Goal: Task Accomplishment & Management: Use online tool/utility

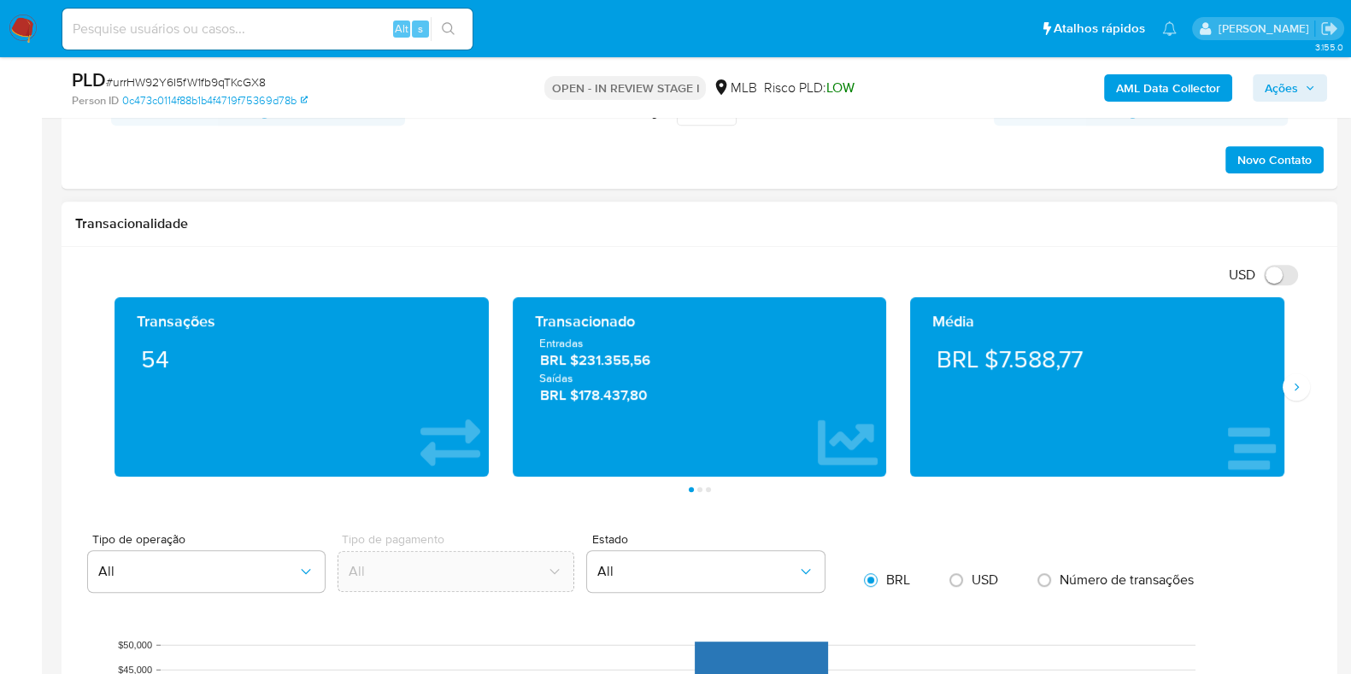
scroll to position [1175, 0]
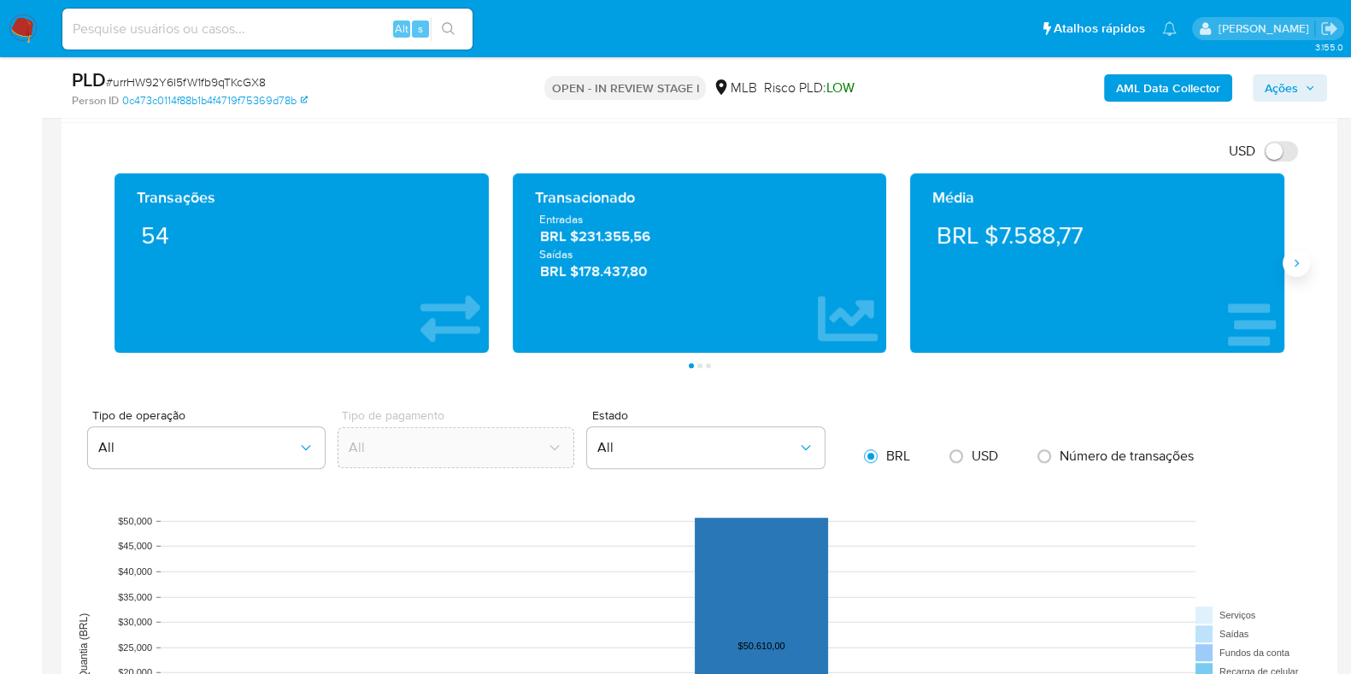
click at [1291, 258] on icon "Siguiente" at bounding box center [1297, 263] width 14 height 14
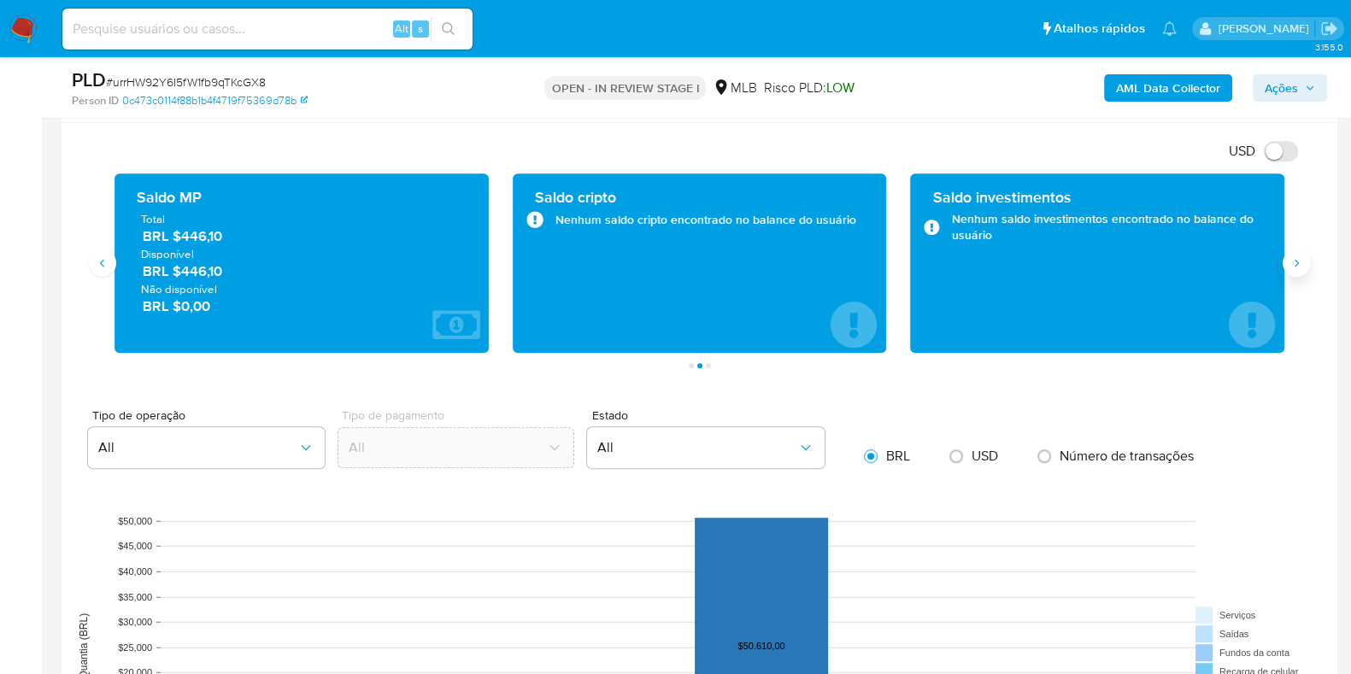
click at [1291, 258] on icon "Siguiente" at bounding box center [1297, 263] width 14 height 14
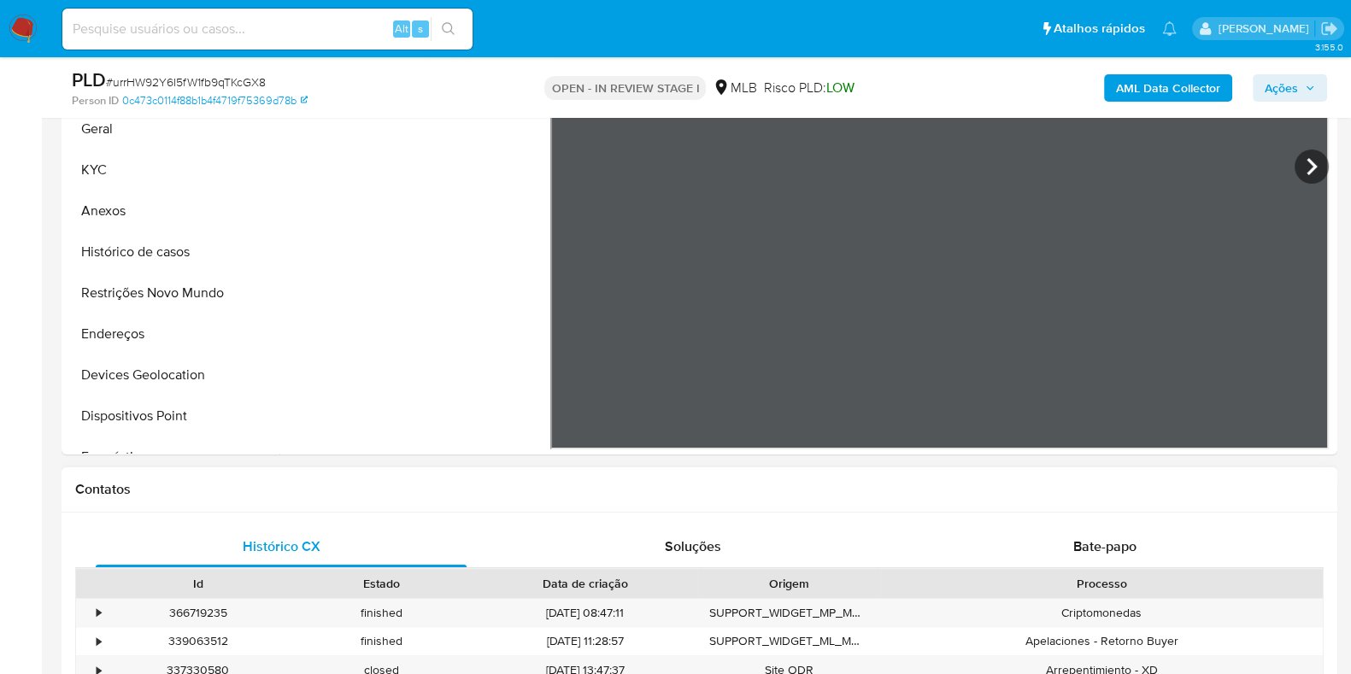
scroll to position [213, 0]
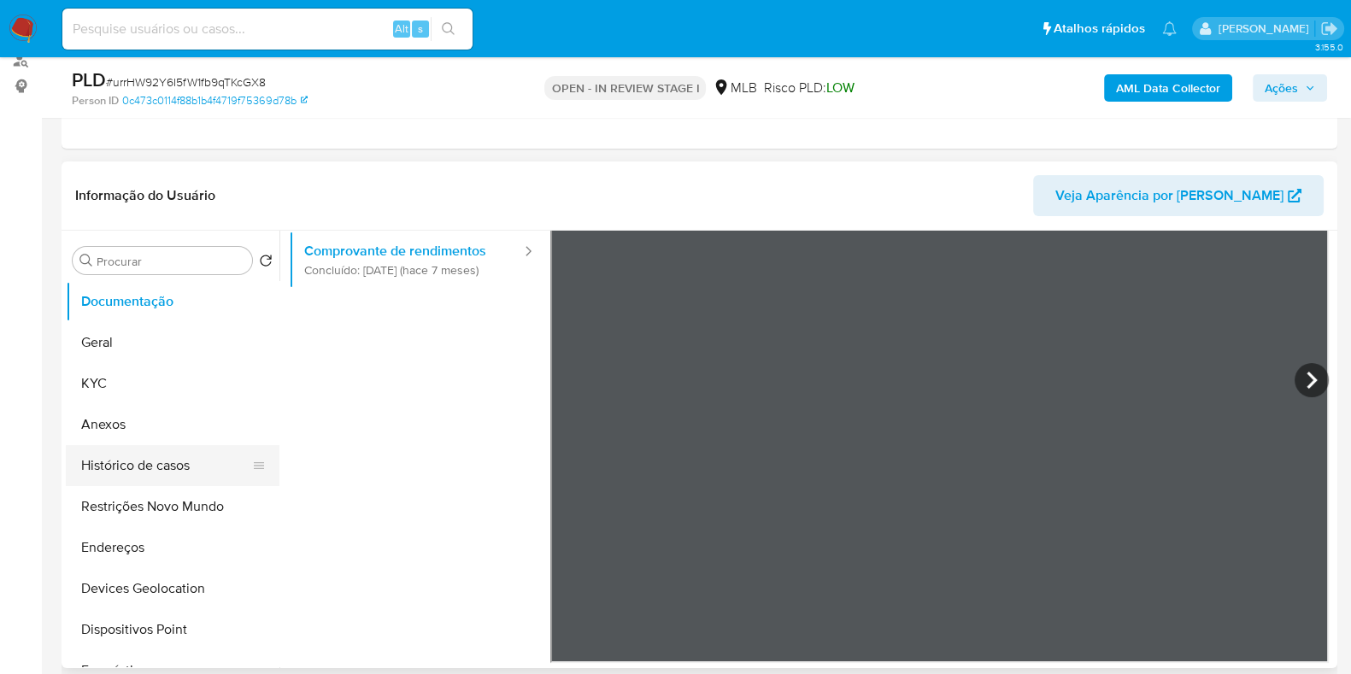
click at [167, 467] on button "Histórico de casos" at bounding box center [166, 465] width 200 height 41
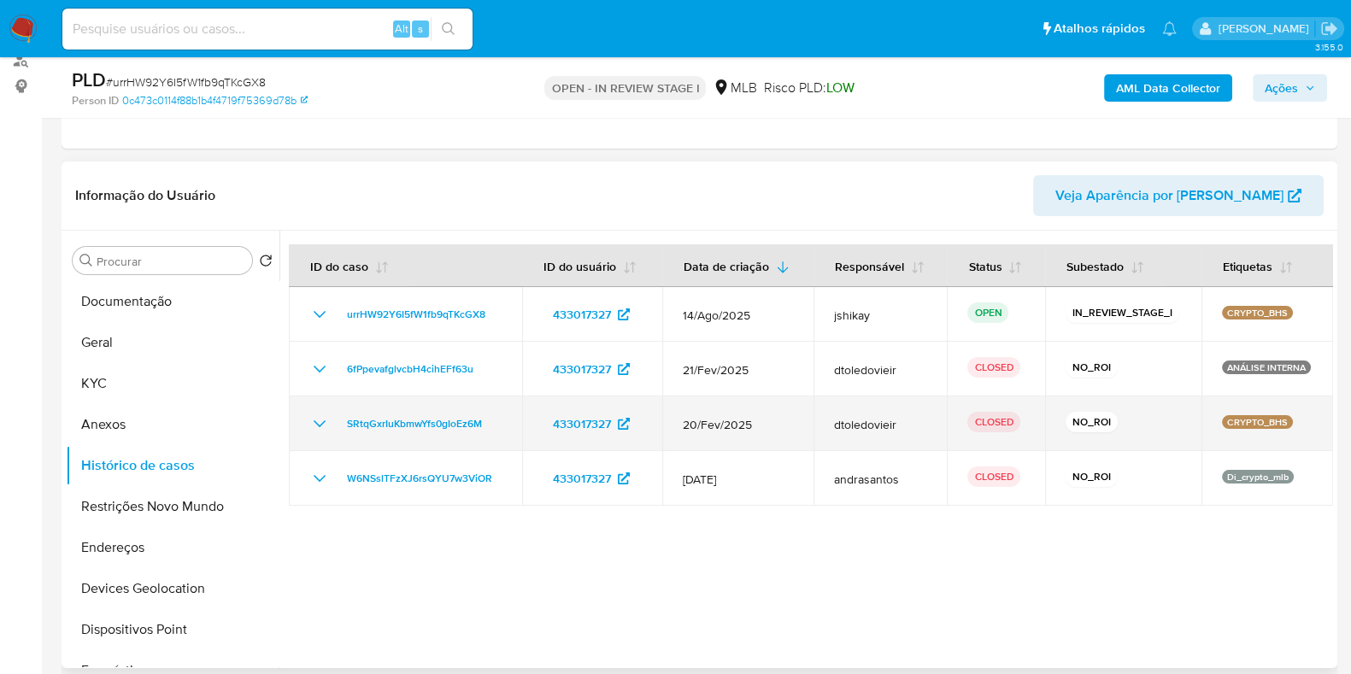
click at [321, 422] on icon "Mostrar/Ocultar" at bounding box center [319, 424] width 21 height 21
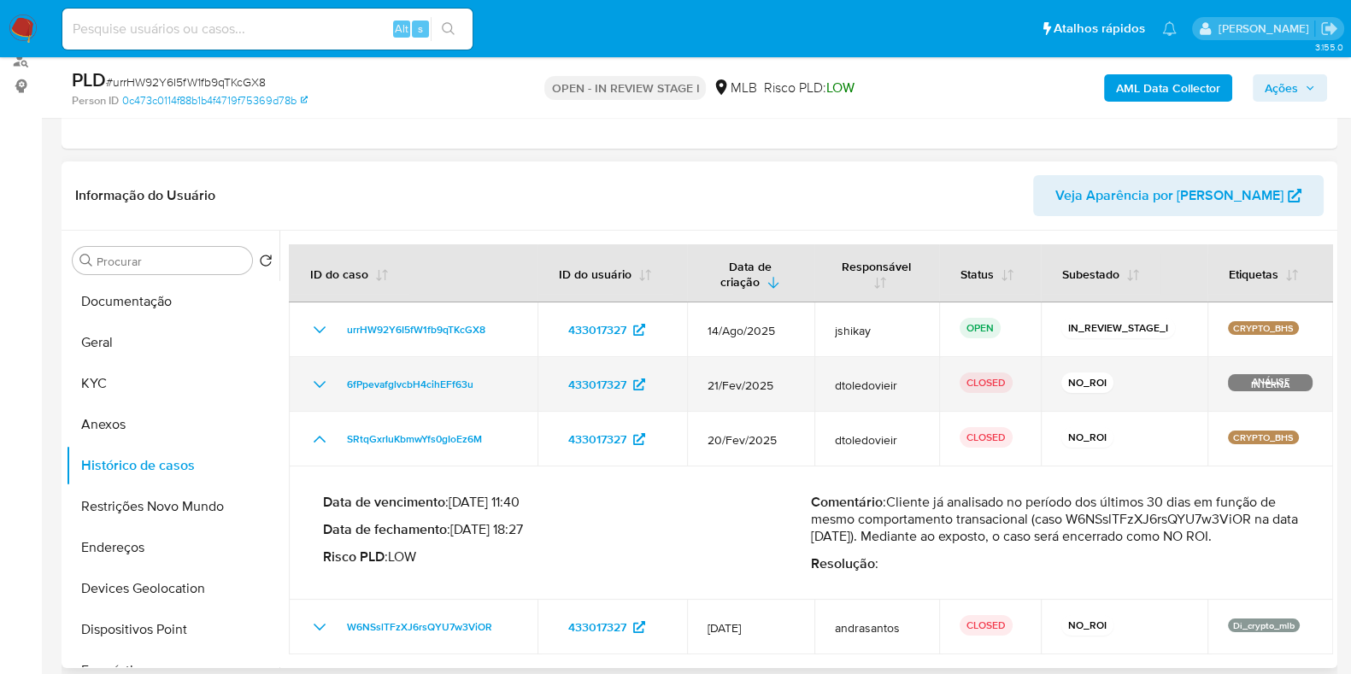
click at [318, 387] on icon "Mostrar/Ocultar" at bounding box center [319, 384] width 21 height 21
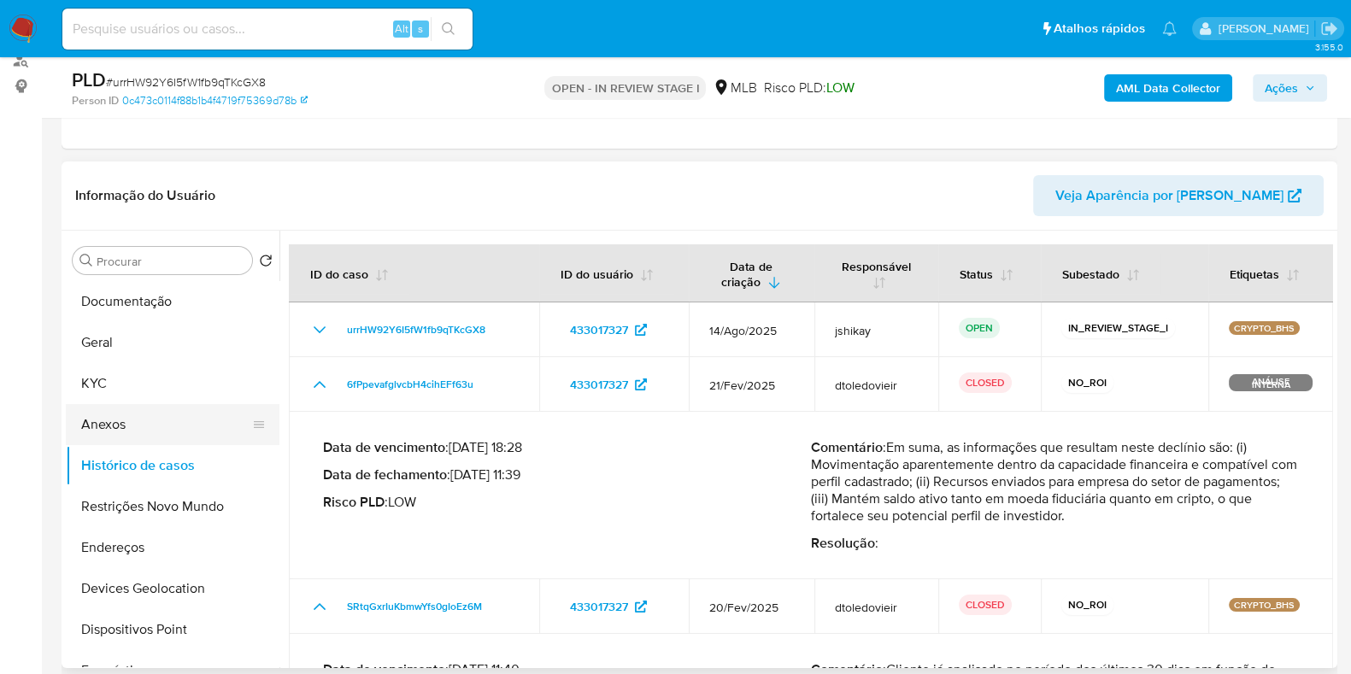
click at [106, 433] on button "Anexos" at bounding box center [166, 424] width 200 height 41
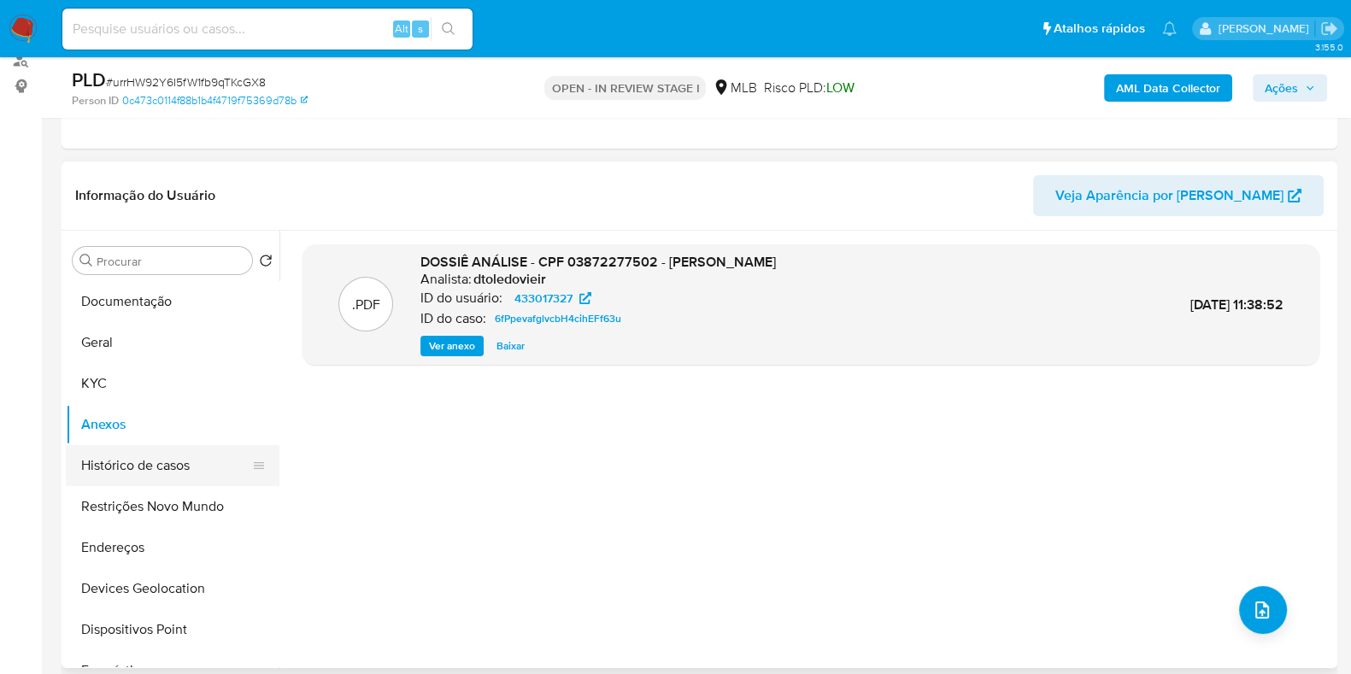
click at [195, 455] on button "Histórico de casos" at bounding box center [166, 465] width 200 height 41
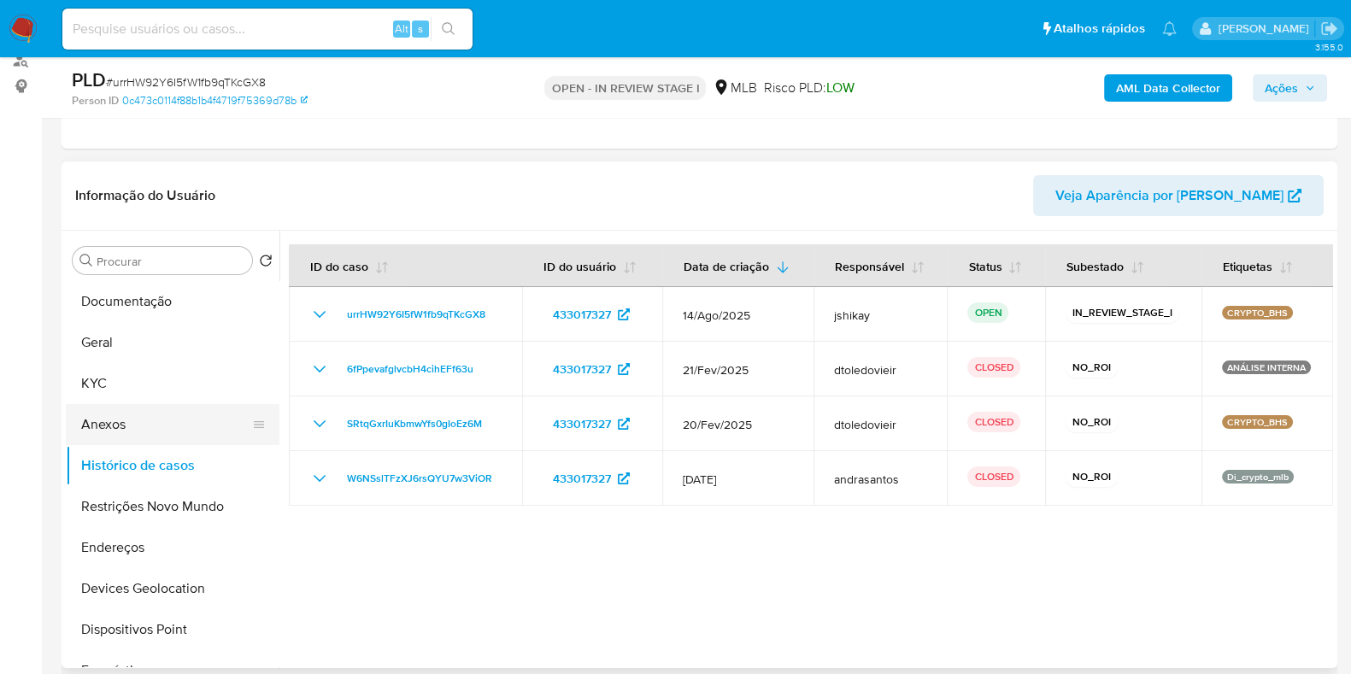
click at [177, 419] on button "Anexos" at bounding box center [166, 424] width 200 height 41
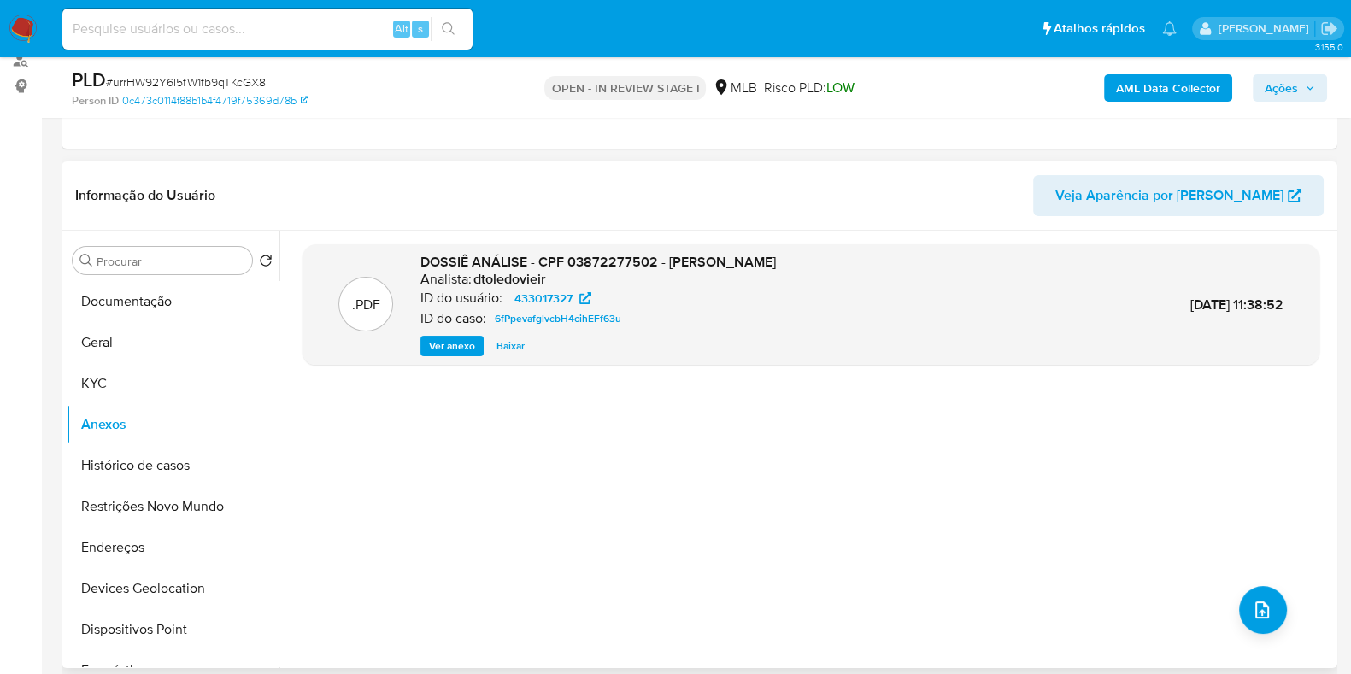
click at [449, 344] on span "Ver anexo" at bounding box center [452, 346] width 46 height 17
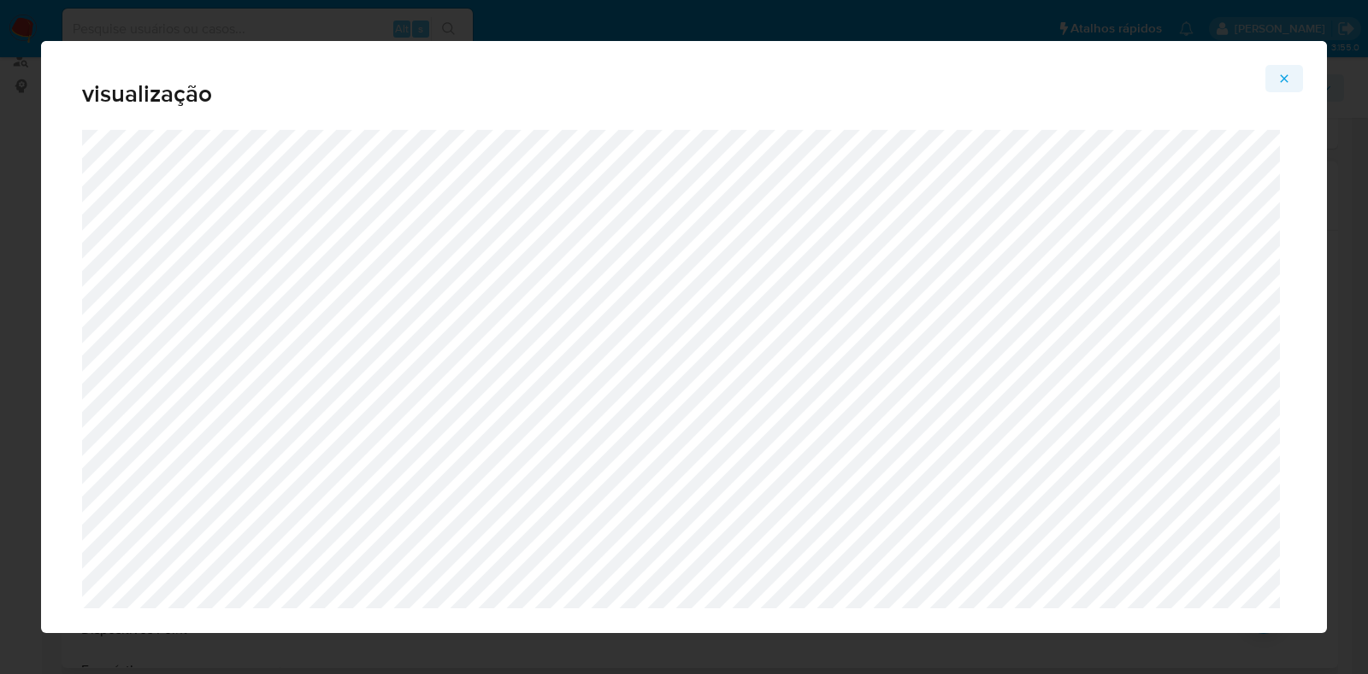
click at [1282, 87] on span "Attachment preview" at bounding box center [1284, 79] width 14 height 24
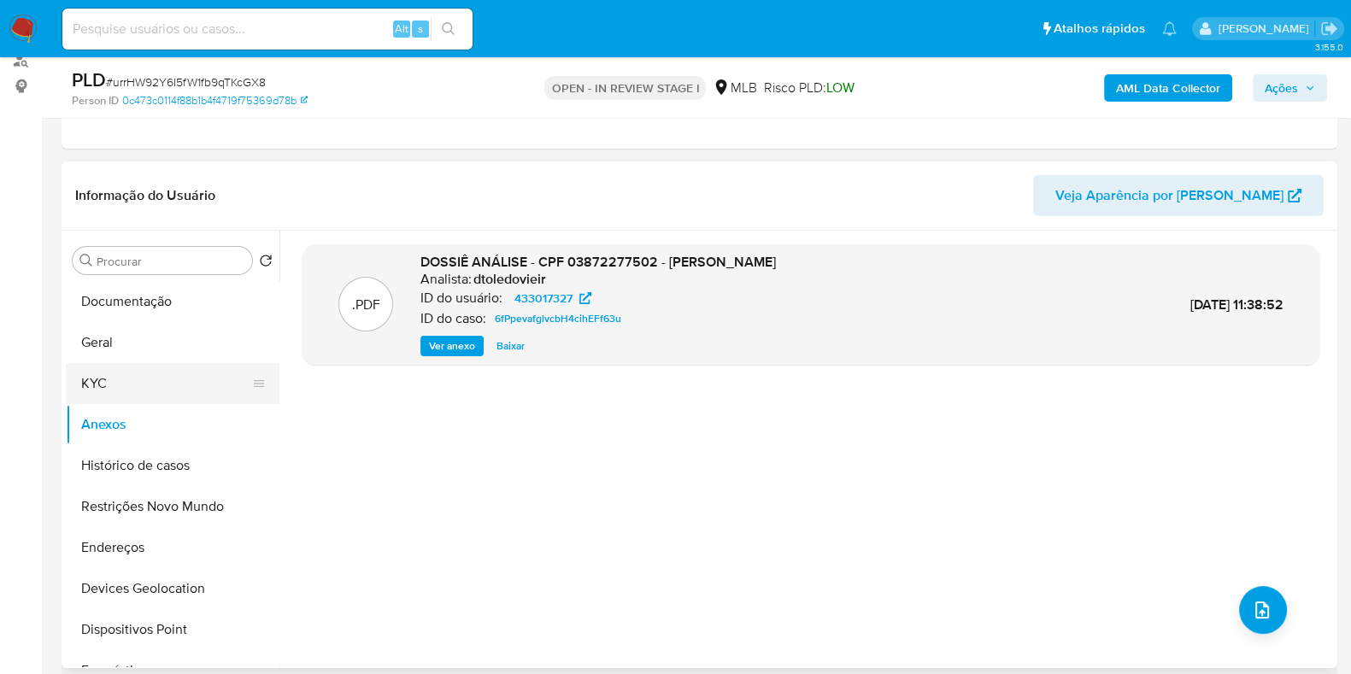
click at [171, 372] on button "KYC" at bounding box center [166, 383] width 200 height 41
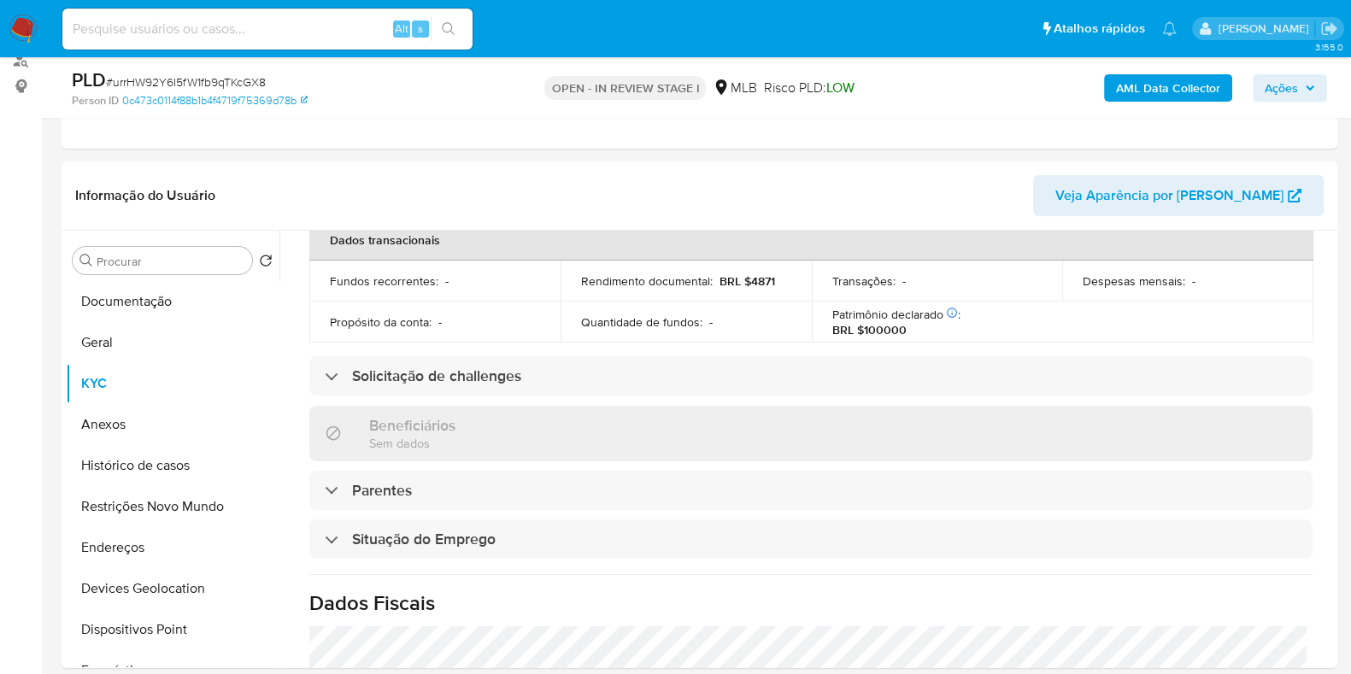
scroll to position [743, 0]
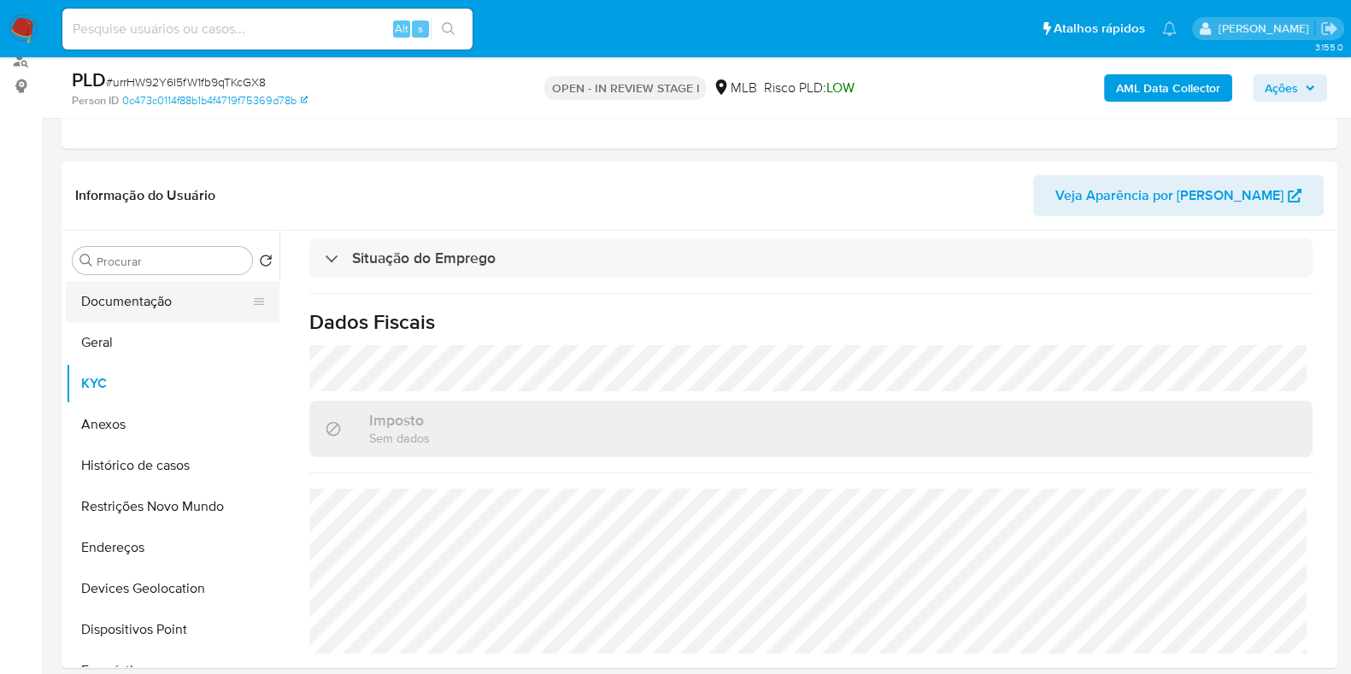
click at [175, 298] on button "Documentação" at bounding box center [166, 301] width 200 height 41
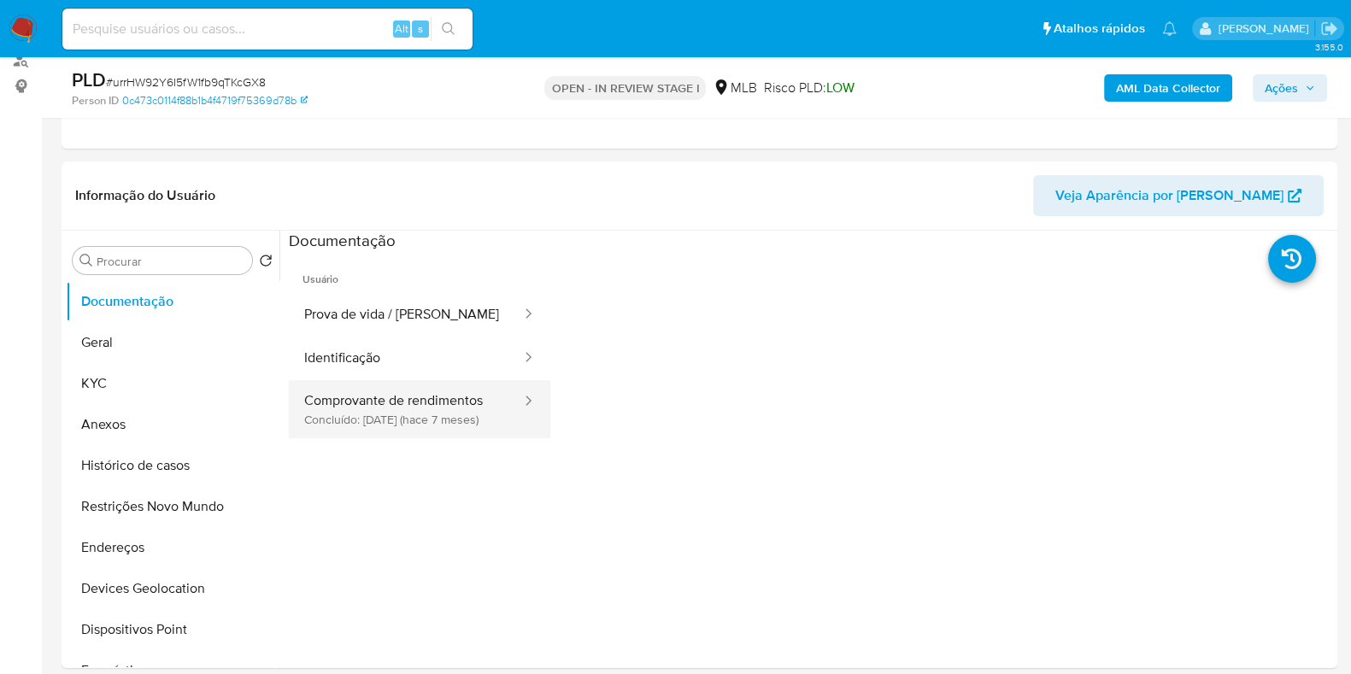
drag, startPoint x: 398, startPoint y: 411, endPoint x: 415, endPoint y: 415, distance: 16.8
click at [398, 412] on button "Comprovante de rendimentos Concluído: 22/01/2025 (hace 7 meses)" at bounding box center [406, 409] width 234 height 58
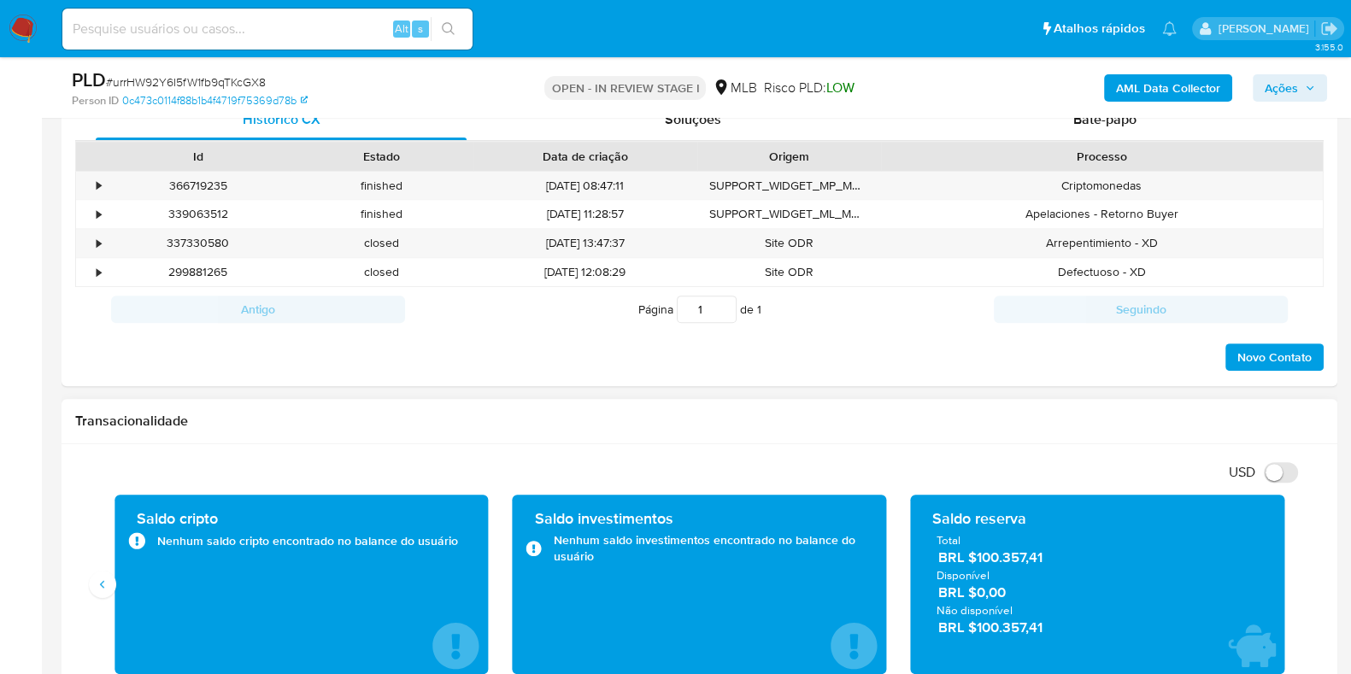
scroll to position [1175, 0]
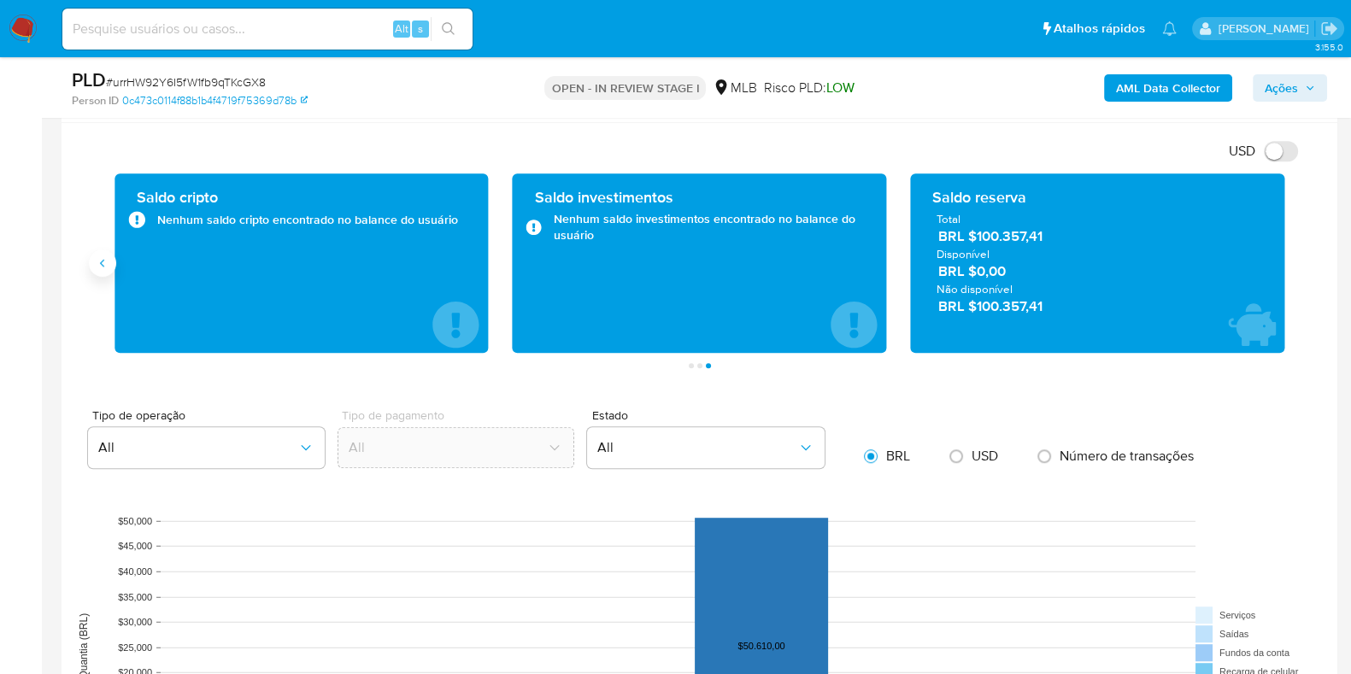
click at [109, 260] on button "Anterior" at bounding box center [102, 263] width 27 height 27
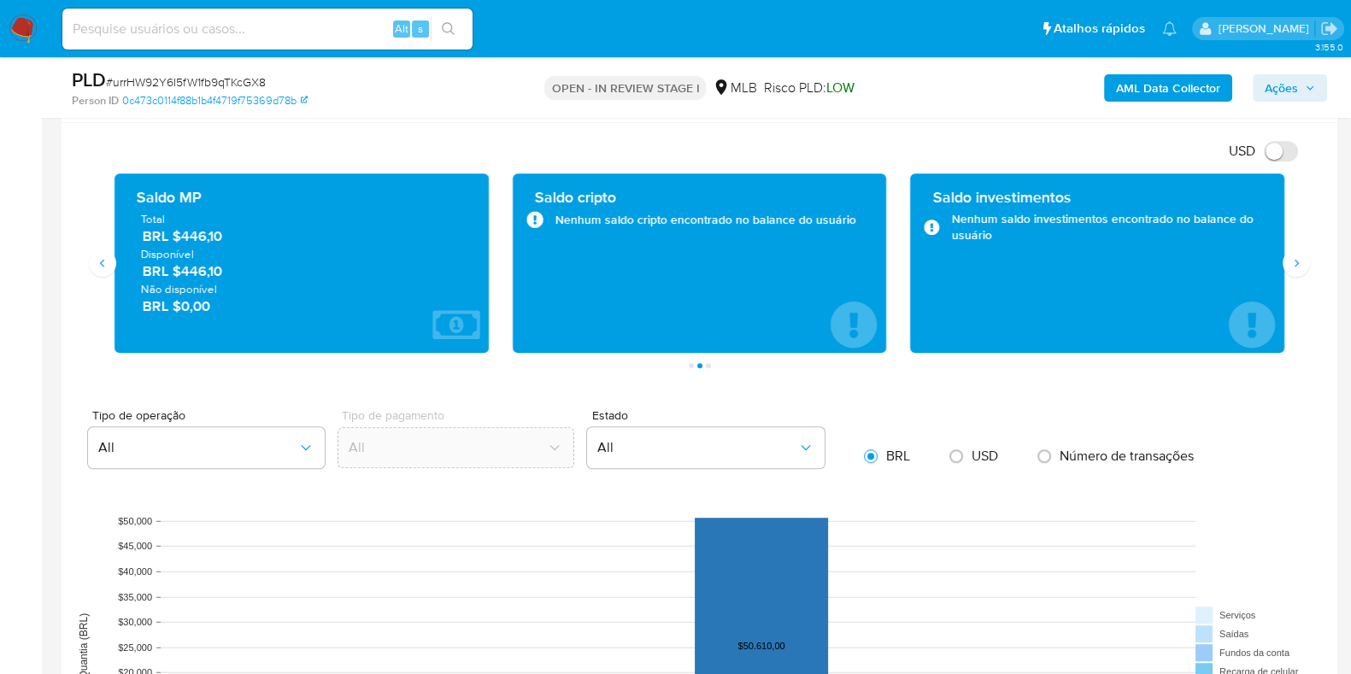
click at [1312, 256] on div "Transações 54 Transacionado Entradas BRL $231.355,56 Saídas BRL $178.437,80 Méd…" at bounding box center [699, 271] width 1249 height 195
click at [1300, 259] on icon "Siguiente" at bounding box center [1297, 263] width 14 height 14
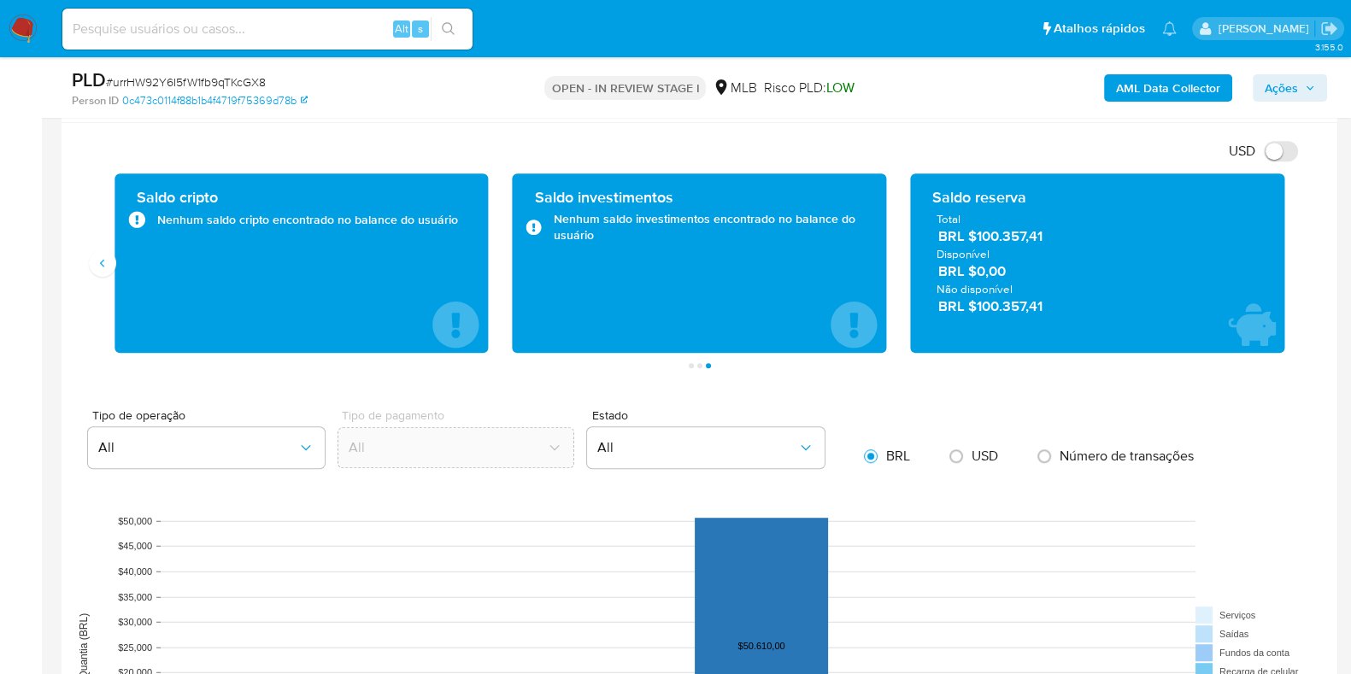
drag, startPoint x: 1060, startPoint y: 244, endPoint x: 975, endPoint y: 243, distance: 84.6
click at [975, 243] on span "BRL $100.357,41" at bounding box center [1099, 237] width 320 height 20
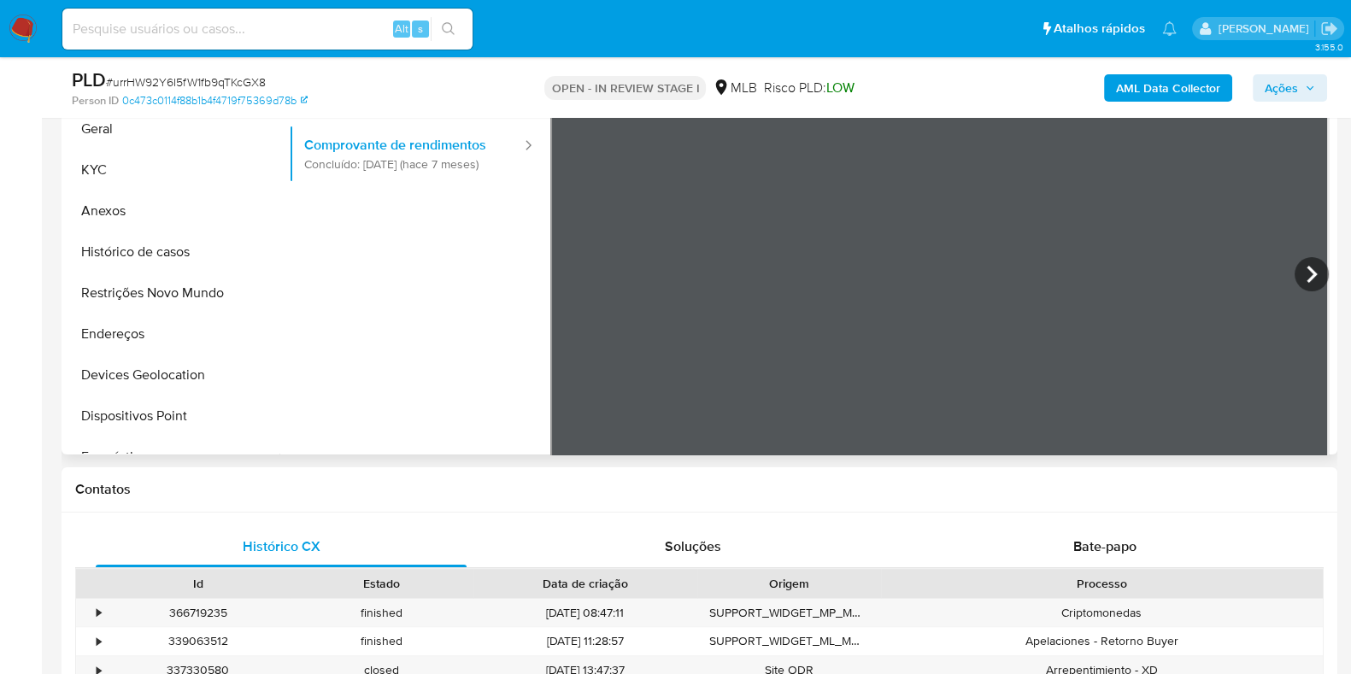
scroll to position [0, 0]
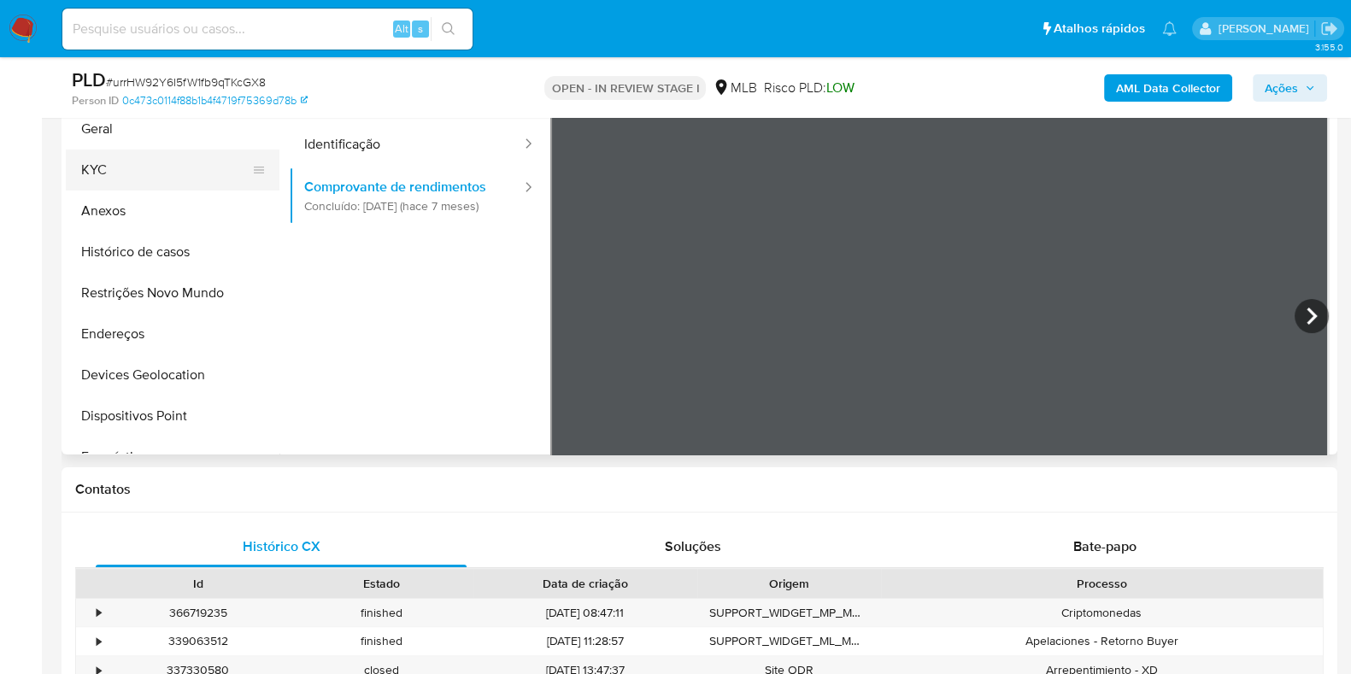
click at [188, 166] on button "KYC" at bounding box center [166, 170] width 200 height 41
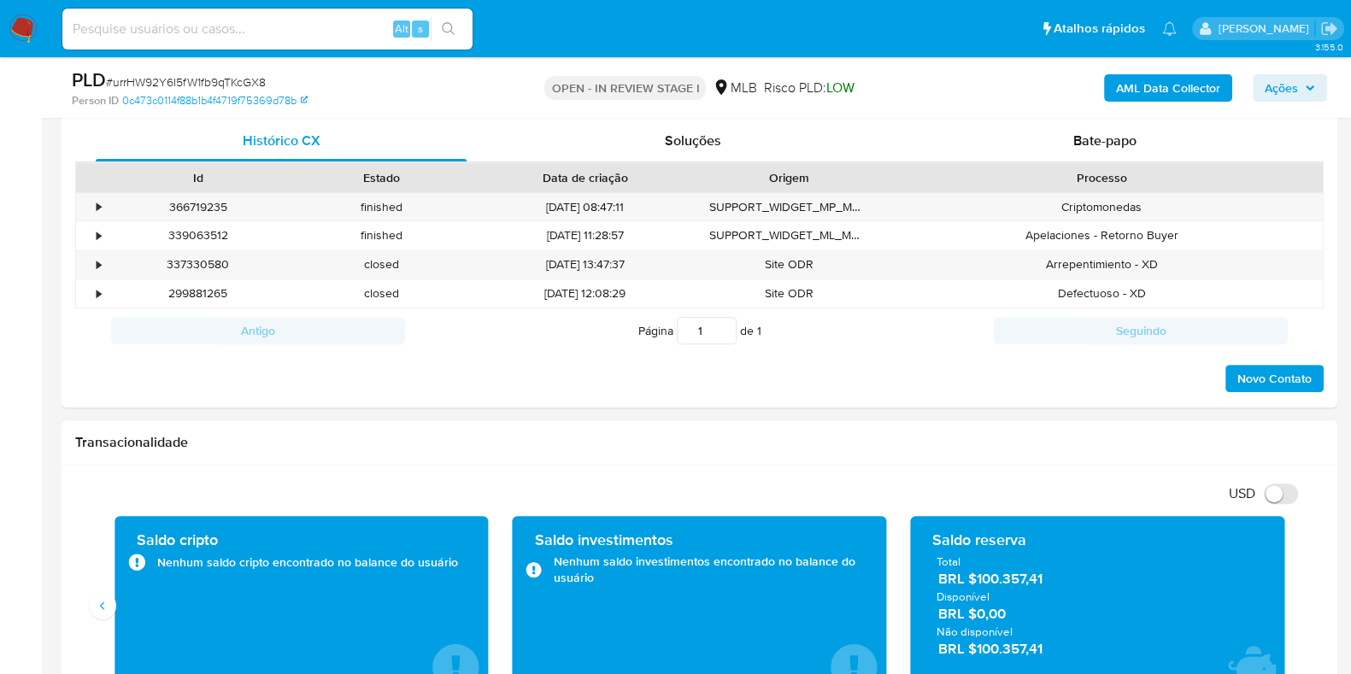
scroll to position [962, 0]
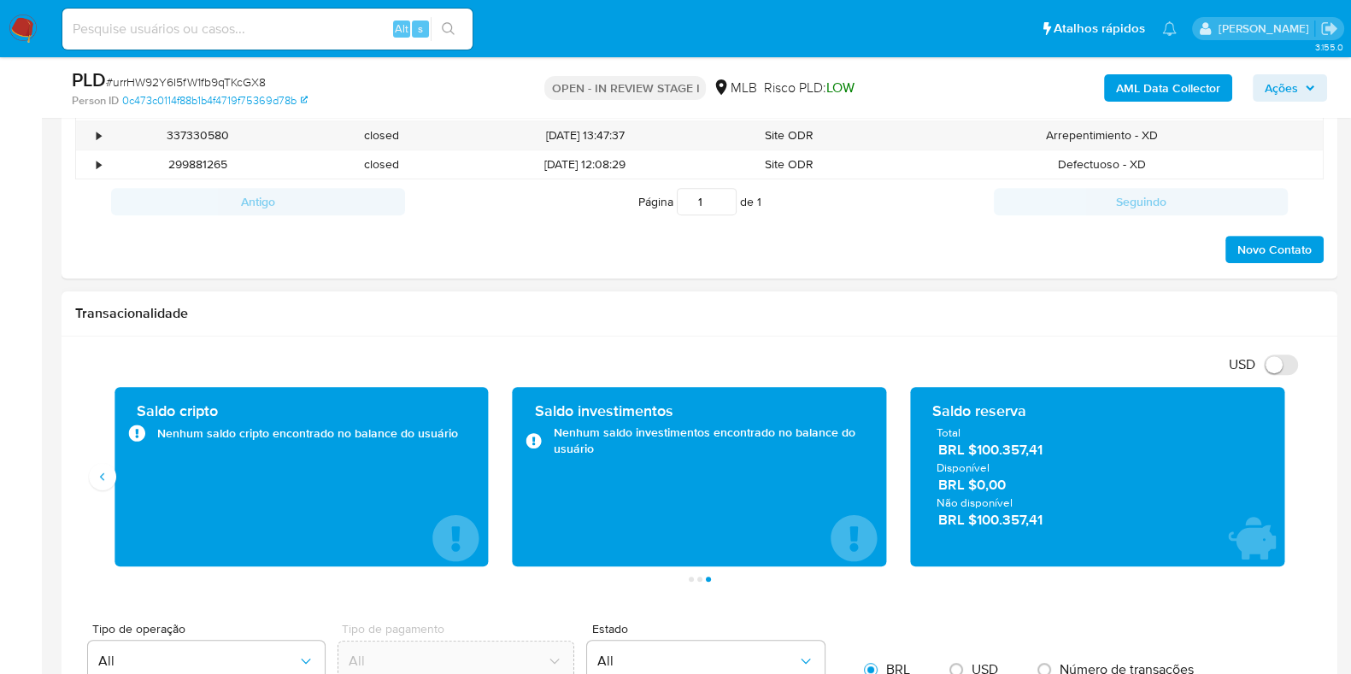
click at [1033, 451] on span "BRL $100.357,41" at bounding box center [1099, 450] width 320 height 20
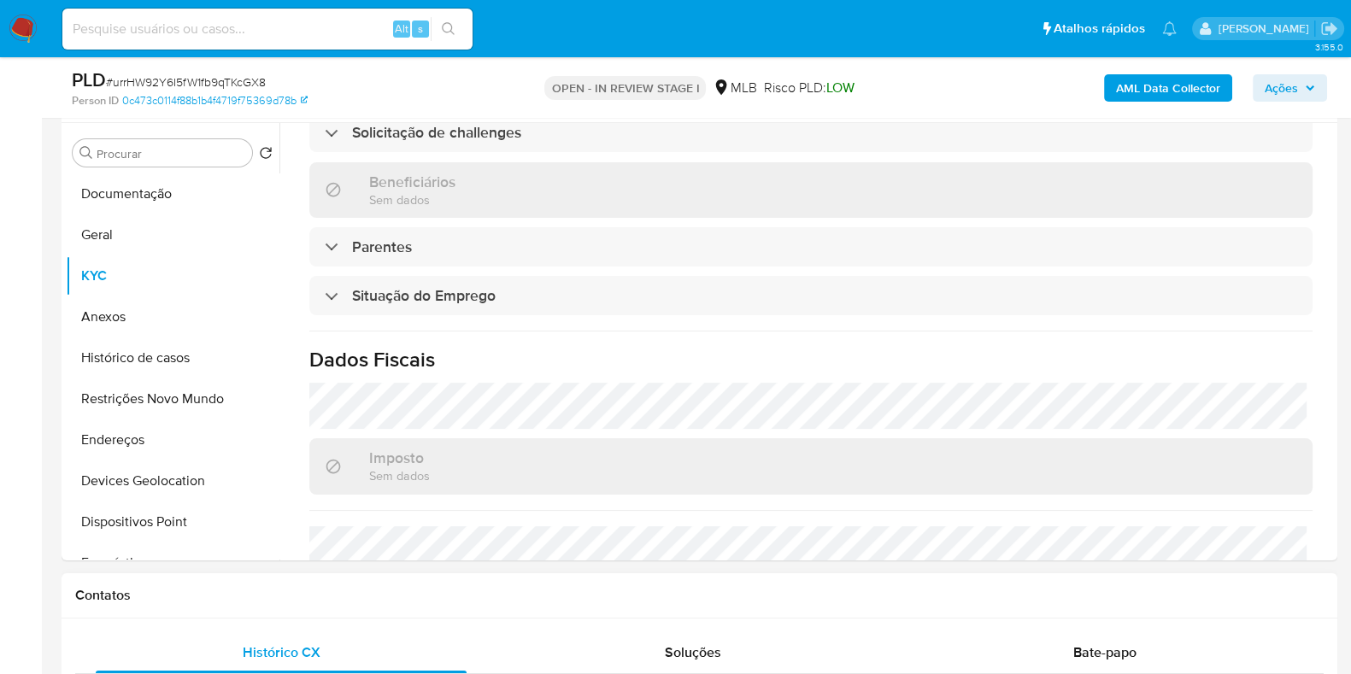
scroll to position [529, 0]
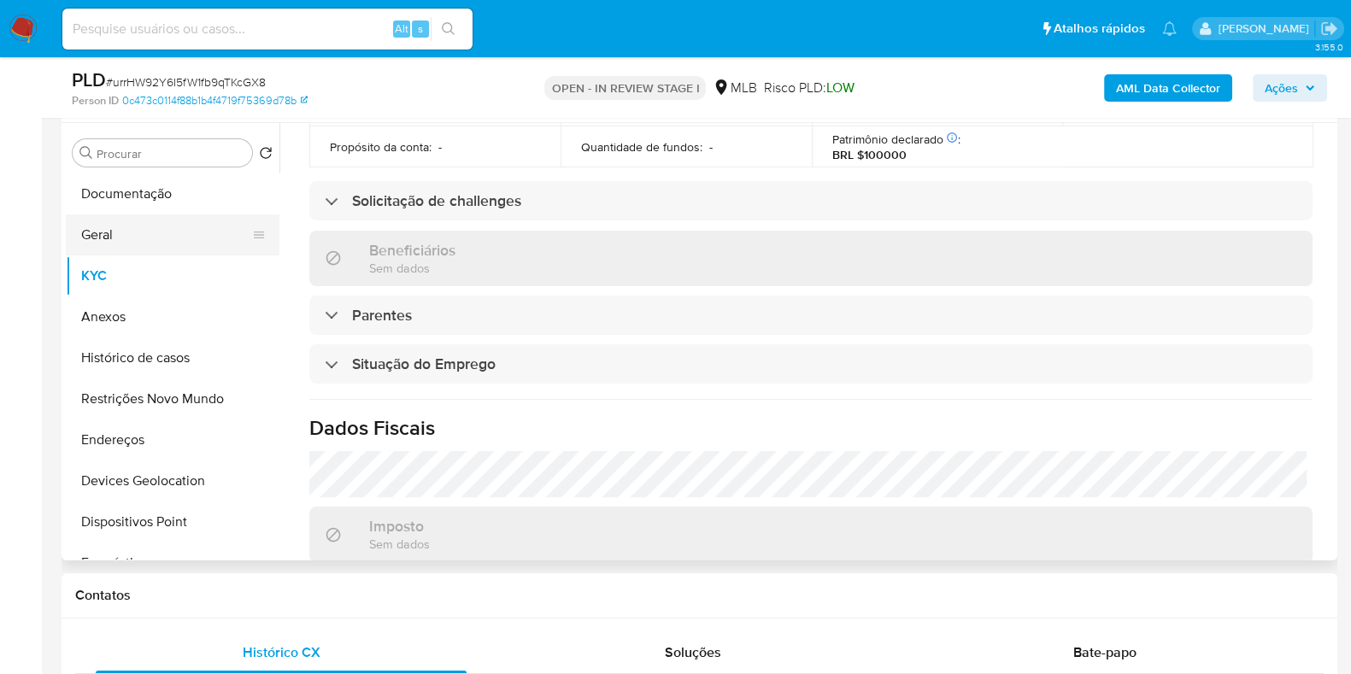
click at [158, 244] on button "Geral" at bounding box center [166, 235] width 200 height 41
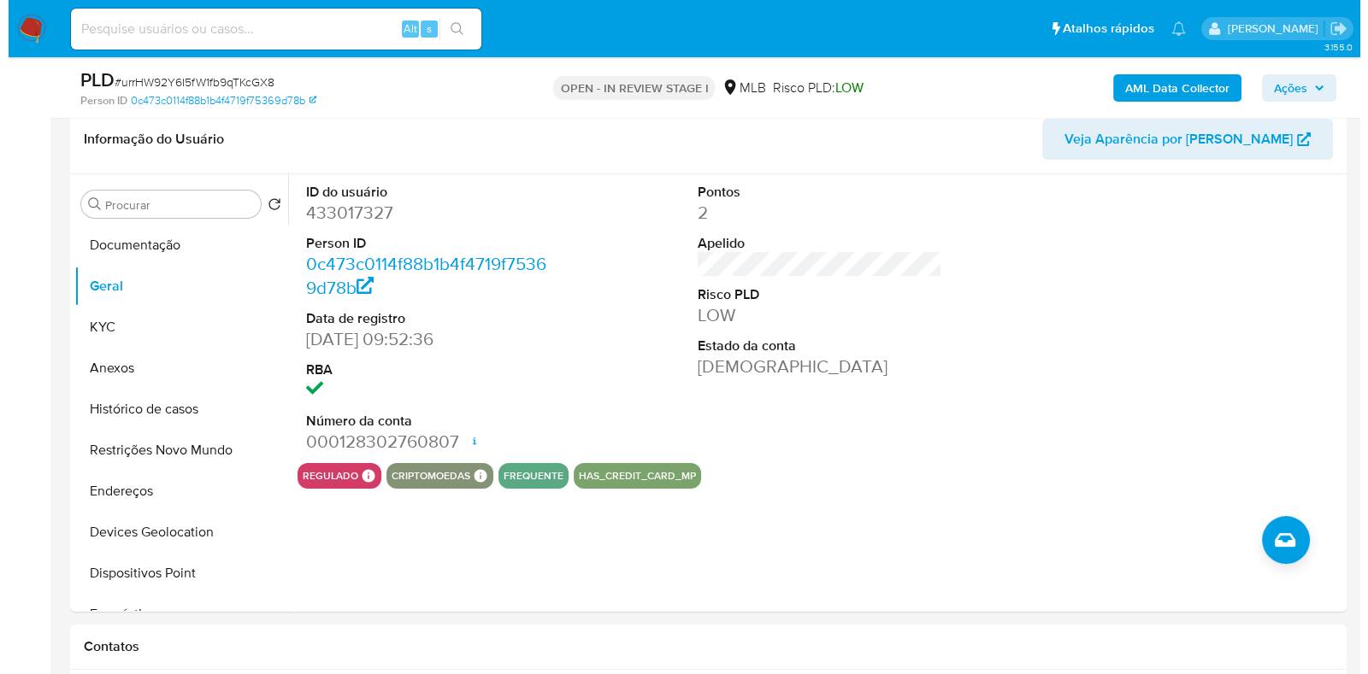
scroll to position [259, 0]
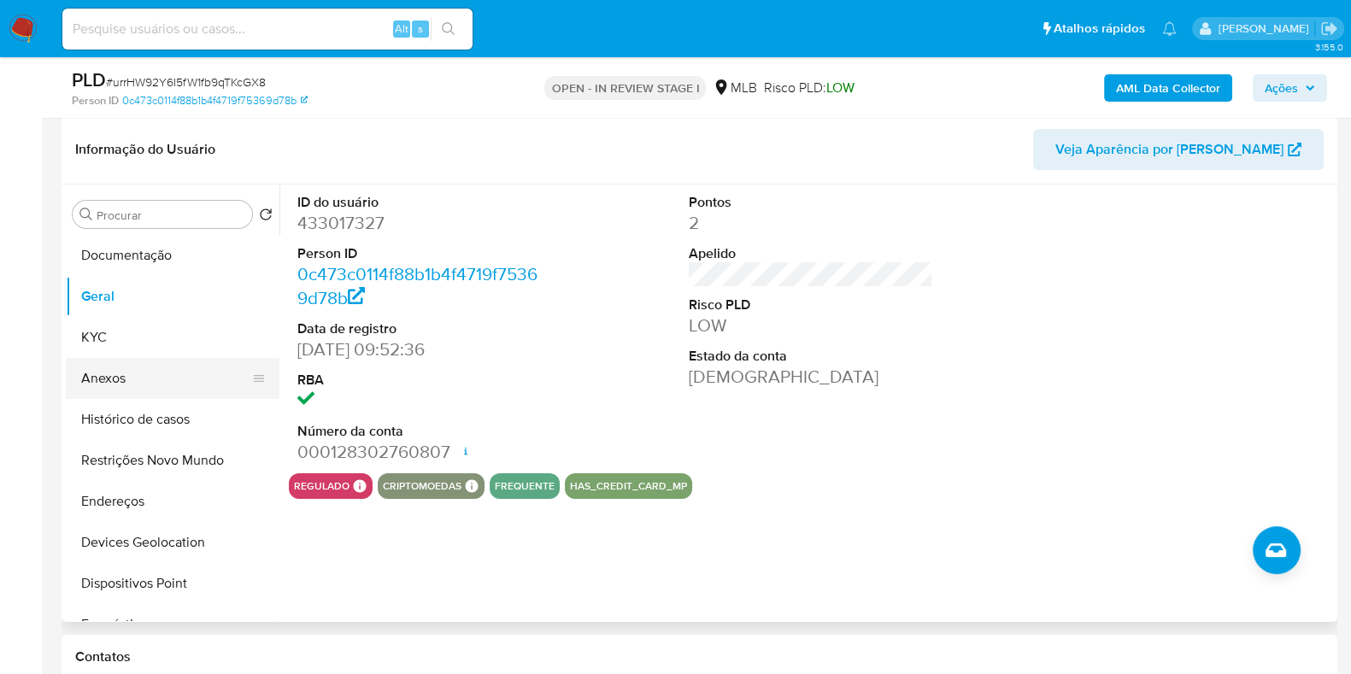
drag, startPoint x: 120, startPoint y: 342, endPoint x: 226, endPoint y: 361, distance: 107.6
click at [121, 342] on button "KYC" at bounding box center [173, 337] width 214 height 41
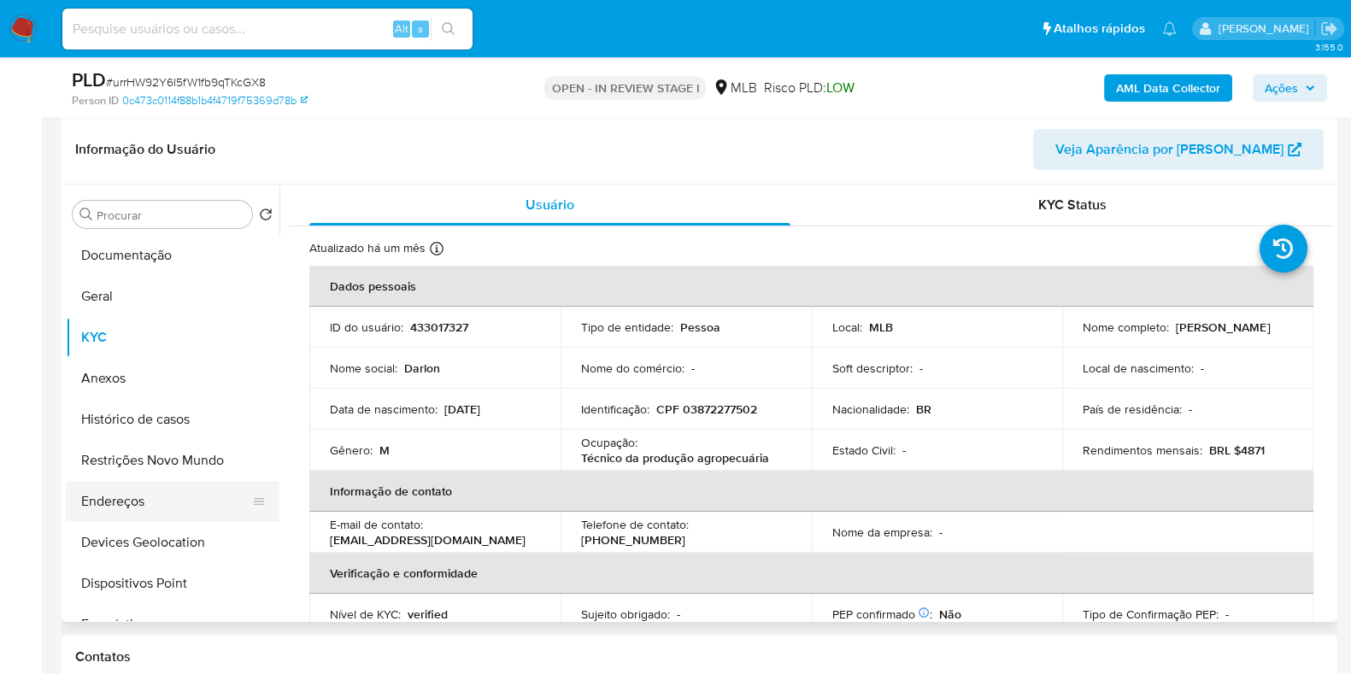
click at [153, 494] on button "Endereços" at bounding box center [166, 501] width 200 height 41
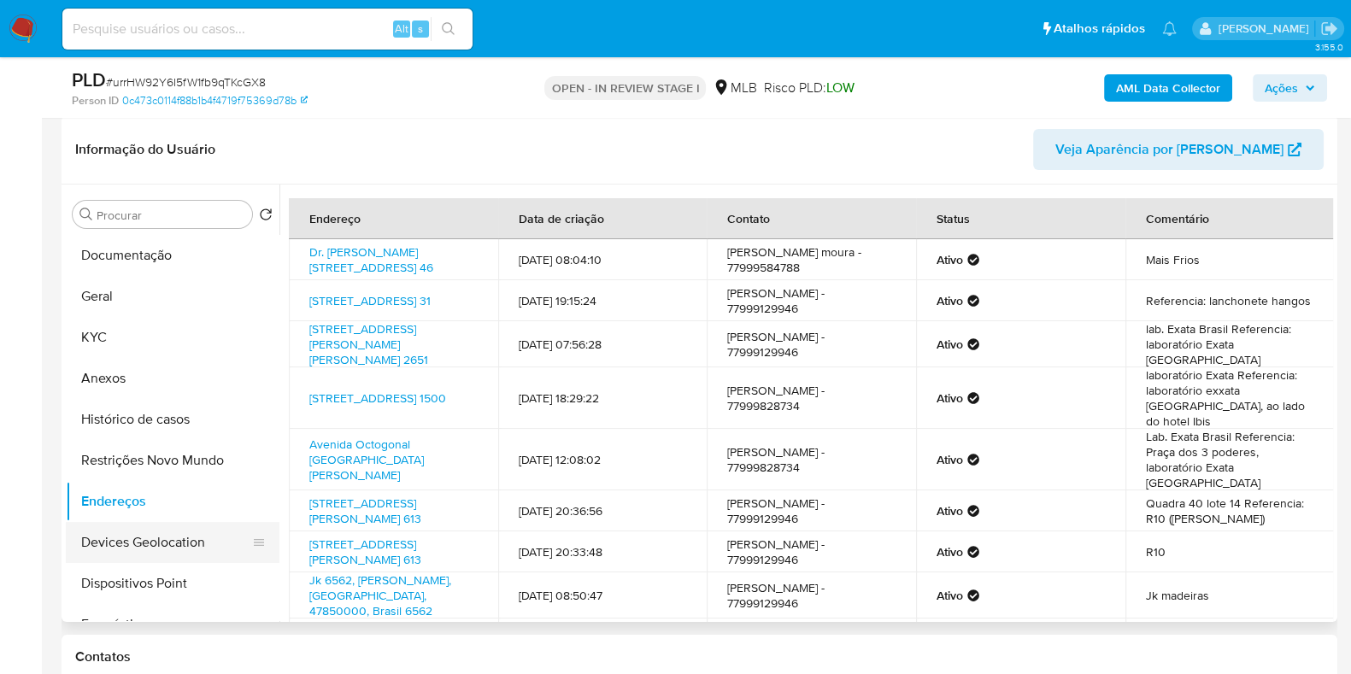
click at [174, 533] on button "Devices Geolocation" at bounding box center [166, 542] width 200 height 41
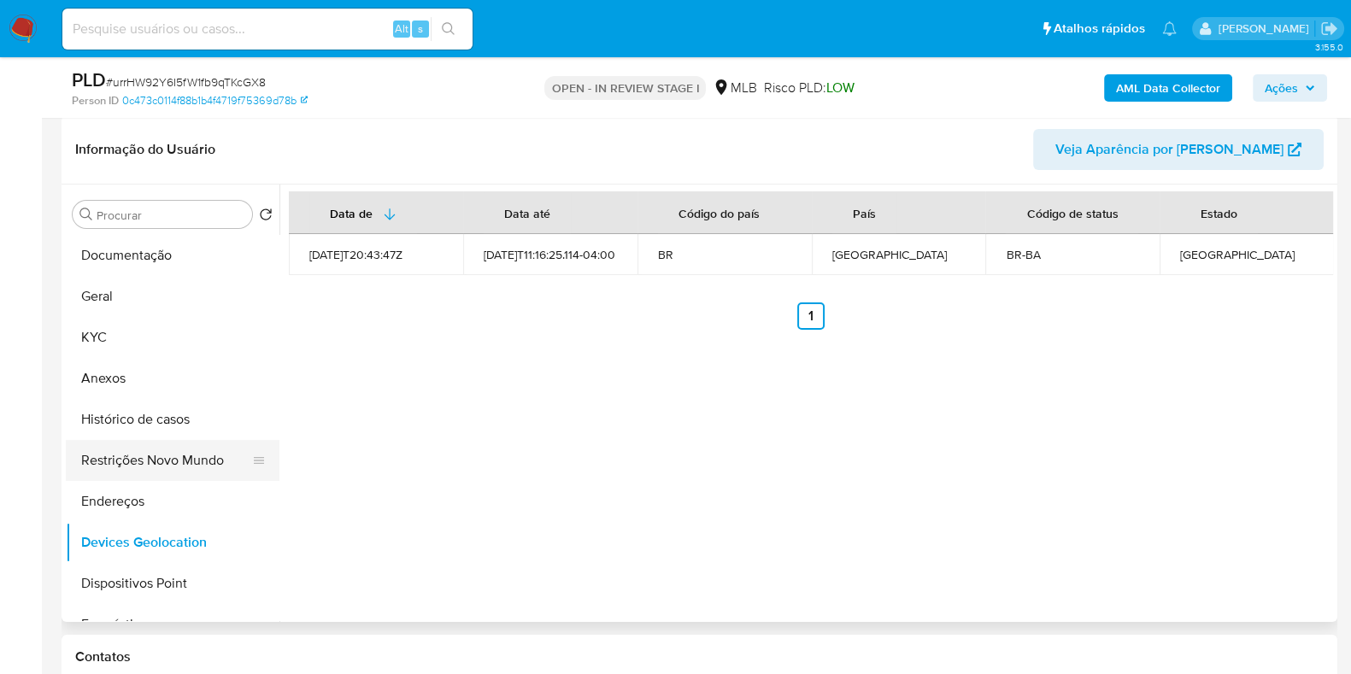
click at [150, 457] on button "Restrições Novo Mundo" at bounding box center [166, 460] width 200 height 41
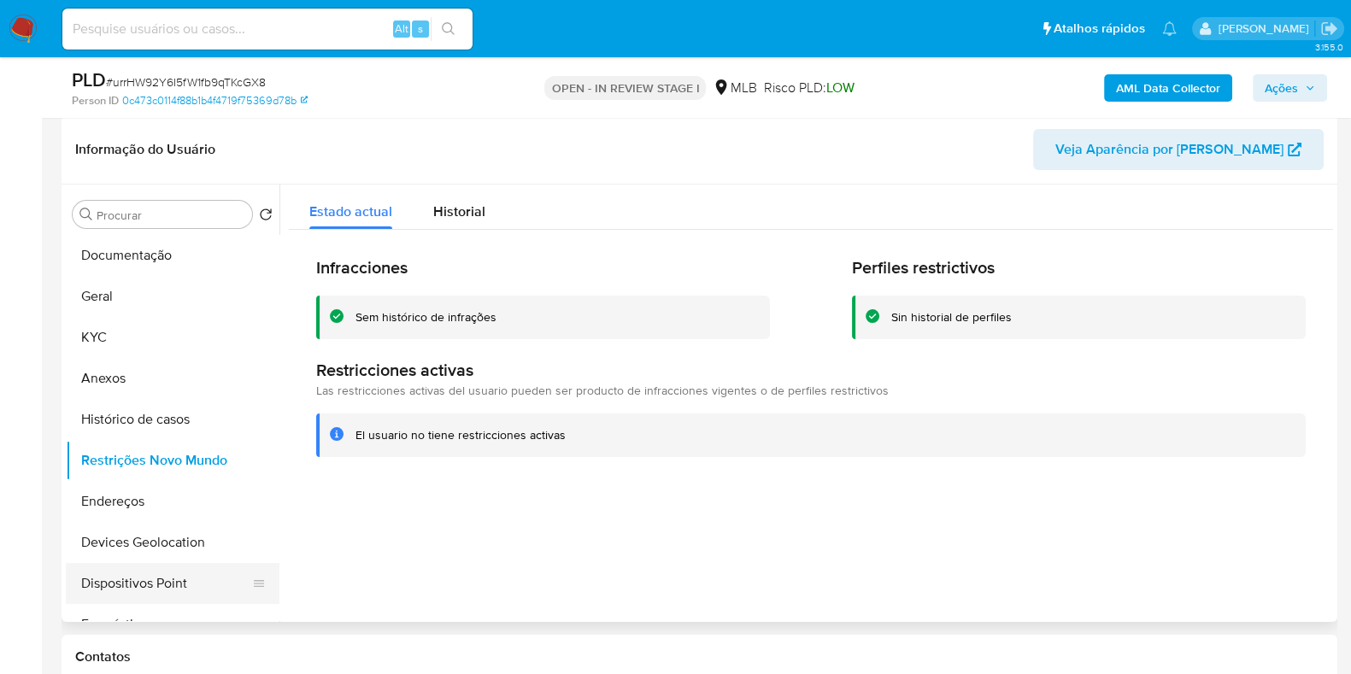
click at [121, 594] on button "Dispositivos Point" at bounding box center [166, 583] width 200 height 41
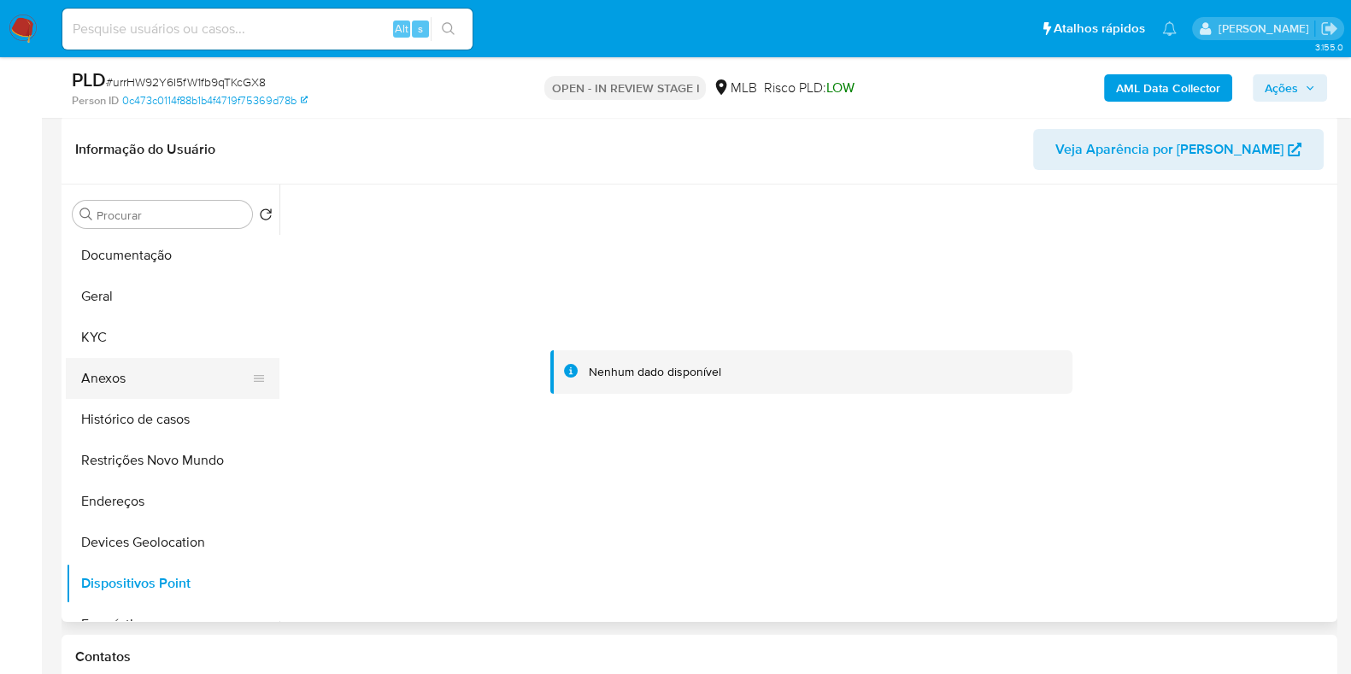
click at [141, 375] on button "Anexos" at bounding box center [166, 378] width 200 height 41
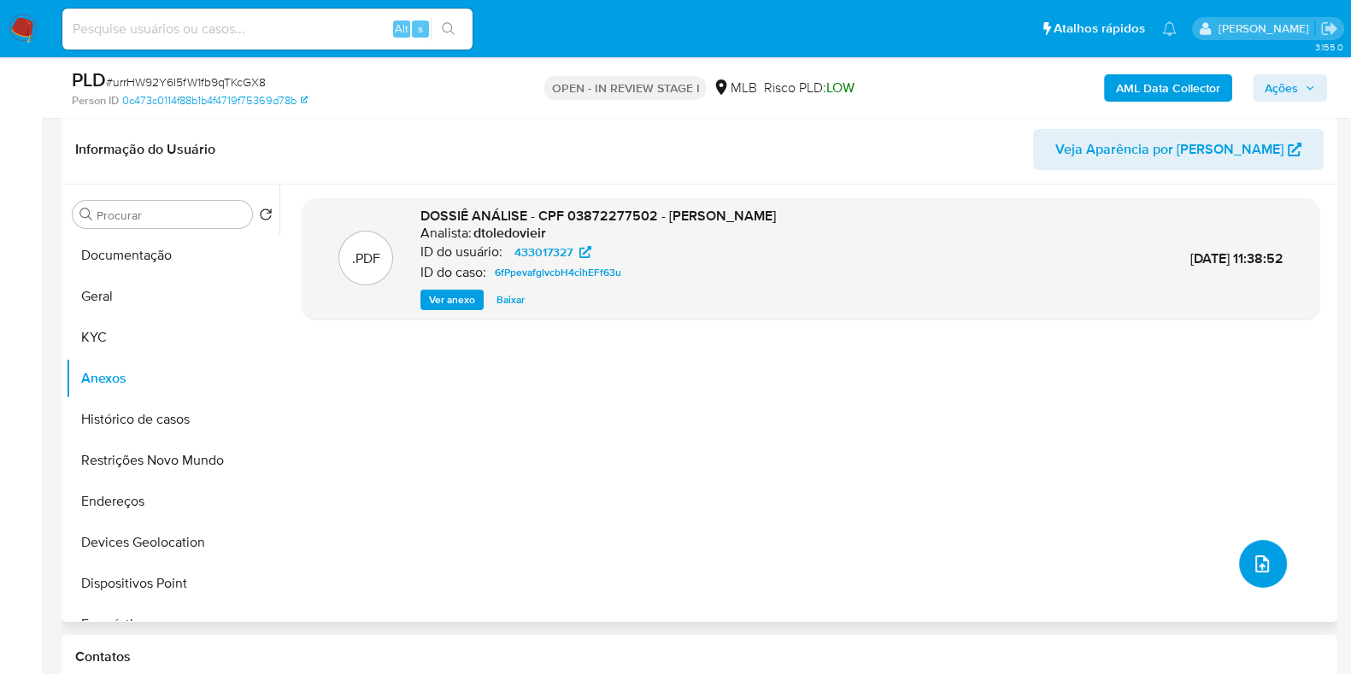
click at [1258, 570] on icon "upload-file" at bounding box center [1263, 564] width 14 height 17
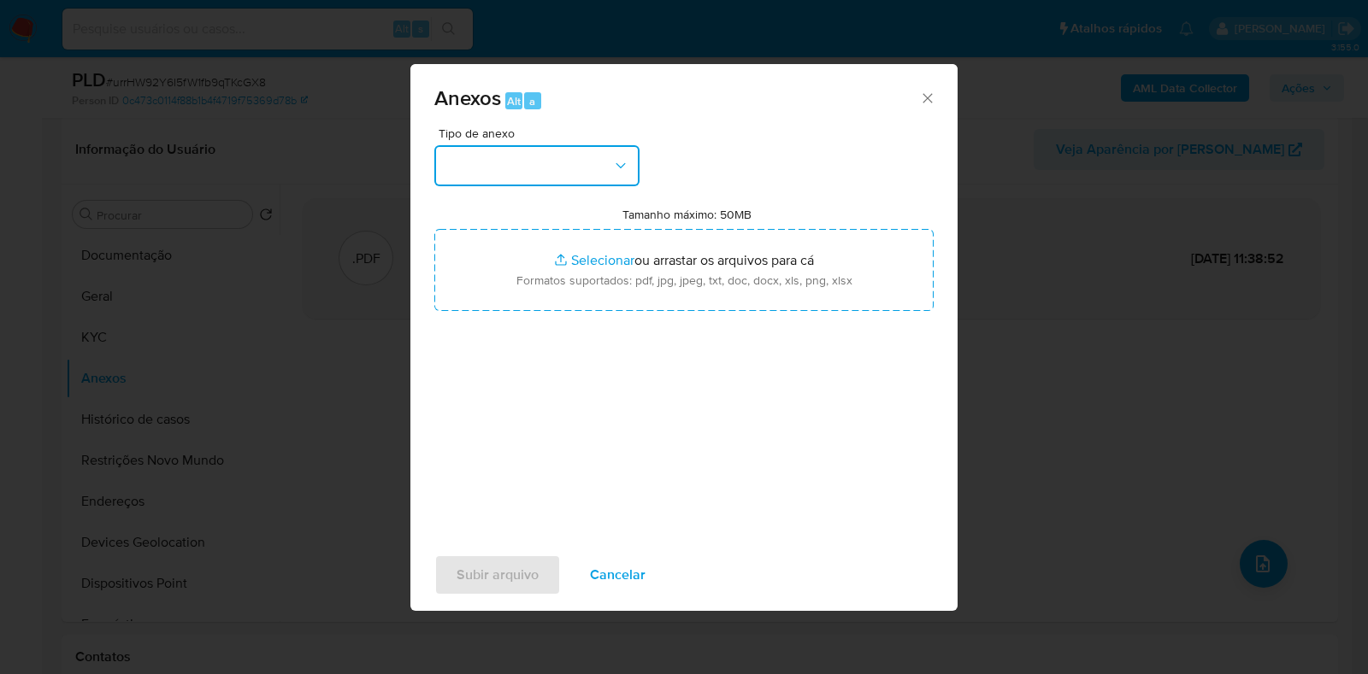
click at [556, 159] on button "button" at bounding box center [536, 165] width 205 height 41
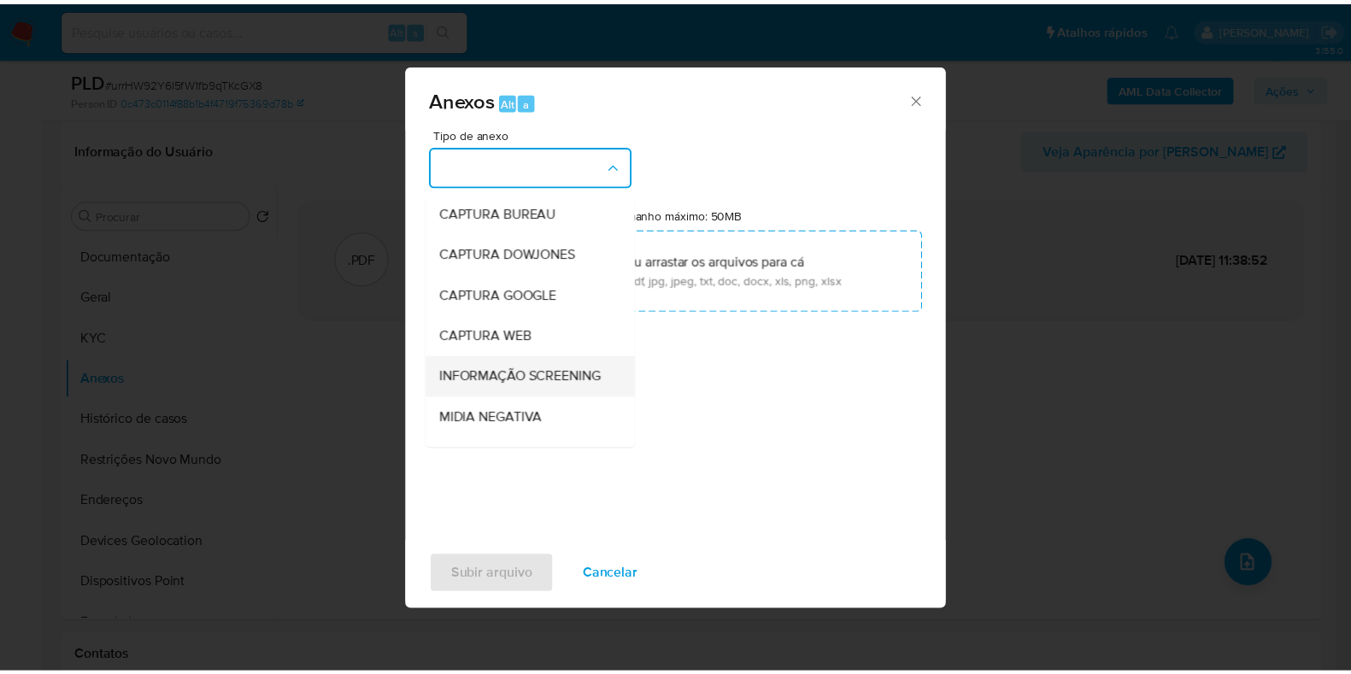
scroll to position [106, 0]
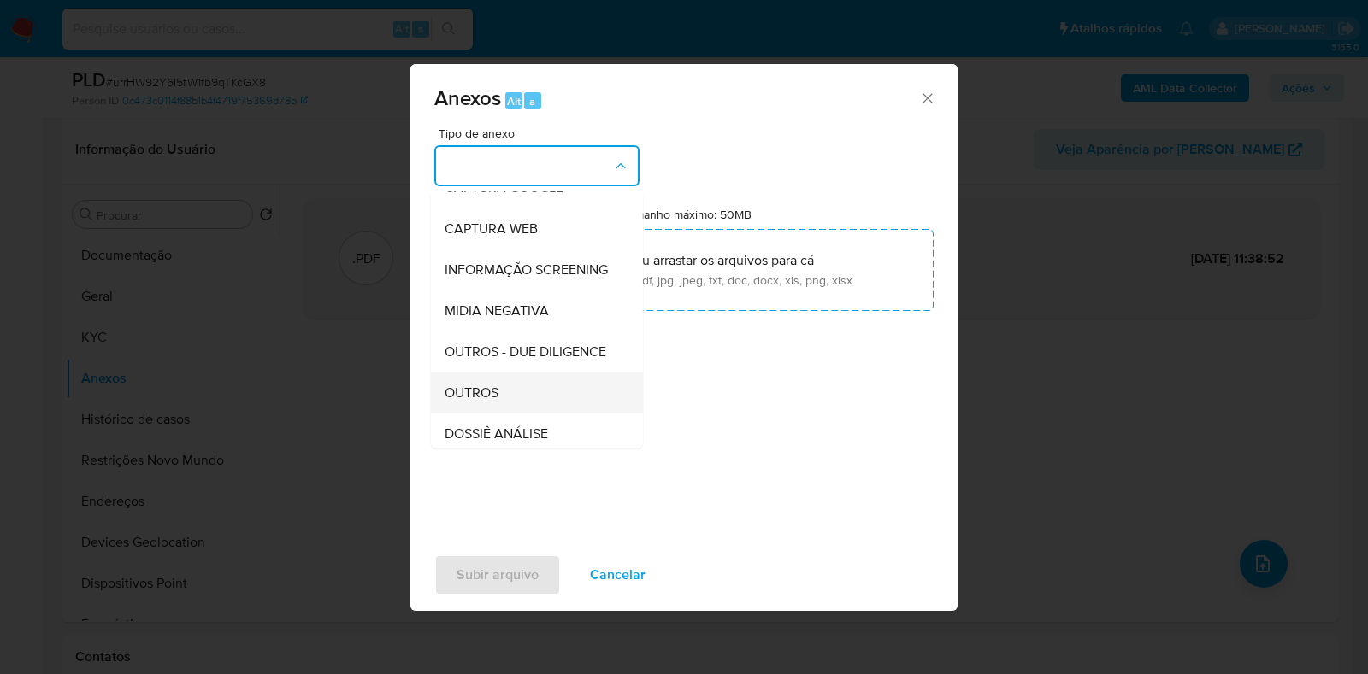
click at [515, 414] on div "OUTROS" at bounding box center [531, 393] width 174 height 41
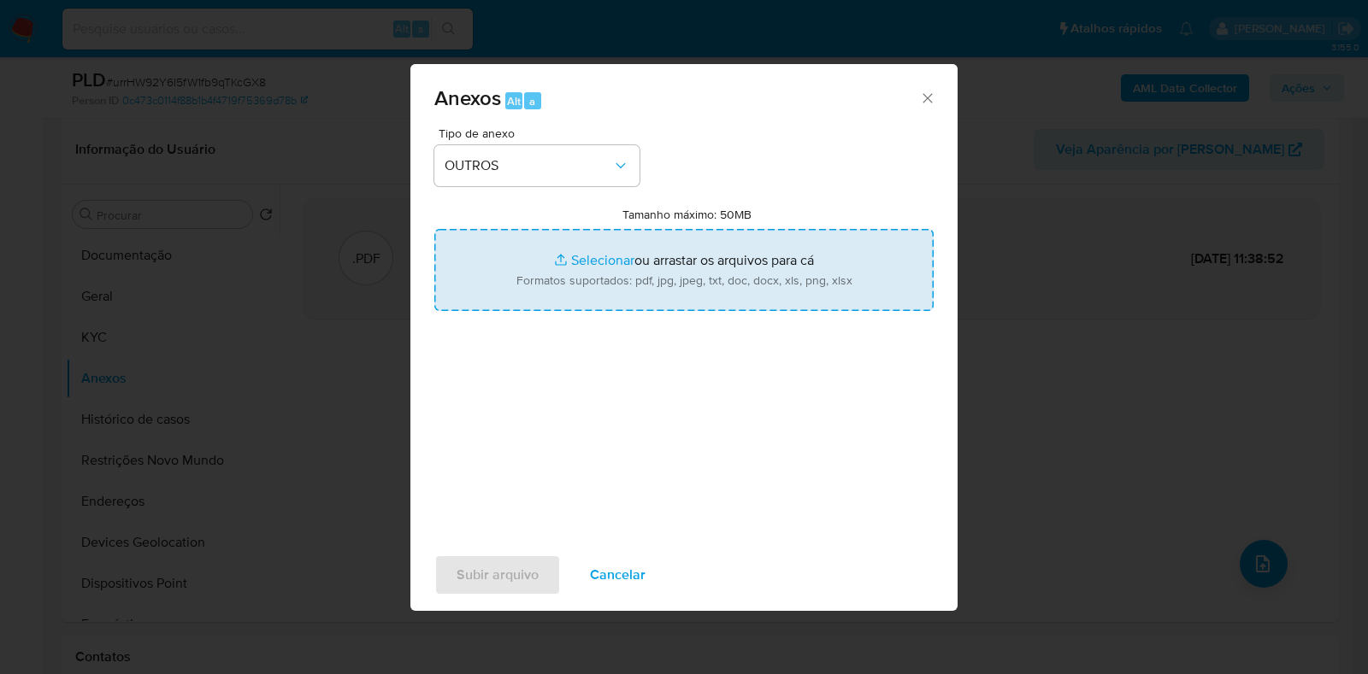
click at [641, 287] on input "Tamanho máximo: 50MB Selecionar arquivos" at bounding box center [683, 270] width 499 height 82
type input "C:\fakepath\Mulan 433017327_2025_08_20_08_04_27 - Resumen TX.pdf"
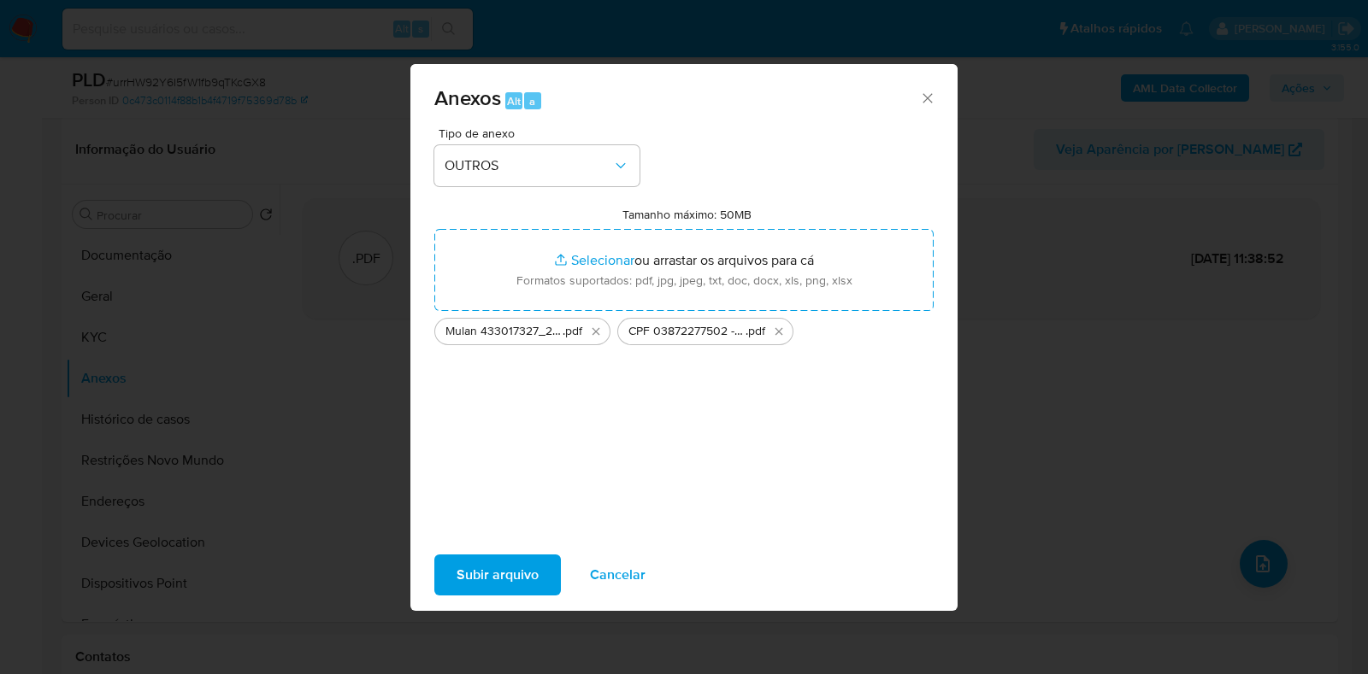
drag, startPoint x: 641, startPoint y: 288, endPoint x: 504, endPoint y: 571, distance: 314.2
click at [504, 571] on span "Subir arquivo" at bounding box center [497, 575] width 82 height 38
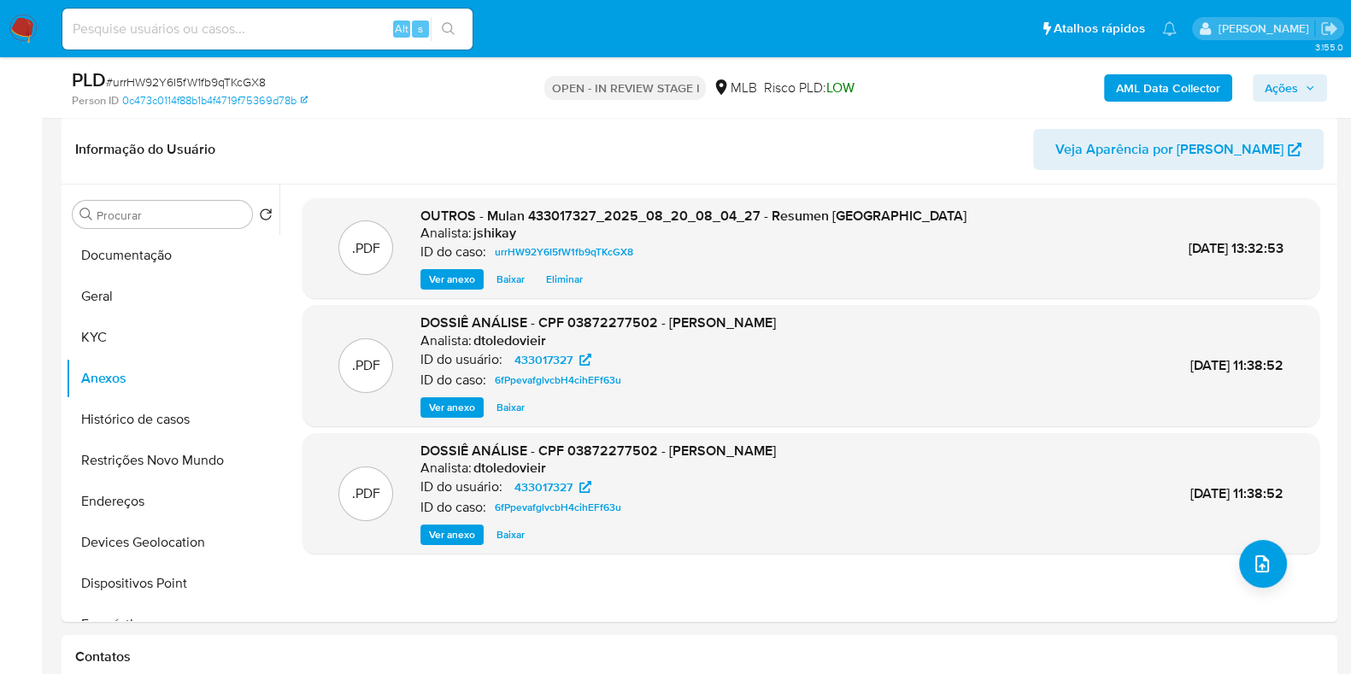
click at [1296, 93] on span "Ações" at bounding box center [1281, 87] width 33 height 27
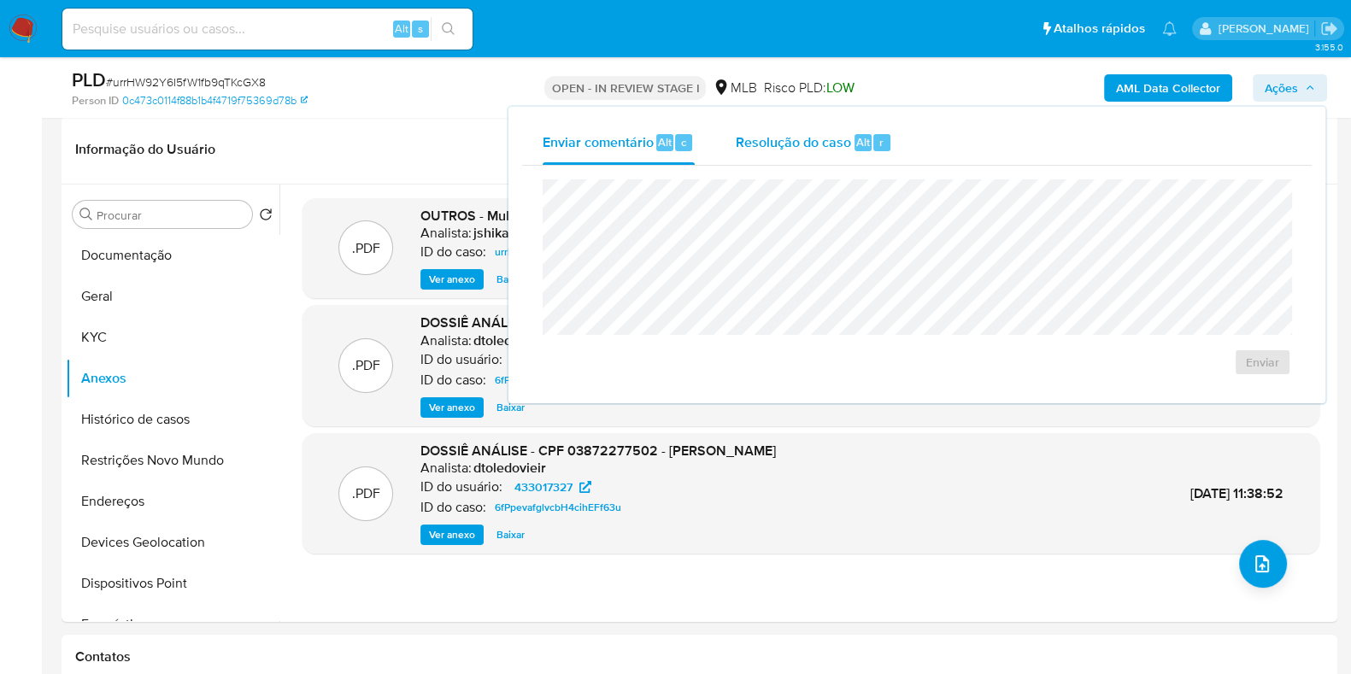
click at [765, 144] on span "Resolução do caso" at bounding box center [793, 142] width 115 height 20
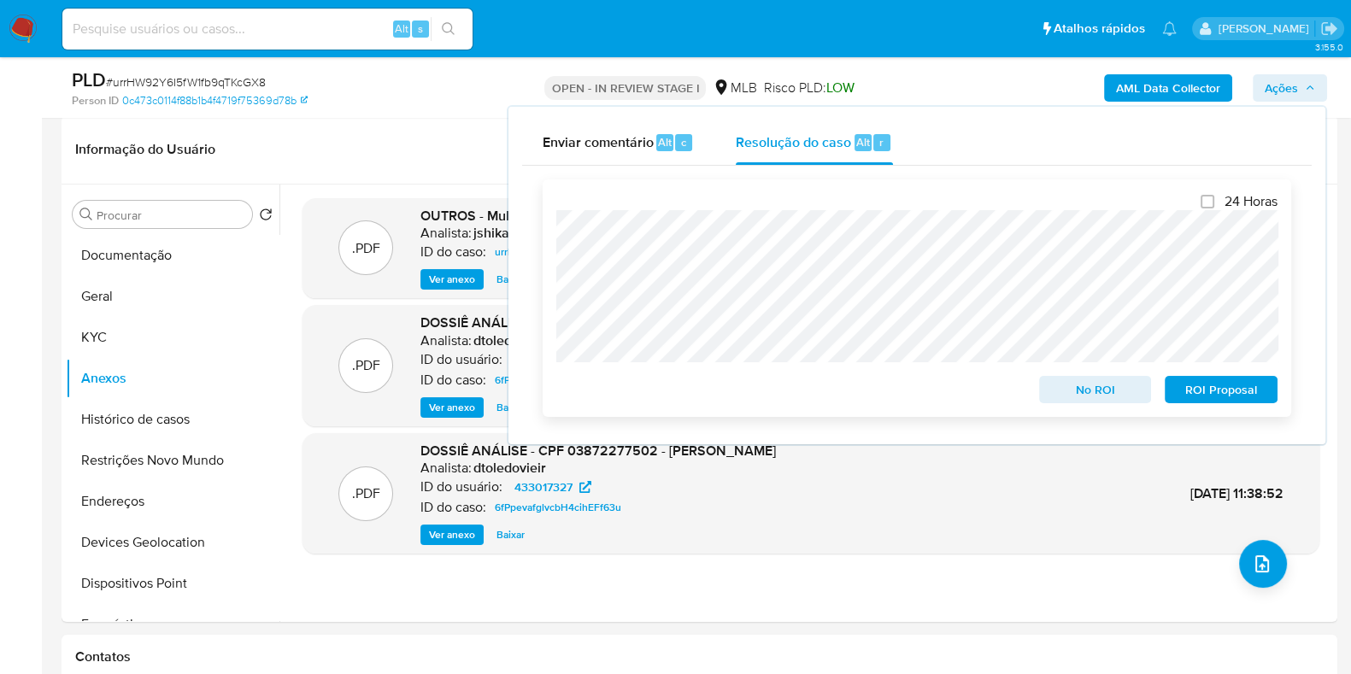
click at [1107, 377] on div "No ROI" at bounding box center [1096, 386] width 127 height 34
click at [1111, 387] on span "No ROI" at bounding box center [1095, 390] width 89 height 24
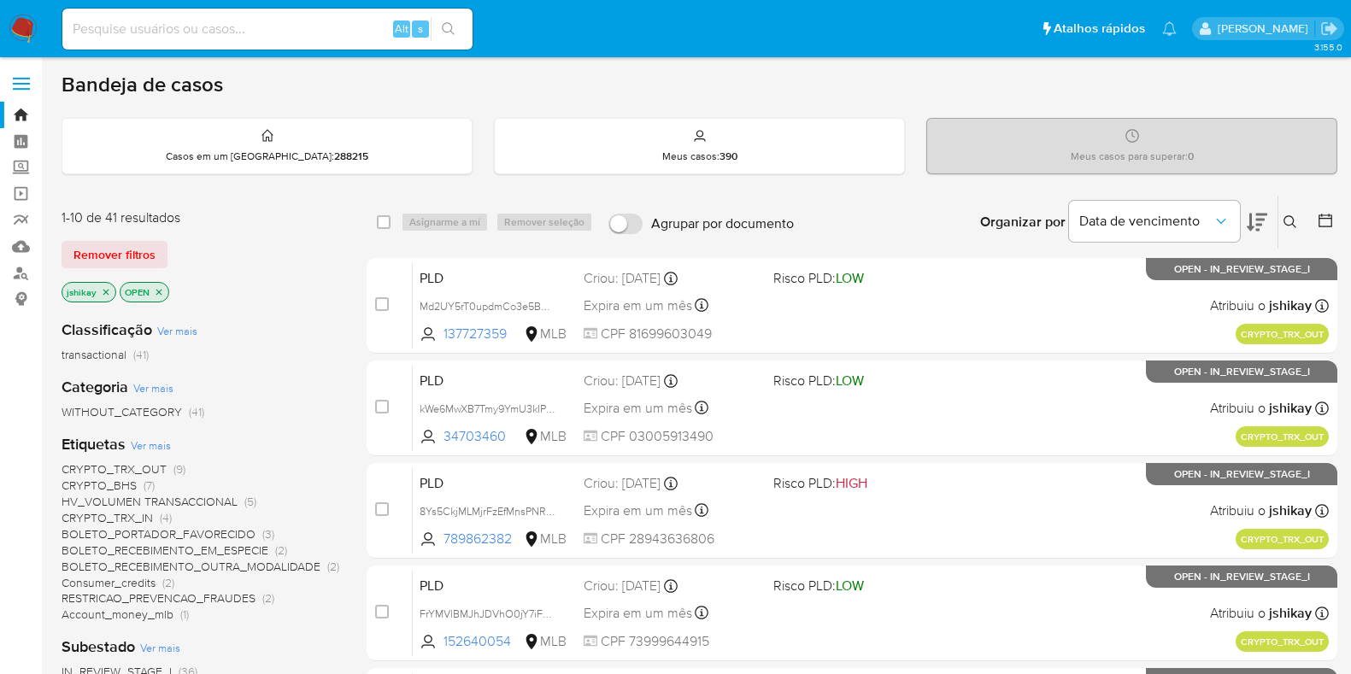
scroll to position [139, 0]
drag, startPoint x: 374, startPoint y: 23, endPoint x: 359, endPoint y: 28, distance: 15.4
click at [362, 27] on input at bounding box center [267, 29] width 410 height 22
paste input "urrHW92Y6I5fW1fb9qTKcGX8"
type input "urrHW92Y6I5fW1fb9qTKcGX8"
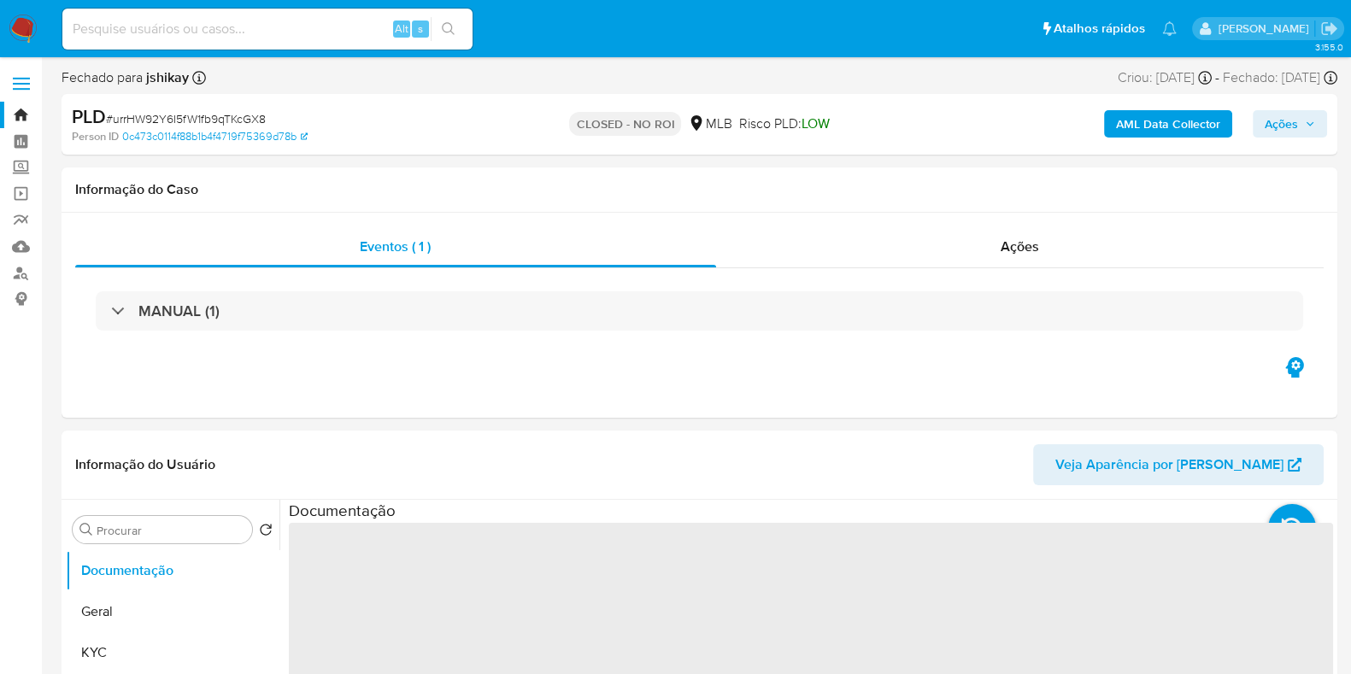
select select "10"
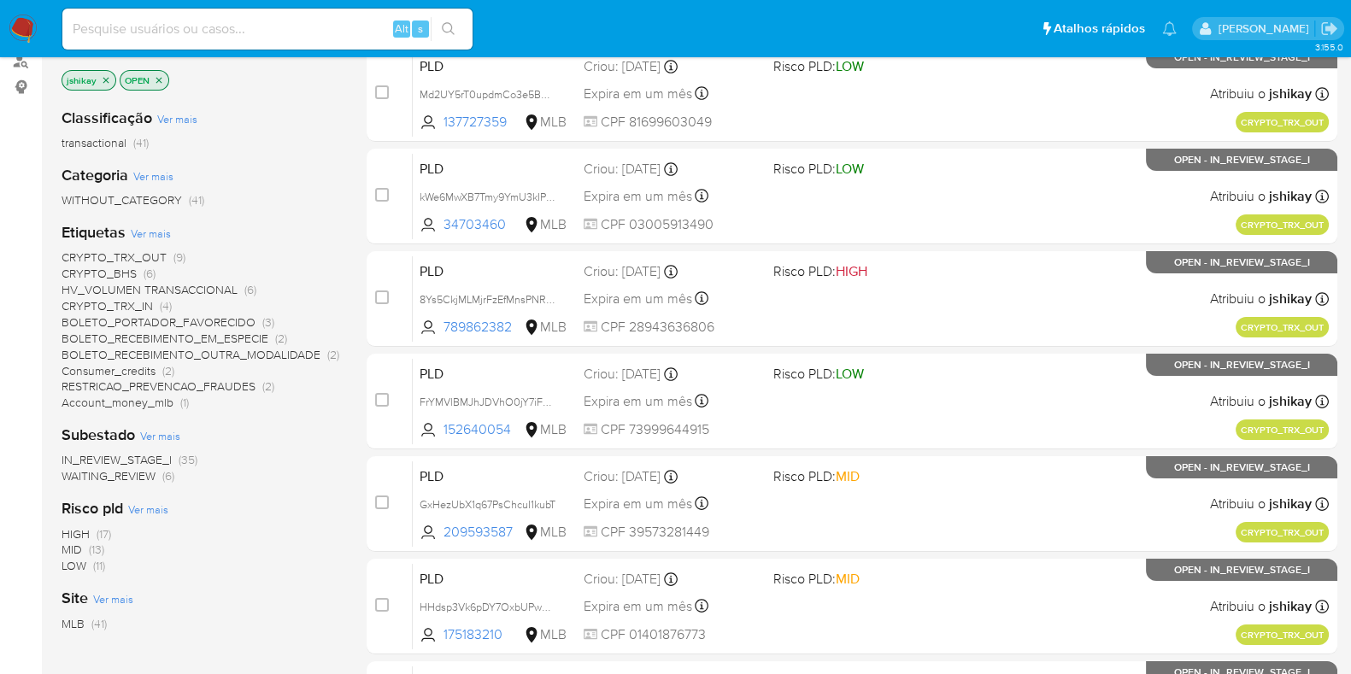
scroll to position [213, 0]
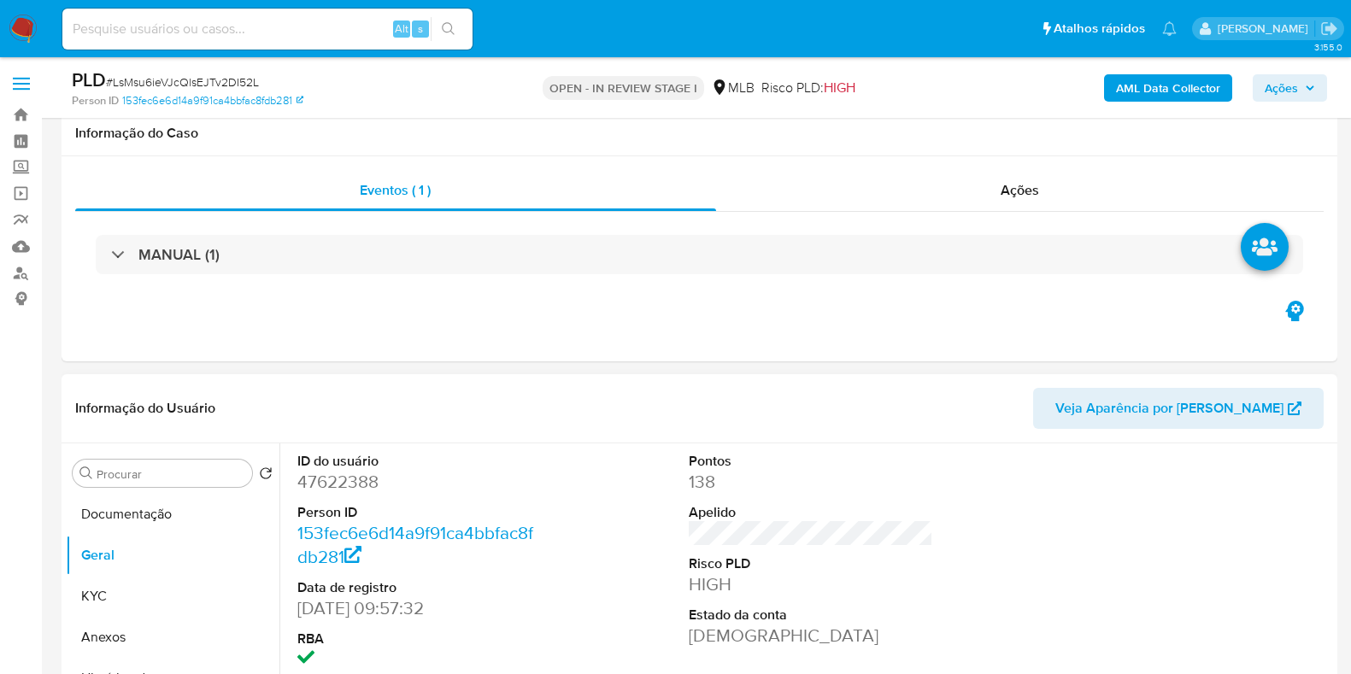
scroll to position [321, 0]
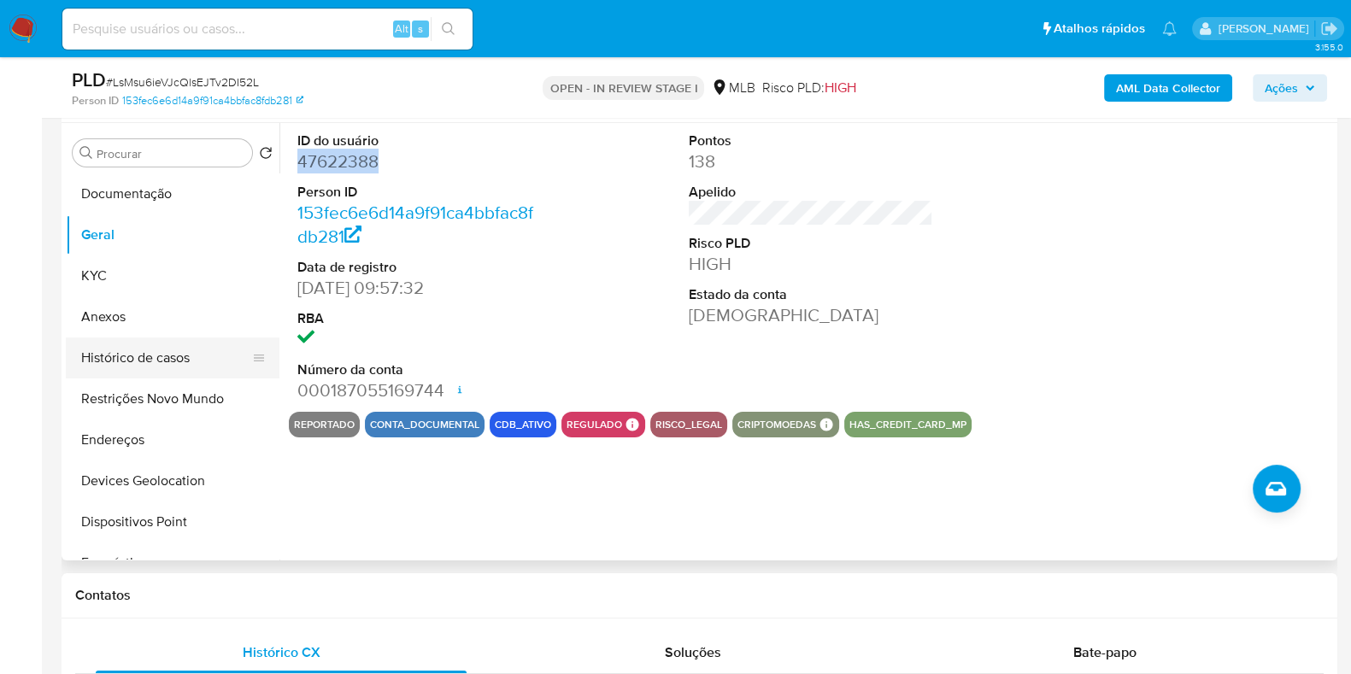
click at [177, 348] on button "Histórico de casos" at bounding box center [166, 358] width 200 height 41
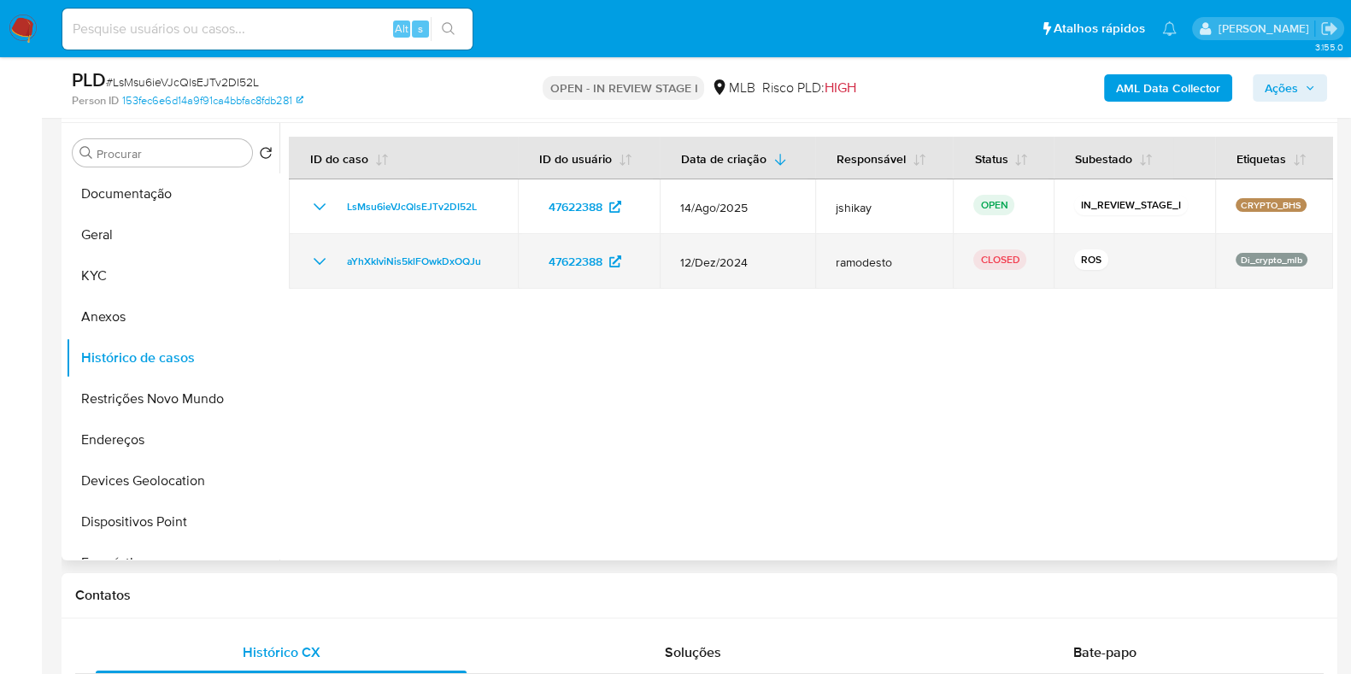
click at [321, 256] on icon "Mostrar/Ocultar" at bounding box center [319, 261] width 21 height 21
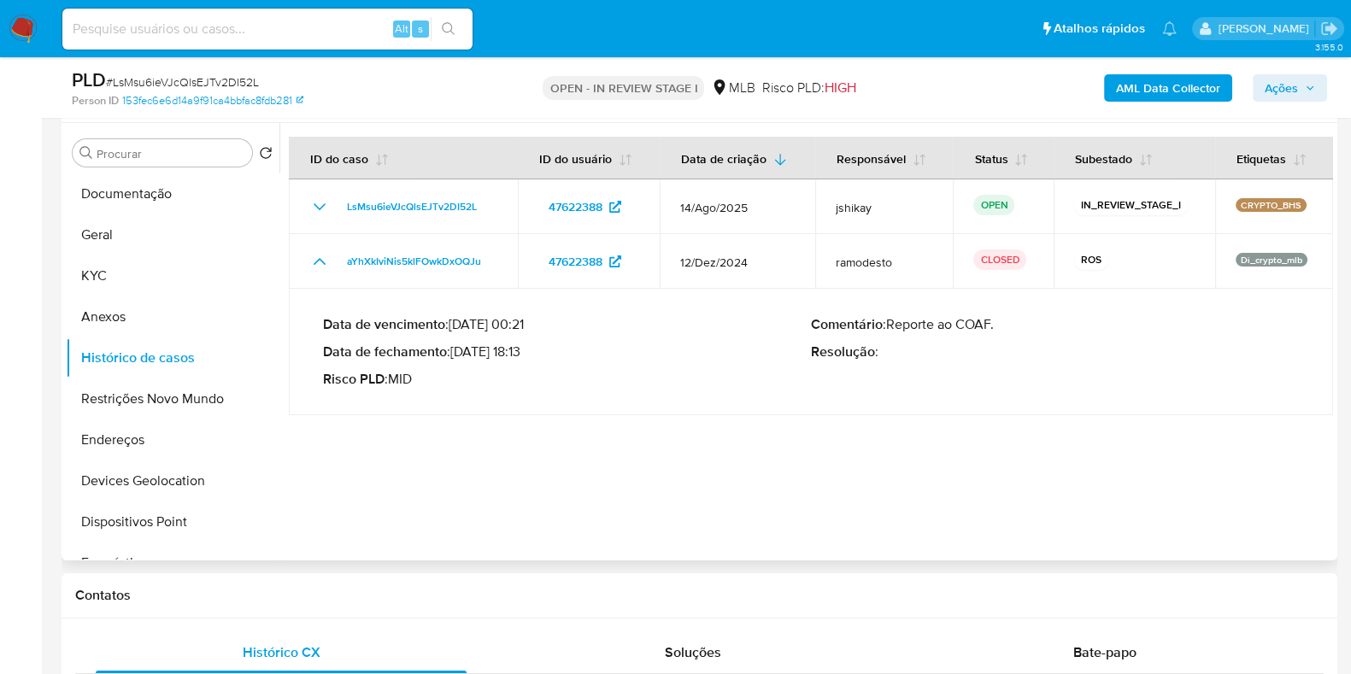
drag, startPoint x: 456, startPoint y: 348, endPoint x: 526, endPoint y: 357, distance: 69.9
click at [526, 357] on p "Data de fechamento : 09/01/2025 18:13" at bounding box center [567, 352] width 488 height 17
click at [171, 303] on button "Anexos" at bounding box center [166, 317] width 200 height 41
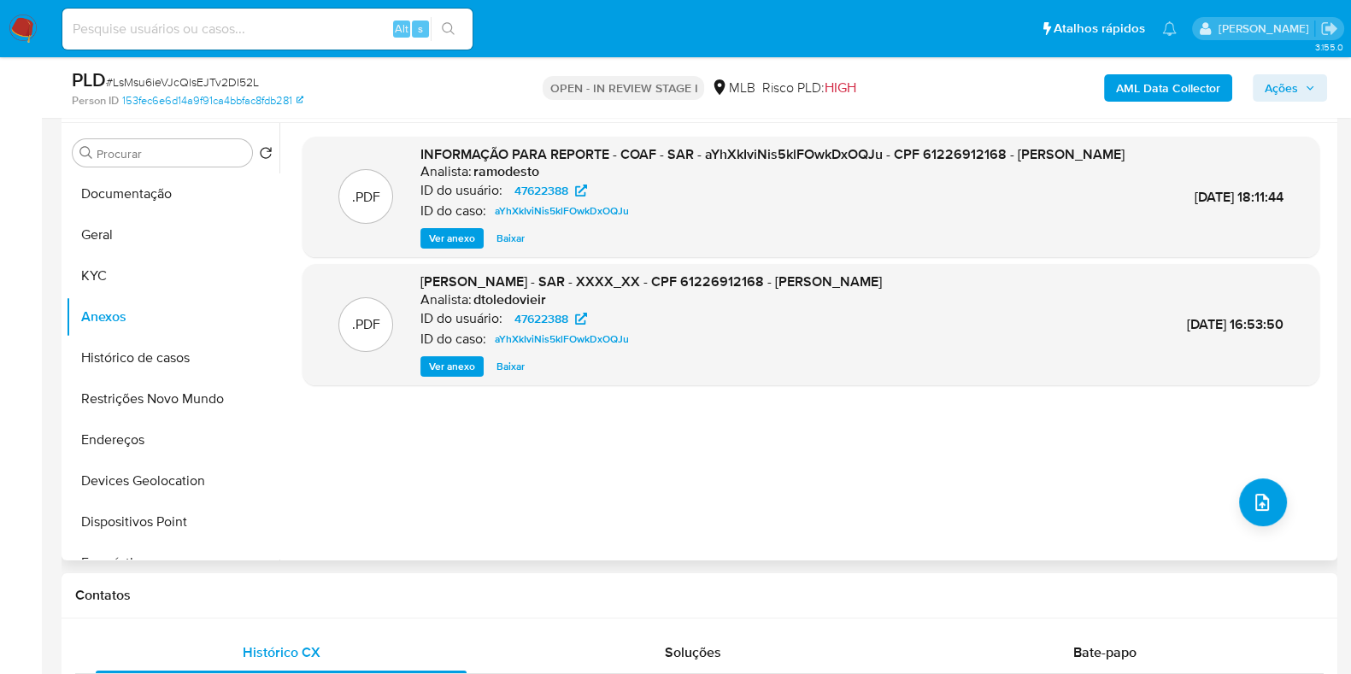
click at [438, 247] on span "Ver anexo" at bounding box center [452, 238] width 46 height 17
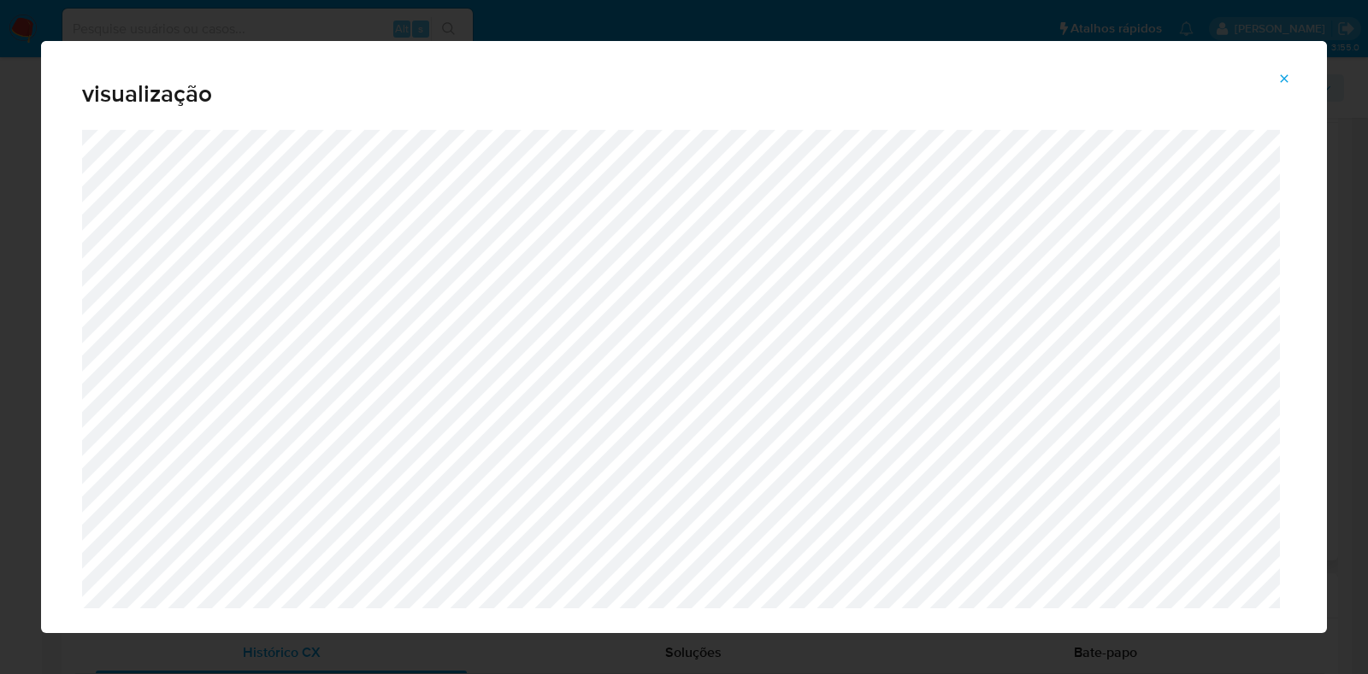
click at [1283, 67] on span "Attachment preview" at bounding box center [1284, 79] width 14 height 24
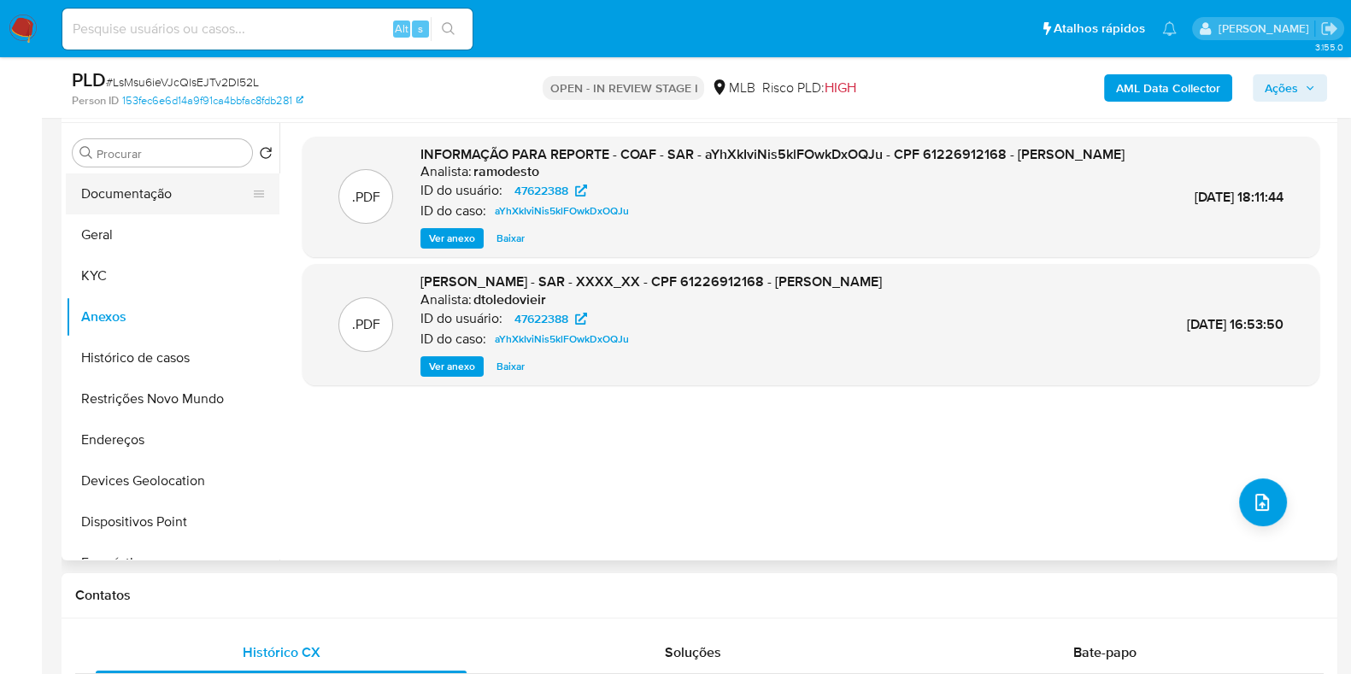
click at [178, 200] on button "Documentação" at bounding box center [166, 194] width 200 height 41
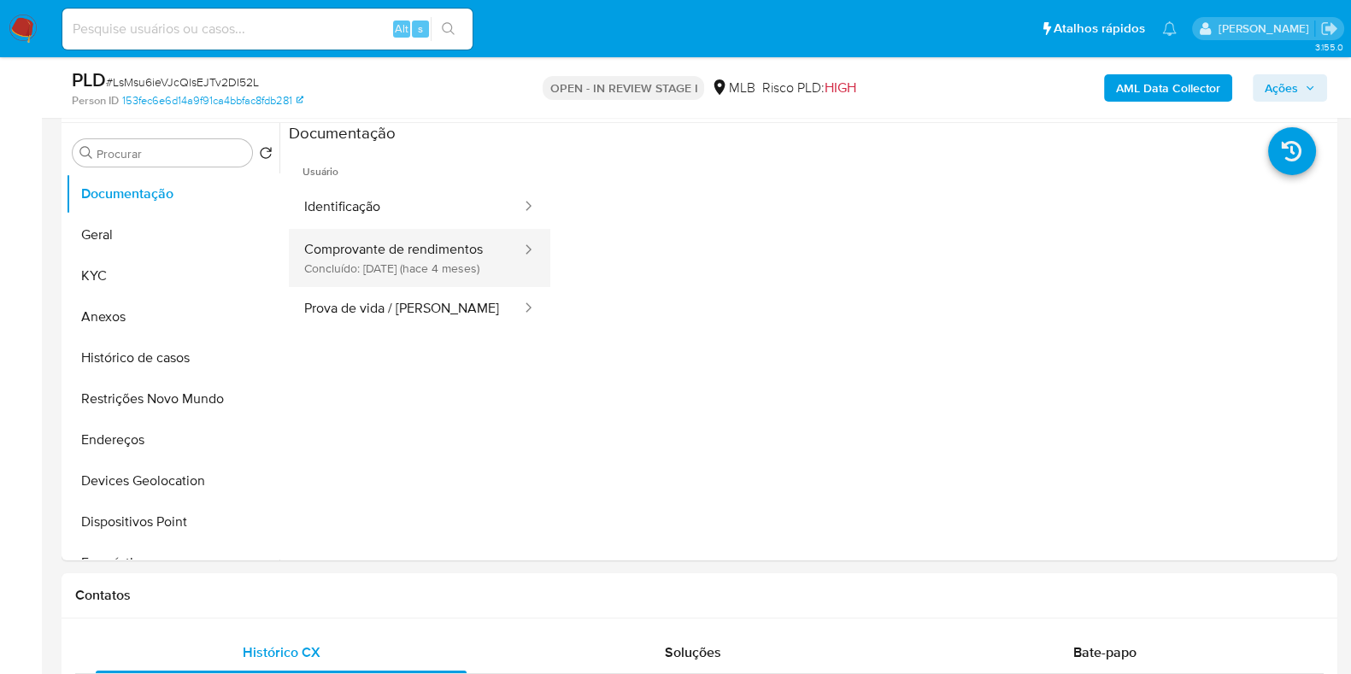
click at [431, 268] on button "Comprovante de rendimentos Concluído: 24/04/2025 (hace 4 meses)" at bounding box center [406, 258] width 234 height 58
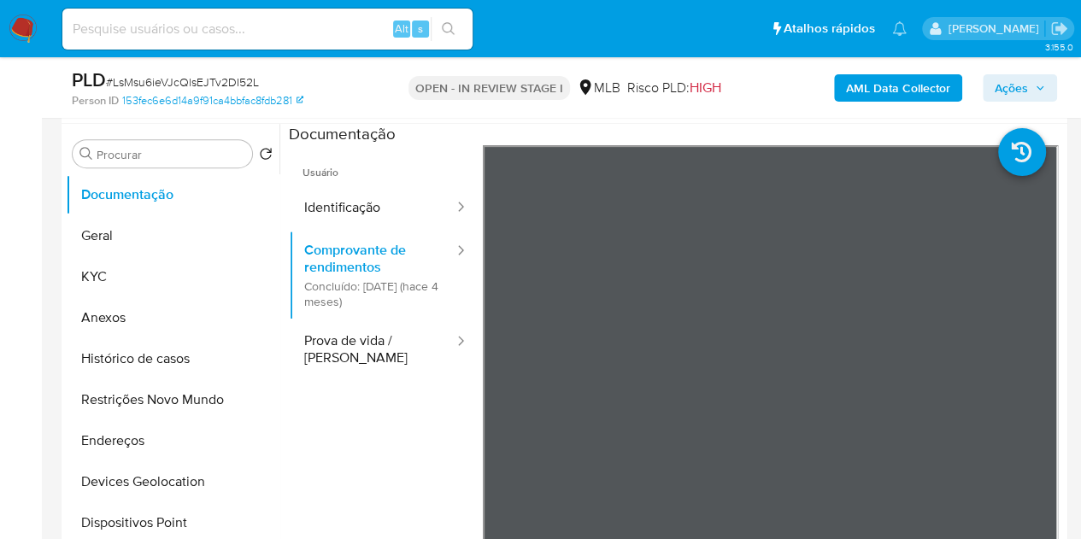
scroll to position [234, 0]
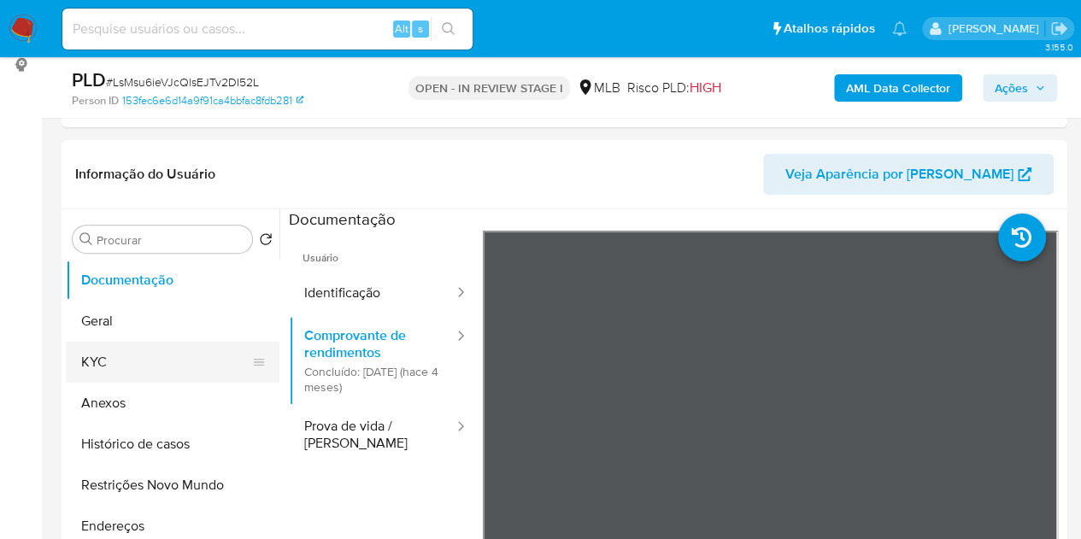
click at [142, 362] on button "KYC" at bounding box center [166, 362] width 200 height 41
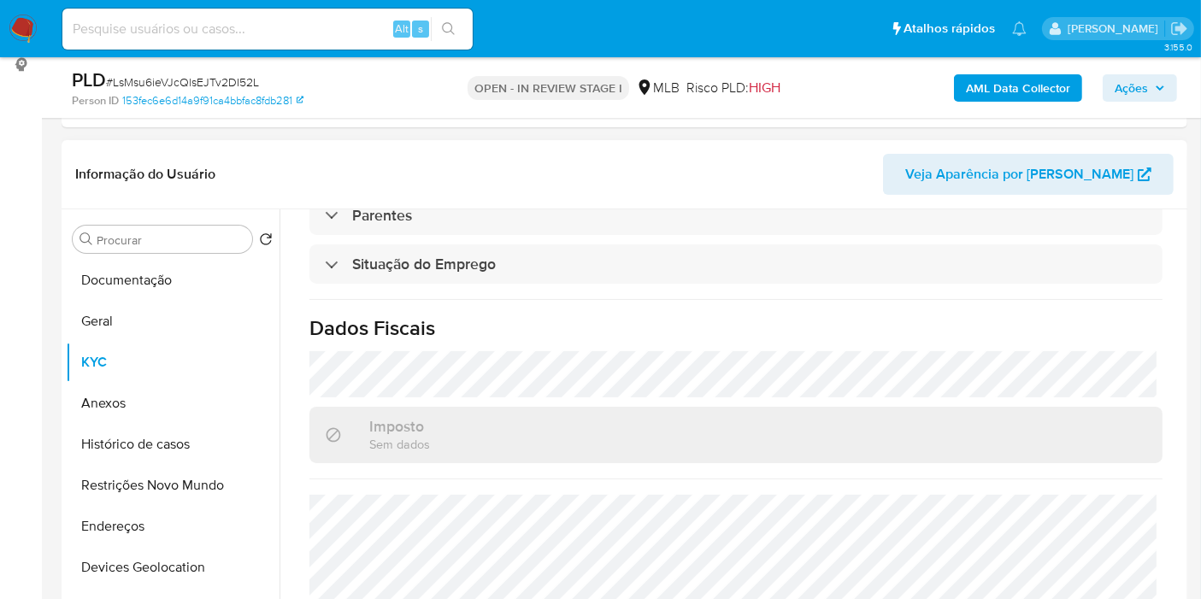
scroll to position [776, 0]
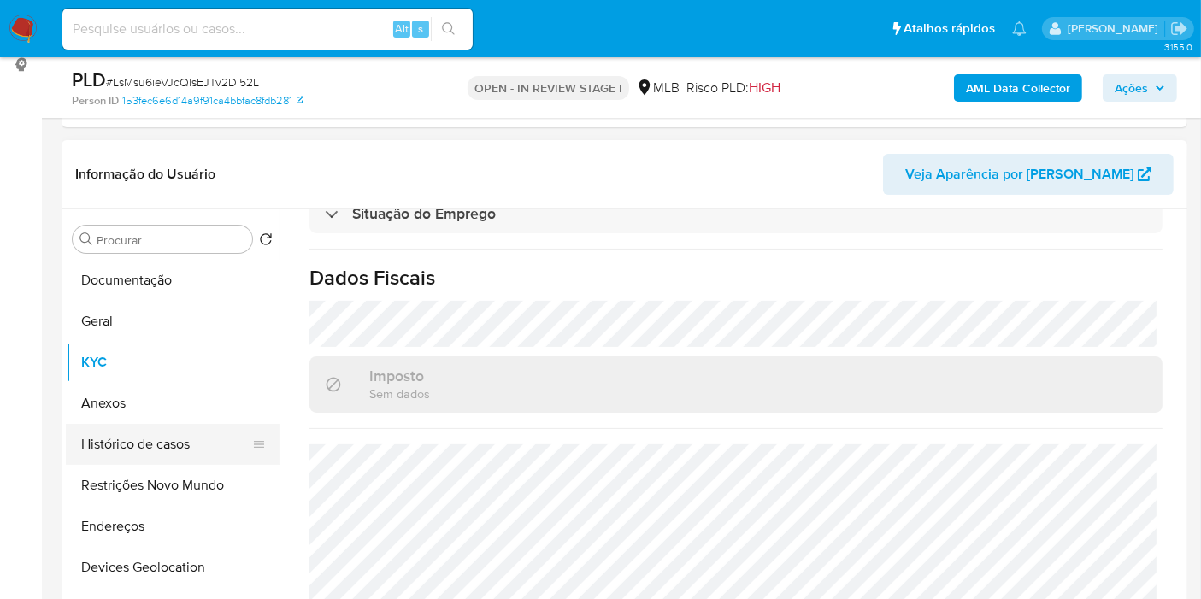
click at [133, 444] on button "Histórico de casos" at bounding box center [166, 444] width 200 height 41
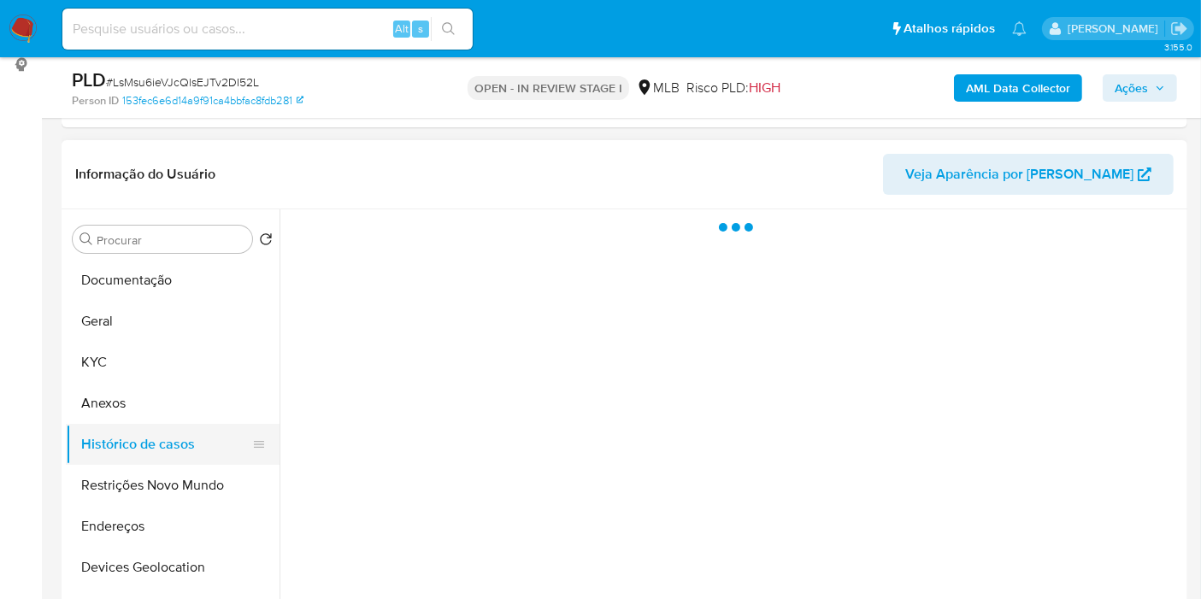
scroll to position [0, 0]
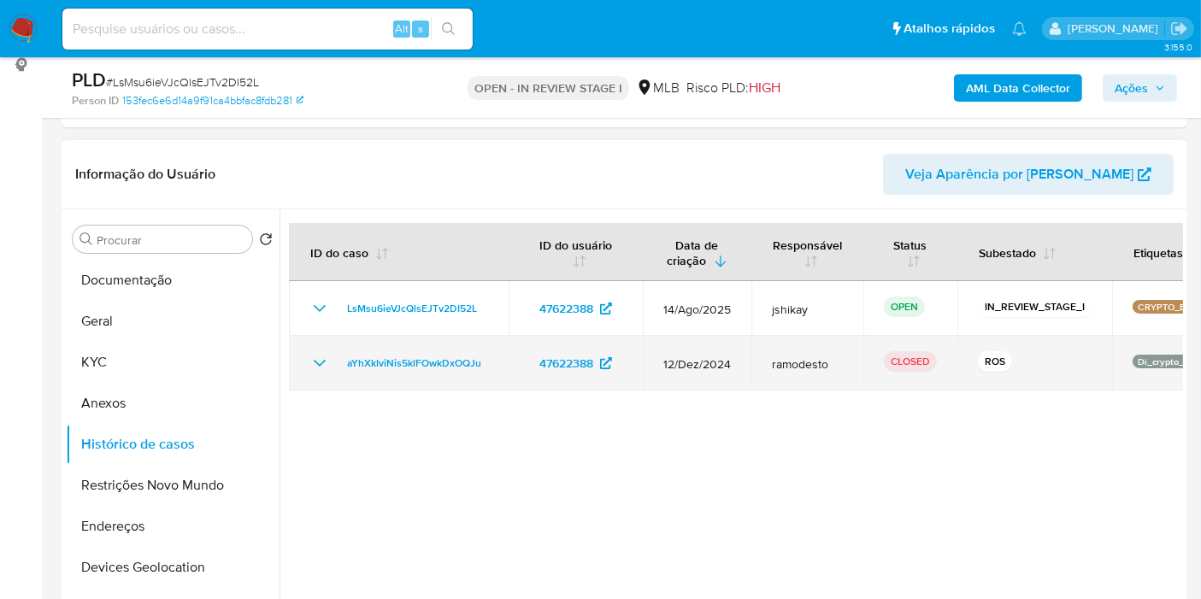
click at [315, 362] on icon "Mostrar/Ocultar" at bounding box center [319, 363] width 21 height 21
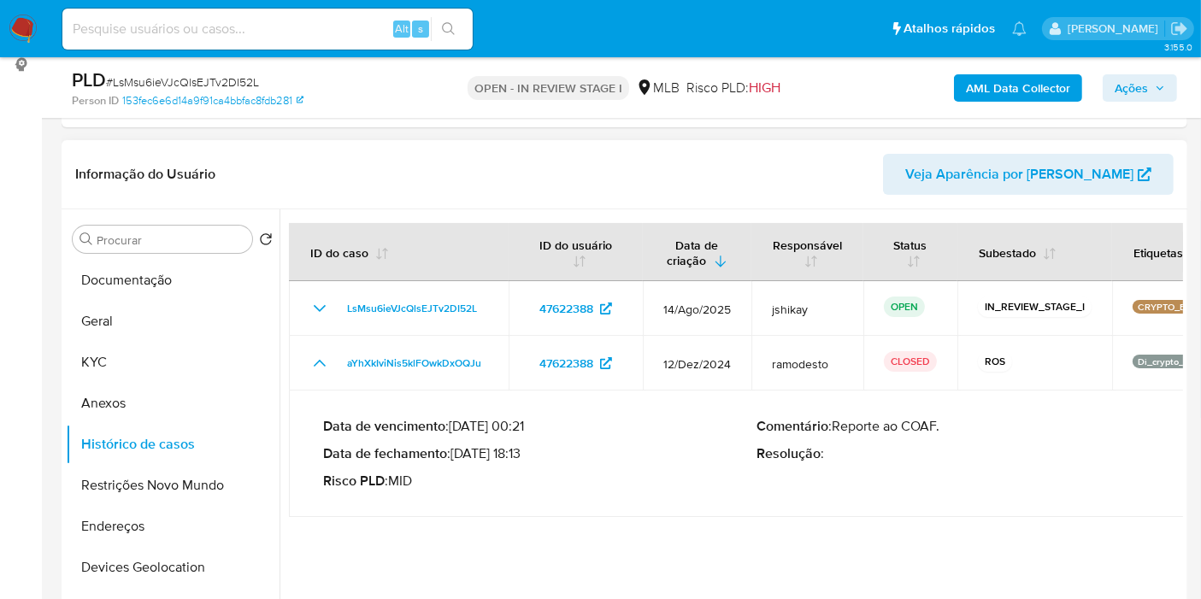
drag, startPoint x: 456, startPoint y: 454, endPoint x: 525, endPoint y: 452, distance: 68.4
click at [525, 452] on p "Data de fechamento : 09/01/2025 18:13" at bounding box center [540, 453] width 434 height 17
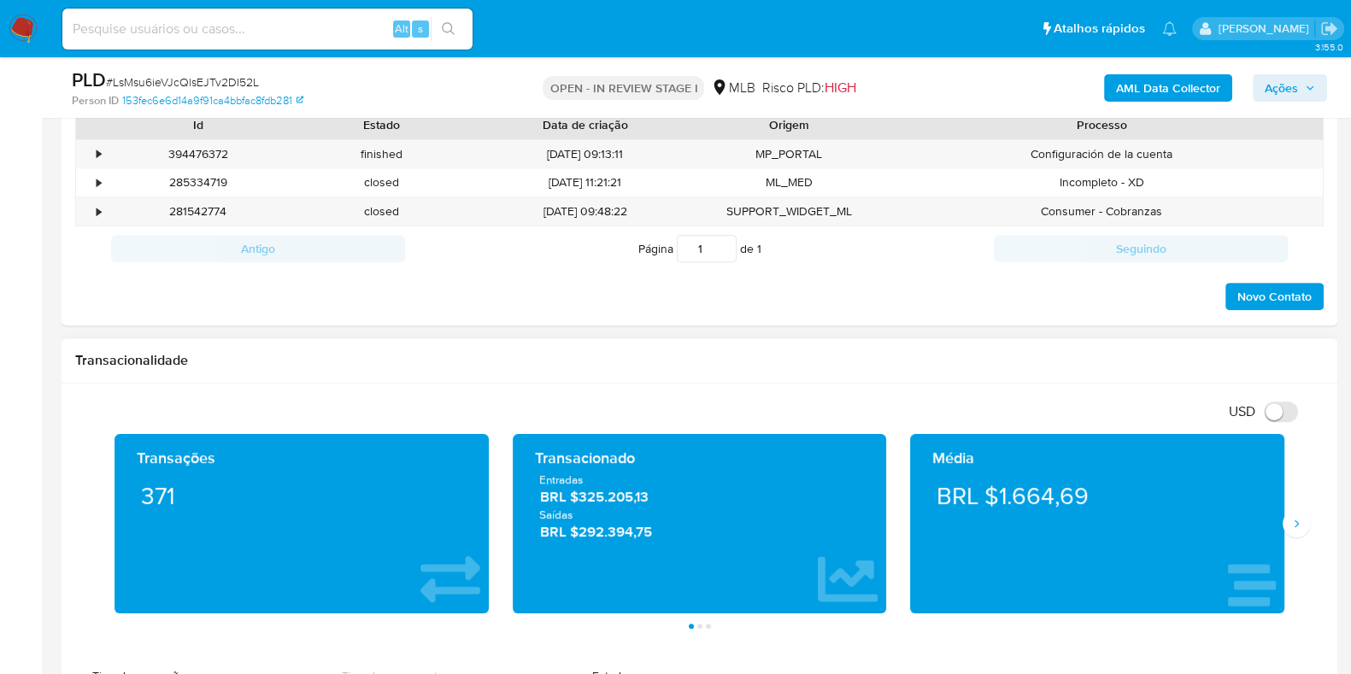
scroll to position [983, 0]
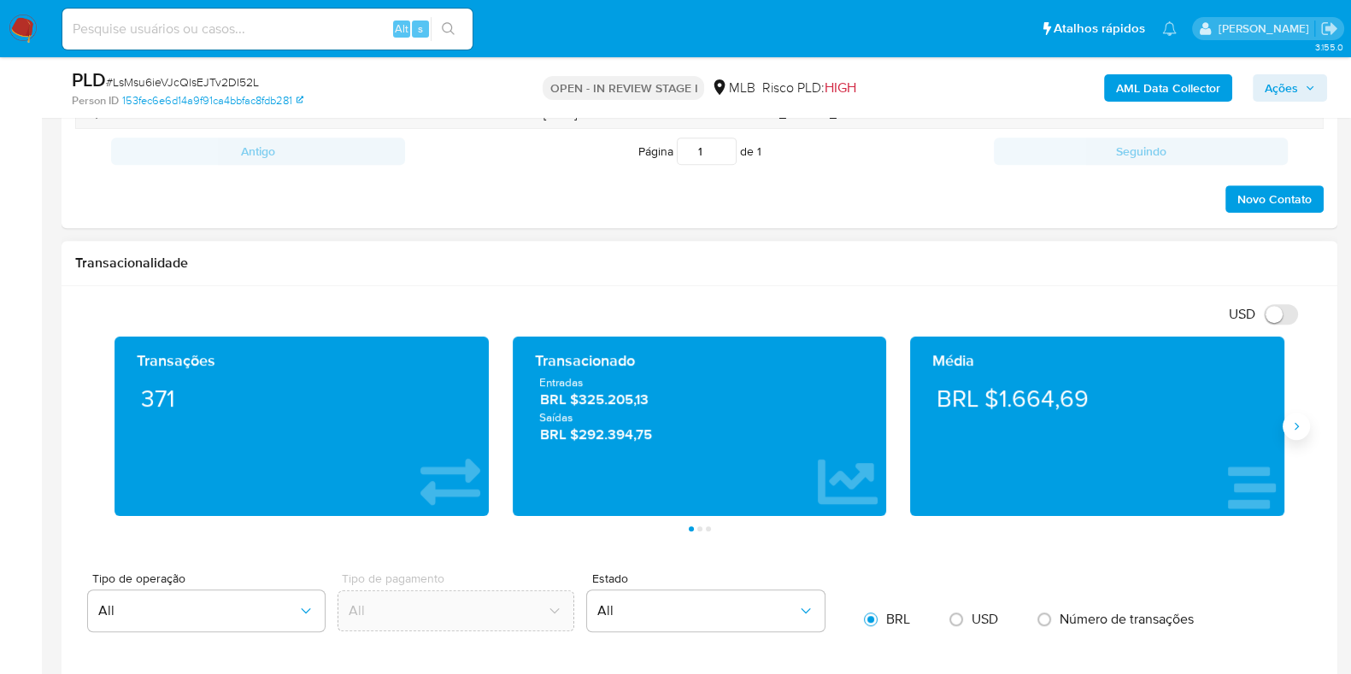
click at [1291, 424] on icon "Siguiente" at bounding box center [1297, 427] width 14 height 14
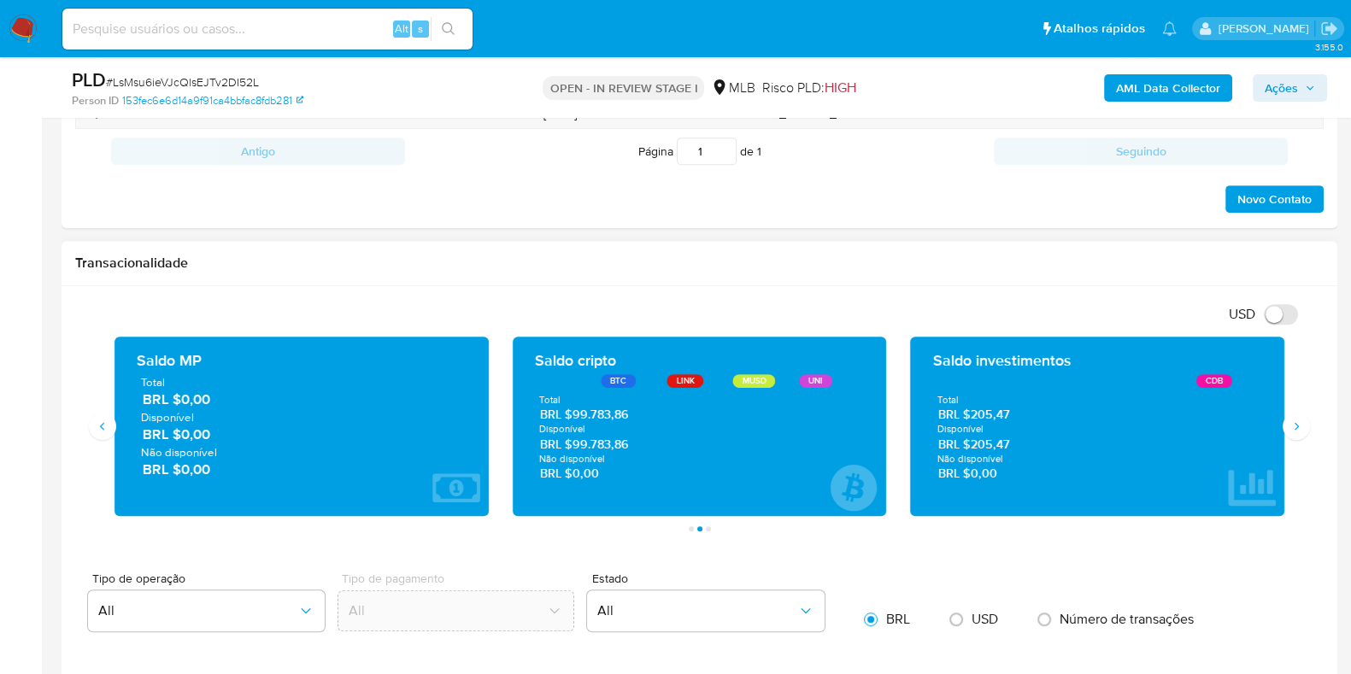
drag, startPoint x: 633, startPoint y: 448, endPoint x: 572, endPoint y: 450, distance: 61.6
click at [572, 450] on div "Total BRL $99.783,86 Disponível BRL $99.783,86 Não disponível BRL $0,00" at bounding box center [700, 437] width 347 height 89
click at [1287, 430] on button "Siguiente" at bounding box center [1296, 426] width 27 height 27
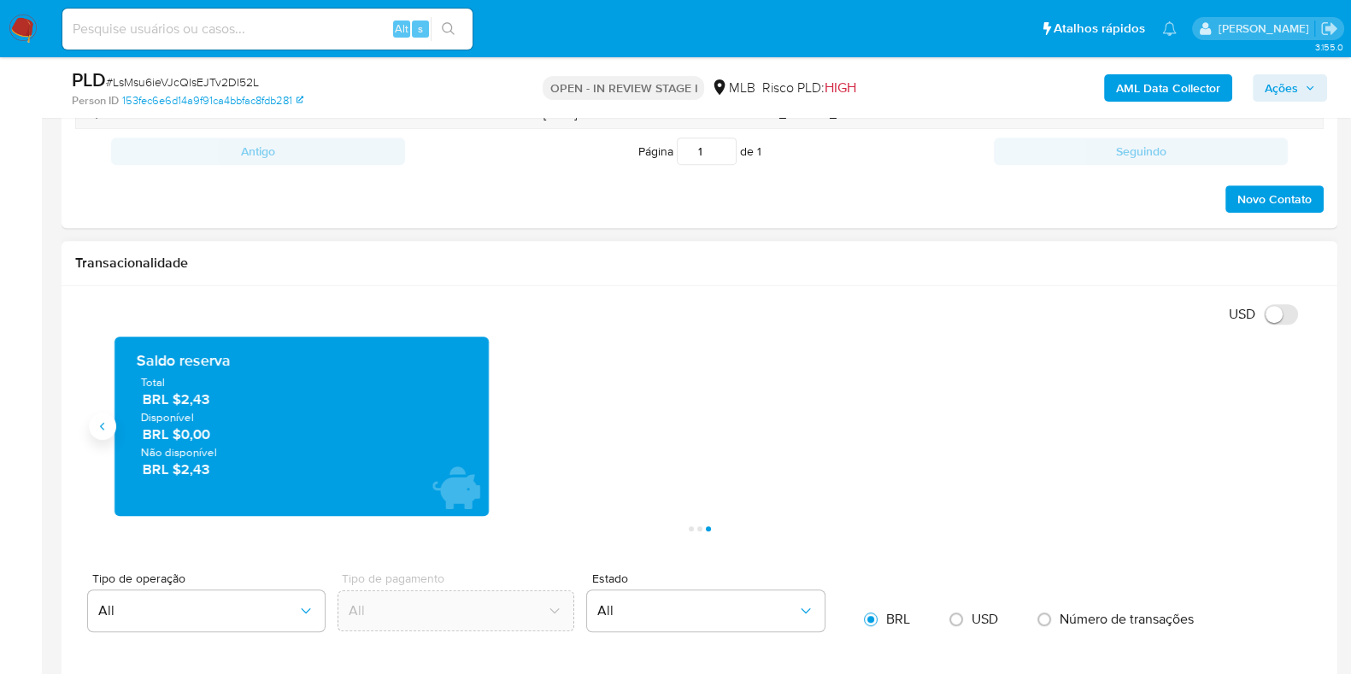
click at [93, 420] on button "Anterior" at bounding box center [102, 426] width 27 height 27
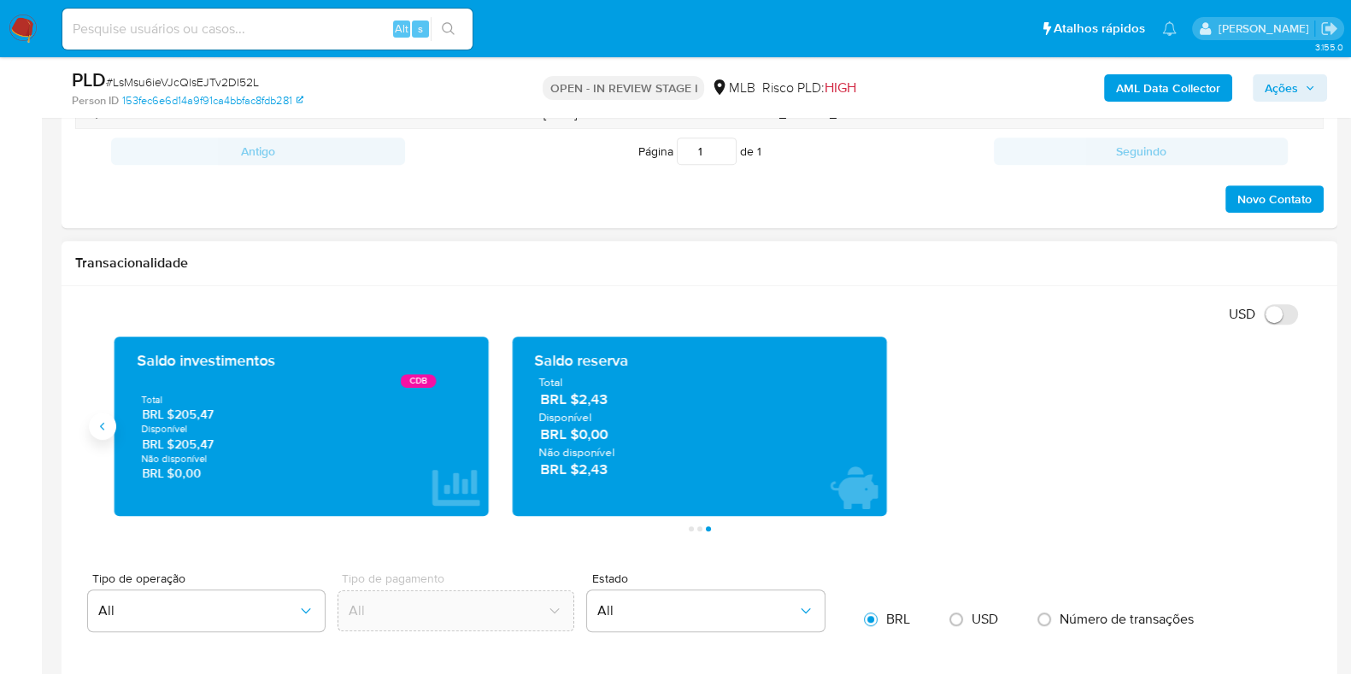
click at [103, 428] on icon "Anterior" at bounding box center [103, 427] width 14 height 14
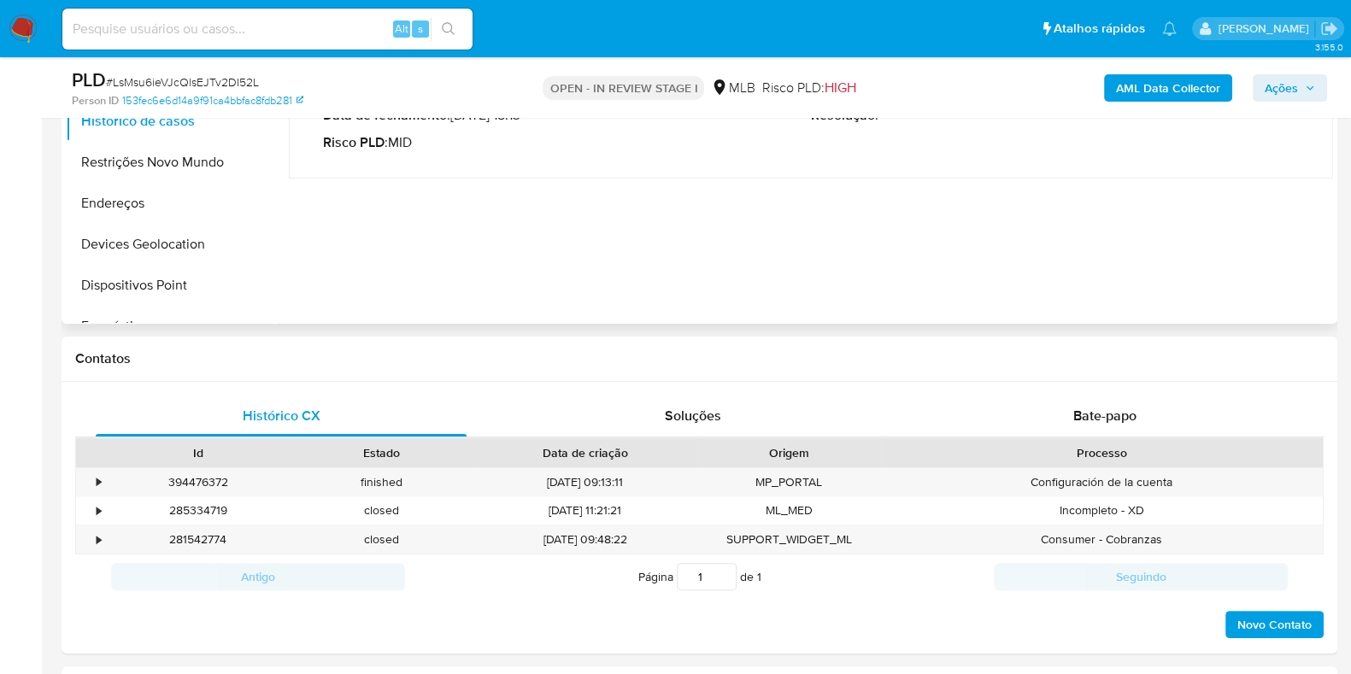
scroll to position [341, 0]
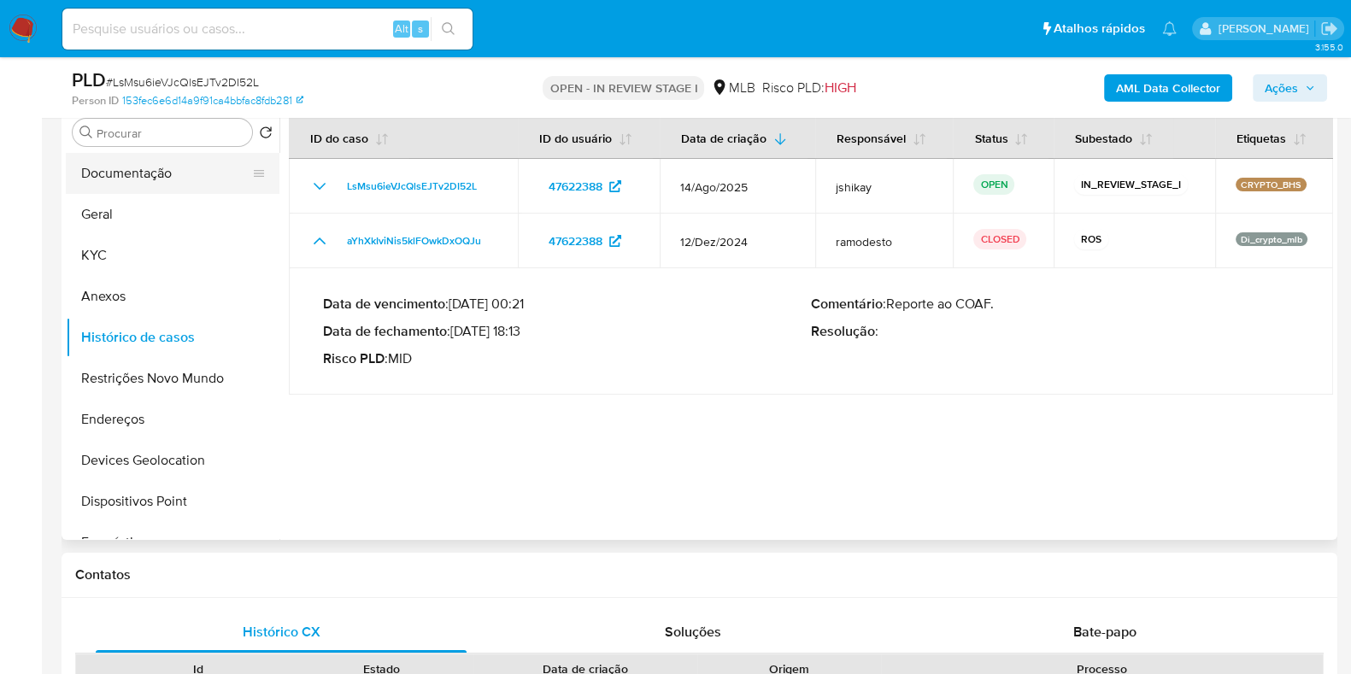
click at [183, 183] on button "Documentação" at bounding box center [166, 173] width 200 height 41
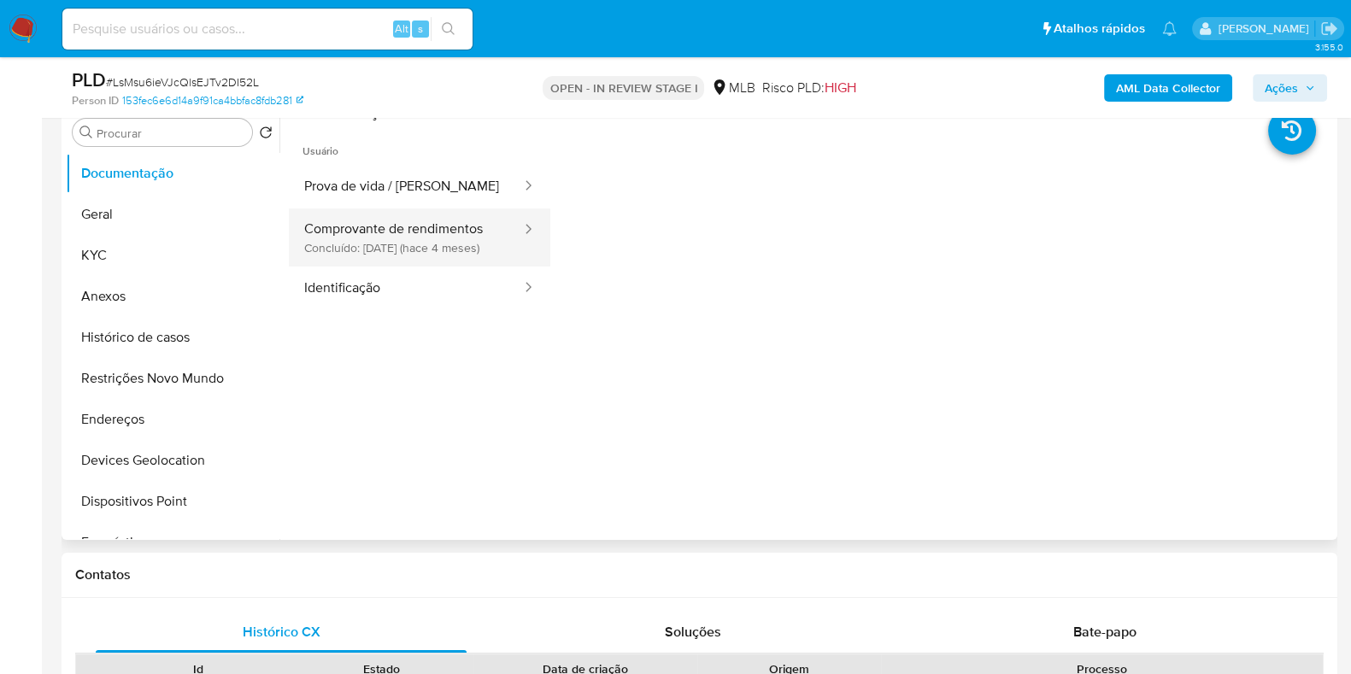
click at [412, 232] on button "Comprovante de rendimentos Concluído: 24/04/2025 (hace 4 meses)" at bounding box center [406, 238] width 234 height 58
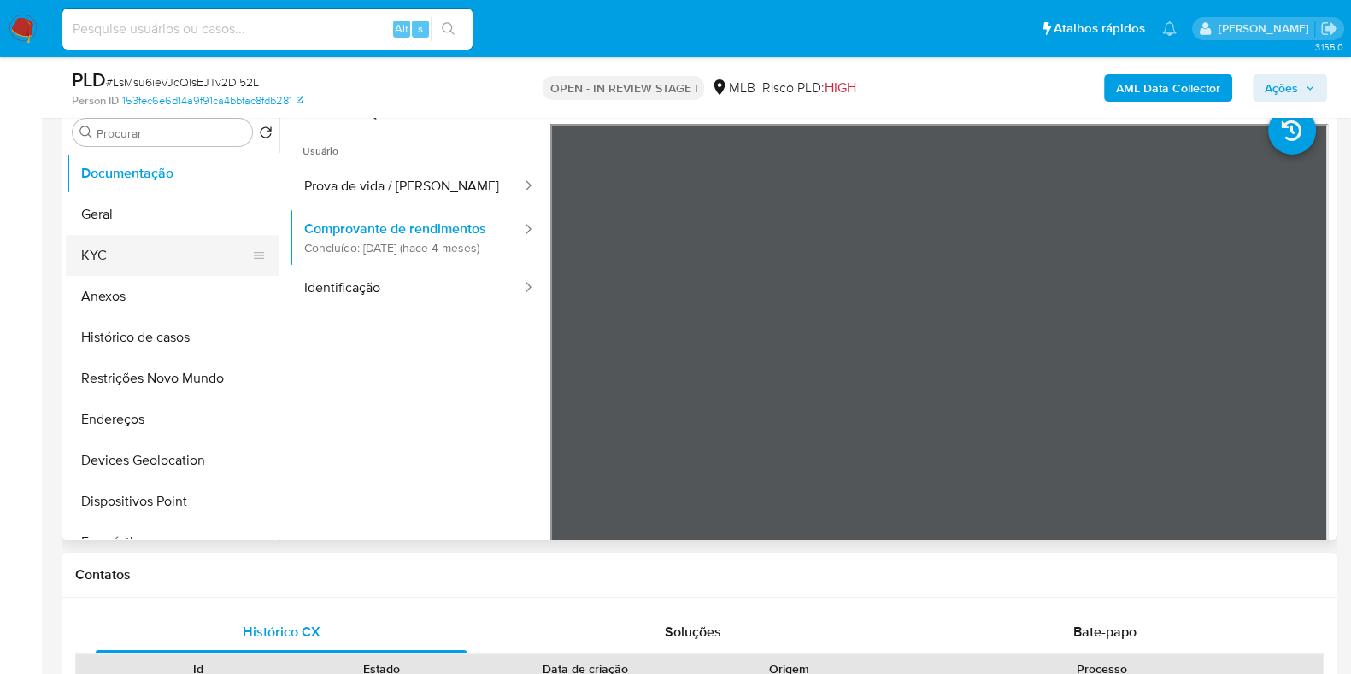
click at [137, 247] on button "KYC" at bounding box center [166, 255] width 200 height 41
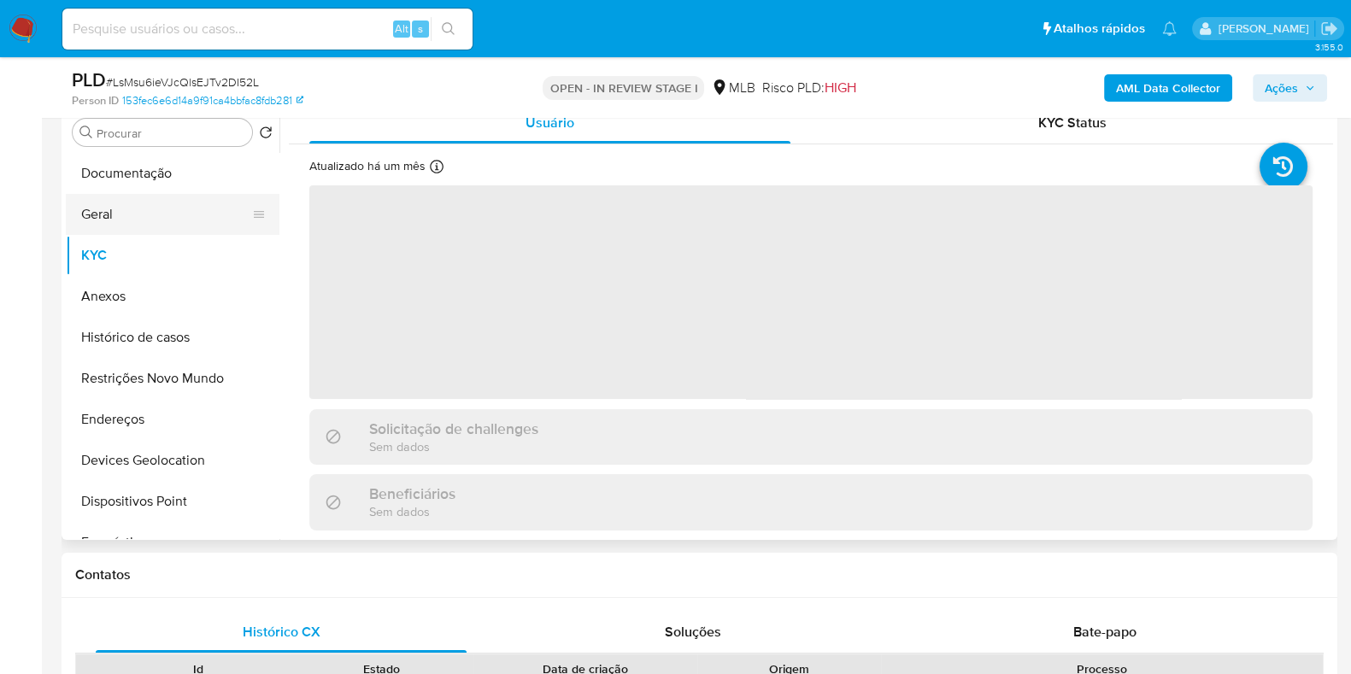
click at [138, 220] on button "Geral" at bounding box center [166, 214] width 200 height 41
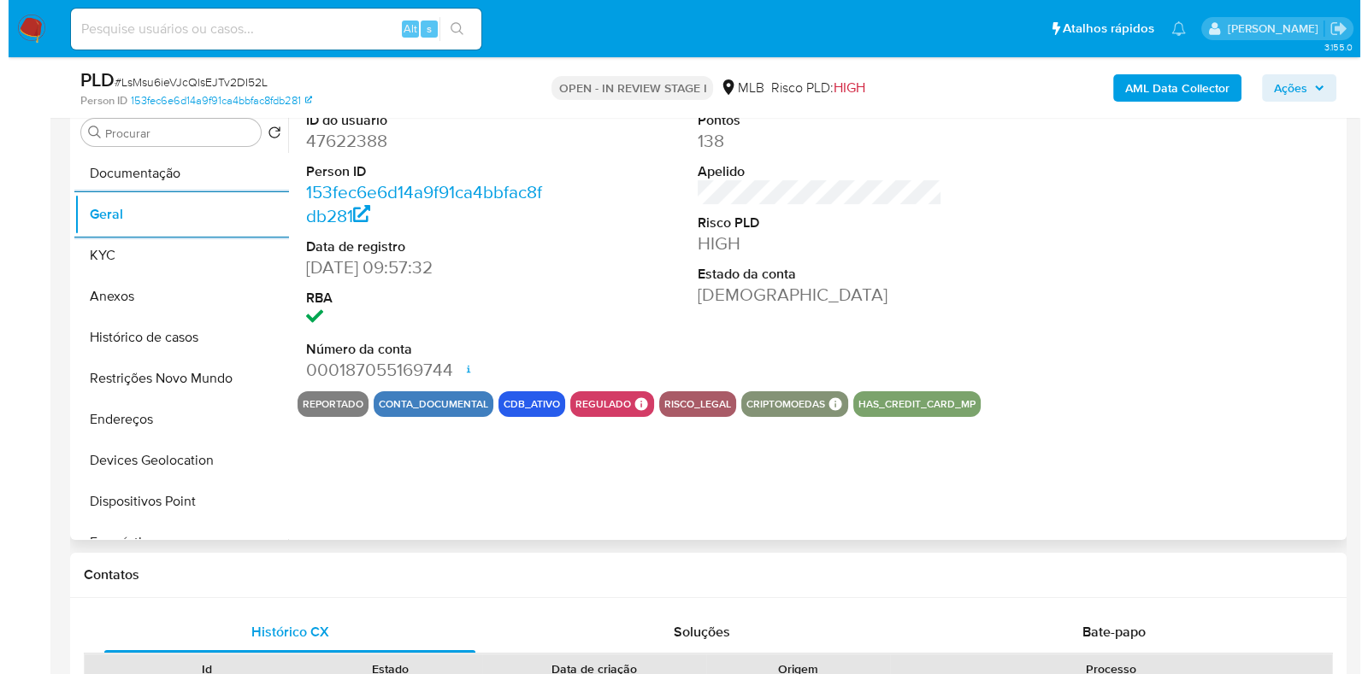
scroll to position [235, 0]
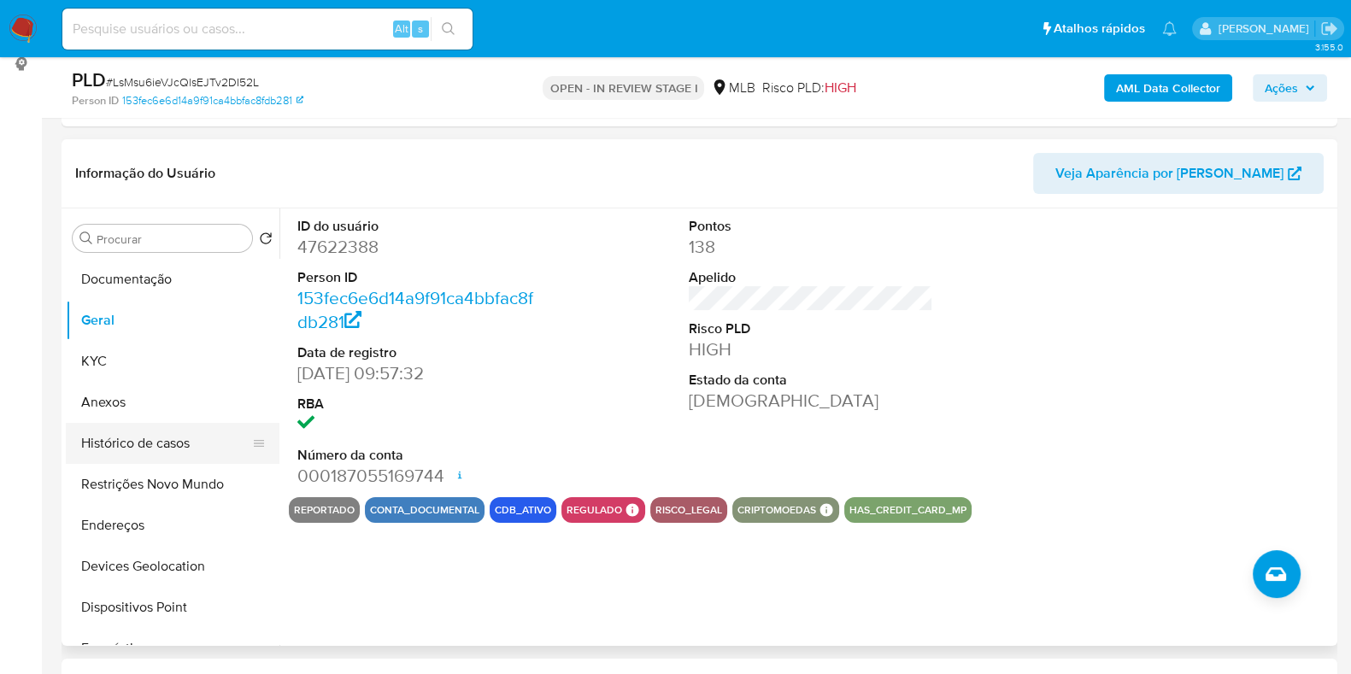
click at [129, 438] on button "Histórico de casos" at bounding box center [166, 443] width 200 height 41
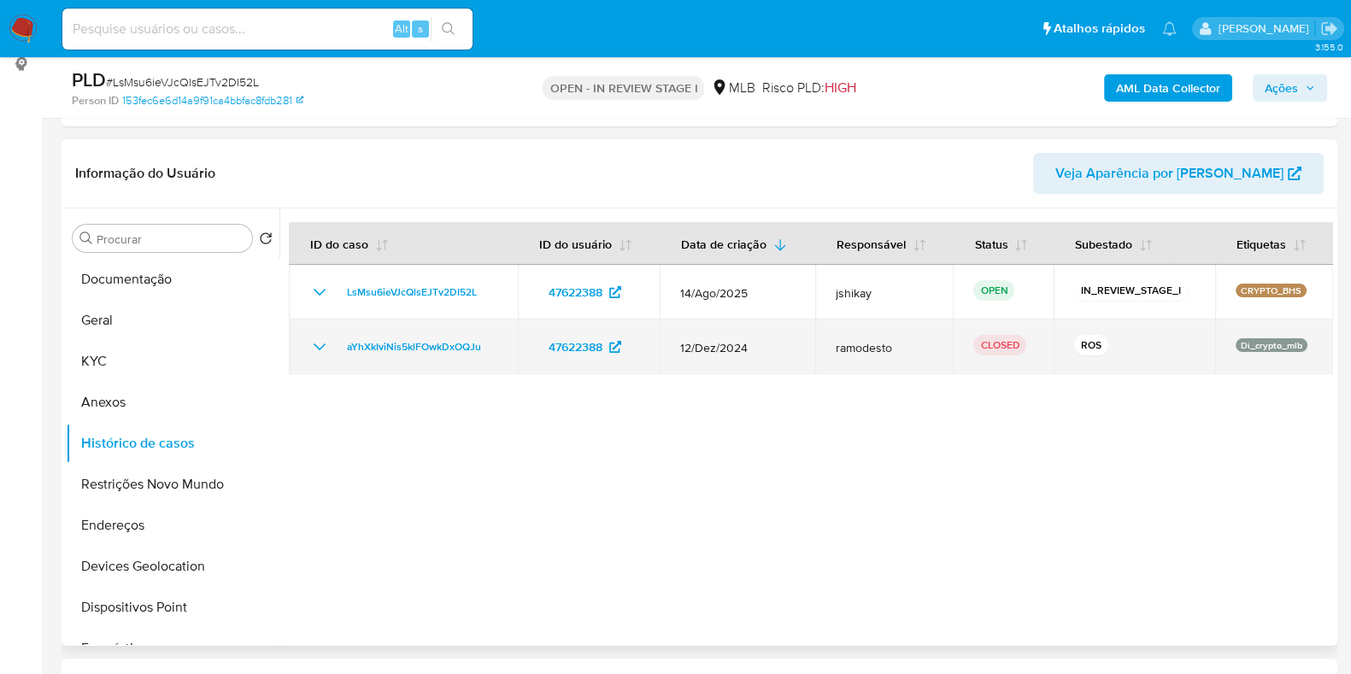
click at [316, 347] on icon "Mostrar/Ocultar" at bounding box center [319, 347] width 21 height 21
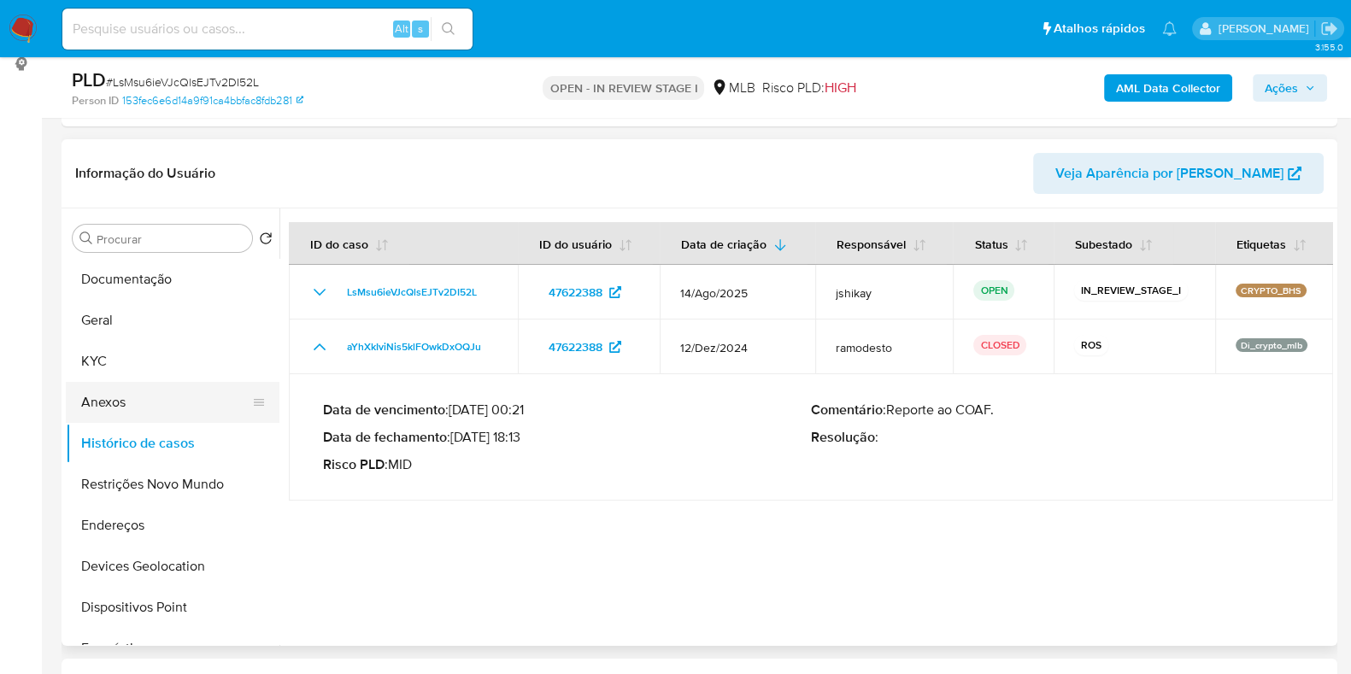
click at [114, 390] on button "Anexos" at bounding box center [166, 402] width 200 height 41
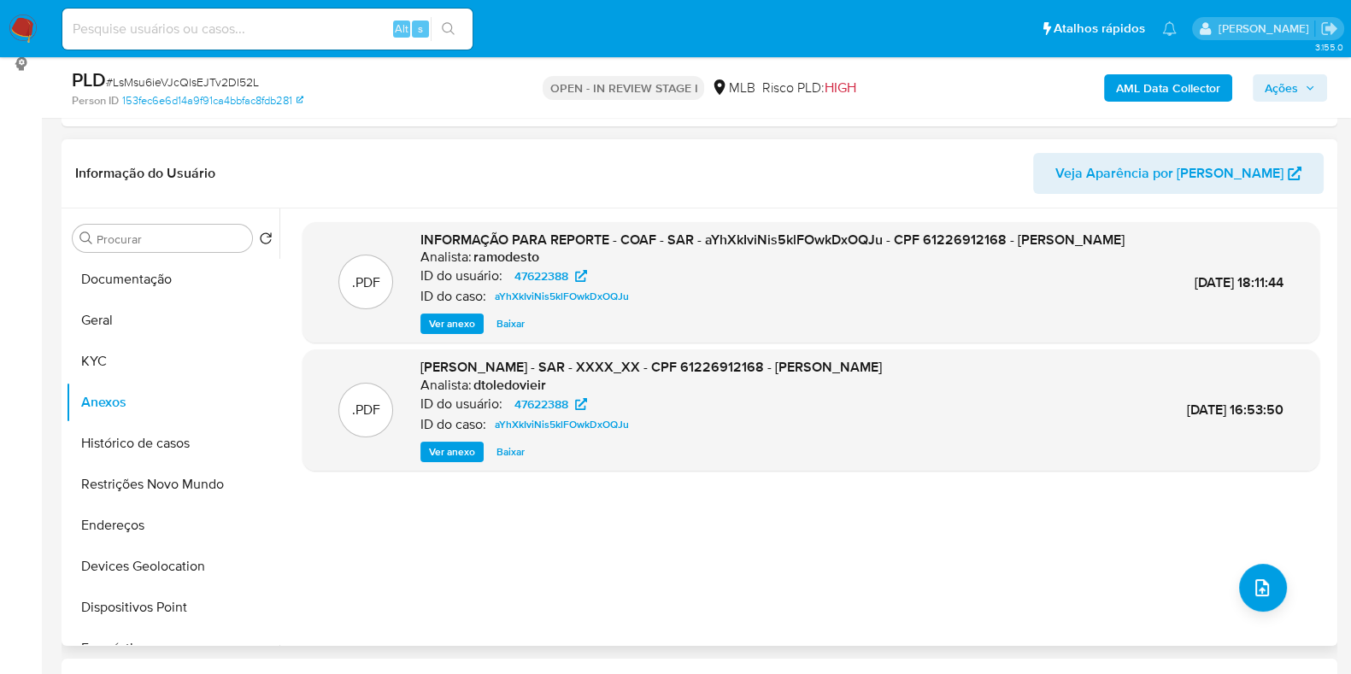
click at [429, 332] on span "Ver anexo" at bounding box center [452, 323] width 46 height 17
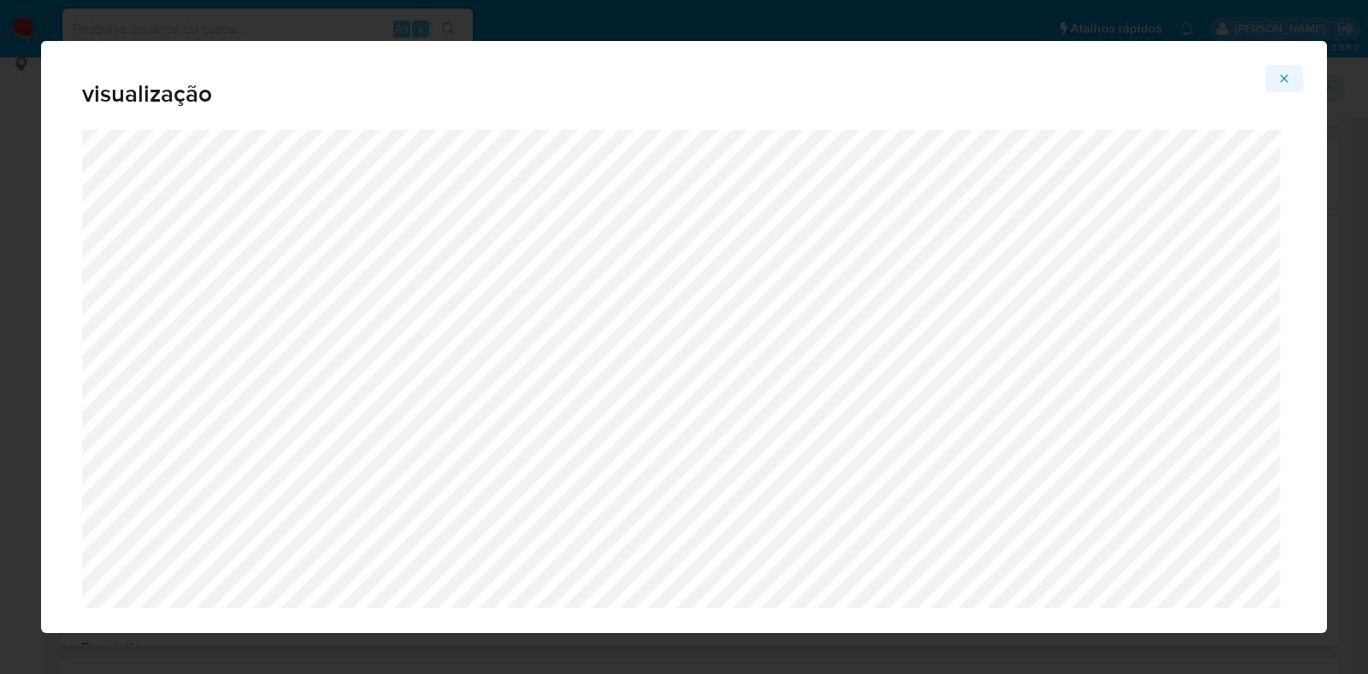
click at [1279, 81] on icon "Attachment preview" at bounding box center [1284, 79] width 14 height 14
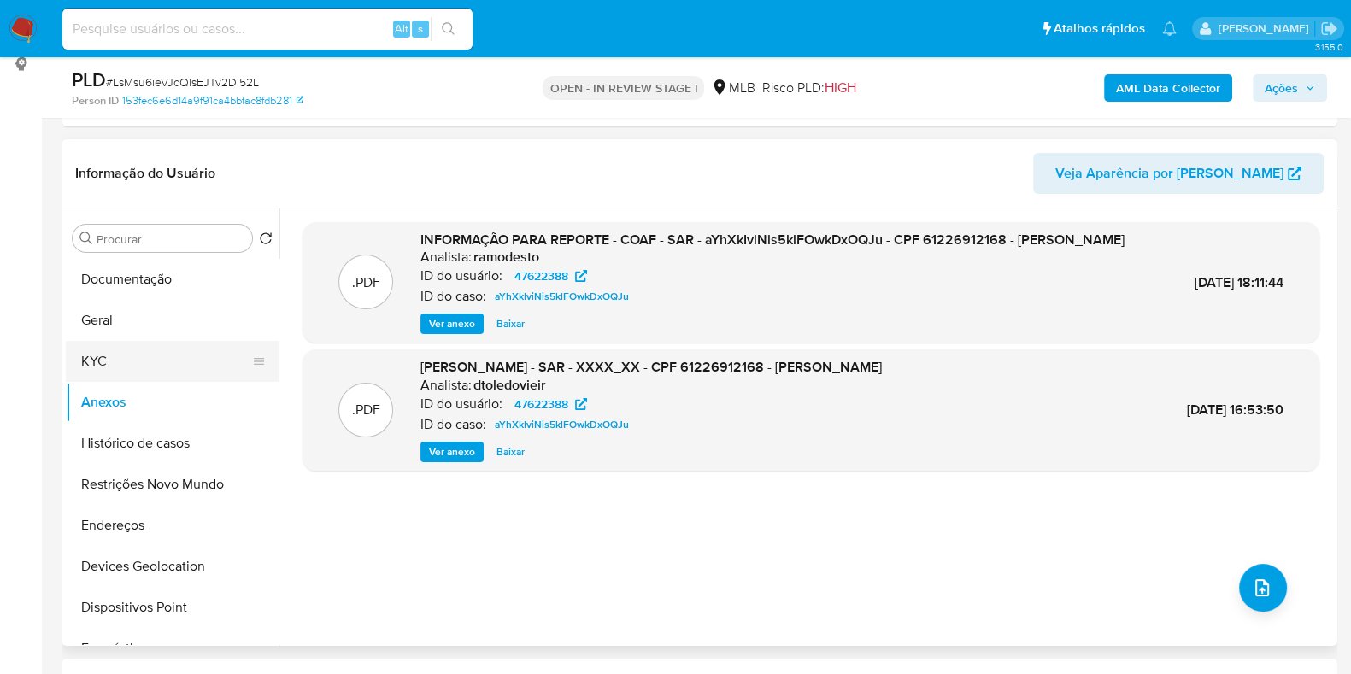
click at [161, 366] on button "KYC" at bounding box center [166, 361] width 200 height 41
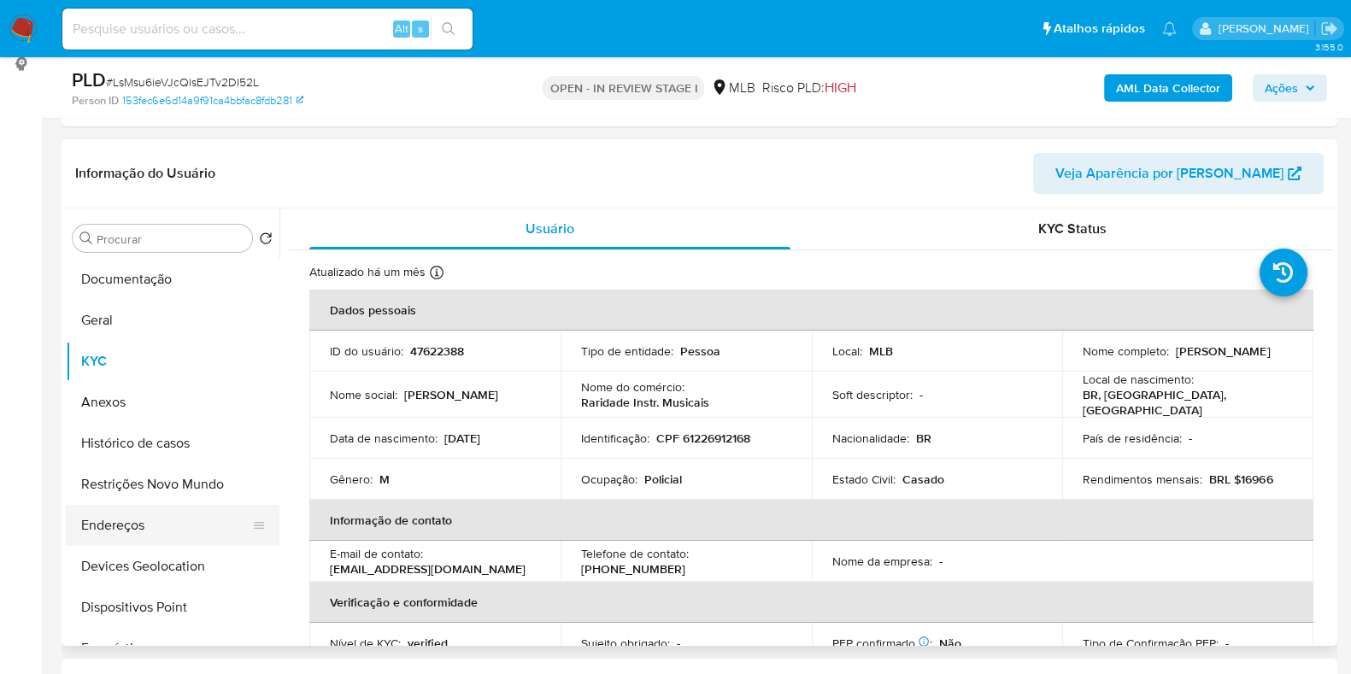
click at [163, 539] on button "Endereços" at bounding box center [166, 525] width 200 height 41
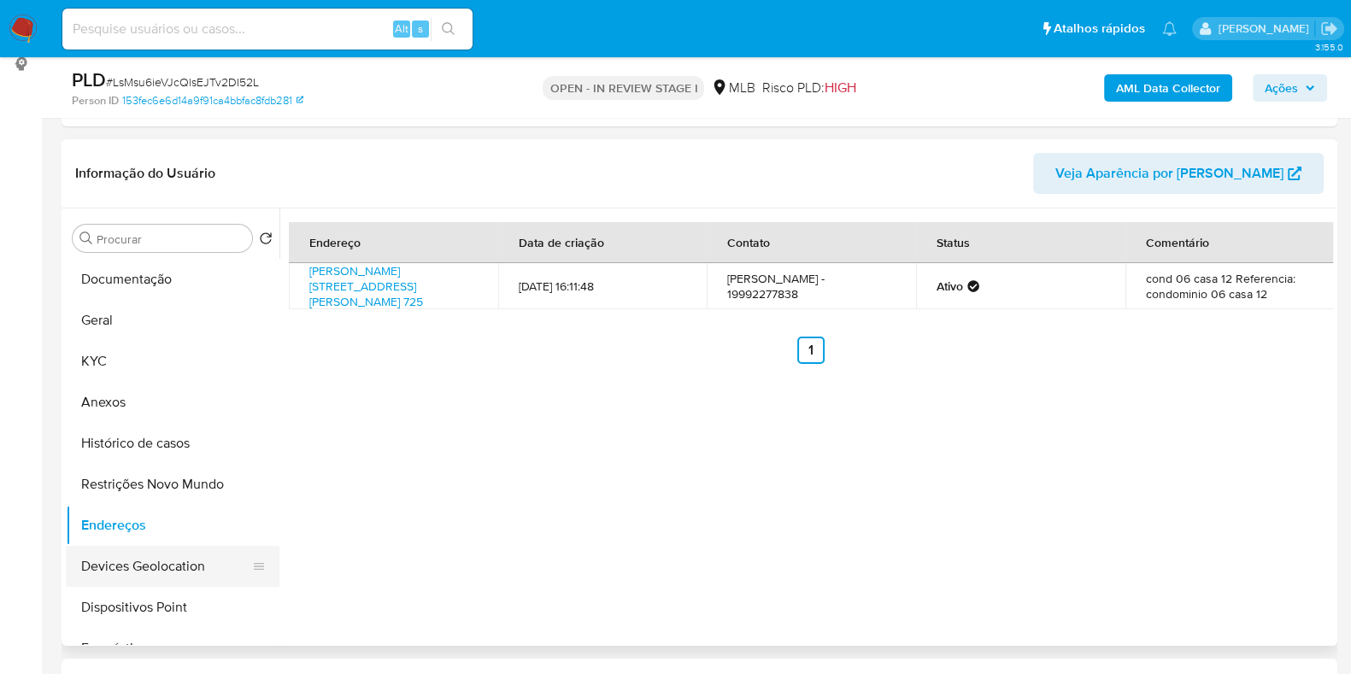
click at [132, 550] on button "Devices Geolocation" at bounding box center [166, 566] width 200 height 41
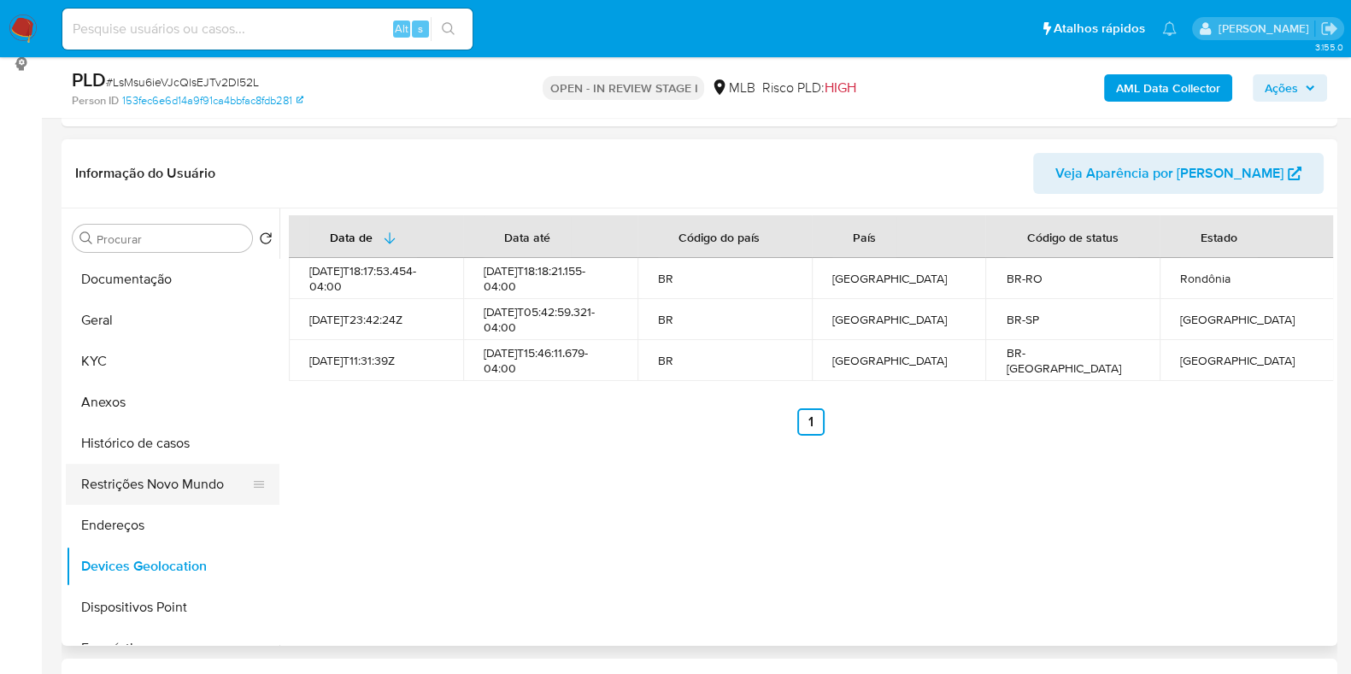
click at [112, 489] on button "Restrições Novo Mundo" at bounding box center [166, 484] width 200 height 41
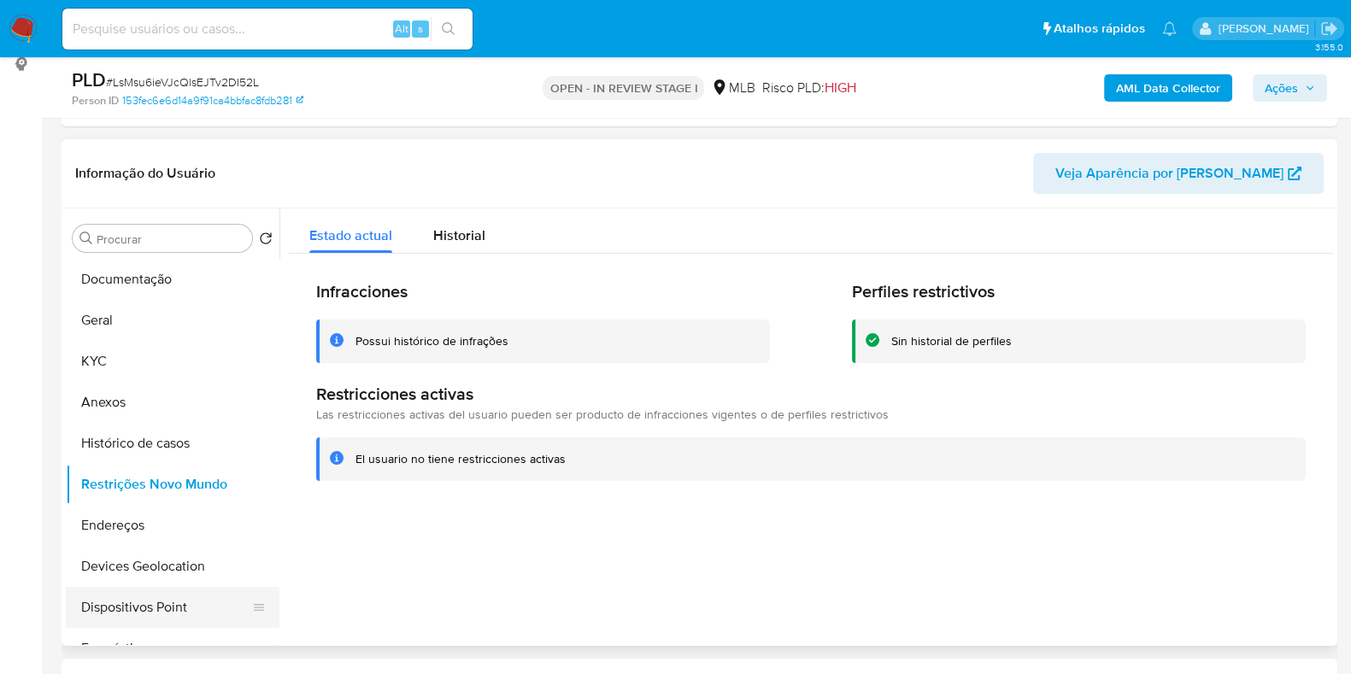
click at [189, 607] on button "Dispositivos Point" at bounding box center [166, 607] width 200 height 41
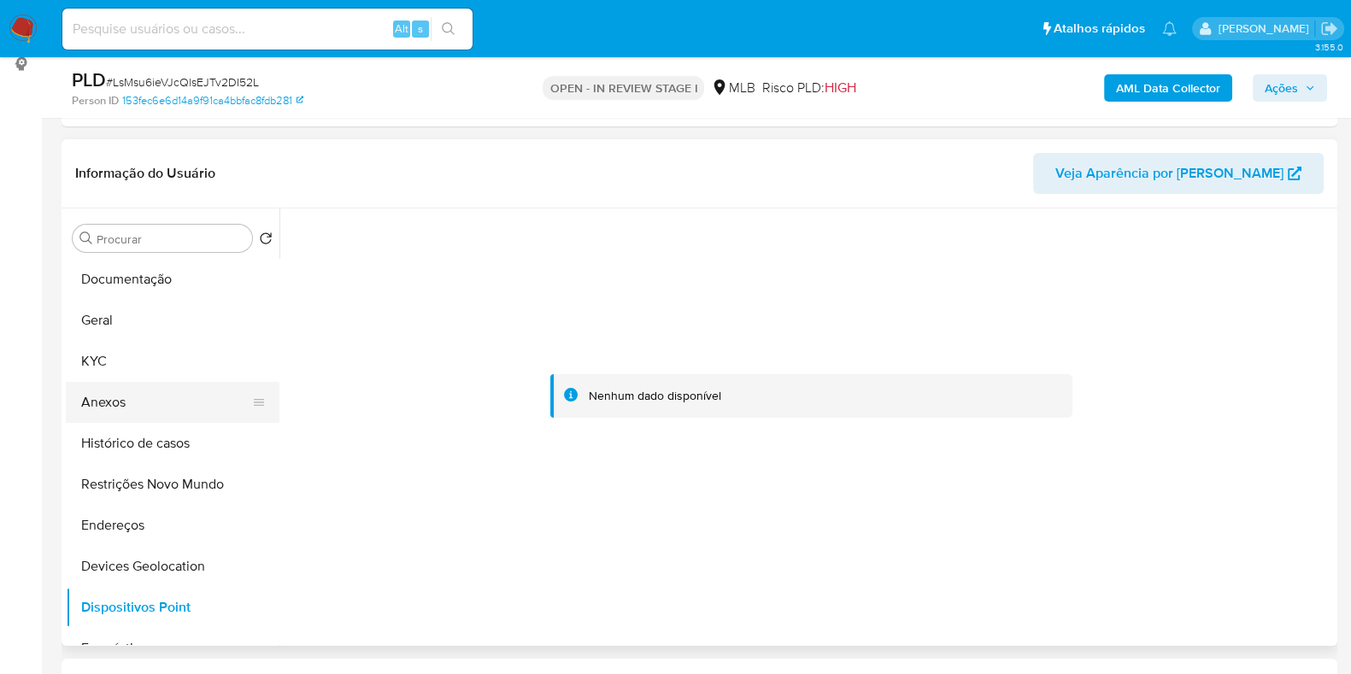
click at [116, 386] on button "Anexos" at bounding box center [166, 402] width 200 height 41
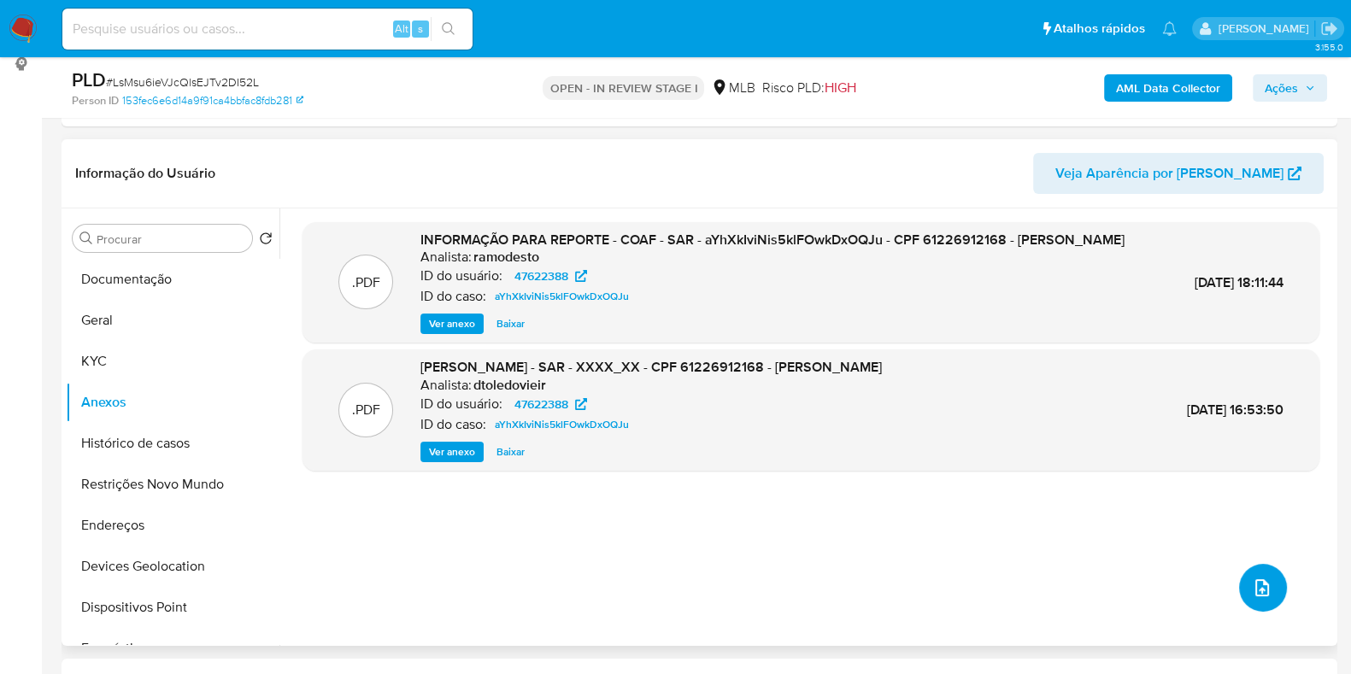
click at [1261, 574] on button "upload-file" at bounding box center [1263, 588] width 48 height 48
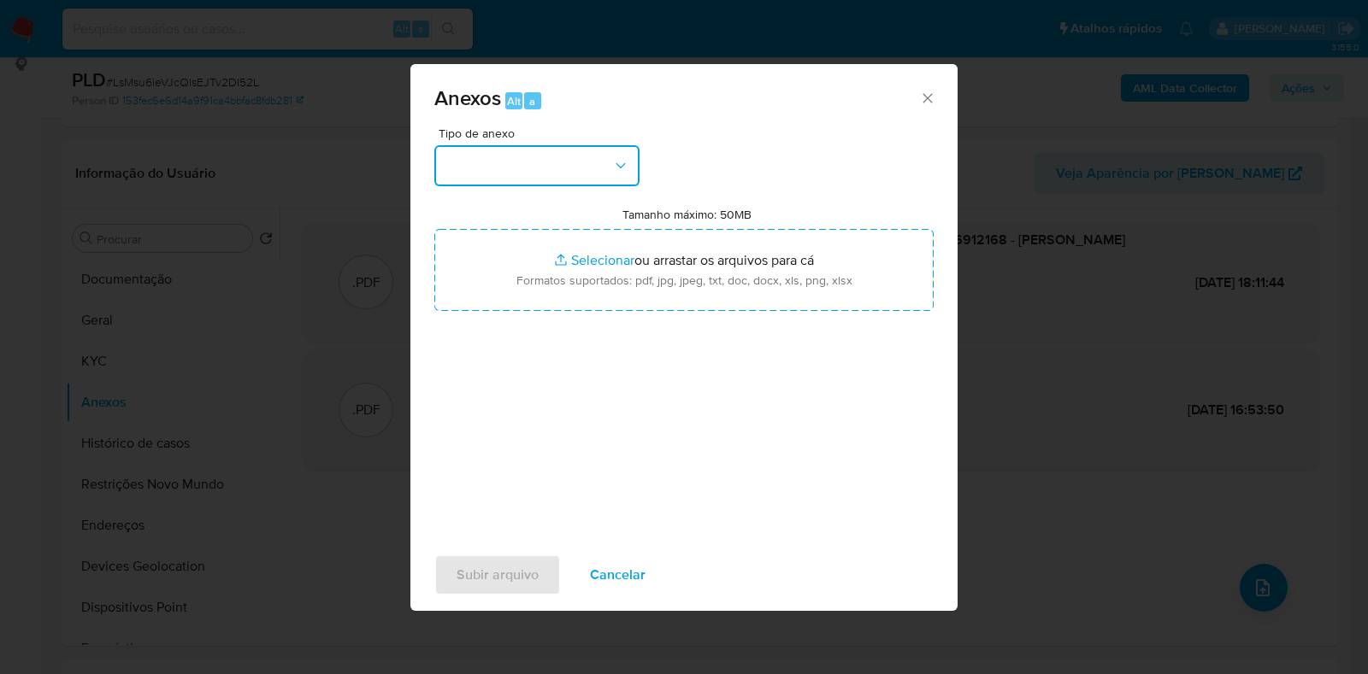
click at [513, 149] on button "button" at bounding box center [536, 165] width 205 height 41
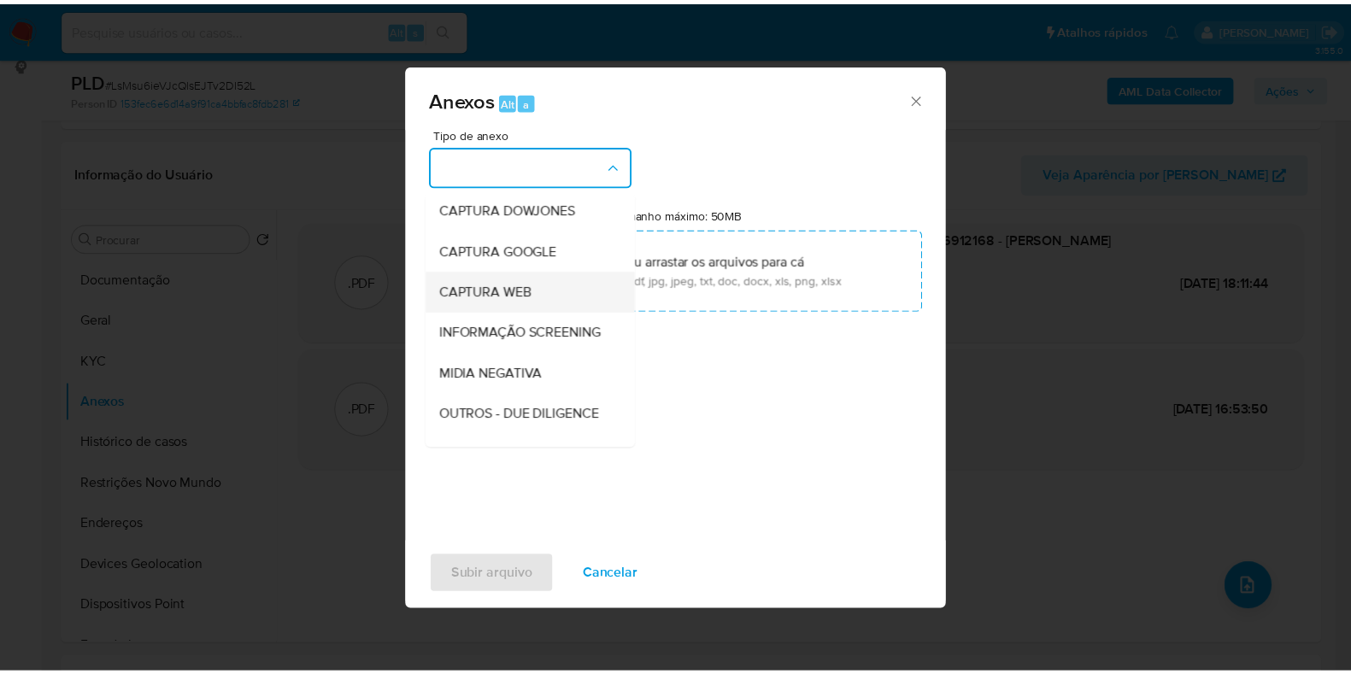
scroll to position [106, 0]
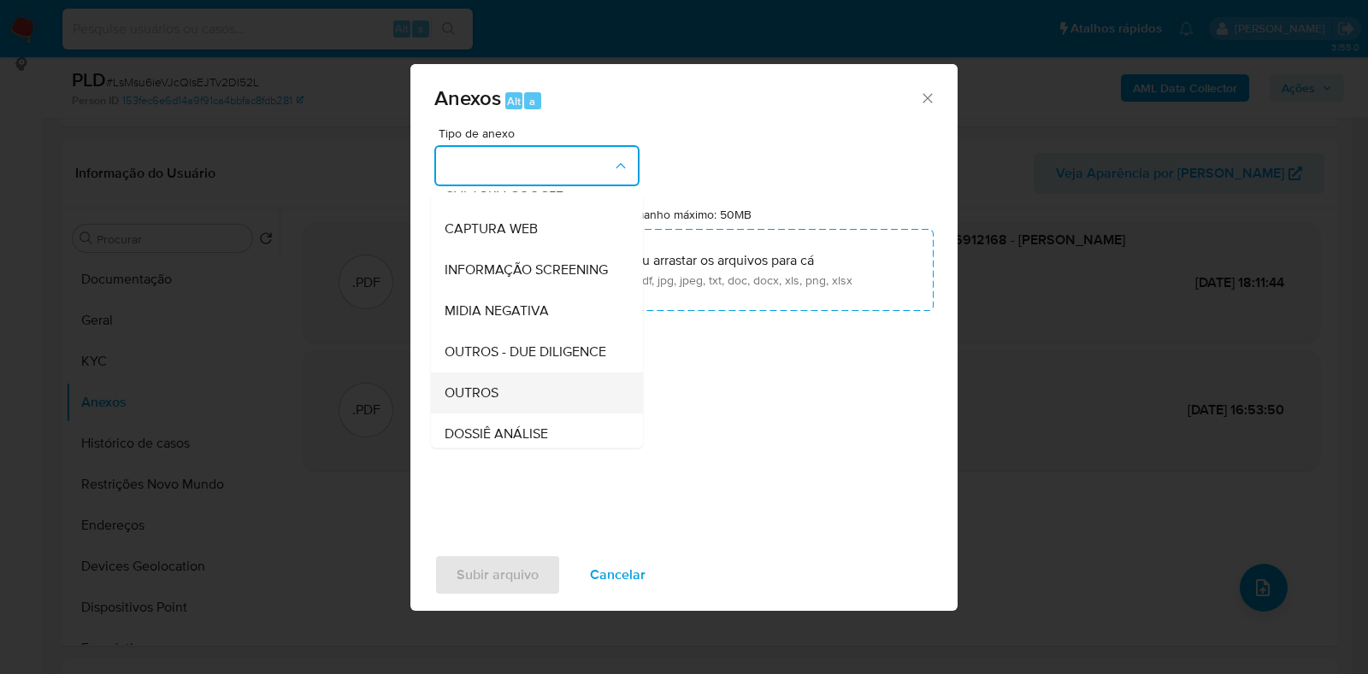
click at [515, 414] on div "OUTROS" at bounding box center [531, 393] width 174 height 41
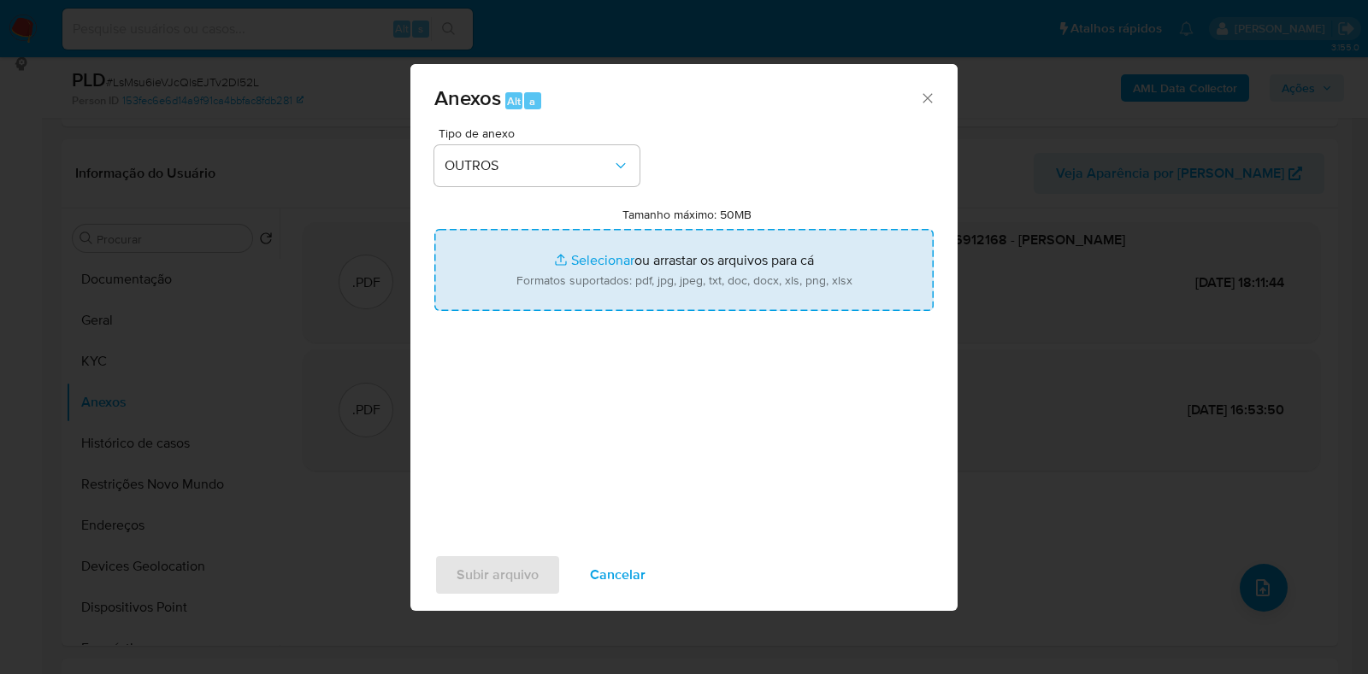
click at [629, 250] on input "Tamanho máximo: 50MB Selecionar arquivos" at bounding box center [683, 270] width 499 height 82
type input "C:\fakepath\Mulan 47622388_2025_08_20_08_05_17 - Resumen TX.pdf"
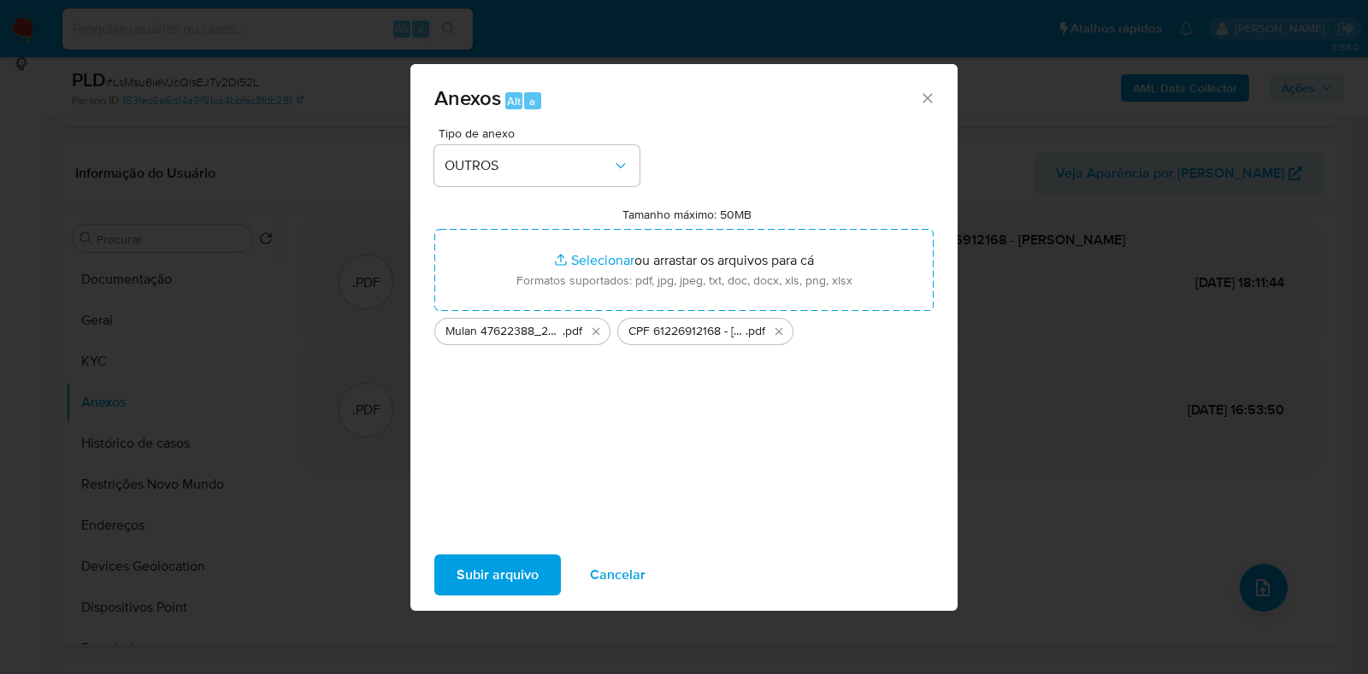
drag, startPoint x: 629, startPoint y: 250, endPoint x: 512, endPoint y: 587, distance: 357.4
click at [512, 587] on span "Subir arquivo" at bounding box center [497, 575] width 82 height 38
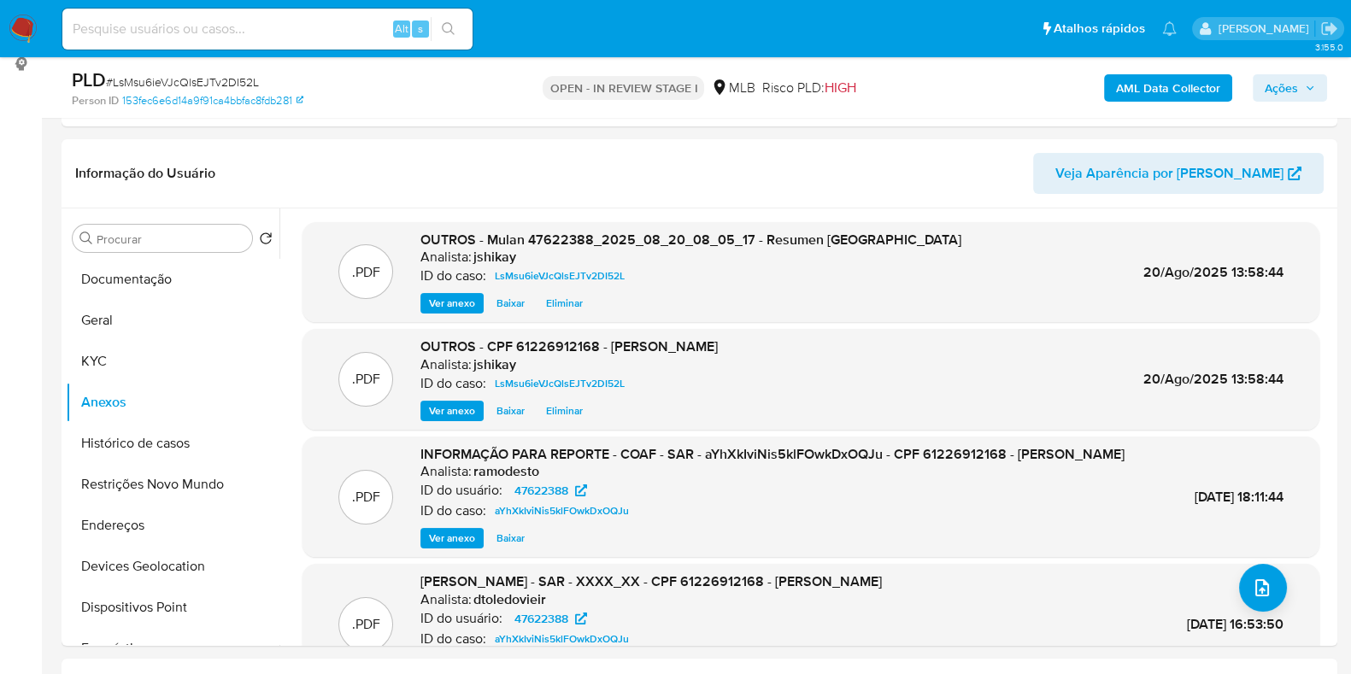
click at [174, 444] on button "Histórico de casos" at bounding box center [173, 443] width 214 height 41
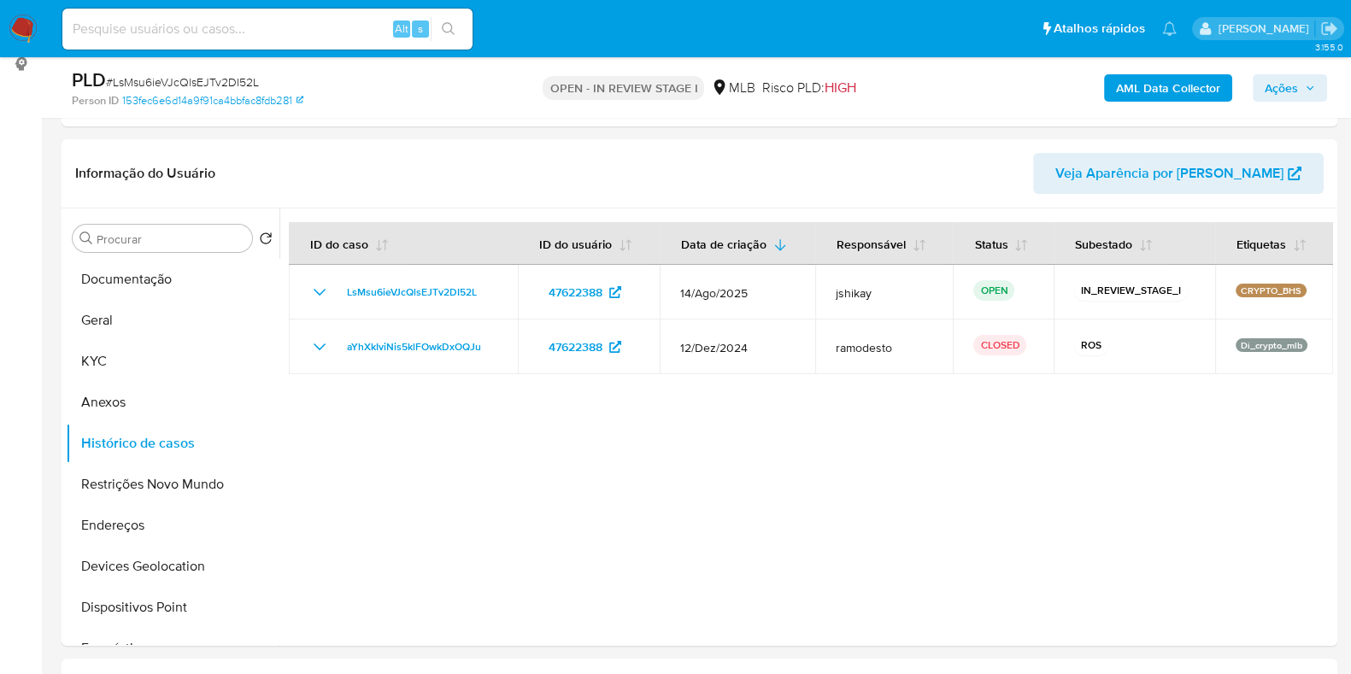
click at [1297, 86] on span "Ações" at bounding box center [1281, 87] width 33 height 27
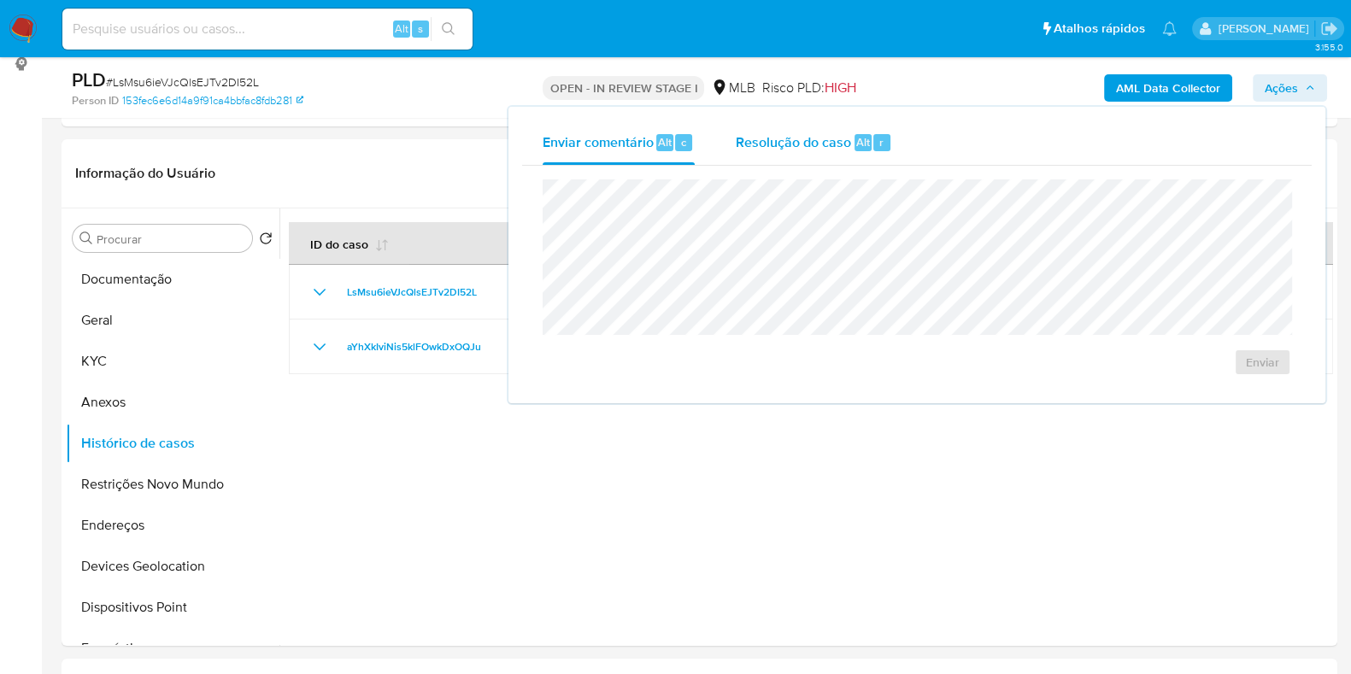
click at [816, 139] on span "Resolução do caso" at bounding box center [793, 142] width 115 height 20
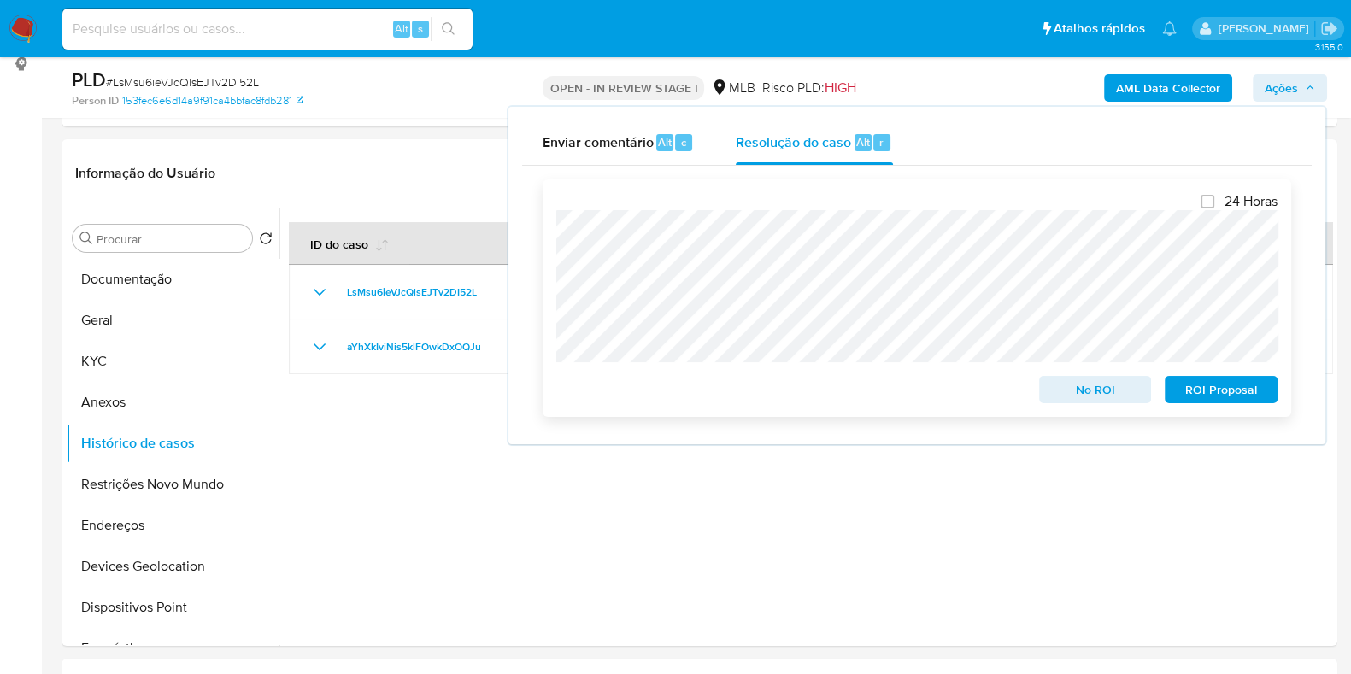
click at [1116, 394] on span "No ROI" at bounding box center [1095, 390] width 89 height 24
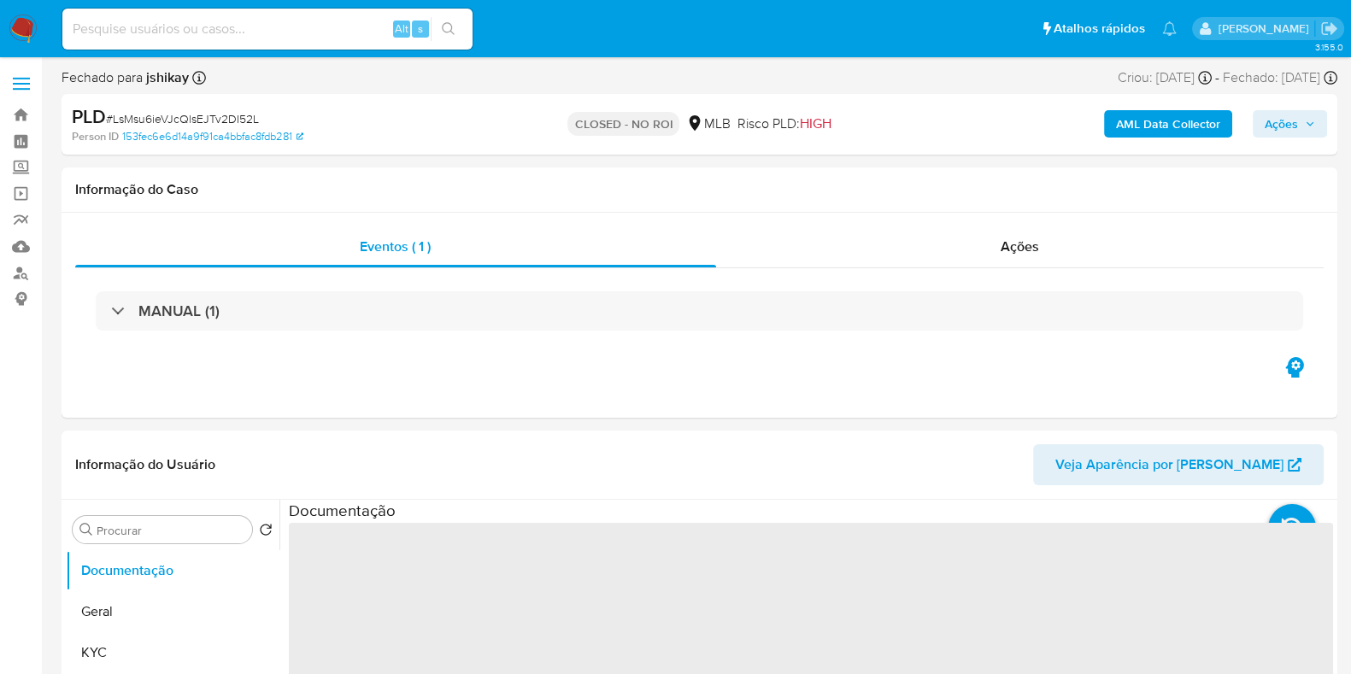
select select "10"
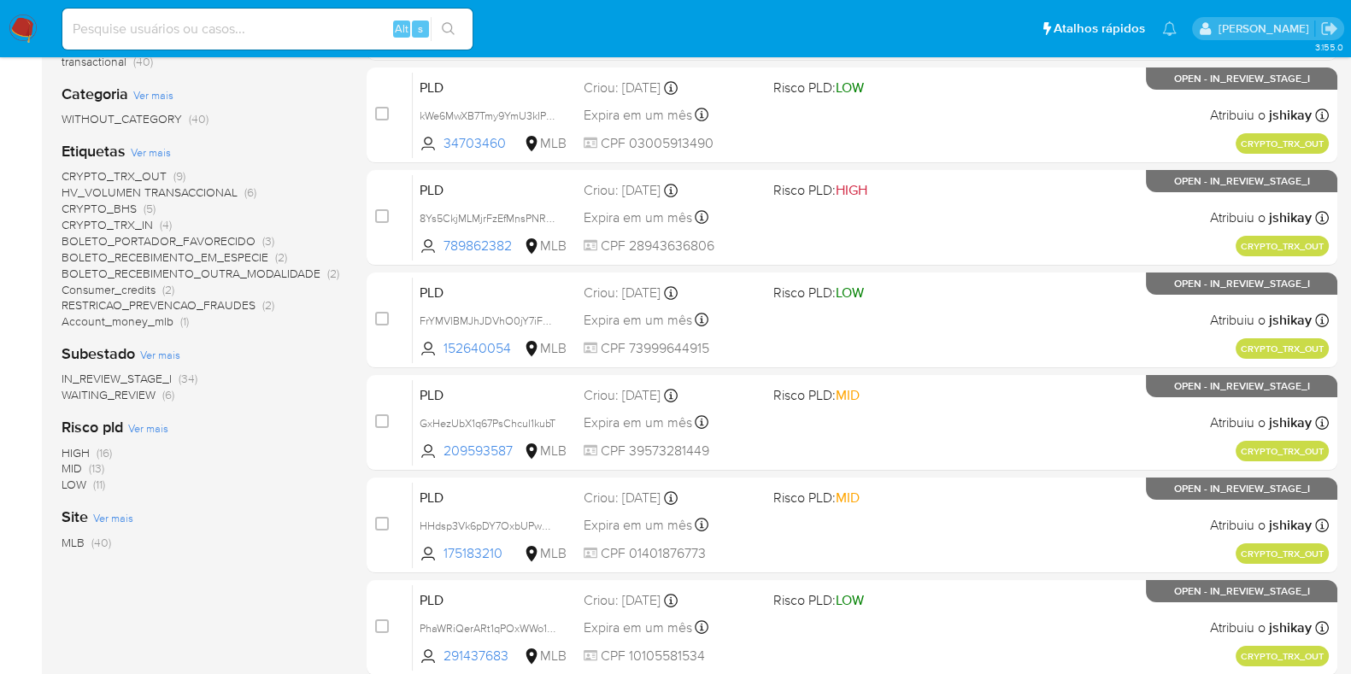
scroll to position [321, 0]
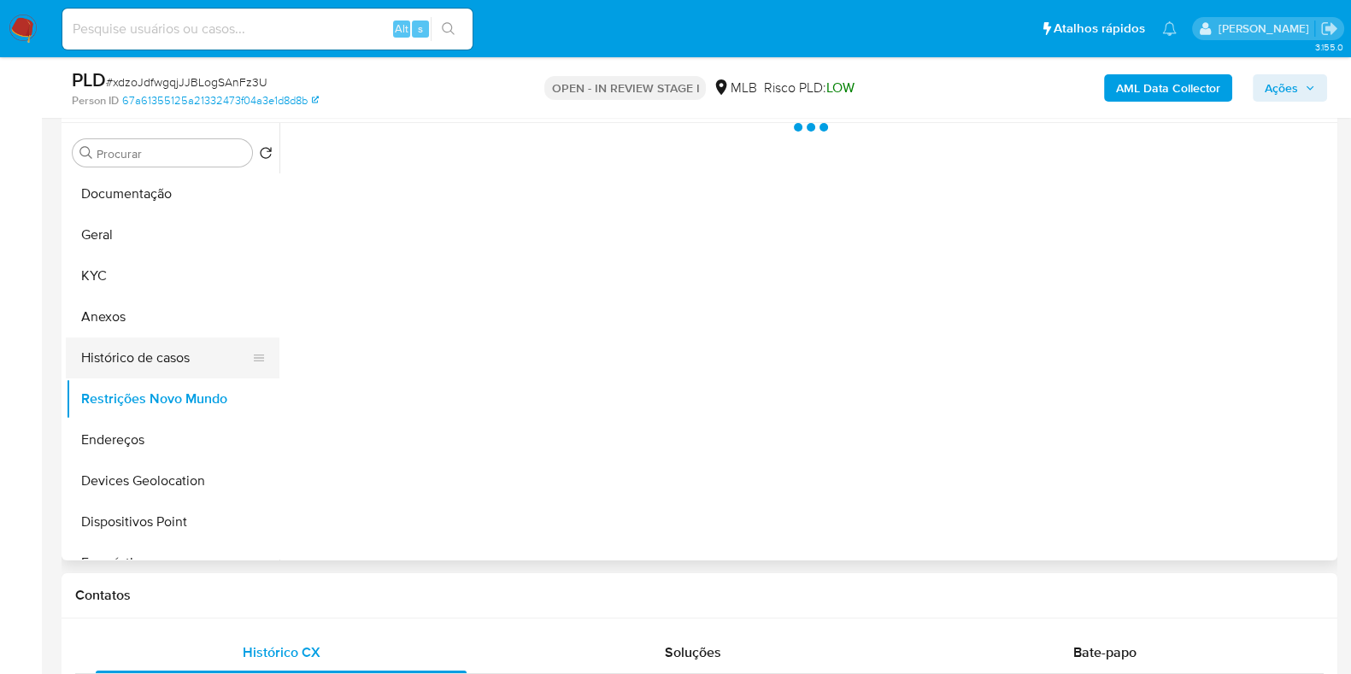
click at [163, 362] on button "Histórico de casos" at bounding box center [166, 358] width 200 height 41
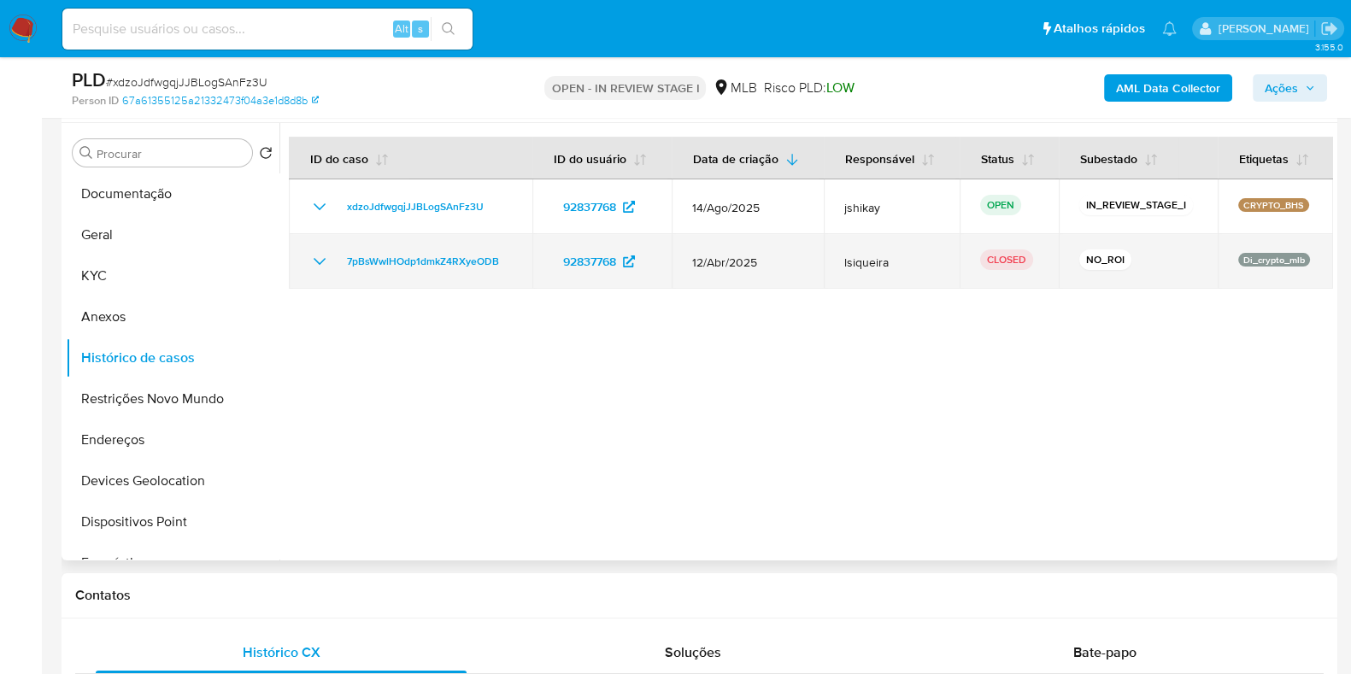
click at [321, 251] on icon "Mostrar/Ocultar" at bounding box center [319, 261] width 21 height 21
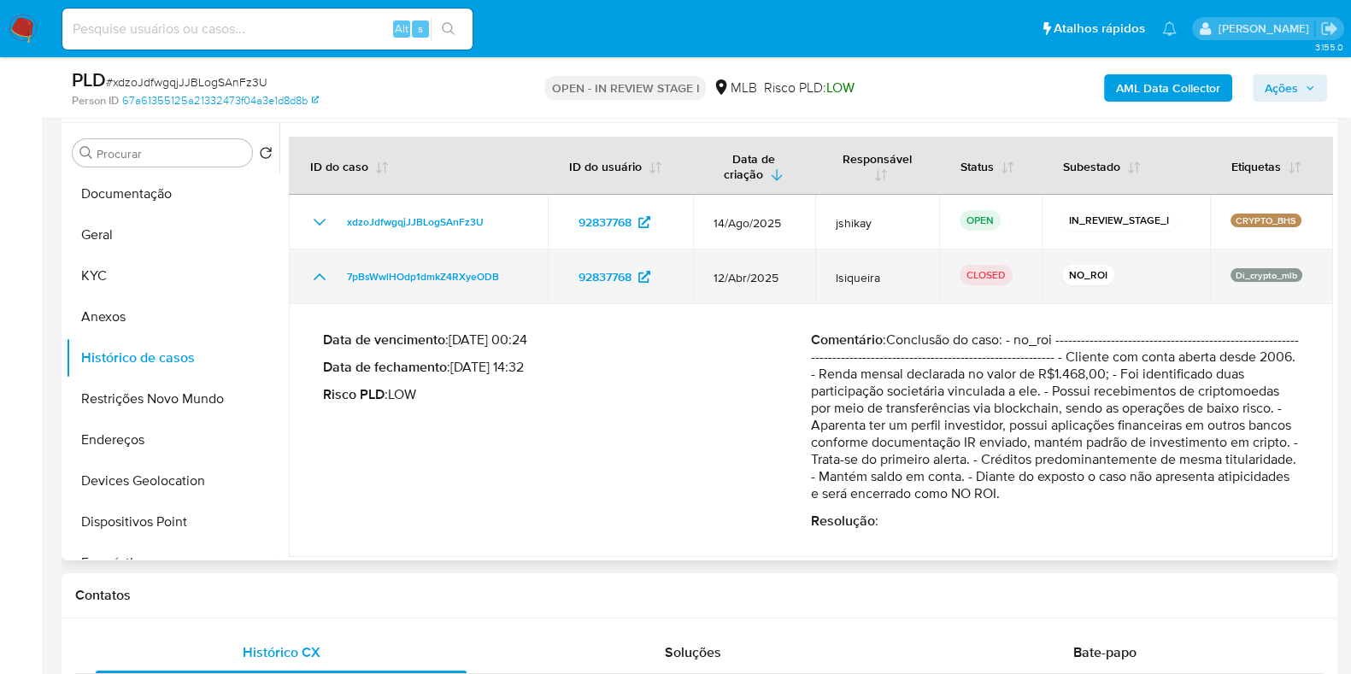
click at [312, 281] on icon "Mostrar/Ocultar" at bounding box center [319, 277] width 21 height 21
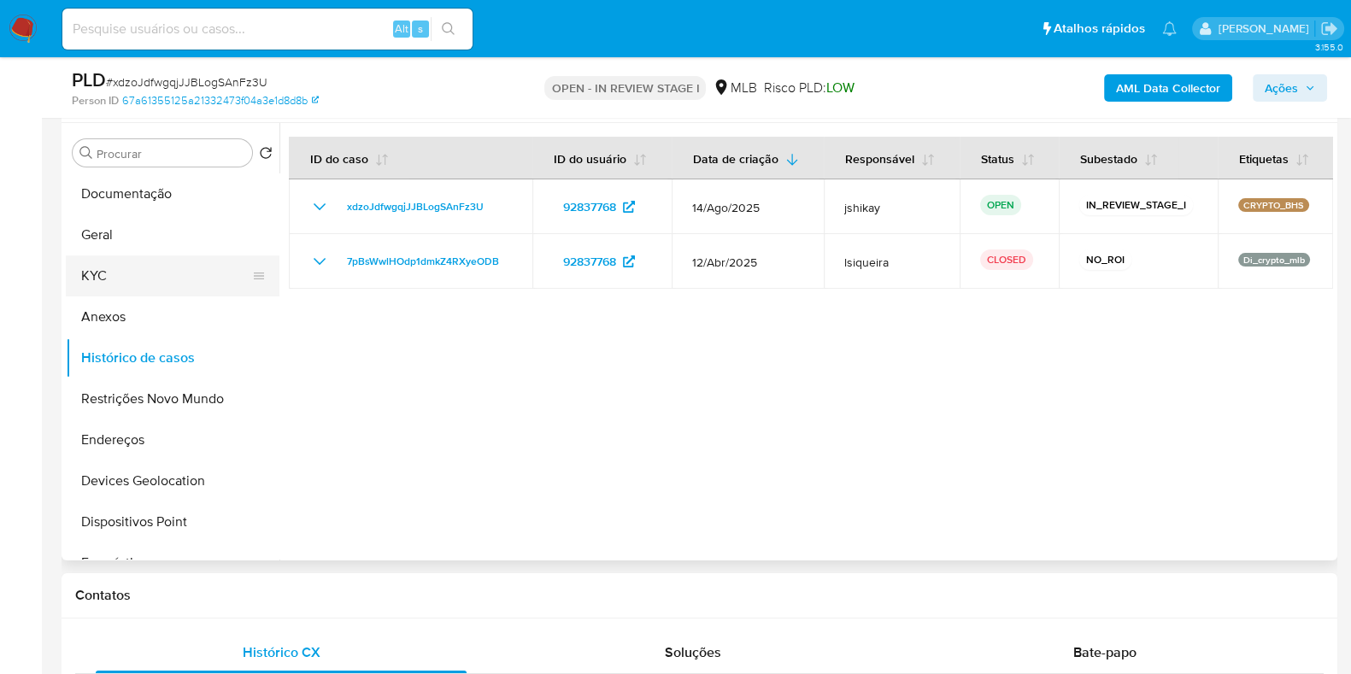
click at [162, 269] on button "KYC" at bounding box center [166, 276] width 200 height 41
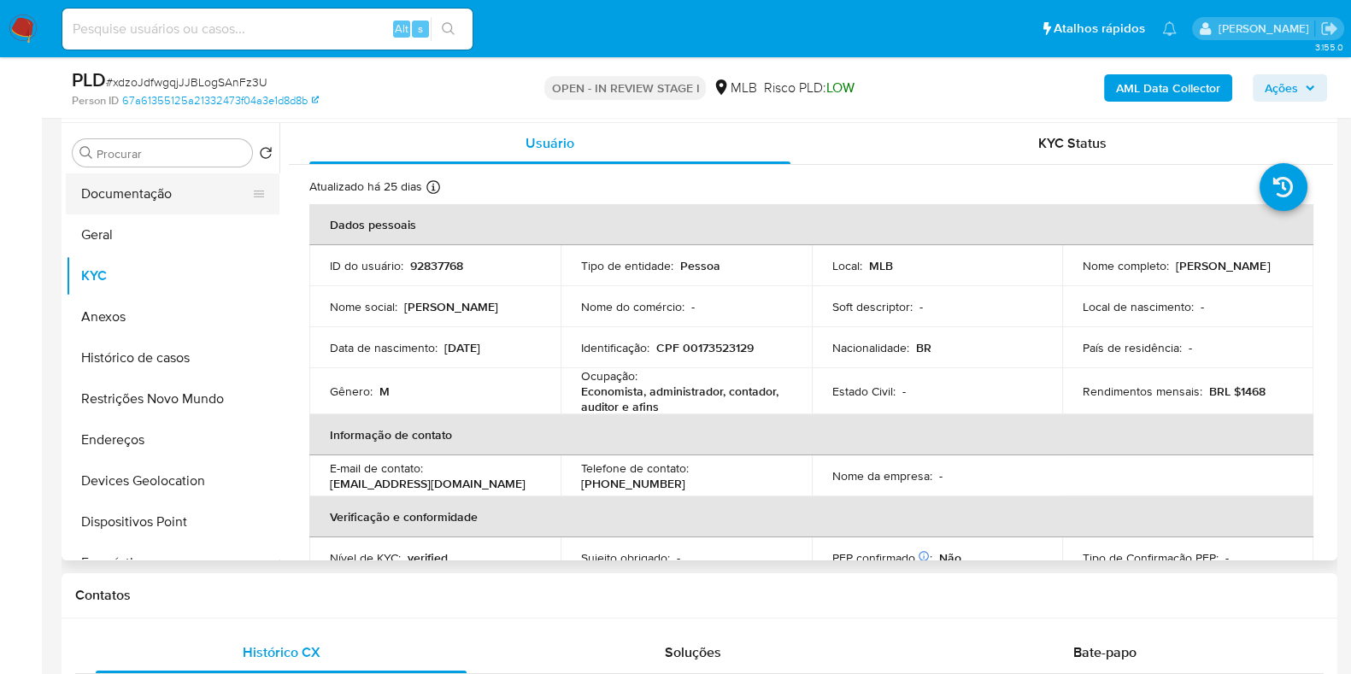
click at [192, 187] on button "Documentação" at bounding box center [166, 194] width 200 height 41
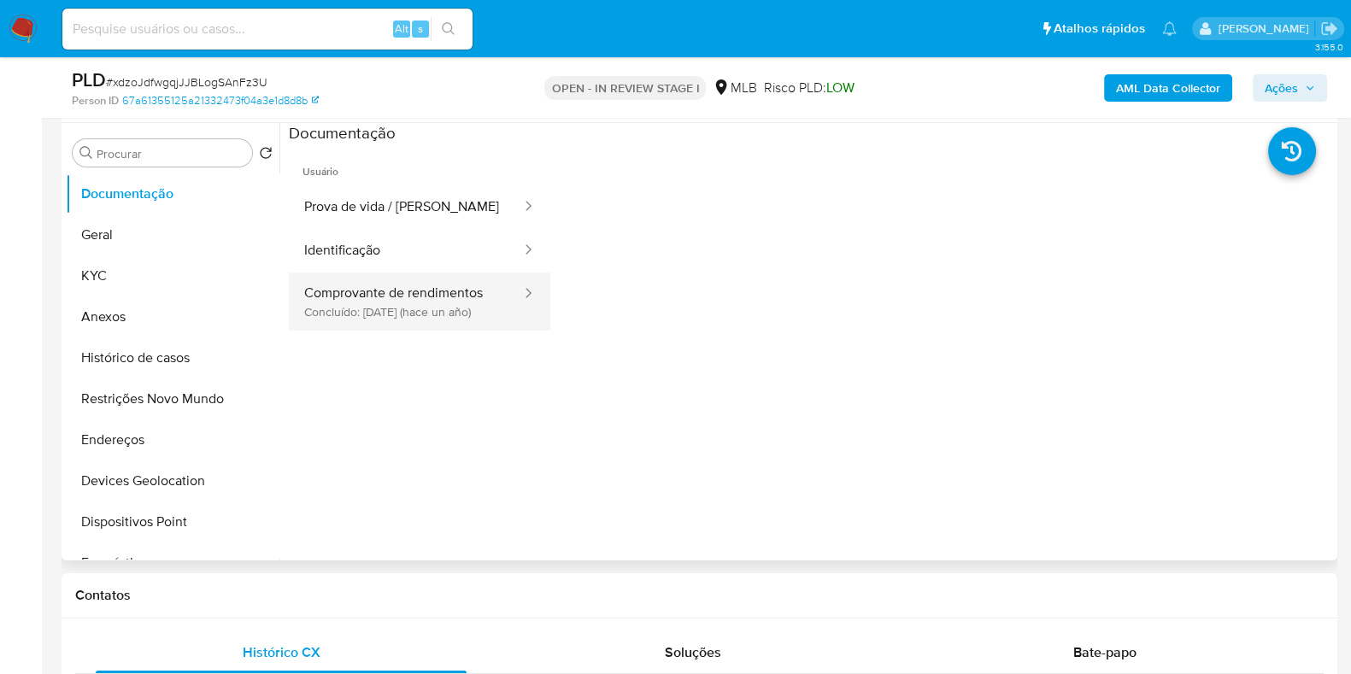
click at [437, 302] on button "Comprovante de rendimentos Concluído: 09/09/2024 (hace un año)" at bounding box center [406, 302] width 234 height 58
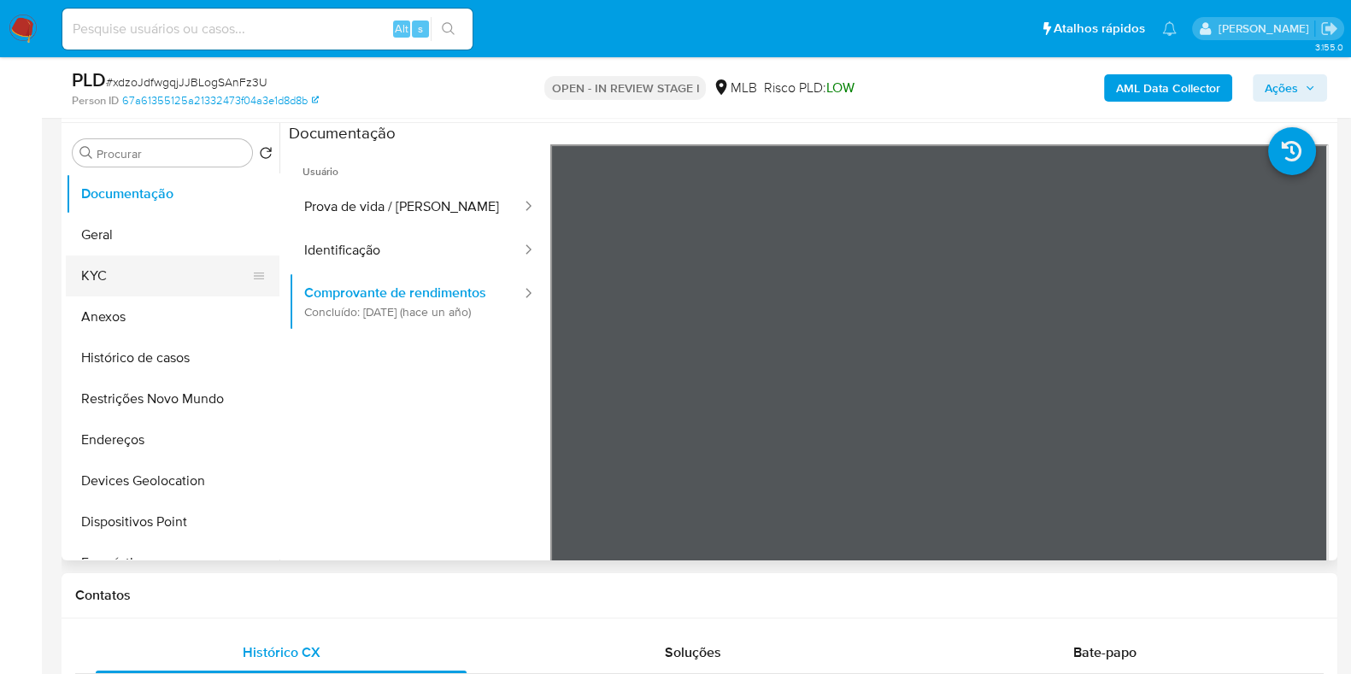
click at [97, 285] on button "KYC" at bounding box center [166, 276] width 200 height 41
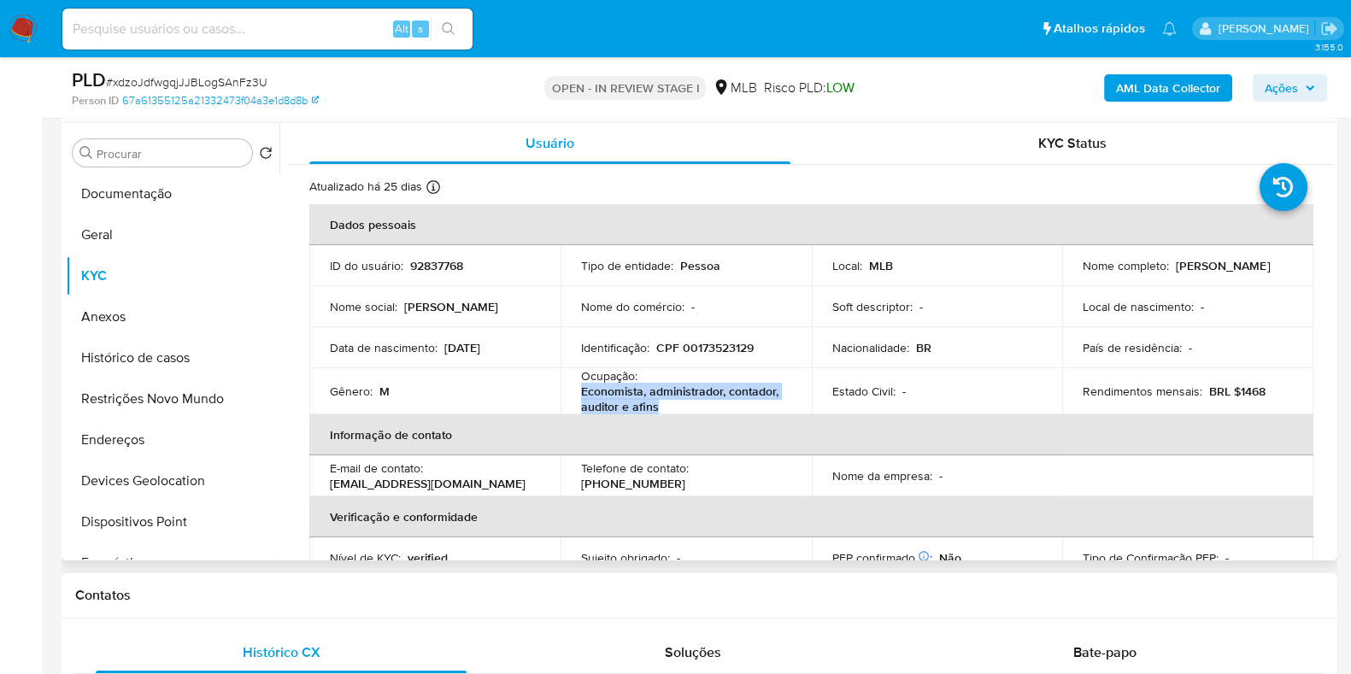
drag, startPoint x: 664, startPoint y: 406, endPoint x: 581, endPoint y: 393, distance: 83.9
click at [581, 393] on p "Economista, administrador, contador, auditor e afins" at bounding box center [682, 399] width 203 height 31
copy p "Economista, administrador, contador, auditor e afins"
click at [152, 178] on button "Documentação" at bounding box center [166, 194] width 200 height 41
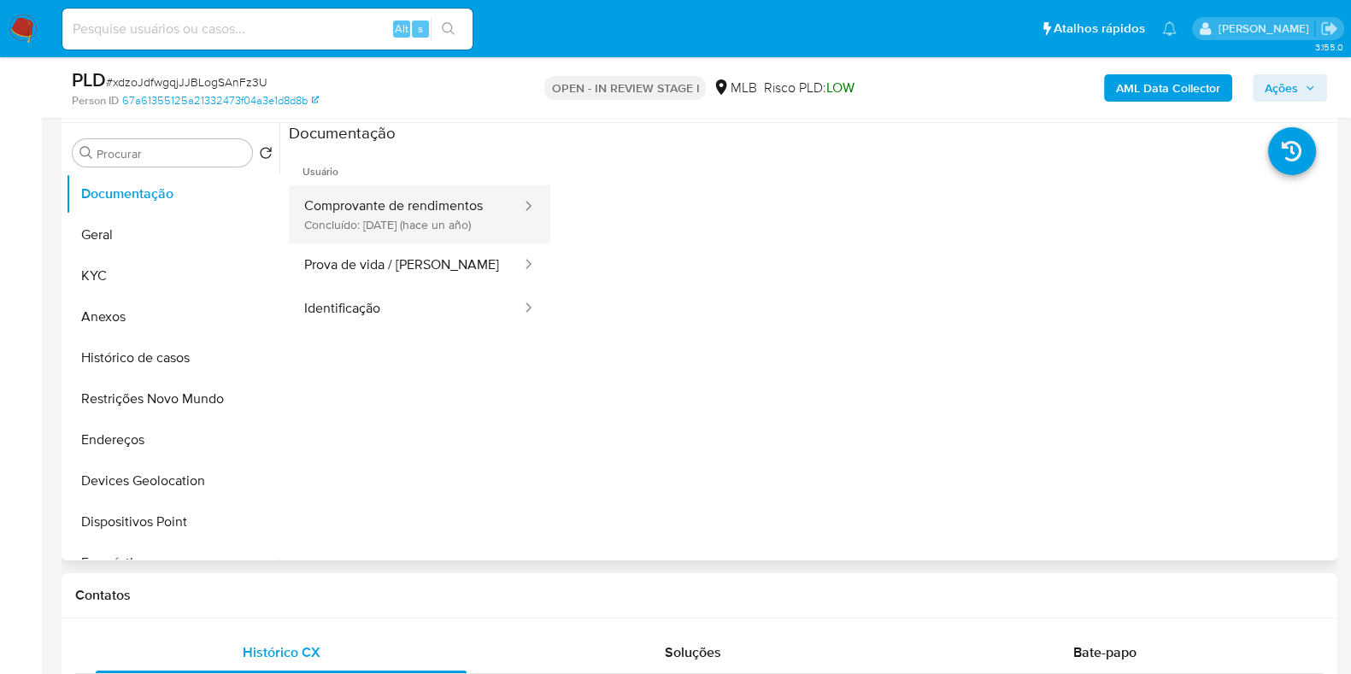
click at [325, 234] on button "Comprovante de rendimentos Concluído: 09/09/2024 (hace un año)" at bounding box center [406, 214] width 234 height 58
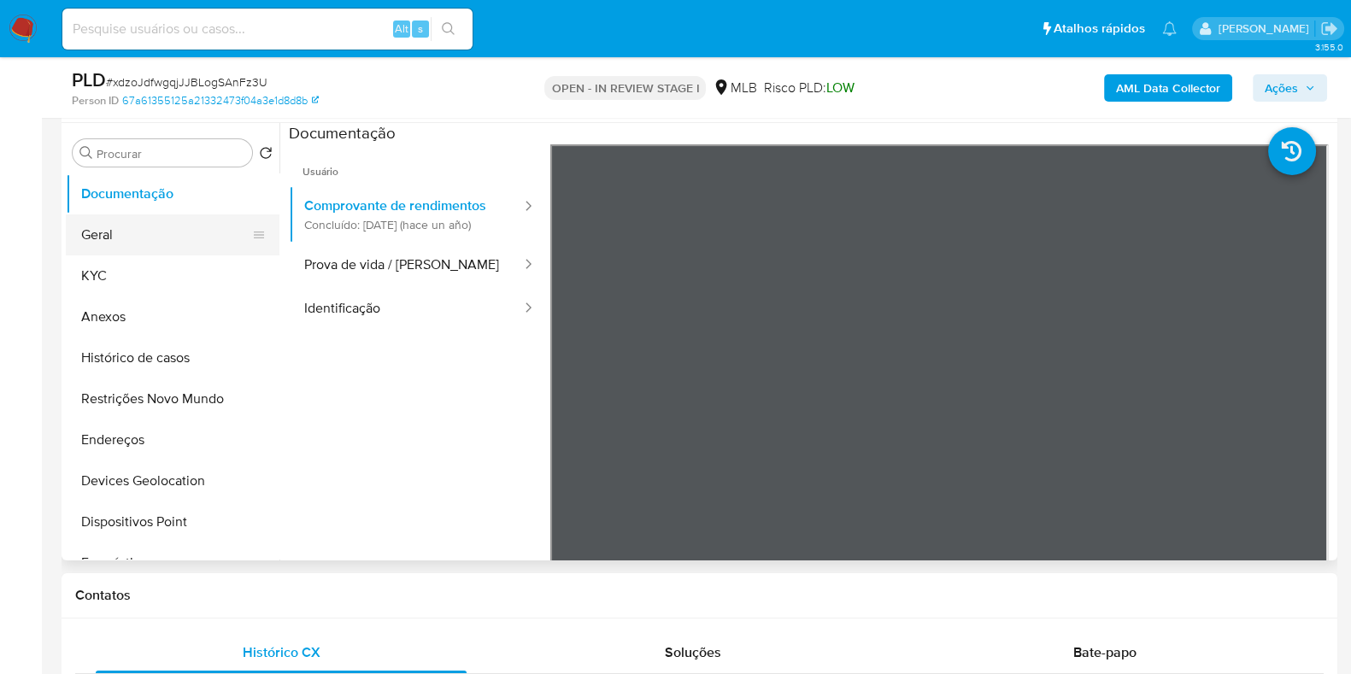
click at [130, 234] on button "Geral" at bounding box center [166, 235] width 200 height 41
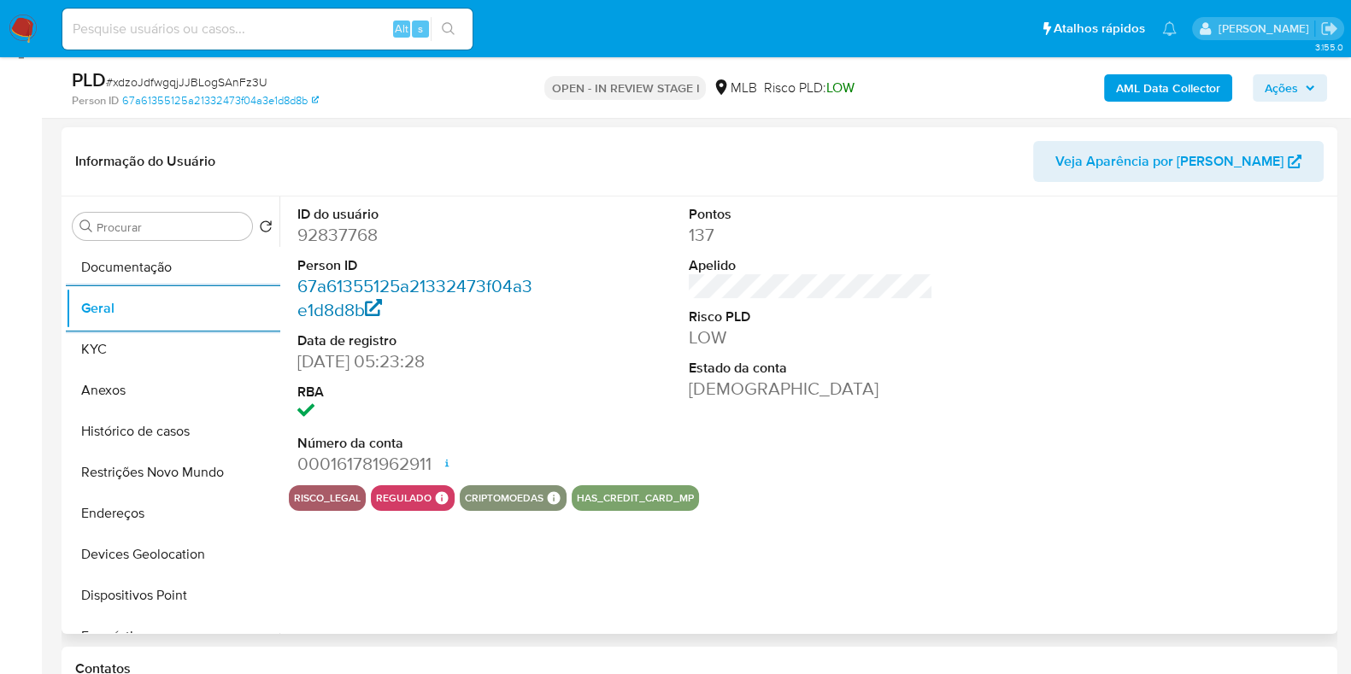
scroll to position [213, 0]
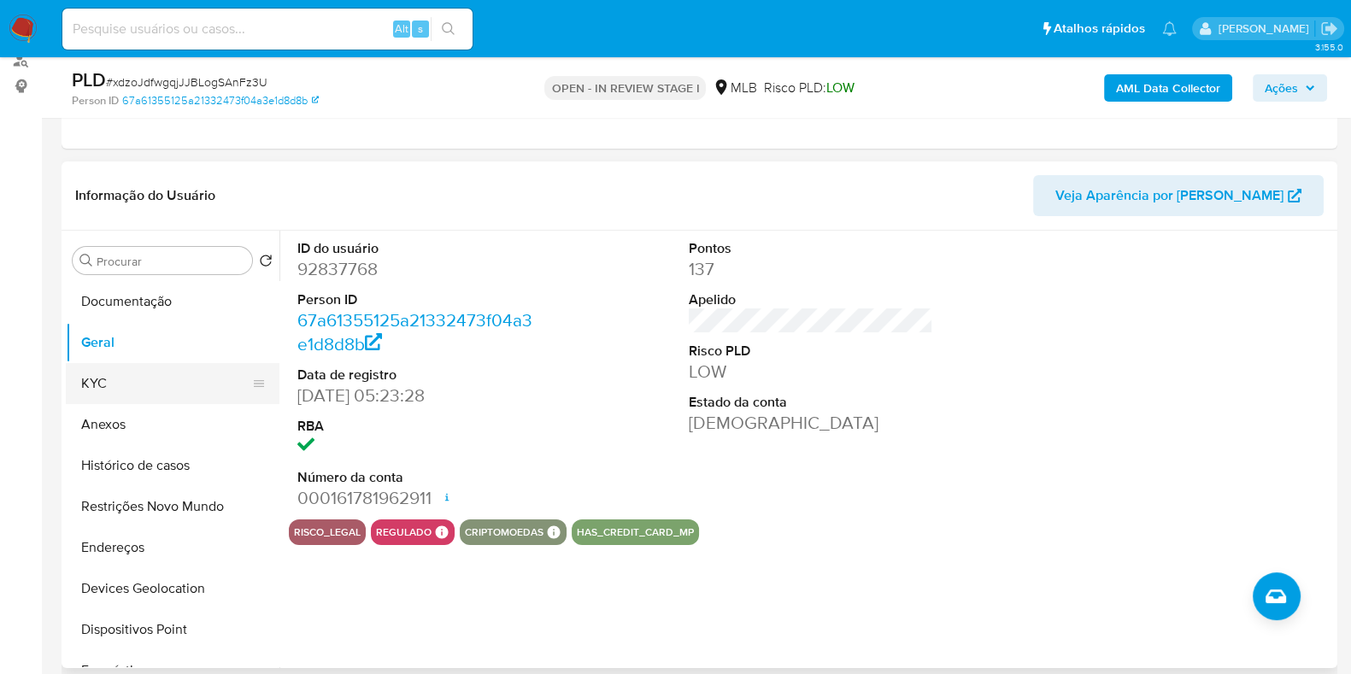
click at [81, 382] on button "KYC" at bounding box center [166, 383] width 200 height 41
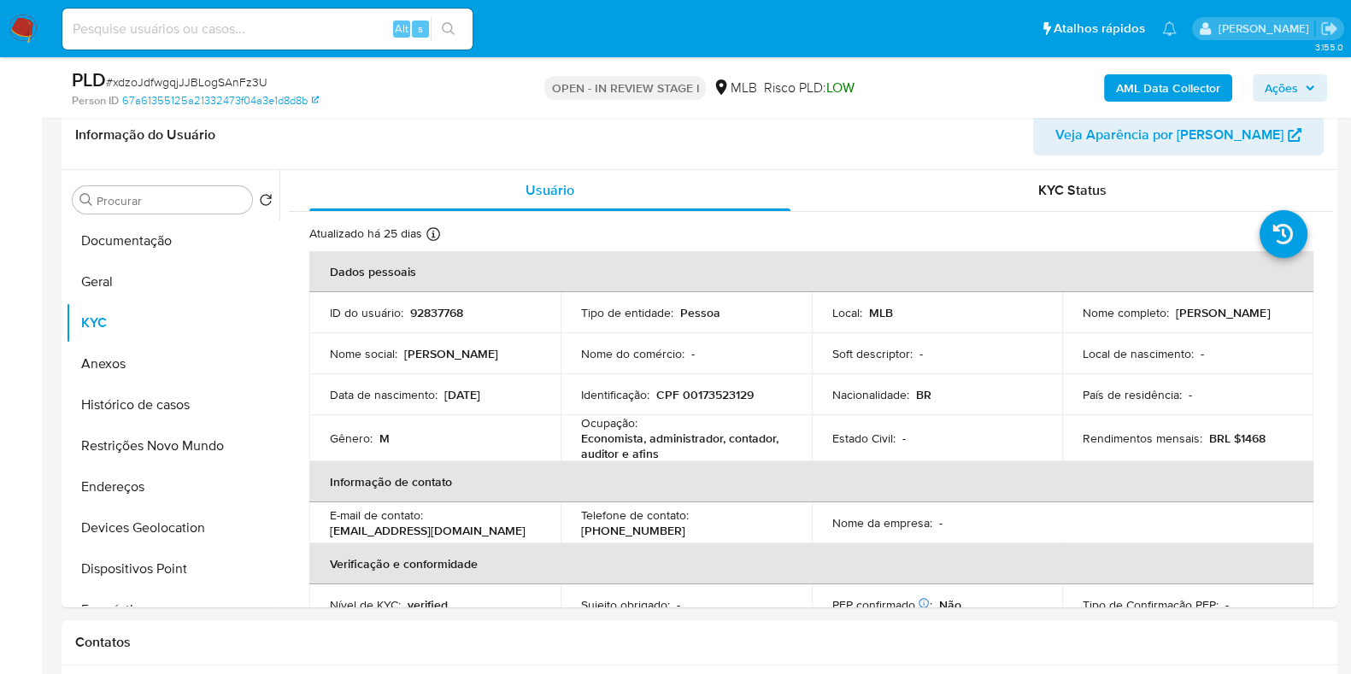
scroll to position [277, 0]
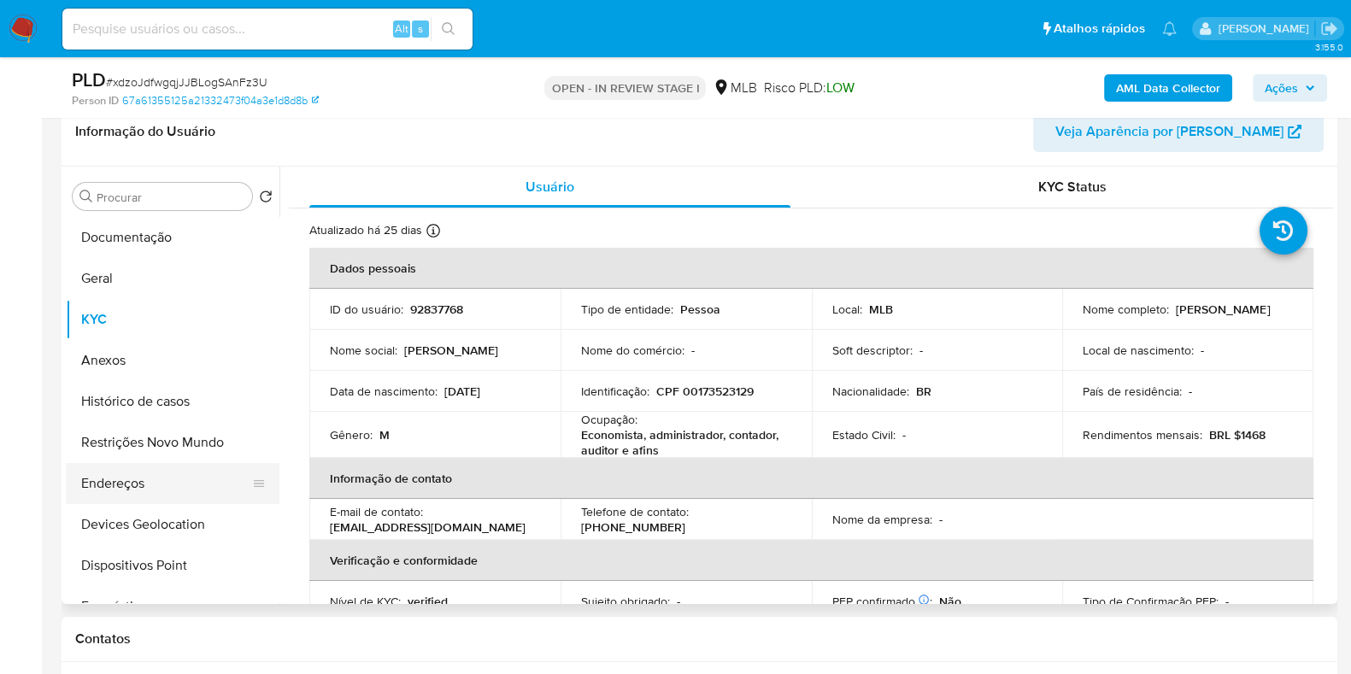
click at [156, 476] on button "Endereços" at bounding box center [166, 483] width 200 height 41
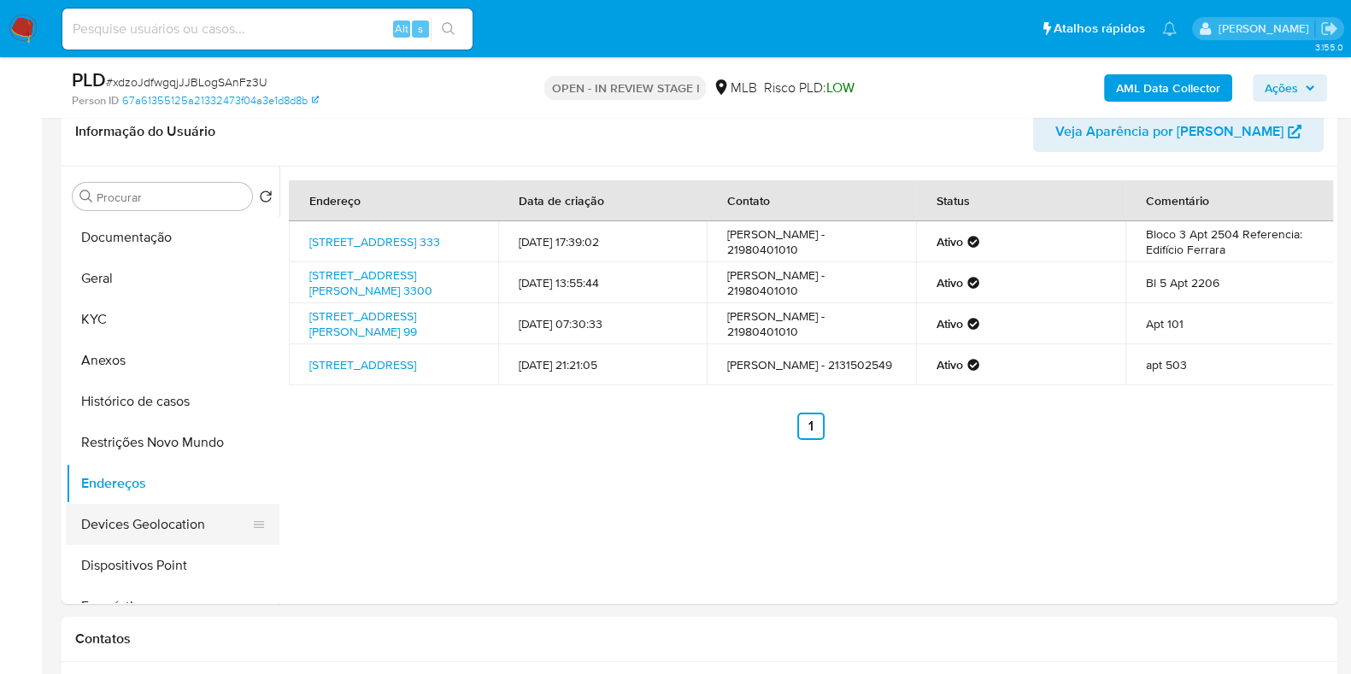
click at [165, 538] on button "Devices Geolocation" at bounding box center [166, 524] width 200 height 41
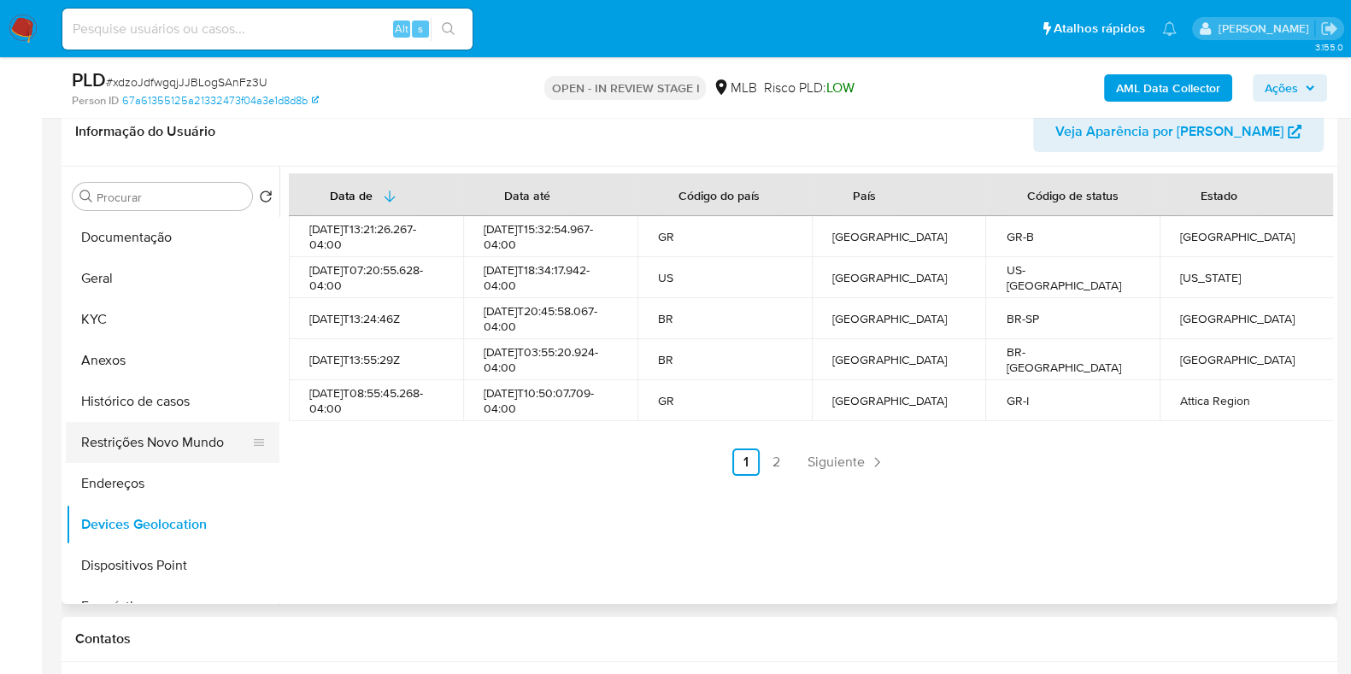
click at [137, 432] on button "Restrições Novo Mundo" at bounding box center [166, 442] width 200 height 41
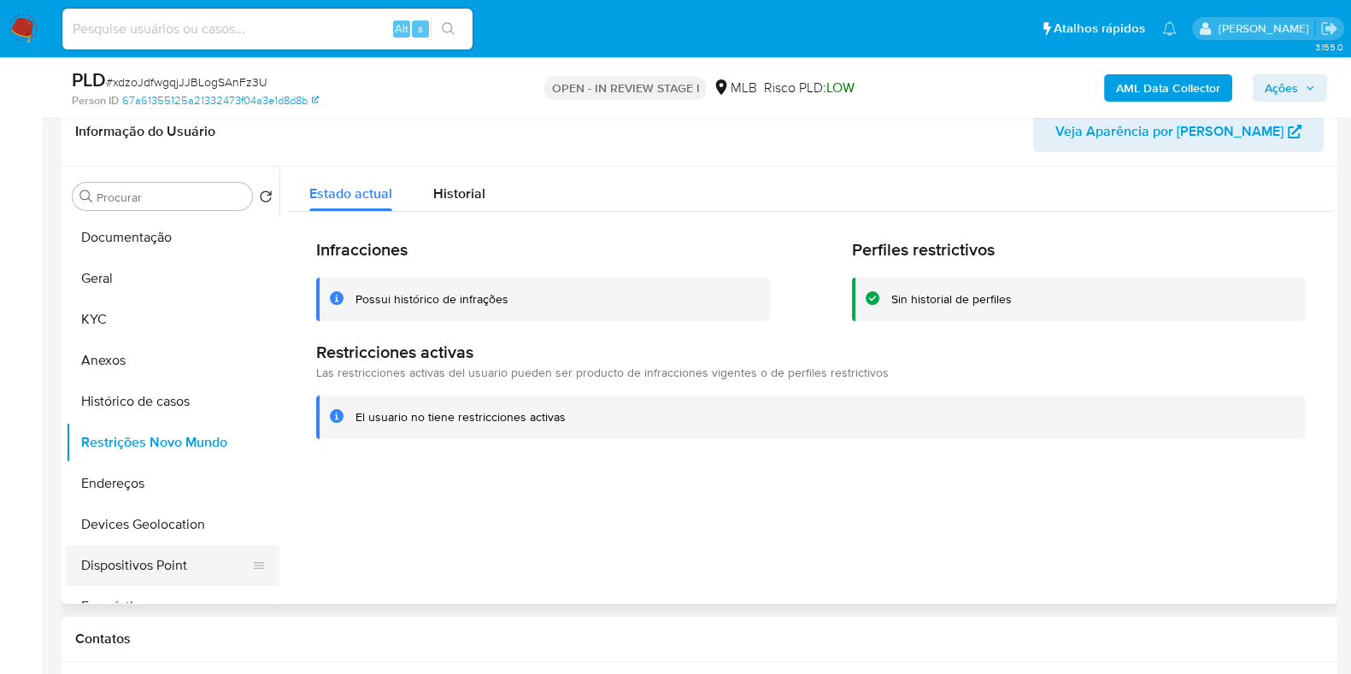
click at [131, 558] on button "Dispositivos Point" at bounding box center [166, 565] width 200 height 41
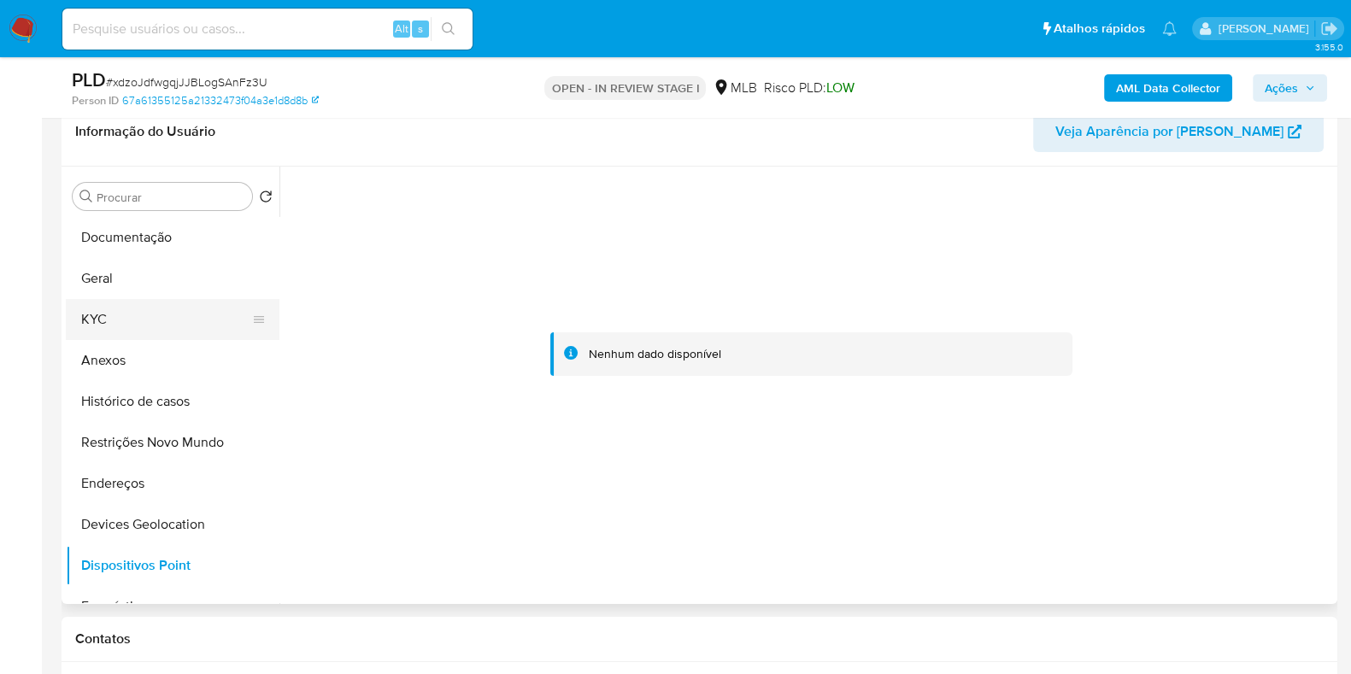
click at [157, 318] on button "KYC" at bounding box center [166, 319] width 200 height 41
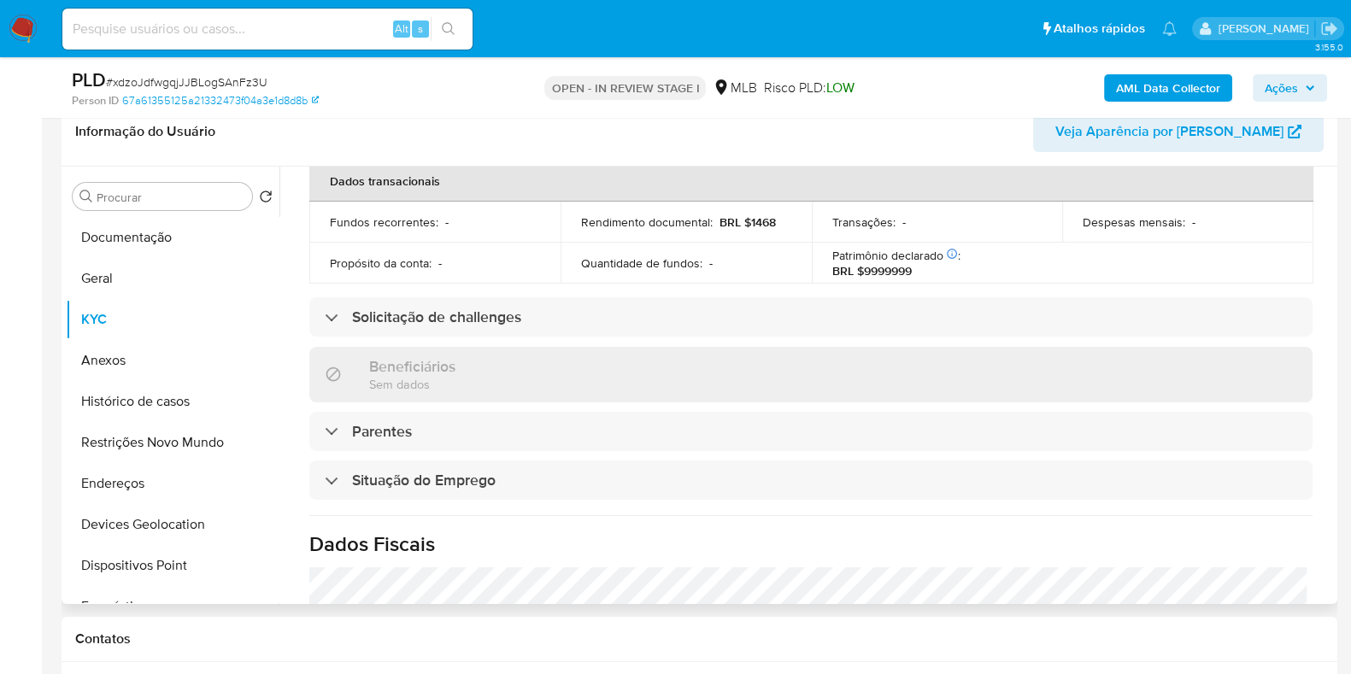
scroll to position [747, 0]
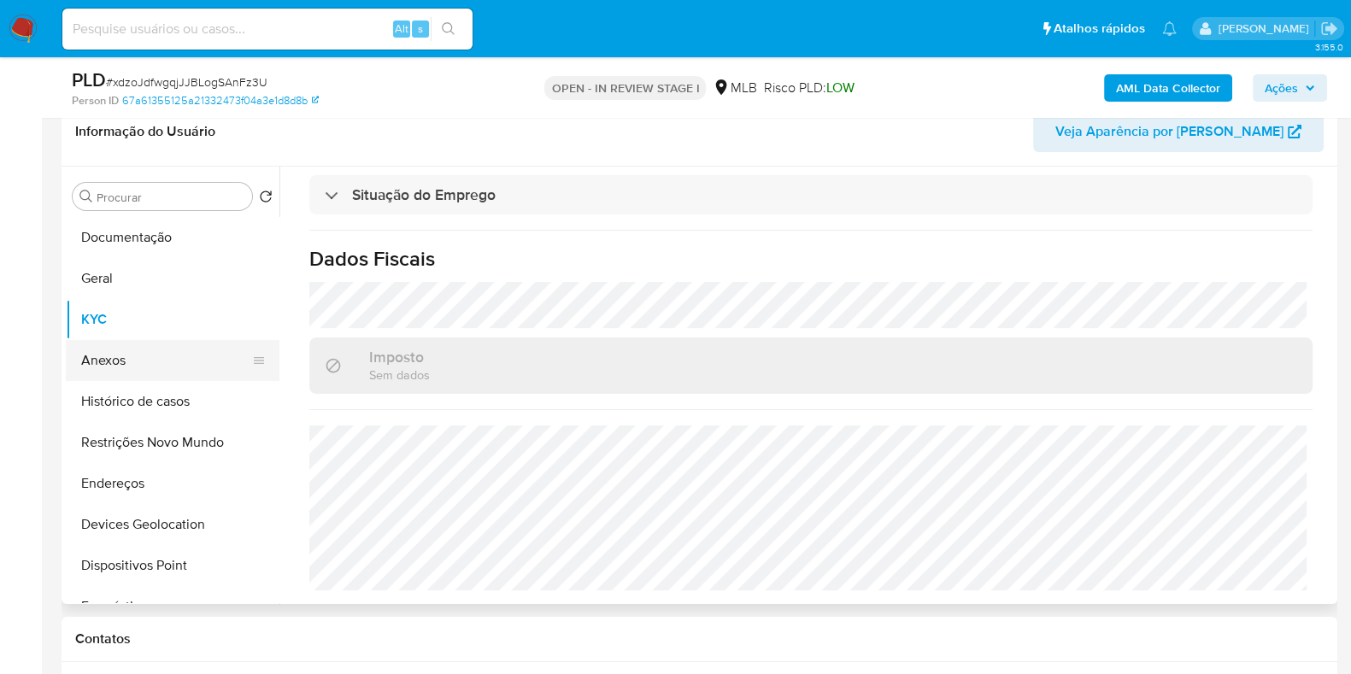
click at [156, 352] on button "Anexos" at bounding box center [166, 360] width 200 height 41
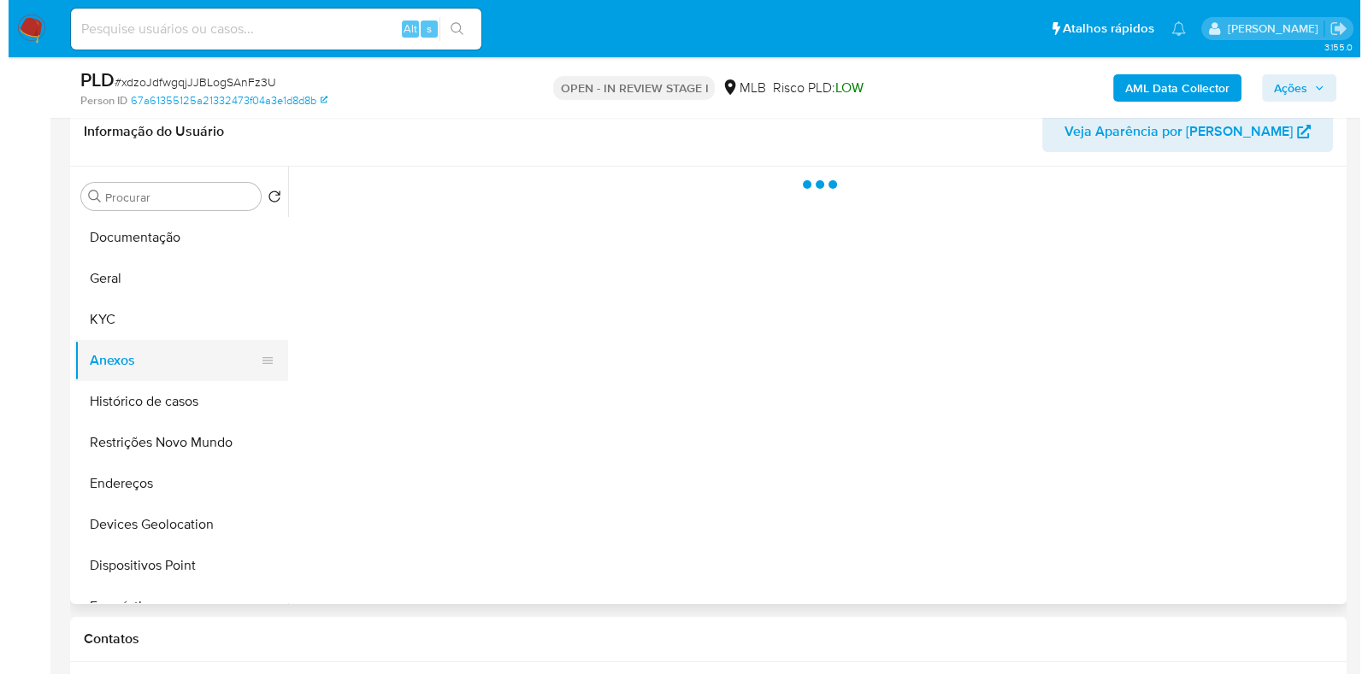
scroll to position [0, 0]
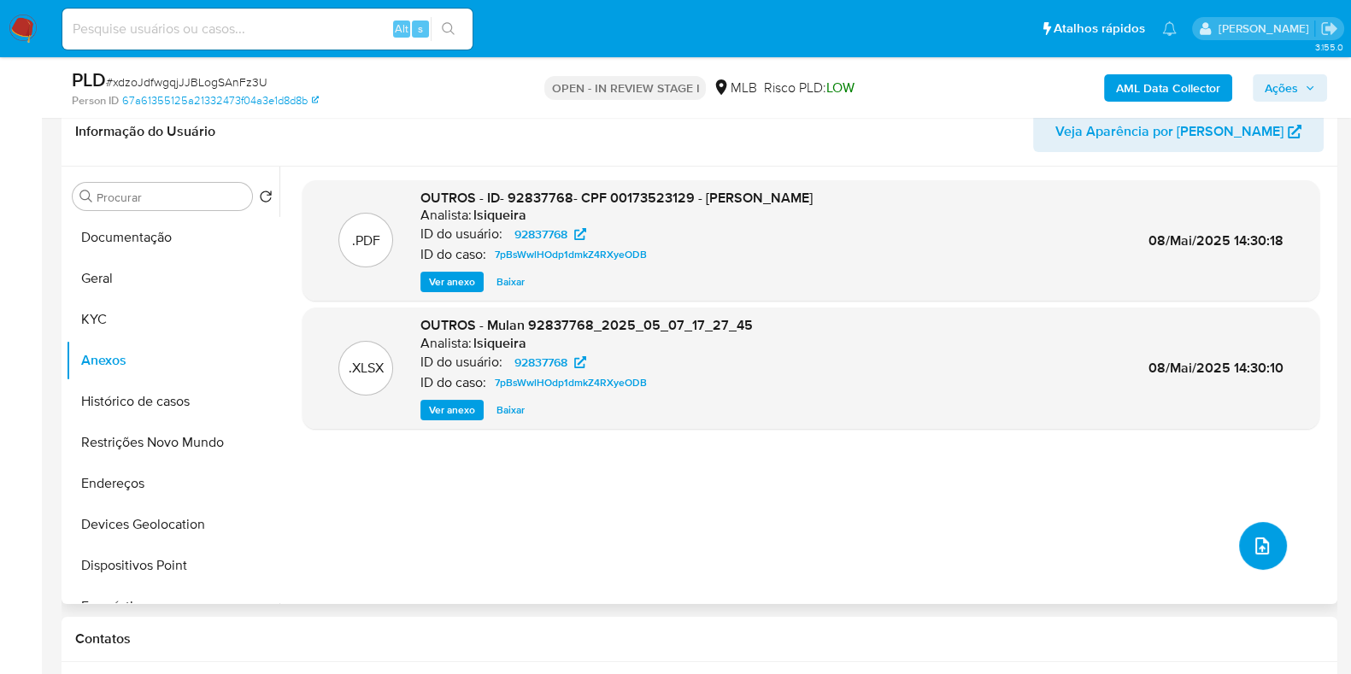
click at [1262, 548] on icon "upload-file" at bounding box center [1262, 546] width 21 height 21
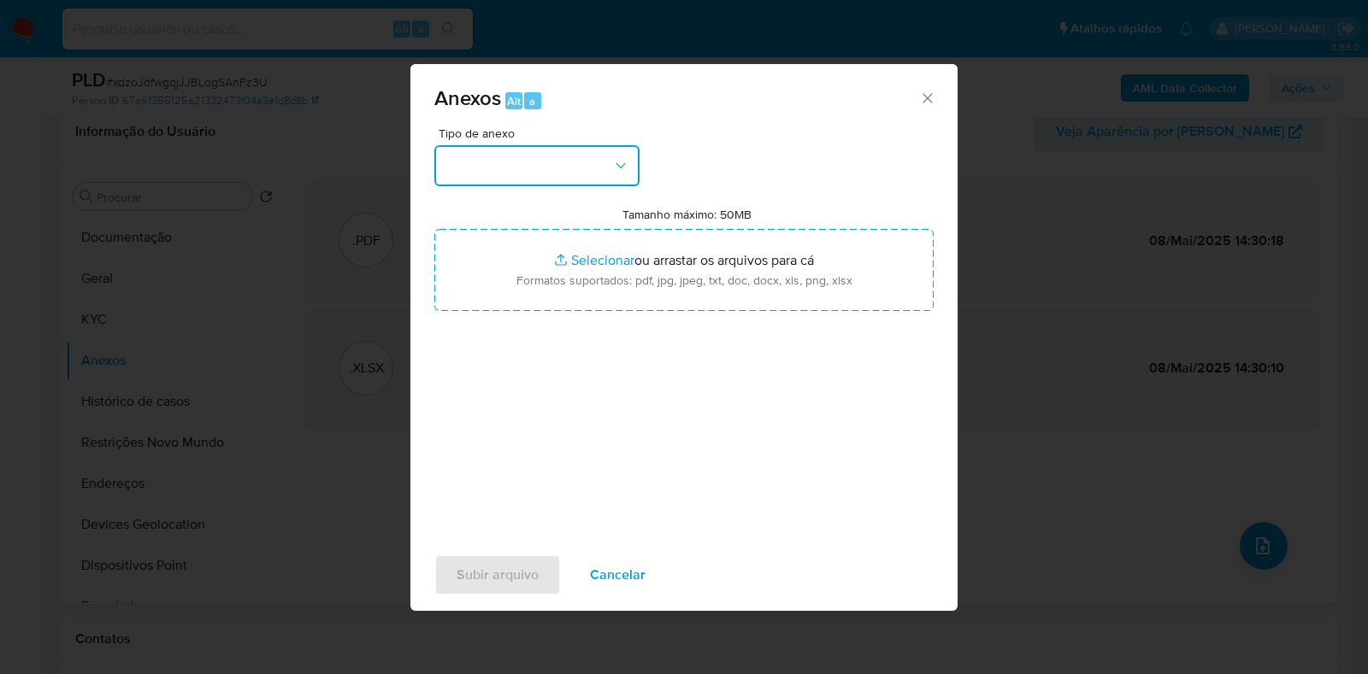
click at [489, 170] on button "button" at bounding box center [536, 165] width 205 height 41
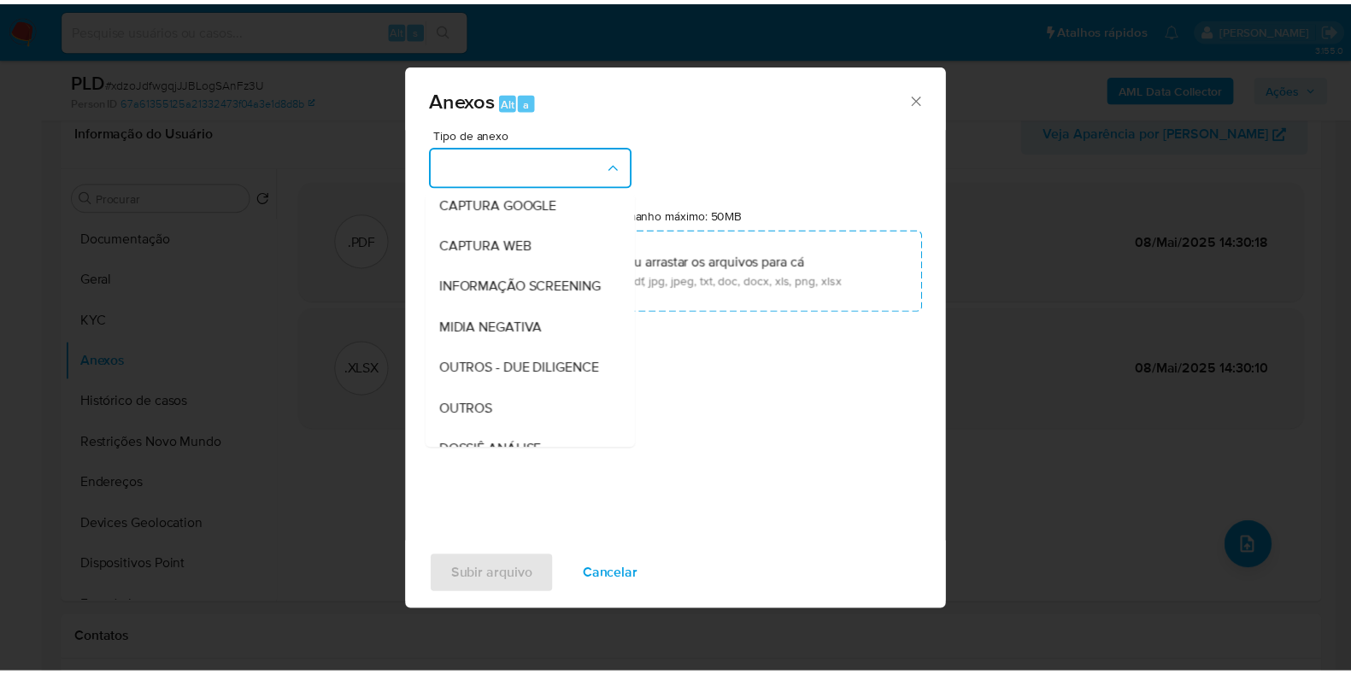
scroll to position [213, 0]
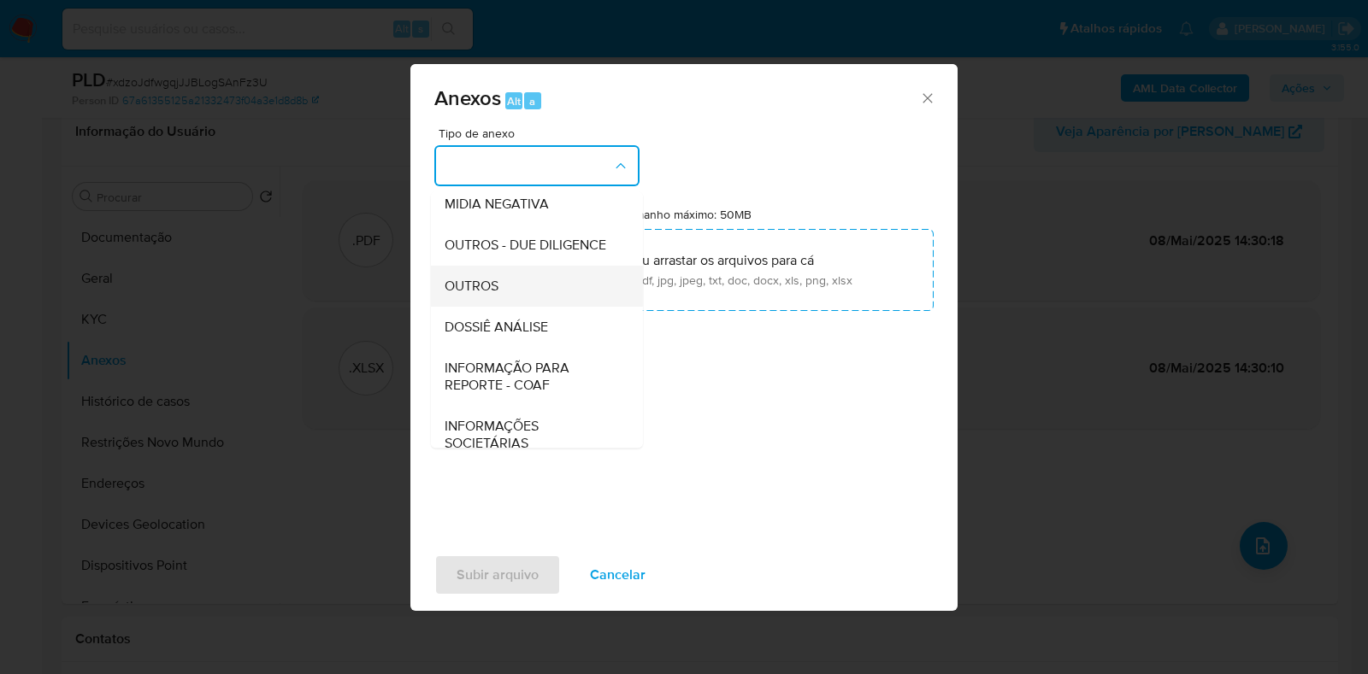
click at [499, 307] on div "OUTROS" at bounding box center [531, 286] width 174 height 41
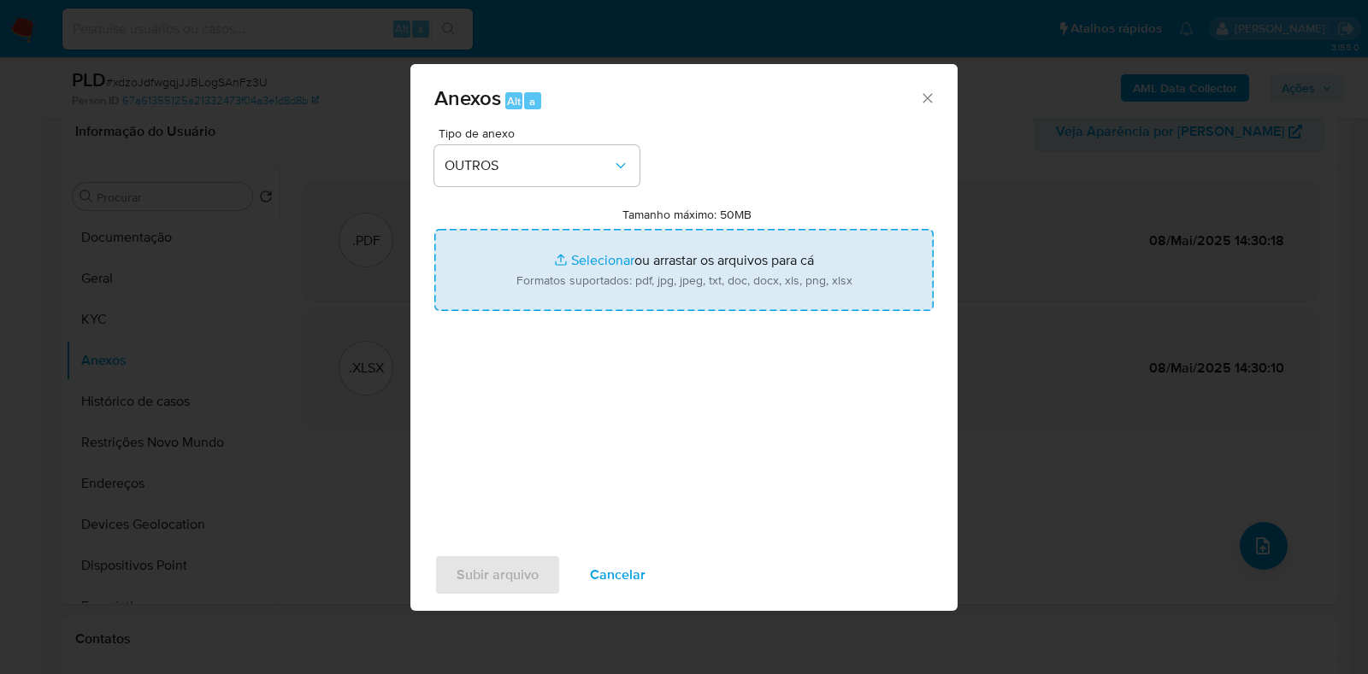
click at [556, 270] on input "Tamanho máximo: 50MB Selecionar arquivos" at bounding box center [683, 270] width 499 height 82
type input "C:\fakepath\Mulan 92837768_2025_08_20_08_05_56 - Resumen TX.pdf"
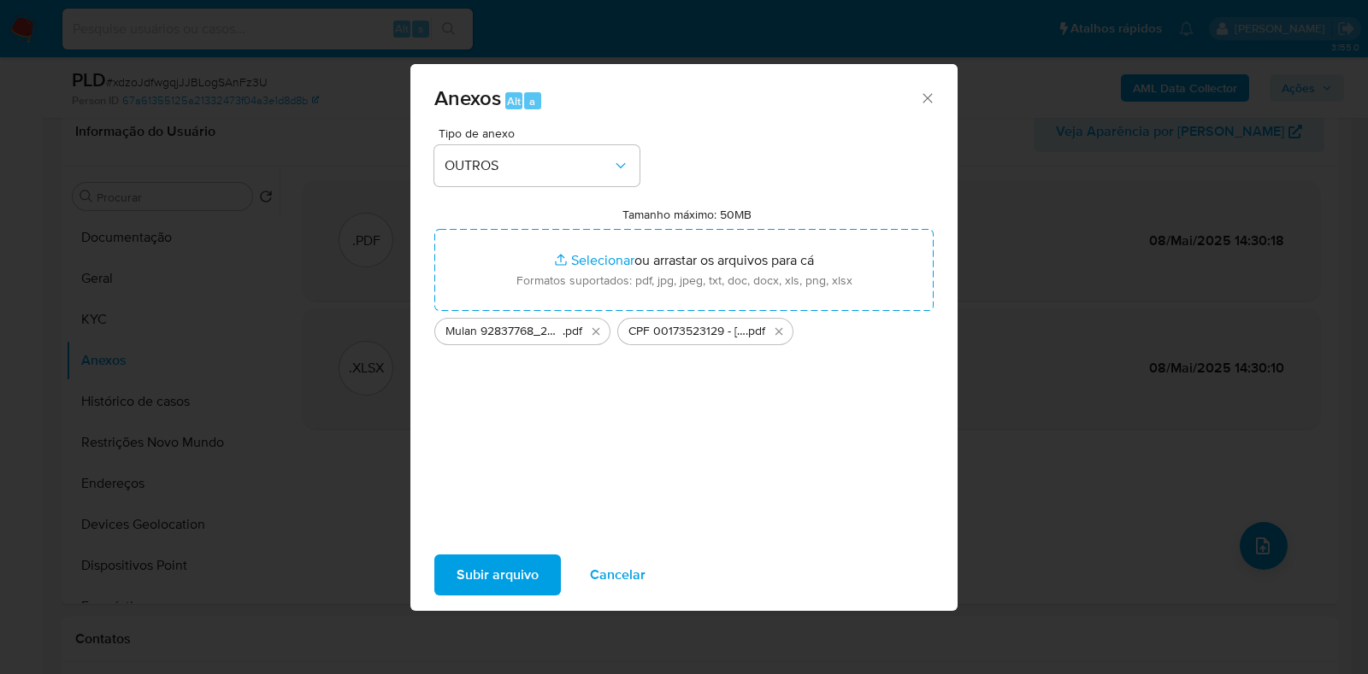
click at [499, 578] on span "Subir arquivo" at bounding box center [497, 575] width 82 height 38
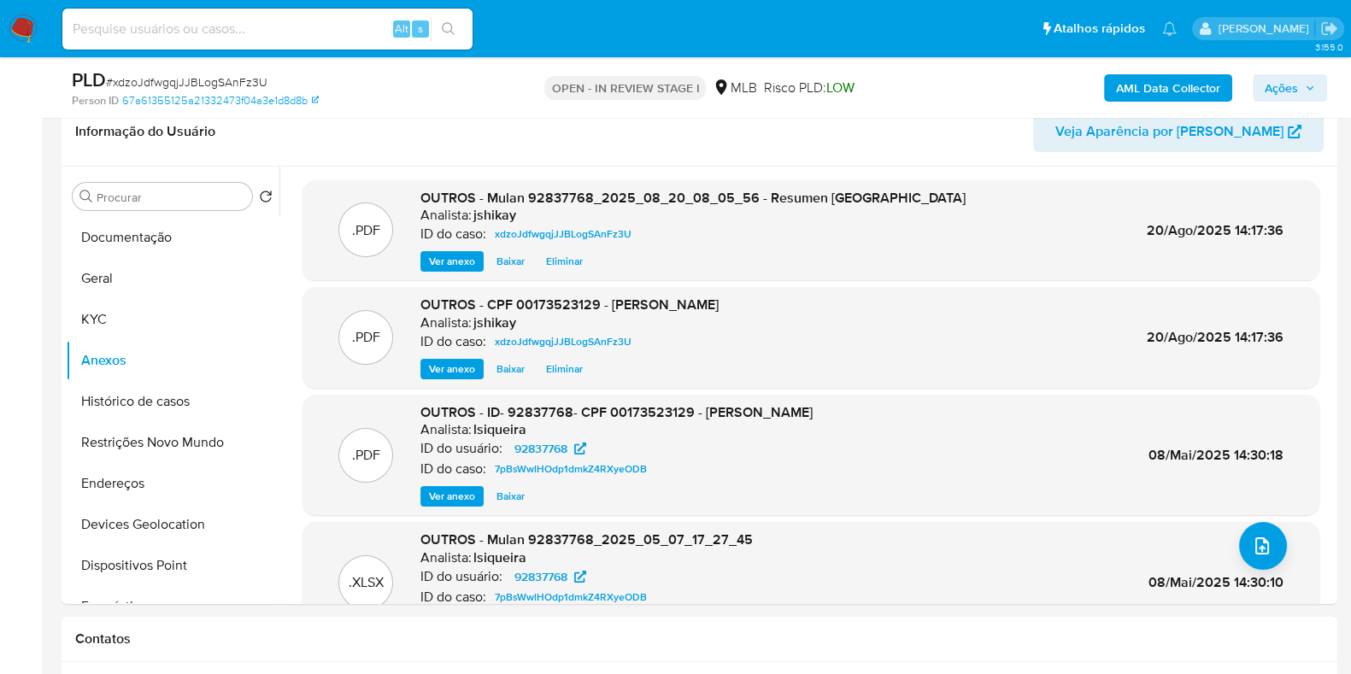
click at [1277, 94] on span "Ações" at bounding box center [1281, 87] width 33 height 27
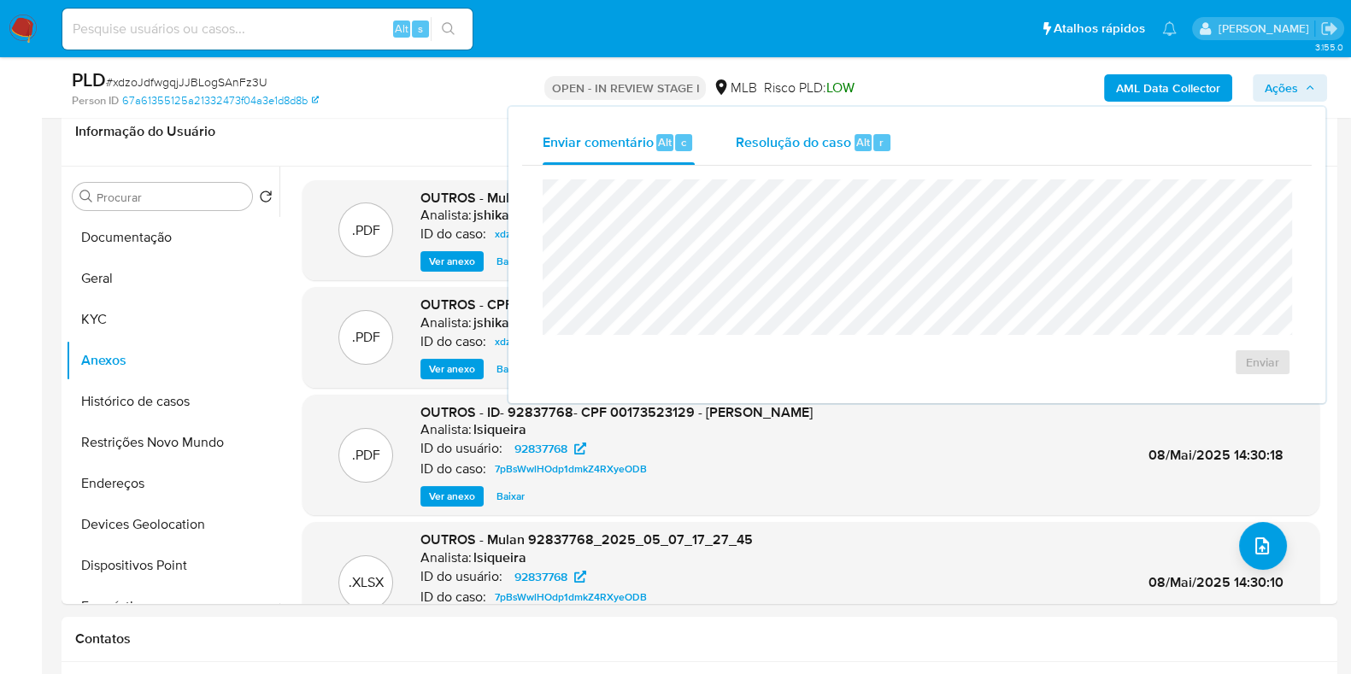
click at [773, 153] on div "Resolução do caso Alt r" at bounding box center [814, 143] width 156 height 44
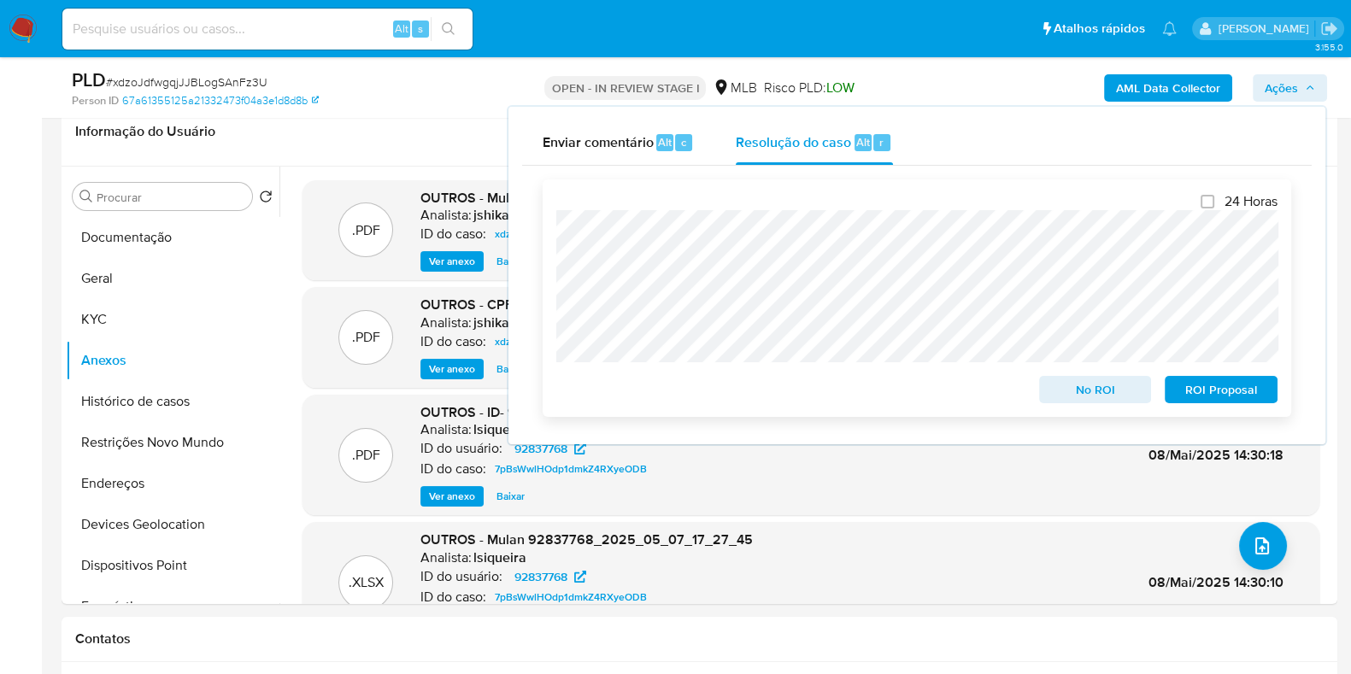
click at [1107, 385] on span "No ROI" at bounding box center [1095, 390] width 89 height 24
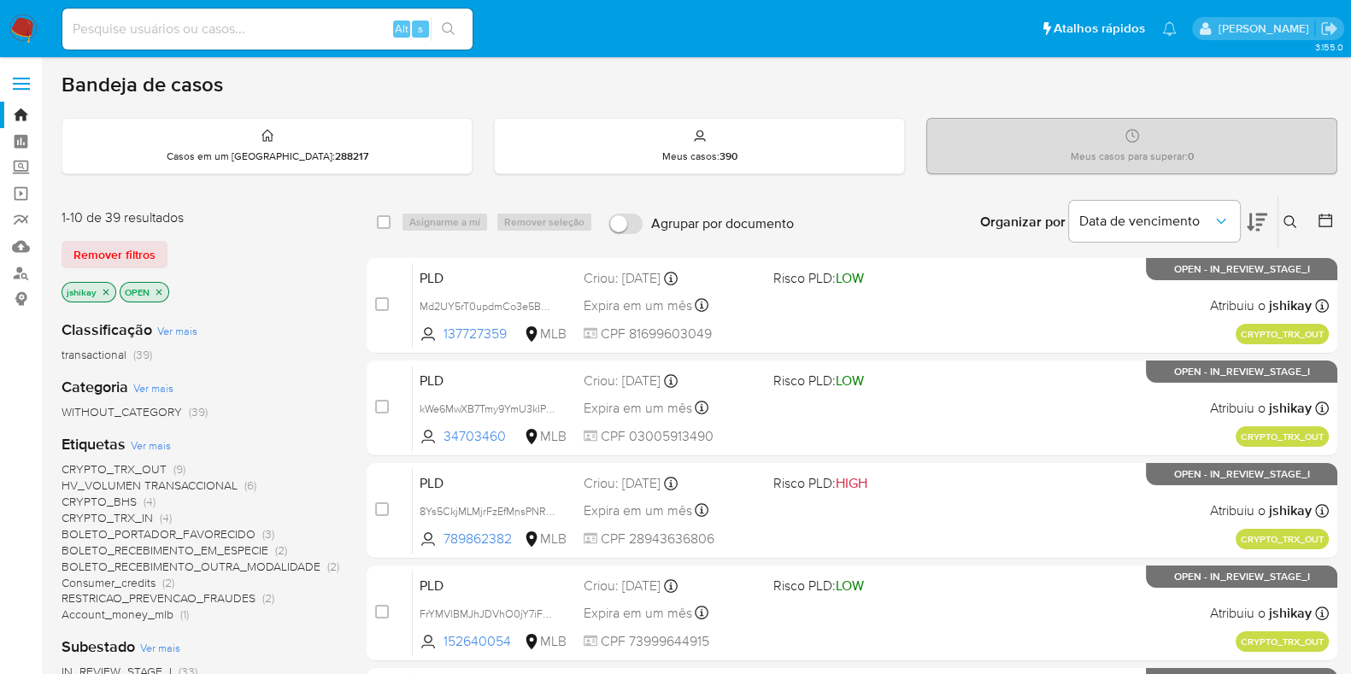
click at [139, 441] on span "Ver mais" at bounding box center [151, 445] width 40 height 15
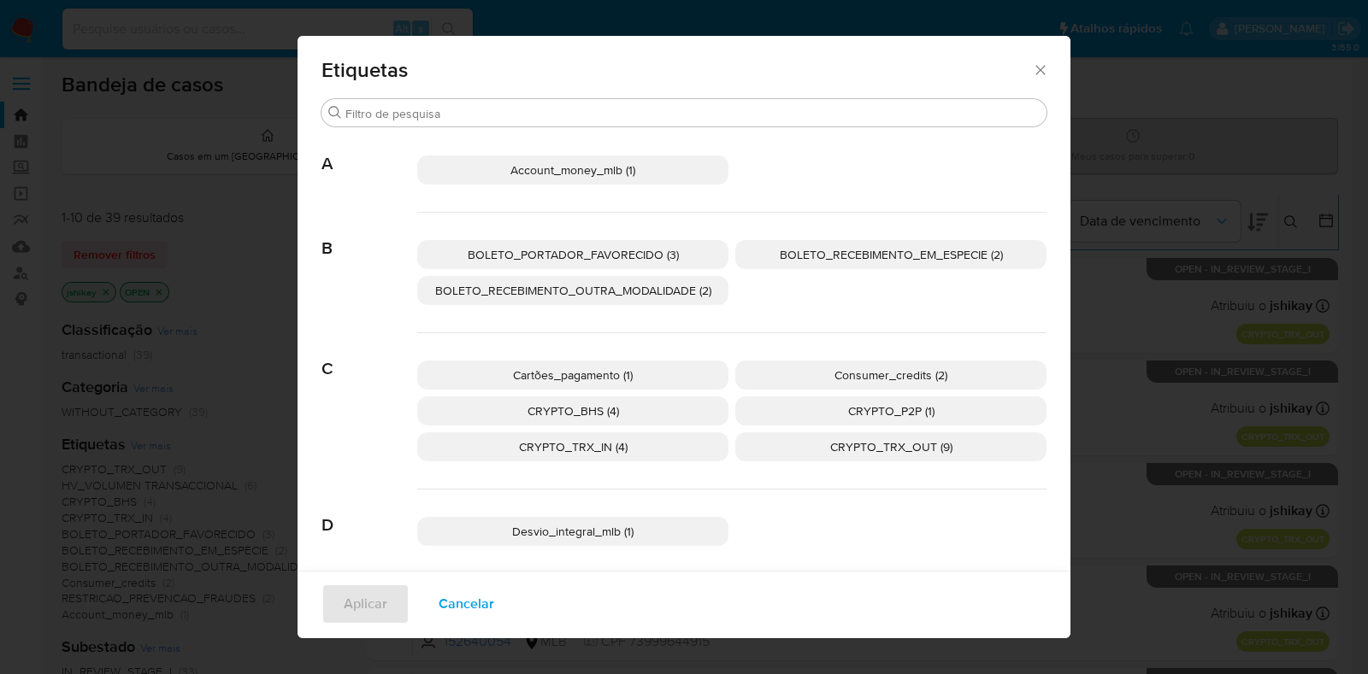
drag, startPoint x: 707, startPoint y: 408, endPoint x: 756, endPoint y: 505, distance: 109.3
click at [756, 504] on div "Desvio_integral_mlb (1)" at bounding box center [731, 532] width 629 height 85
click at [620, 403] on p "CRYPTO_BHS (4)" at bounding box center [572, 411] width 311 height 29
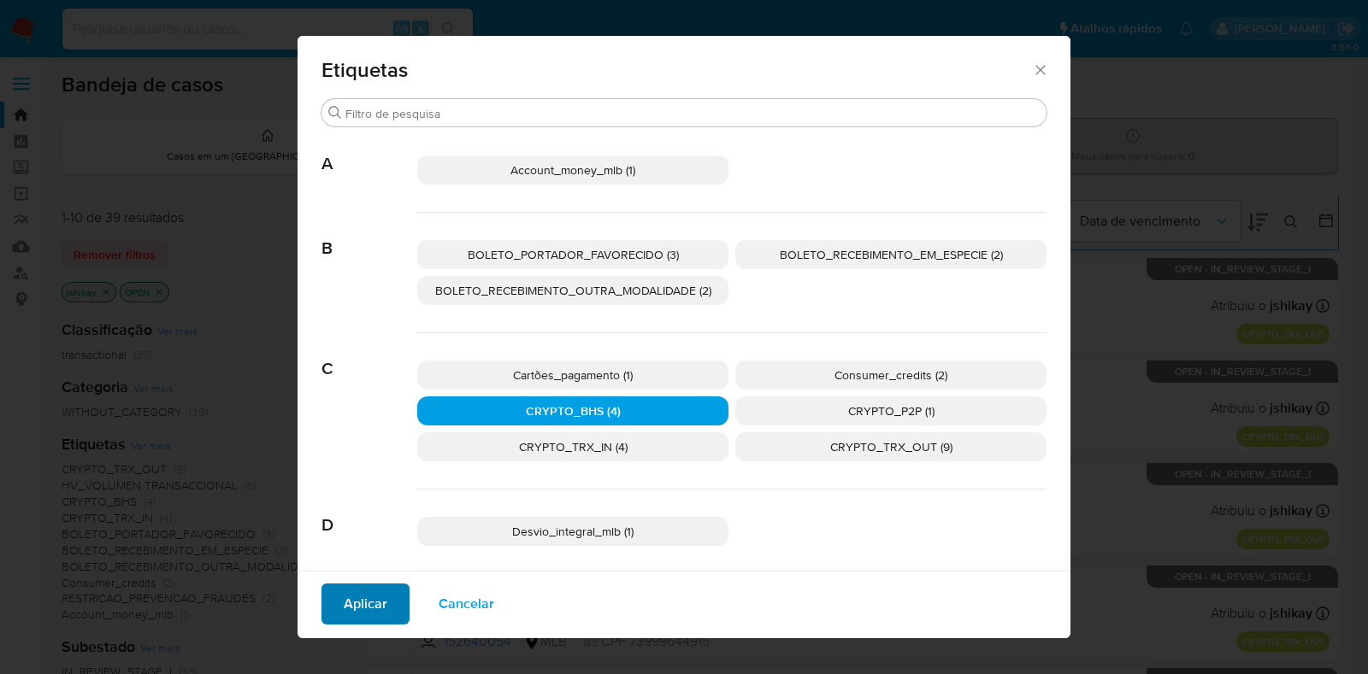
click at [403, 596] on div "Aplicar Cancelar" at bounding box center [683, 605] width 773 height 68
click at [387, 596] on button "Aplicar" at bounding box center [365, 604] width 88 height 41
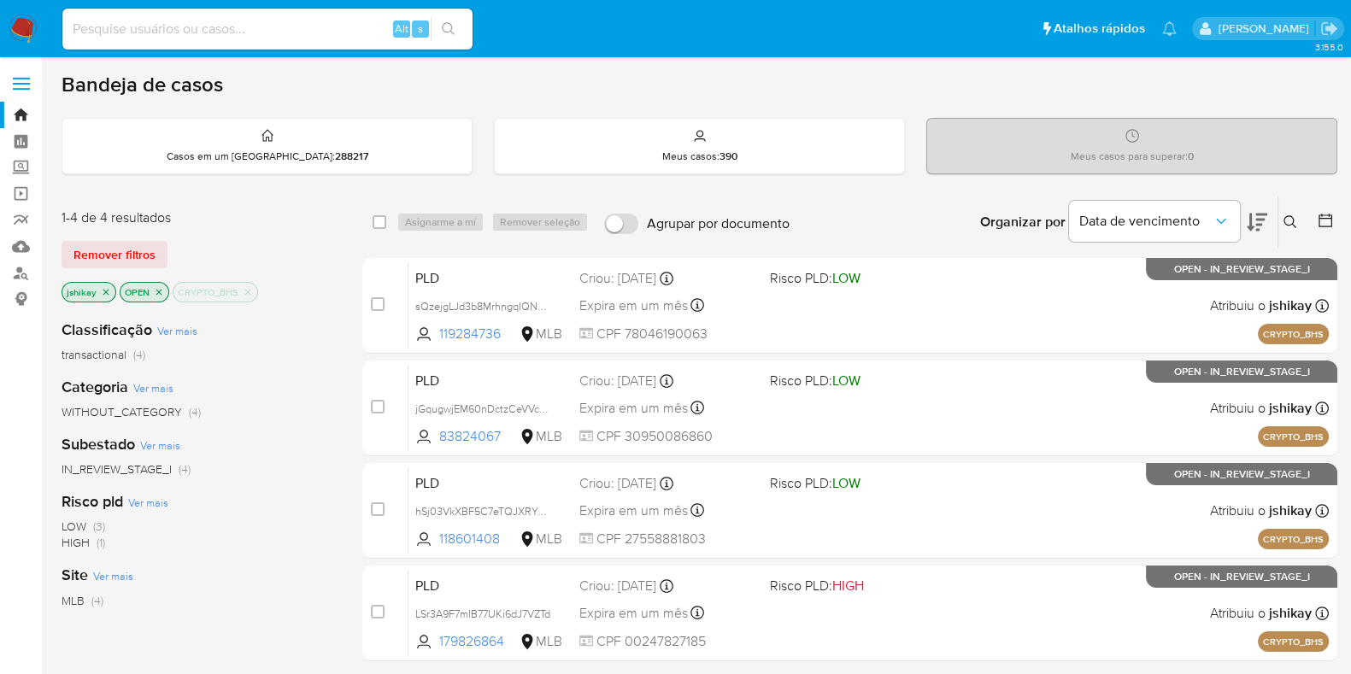
click at [960, 221] on div "Organizar por Data de vencimento Os resultados não podem ser classificados enqu…" at bounding box center [1067, 222] width 539 height 53
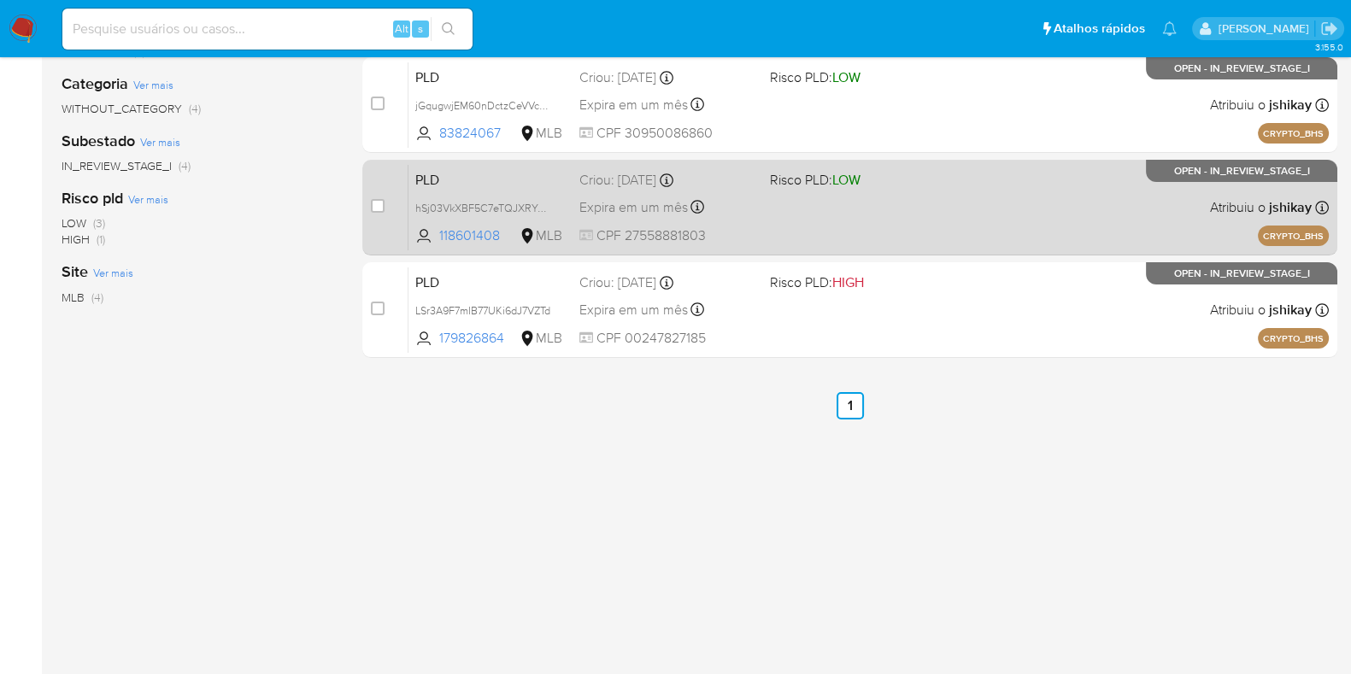
scroll to position [90, 0]
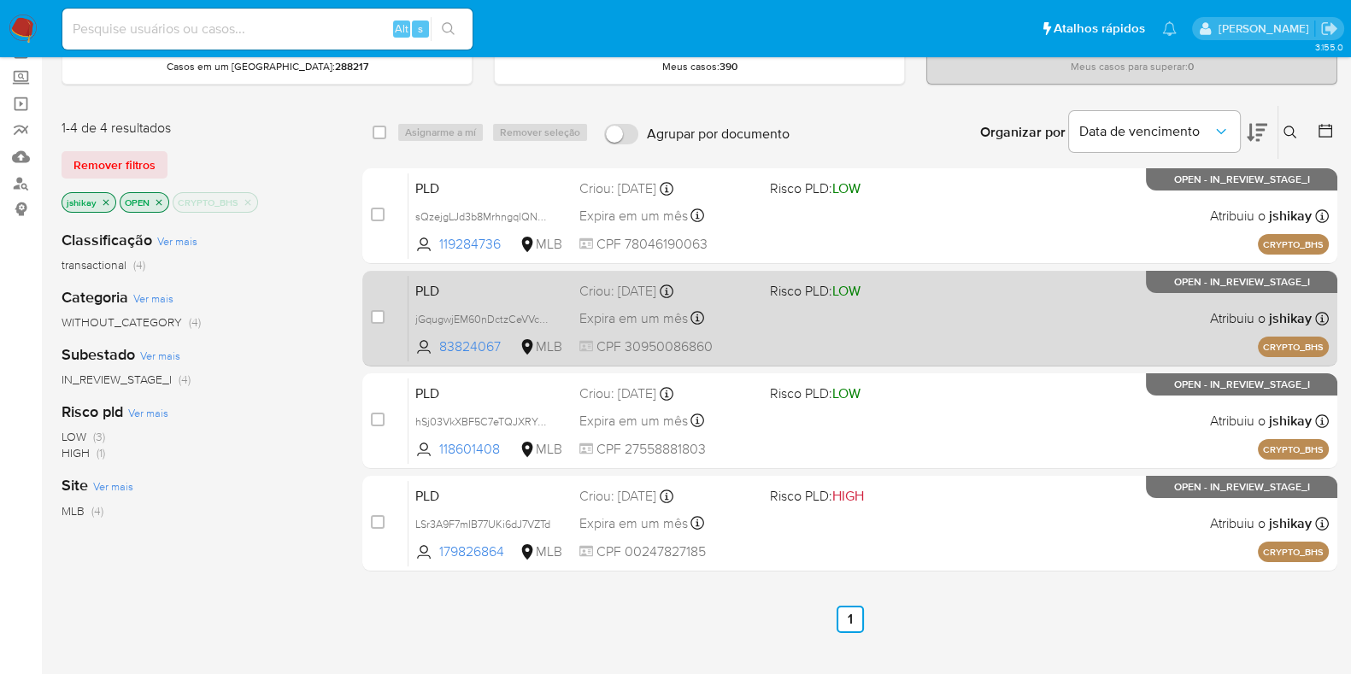
click at [932, 303] on div "PLD jGqugwjEM60nDctzCeVVcFGk 83824067 MLB Risco PLD: LOW Criou: [DATE] Criou: […" at bounding box center [869, 318] width 921 height 86
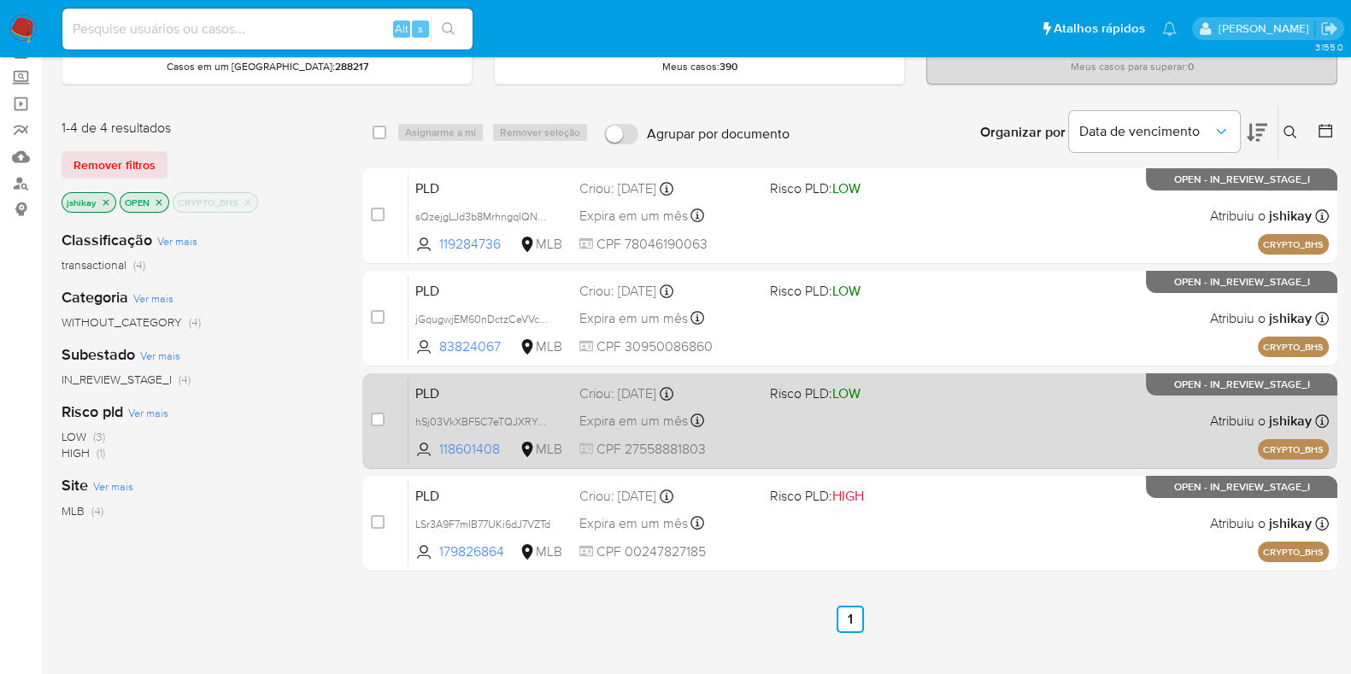
click at [936, 394] on span "Risco PLD: LOW" at bounding box center [858, 392] width 177 height 22
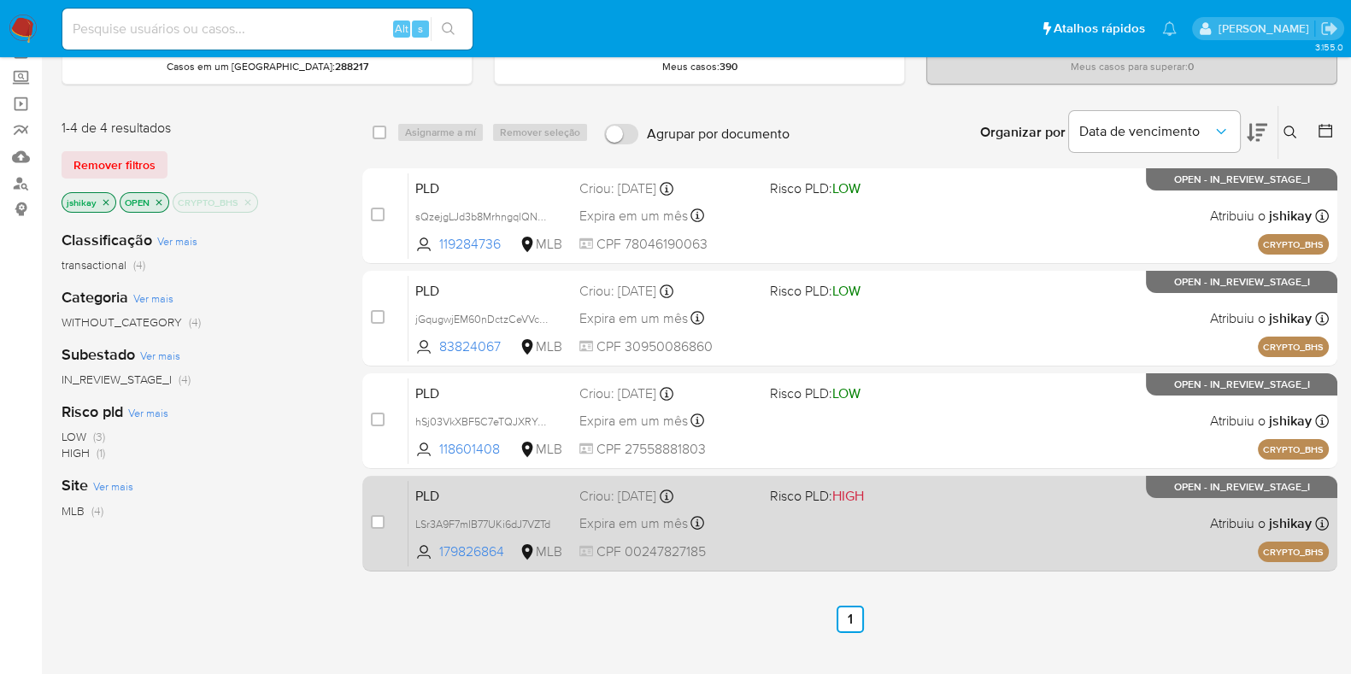
click at [919, 496] on span "Risco PLD: HIGH" at bounding box center [858, 495] width 177 height 22
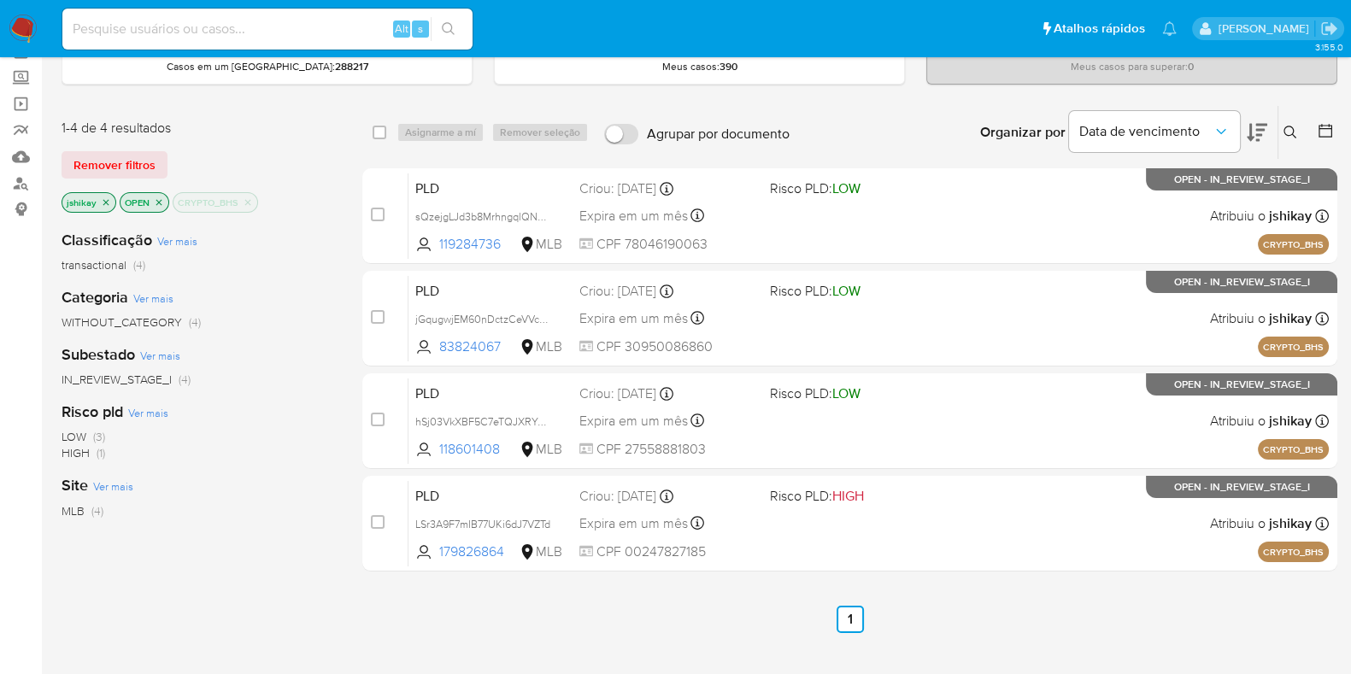
click at [244, 203] on icon "close-filter" at bounding box center [248, 202] width 10 height 10
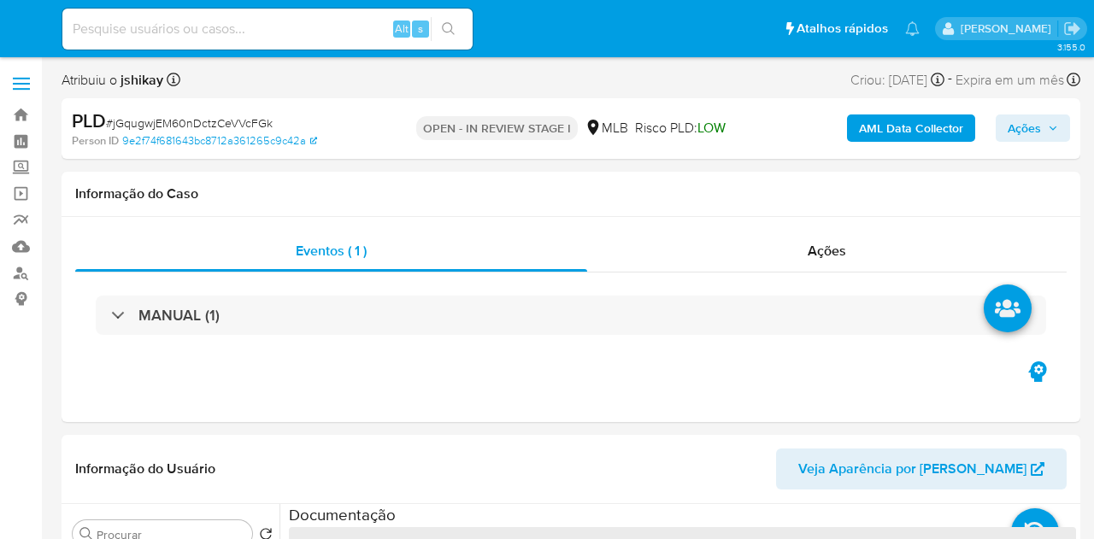
select select "10"
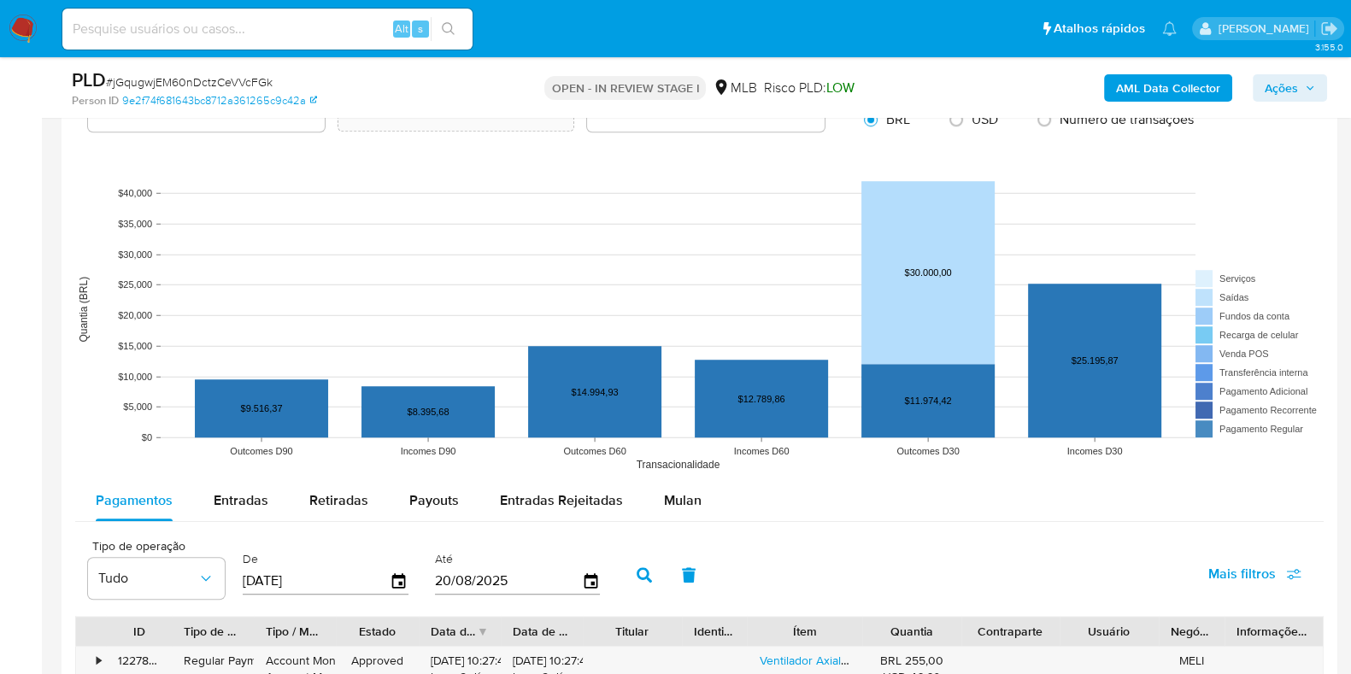
scroll to position [1602, 0]
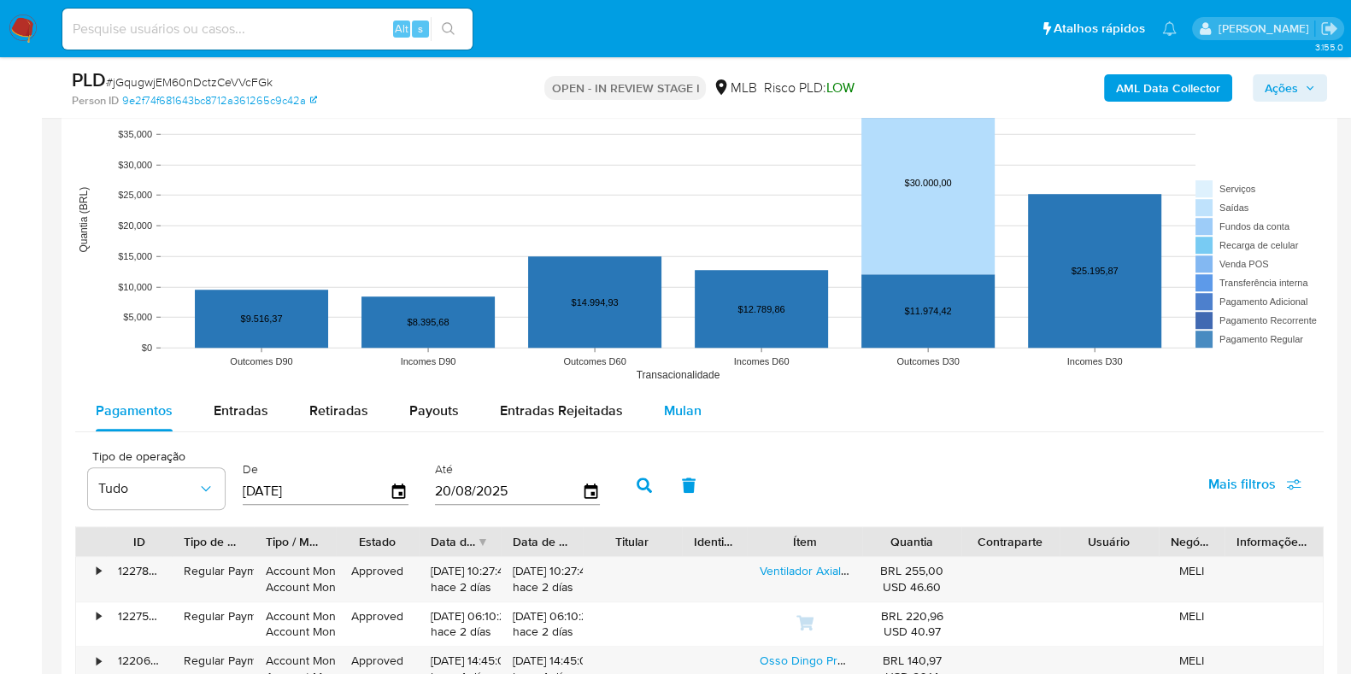
click at [673, 426] on div "Mulan" at bounding box center [683, 411] width 38 height 41
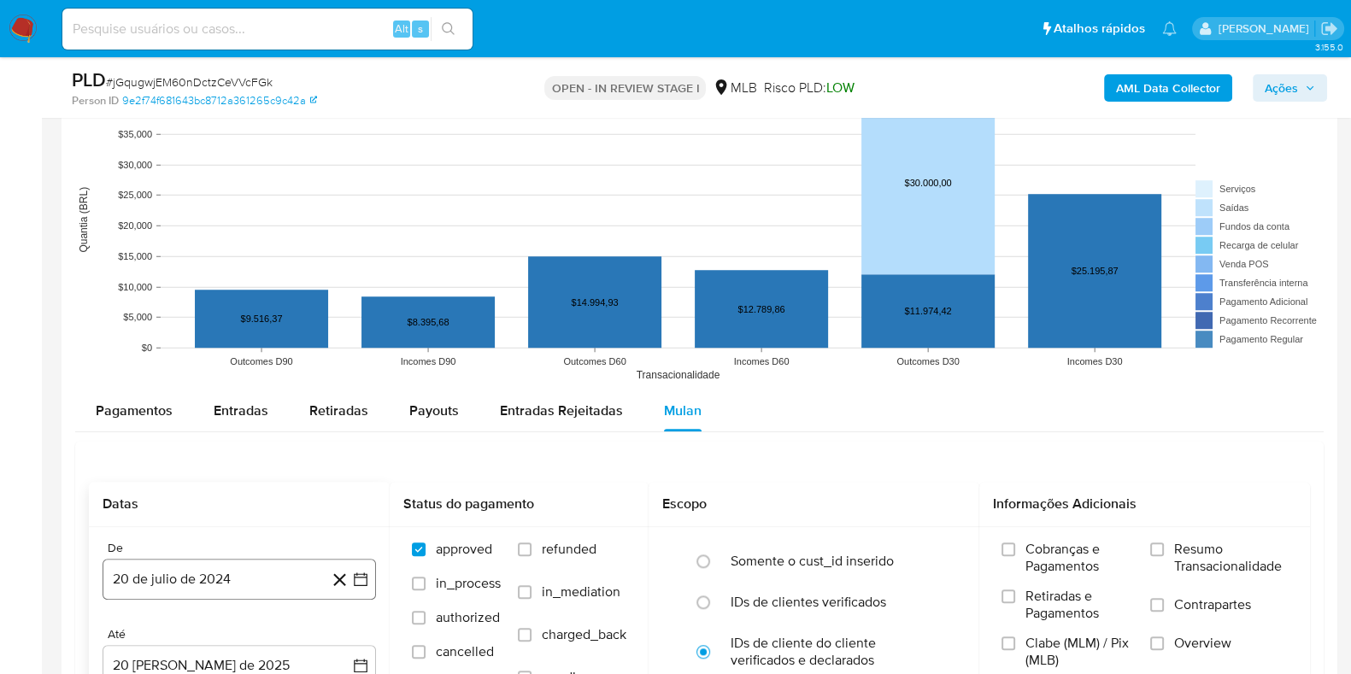
click at [364, 538] on icon "button" at bounding box center [360, 579] width 17 height 17
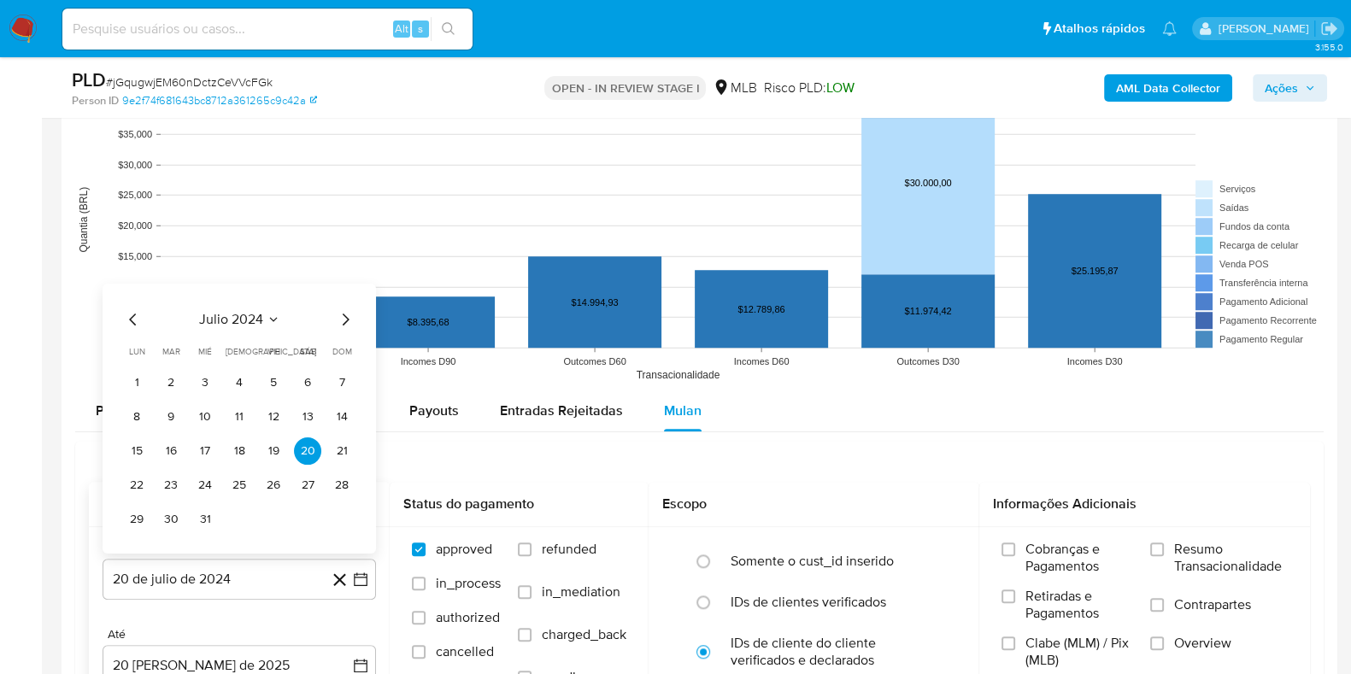
click at [271, 315] on icon "Seleccionar mes y año" at bounding box center [274, 320] width 14 height 14
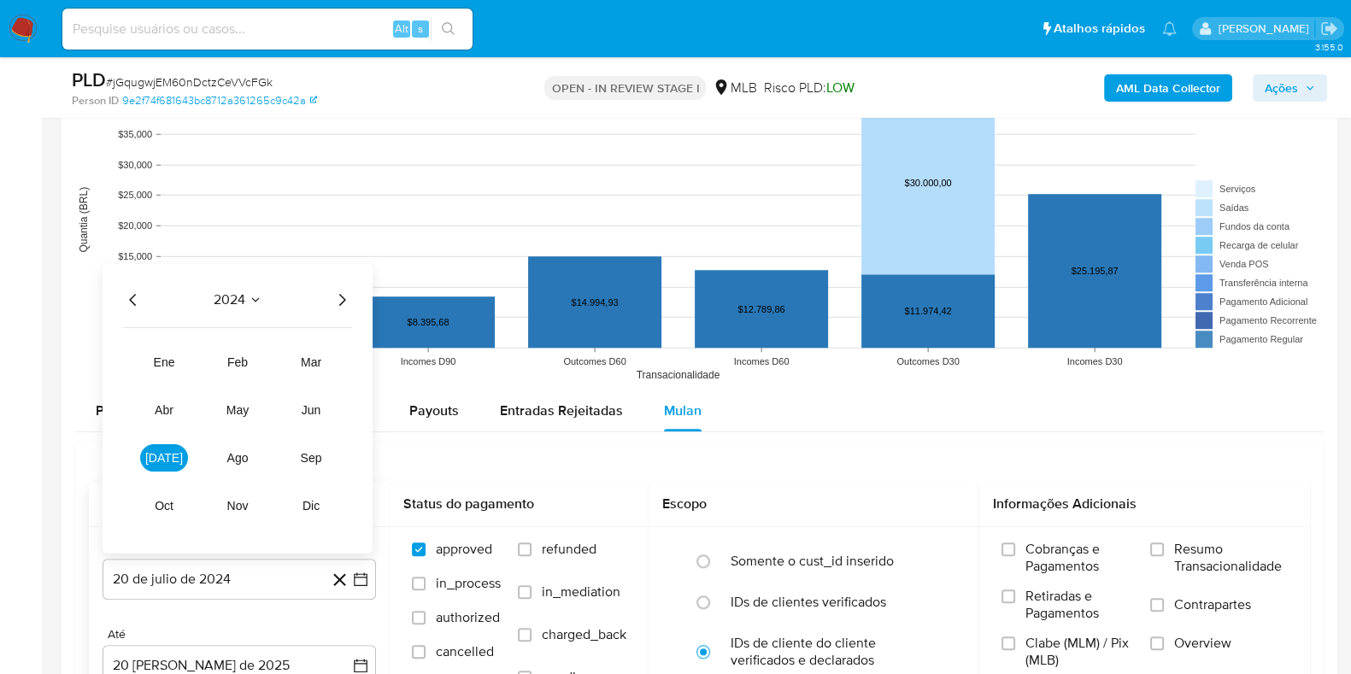
click at [346, 291] on icon "Año siguiente" at bounding box center [342, 300] width 21 height 21
click at [312, 415] on button "jun" at bounding box center [311, 410] width 48 height 27
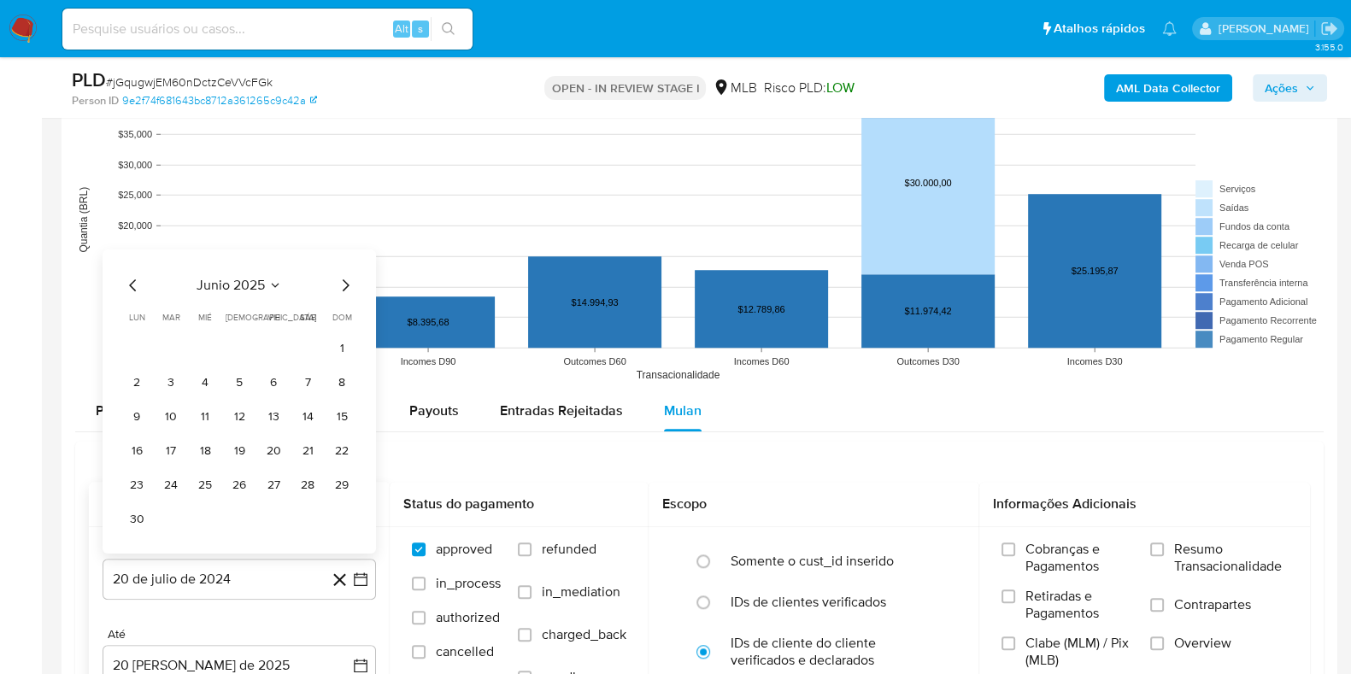
click at [346, 276] on icon "Mes siguiente" at bounding box center [345, 285] width 21 height 21
click at [173, 377] on button "1" at bounding box center [170, 382] width 27 height 27
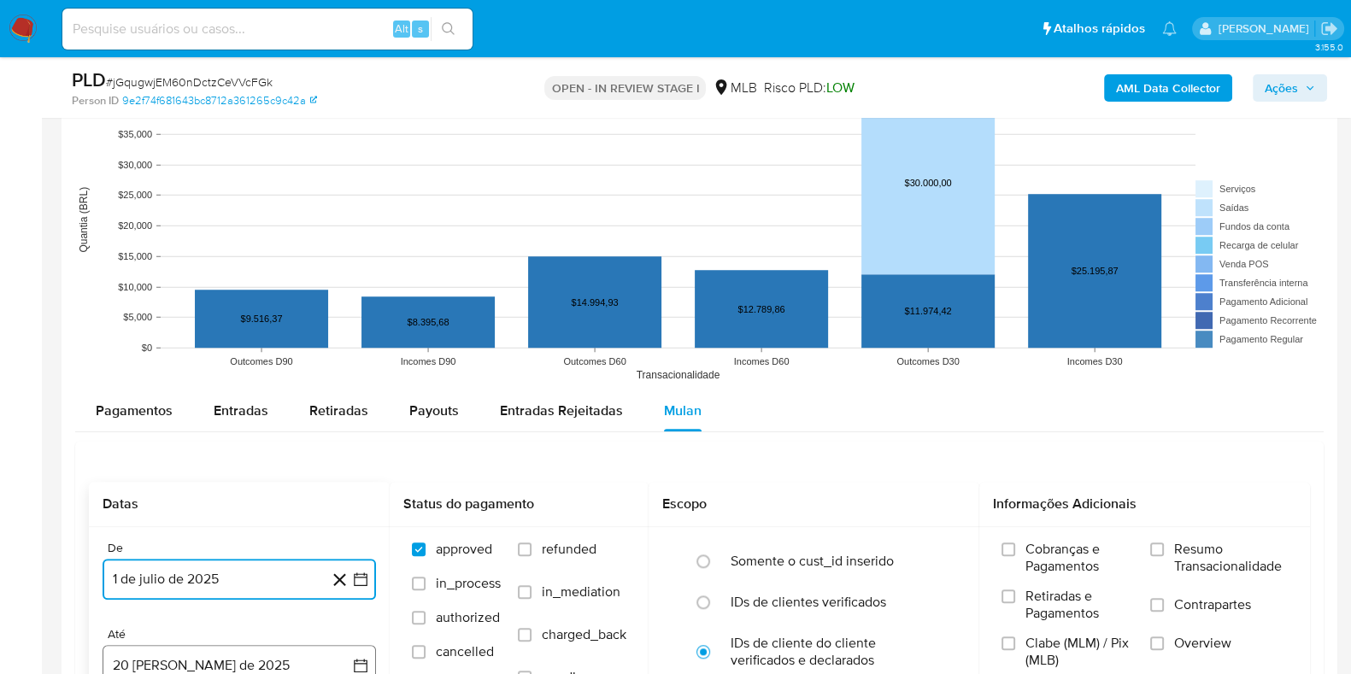
click at [357, 538] on icon "button" at bounding box center [360, 665] width 17 height 17
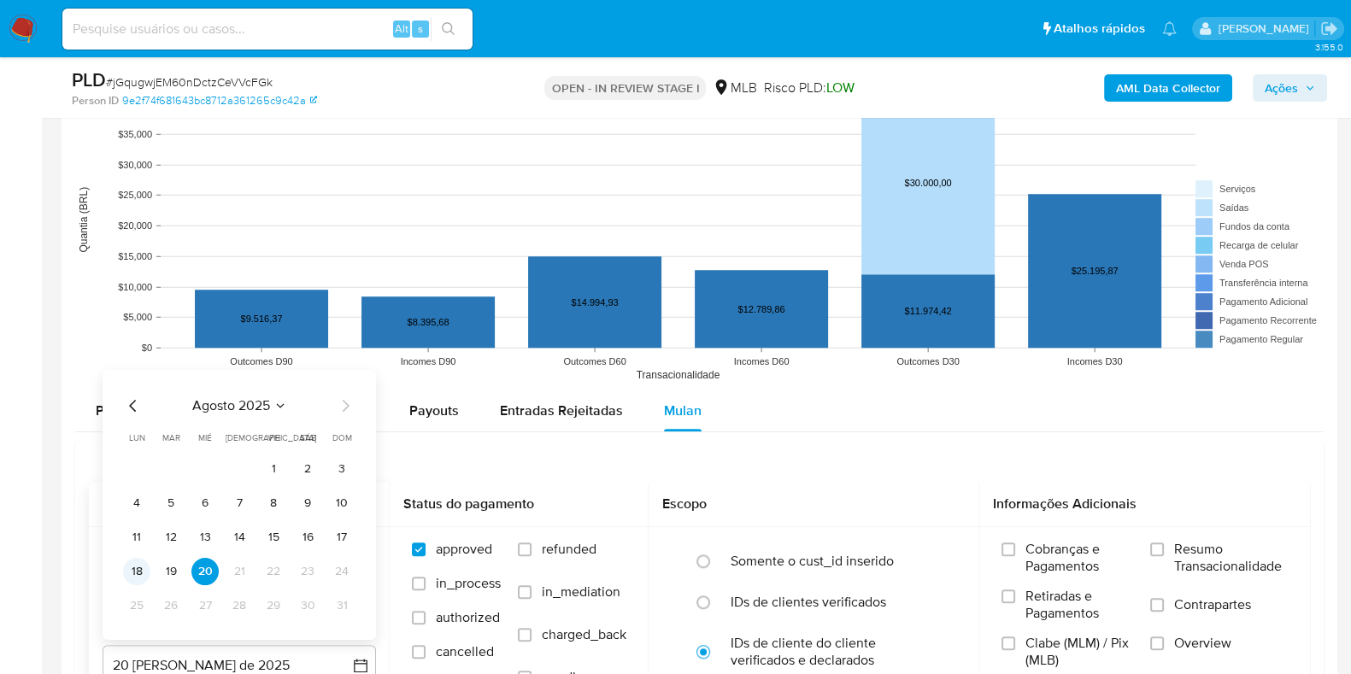
click at [141, 538] on button "18" at bounding box center [136, 571] width 27 height 27
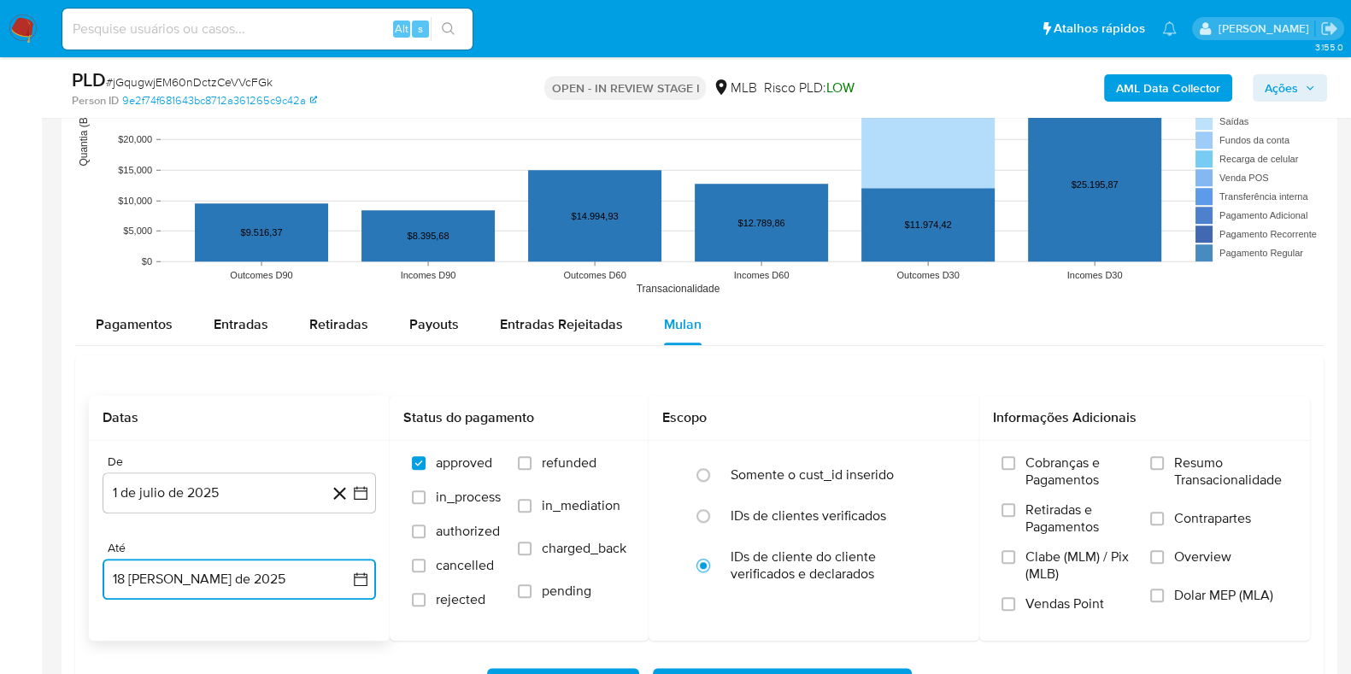
scroll to position [1718, 0]
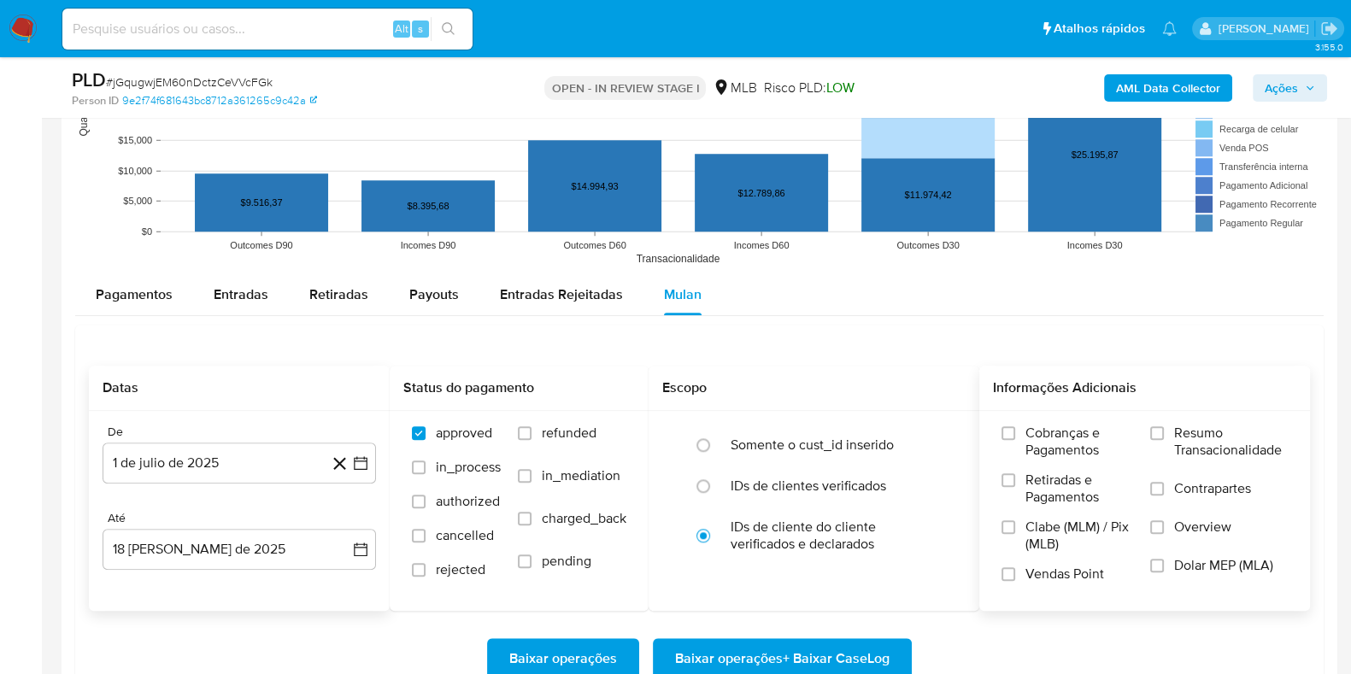
click at [1093, 446] on span "Resumo Transacionalidade" at bounding box center [1231, 442] width 114 height 34
click at [1093, 440] on input "Resumo Transacionalidade" at bounding box center [1157, 434] width 14 height 14
click at [761, 538] on span "Baixar operações + Baixar CaseLog" at bounding box center [782, 659] width 215 height 38
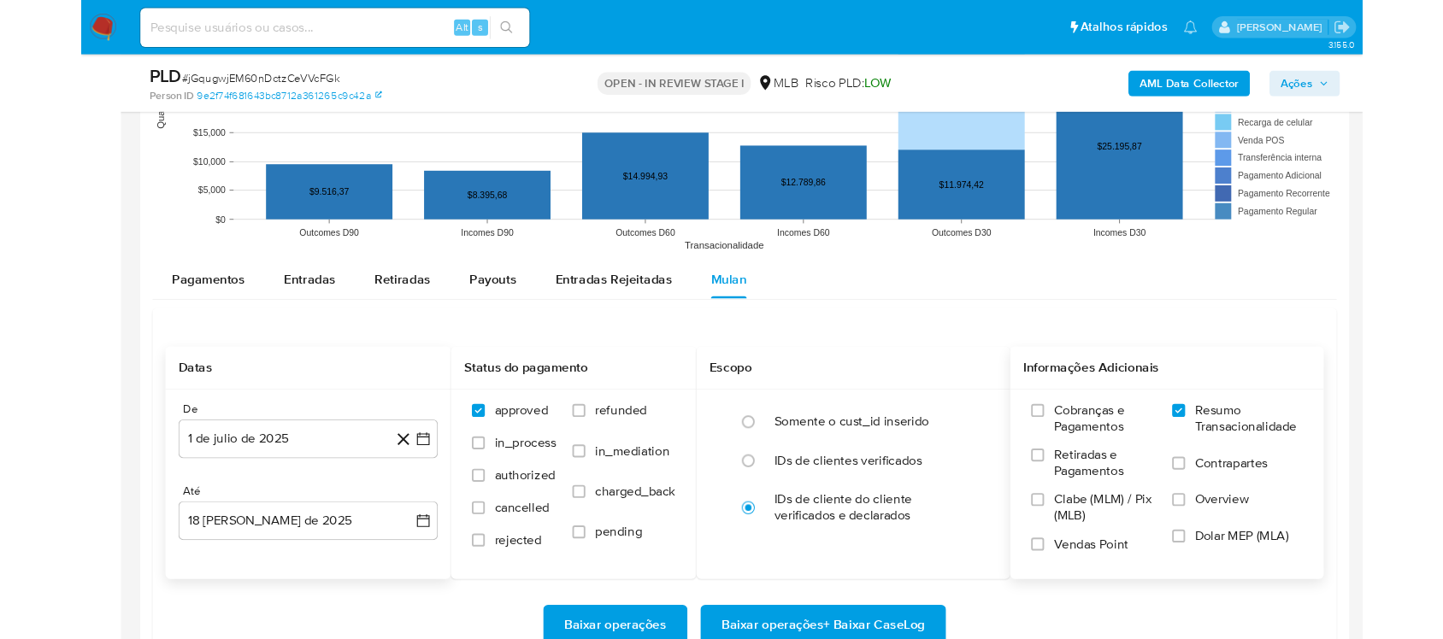
scroll to position [1719, 0]
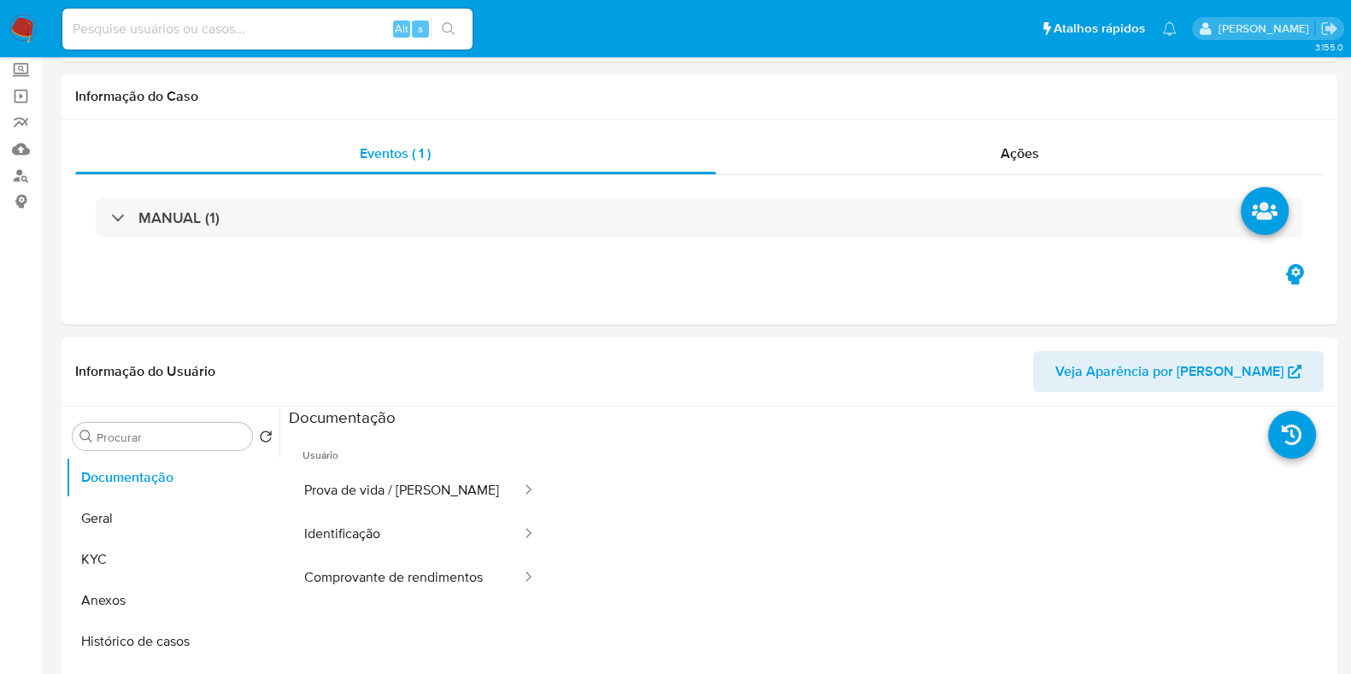
select select "10"
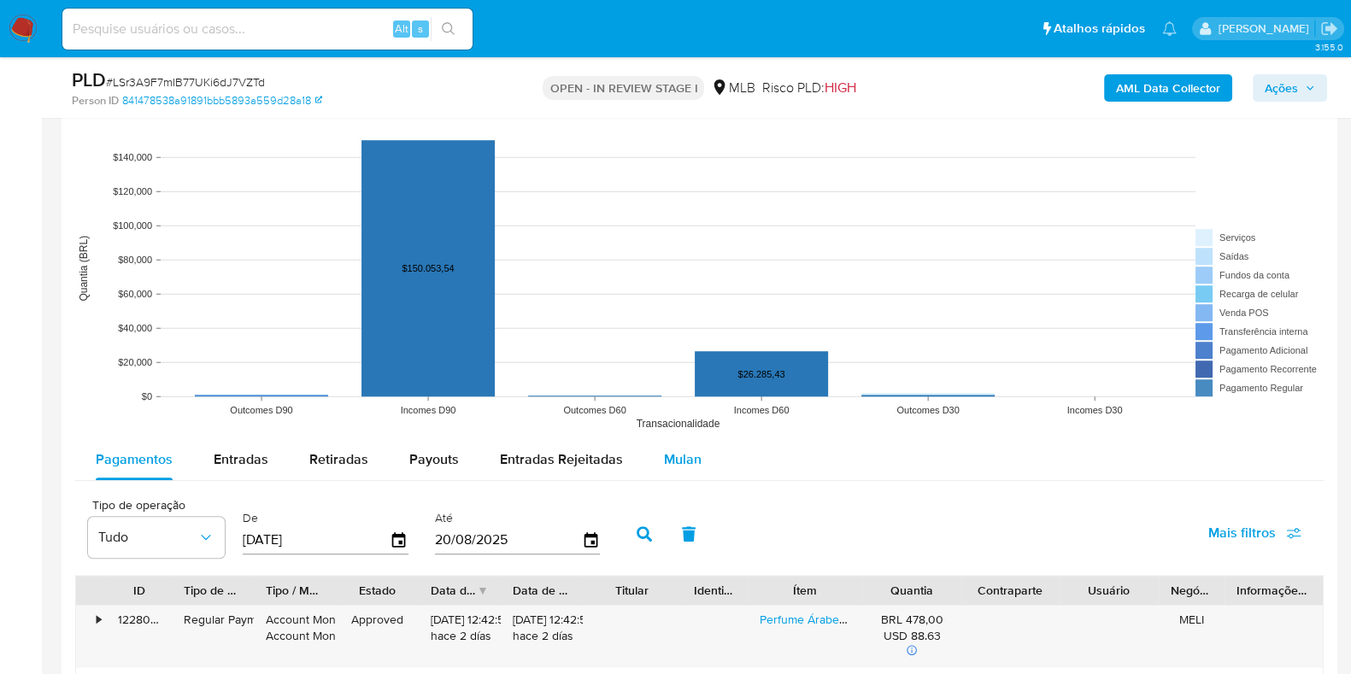
click at [667, 465] on span "Mulan" at bounding box center [683, 460] width 38 height 20
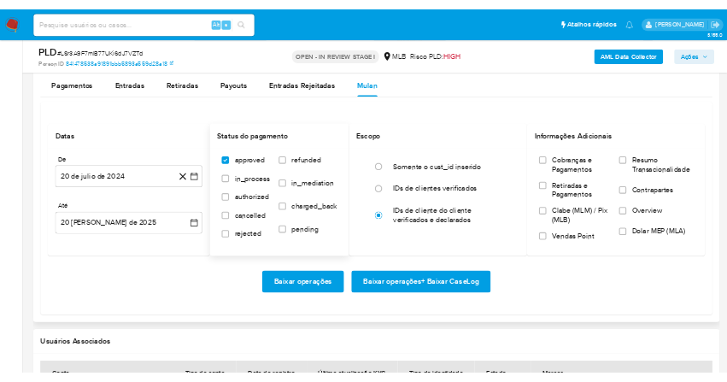
scroll to position [1816, 0]
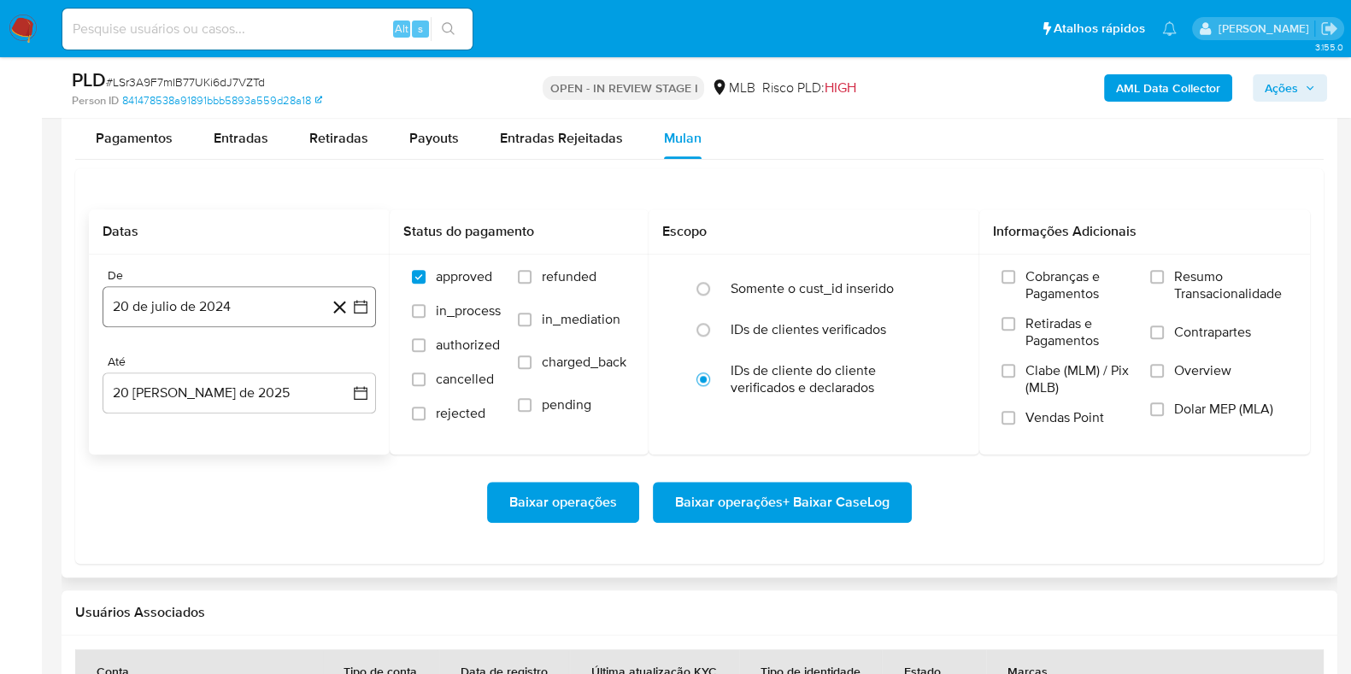
click at [362, 315] on button "20 de julio de 2024" at bounding box center [240, 306] width 274 height 41
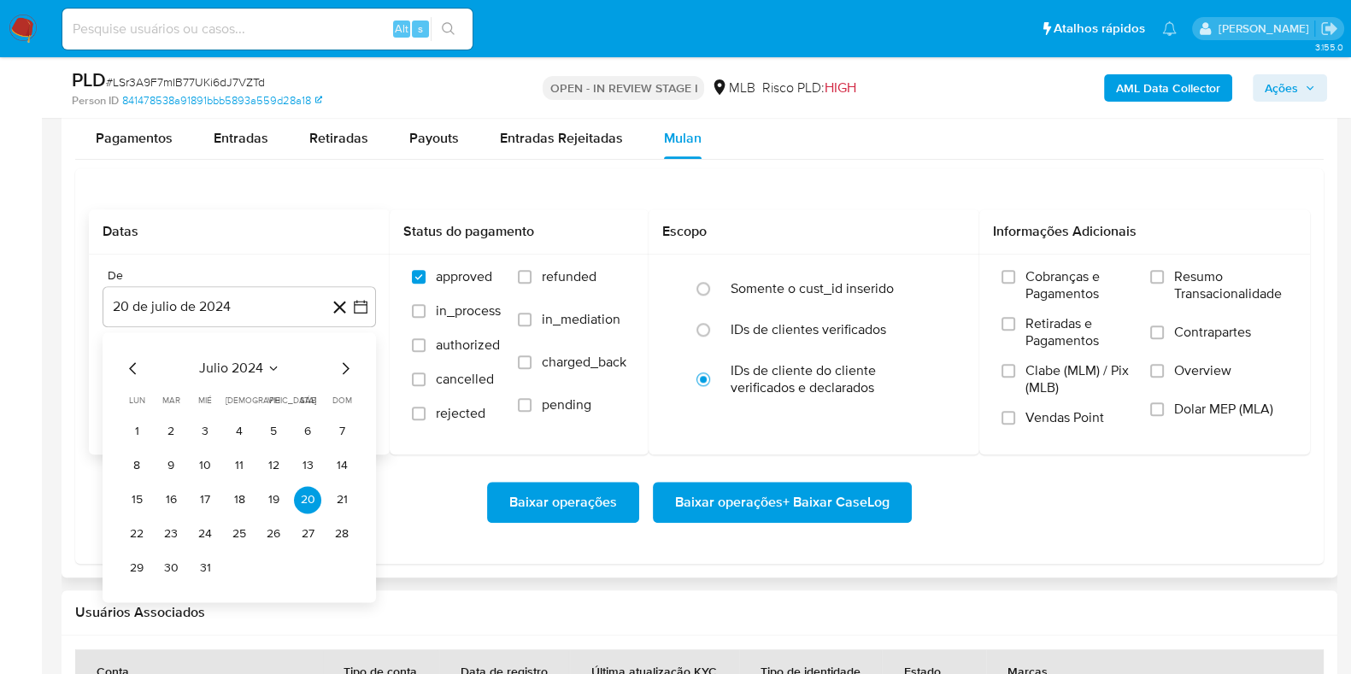
click at [243, 369] on span "julio 2024" at bounding box center [231, 368] width 64 height 17
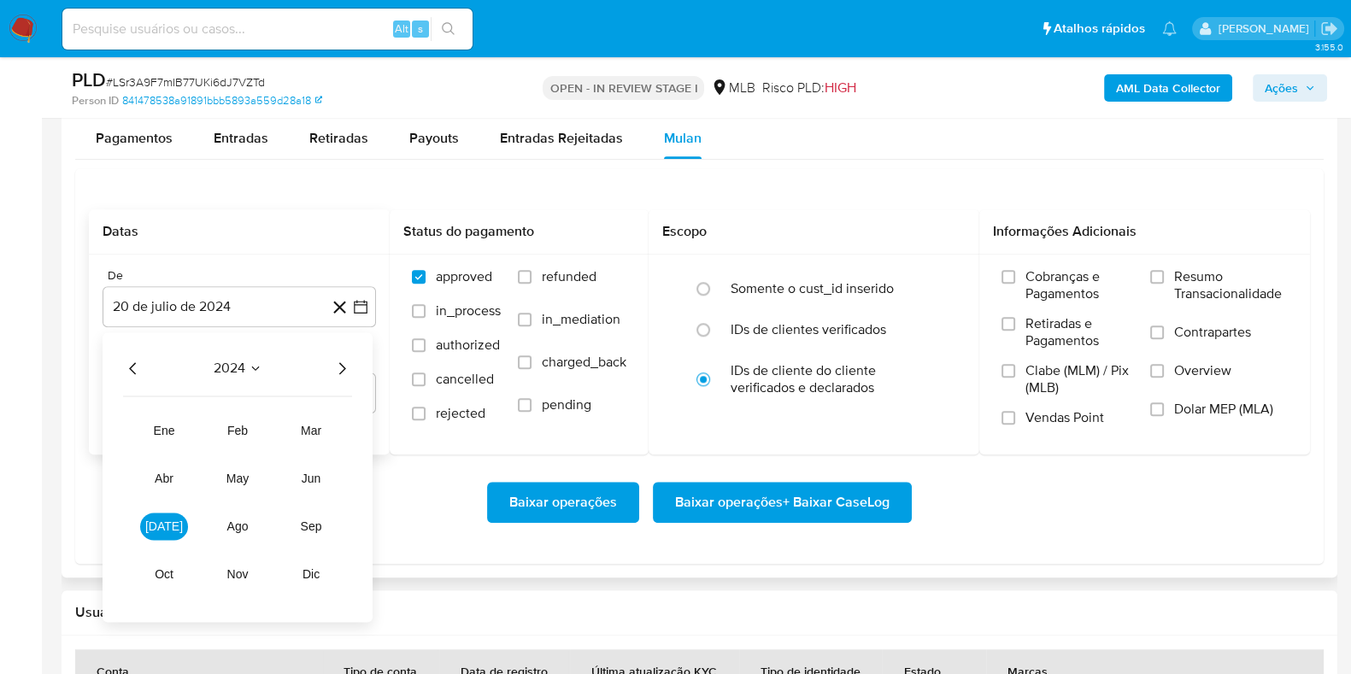
click at [342, 369] on icon "Año siguiente" at bounding box center [342, 368] width 7 height 12
click at [158, 528] on span "[DATE]" at bounding box center [164, 527] width 38 height 14
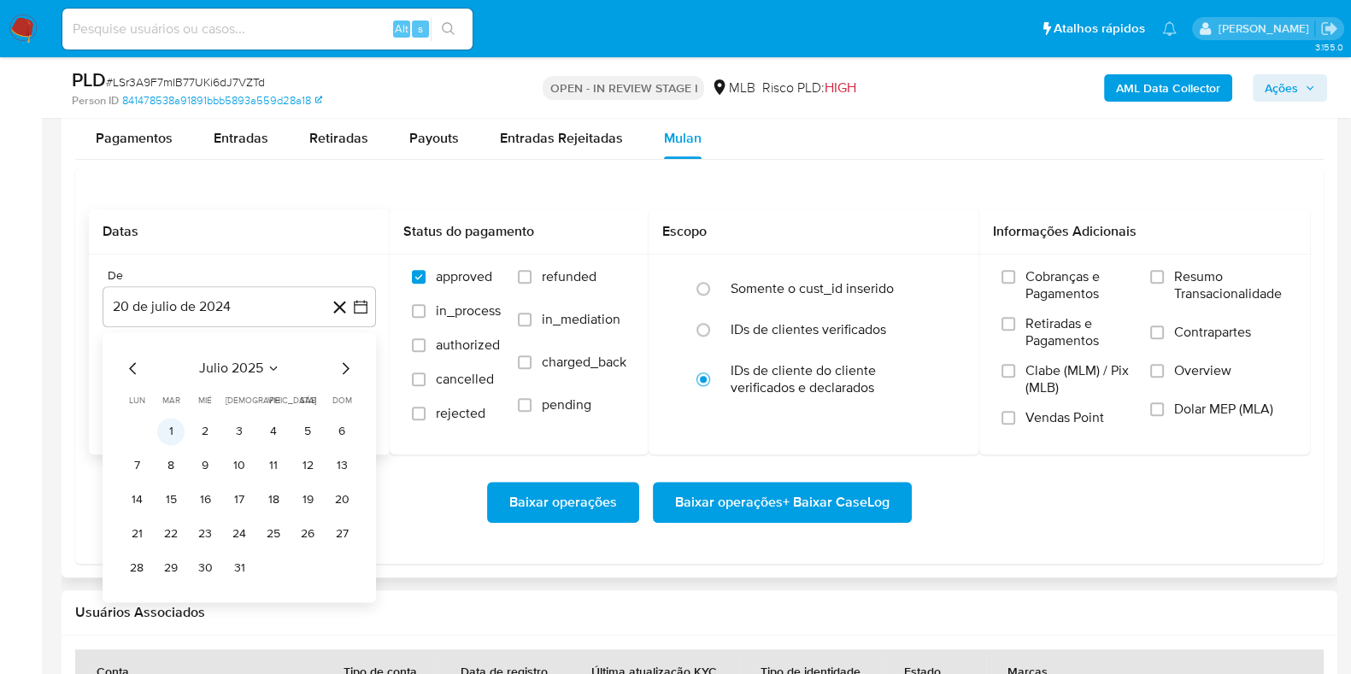
click at [173, 432] on button "1" at bounding box center [170, 431] width 27 height 27
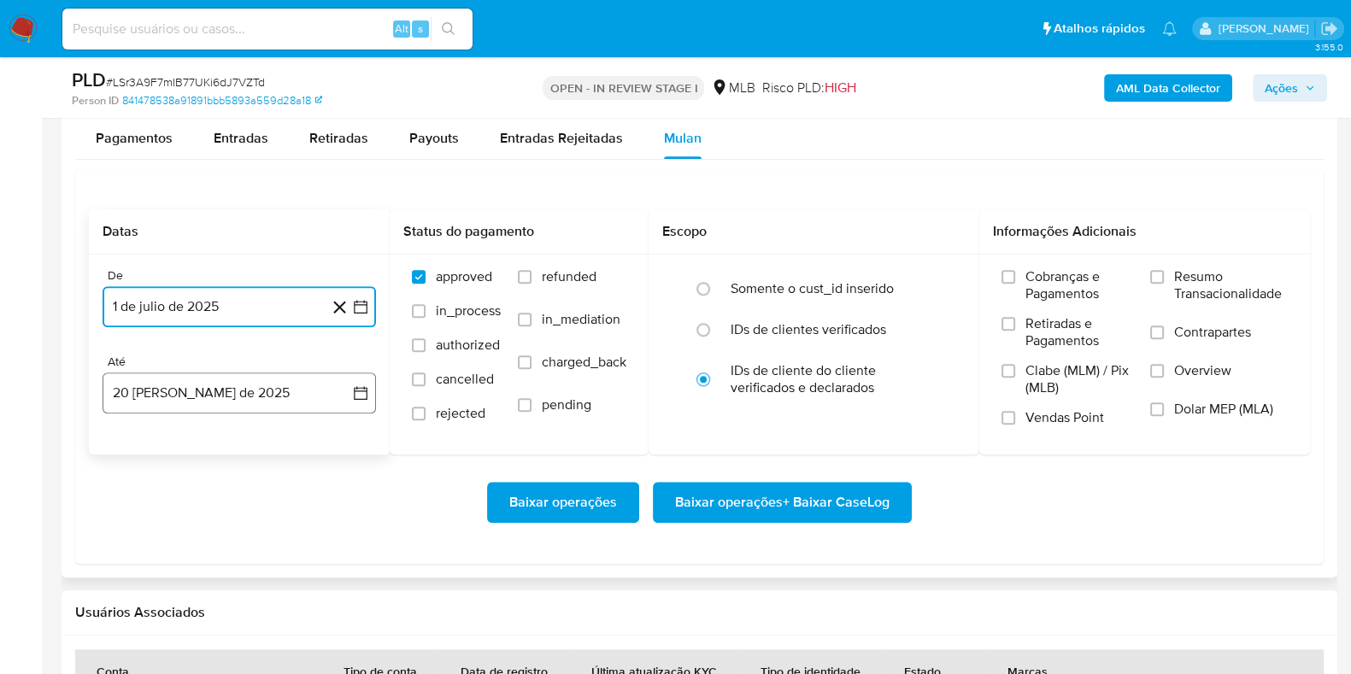
click at [366, 385] on icon "button" at bounding box center [360, 393] width 17 height 17
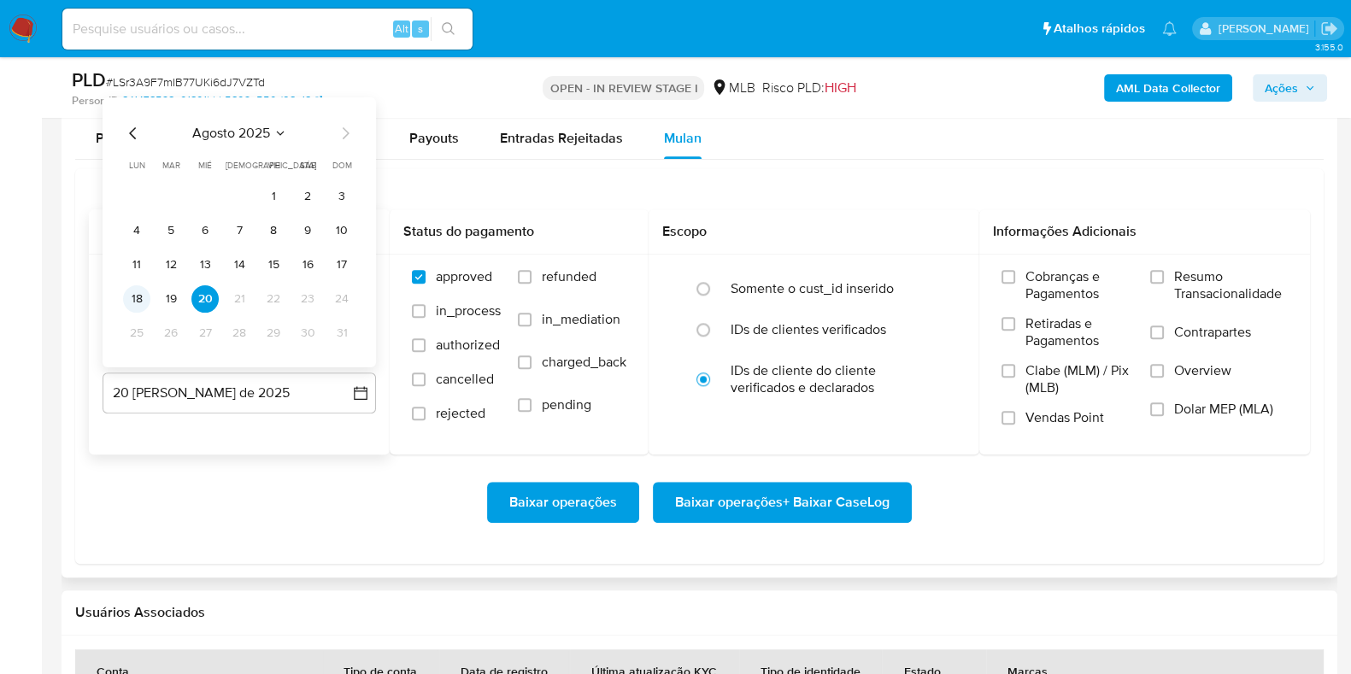
click at [144, 295] on button "18" at bounding box center [136, 298] width 27 height 27
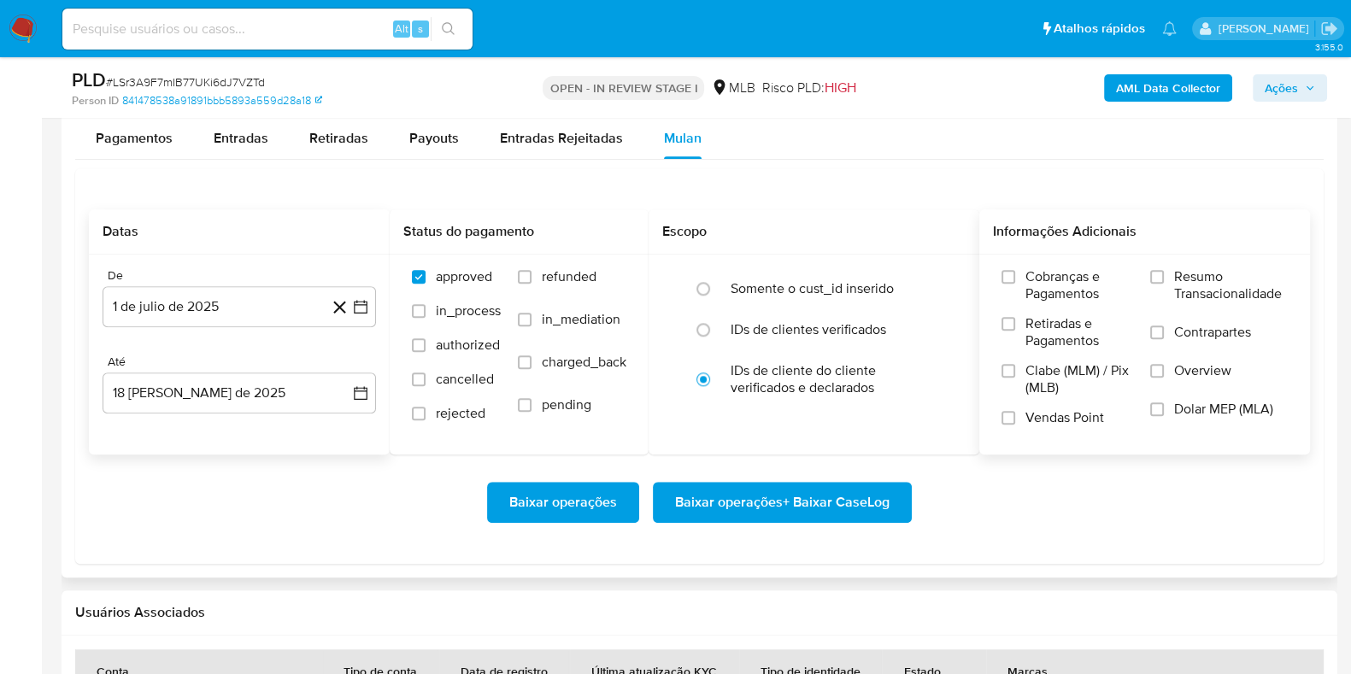
click at [1214, 284] on span "Resumo Transacionalidade" at bounding box center [1231, 285] width 114 height 34
click at [1164, 284] on input "Resumo Transacionalidade" at bounding box center [1157, 277] width 14 height 14
click at [703, 497] on span "Baixar operações + Baixar CaseLog" at bounding box center [782, 503] width 215 height 38
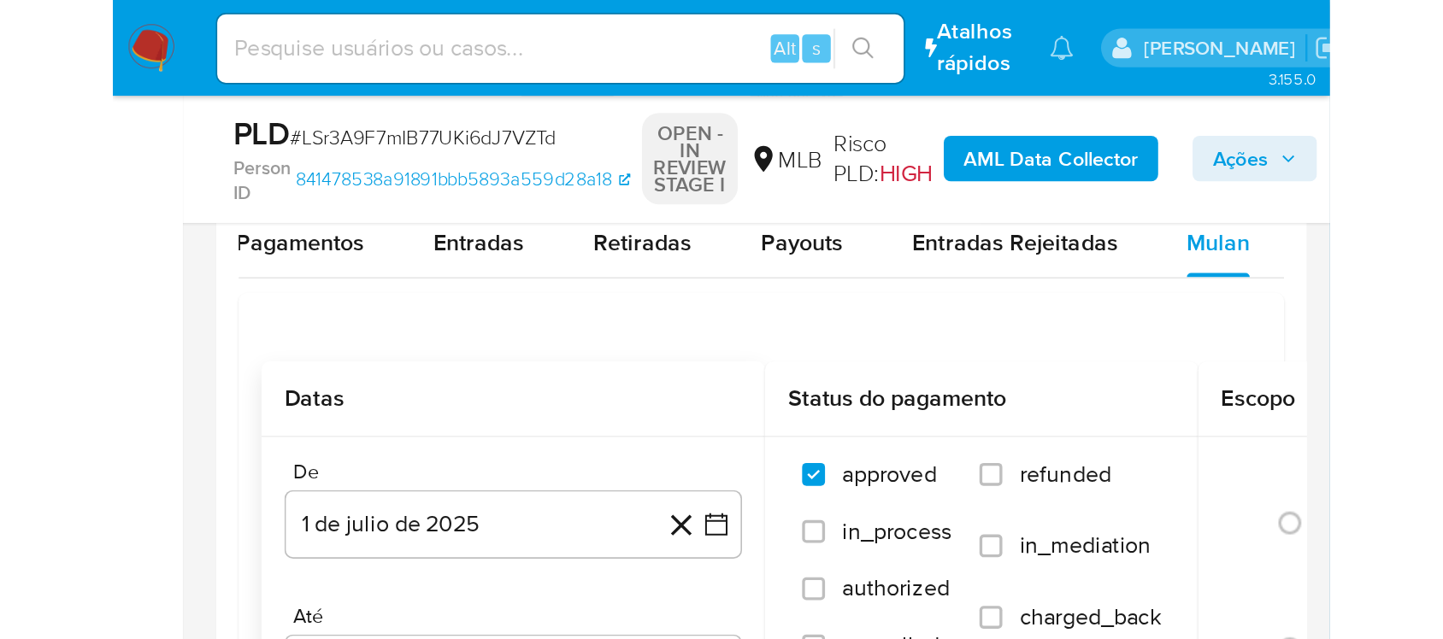
scroll to position [0, 0]
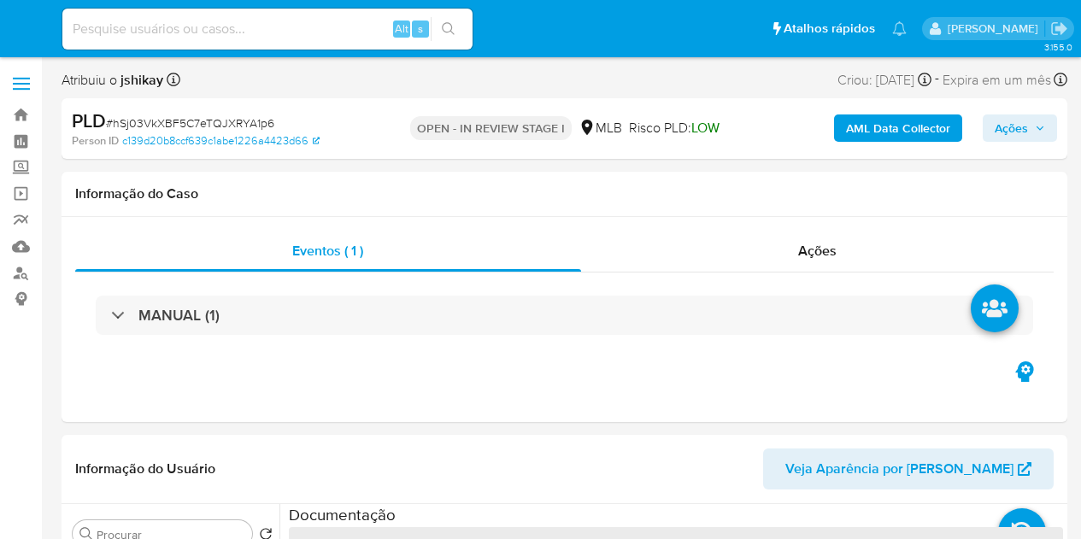
select select "10"
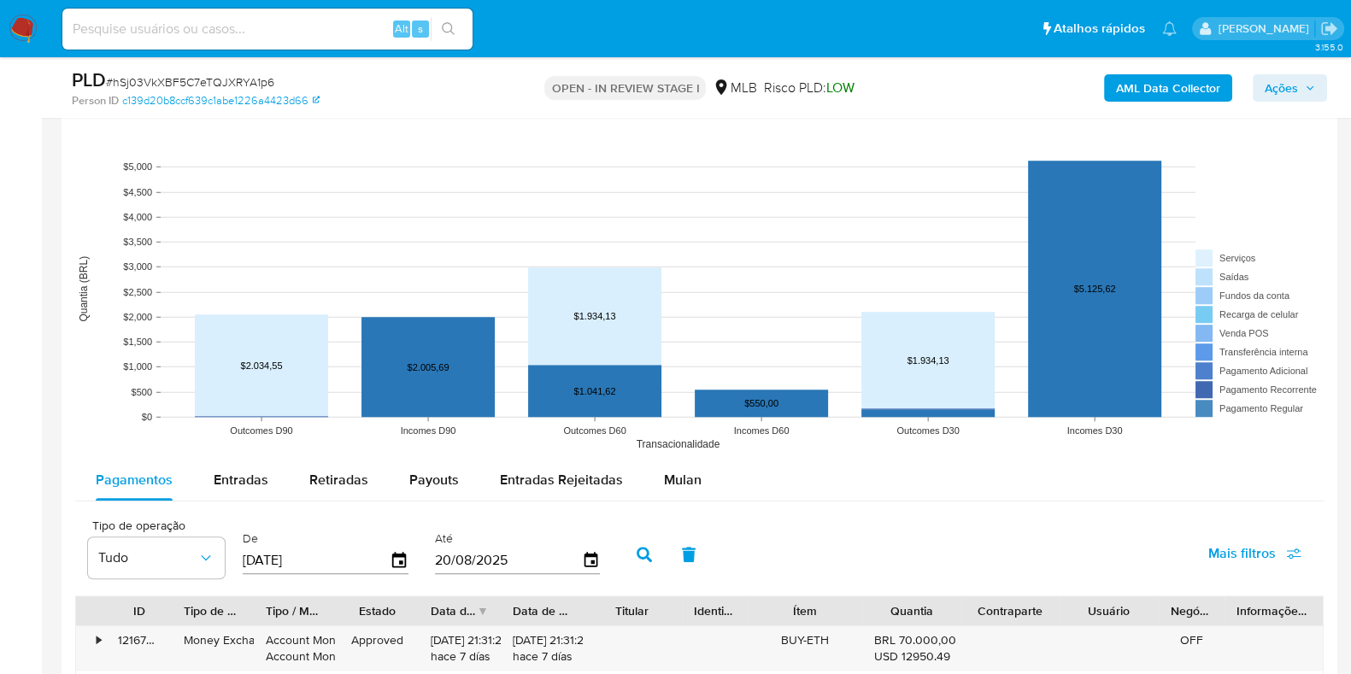
scroll to position [1709, 0]
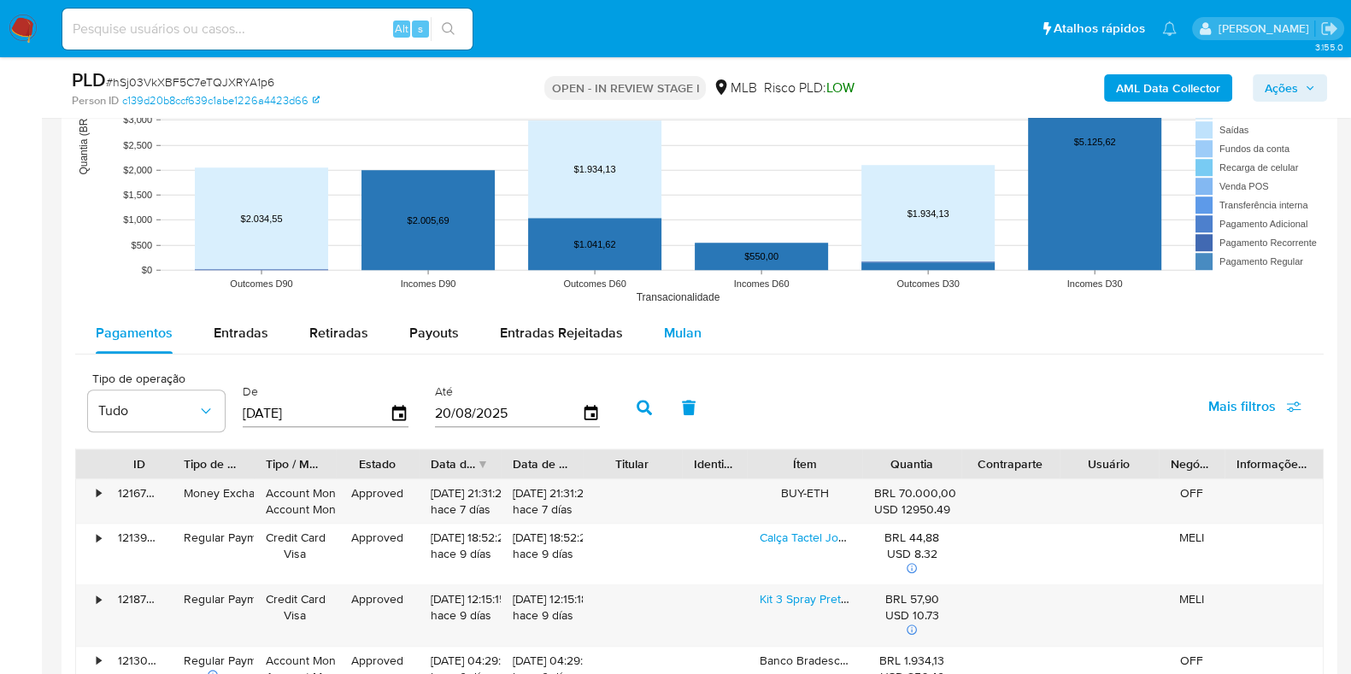
click at [671, 345] on div "Mulan" at bounding box center [683, 333] width 38 height 41
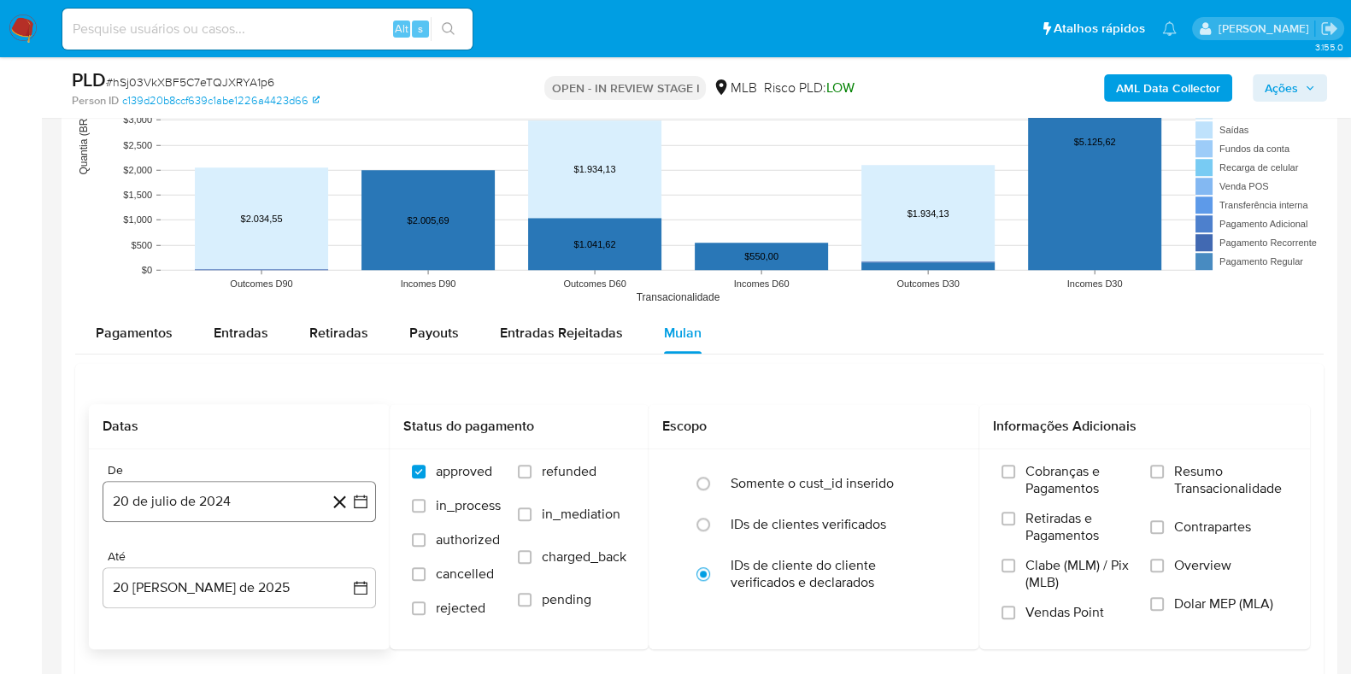
click at [364, 495] on icon "button" at bounding box center [361, 502] width 14 height 14
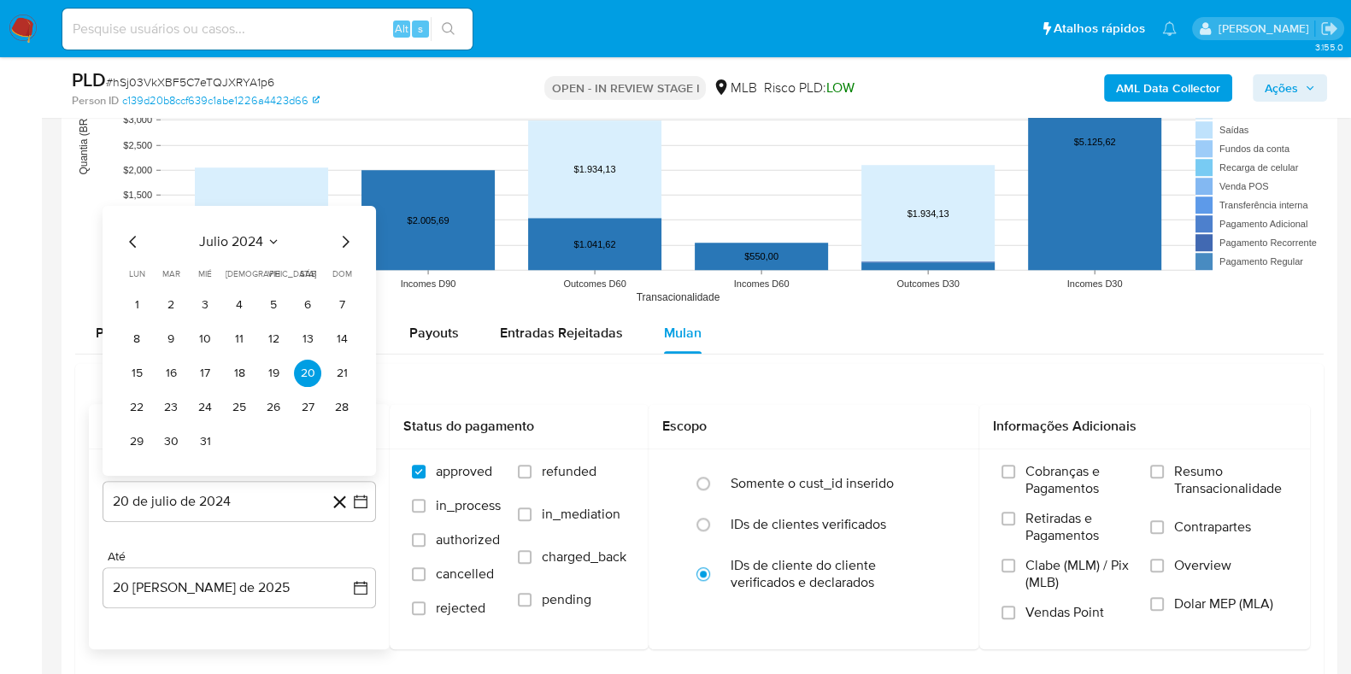
click at [247, 227] on div "julio 2024 julio 2024 lun lunes mar martes mié miércoles jue jueves vie viernes…" at bounding box center [240, 340] width 274 height 270
click at [276, 238] on icon "Seleccionar mes y año" at bounding box center [274, 241] width 14 height 14
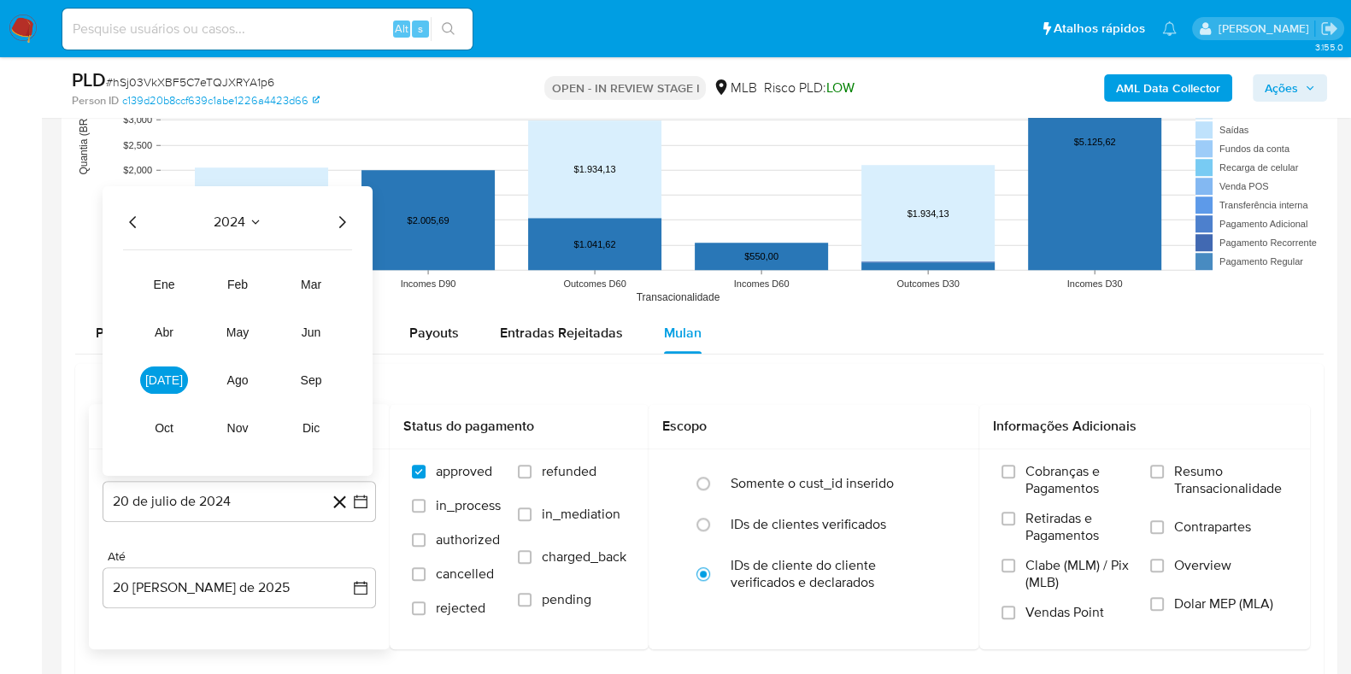
click at [353, 222] on div "2024 2024 ene feb mar abr may jun [DATE] ago sep oct nov dic" at bounding box center [238, 330] width 270 height 290
click at [346, 215] on icon "Año siguiente" at bounding box center [342, 221] width 21 height 21
click at [149, 374] on button "[DATE]" at bounding box center [164, 379] width 48 height 27
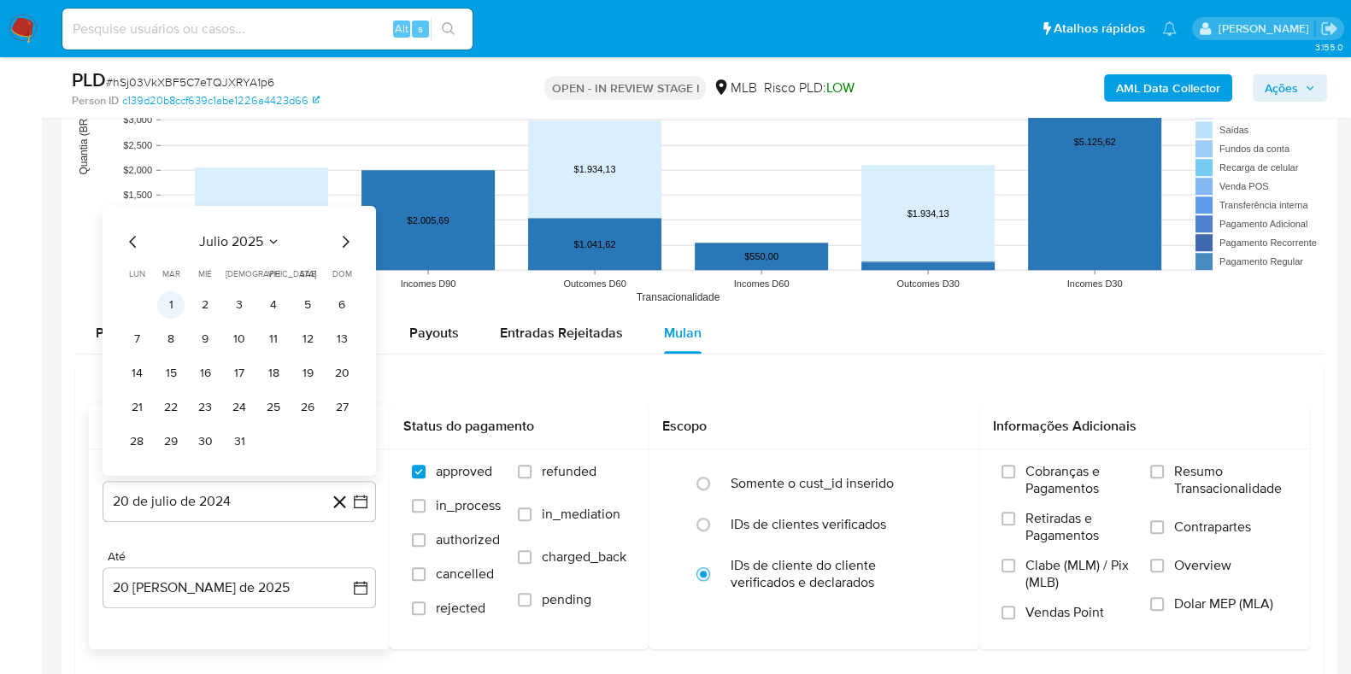
click at [168, 304] on button "1" at bounding box center [170, 304] width 27 height 27
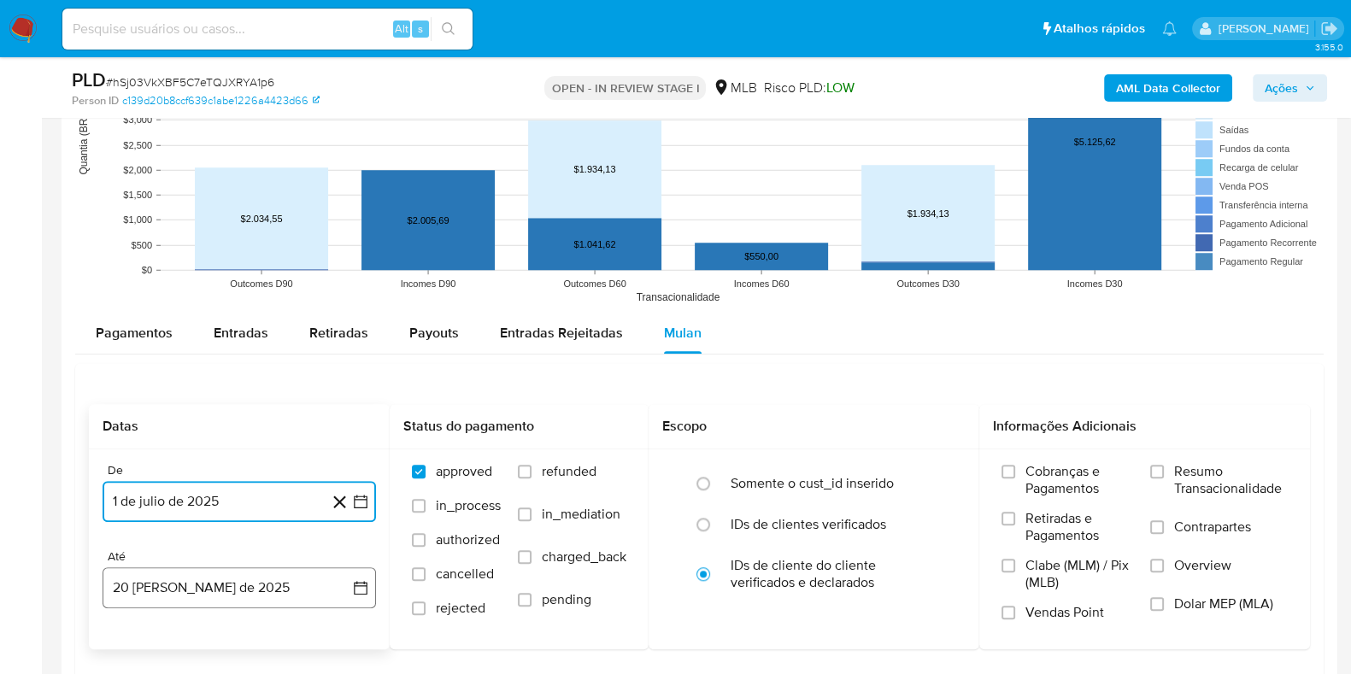
click at [350, 538] on button "20 [PERSON_NAME] de 2025" at bounding box center [240, 588] width 274 height 41
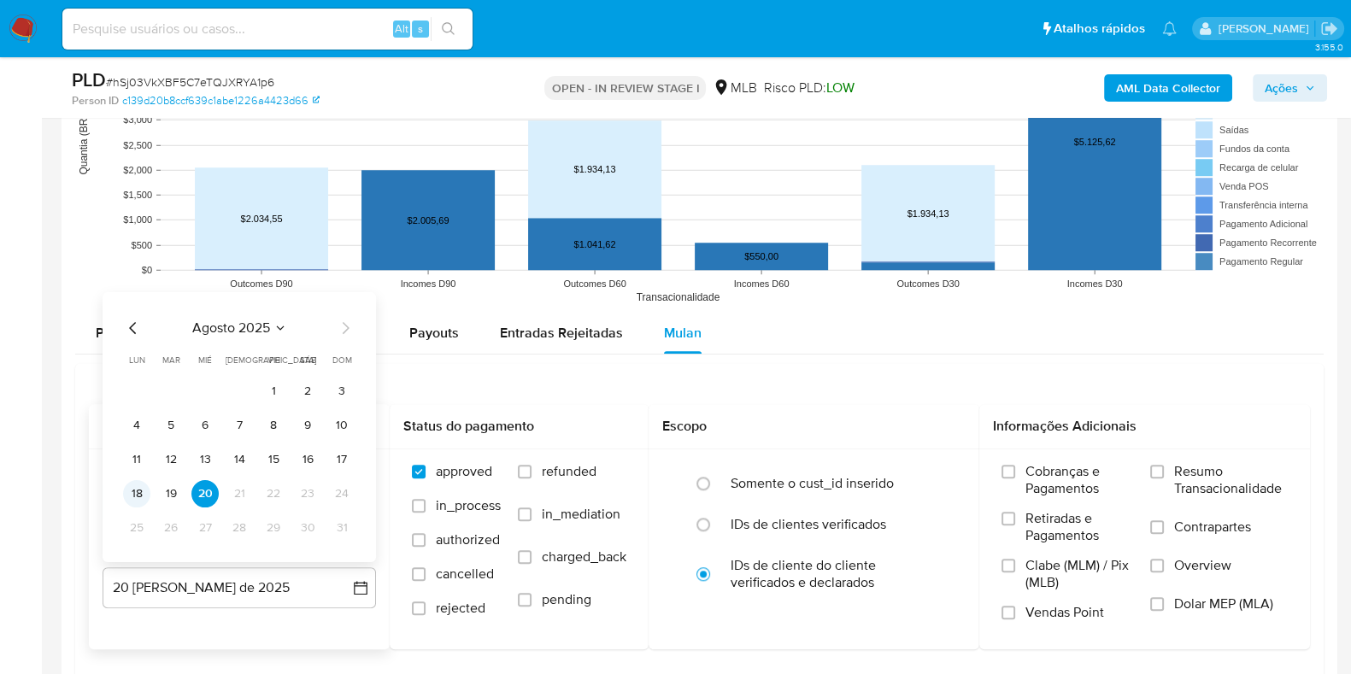
click at [130, 493] on button "18" at bounding box center [136, 493] width 27 height 27
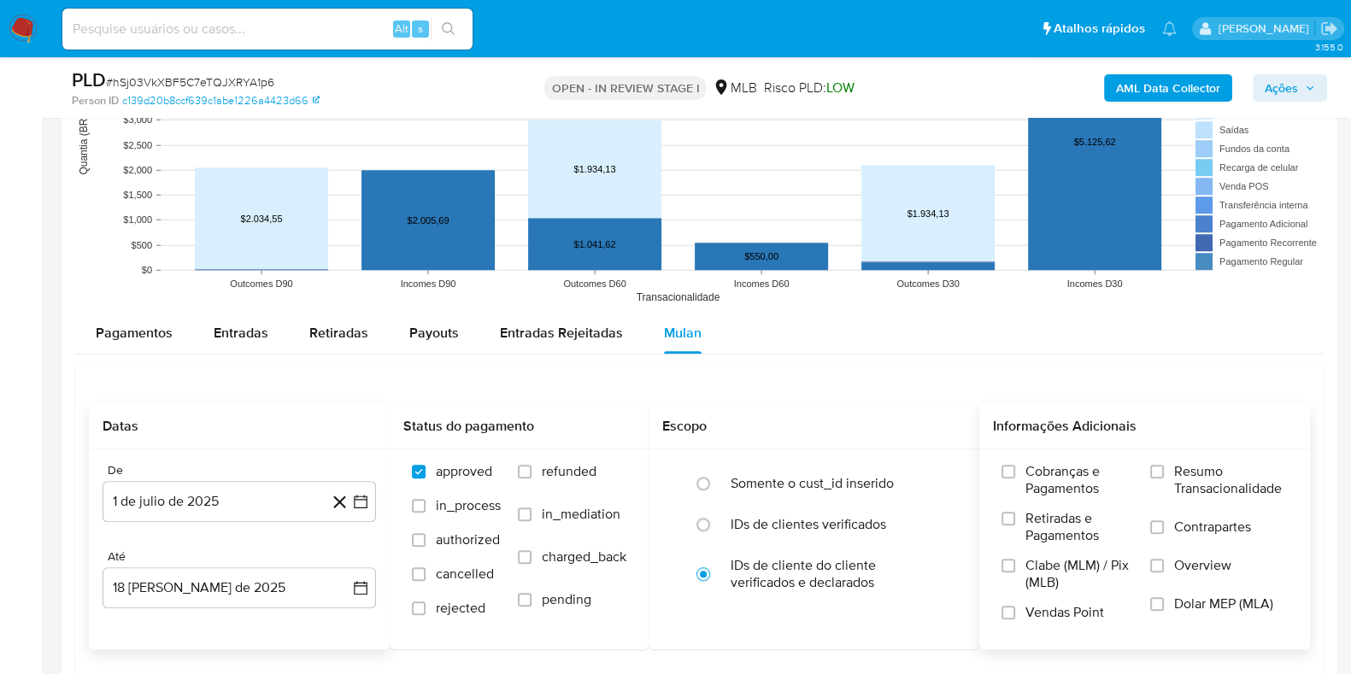
click at [1080, 491] on span "Resumo Transacionalidade" at bounding box center [1231, 480] width 114 height 34
click at [1080, 479] on input "Resumo Transacionalidade" at bounding box center [1157, 472] width 14 height 14
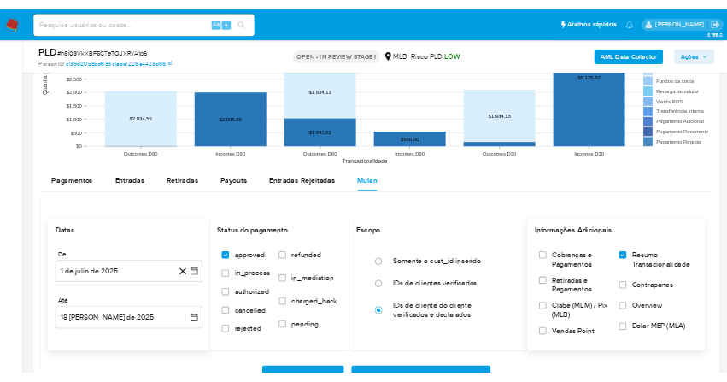
scroll to position [1923, 0]
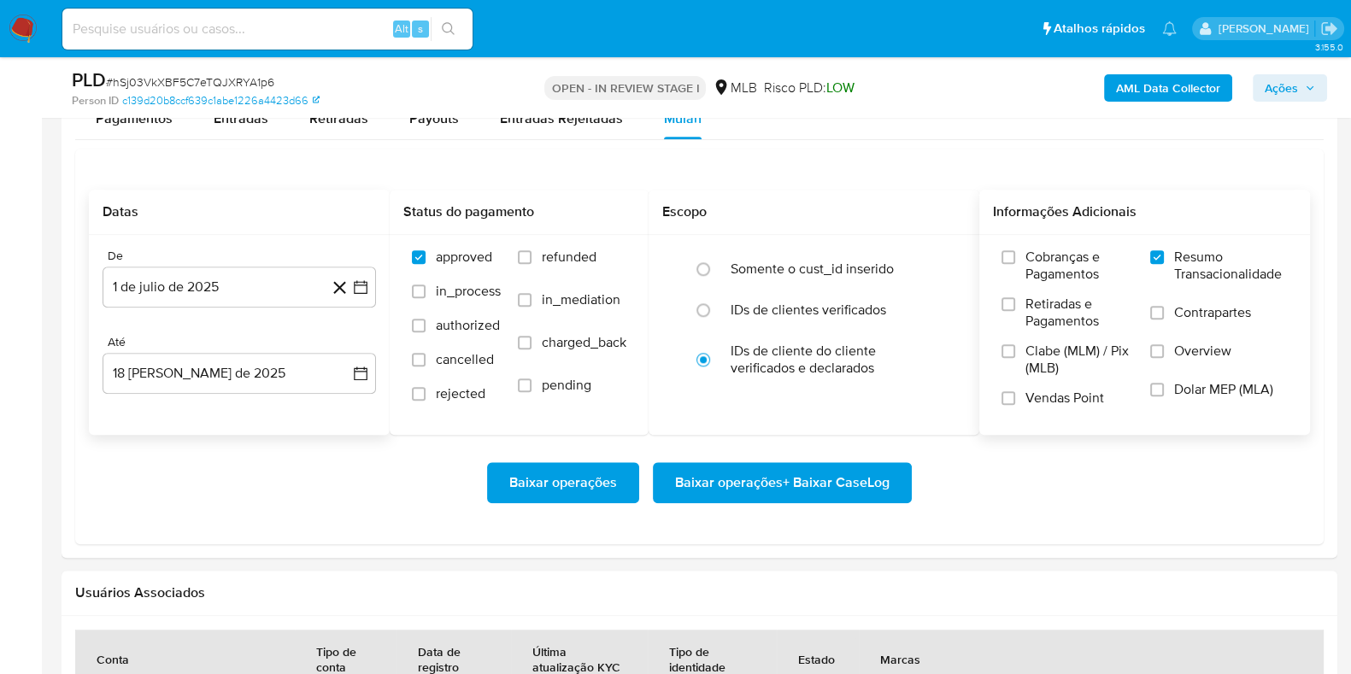
click at [667, 497] on button "Baixar operações + Baixar CaseLog" at bounding box center [782, 482] width 259 height 41
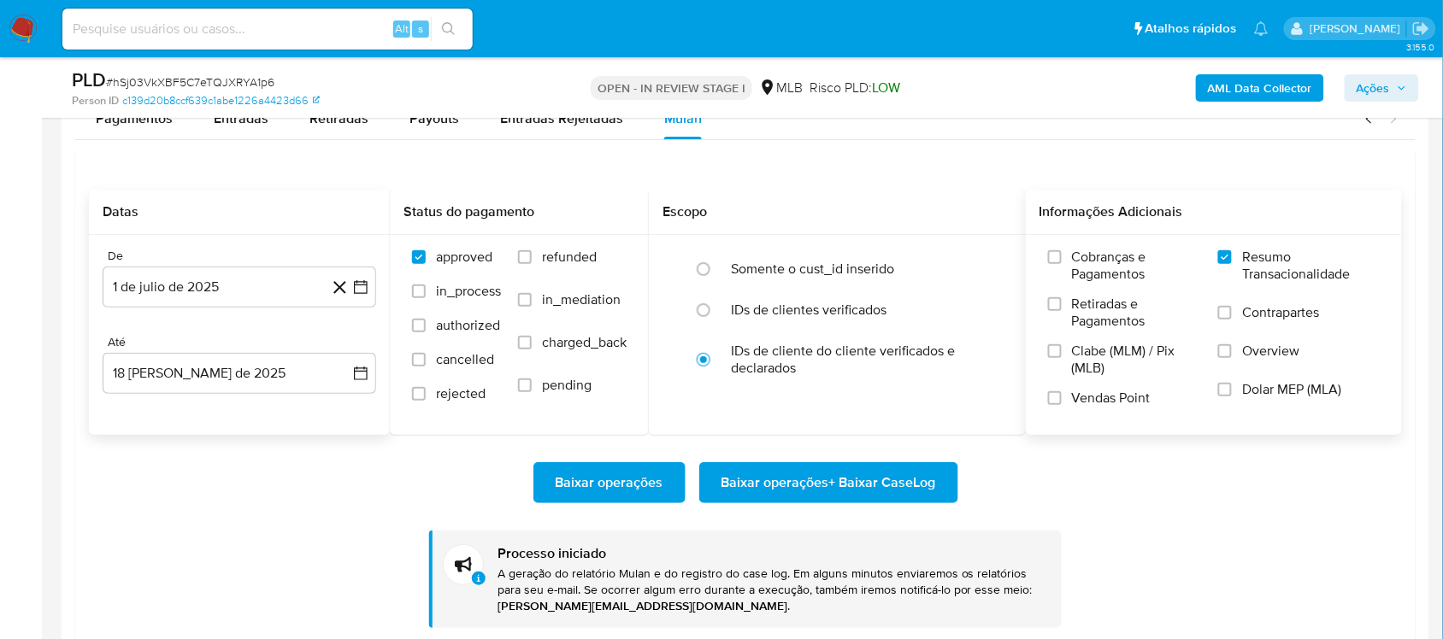
scroll to position [0, 0]
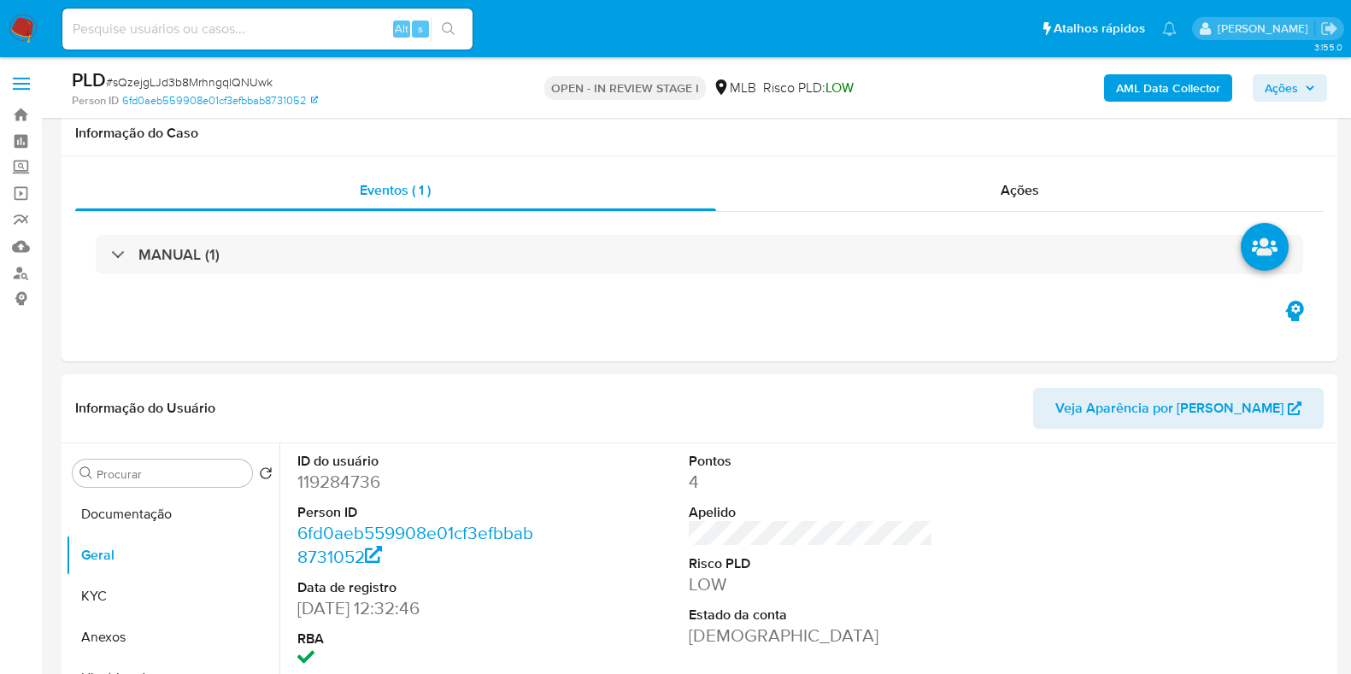
scroll to position [213, 0]
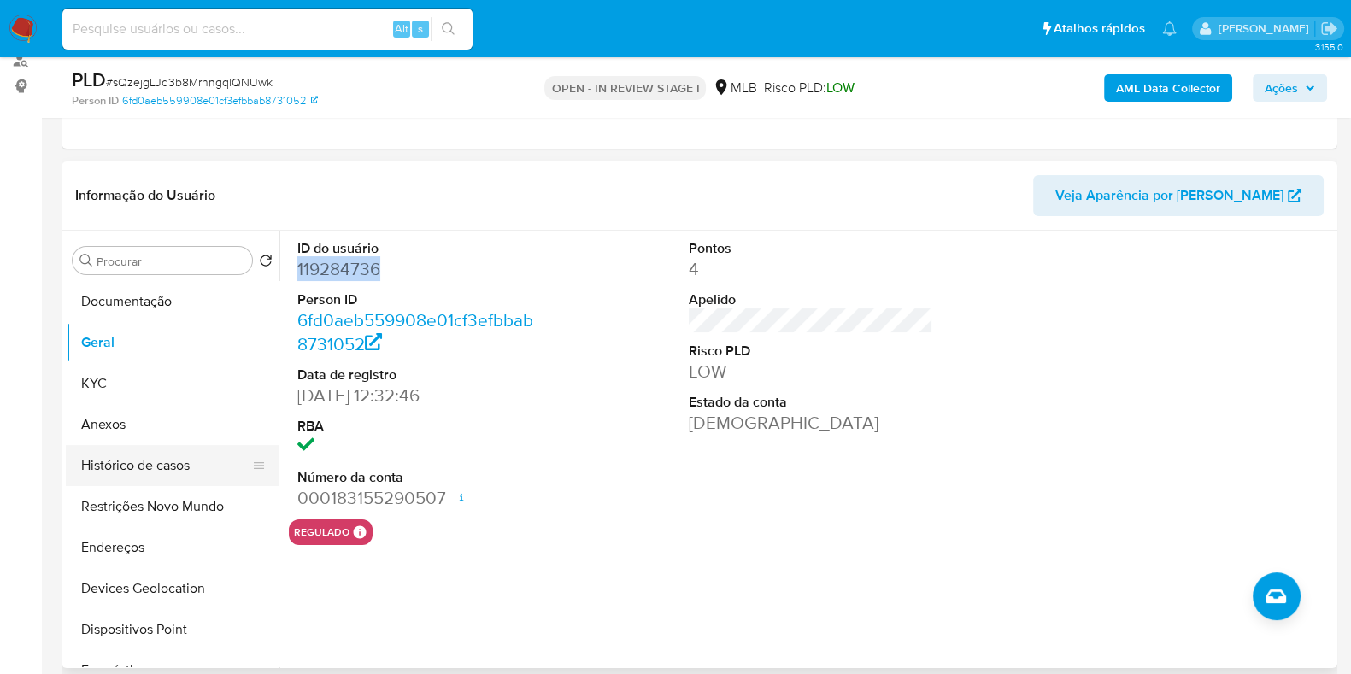
click at [172, 470] on button "Histórico de casos" at bounding box center [166, 465] width 200 height 41
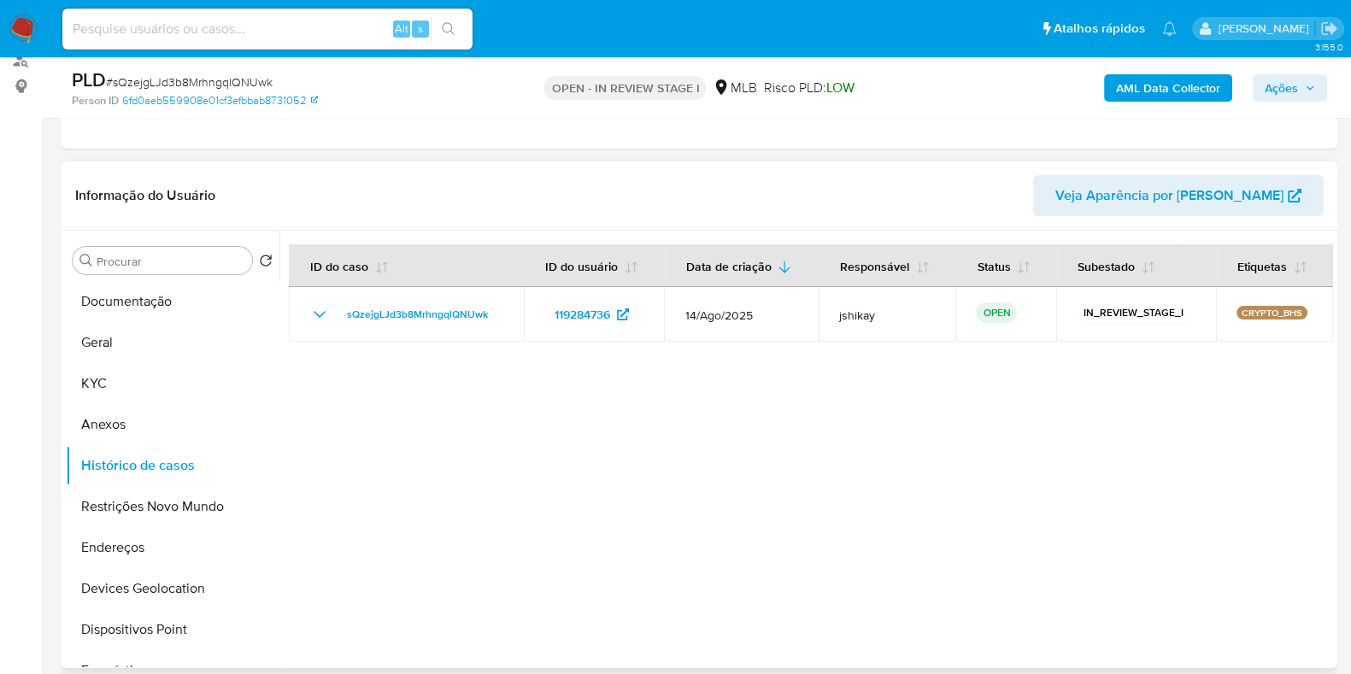
click at [631, 472] on div at bounding box center [807, 450] width 1054 height 438
click at [91, 382] on button "KYC" at bounding box center [166, 383] width 200 height 41
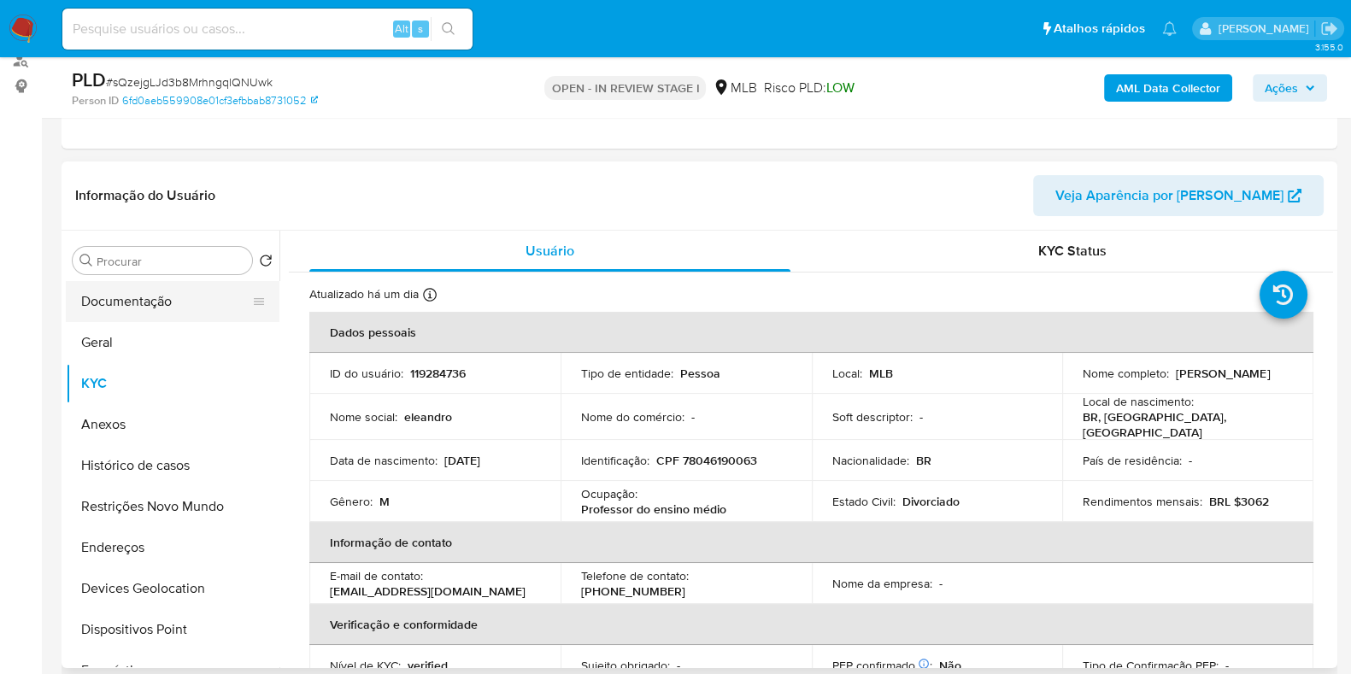
click at [162, 309] on button "Documentação" at bounding box center [166, 301] width 200 height 41
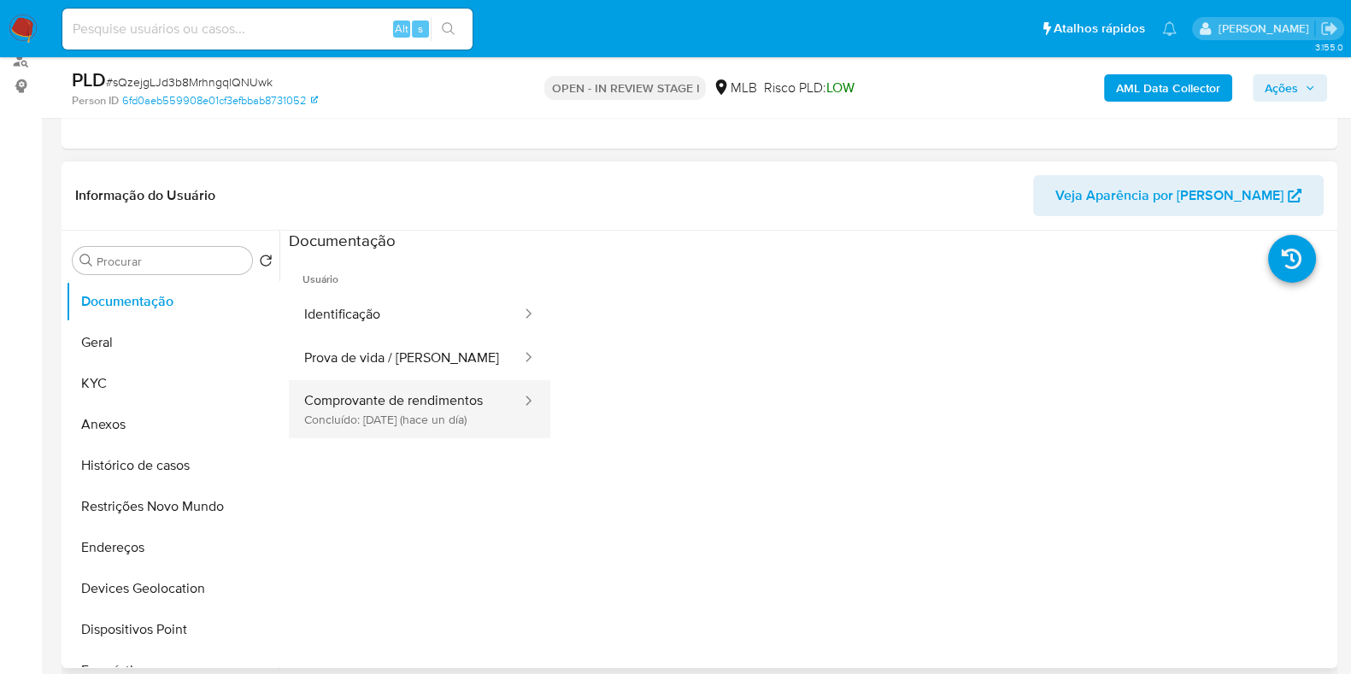
click at [382, 413] on button "Comprovante de rendimentos Concluído: [DATE] (hace un día)" at bounding box center [406, 409] width 234 height 58
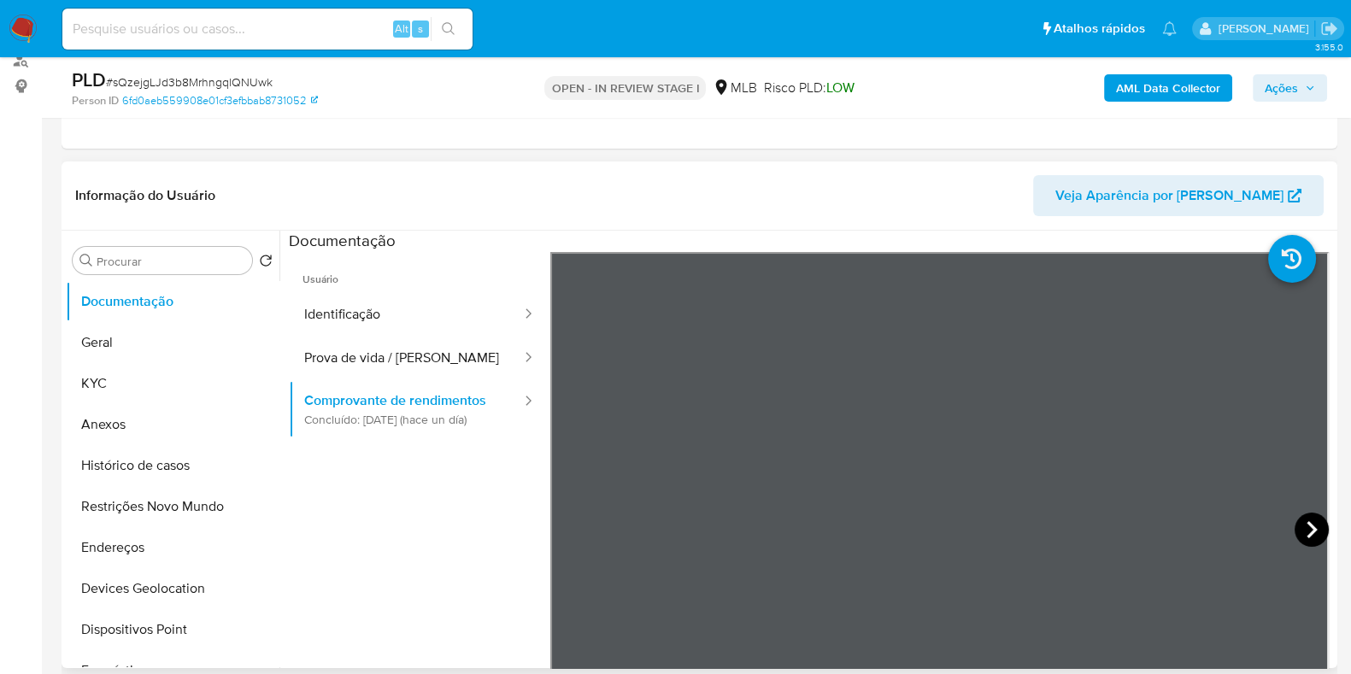
click at [1295, 520] on icon at bounding box center [1312, 530] width 34 height 34
click at [569, 520] on icon at bounding box center [572, 530] width 34 height 34
click at [1299, 532] on icon at bounding box center [1312, 530] width 34 height 34
click at [579, 533] on icon at bounding box center [572, 530] width 34 height 34
click at [144, 350] on button "Geral" at bounding box center [166, 342] width 200 height 41
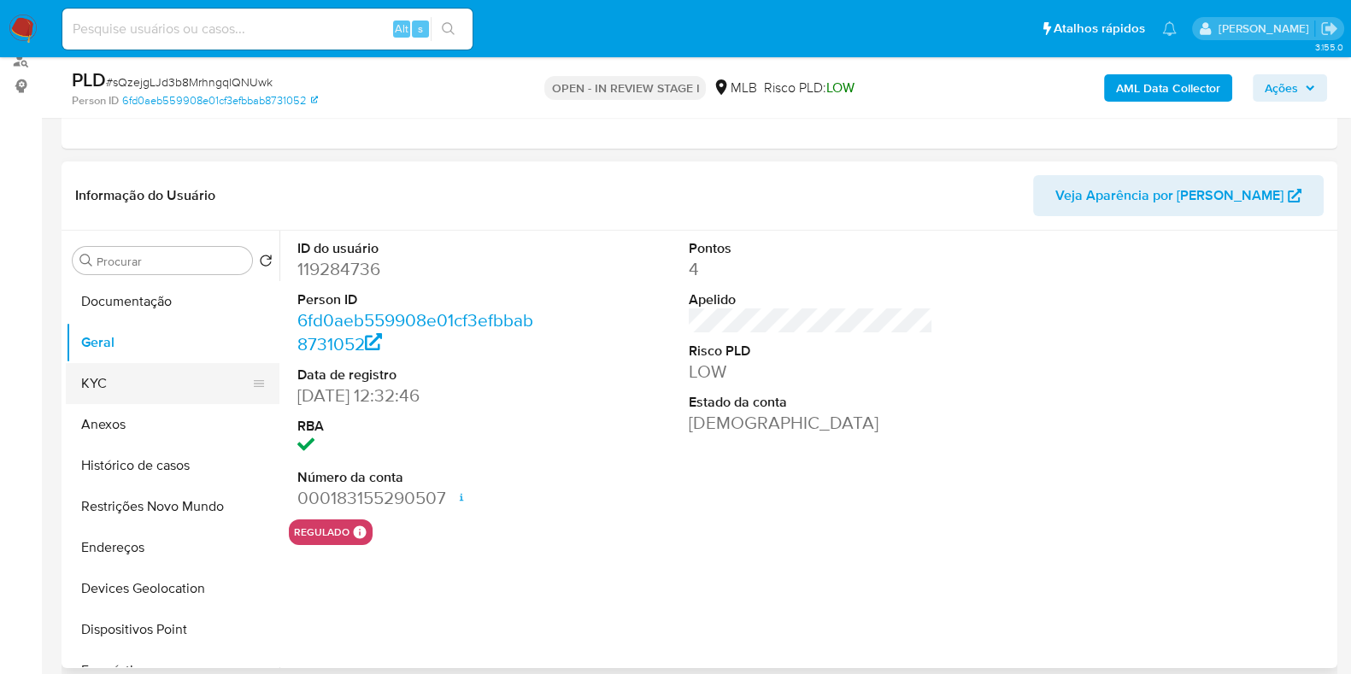
click at [146, 388] on button "KYC" at bounding box center [166, 383] width 200 height 41
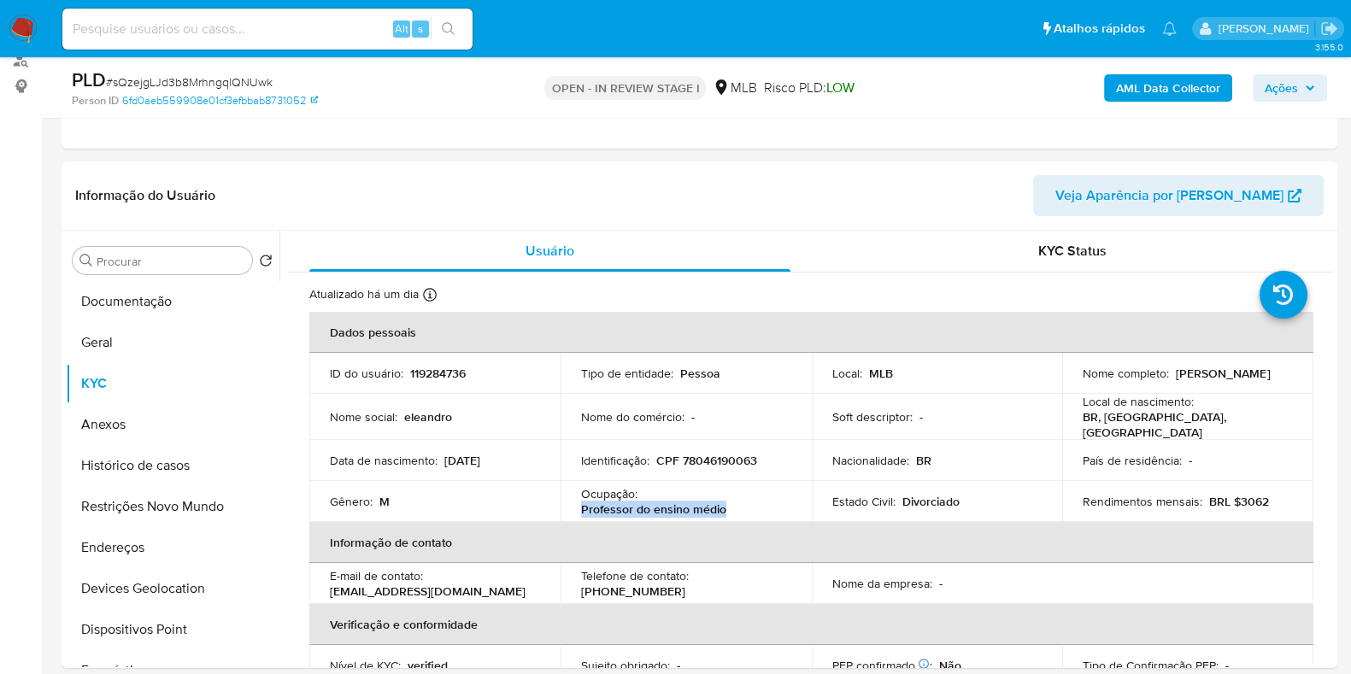
drag, startPoint x: 722, startPoint y: 506, endPoint x: 577, endPoint y: 504, distance: 145.3
click at [577, 504] on td "Ocupação : Professor do ensino médio" at bounding box center [686, 501] width 251 height 41
copy p "Professor do ensino médio"
click at [150, 295] on button "Documentação" at bounding box center [166, 301] width 200 height 41
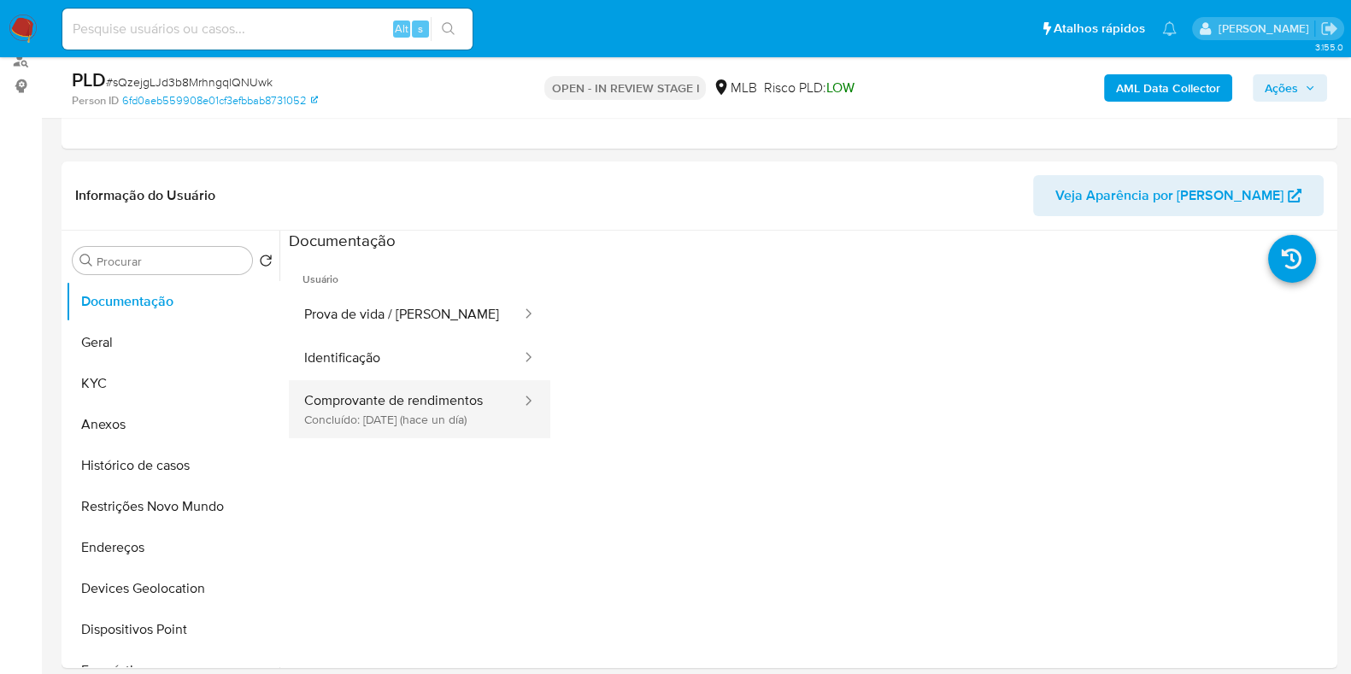
click at [467, 414] on button "Comprovante de rendimentos Concluído: [DATE] (hace un día)" at bounding box center [406, 409] width 234 height 58
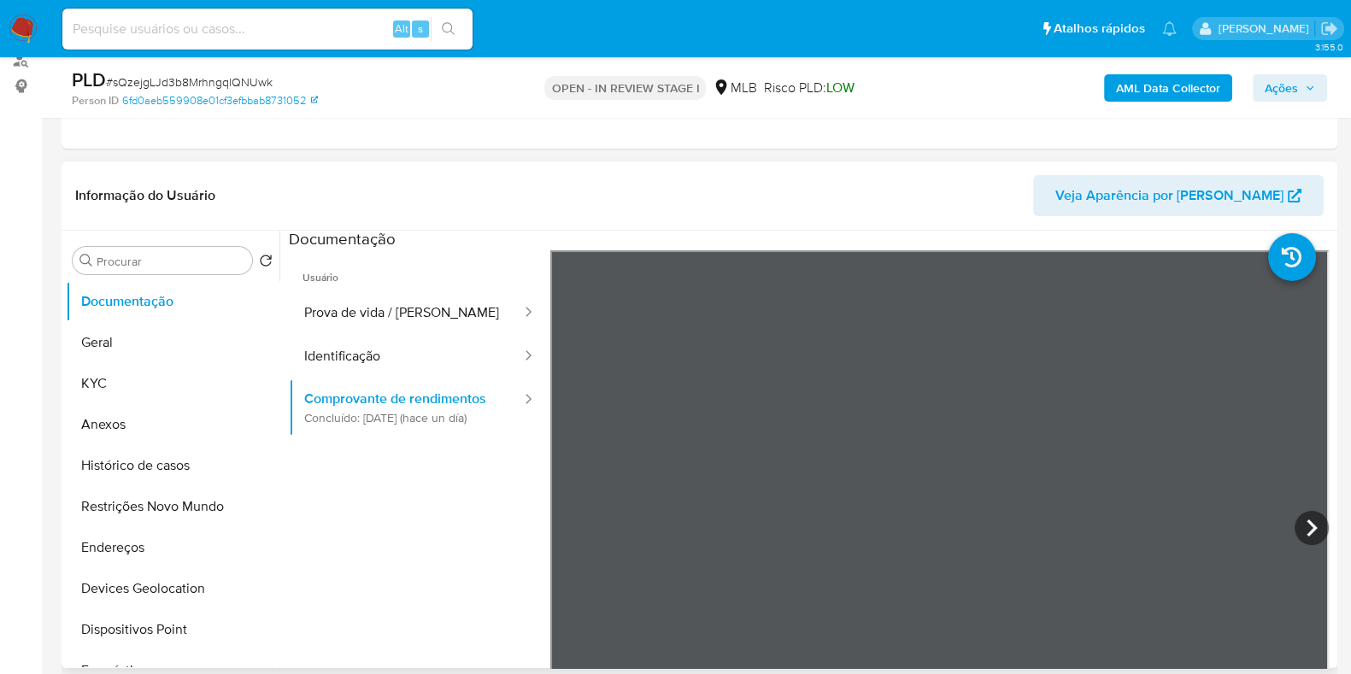
scroll to position [0, 0]
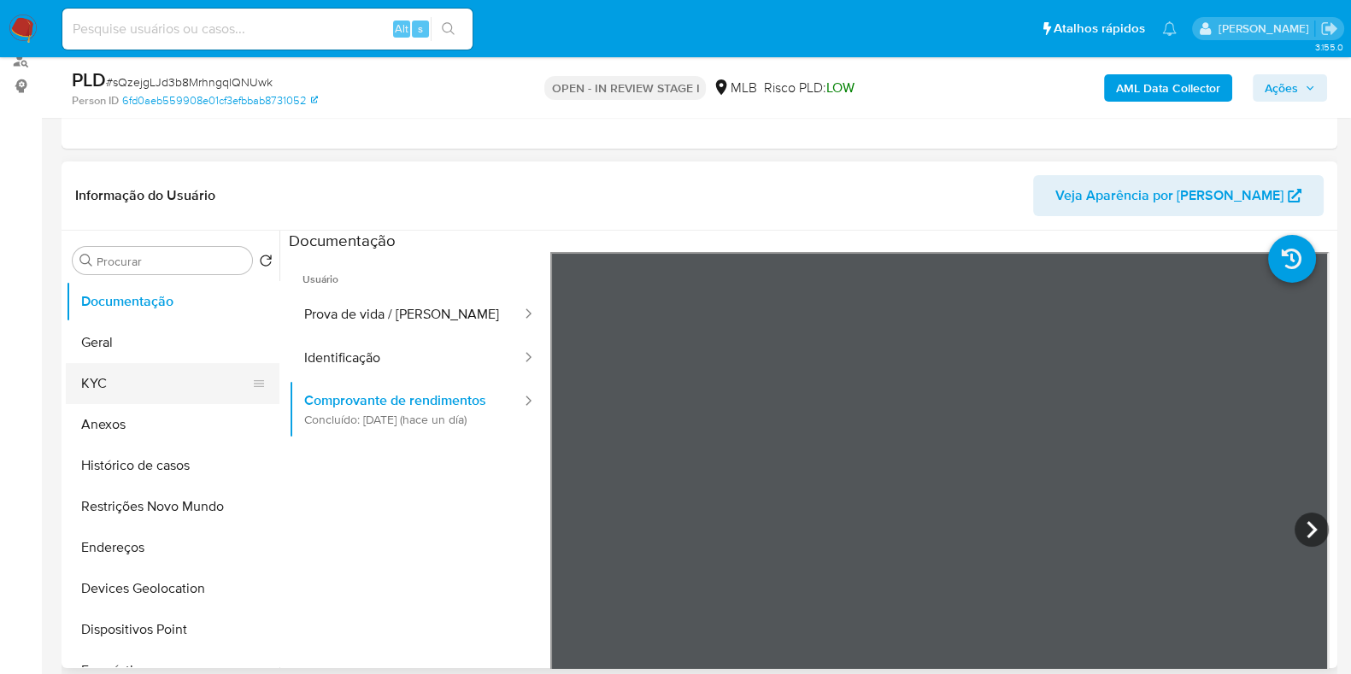
click at [146, 377] on button "KYC" at bounding box center [166, 383] width 200 height 41
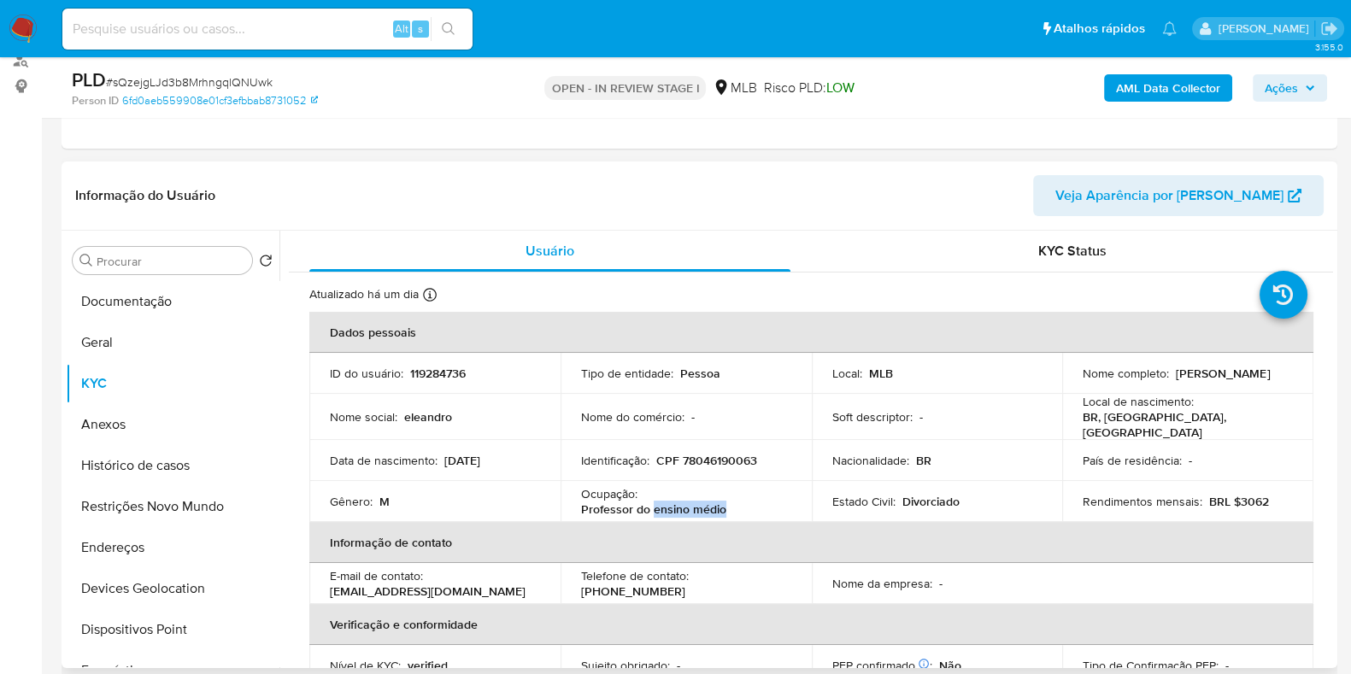
drag, startPoint x: 722, startPoint y: 504, endPoint x: 653, endPoint y: 505, distance: 69.2
click at [653, 505] on div "Ocupação : Professor do ensino médio" at bounding box center [686, 501] width 210 height 31
copy p "ensino médio"
click at [124, 309] on button "Documentação" at bounding box center [166, 301] width 200 height 41
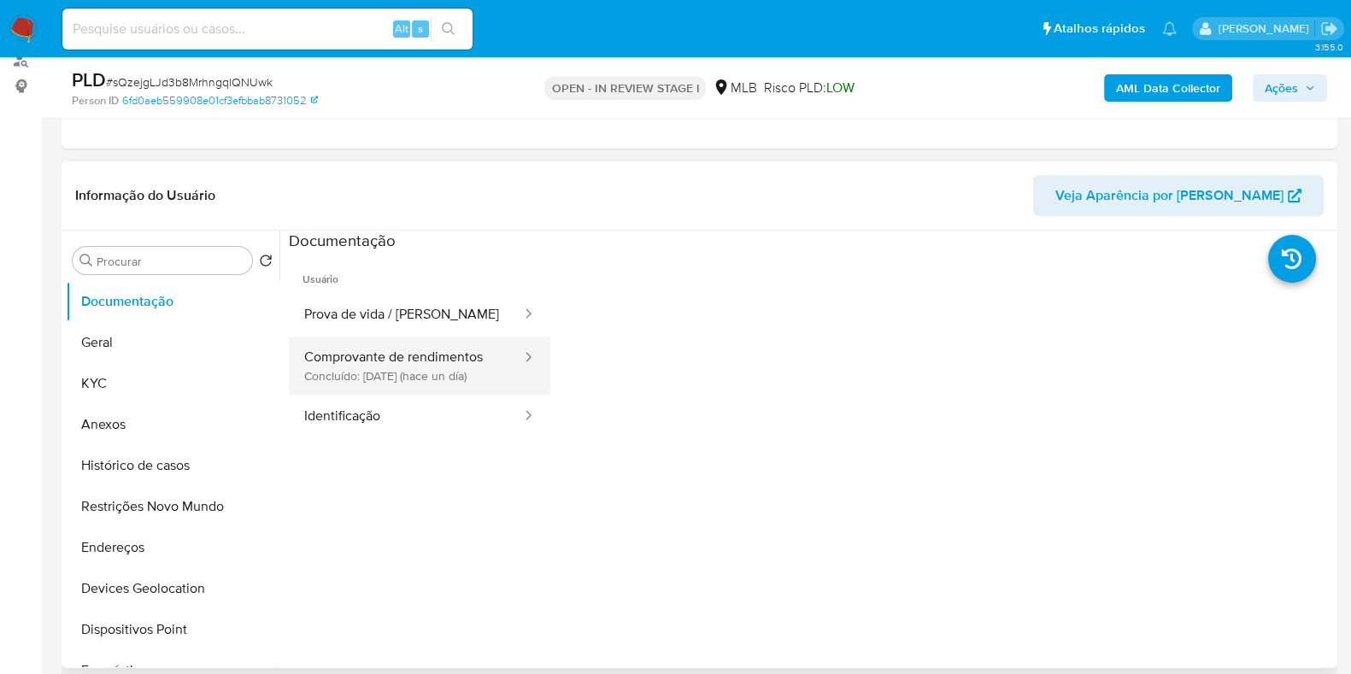
click at [400, 382] on button "Comprovante de rendimentos Concluído: 19/08/2025 (hace un día)" at bounding box center [406, 366] width 234 height 58
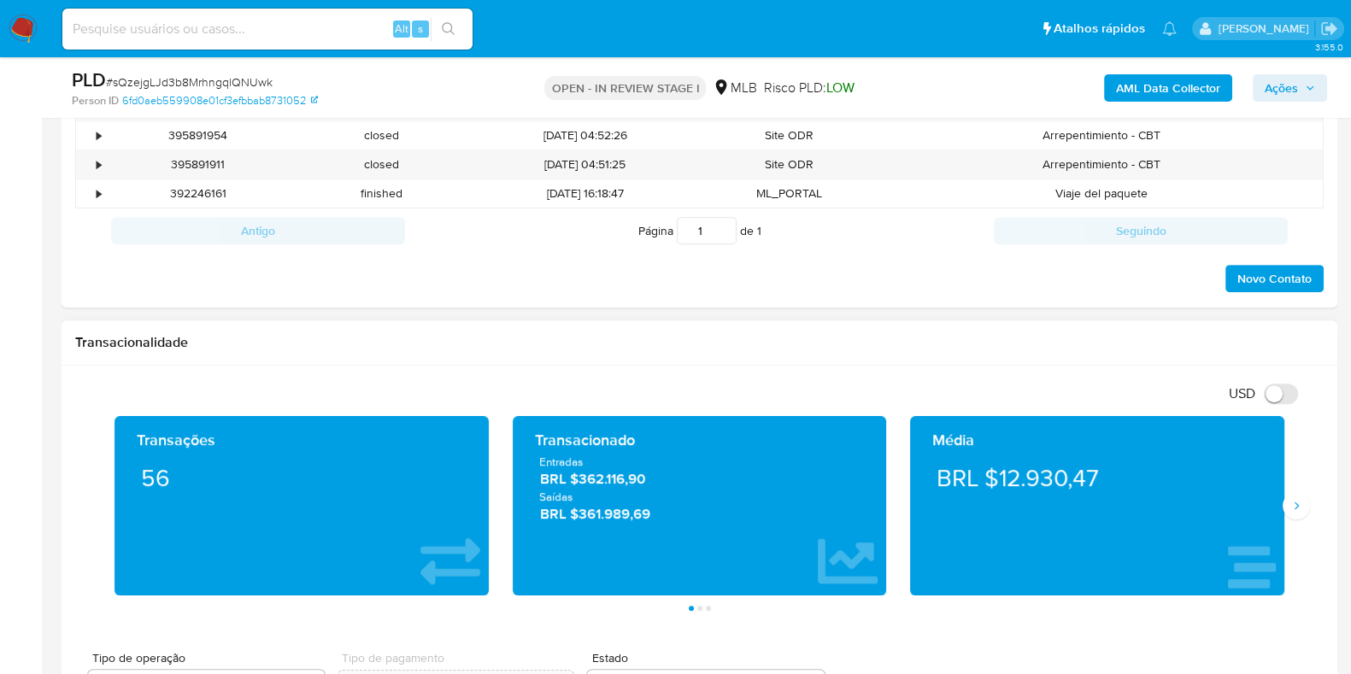
scroll to position [962, 0]
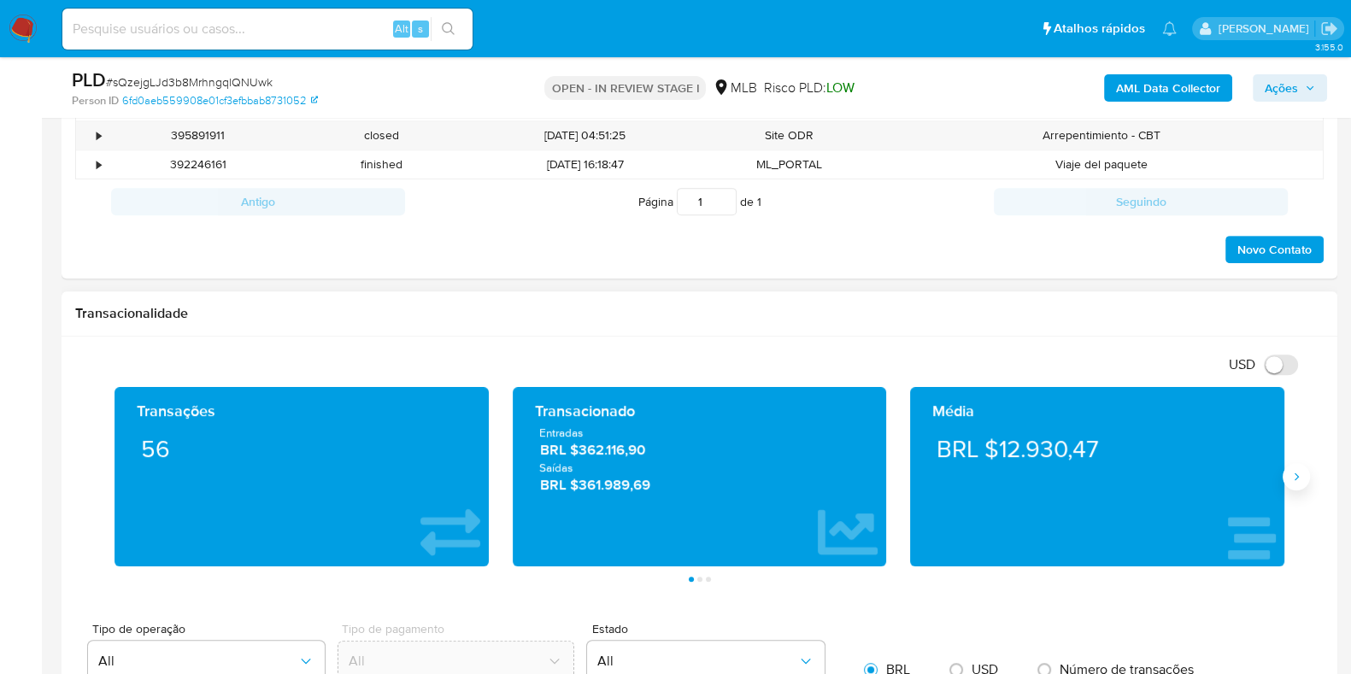
click at [1285, 472] on button "Siguiente" at bounding box center [1296, 476] width 27 height 27
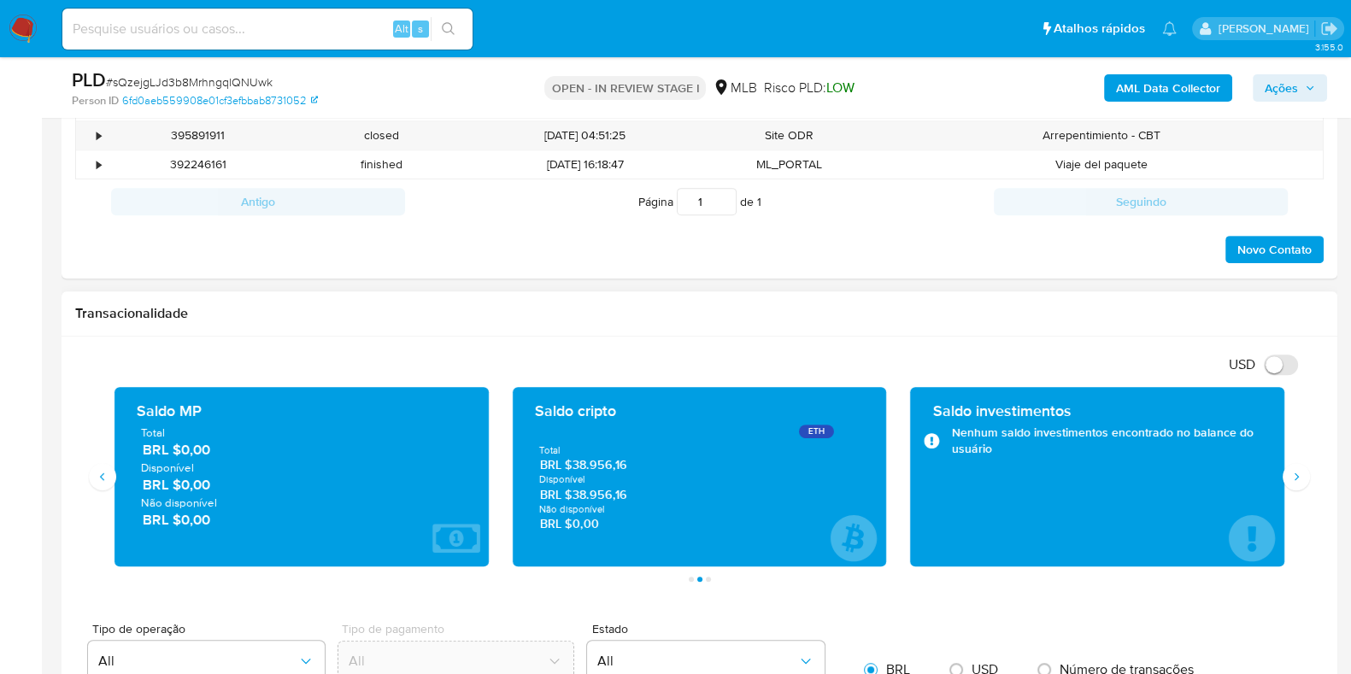
drag, startPoint x: 631, startPoint y: 494, endPoint x: 575, endPoint y: 493, distance: 55.6
click at [575, 493] on span "BRL $38.956,16" at bounding box center [700, 494] width 320 height 16
click at [1292, 480] on icon "Siguiente" at bounding box center [1297, 477] width 14 height 14
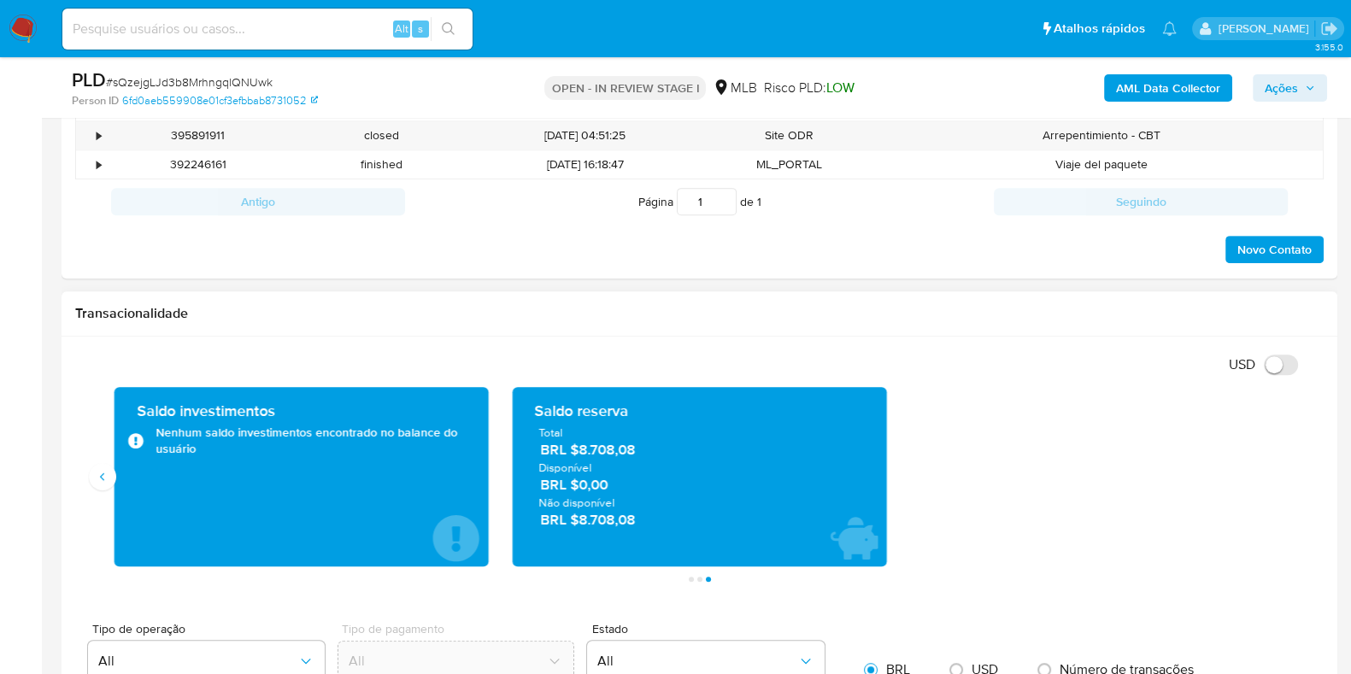
drag, startPoint x: 641, startPoint y: 446, endPoint x: 584, endPoint y: 446, distance: 57.3
click at [584, 446] on span "BRL $8.708,08" at bounding box center [700, 450] width 320 height 20
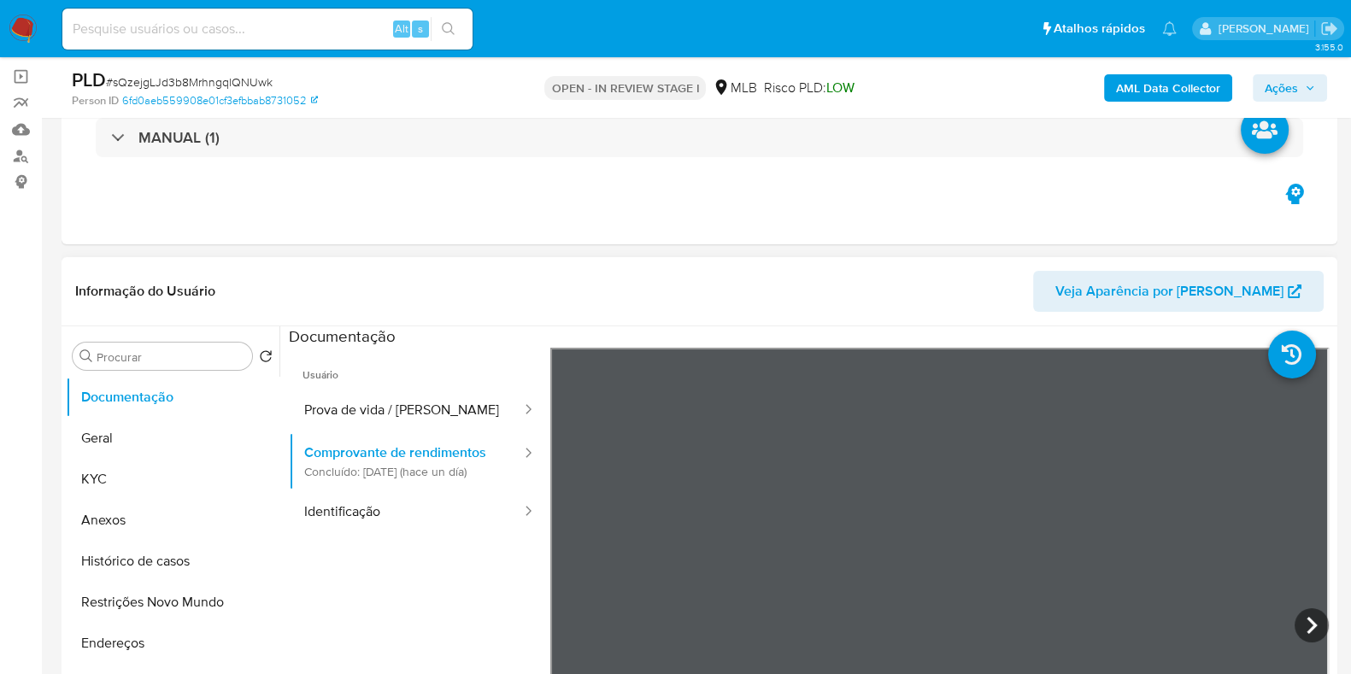
scroll to position [321, 0]
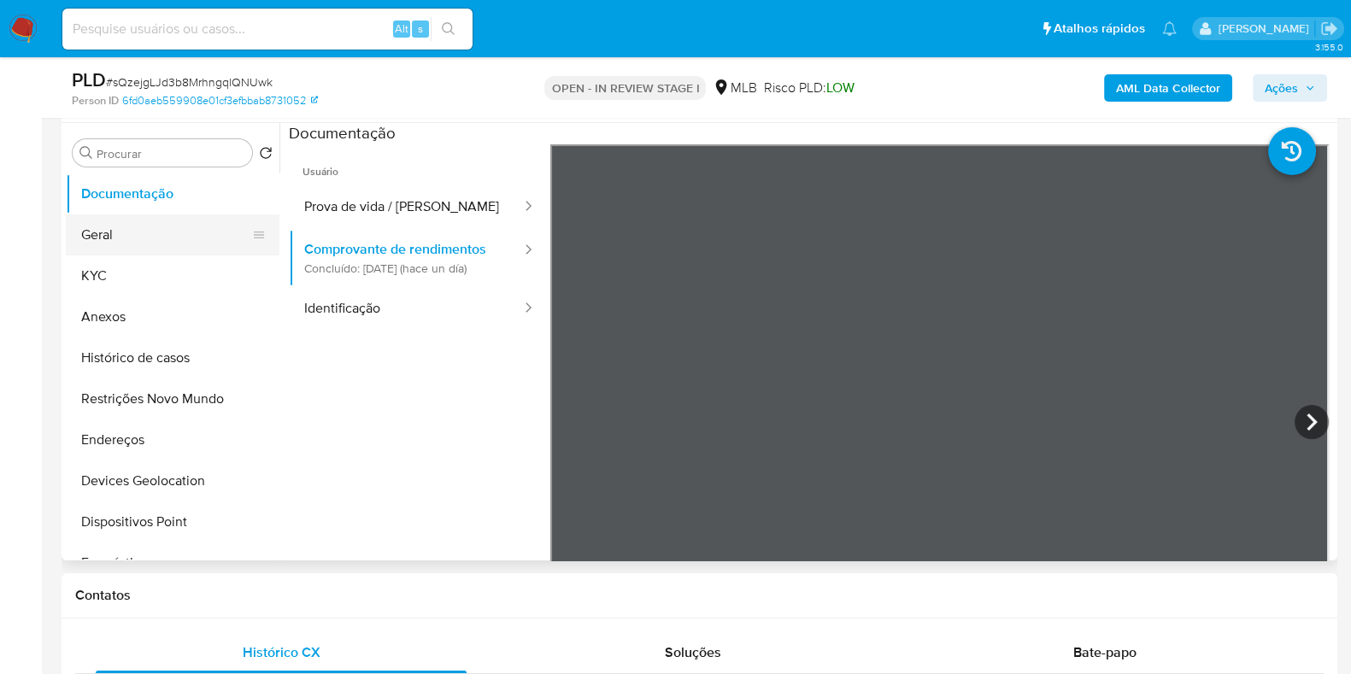
click at [134, 246] on button "Geral" at bounding box center [166, 235] width 200 height 41
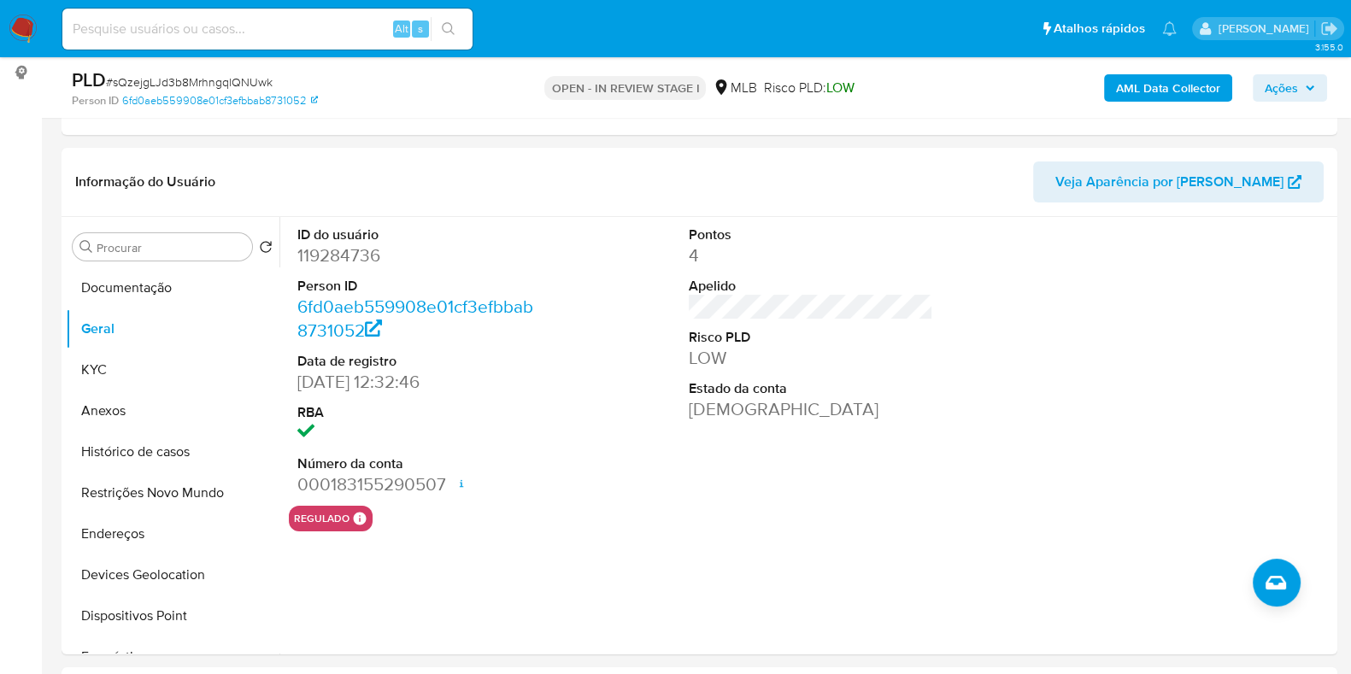
scroll to position [240, 0]
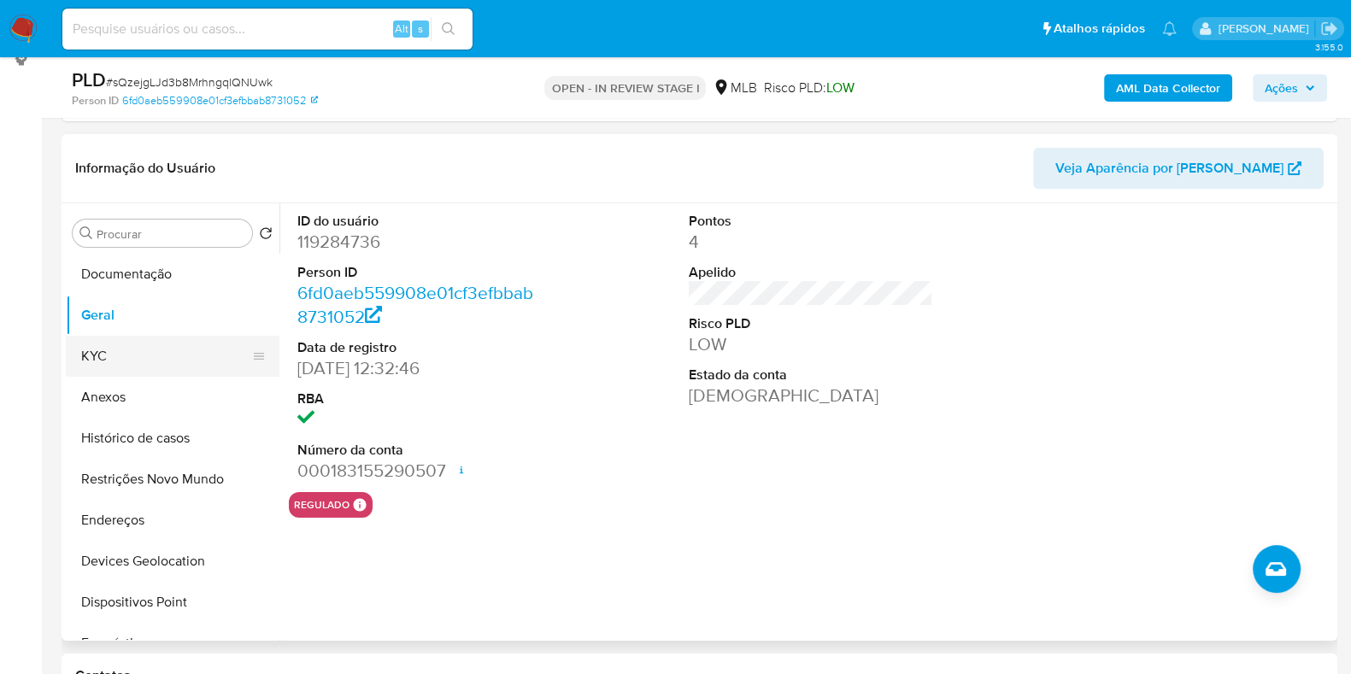
click at [153, 343] on button "KYC" at bounding box center [166, 356] width 200 height 41
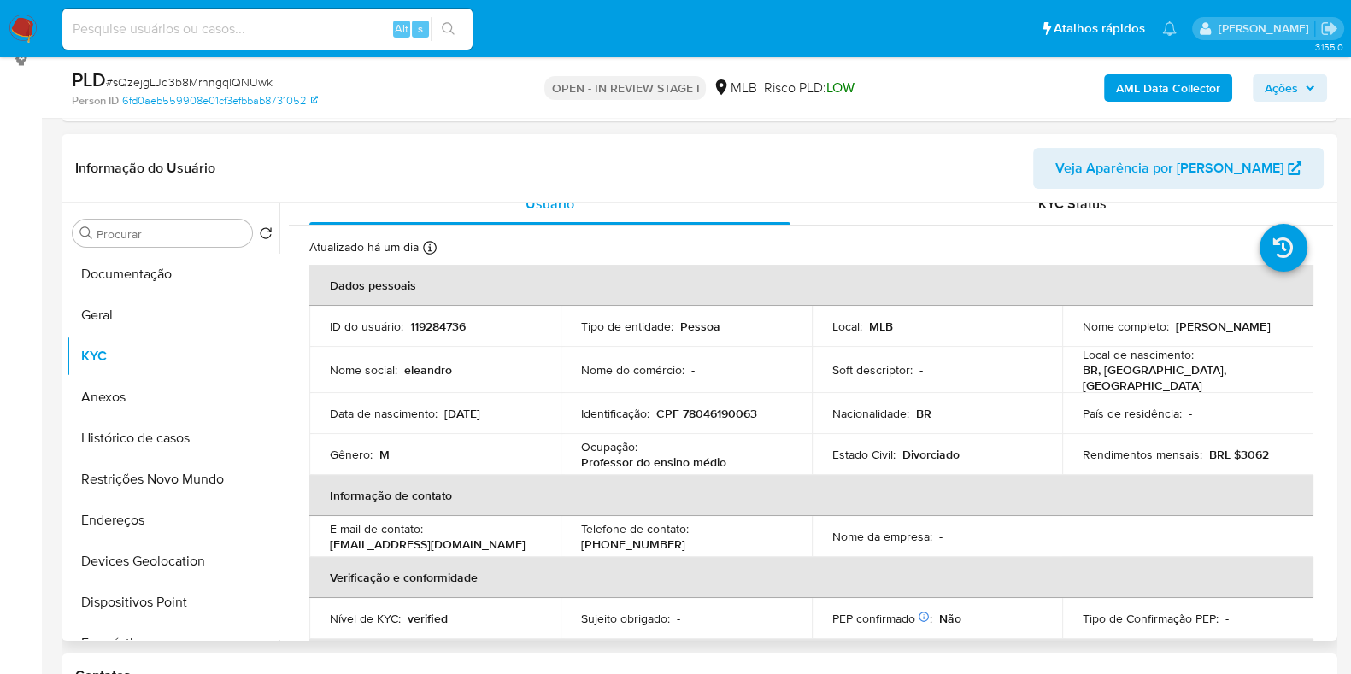
scroll to position [0, 0]
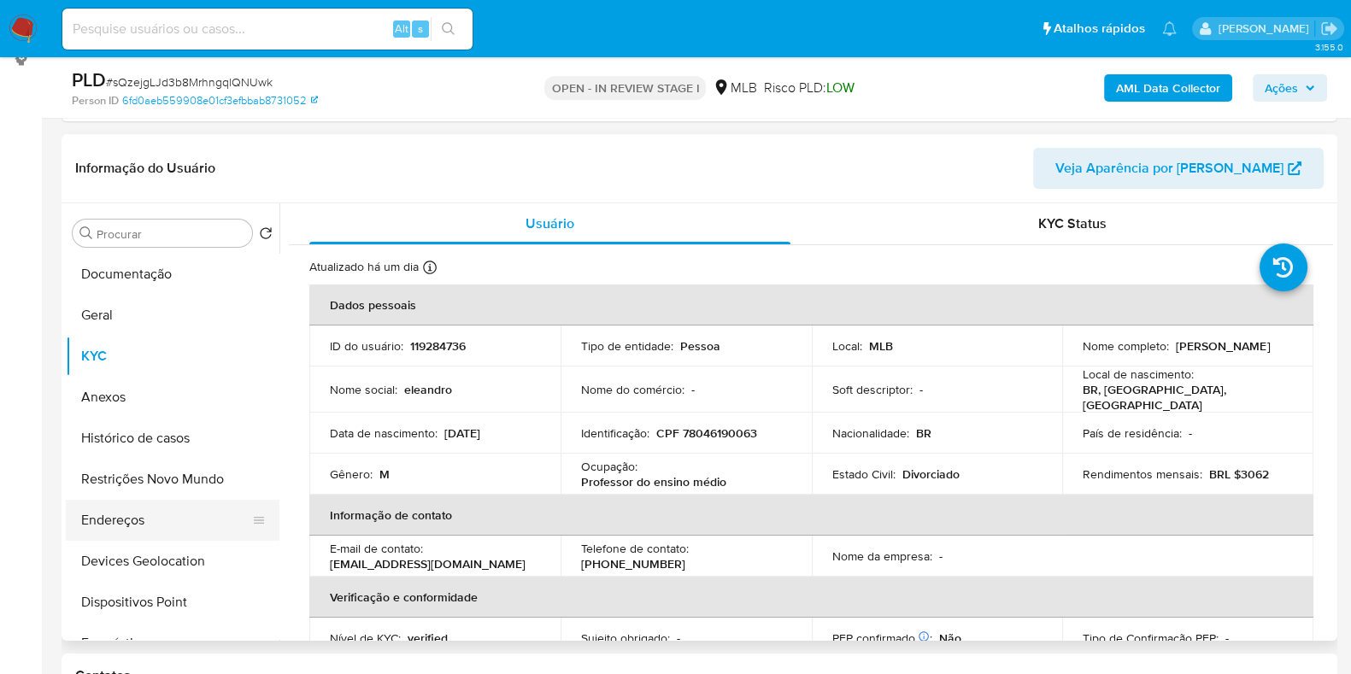
click at [156, 532] on button "Endereços" at bounding box center [166, 520] width 200 height 41
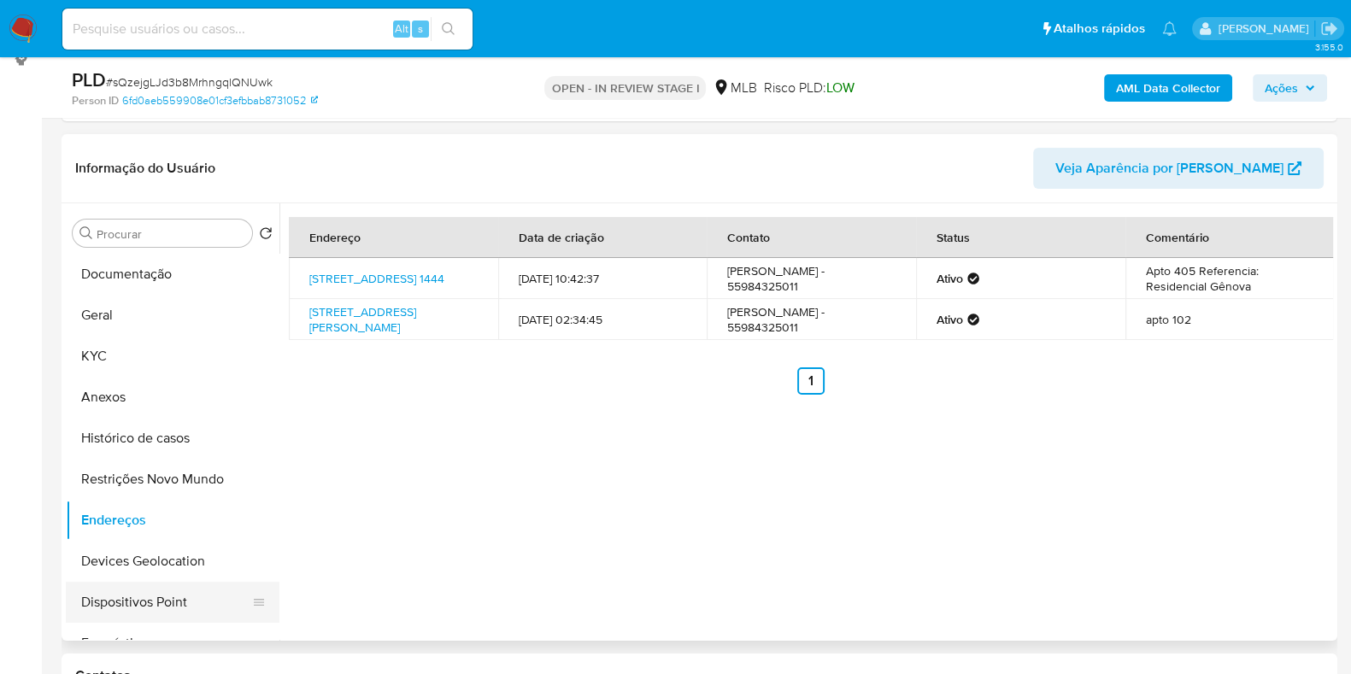
click at [174, 592] on button "Dispositivos Point" at bounding box center [166, 602] width 200 height 41
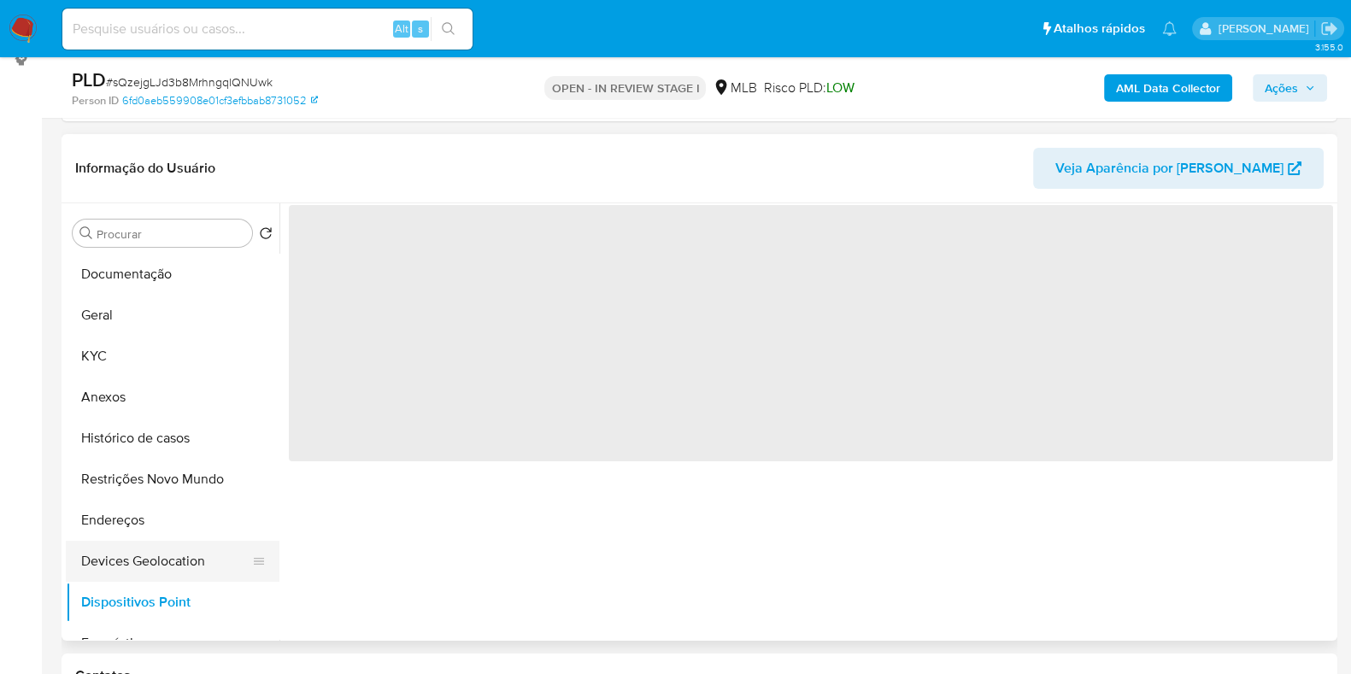
click at [173, 553] on button "Devices Geolocation" at bounding box center [166, 561] width 200 height 41
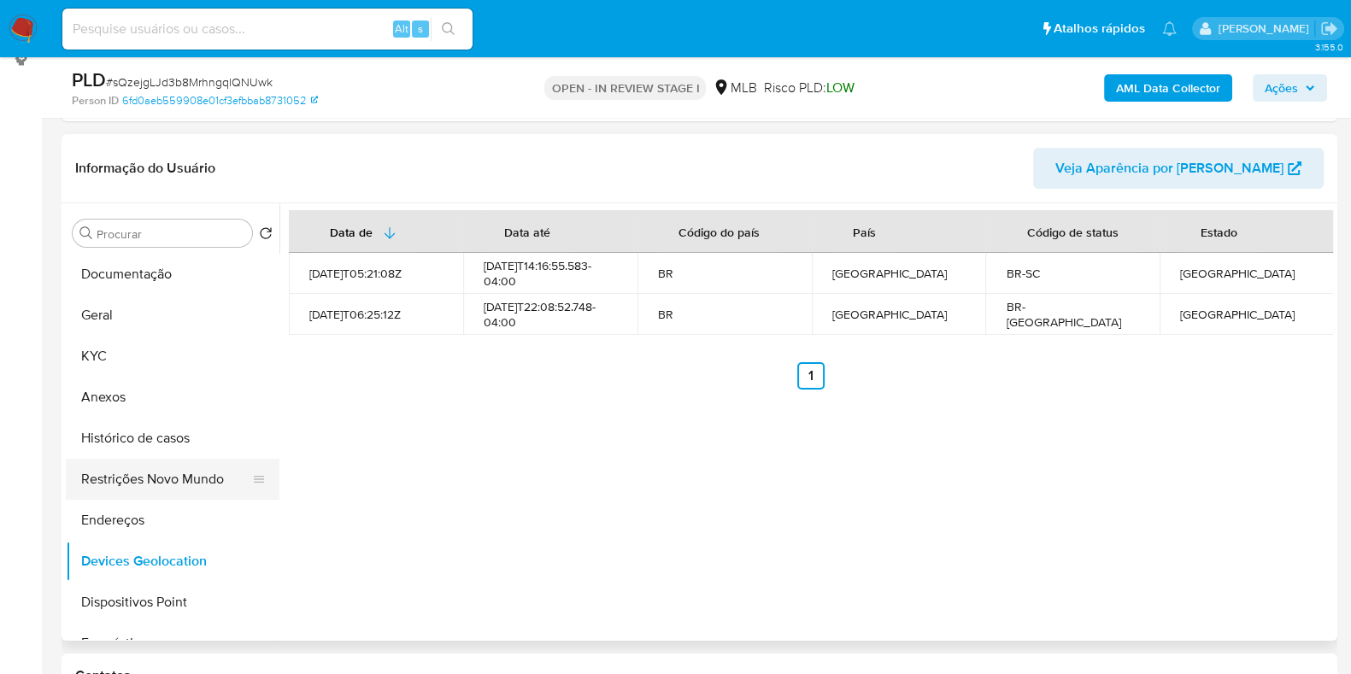
click at [123, 491] on button "Restrições Novo Mundo" at bounding box center [166, 479] width 200 height 41
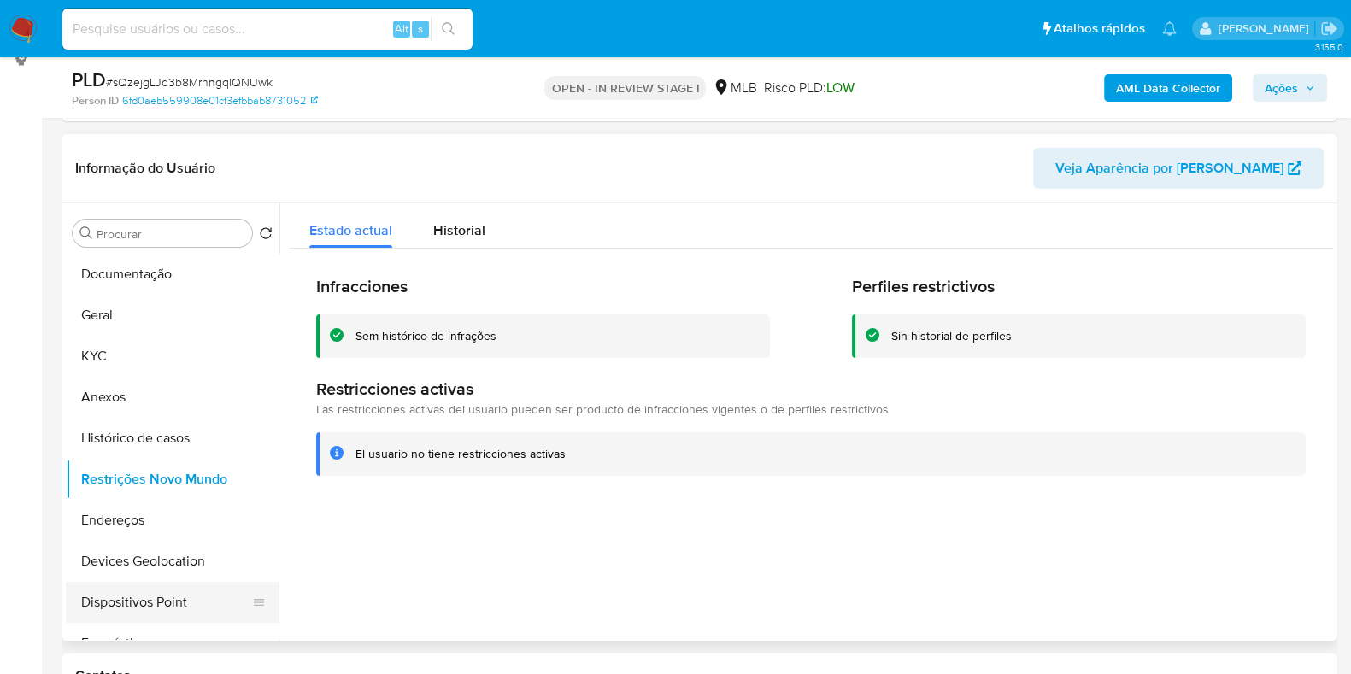
click at [208, 591] on button "Dispositivos Point" at bounding box center [166, 602] width 200 height 41
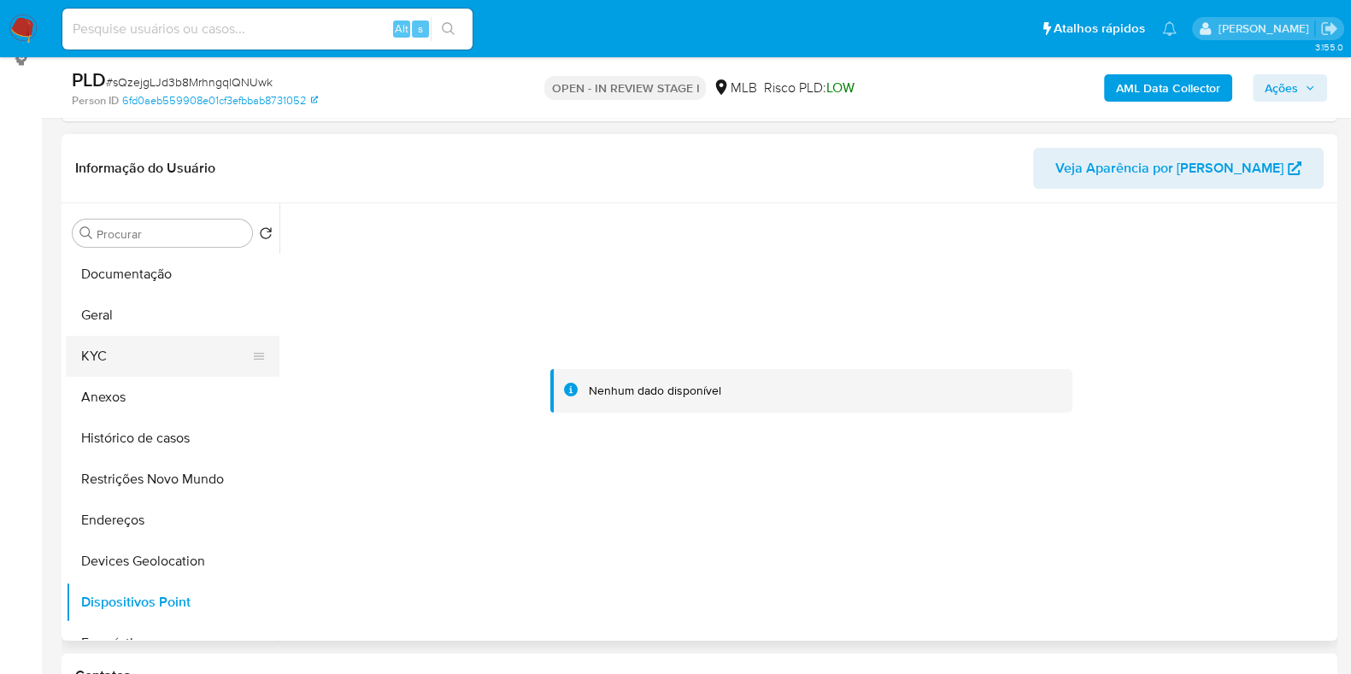
click at [114, 359] on button "KYC" at bounding box center [166, 356] width 200 height 41
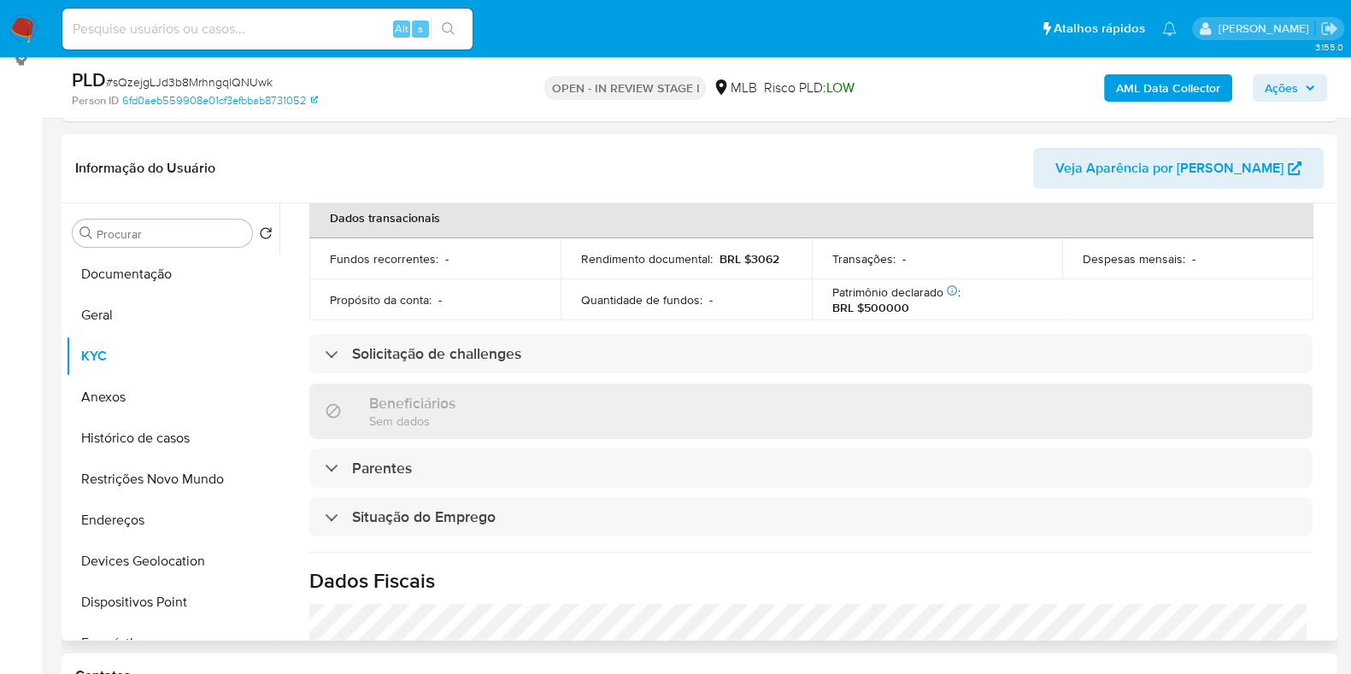
scroll to position [743, 0]
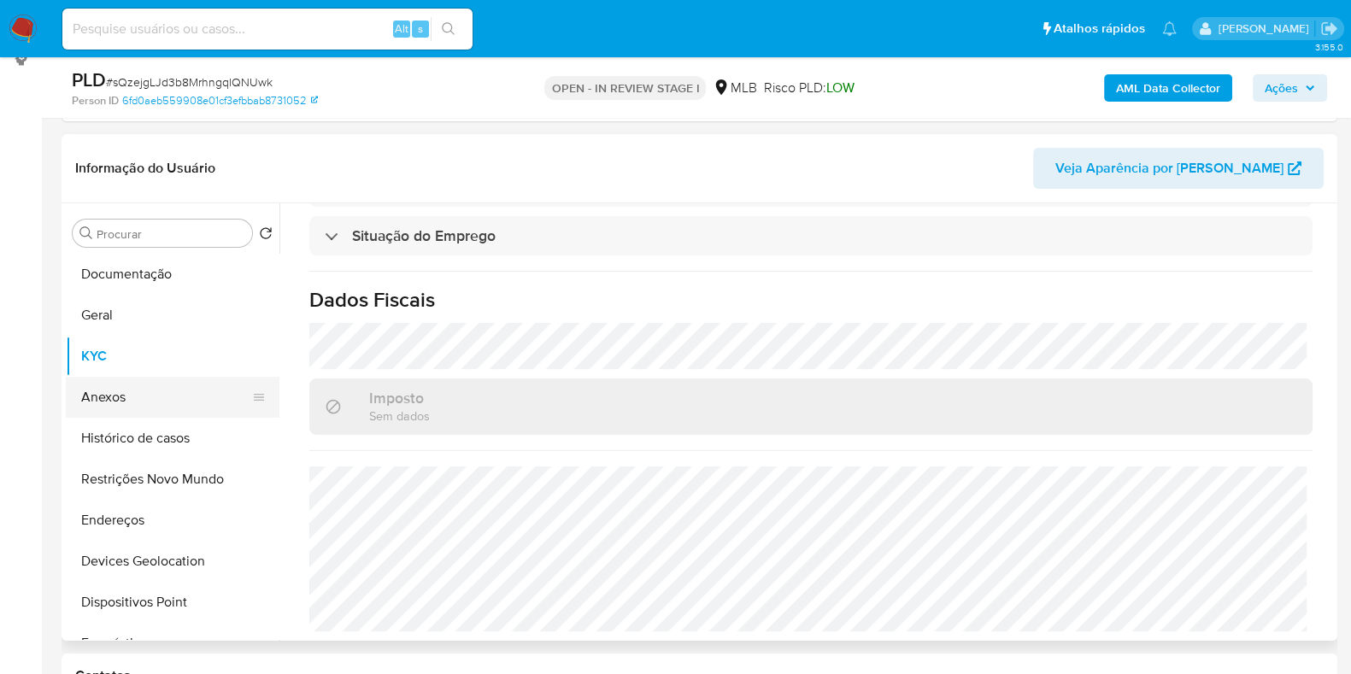
click at [99, 395] on button "Anexos" at bounding box center [166, 397] width 200 height 41
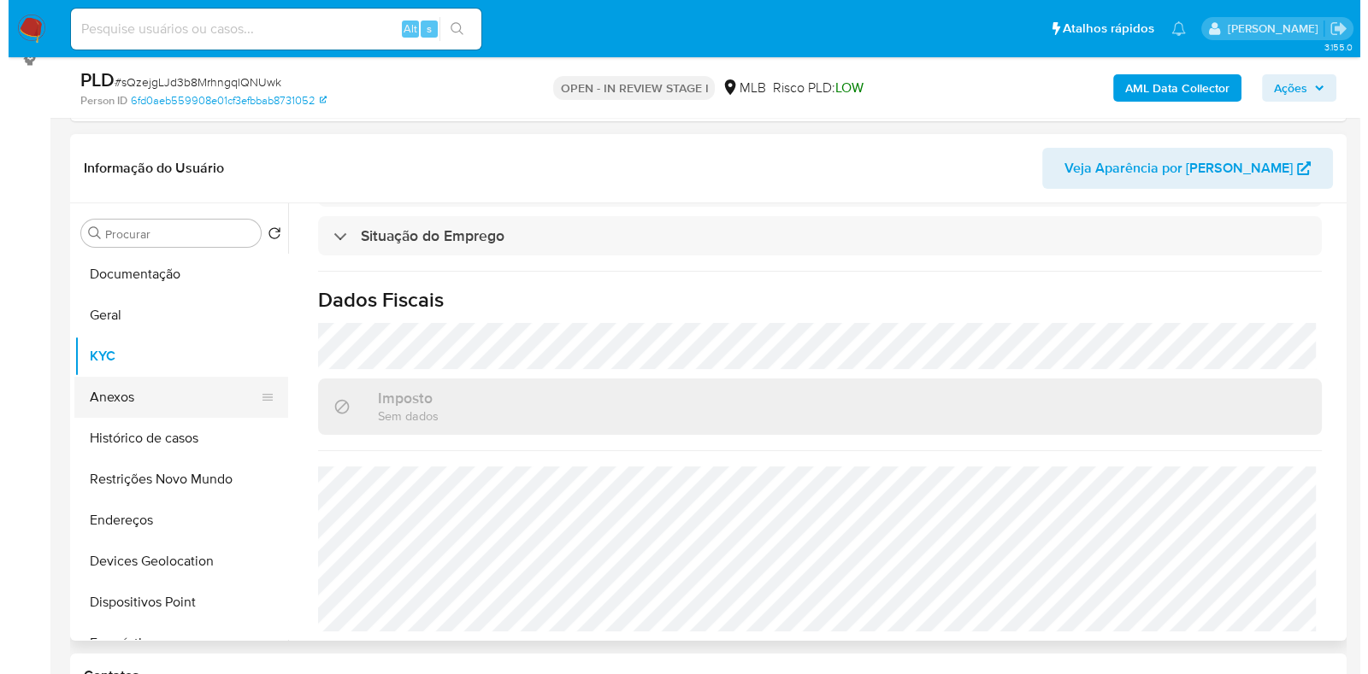
scroll to position [0, 0]
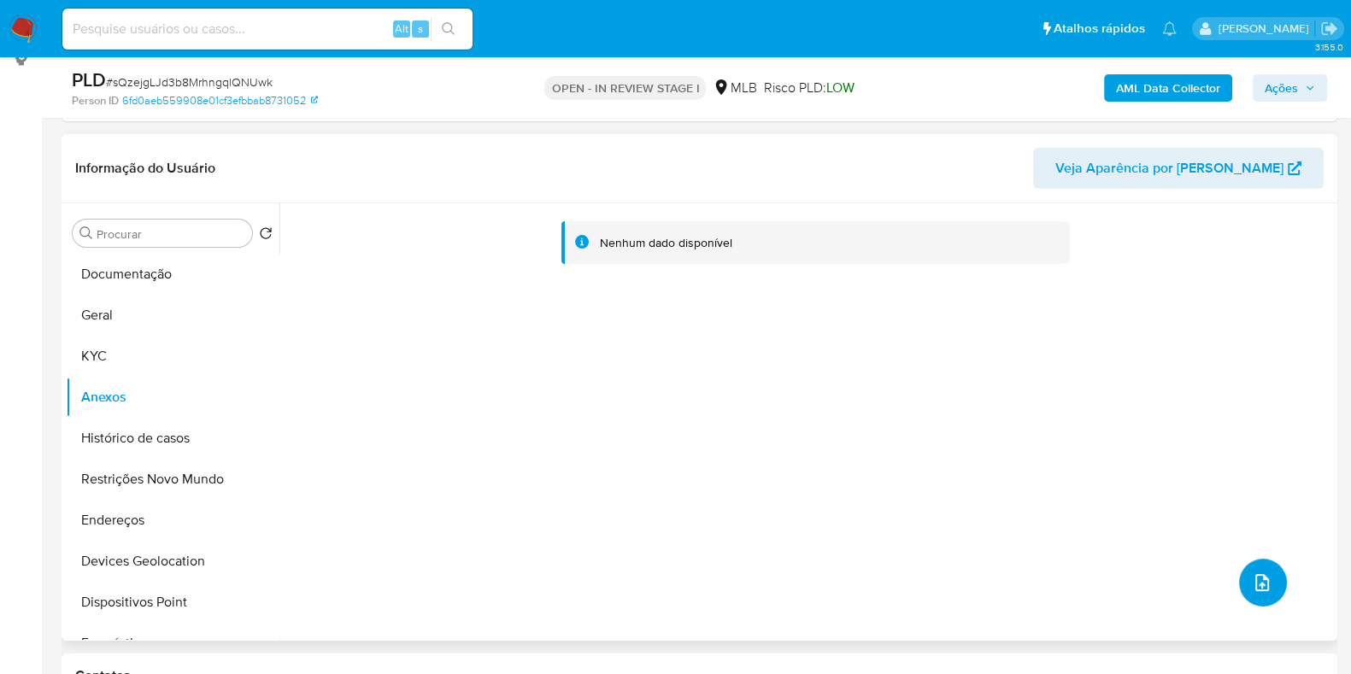
click at [1254, 580] on icon "upload-file" at bounding box center [1262, 583] width 21 height 21
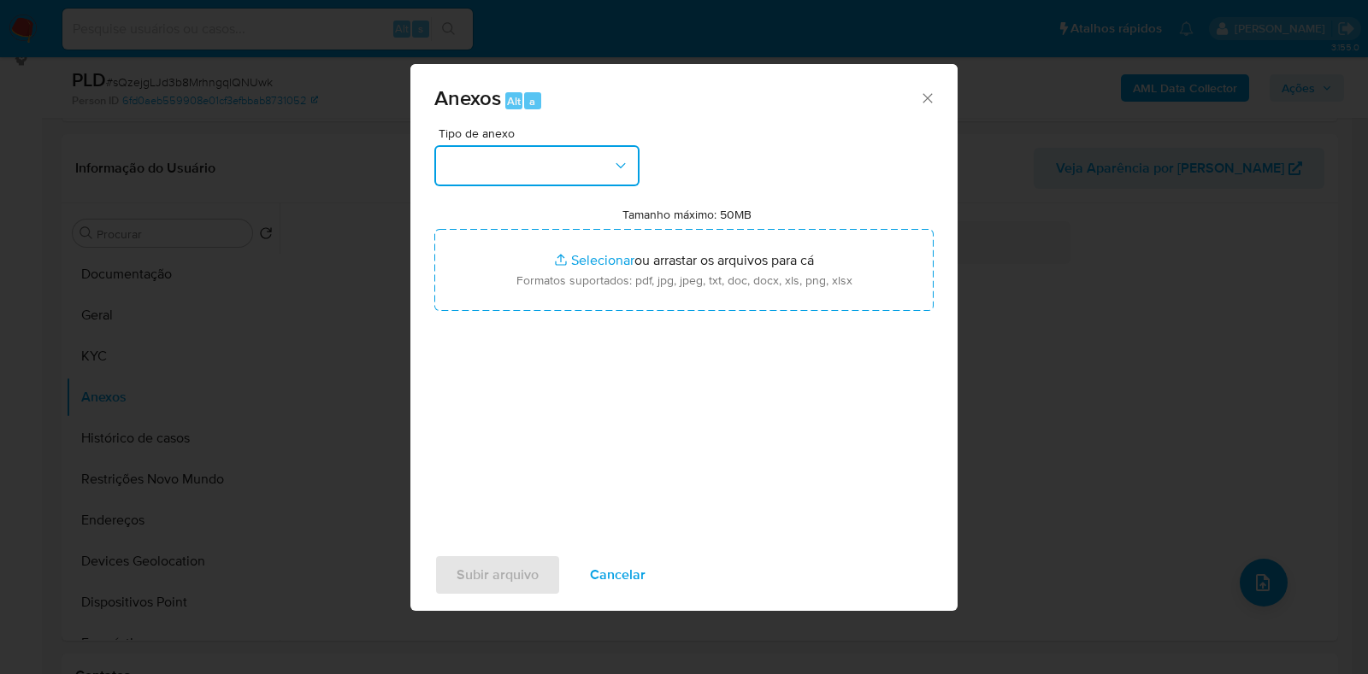
click at [546, 162] on button "button" at bounding box center [536, 165] width 205 height 41
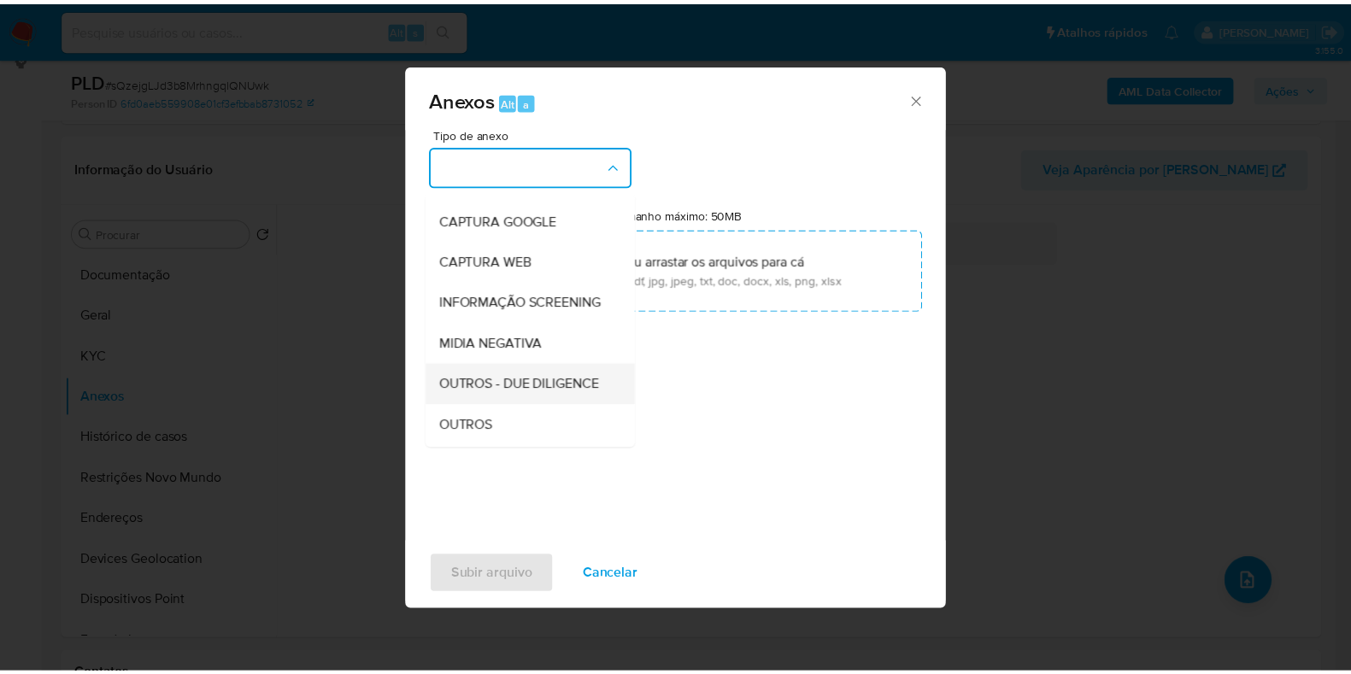
scroll to position [106, 0]
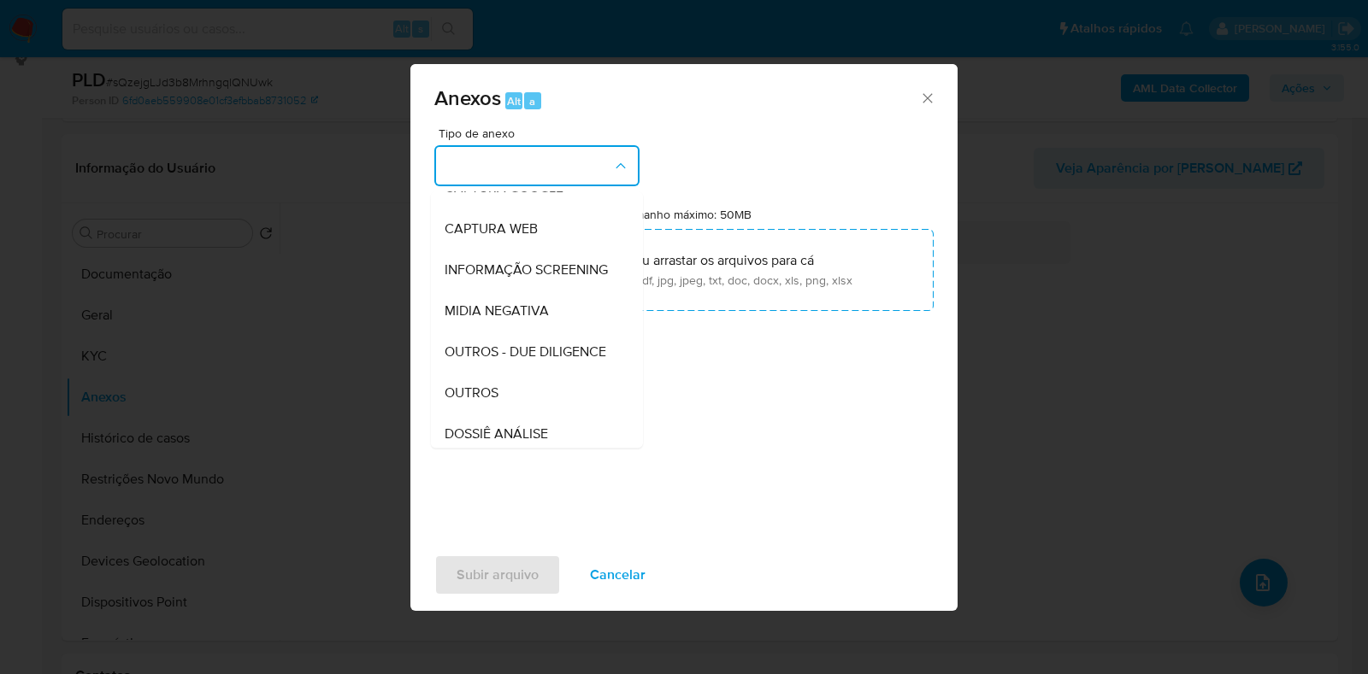
click at [506, 414] on div "OUTROS" at bounding box center [531, 393] width 174 height 41
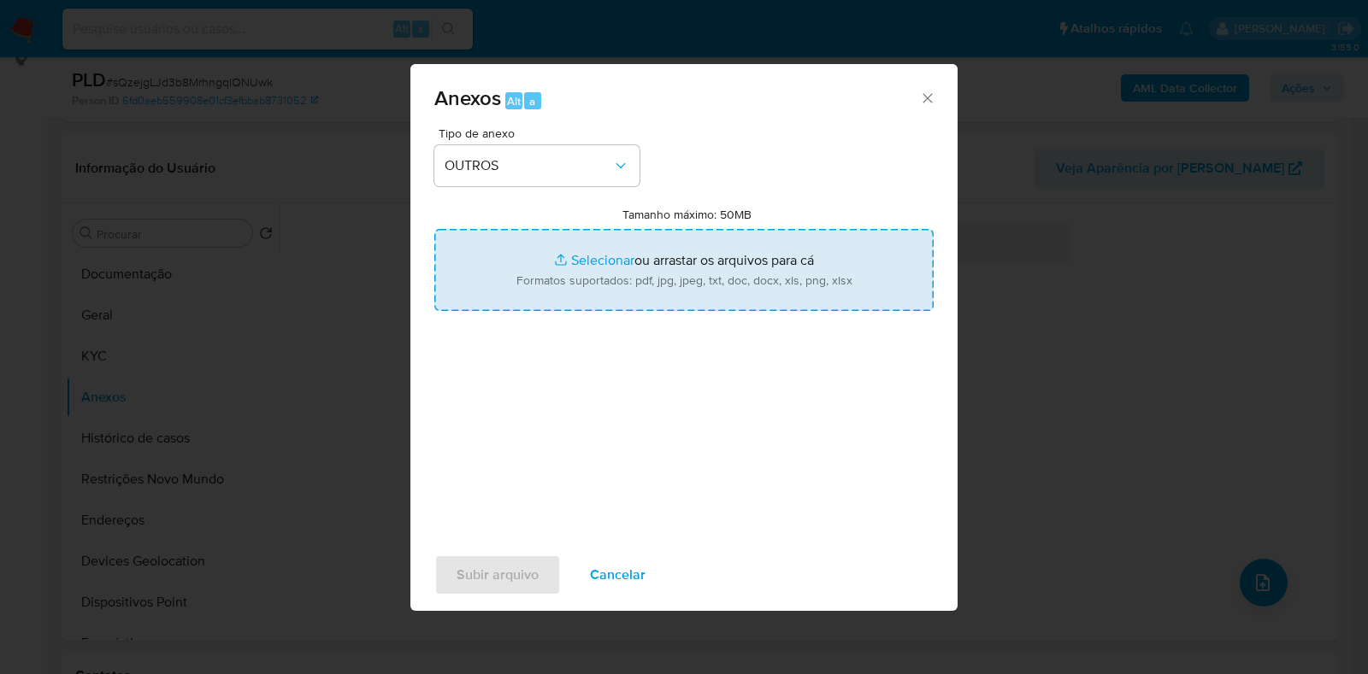
click at [568, 268] on input "Tamanho máximo: 50MB Selecionar arquivos" at bounding box center [683, 270] width 499 height 82
type input "C:\fakepath\Mulan 119284736_2025_08_20_08_06_09 - Resumen TX.pdf"
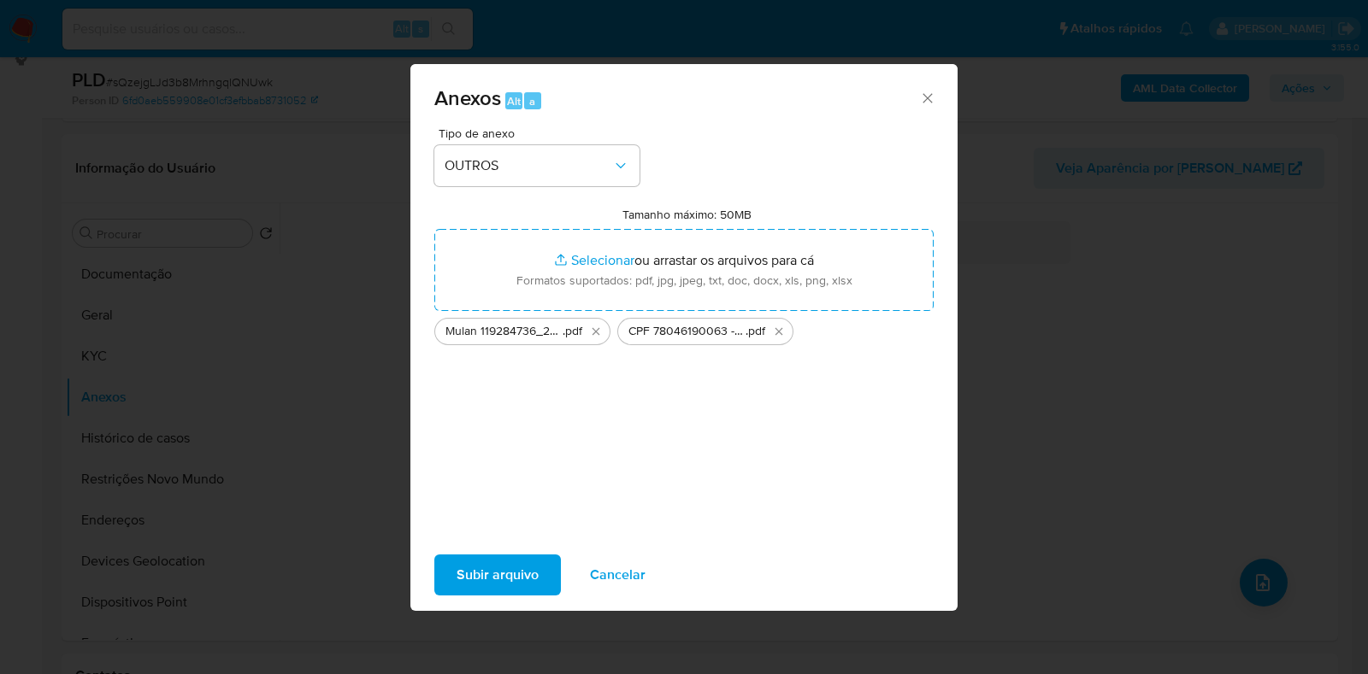
click at [525, 582] on span "Subir arquivo" at bounding box center [497, 575] width 82 height 38
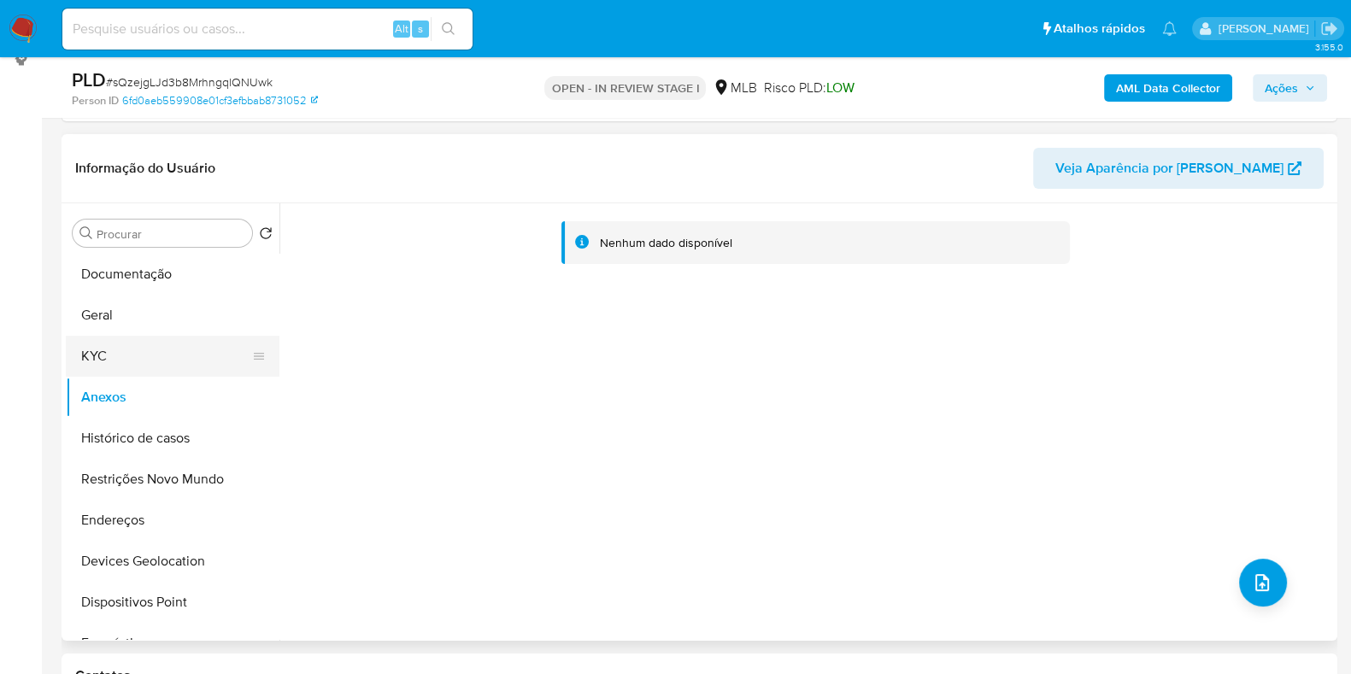
click at [159, 356] on button "KYC" at bounding box center [166, 356] width 200 height 41
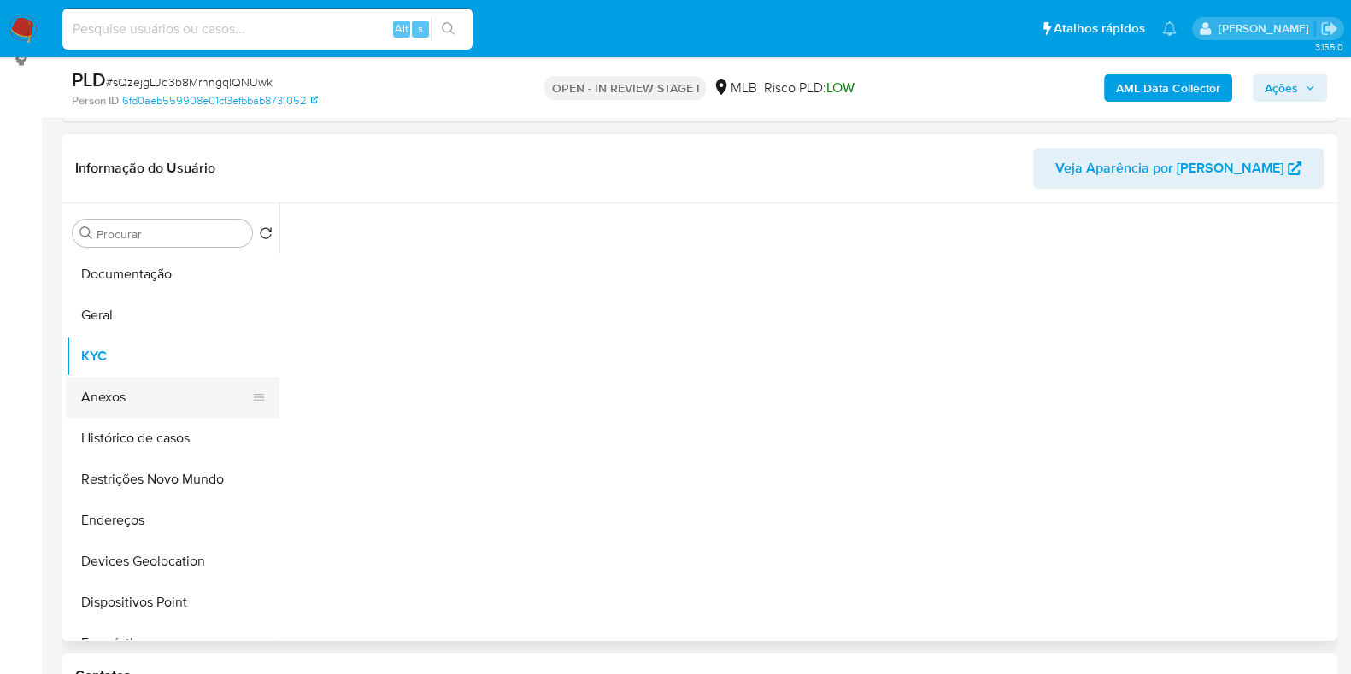
click at [152, 383] on button "Anexos" at bounding box center [166, 397] width 200 height 41
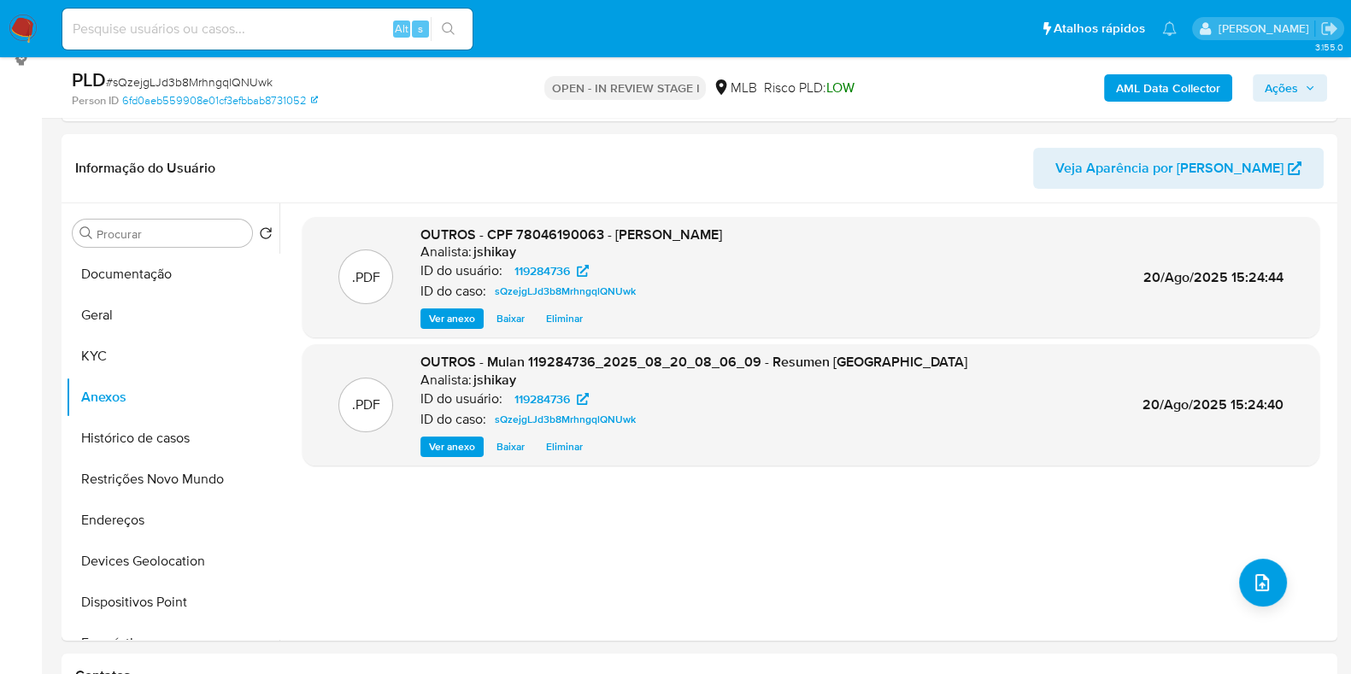
click at [1290, 90] on span "Ações" at bounding box center [1281, 87] width 33 height 27
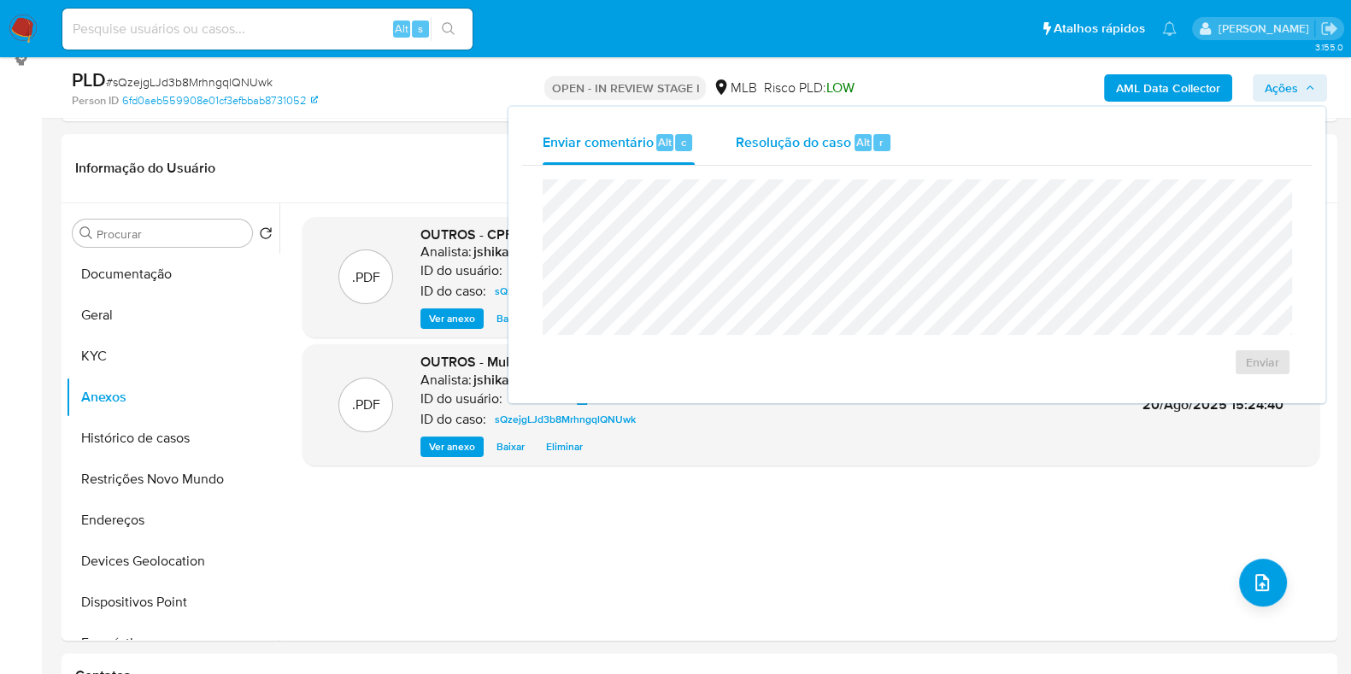
click at [761, 149] on span "Resolução do caso" at bounding box center [793, 142] width 115 height 20
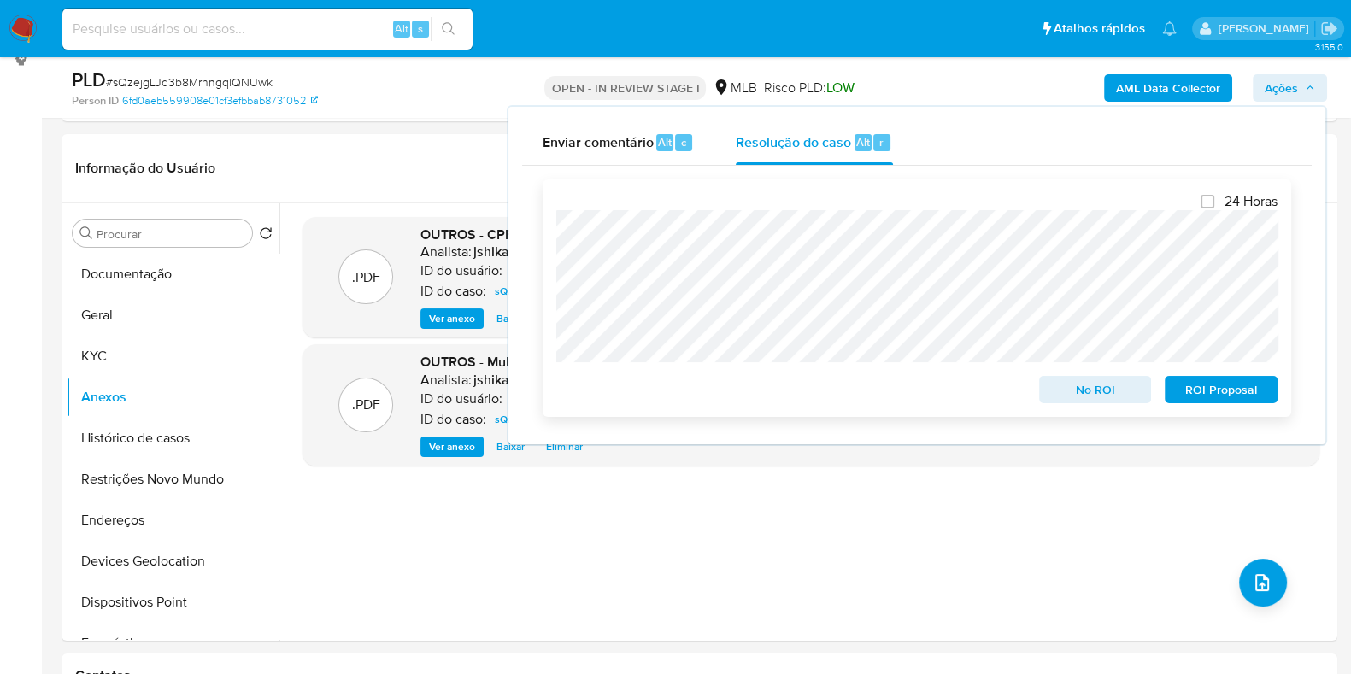
click at [1113, 402] on span "No ROI" at bounding box center [1095, 390] width 89 height 24
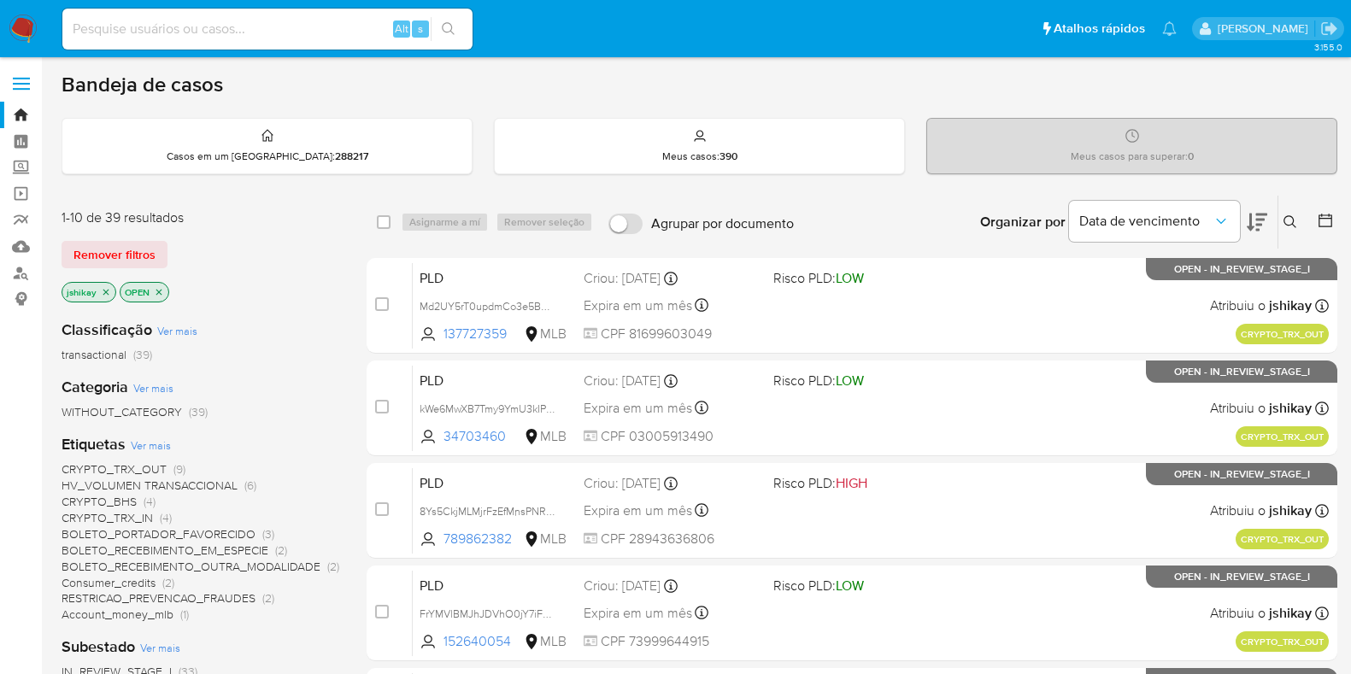
scroll to position [90, 0]
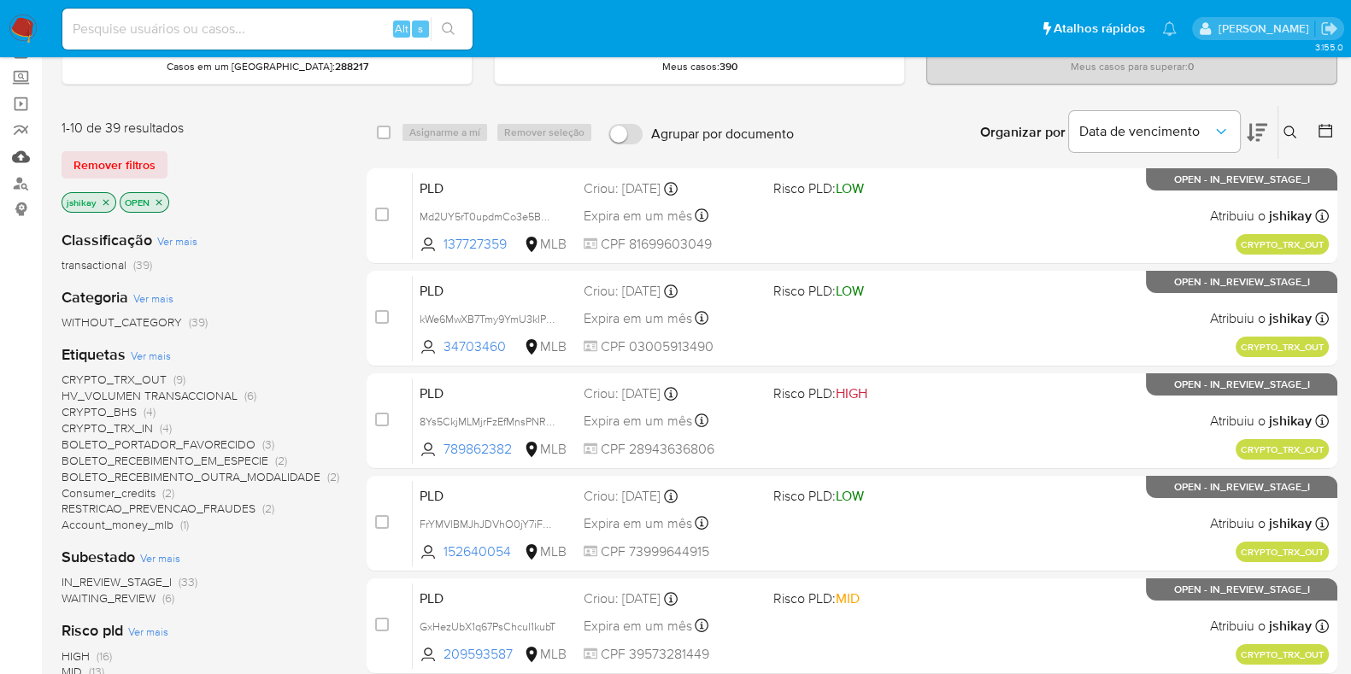
click at [26, 151] on link "Mulan" at bounding box center [101, 157] width 203 height 26
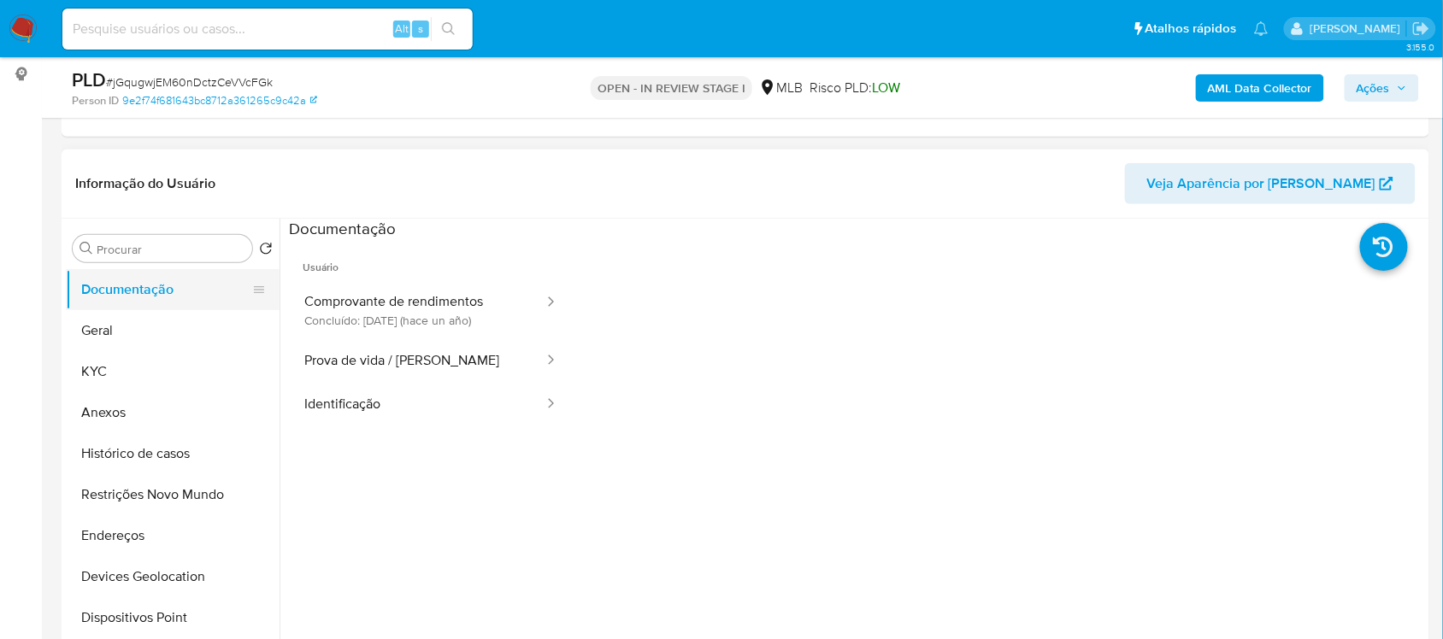
scroll to position [223, 0]
click at [169, 333] on button "Geral" at bounding box center [166, 332] width 200 height 41
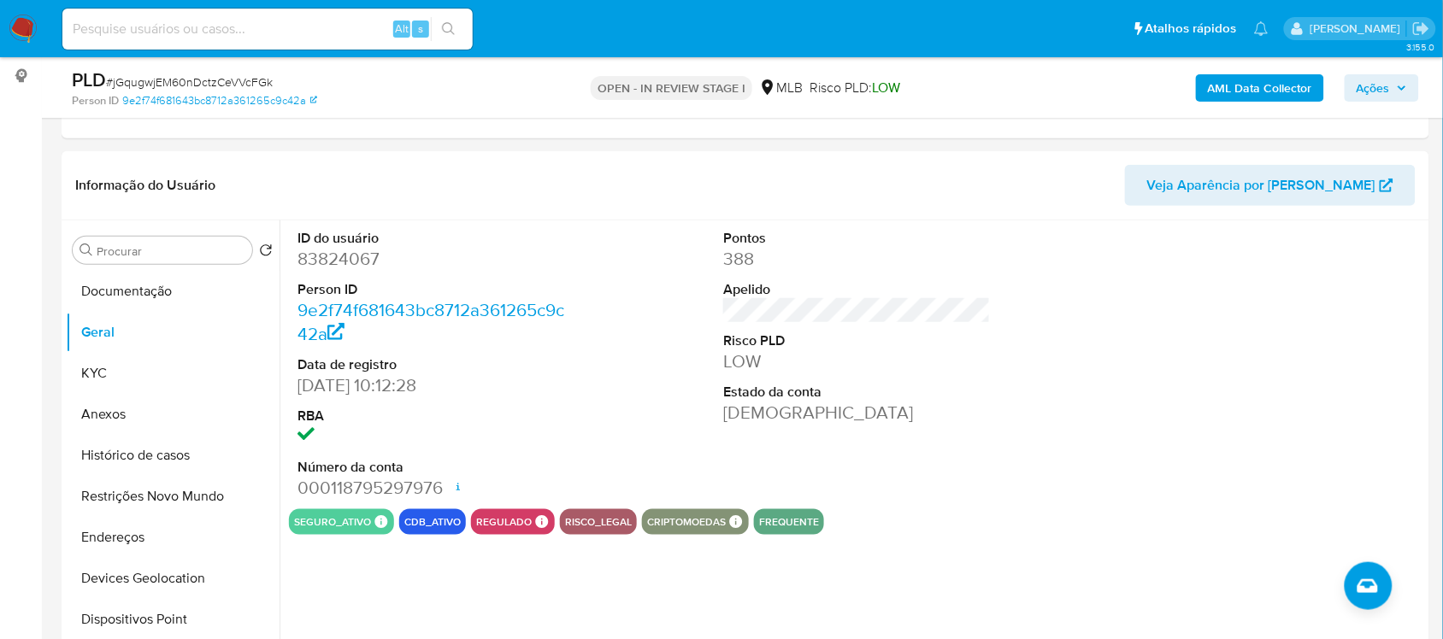
click at [252, 79] on span "# jGqugwjEM60nDctzCeVVcFGk" at bounding box center [189, 82] width 167 height 17
copy span "jGqugwjEM60nDctzCeVVcFGk"
click at [343, 254] on dd "83824067" at bounding box center [430, 259] width 267 height 24
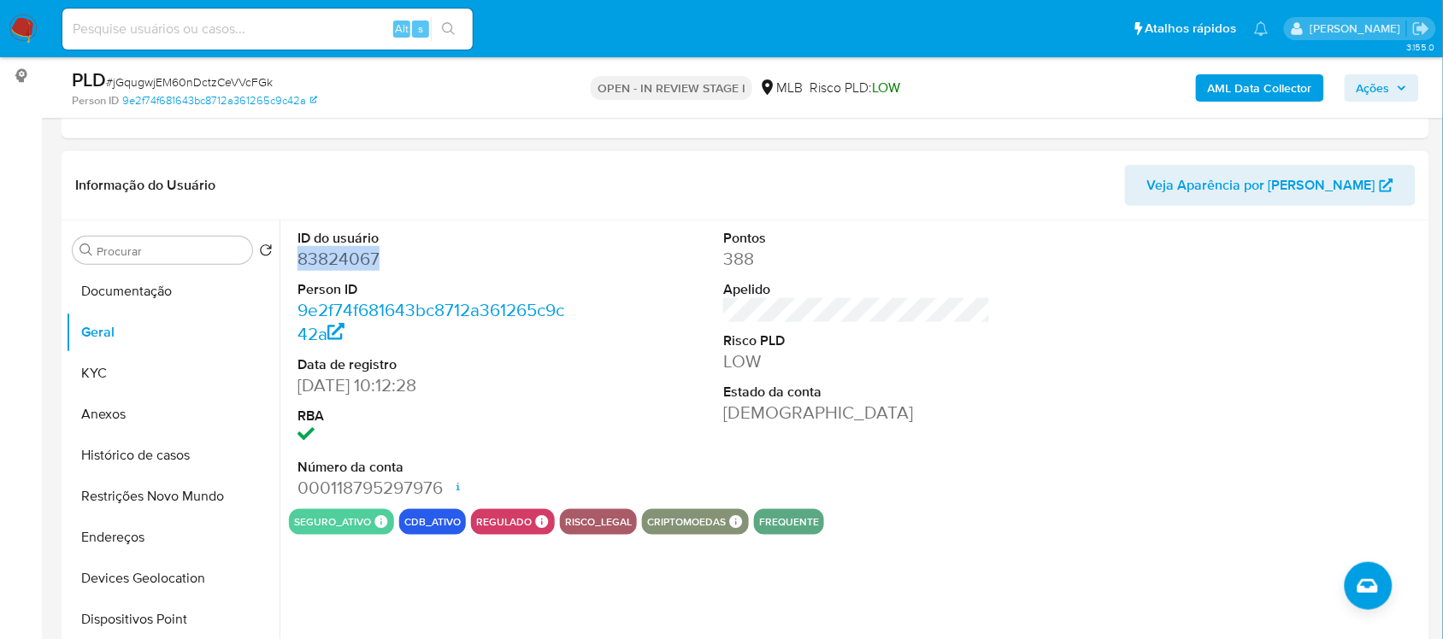
copy dd "83824067"
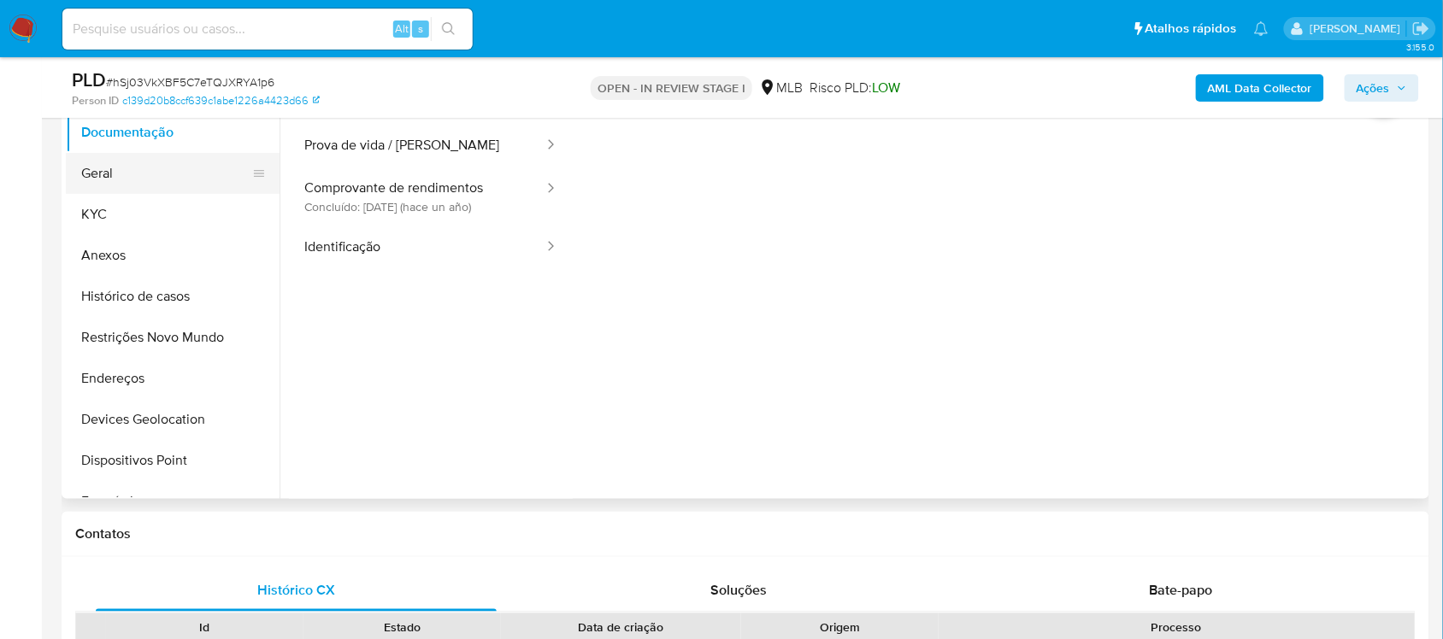
scroll to position [321, 0]
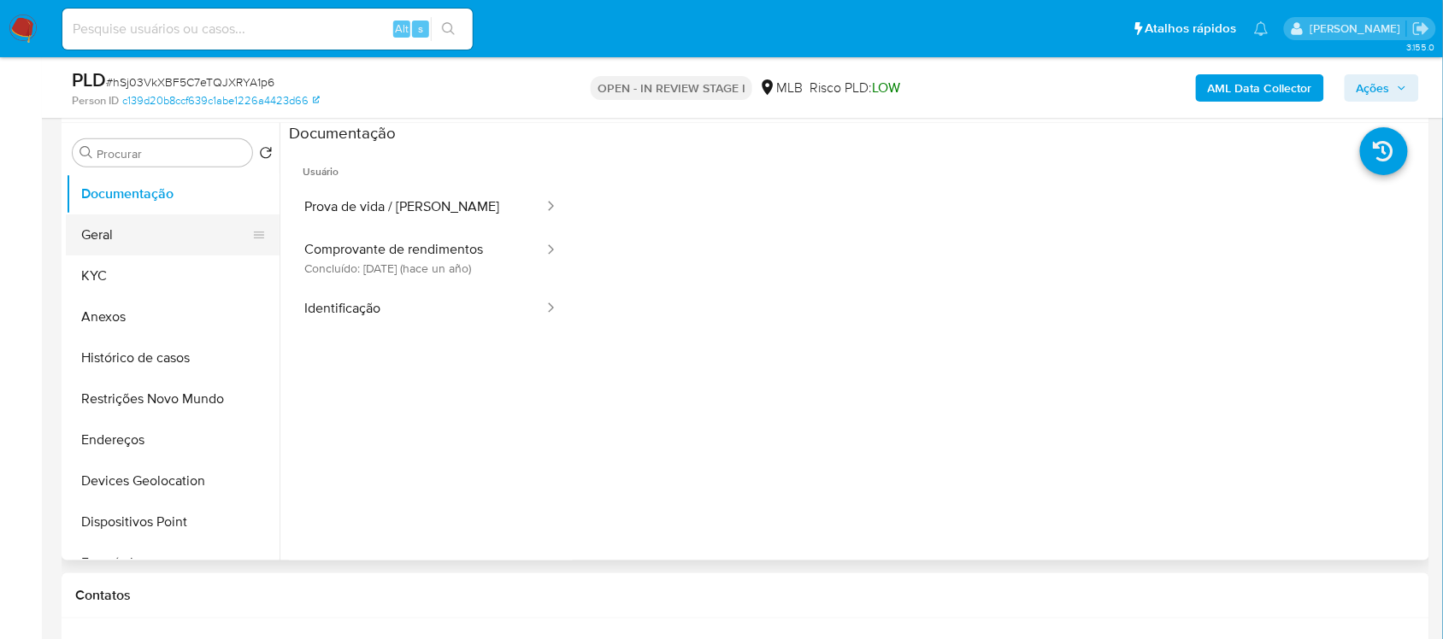
click at [150, 238] on button "Geral" at bounding box center [166, 235] width 200 height 41
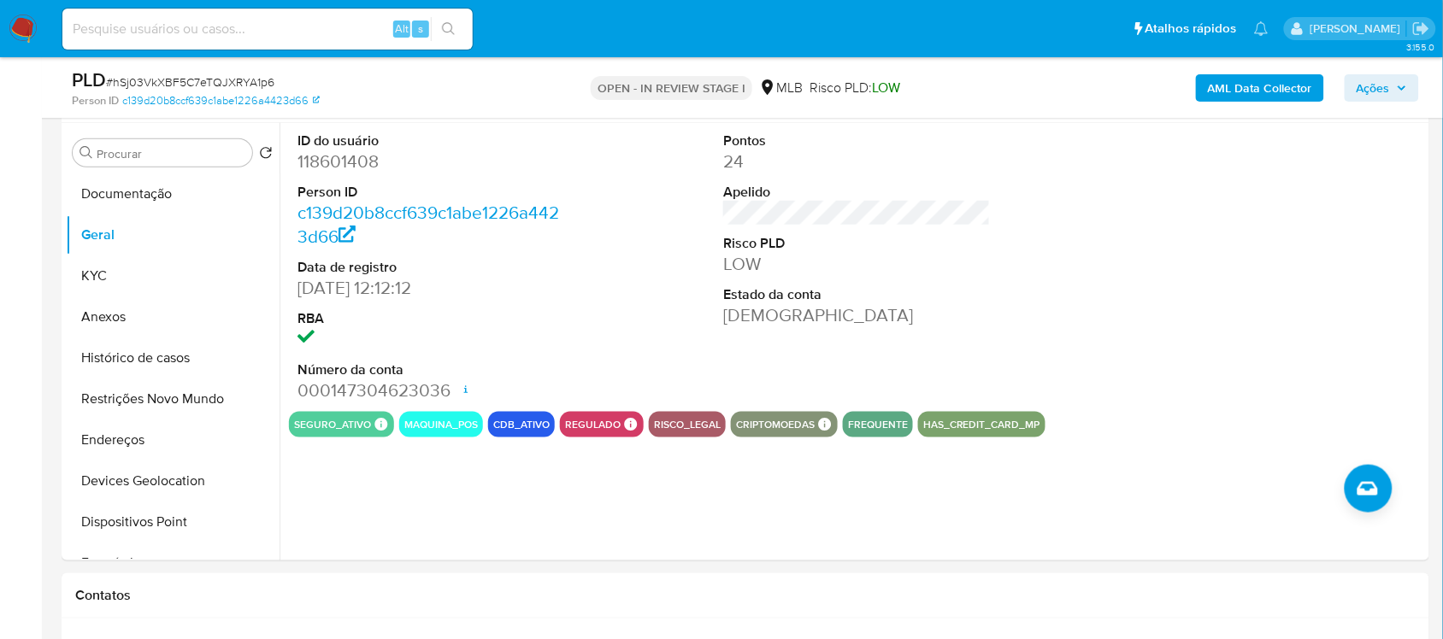
click at [244, 79] on span "# hSj03VkXBF5C7eTQJXRYA1p6" at bounding box center [190, 82] width 168 height 17
copy span "hSj03VkXBF5C7eTQJXRYA1p6"
click at [364, 165] on dd "118601408" at bounding box center [430, 162] width 267 height 24
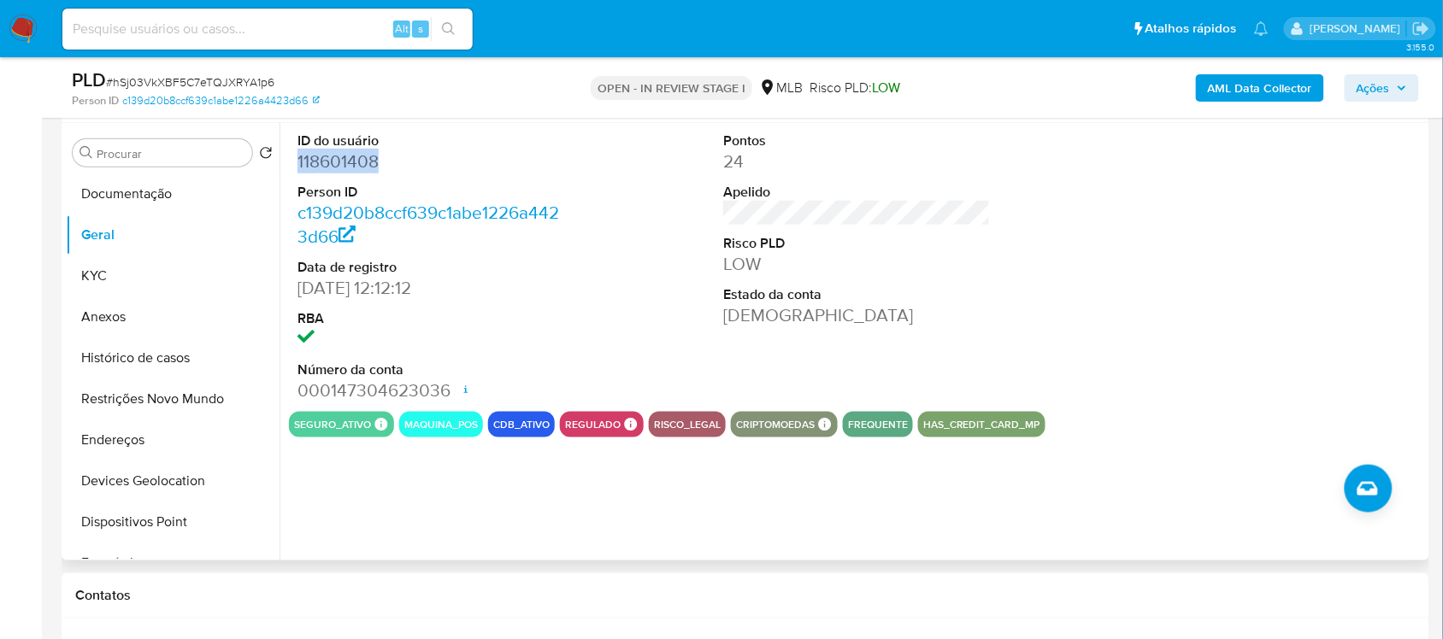
copy dd "118601408"
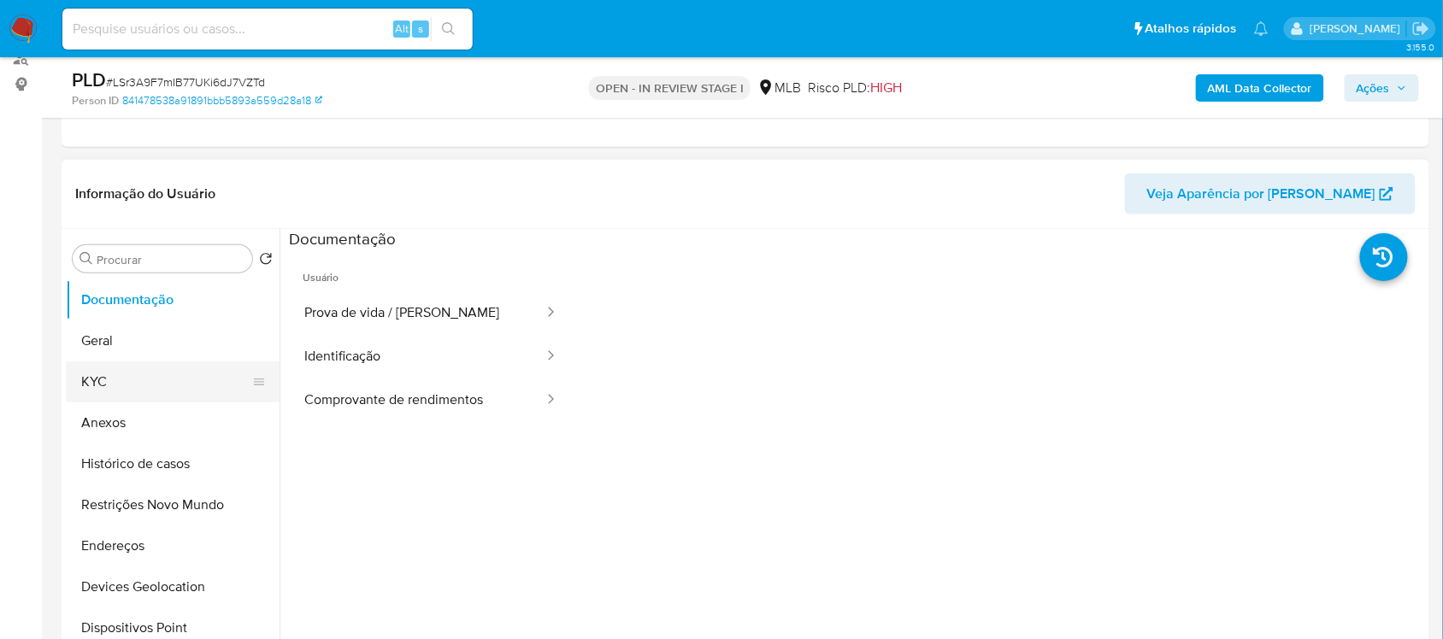
scroll to position [214, 0]
click at [125, 333] on button "Geral" at bounding box center [166, 341] width 200 height 41
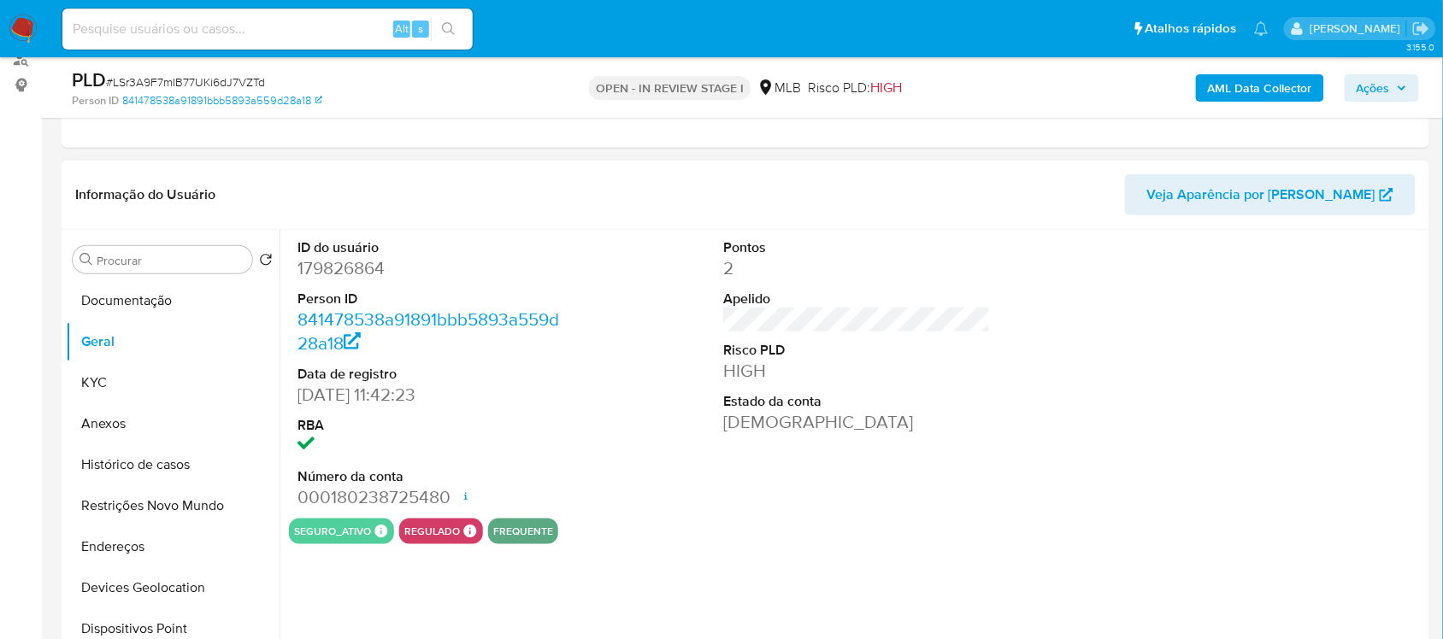
click at [372, 276] on dd "179826864" at bounding box center [430, 268] width 267 height 24
copy dd "179826864"
click at [240, 74] on span "# LSr3A9F7mIB77UKi6dJ7VZTd" at bounding box center [185, 82] width 159 height 17
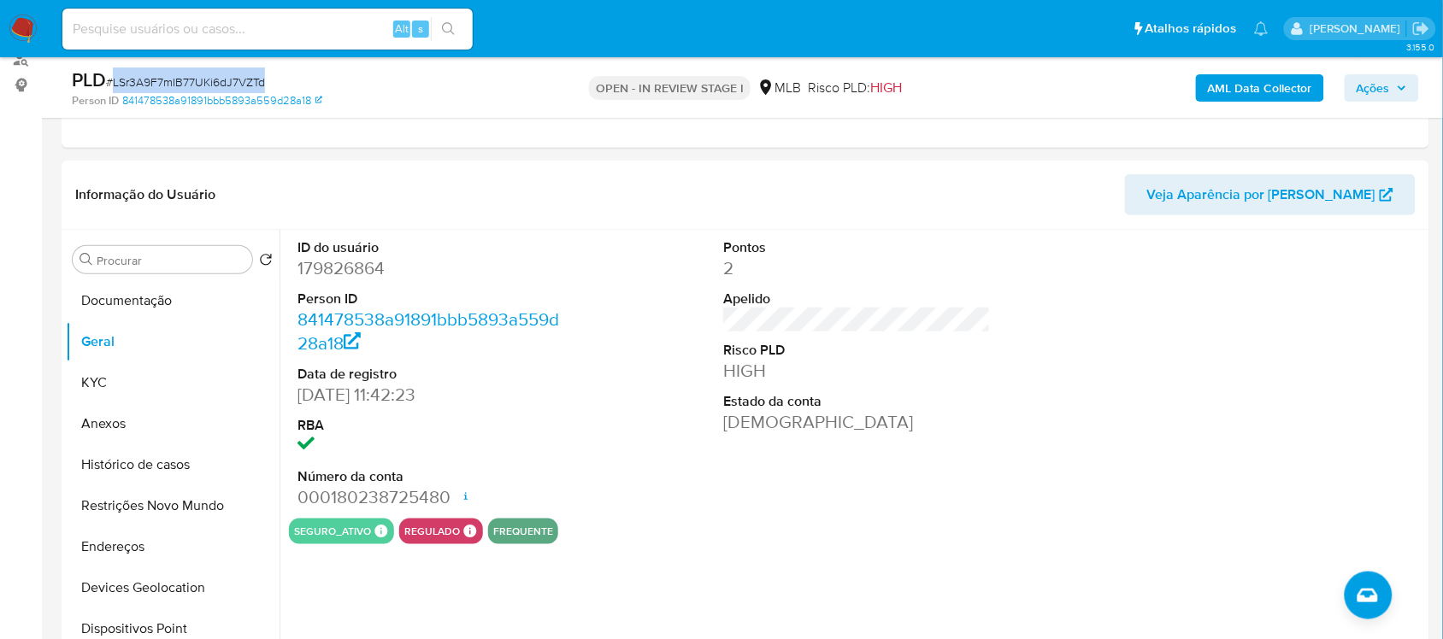
copy span "LSr3A9F7mIB77UKi6dJ7VZTd"
click at [344, 269] on dd "179826864" at bounding box center [430, 268] width 267 height 24
copy dd "179826864"
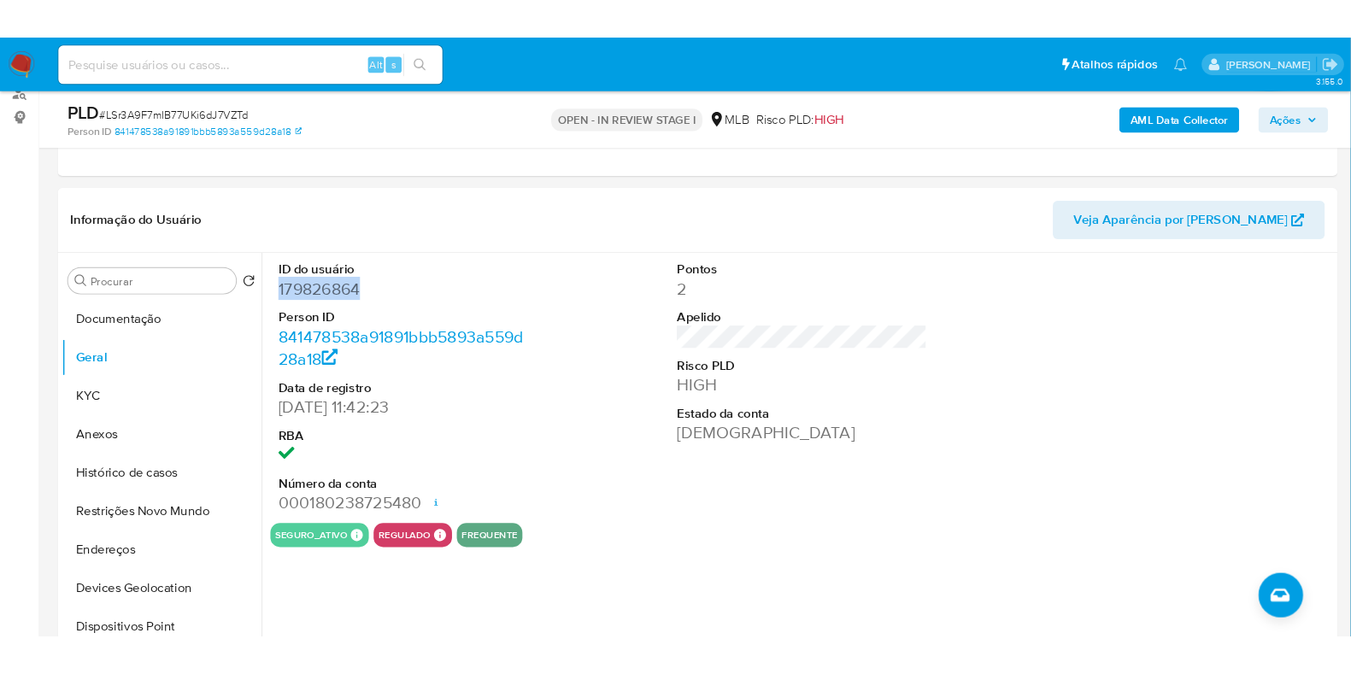
scroll to position [213, 0]
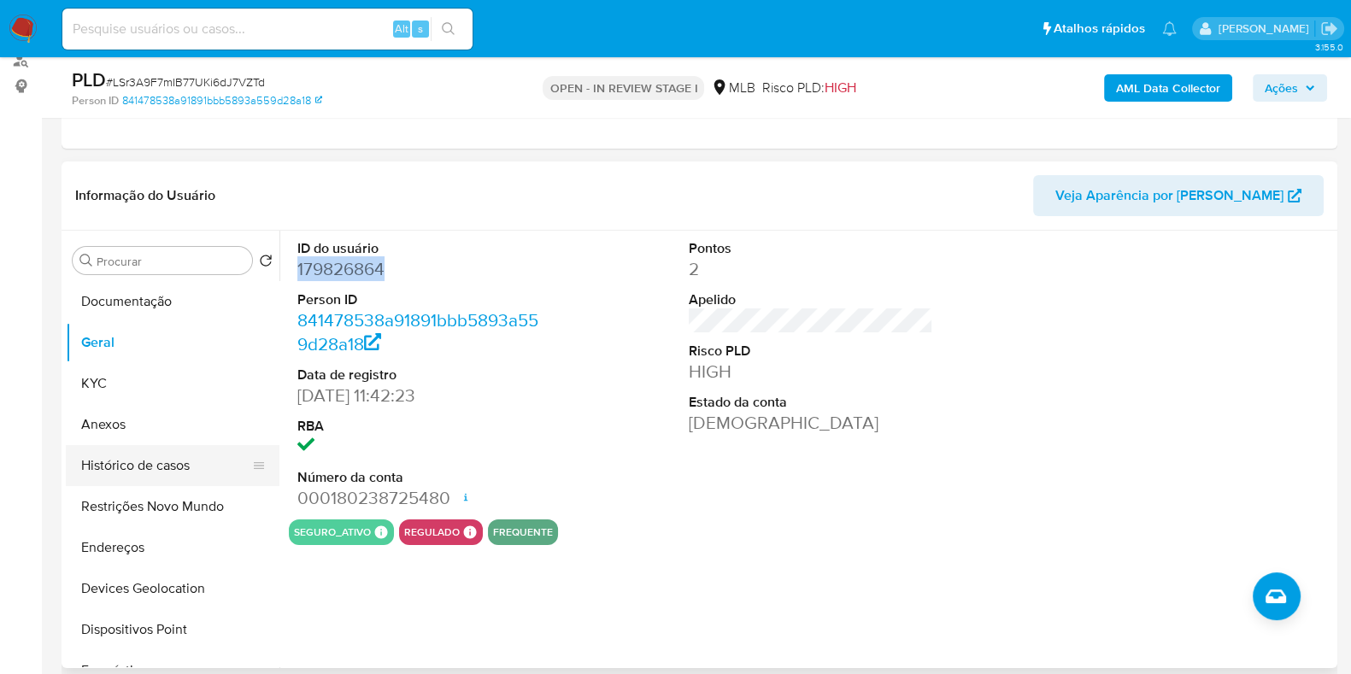
click at [152, 478] on button "Histórico de casos" at bounding box center [166, 465] width 200 height 41
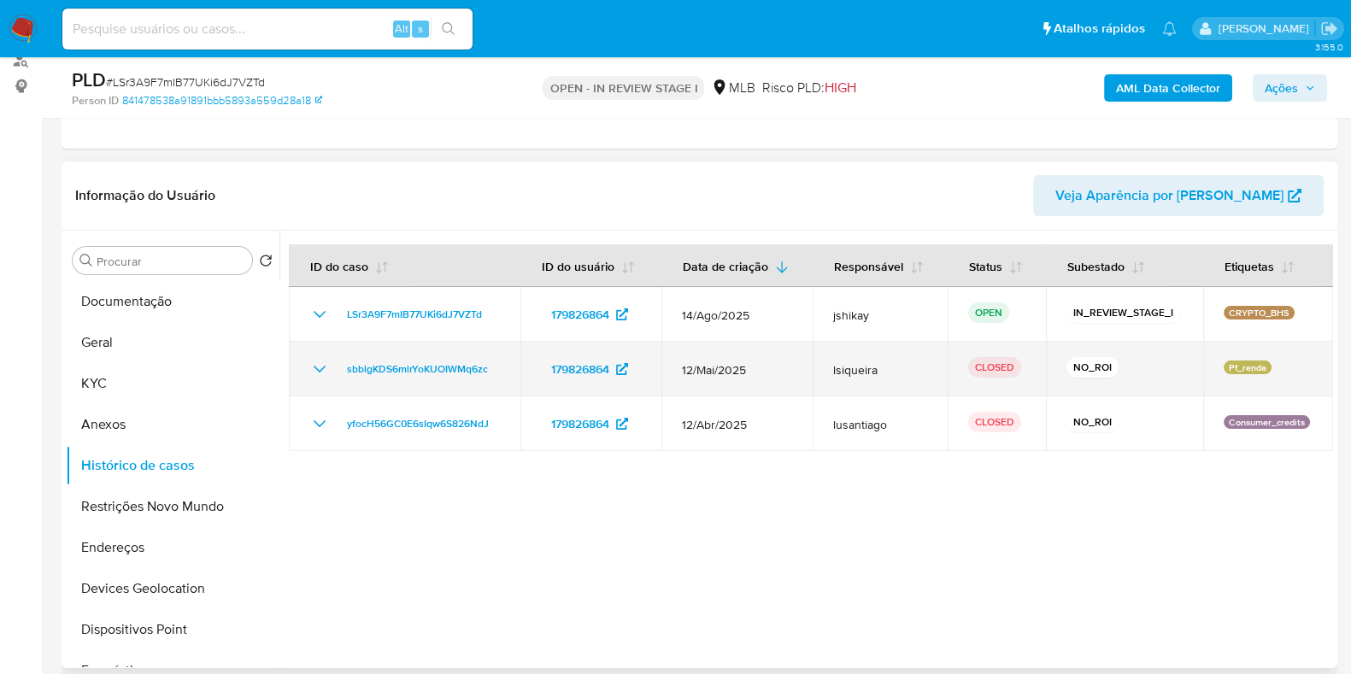
click at [321, 370] on icon "Mostrar/Ocultar" at bounding box center [319, 369] width 21 height 21
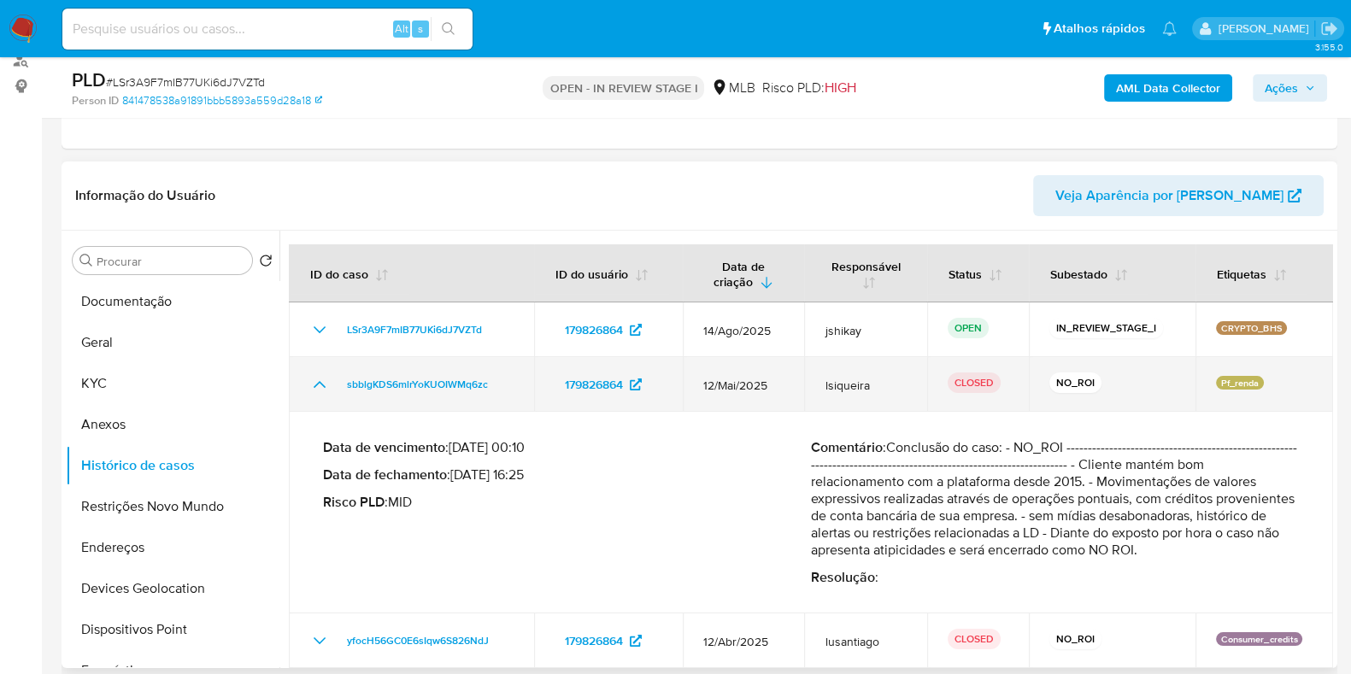
click at [321, 368] on td "sbblgKDS6mlrYoKUOIWMq6zc" at bounding box center [411, 384] width 245 height 55
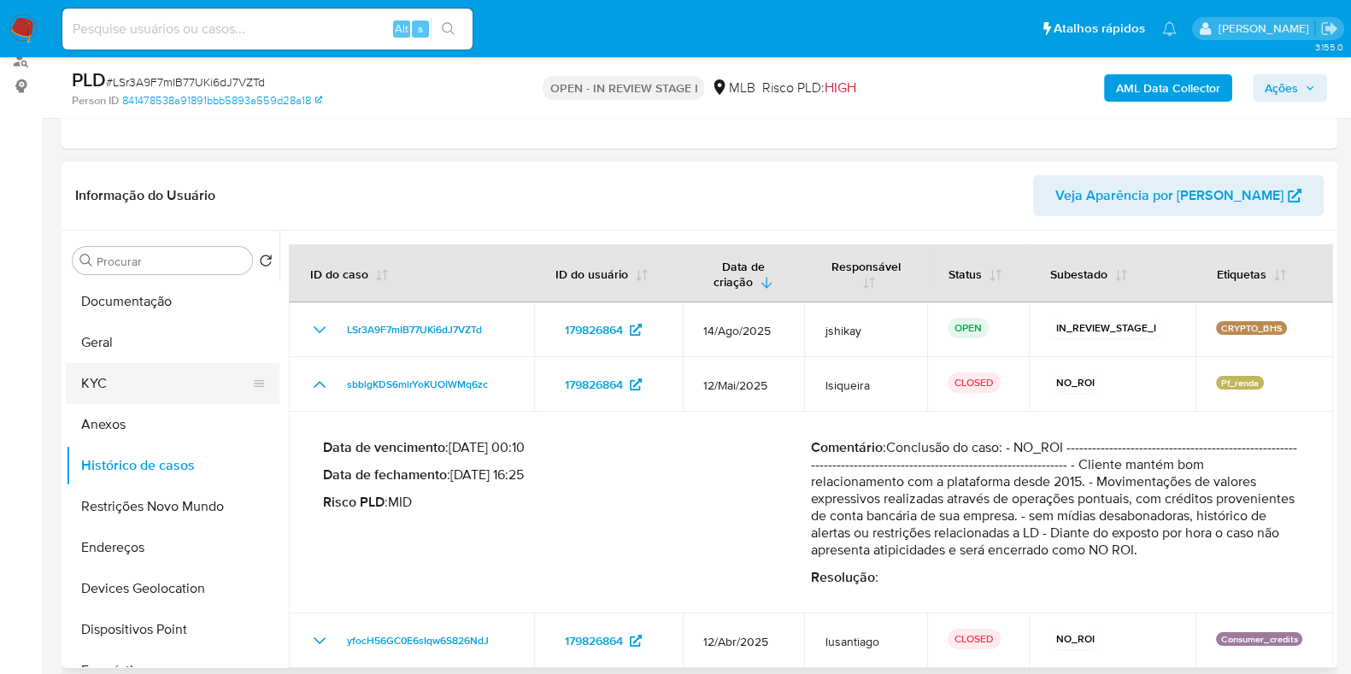
click at [157, 389] on button "KYC" at bounding box center [166, 383] width 200 height 41
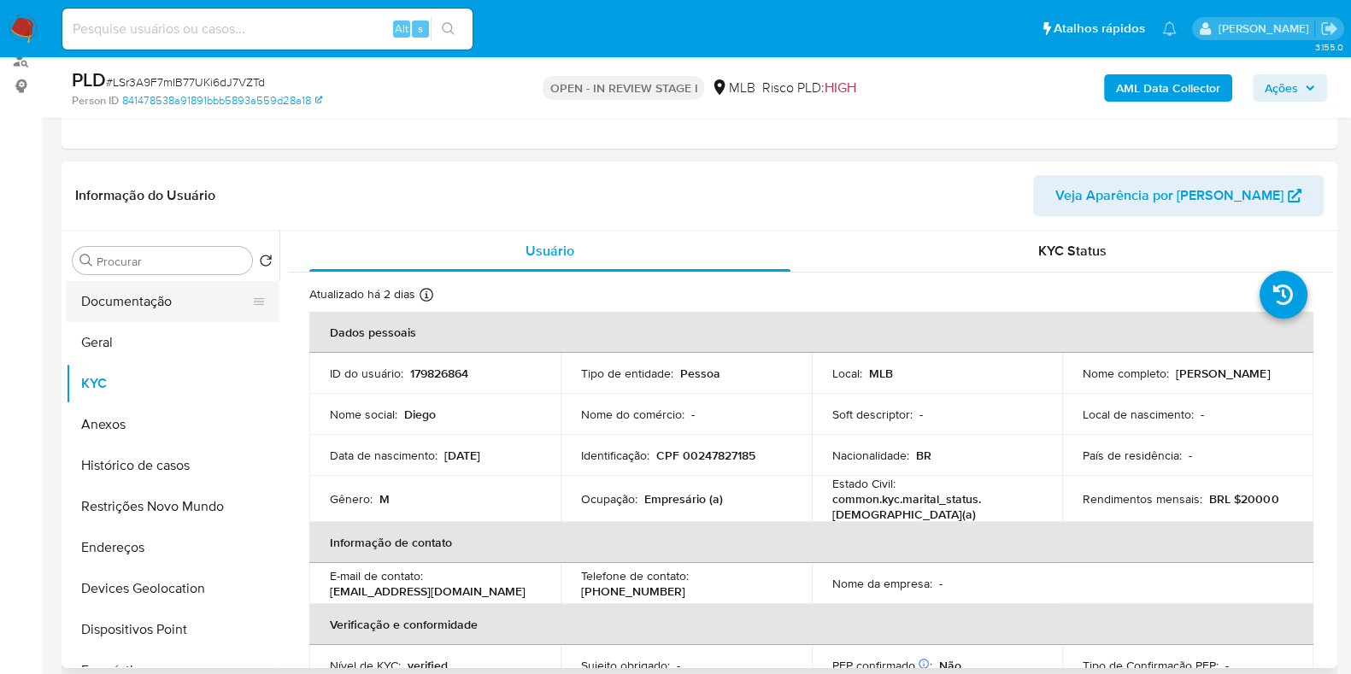
click at [180, 305] on button "Documentação" at bounding box center [166, 301] width 200 height 41
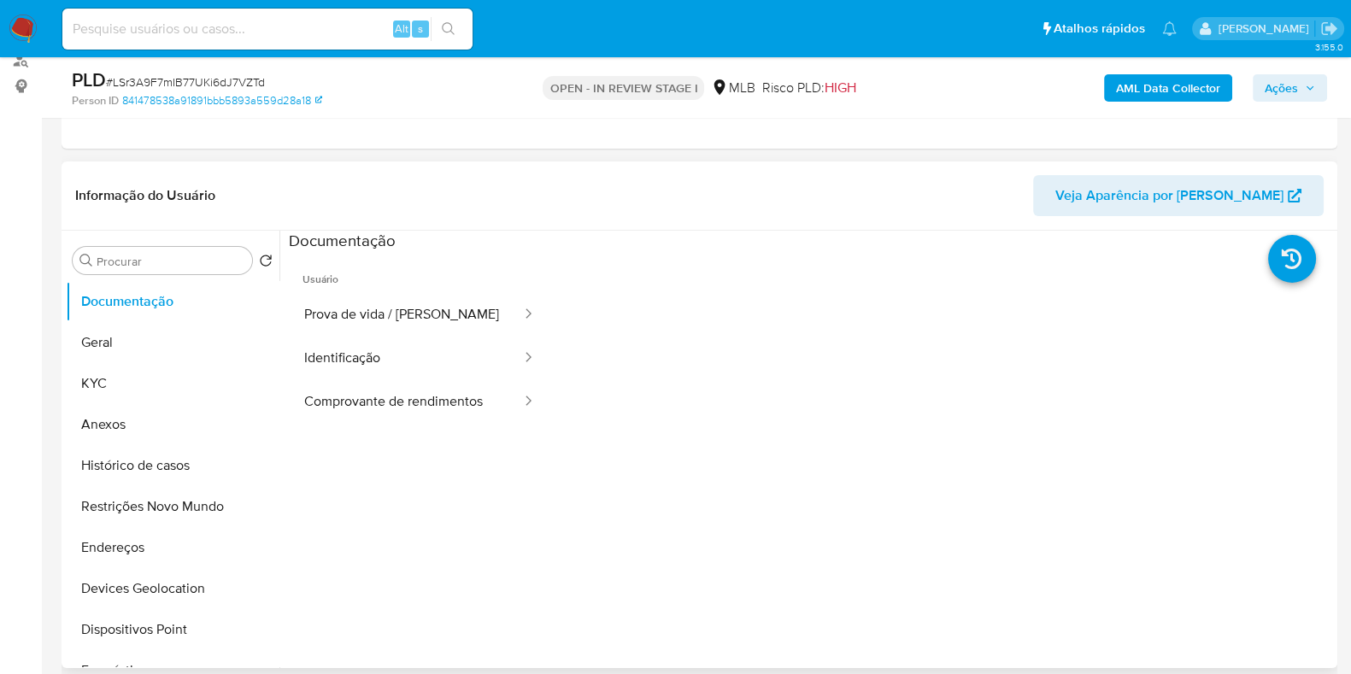
click at [429, 425] on ul "Usuário Prova de vida / Selfie Identificação Comprovante de rendimentos" at bounding box center [420, 498] width 262 height 492
click at [432, 405] on button "Comprovante de rendimentos" at bounding box center [406, 402] width 234 height 44
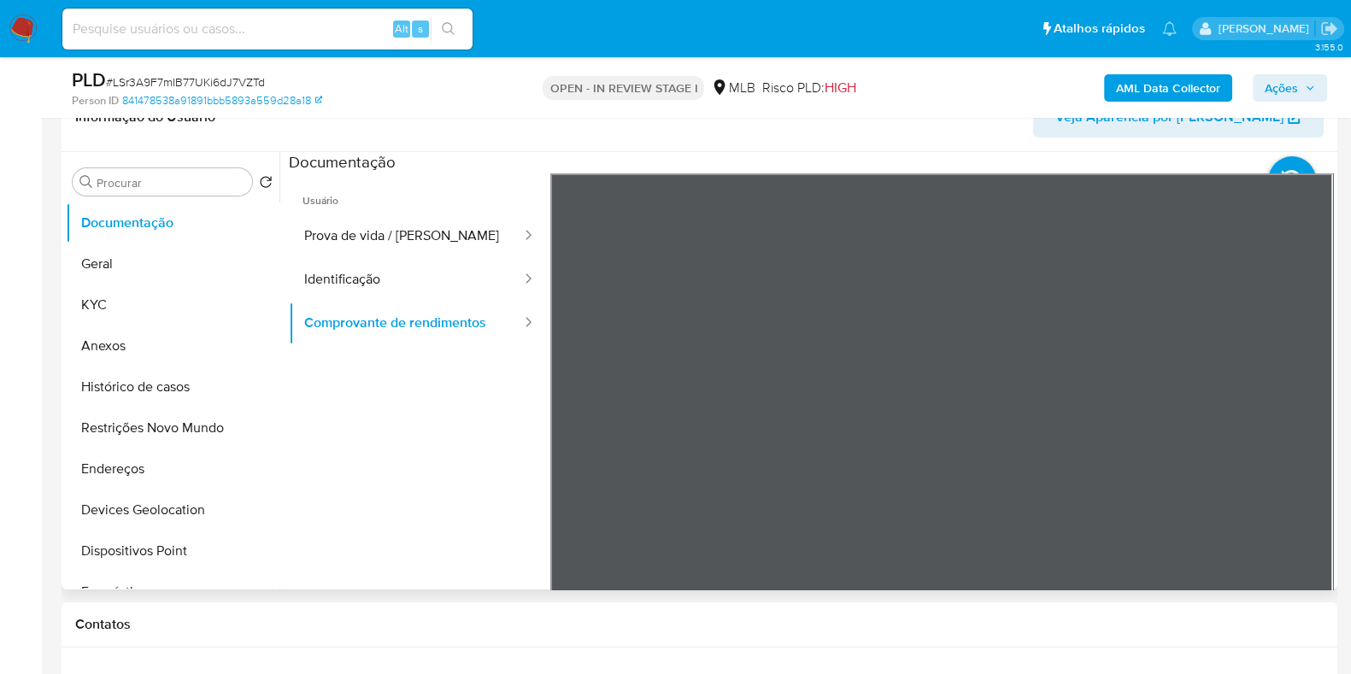
scroll to position [321, 0]
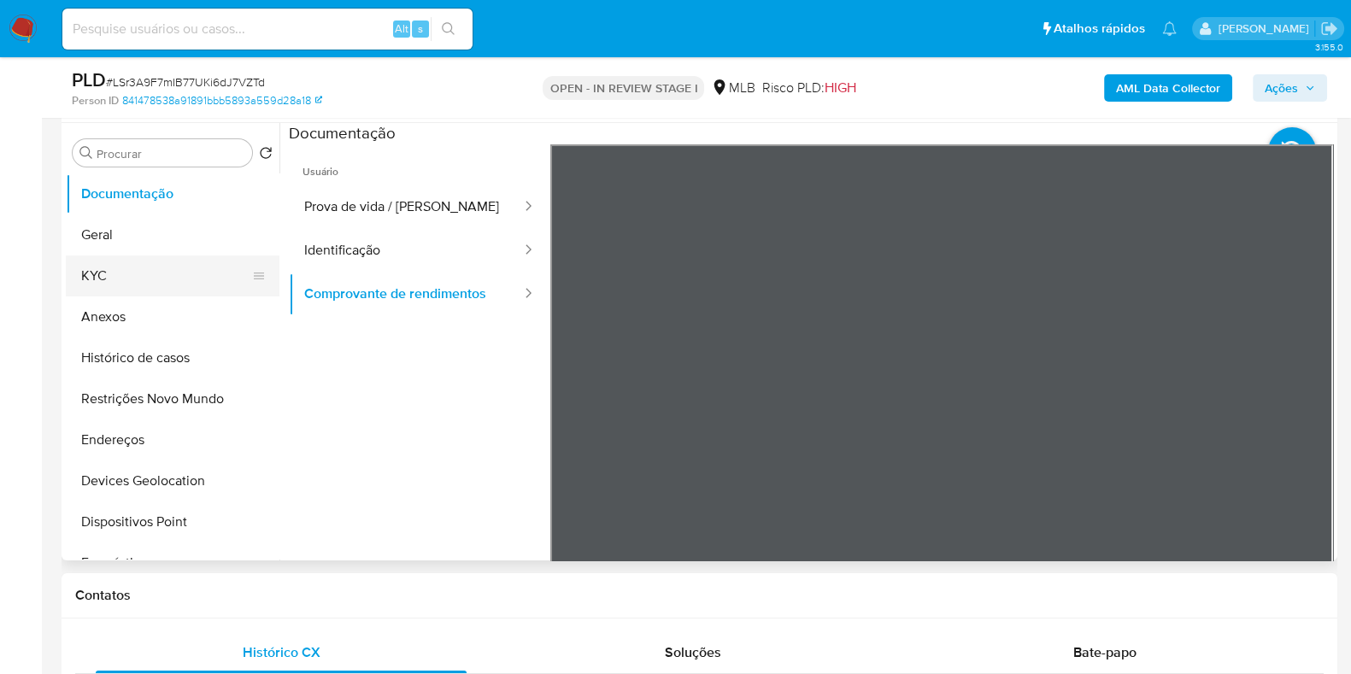
click at [120, 257] on button "KYC" at bounding box center [166, 276] width 200 height 41
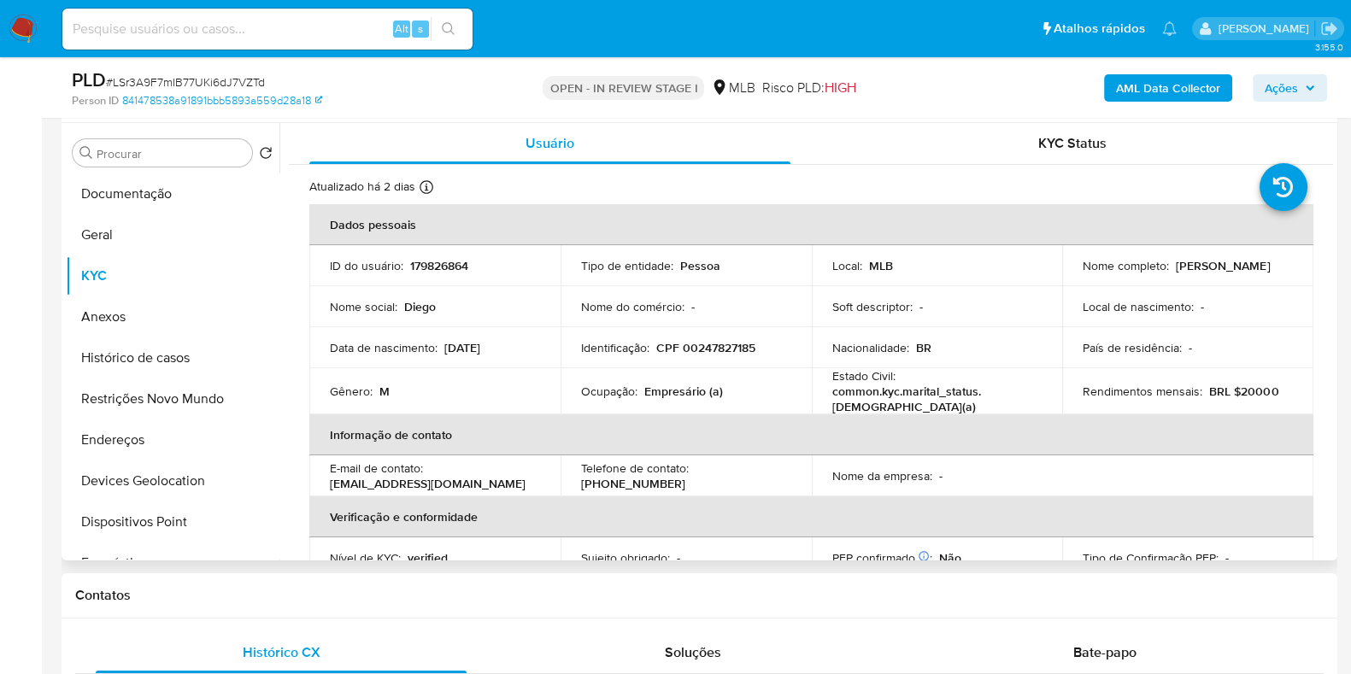
click at [668, 390] on p "Empresário (a)" at bounding box center [683, 391] width 79 height 15
copy p "Empresário"
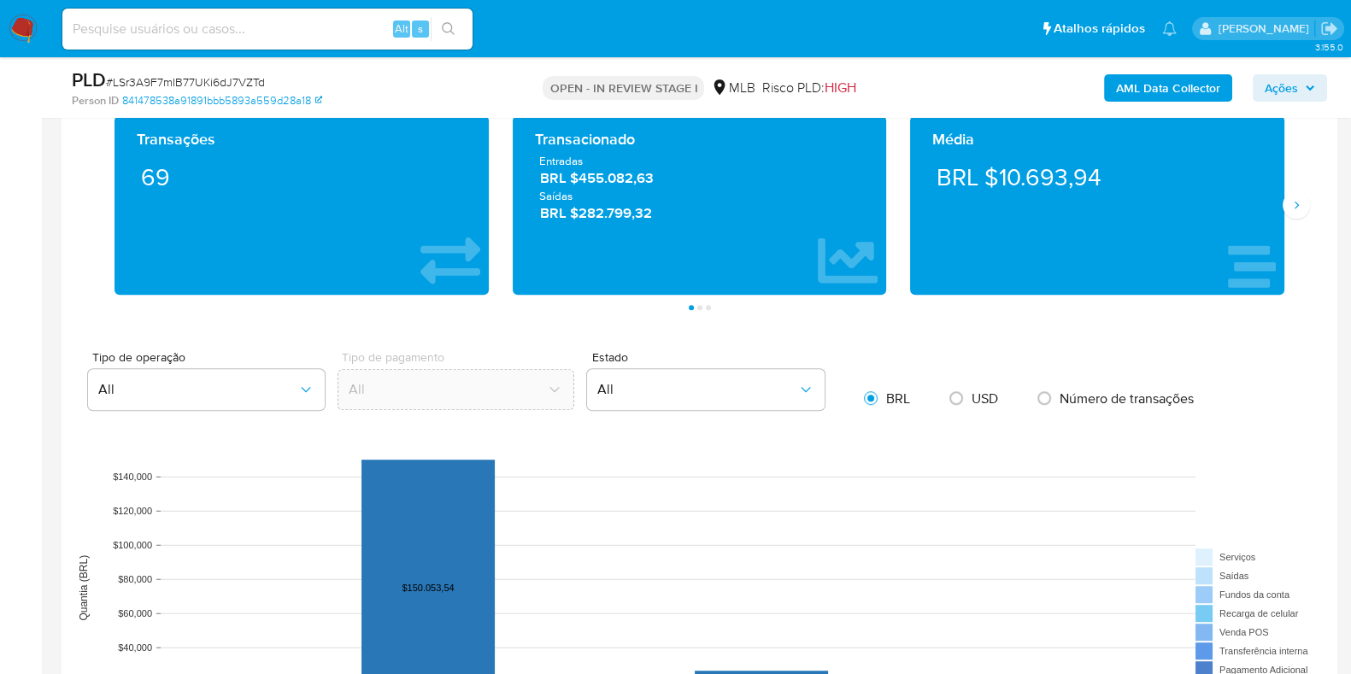
scroll to position [1068, 0]
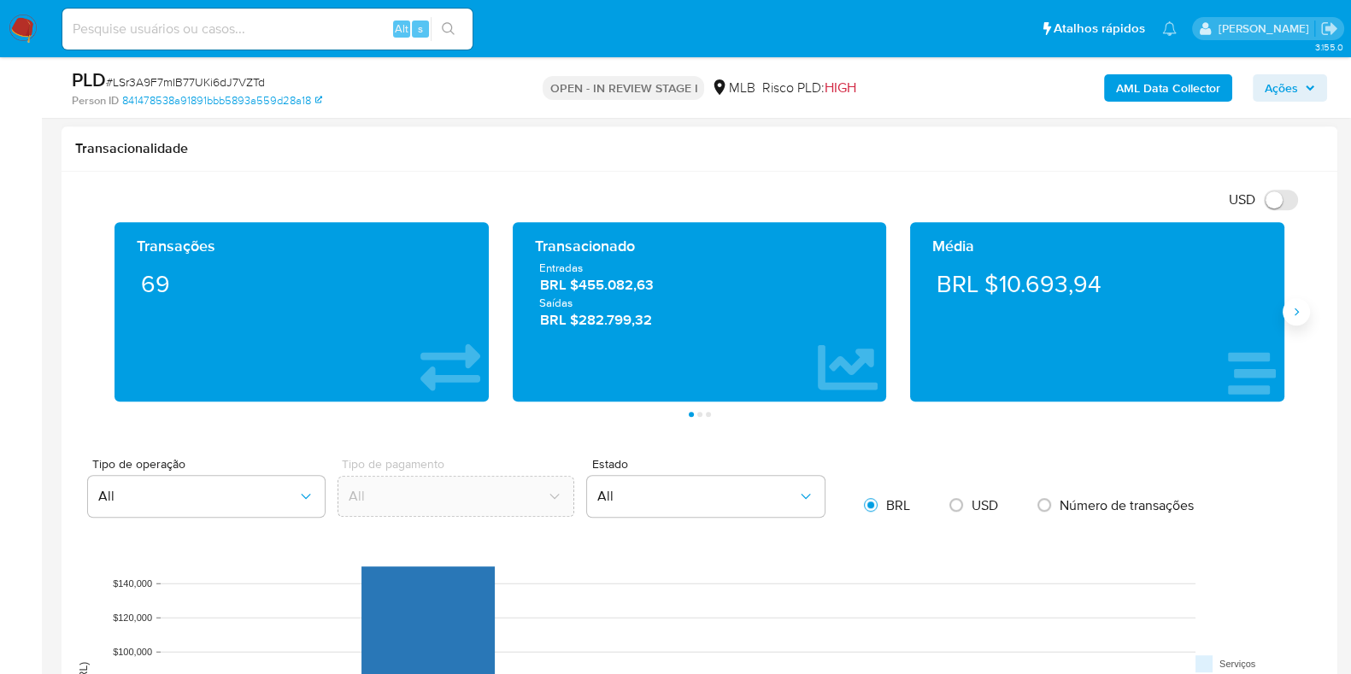
click at [1297, 315] on icon "Siguiente" at bounding box center [1297, 312] width 14 height 14
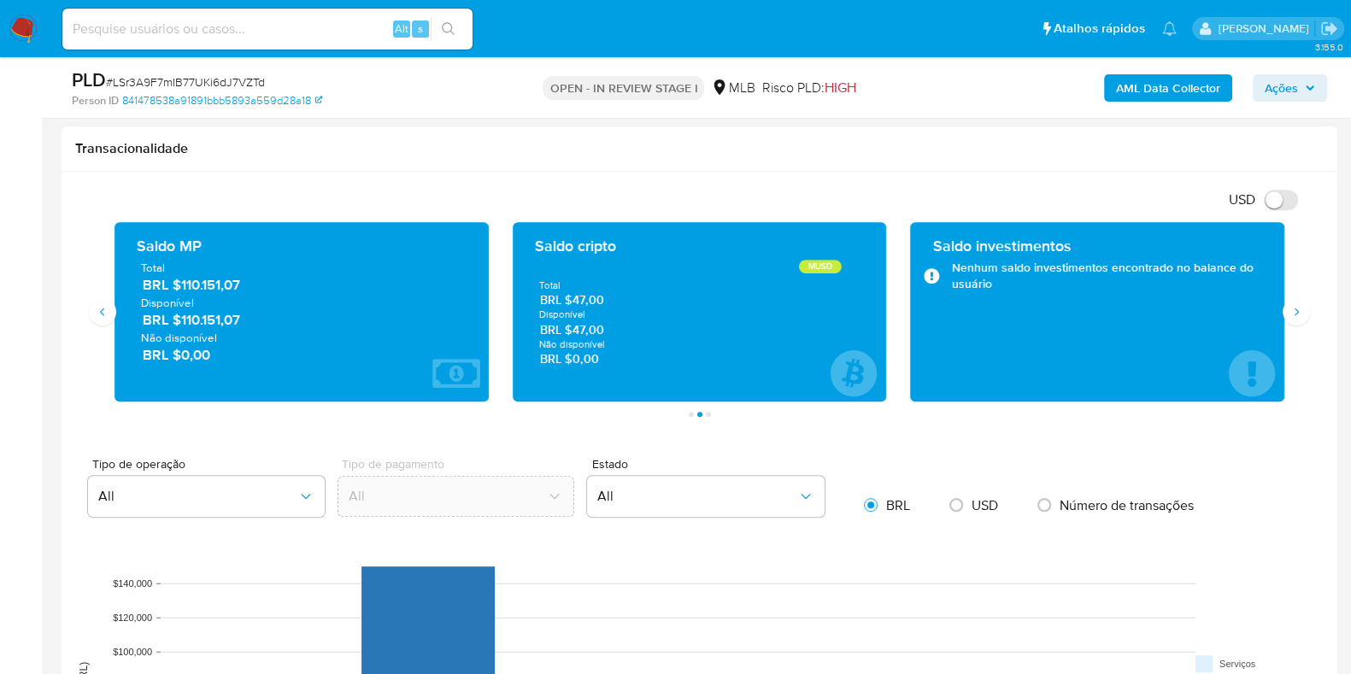
drag, startPoint x: 248, startPoint y: 322, endPoint x: 186, endPoint y: 324, distance: 61.6
click at [186, 324] on span "BRL $110.151,07" at bounding box center [303, 320] width 320 height 20
click at [1295, 309] on icon "Siguiente" at bounding box center [1297, 312] width 14 height 14
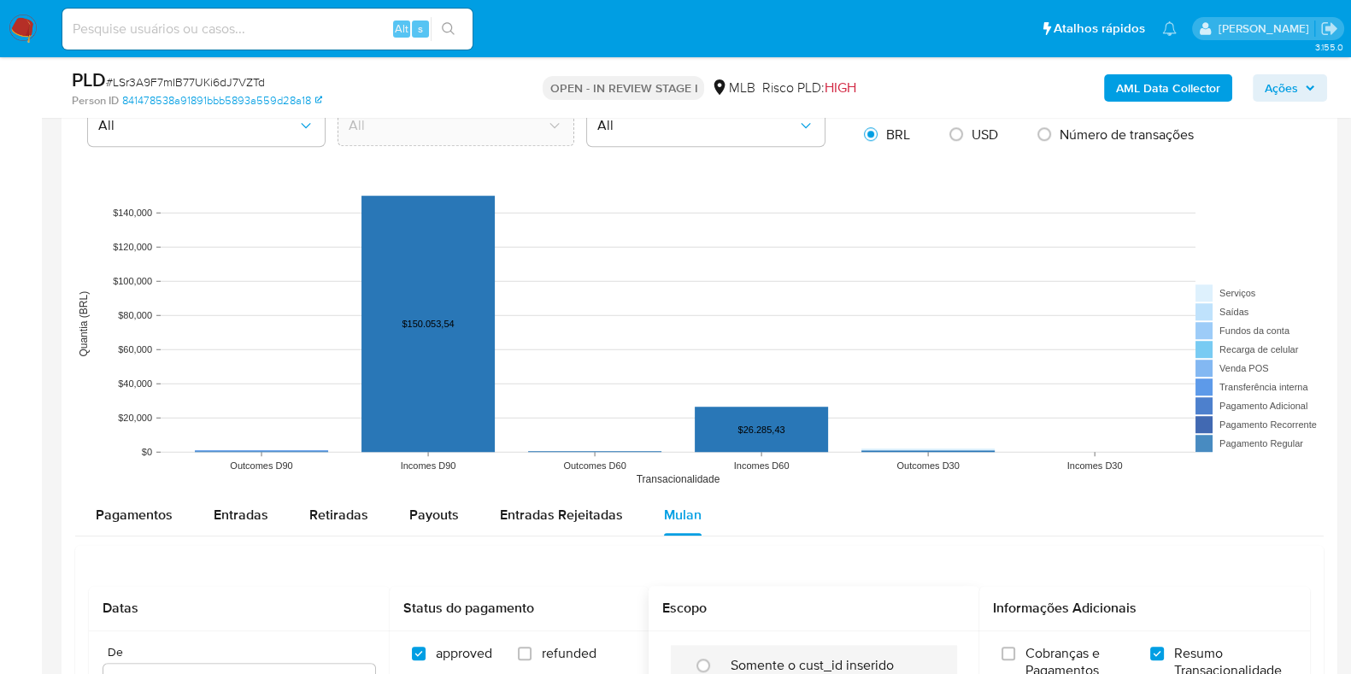
scroll to position [1175, 0]
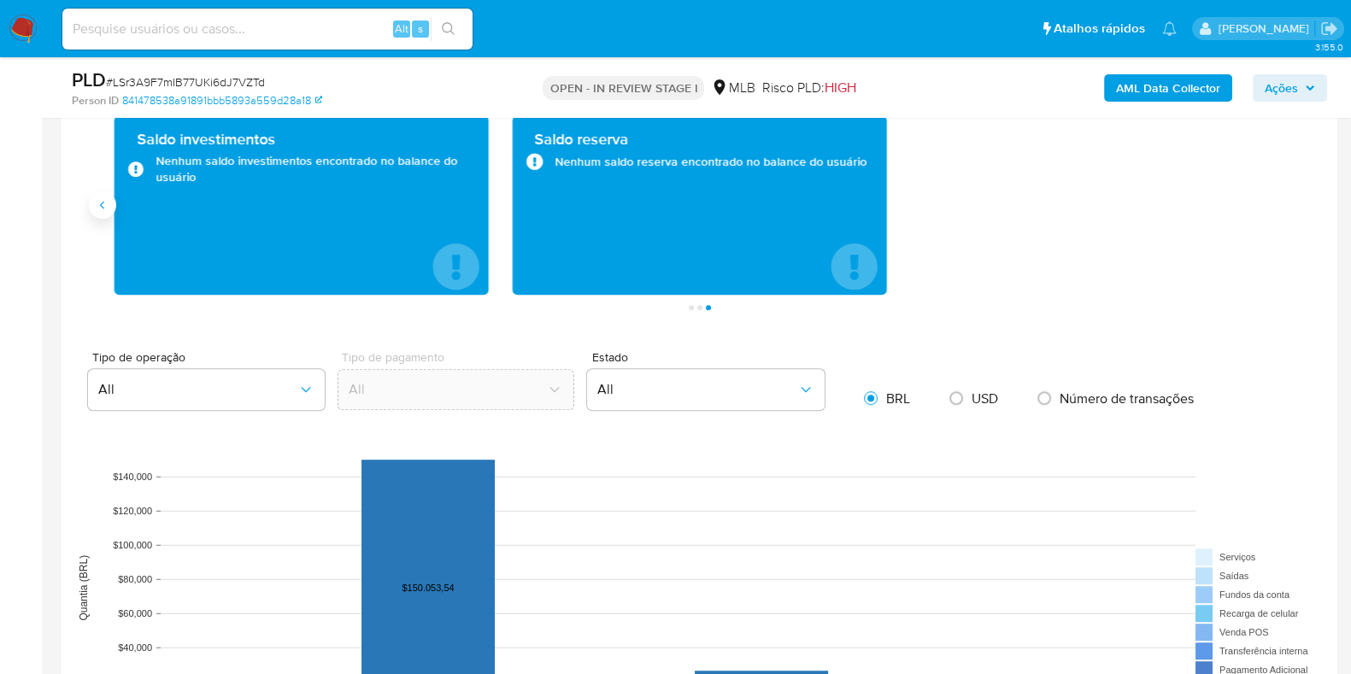
click at [97, 204] on icon "Anterior" at bounding box center [103, 205] width 14 height 14
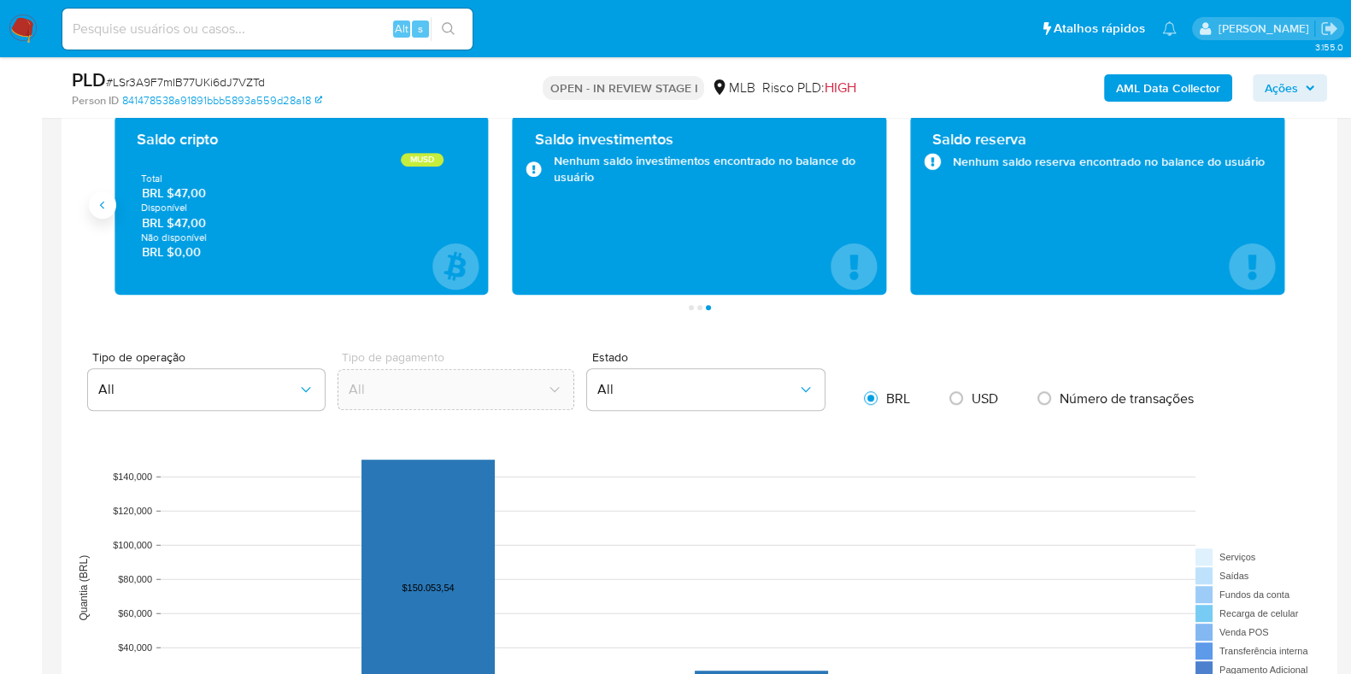
click at [114, 209] on button "Anterior" at bounding box center [102, 204] width 27 height 27
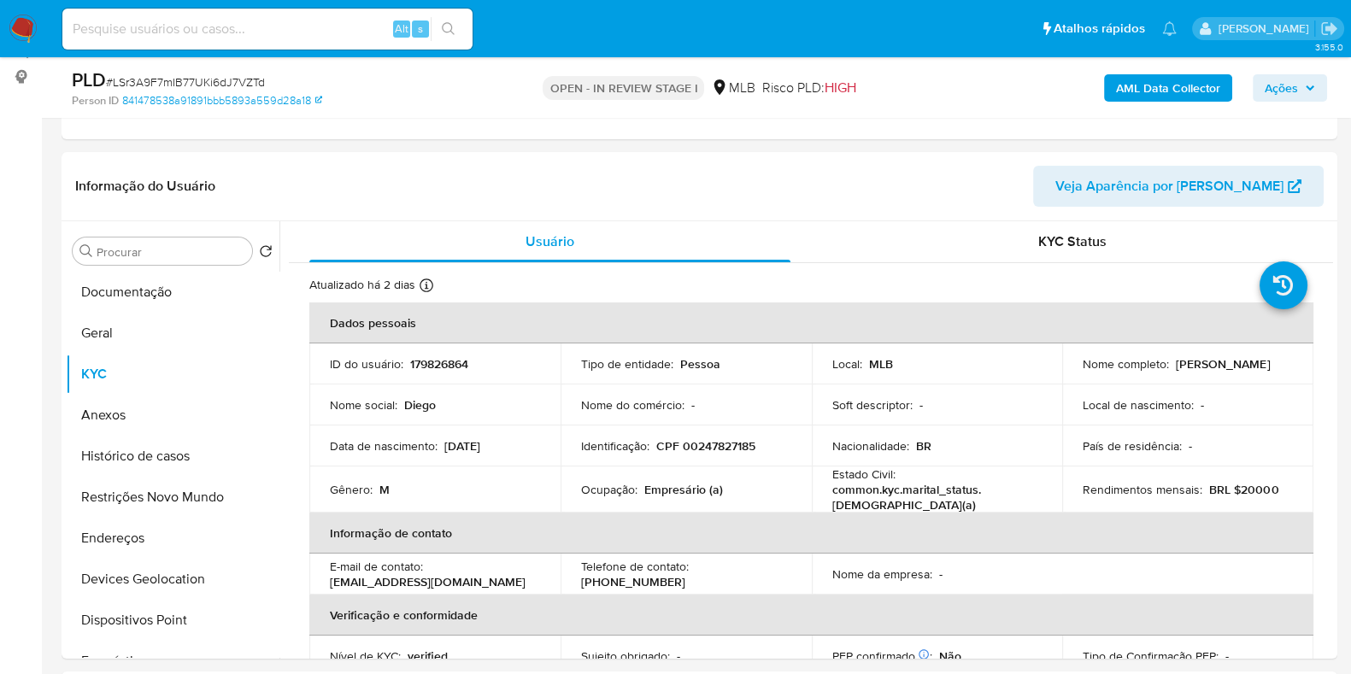
scroll to position [106, 0]
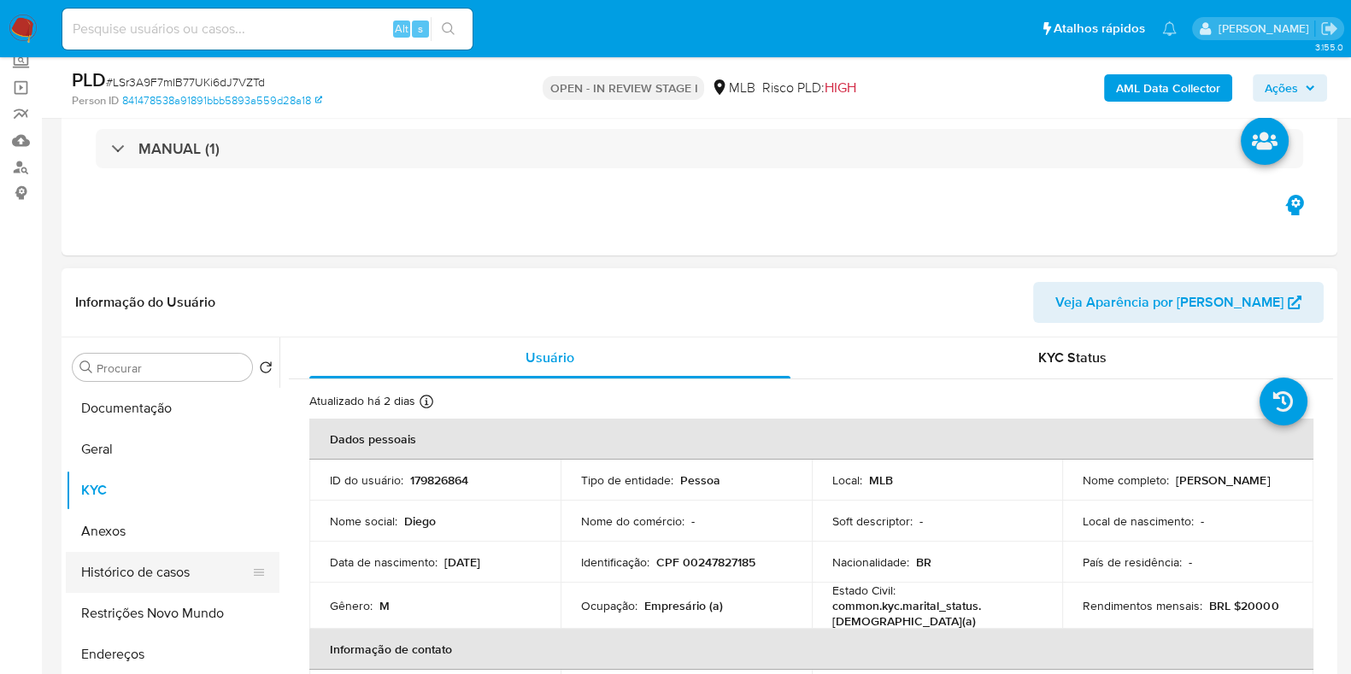
click at [185, 580] on button "Histórico de casos" at bounding box center [166, 572] width 200 height 41
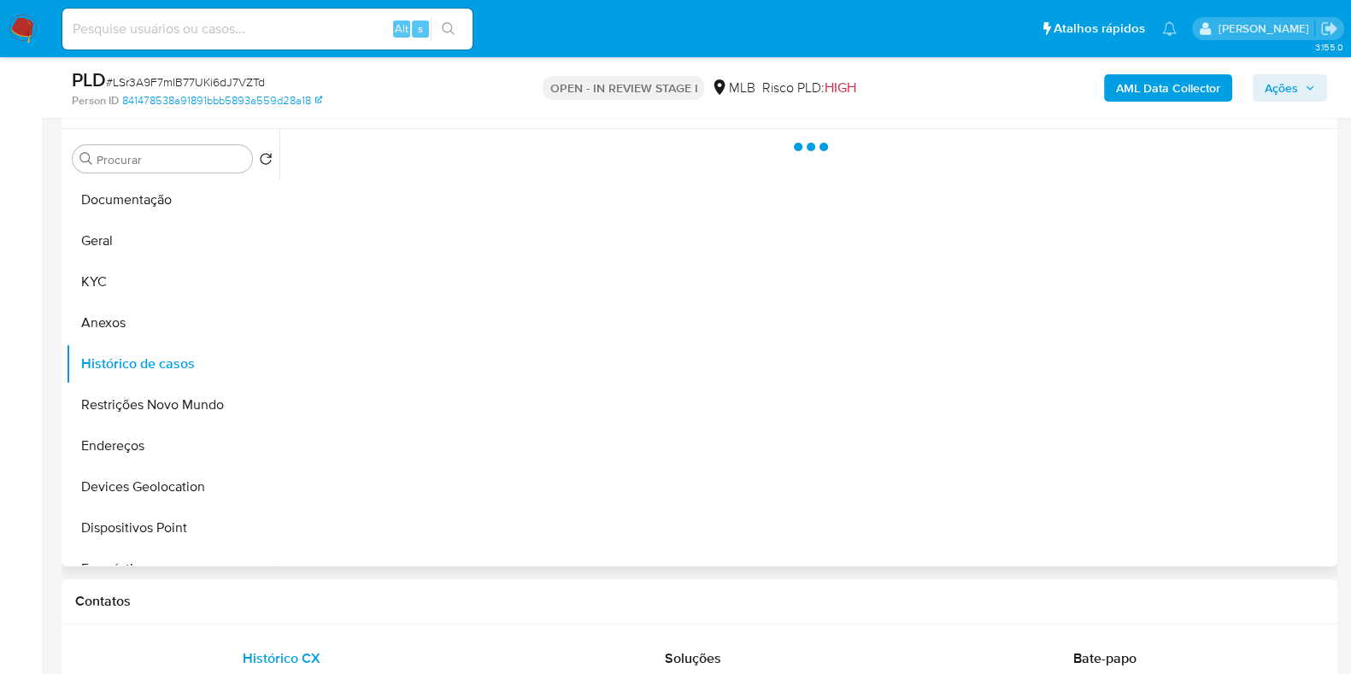
scroll to position [321, 0]
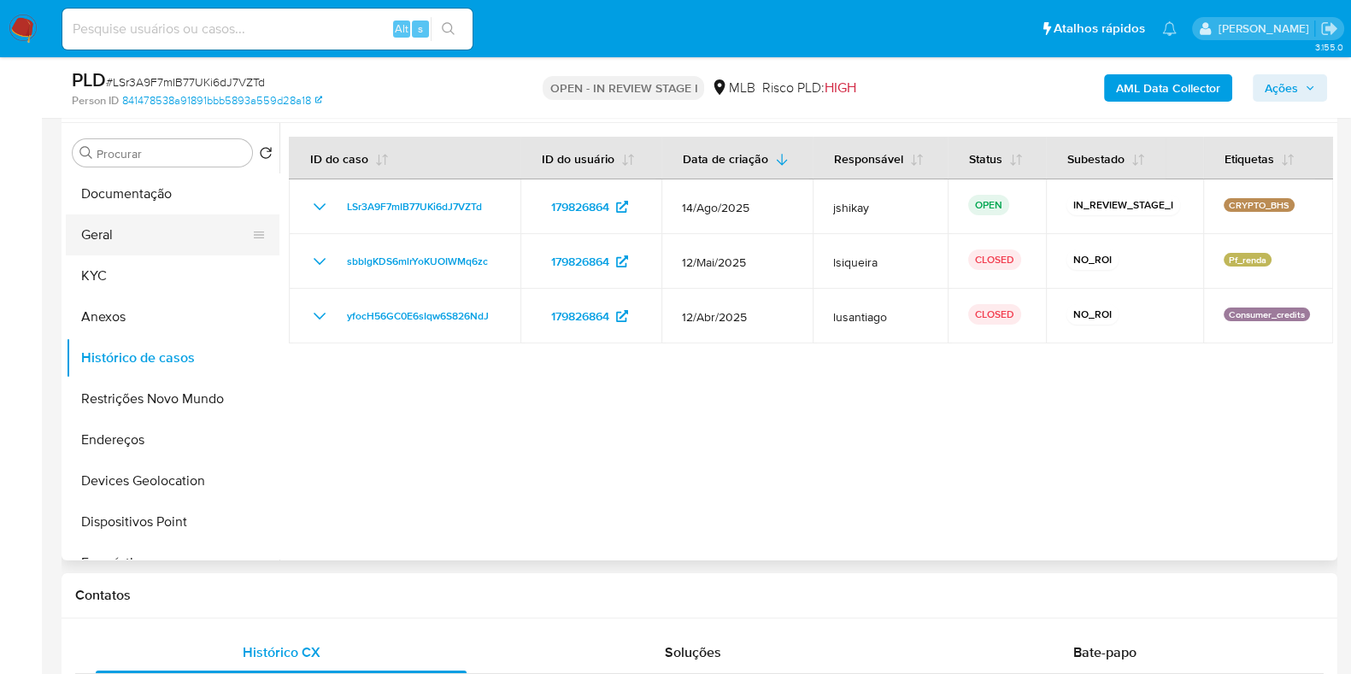
click at [98, 231] on button "Geral" at bounding box center [166, 235] width 200 height 41
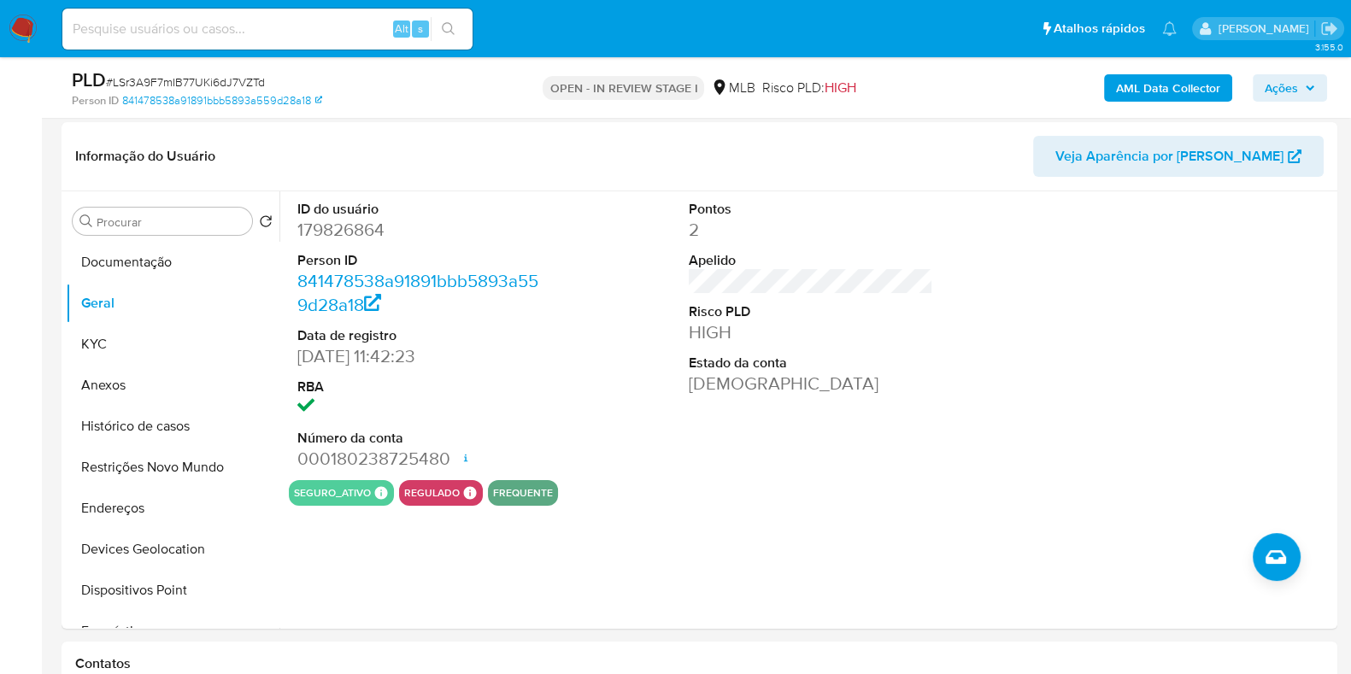
scroll to position [266, 0]
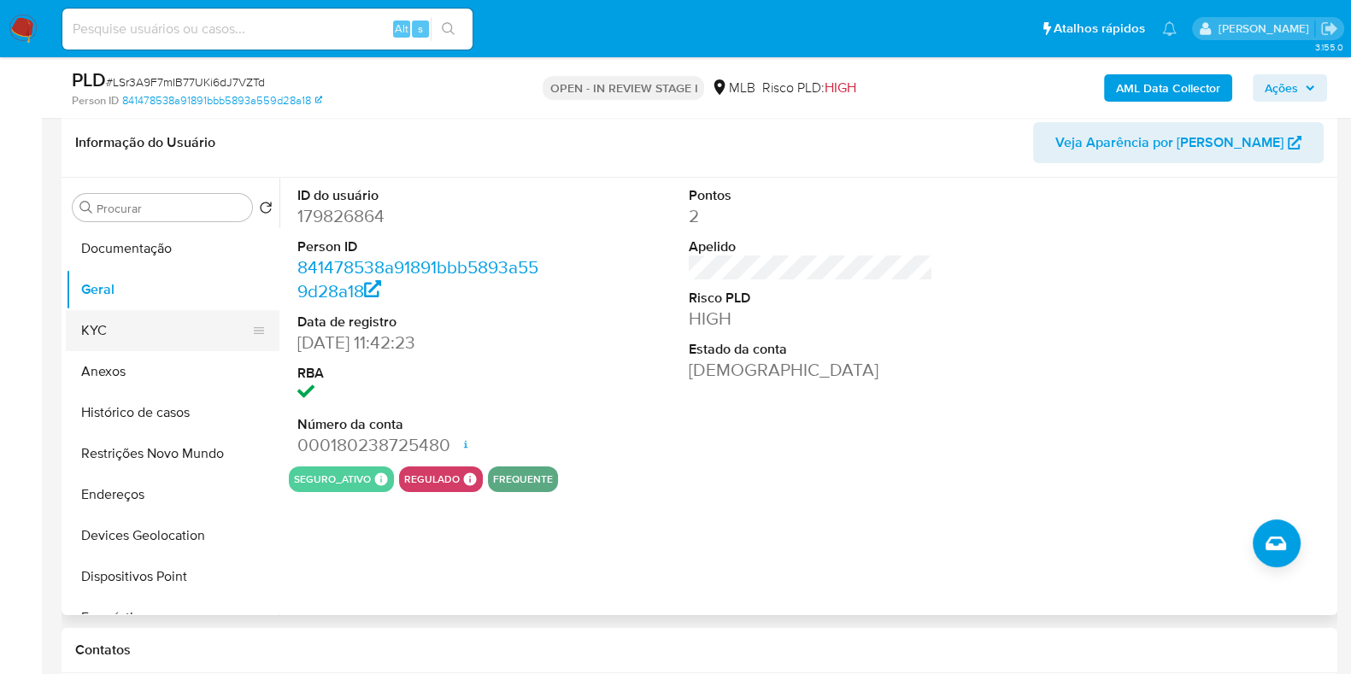
click at [132, 315] on button "KYC" at bounding box center [166, 330] width 200 height 41
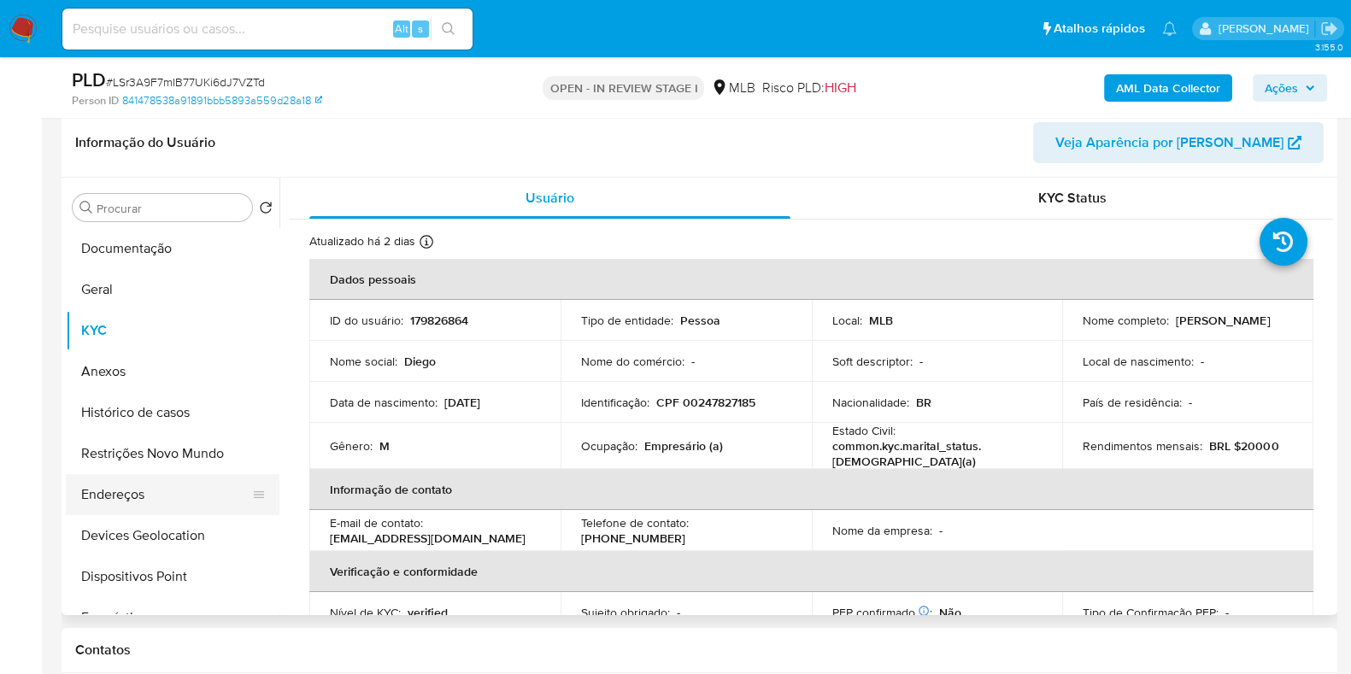
click at [163, 495] on button "Endereços" at bounding box center [166, 494] width 200 height 41
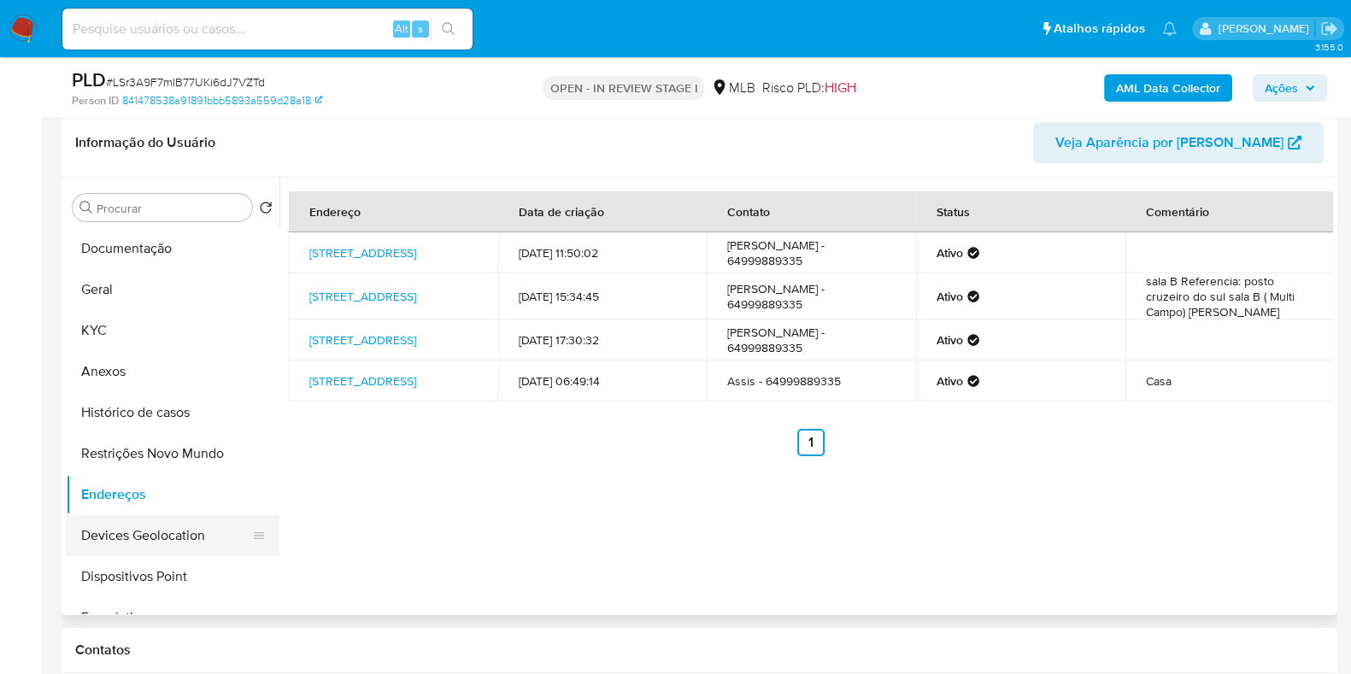
click at [182, 531] on button "Devices Geolocation" at bounding box center [166, 535] width 200 height 41
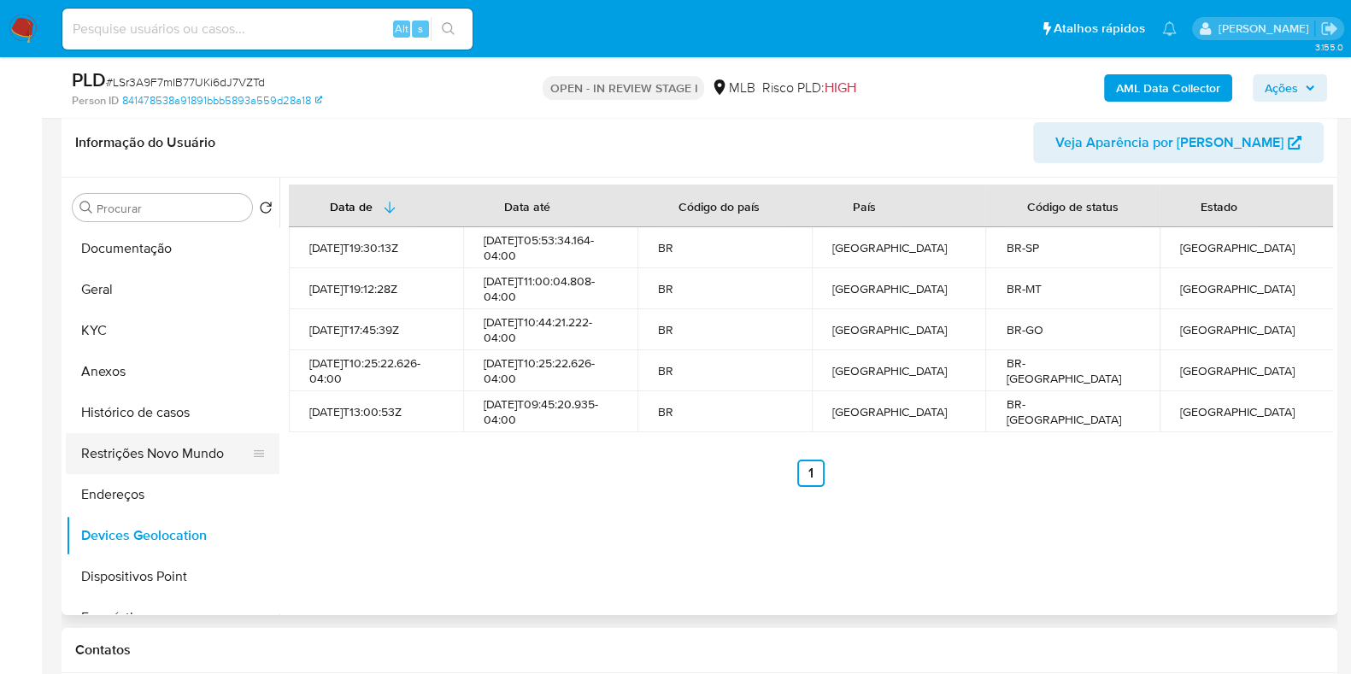
click at [85, 457] on button "Restrições Novo Mundo" at bounding box center [166, 453] width 200 height 41
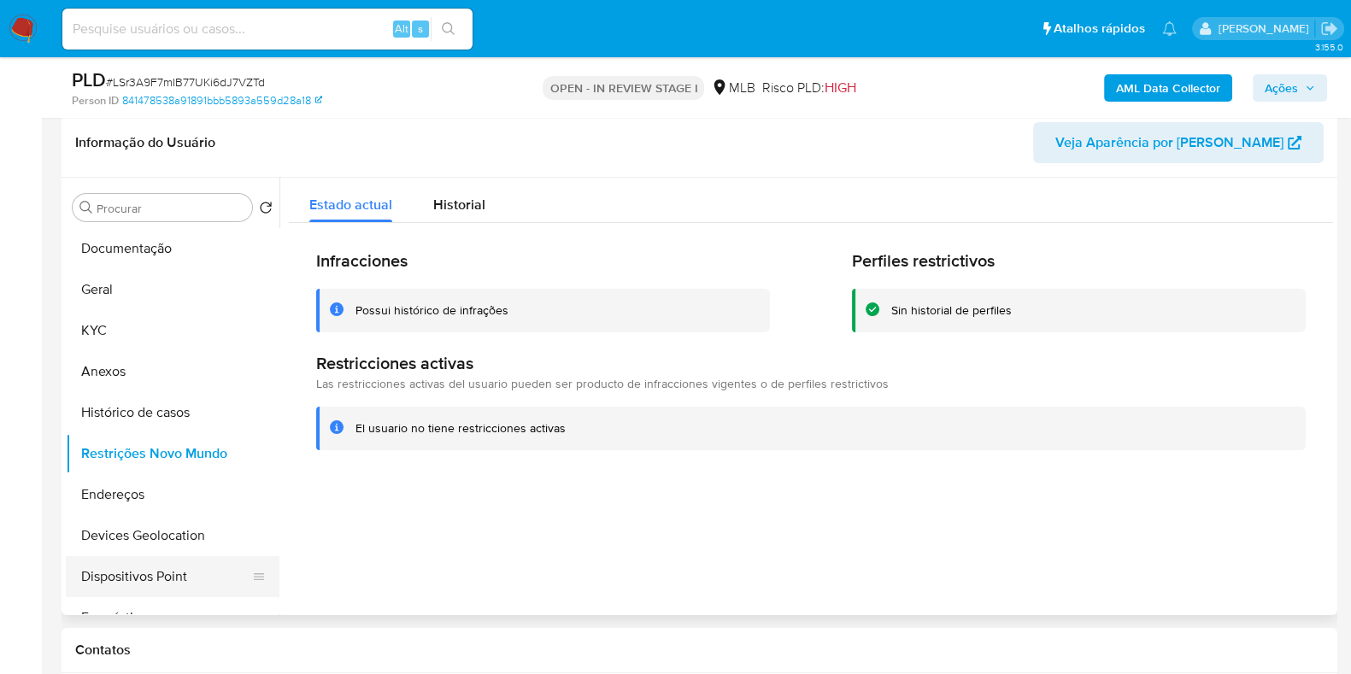
click at [121, 580] on button "Dispositivos Point" at bounding box center [166, 576] width 200 height 41
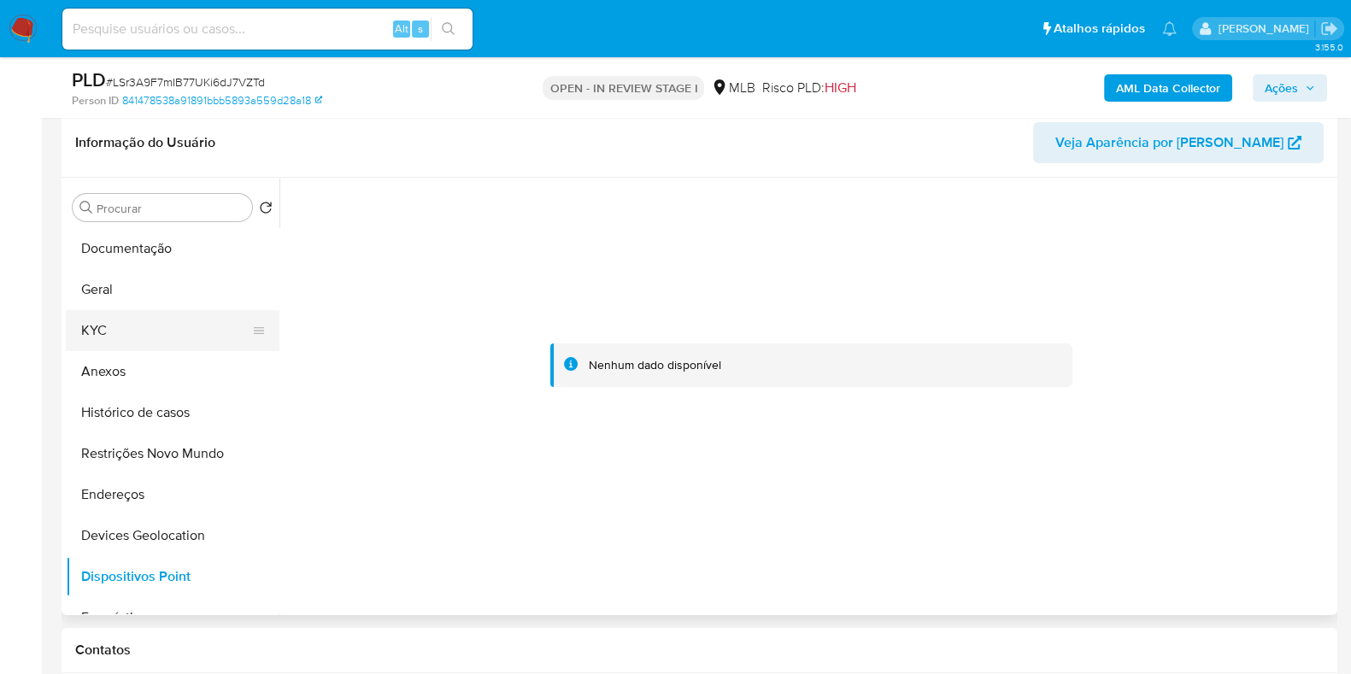
click at [110, 332] on button "KYC" at bounding box center [166, 330] width 200 height 41
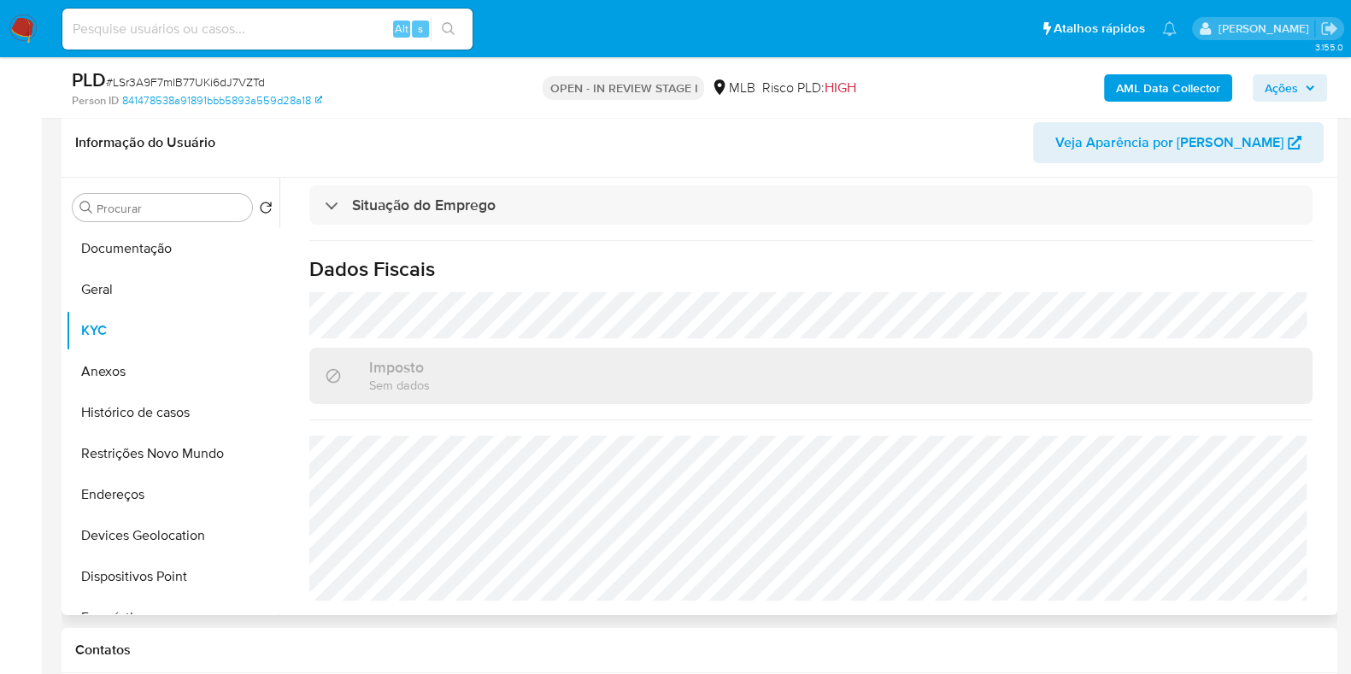
scroll to position [743, 0]
click at [141, 488] on button "Endereços" at bounding box center [166, 494] width 200 height 41
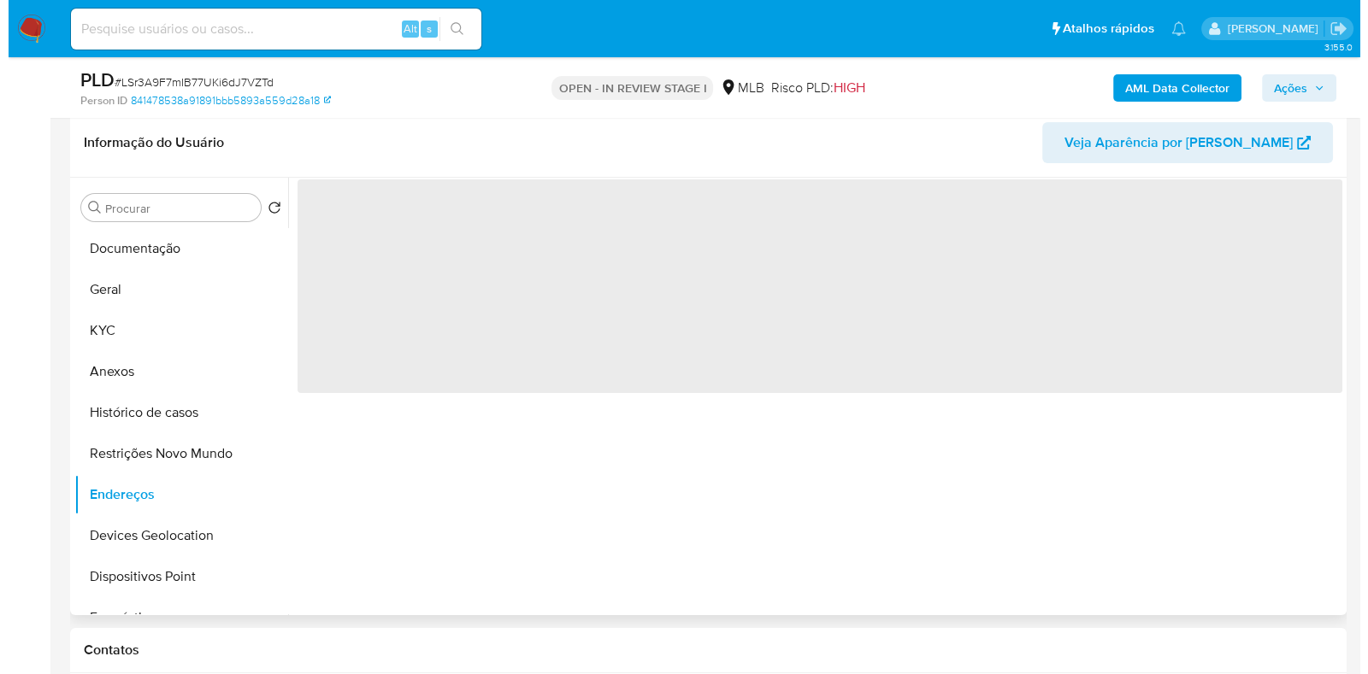
scroll to position [0, 0]
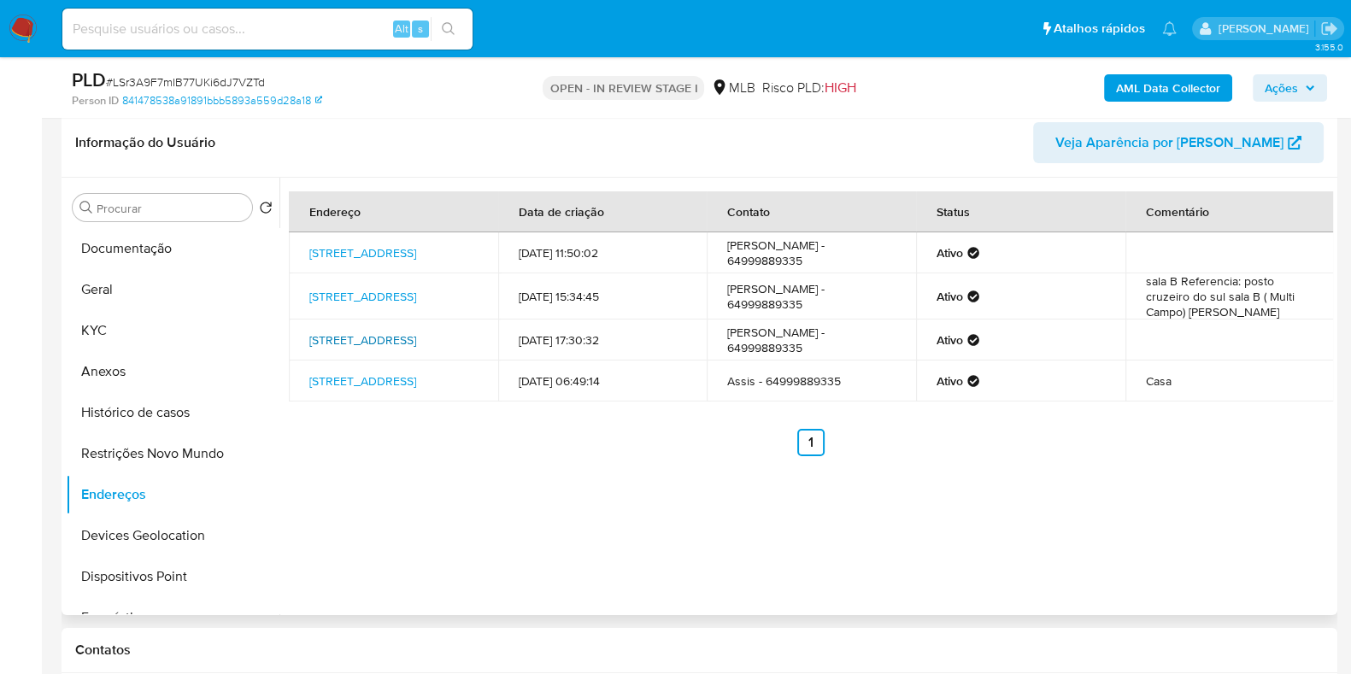
click at [401, 332] on link "Rua 10 186, Piranhas, Goiás, 76230000, Brasil 186" at bounding box center [362, 340] width 107 height 17
click at [101, 375] on button "Anexos" at bounding box center [166, 371] width 200 height 41
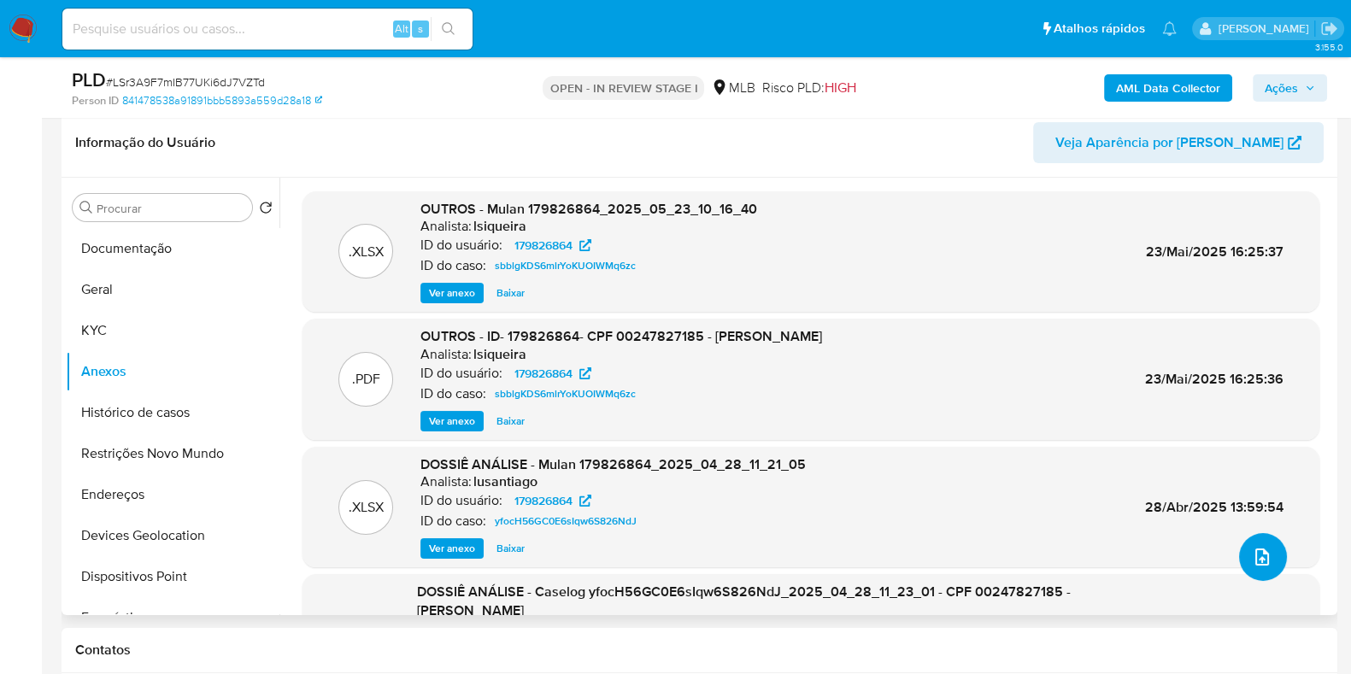
click at [1258, 554] on icon "upload-file" at bounding box center [1262, 557] width 21 height 21
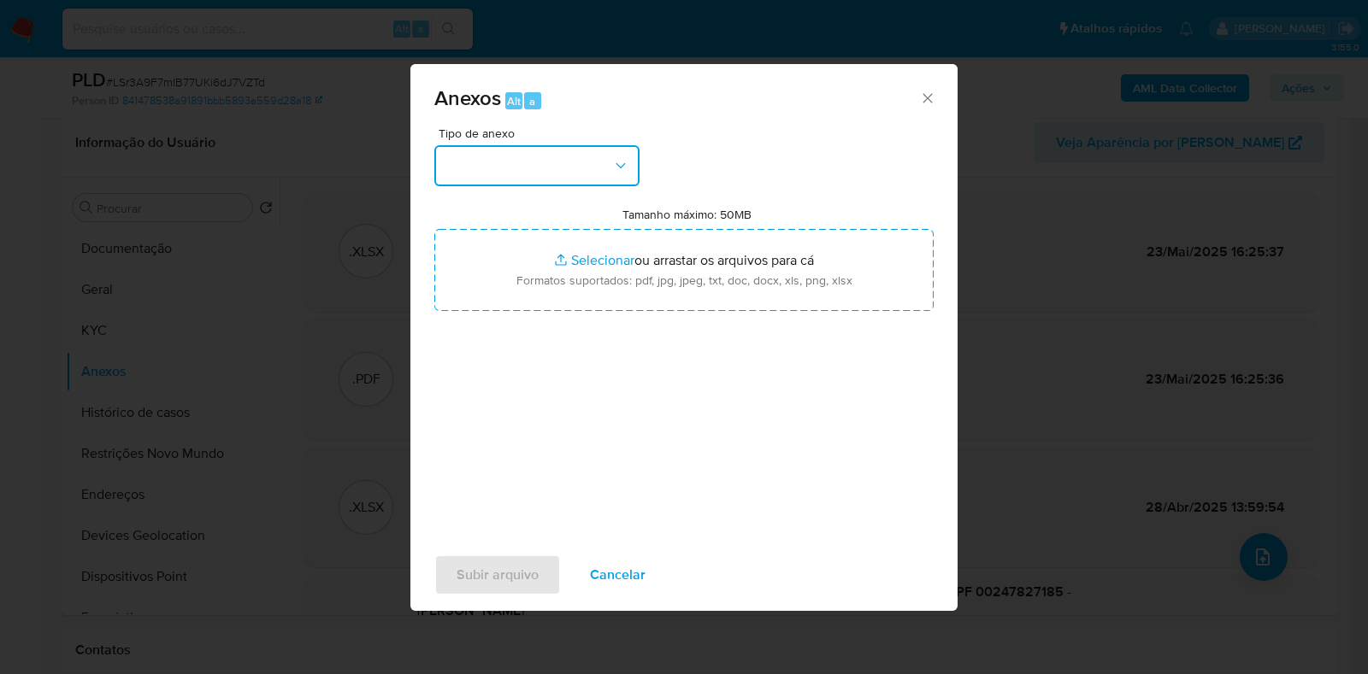
click at [546, 158] on button "button" at bounding box center [536, 165] width 205 height 41
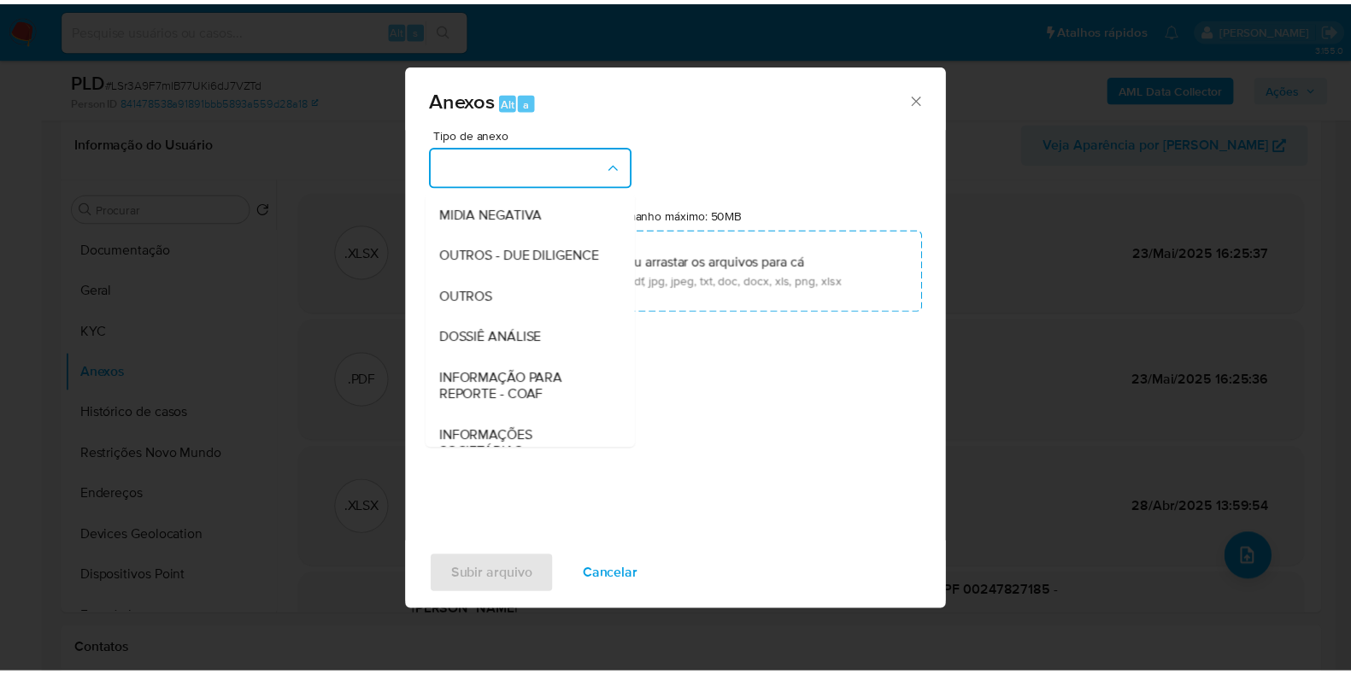
scroll to position [213, 0]
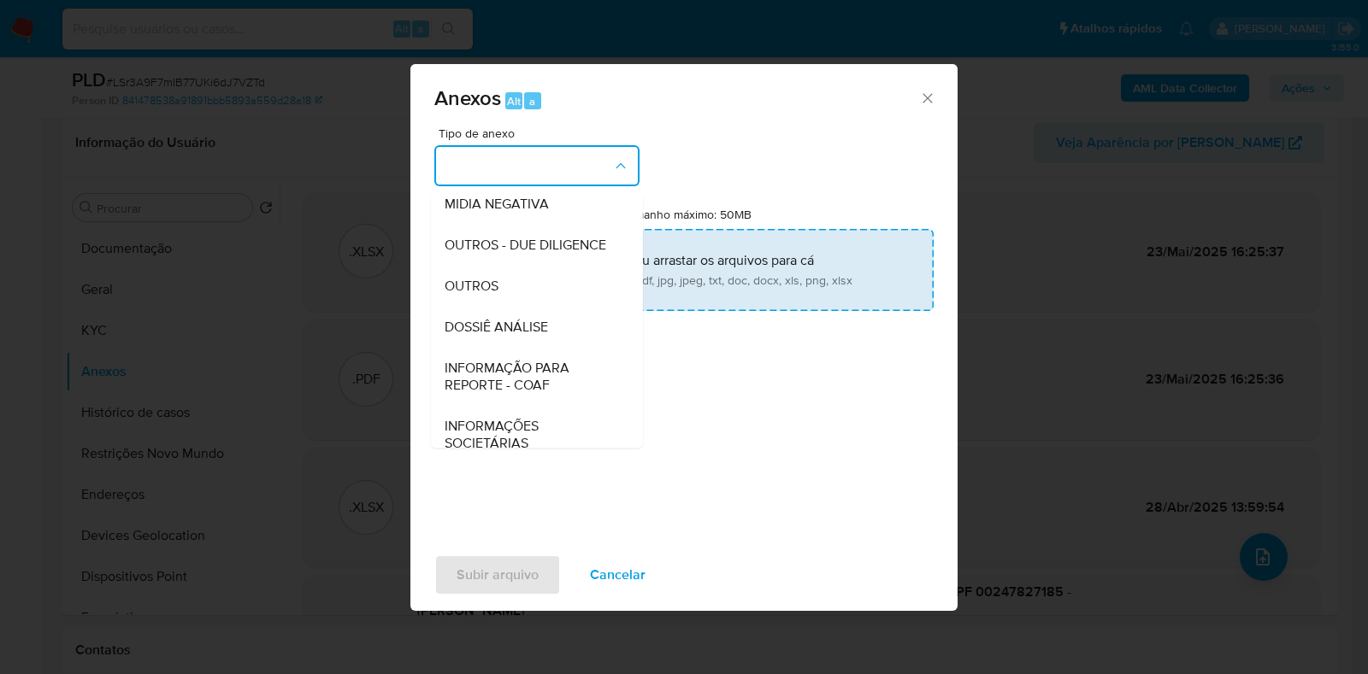
drag, startPoint x: 483, startPoint y: 319, endPoint x: 504, endPoint y: 303, distance: 26.3
click at [482, 295] on span "OUTROS" at bounding box center [471, 286] width 54 height 17
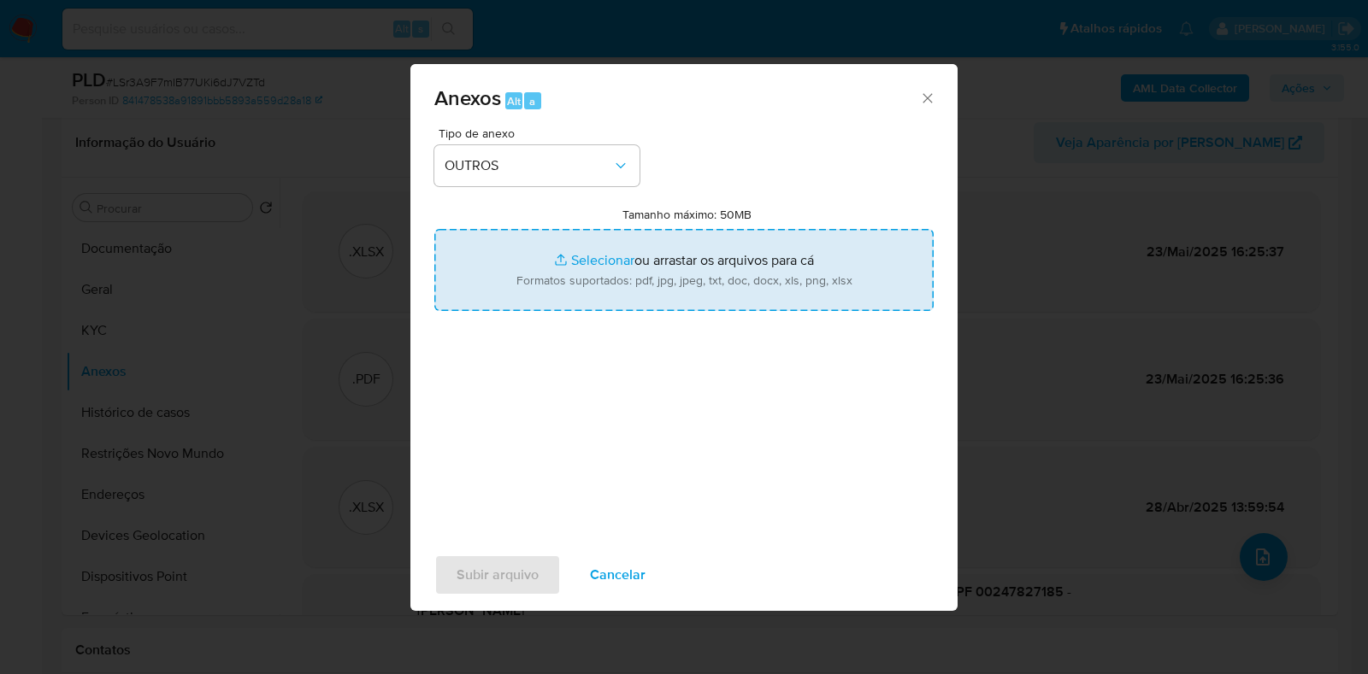
click at [585, 236] on input "Tamanho máximo: 50MB Selecionar arquivos" at bounding box center [683, 270] width 499 height 82
type input "C:\fakepath\Mulan 179826864_2025_08_20_13_44_42 - Resumen TX.pdf"
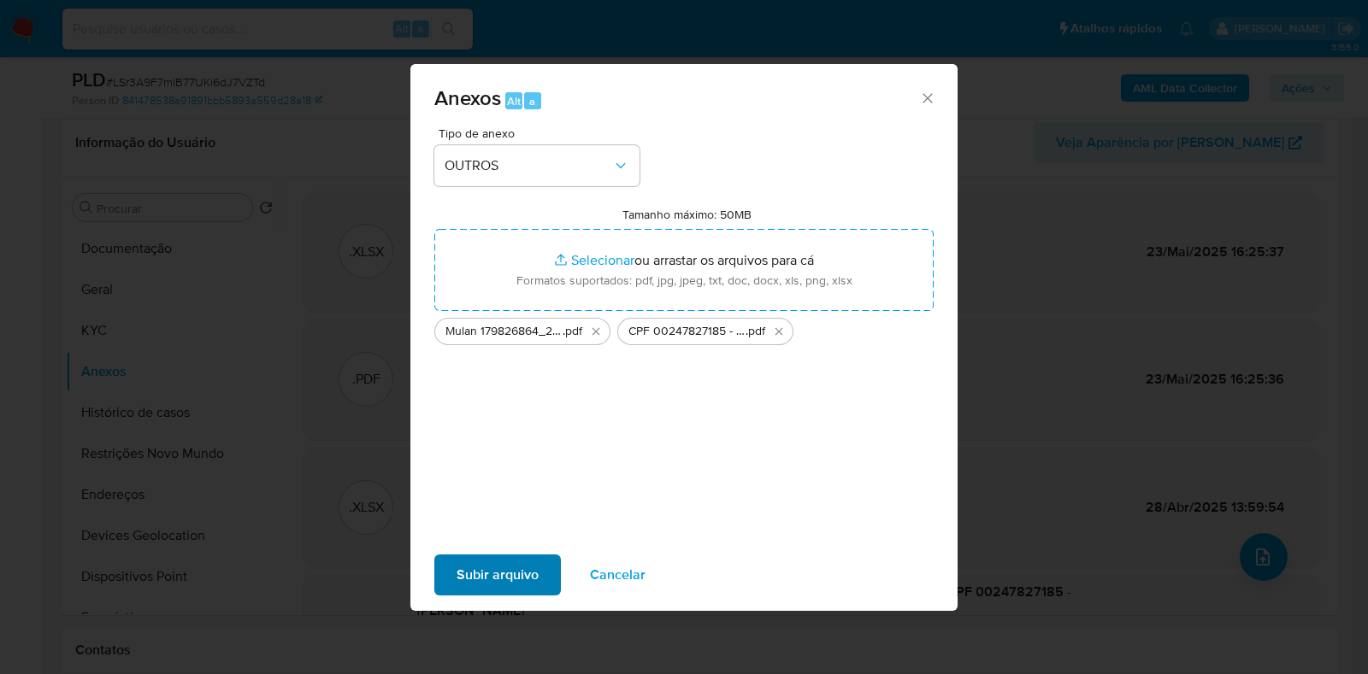
click at [474, 562] on div "Subir arquivo Cancelar" at bounding box center [683, 575] width 547 height 65
click at [501, 581] on span "Subir arquivo" at bounding box center [497, 575] width 82 height 38
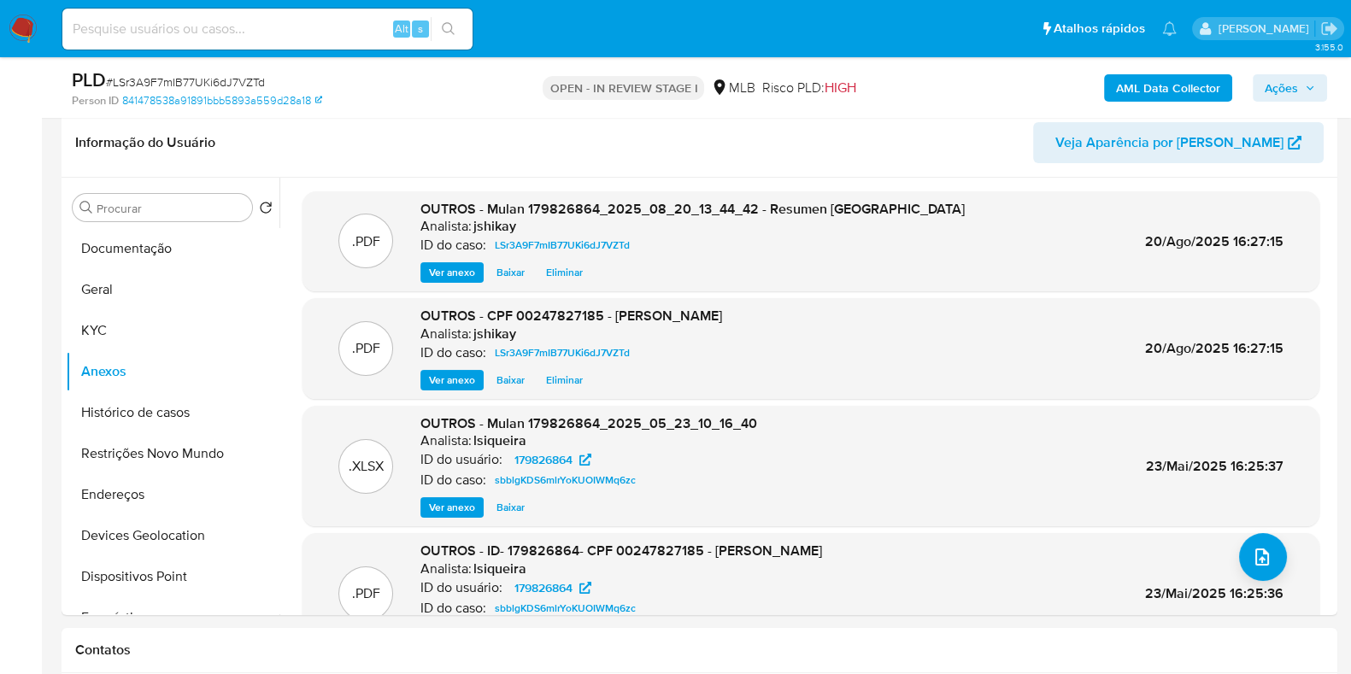
click at [1292, 87] on span "Ações" at bounding box center [1281, 87] width 33 height 27
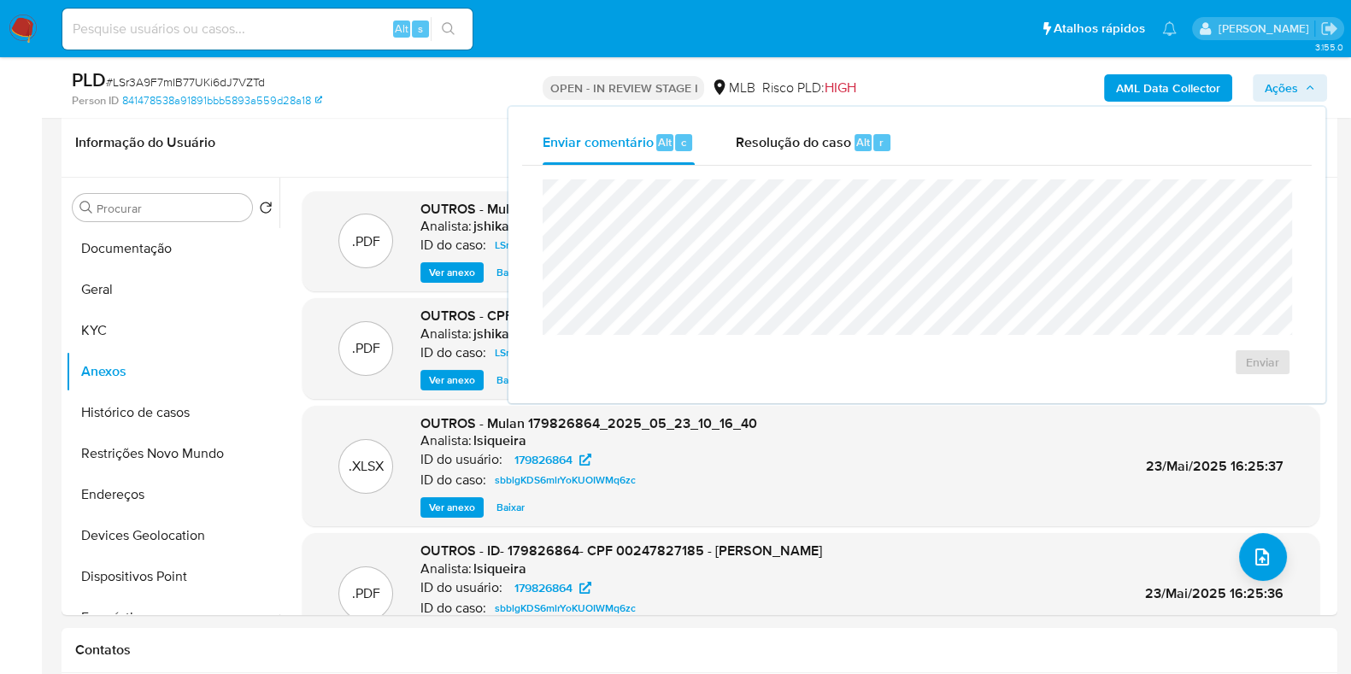
click at [796, 166] on div "Enviar" at bounding box center [917, 278] width 790 height 224
click at [791, 157] on div "Resolução do caso Alt r" at bounding box center [814, 143] width 156 height 44
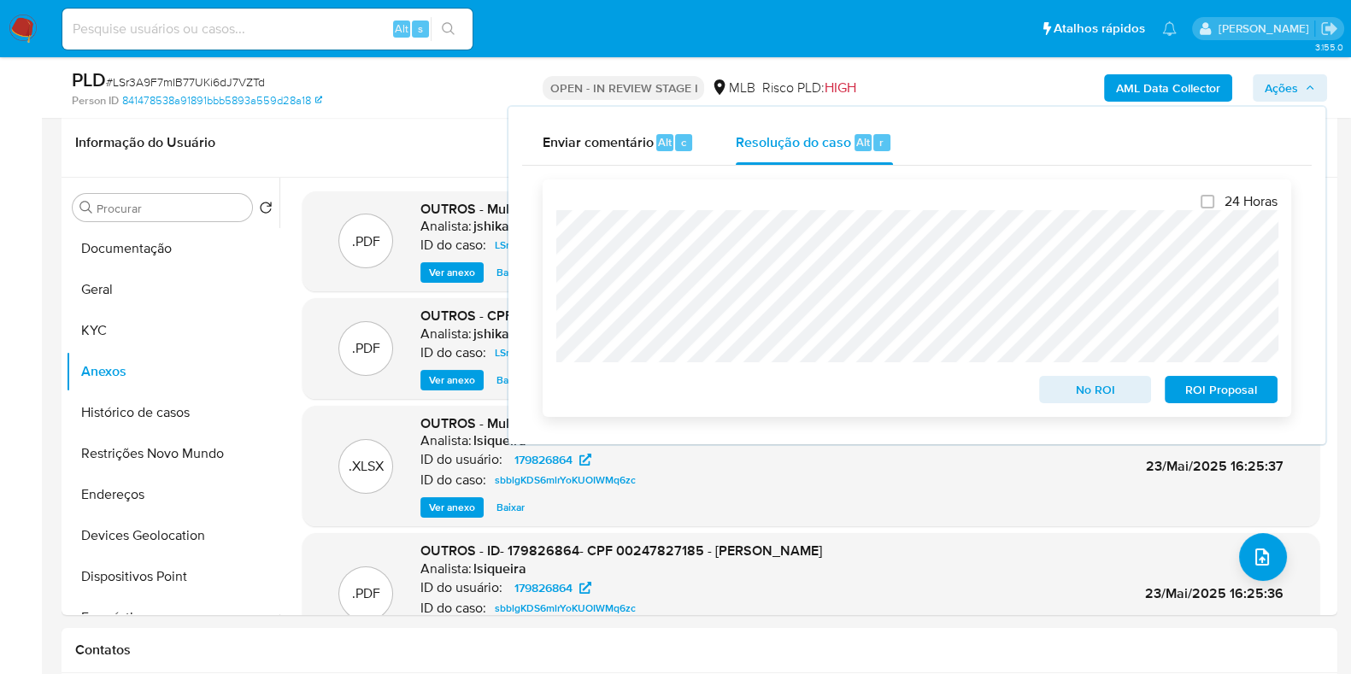
click at [1117, 391] on span "No ROI" at bounding box center [1095, 390] width 89 height 24
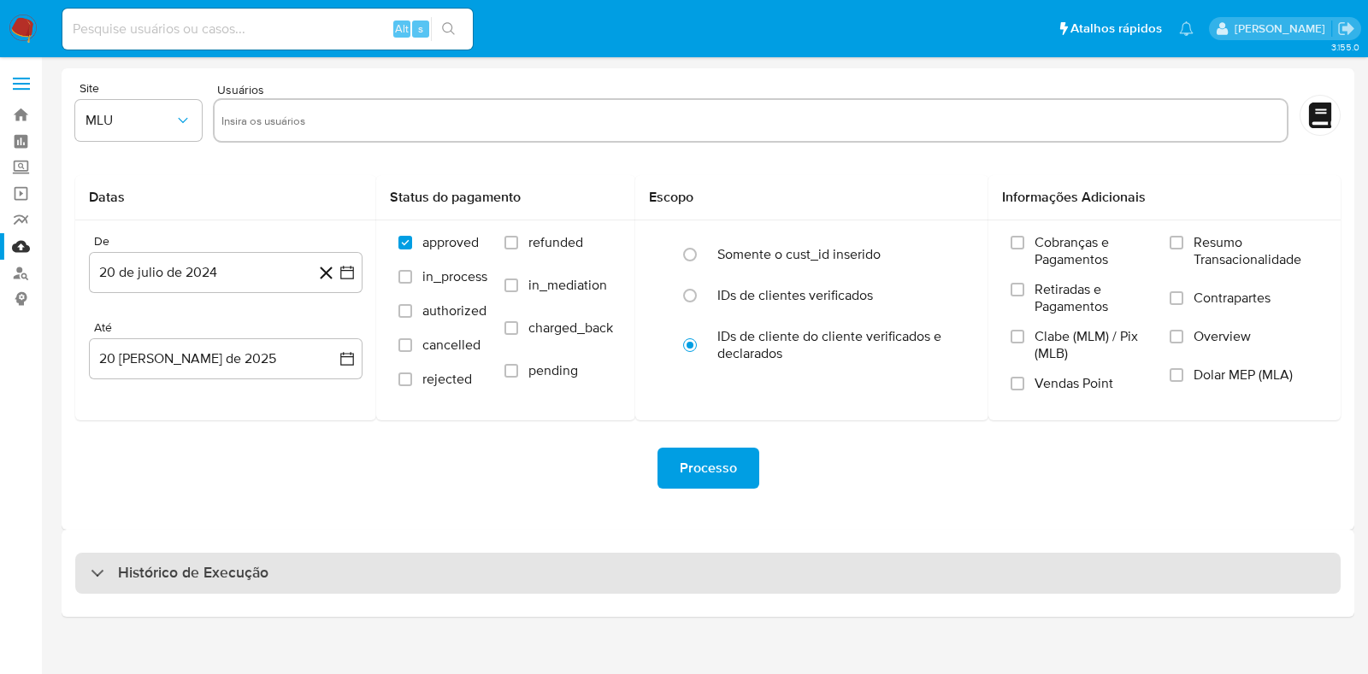
click at [385, 589] on div "Histórico de Execução" at bounding box center [707, 573] width 1265 height 41
select select "10"
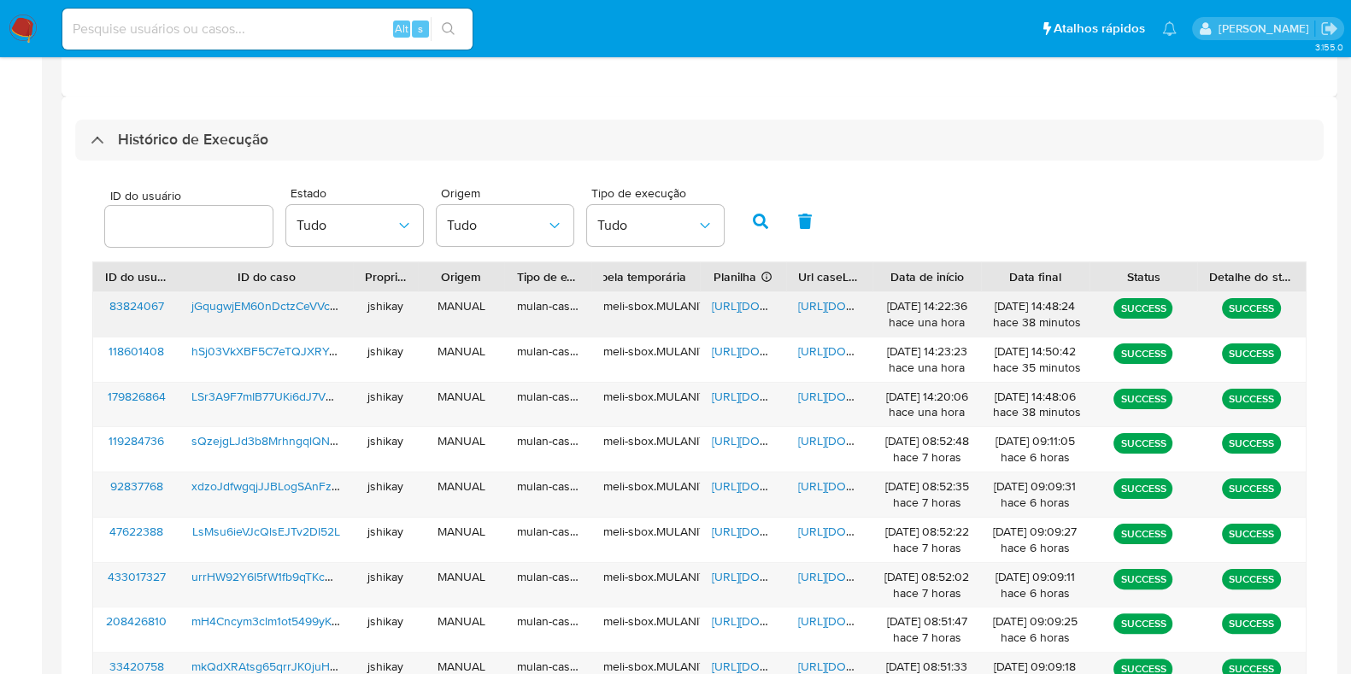
scroll to position [435, 0]
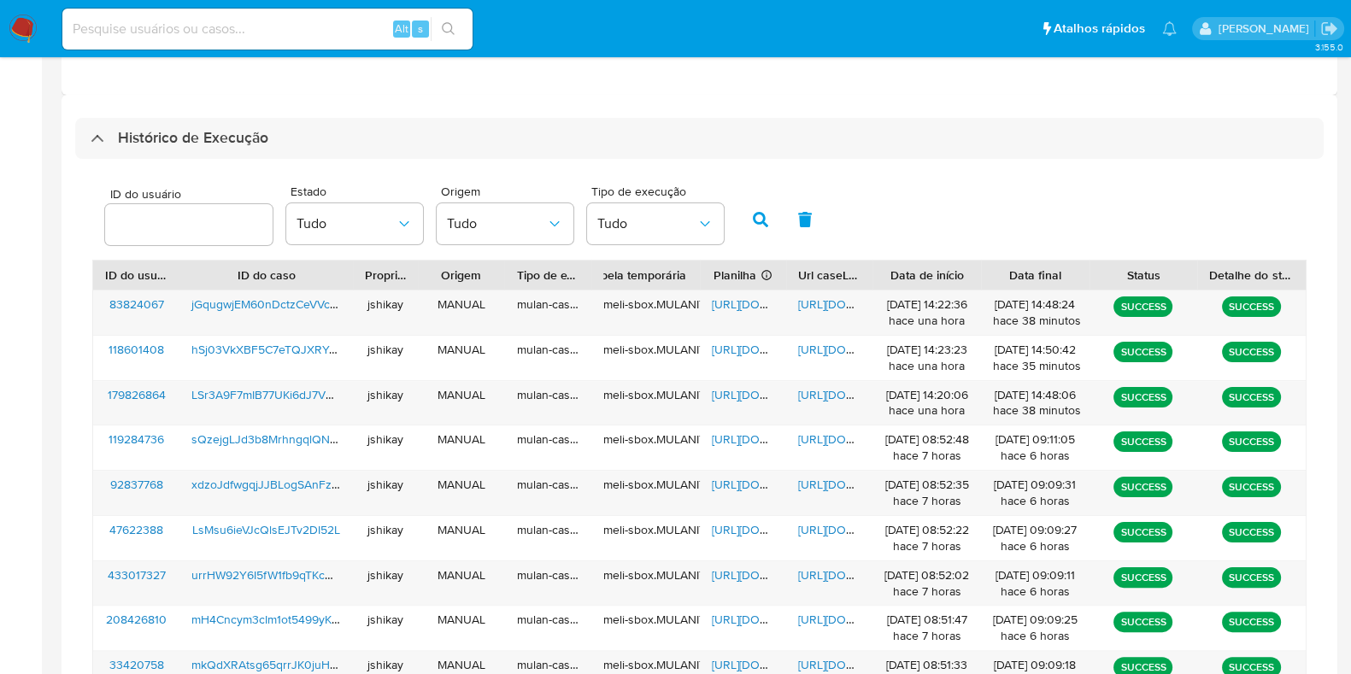
click at [949, 207] on div "ID do usuário Estado Tudo Origem Tudo Tipo de execução Tudo" at bounding box center [699, 218] width 1215 height 84
click at [750, 394] on span "[URL][DOMAIN_NAME]" at bounding box center [771, 394] width 118 height 17
click at [815, 393] on span "[URL][DOMAIN_NAME]" at bounding box center [857, 394] width 118 height 17
drag, startPoint x: 732, startPoint y: 297, endPoint x: 870, endPoint y: 299, distance: 138.5
click at [738, 297] on span "[URL][DOMAIN_NAME]" at bounding box center [771, 304] width 118 height 17
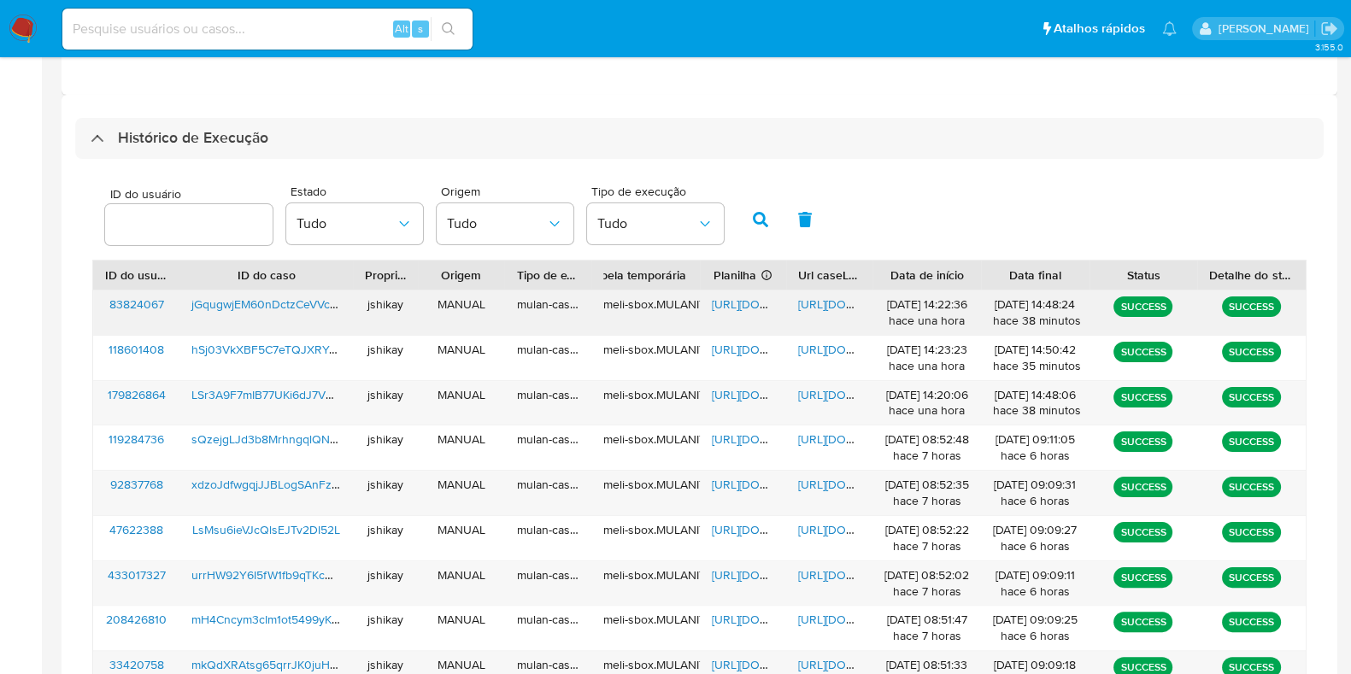
click at [821, 291] on div "[URL][DOMAIN_NAME]" at bounding box center [829, 313] width 86 height 44
click at [829, 301] on span "[URL][DOMAIN_NAME]" at bounding box center [857, 304] width 118 height 17
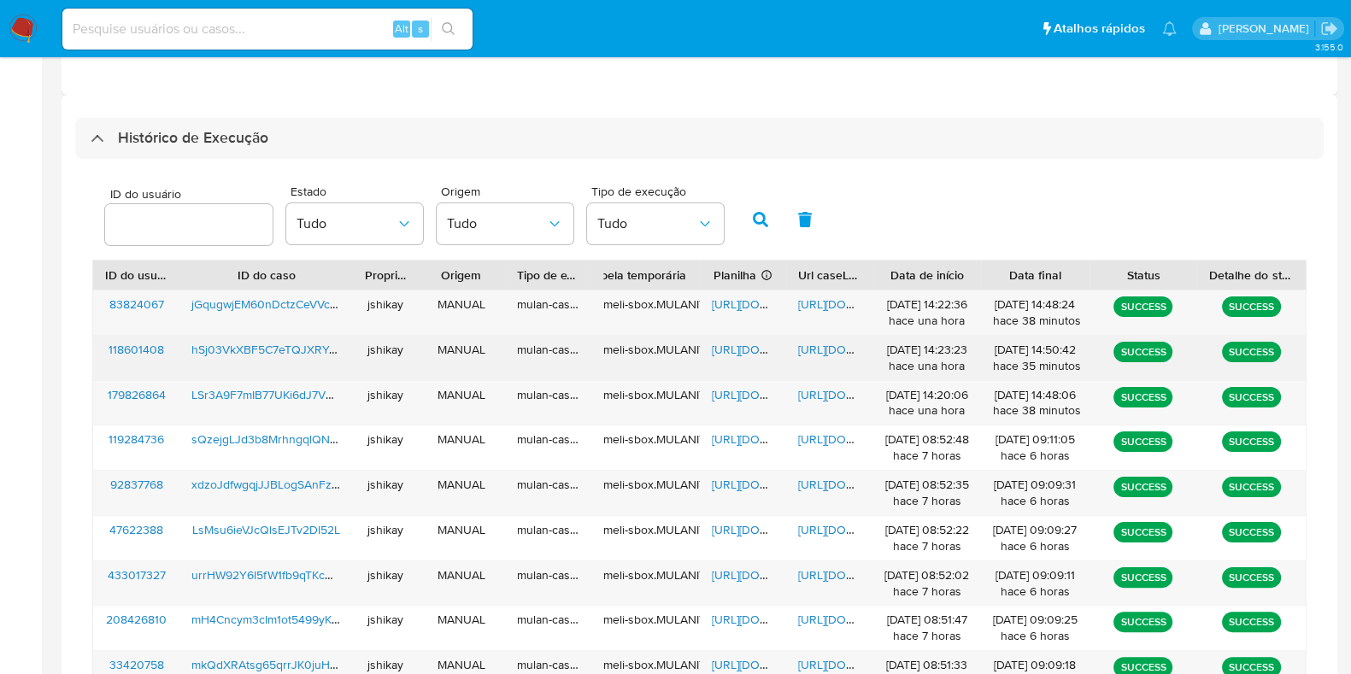
click at [735, 343] on span "https://docs.google.com/spreadsheets/d/1BYJSE4068eSKN5J6UYt6KFWW8S1tIedXV8SDnE7…" at bounding box center [771, 349] width 118 height 17
click at [823, 336] on div "https://docs.google.com/document/d/1PaBhXcNUjAz5jUeGYHBEox1Y8Izg1HNT8CLfSjwSGeQ…" at bounding box center [829, 358] width 86 height 44
click at [826, 345] on span "https://docs.google.com/document/d/1PaBhXcNUjAz5jUeGYHBEox1Y8Izg1HNT8CLfSjwSGeQ…" at bounding box center [857, 349] width 118 height 17
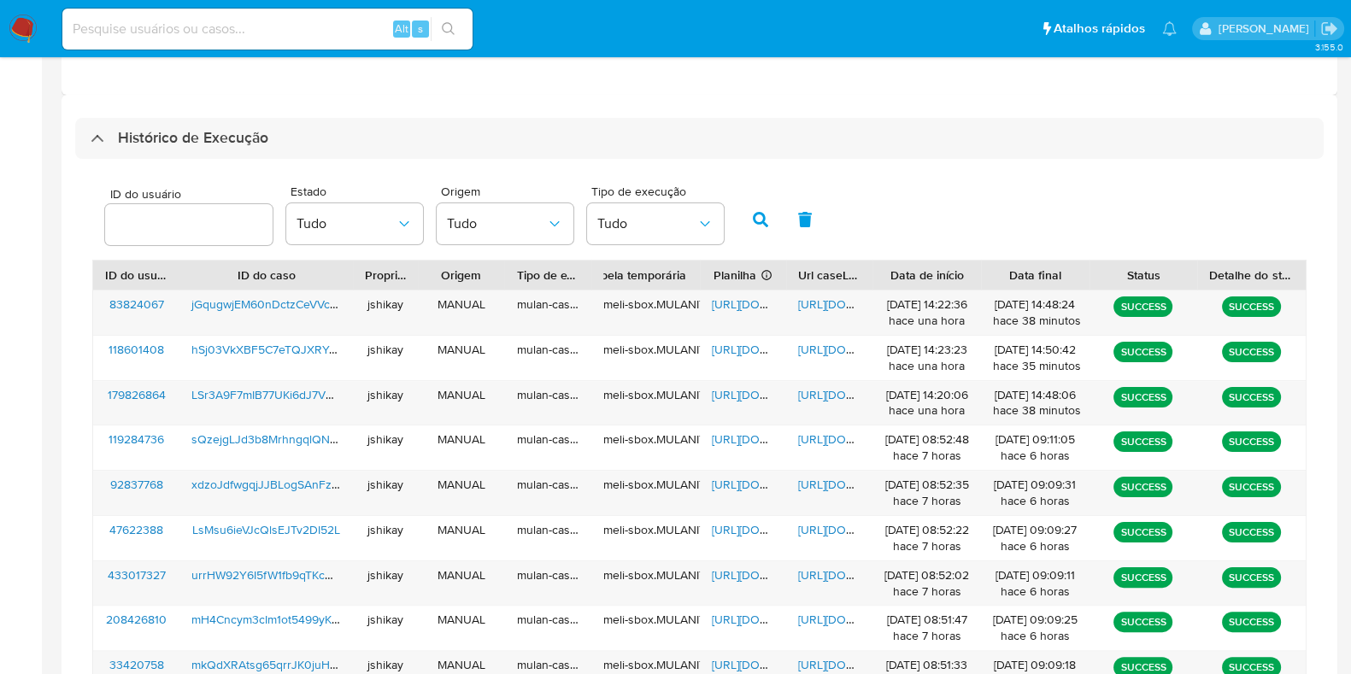
click at [16, 26] on img at bounding box center [23, 29] width 29 height 29
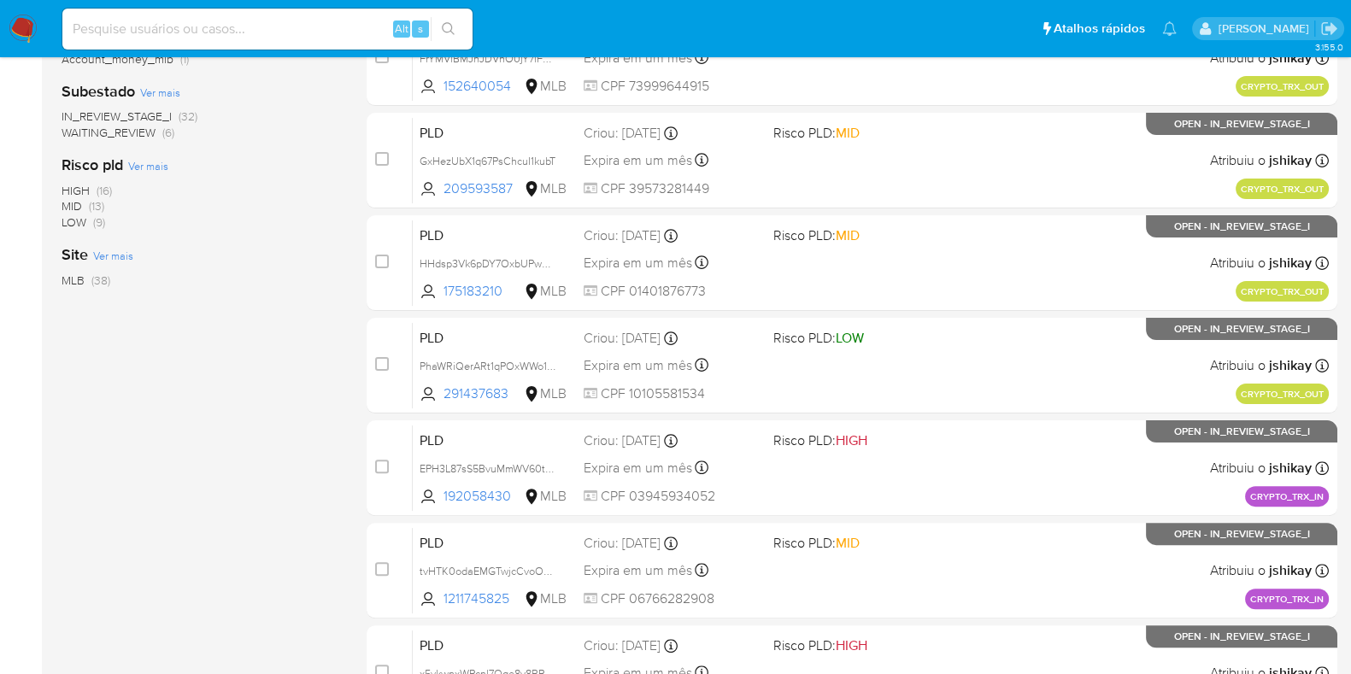
scroll to position [674, 0]
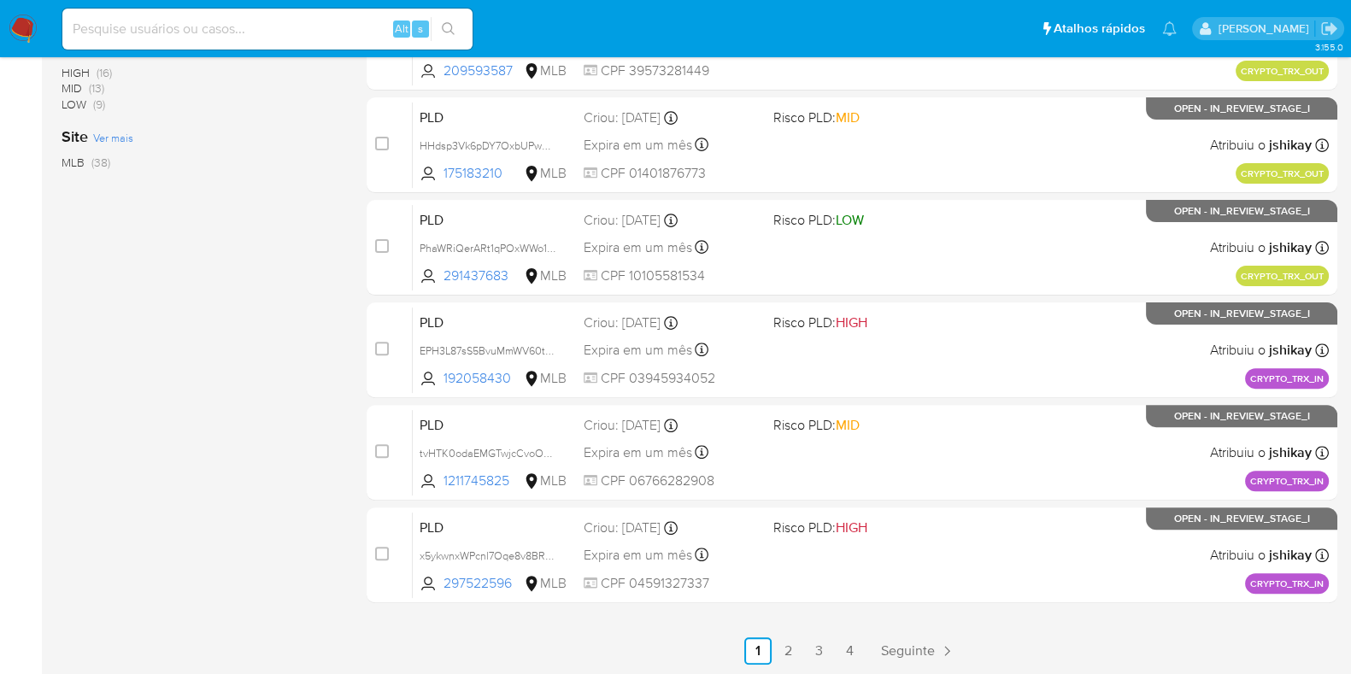
click at [786, 662] on link "2" at bounding box center [788, 651] width 27 height 27
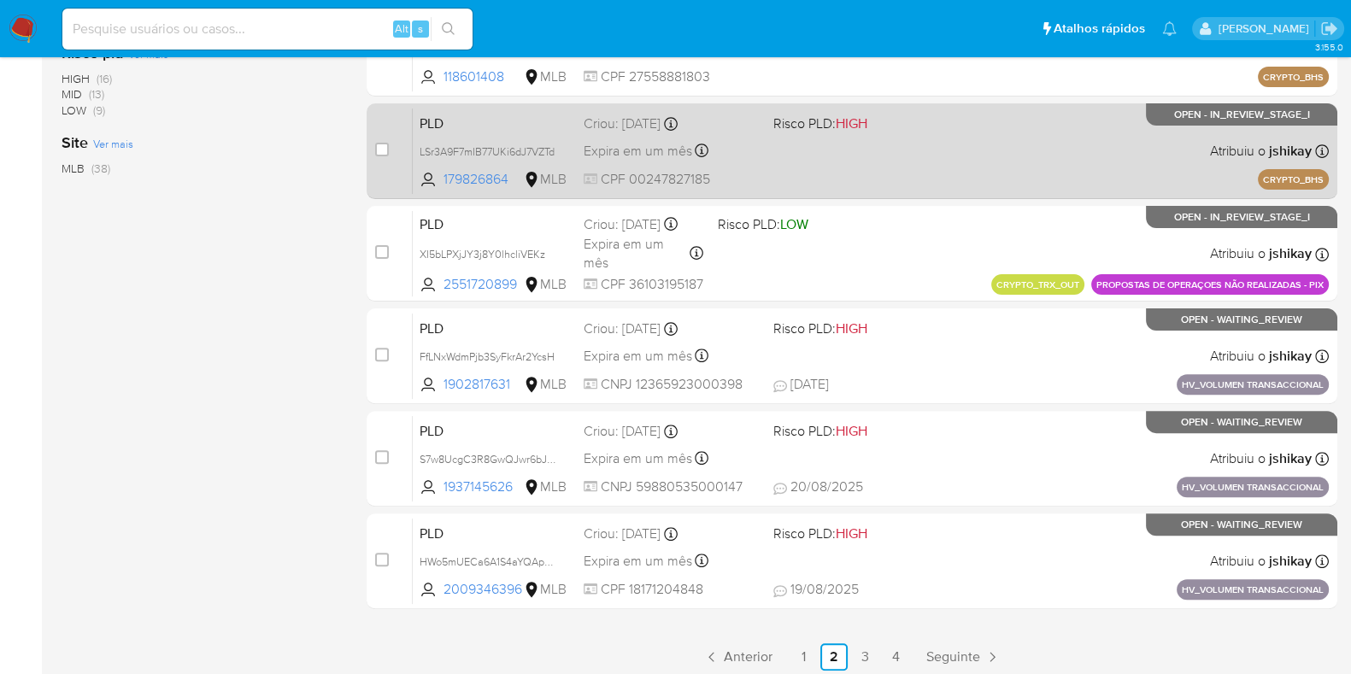
scroll to position [674, 0]
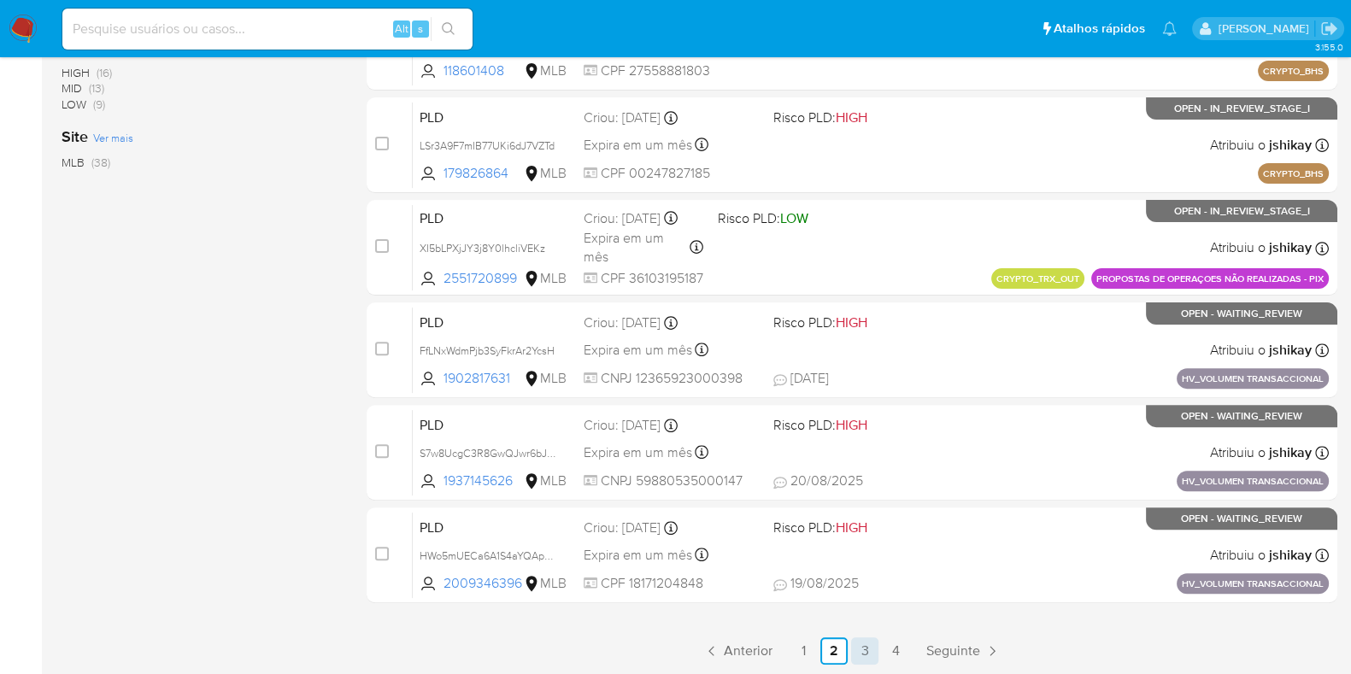
click at [872, 649] on link "3" at bounding box center [864, 651] width 27 height 27
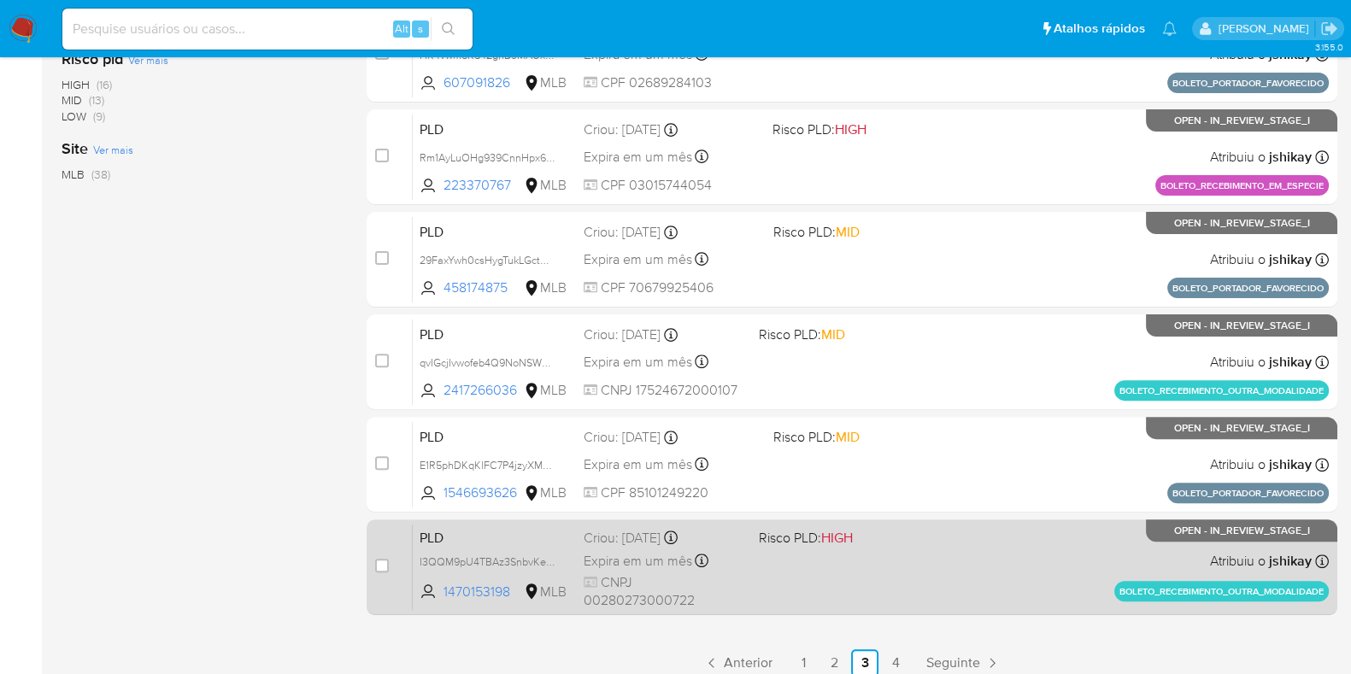
scroll to position [674, 0]
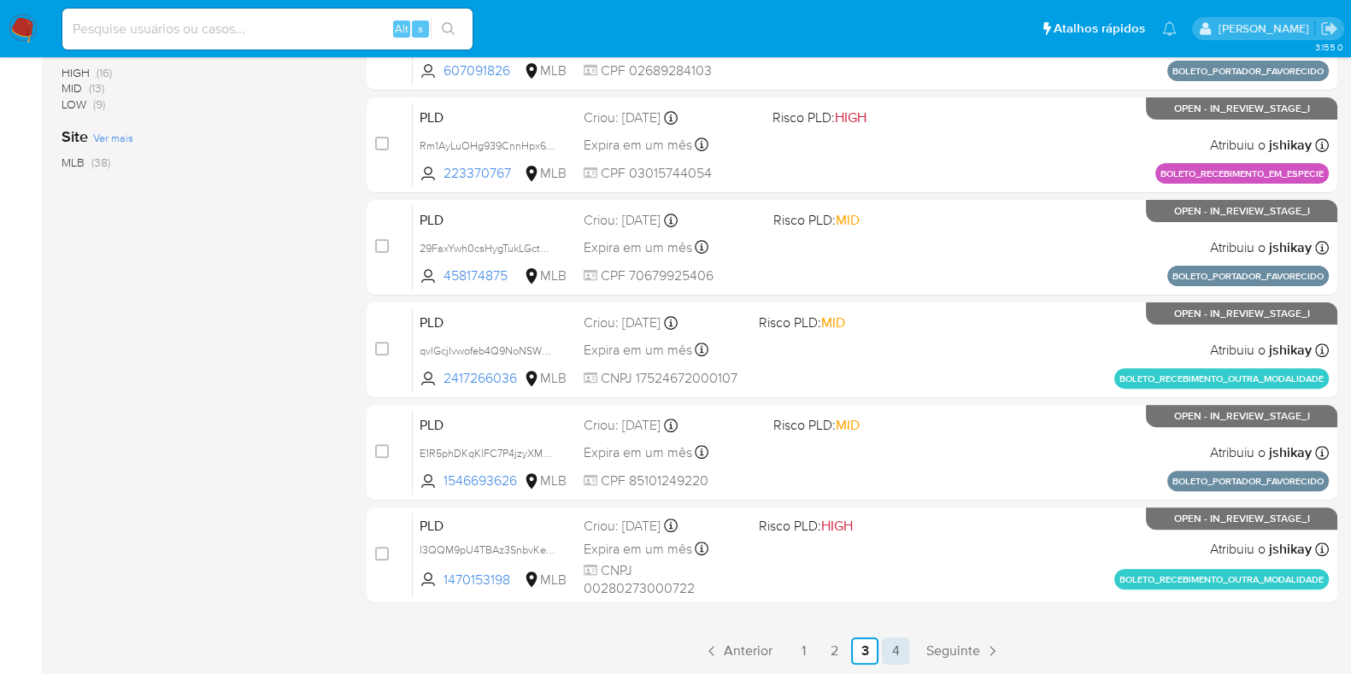
click at [902, 654] on link "4" at bounding box center [895, 651] width 27 height 27
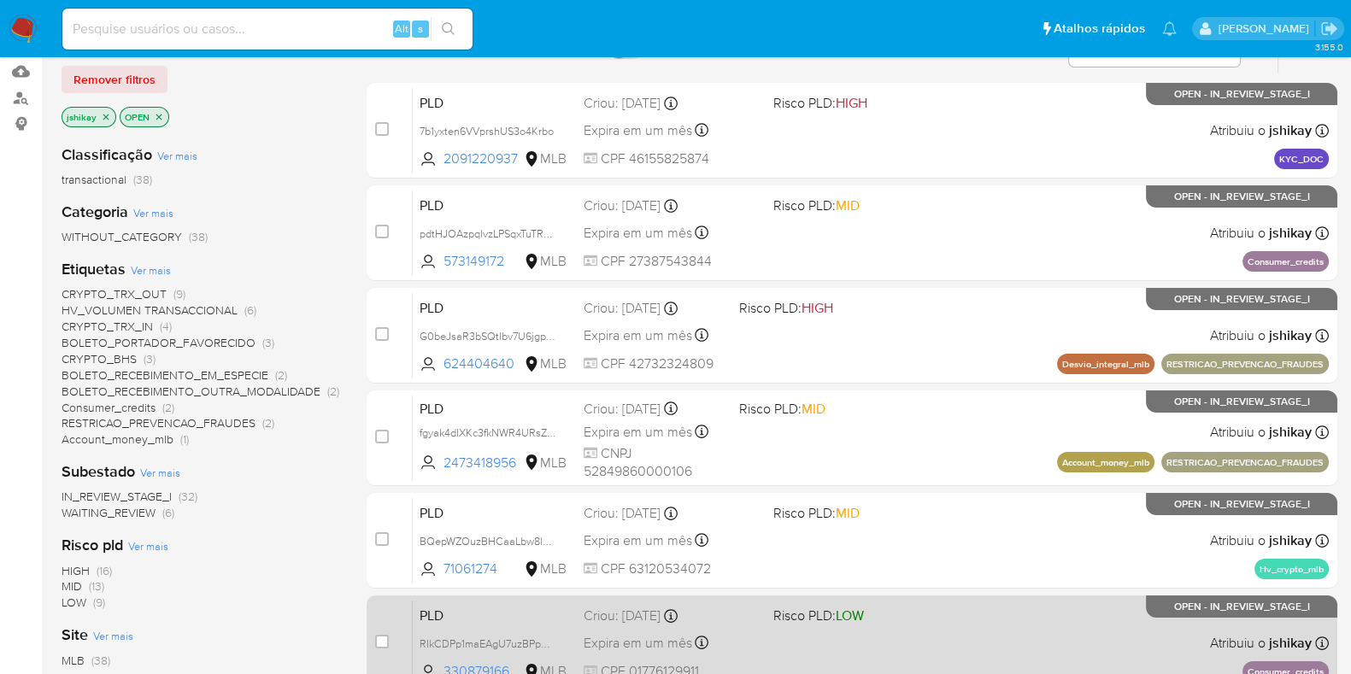
scroll to position [468, 0]
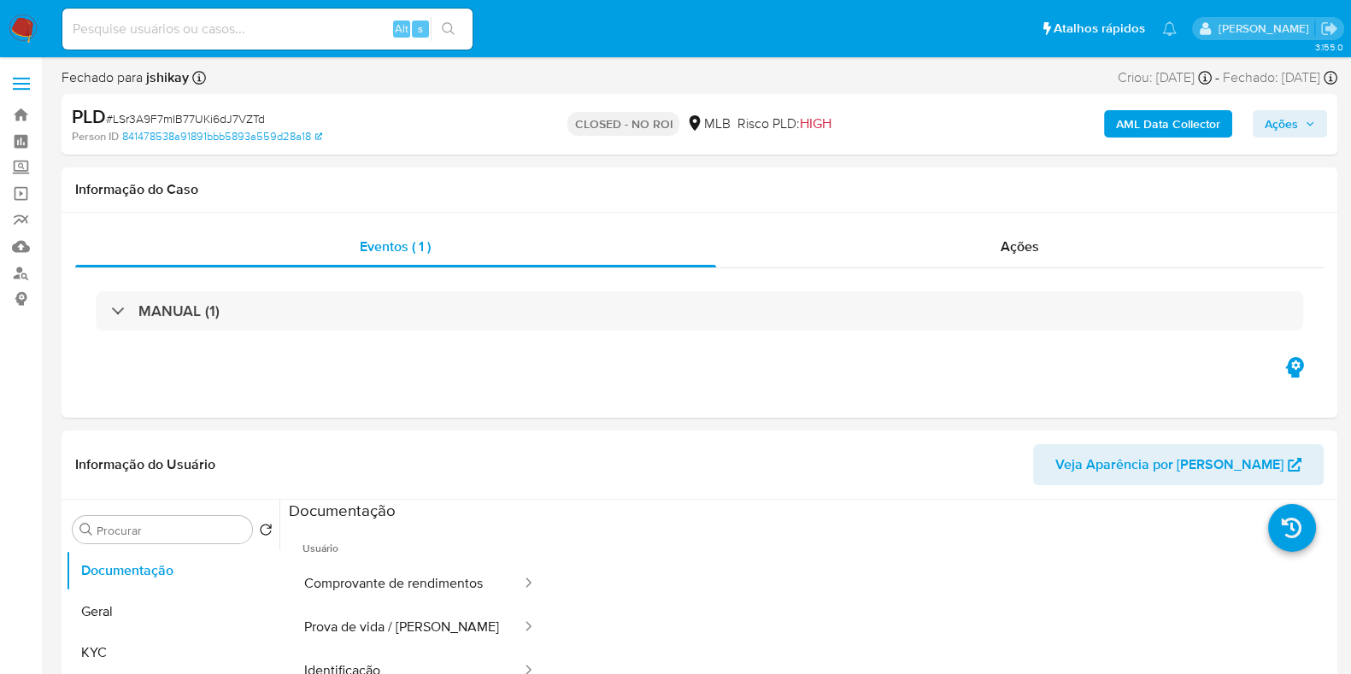
select select "10"
click at [31, 24] on img at bounding box center [23, 29] width 29 height 29
select select "10"
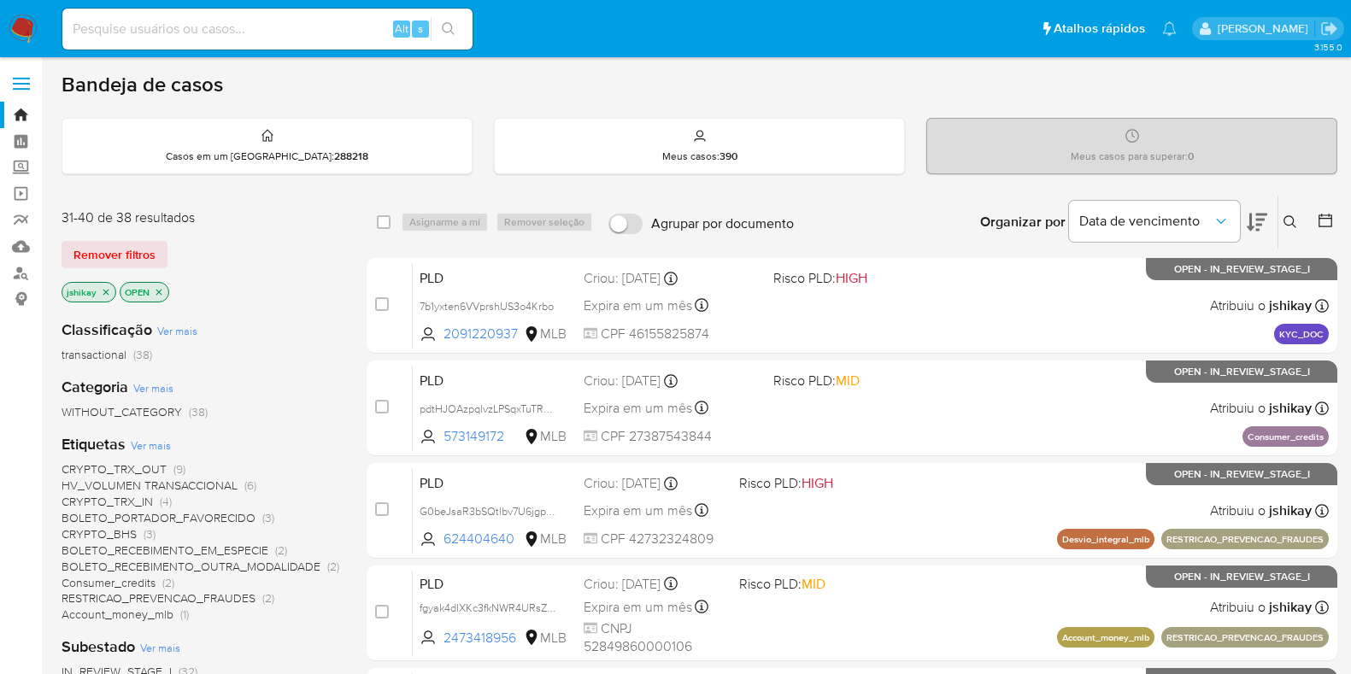
scroll to position [468, 0]
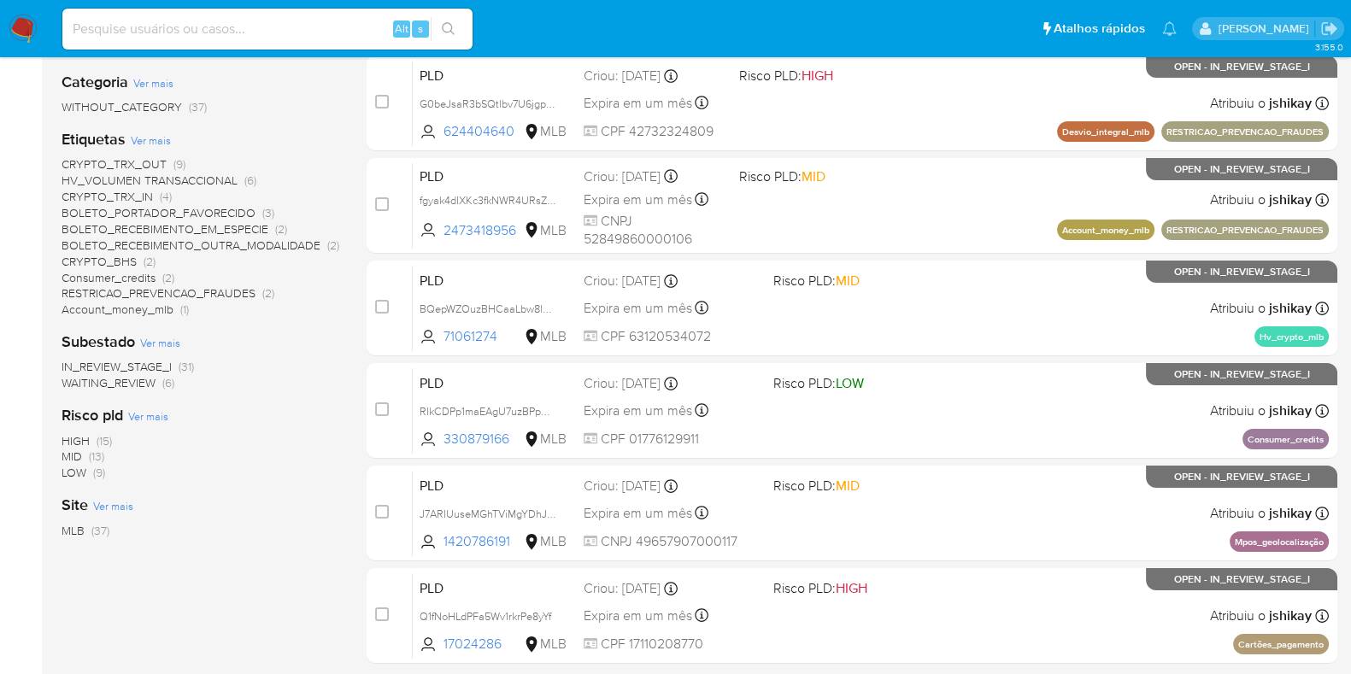
scroll to position [366, 0]
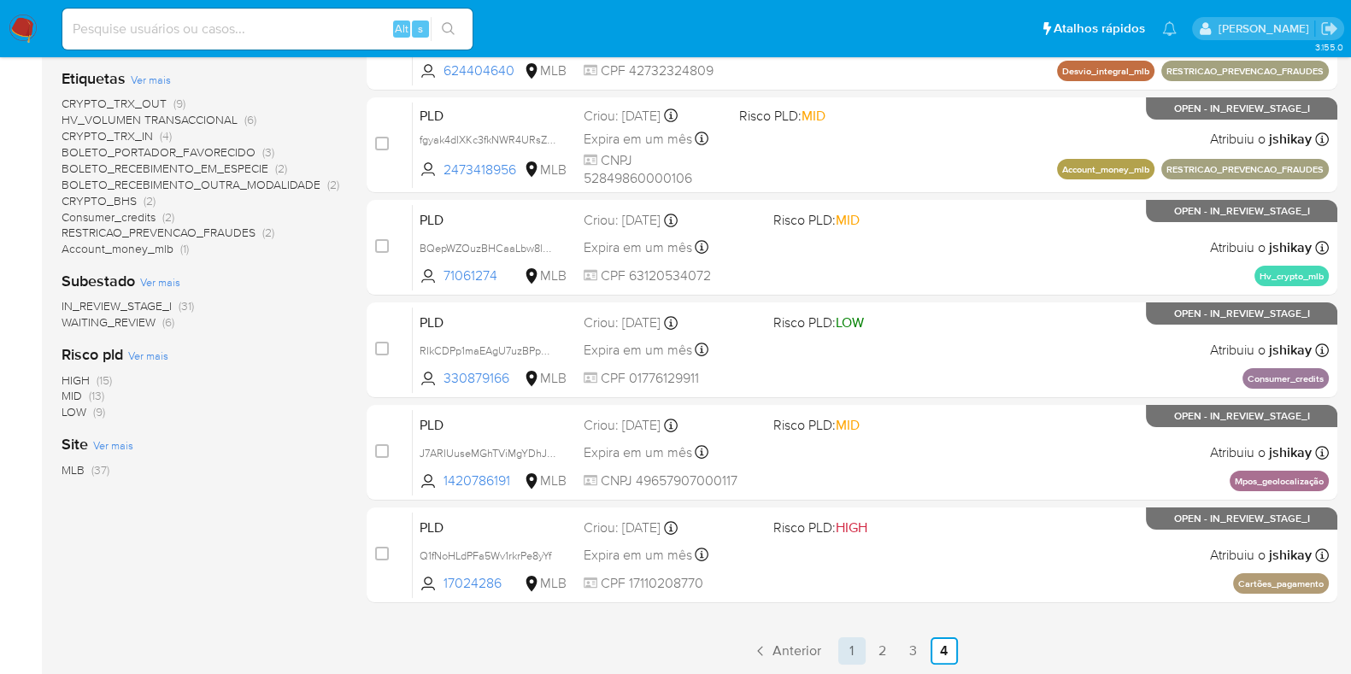
click at [852, 651] on link "1" at bounding box center [852, 651] width 27 height 27
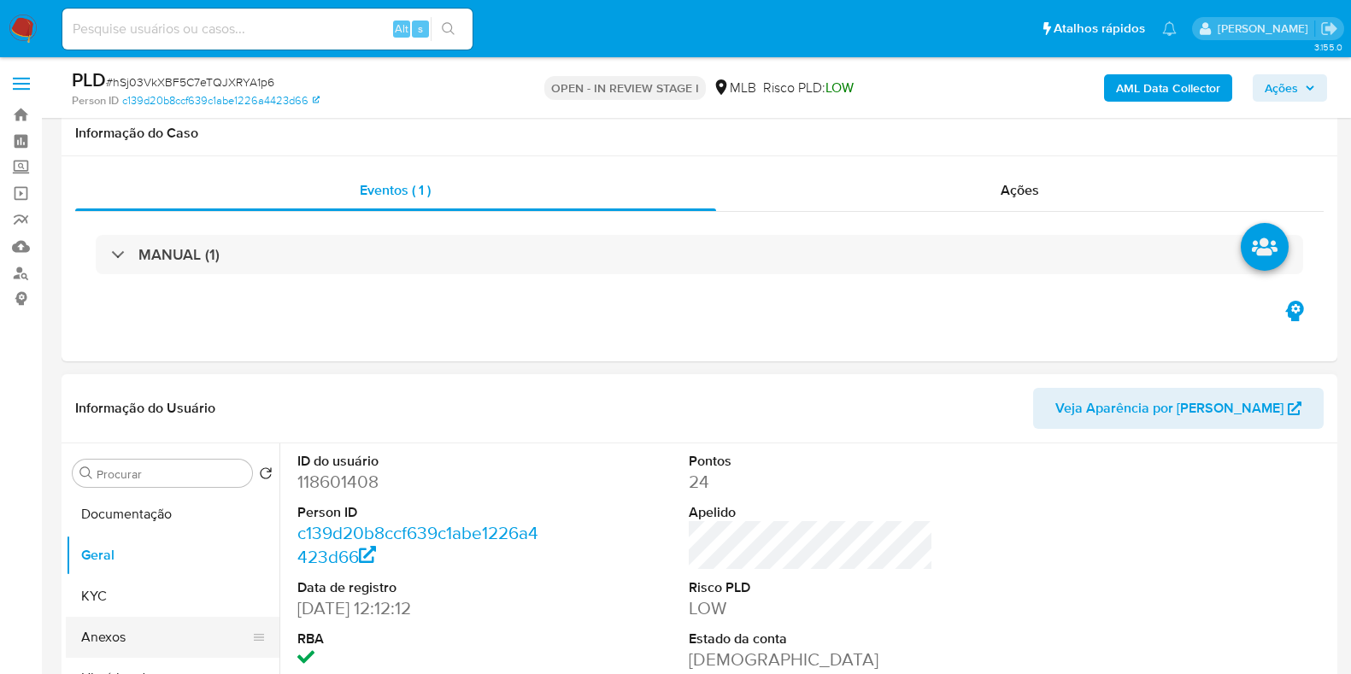
scroll to position [321, 0]
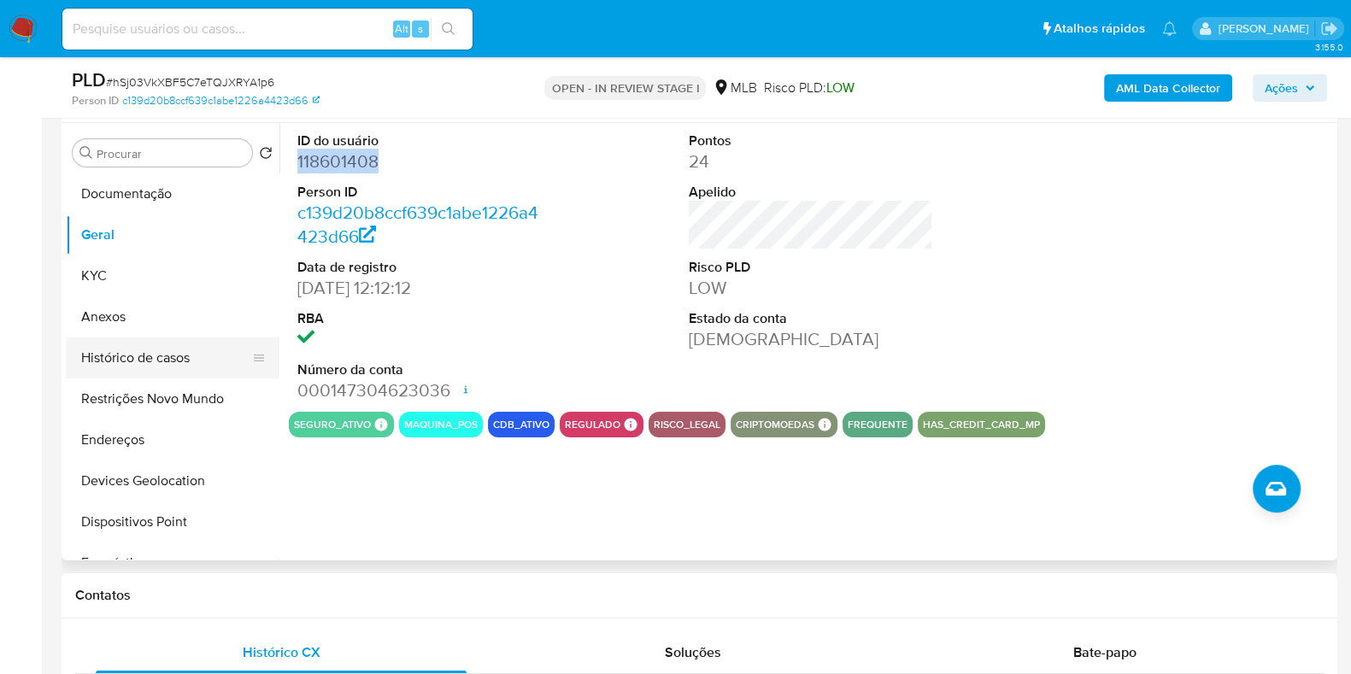
click at [145, 372] on button "Histórico de casos" at bounding box center [166, 358] width 200 height 41
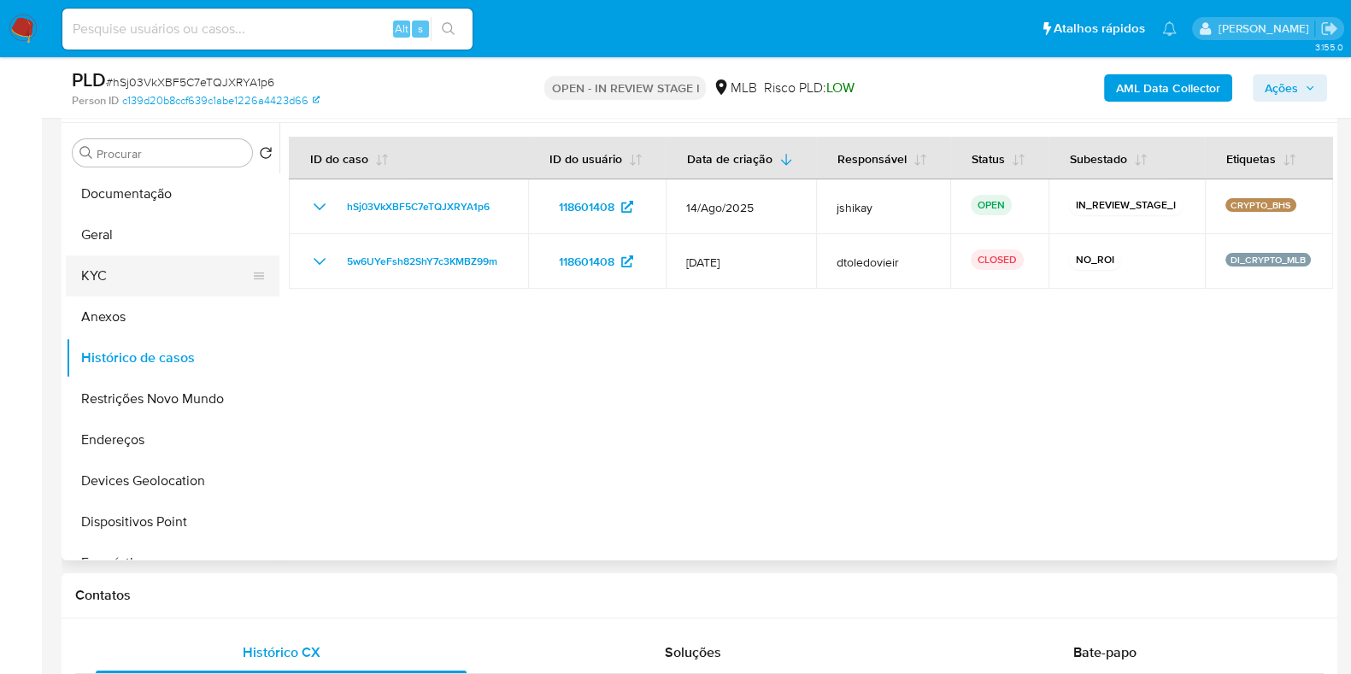
click at [130, 286] on button "KYC" at bounding box center [166, 276] width 200 height 41
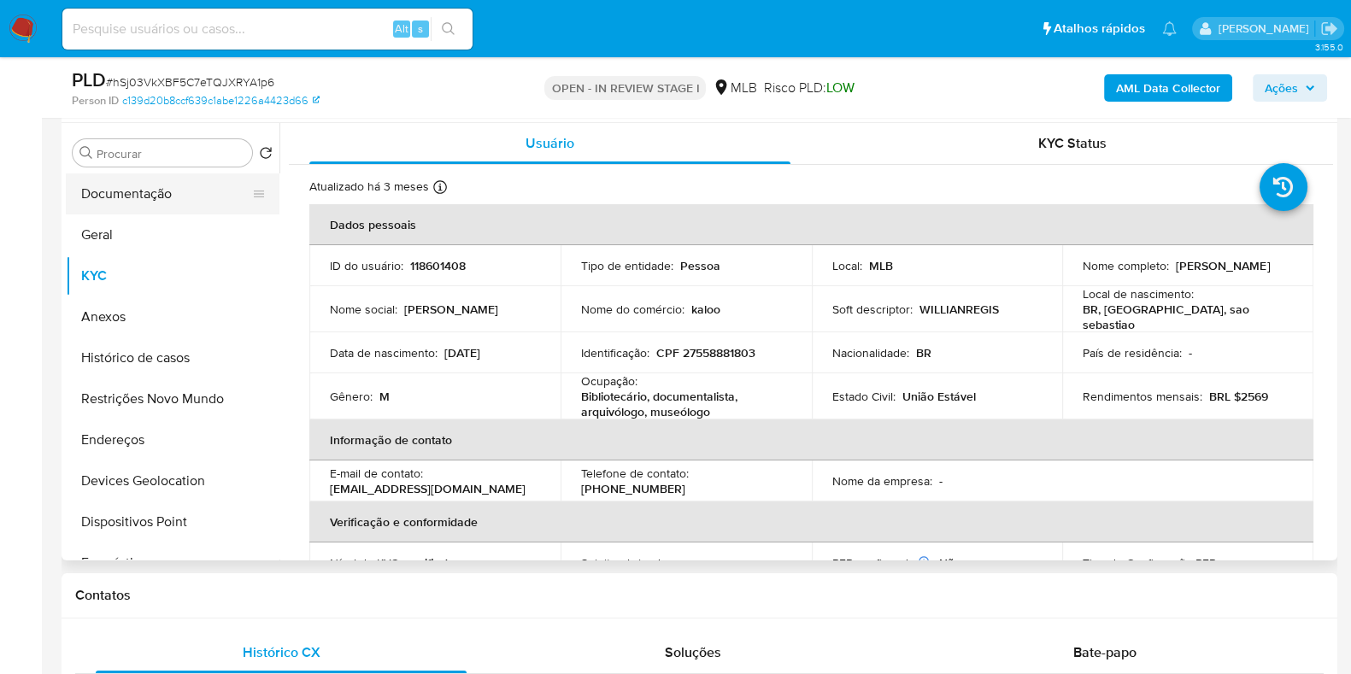
click at [143, 174] on button "Documentação" at bounding box center [166, 194] width 200 height 41
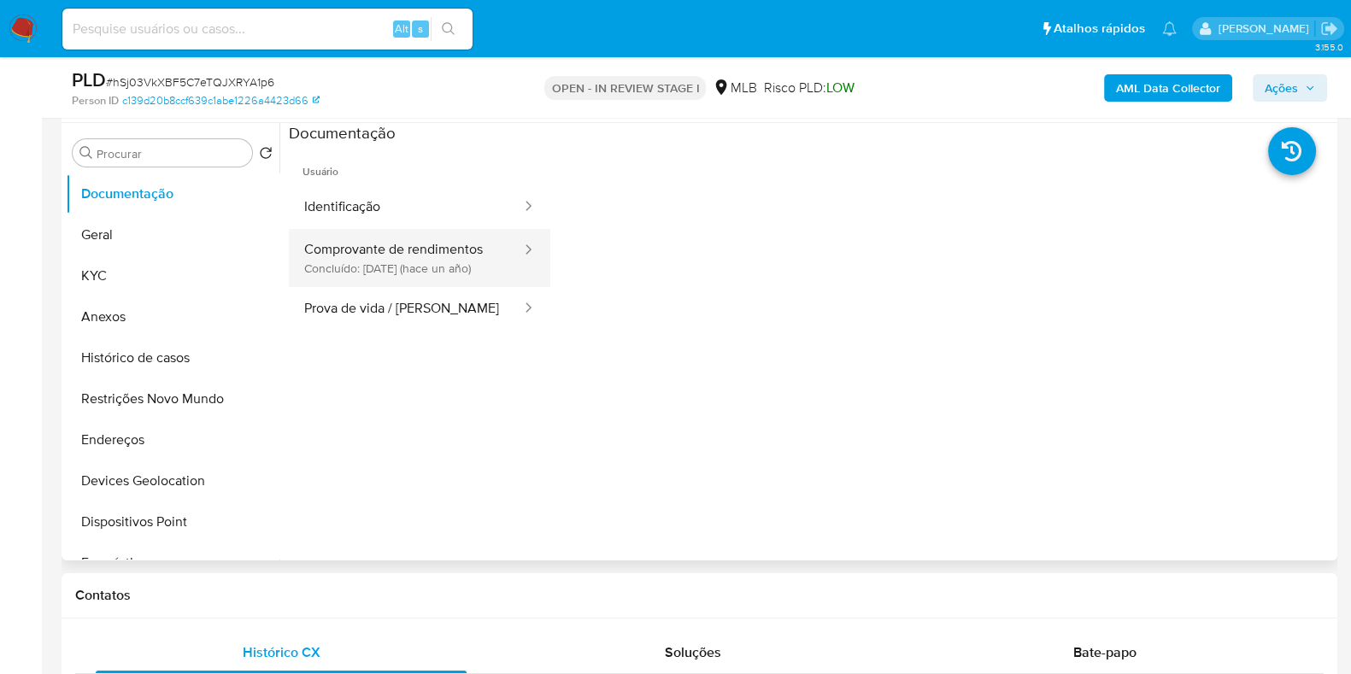
click at [423, 257] on button "Comprovante de rendimentos Concluído: 01/04/2024 (hace un año)" at bounding box center [406, 258] width 234 height 58
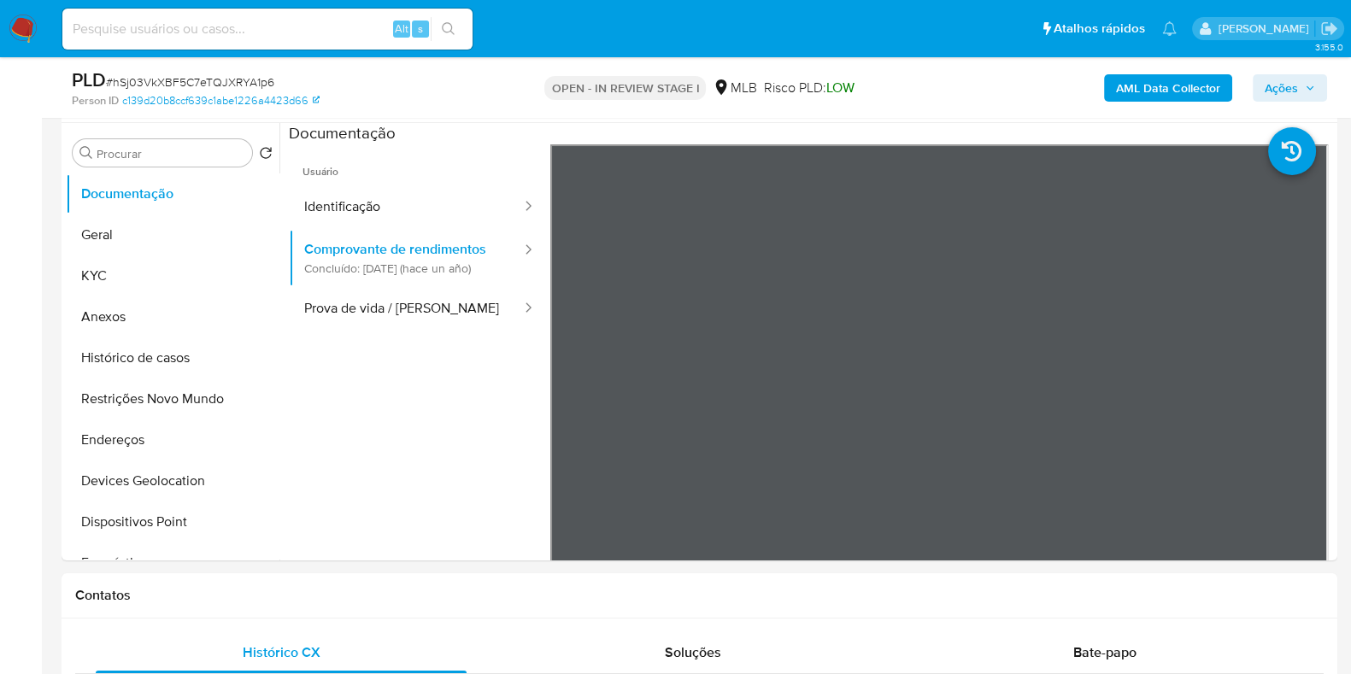
click at [424, 0] on nav "Pausado Ver notificaciones Alt s Atalhos rápidos Presiona las siguientes teclas…" at bounding box center [675, 28] width 1351 height 57
drag, startPoint x: 1069, startPoint y: 566, endPoint x: 1087, endPoint y: 565, distance: 18.0
click at [150, 263] on button "KYC" at bounding box center [166, 276] width 200 height 41
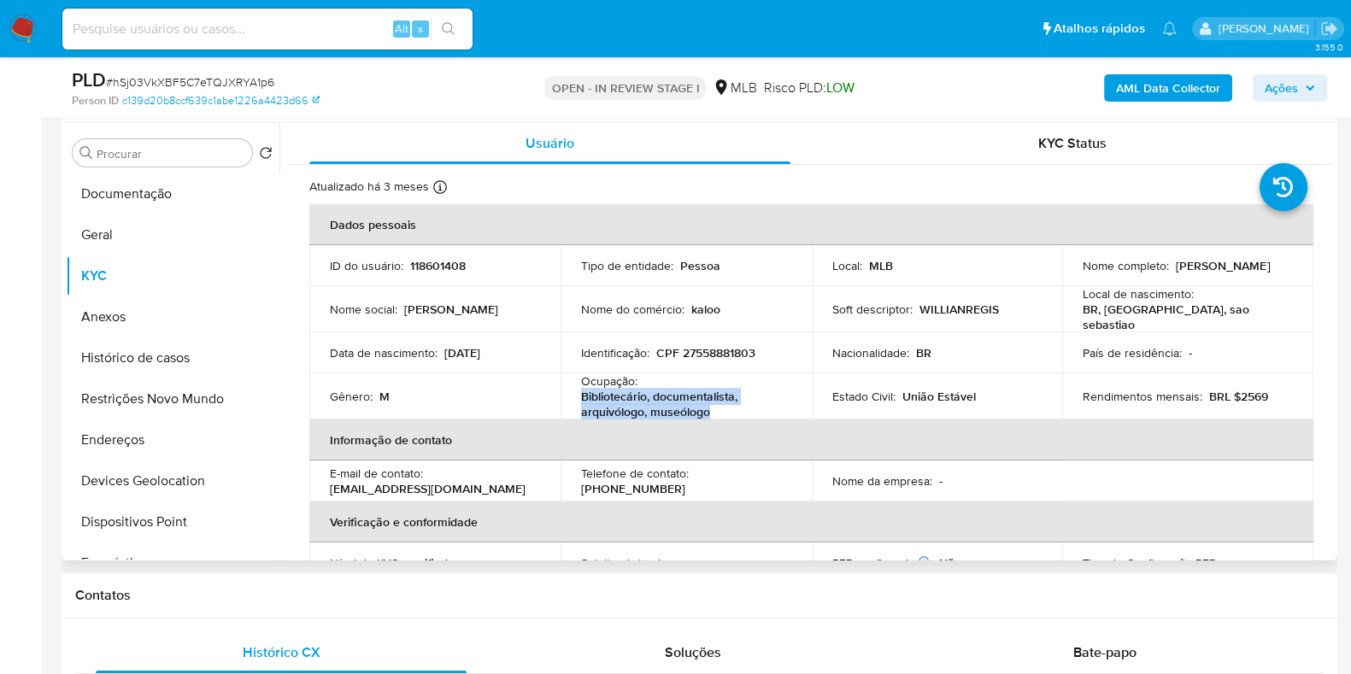
drag, startPoint x: 663, startPoint y: 405, endPoint x: 579, endPoint y: 391, distance: 85.7
click at [581, 391] on p "Bibliotecário, documentalista, arquivólogo, museólogo" at bounding box center [682, 404] width 203 height 31
copy p "Bibliotecário, documentalista, arquivólogo, museólogo"
drag, startPoint x: 611, startPoint y: 397, endPoint x: 629, endPoint y: 383, distance: 22.6
click at [612, 397] on p "Bibliotecário, documentalista, arquivólogo, museólogo" at bounding box center [682, 404] width 203 height 31
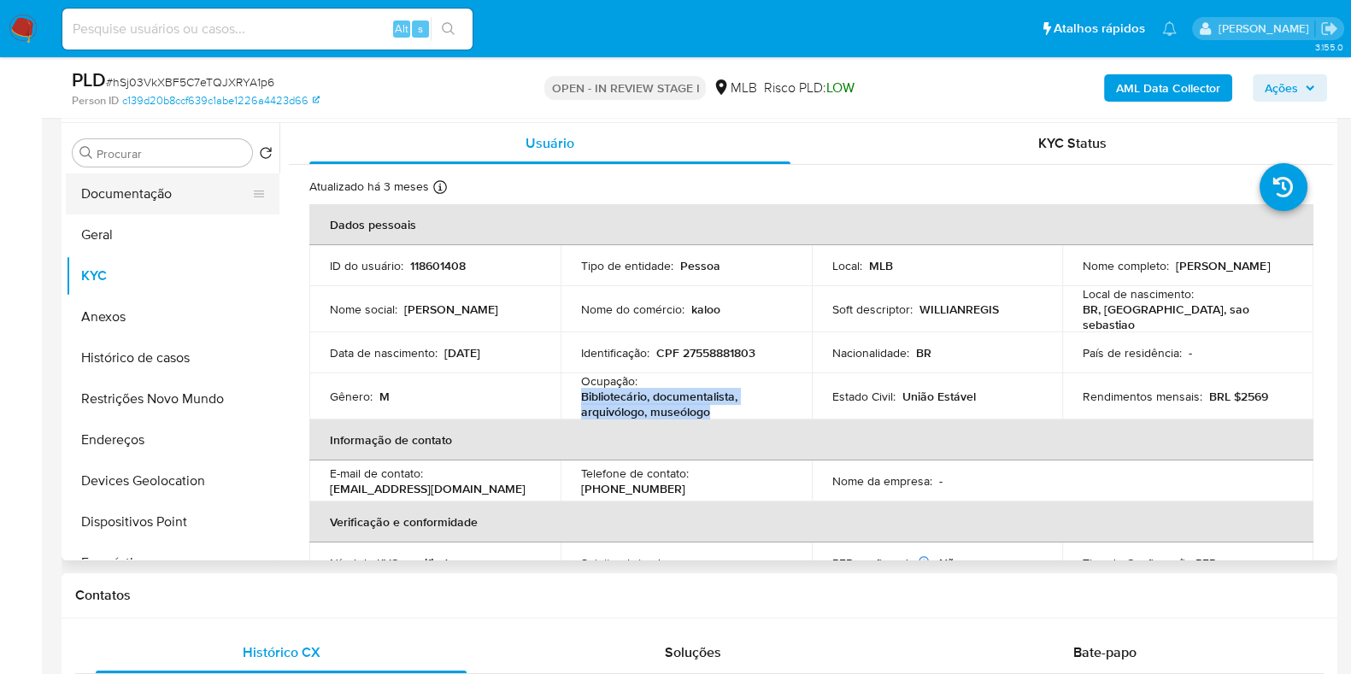
click at [127, 195] on button "Documentação" at bounding box center [166, 194] width 200 height 41
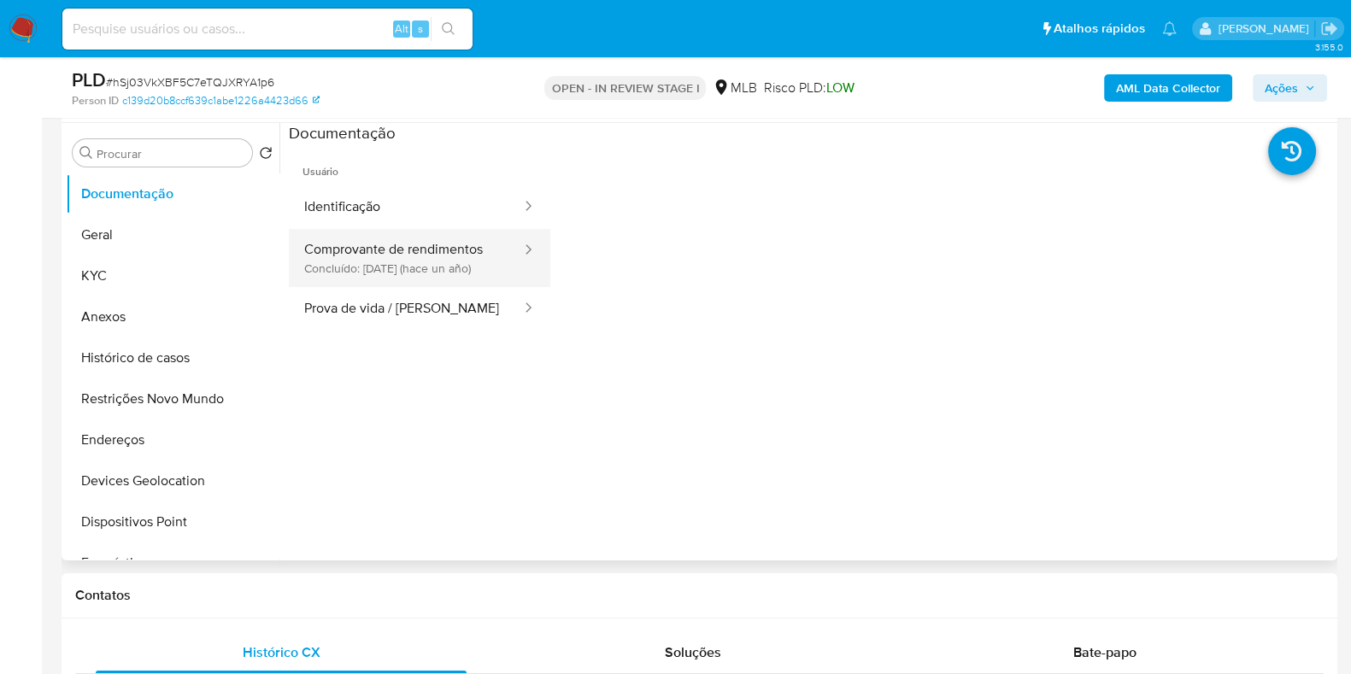
click at [440, 283] on button "Comprovante de rendimentos Concluído: 01/04/2024 (hace un año)" at bounding box center [406, 258] width 234 height 58
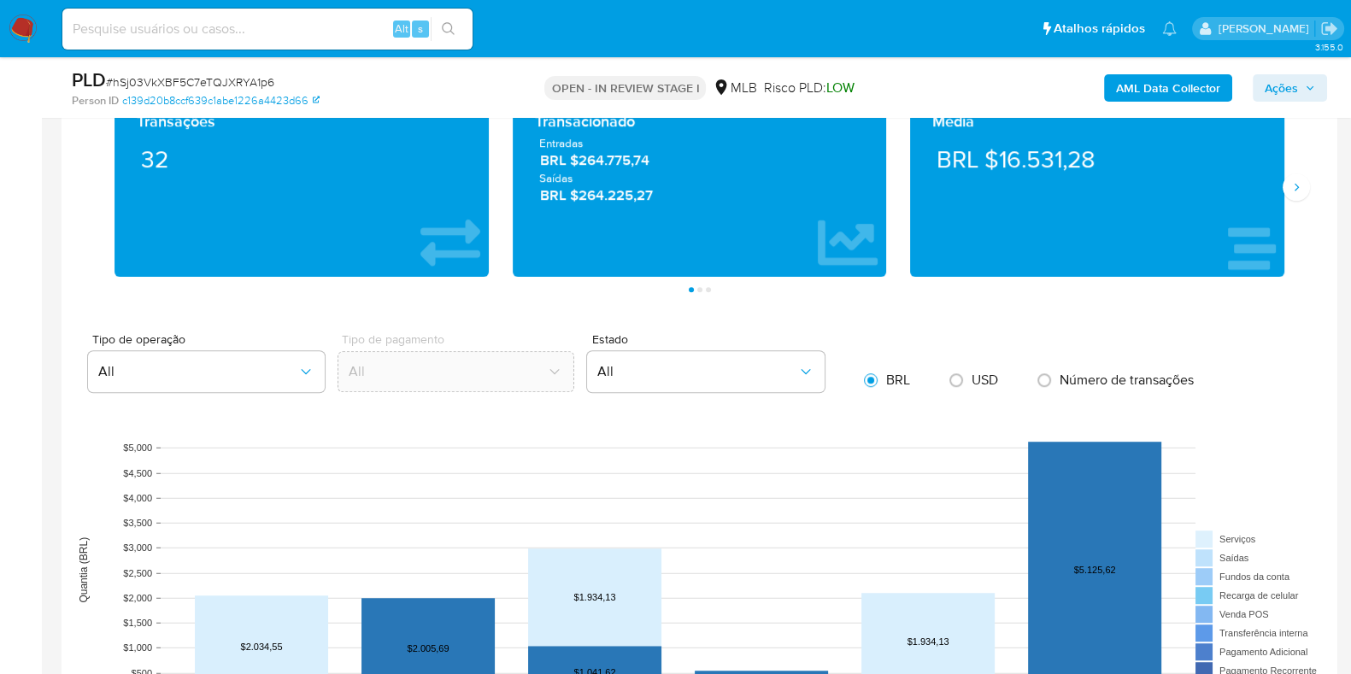
scroll to position [1068, 0]
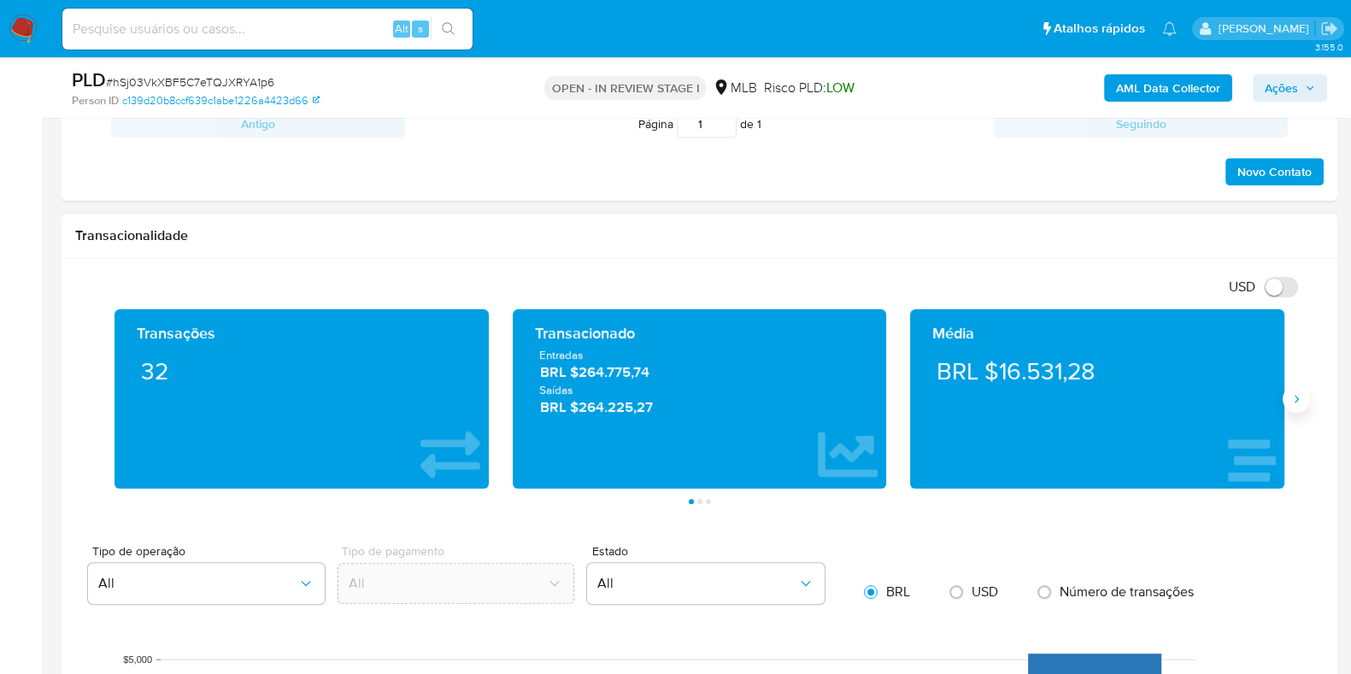
click at [1302, 404] on button "Siguiente" at bounding box center [1296, 398] width 27 height 27
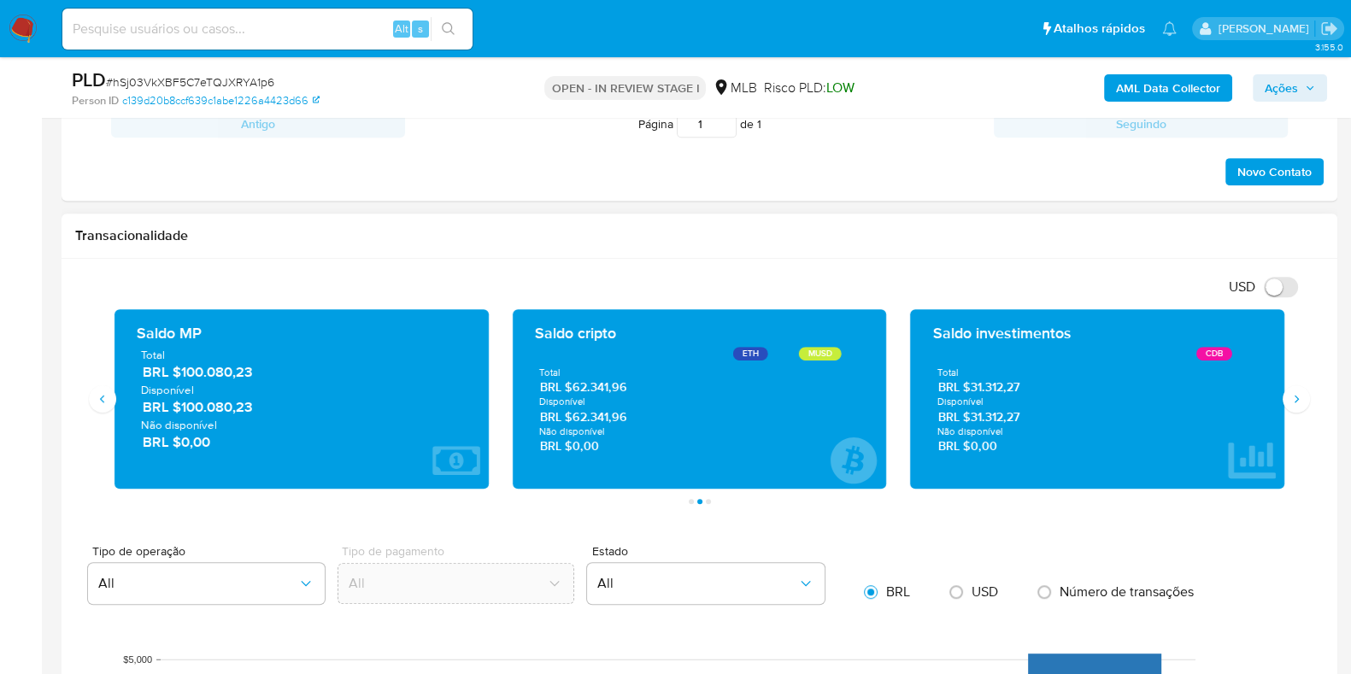
drag, startPoint x: 258, startPoint y: 408, endPoint x: 186, endPoint y: 409, distance: 71.8
click at [186, 409] on span "BRL $100.080,23" at bounding box center [303, 407] width 320 height 20
drag, startPoint x: 638, startPoint y: 417, endPoint x: 577, endPoint y: 416, distance: 60.7
click at [577, 416] on span "BRL $62.341,96" at bounding box center [700, 417] width 320 height 16
click at [1302, 408] on button "Siguiente" at bounding box center [1296, 398] width 27 height 27
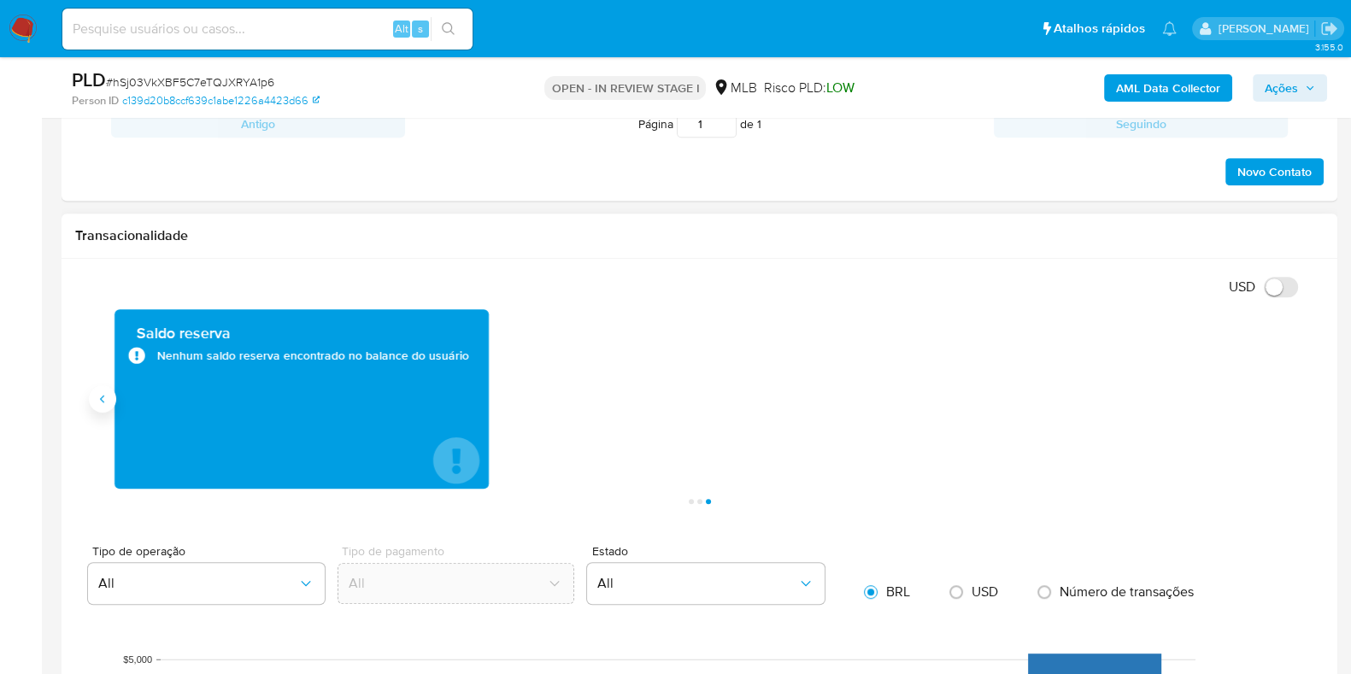
click at [102, 403] on icon "Anterior" at bounding box center [103, 399] width 14 height 14
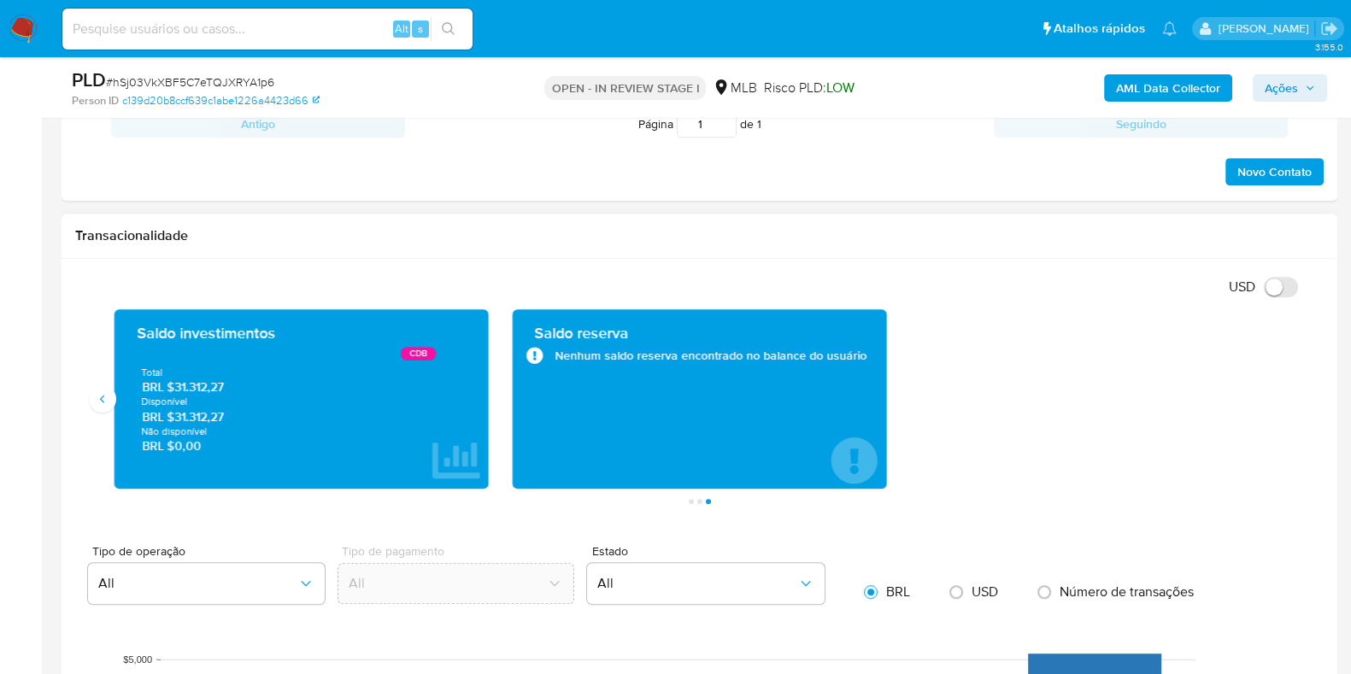
drag, startPoint x: 179, startPoint y: 415, endPoint x: 229, endPoint y: 409, distance: 49.9
click at [229, 409] on span "BRL $31.312,27" at bounding box center [302, 417] width 320 height 16
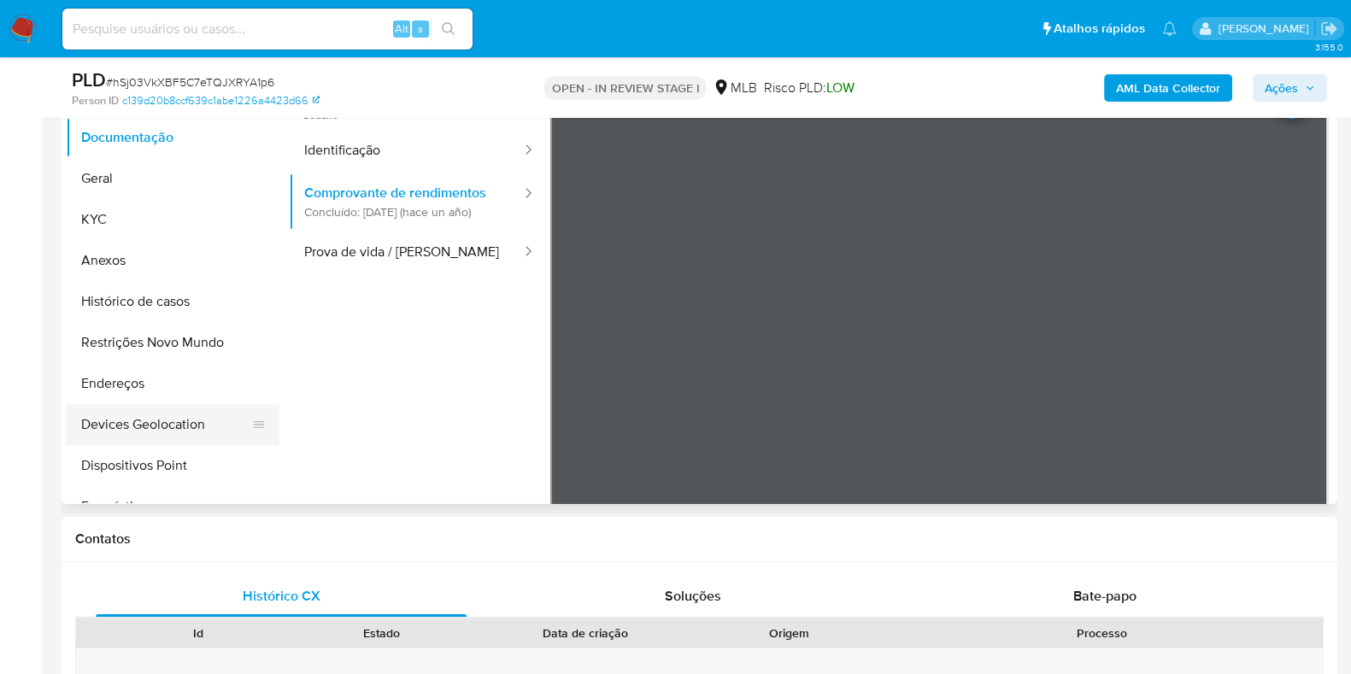
scroll to position [213, 0]
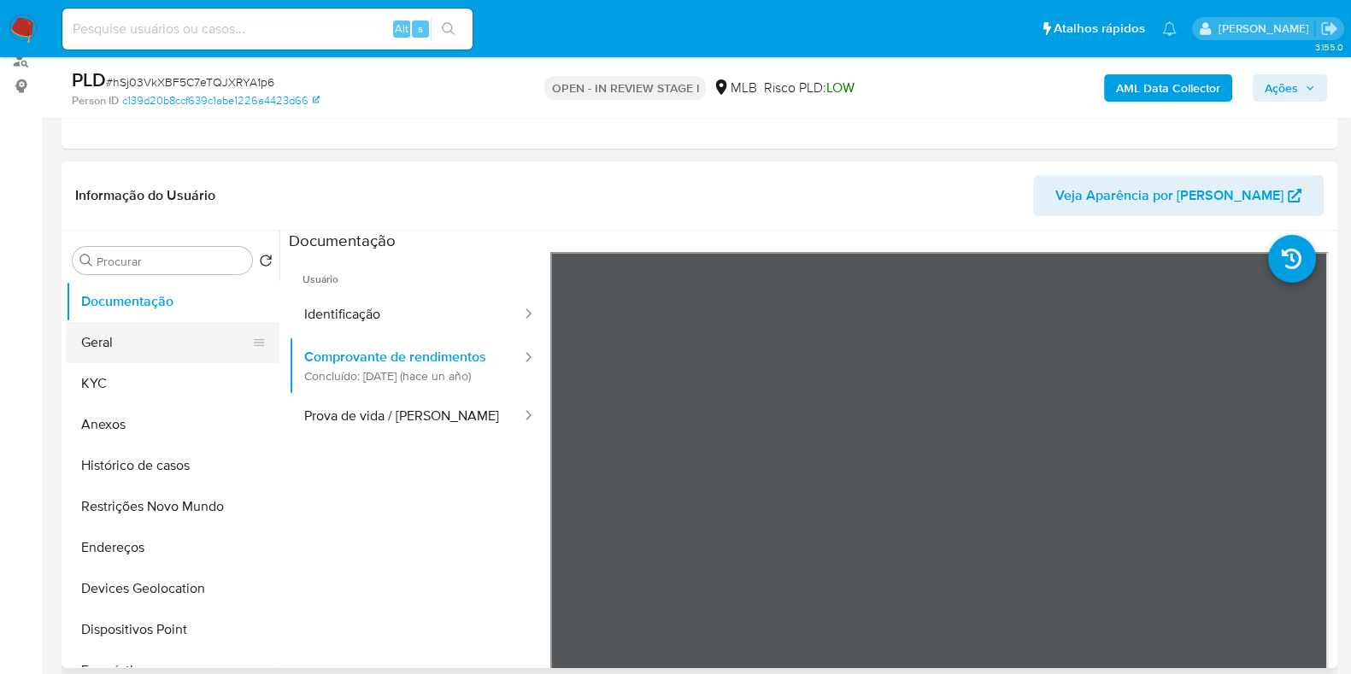
click at [158, 342] on button "Geral" at bounding box center [166, 342] width 200 height 41
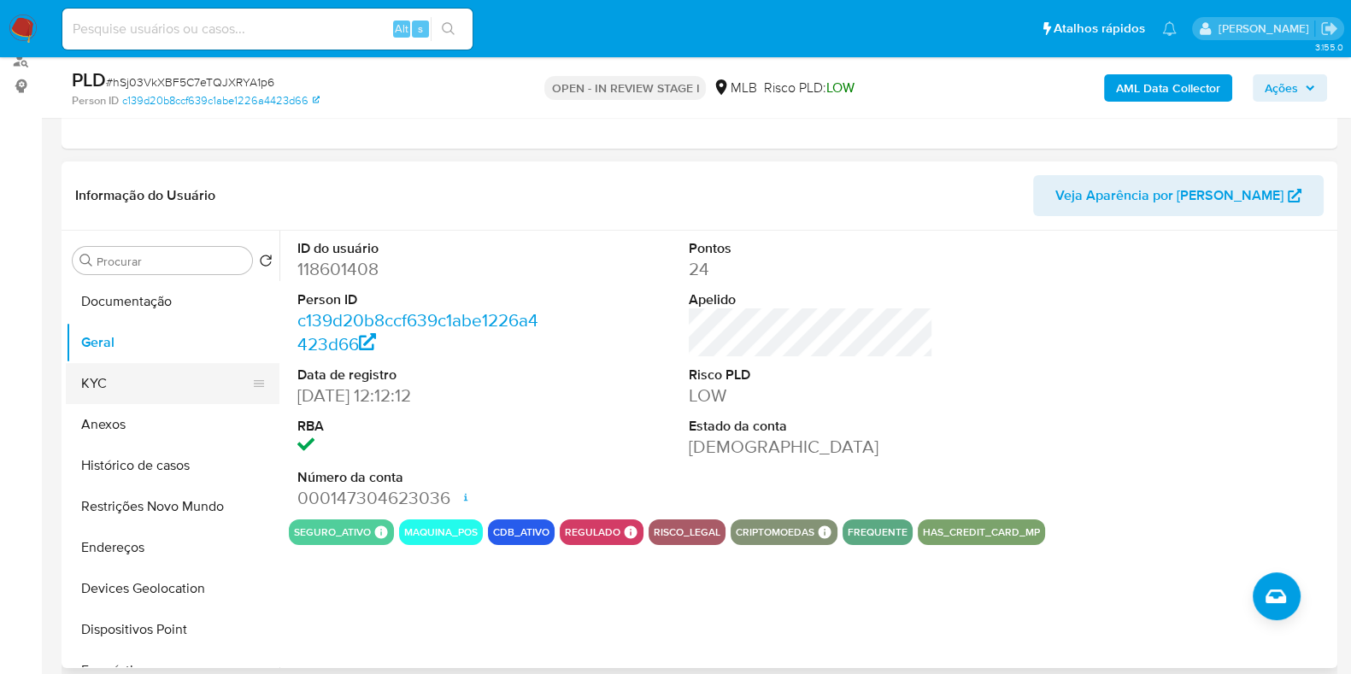
click at [85, 397] on button "KYC" at bounding box center [166, 383] width 200 height 41
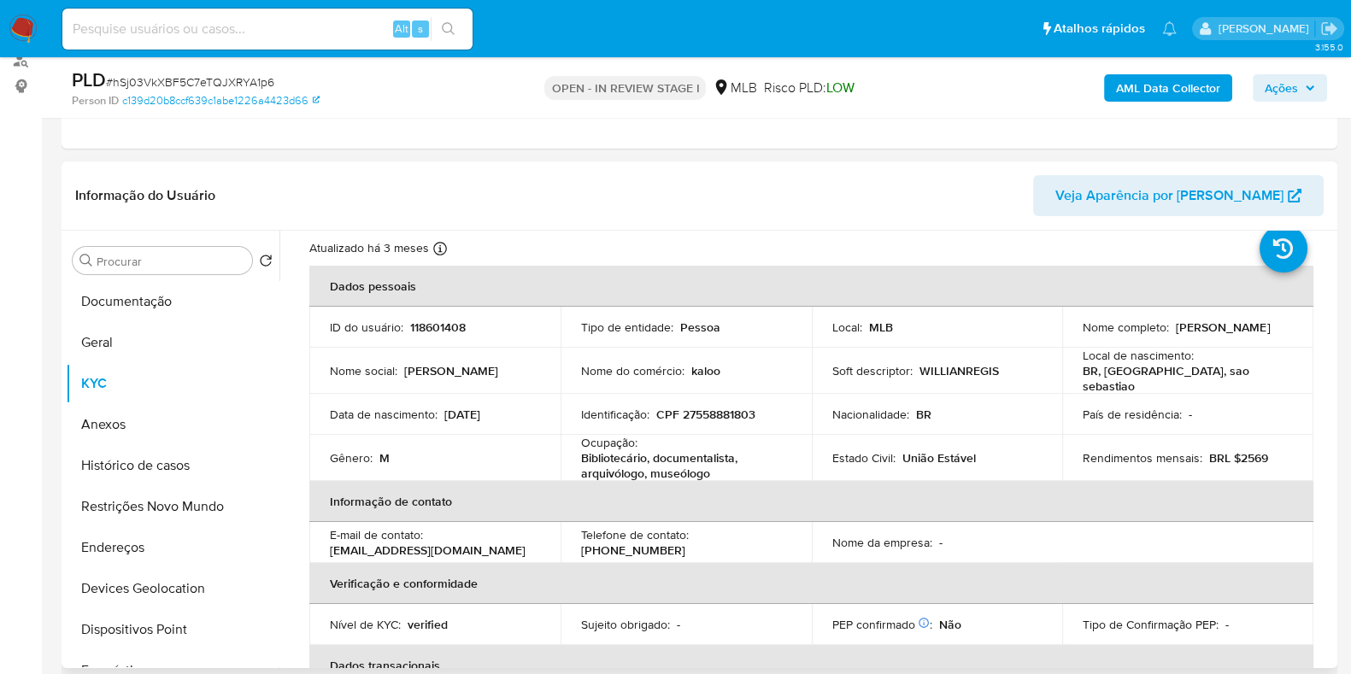
scroll to position [0, 0]
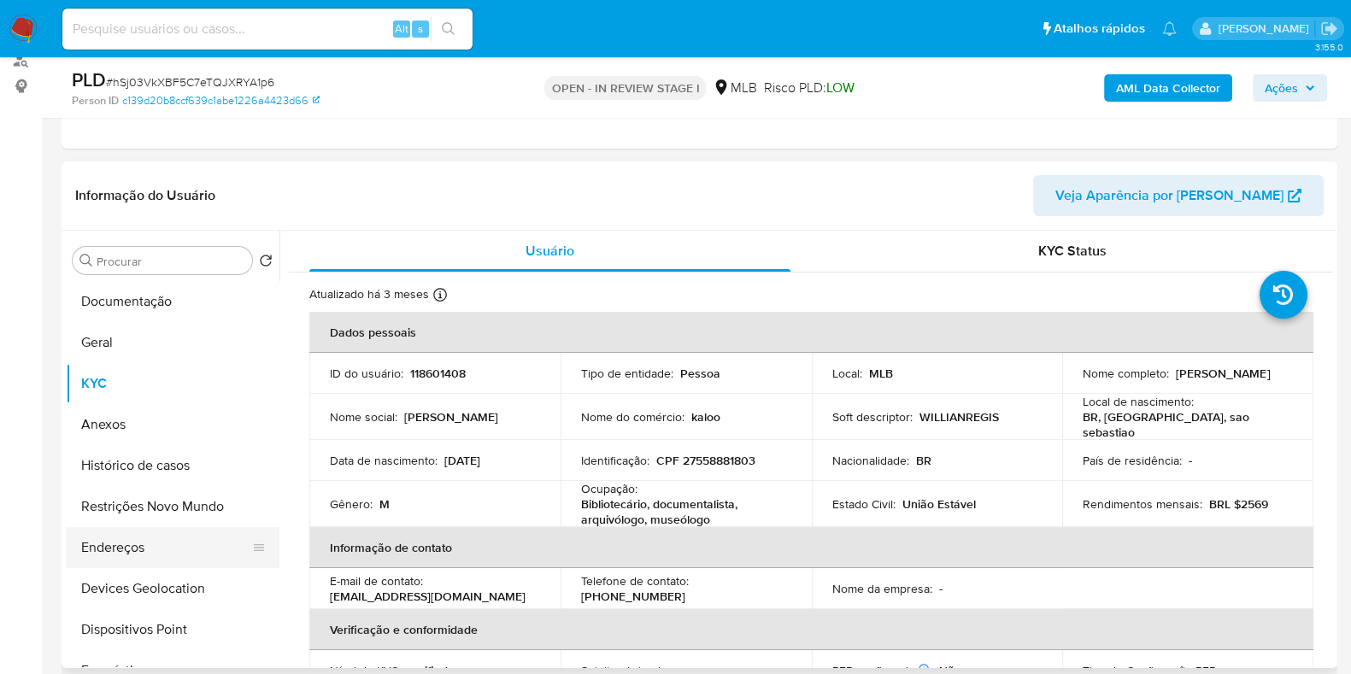
click at [91, 533] on button "Endereços" at bounding box center [166, 547] width 200 height 41
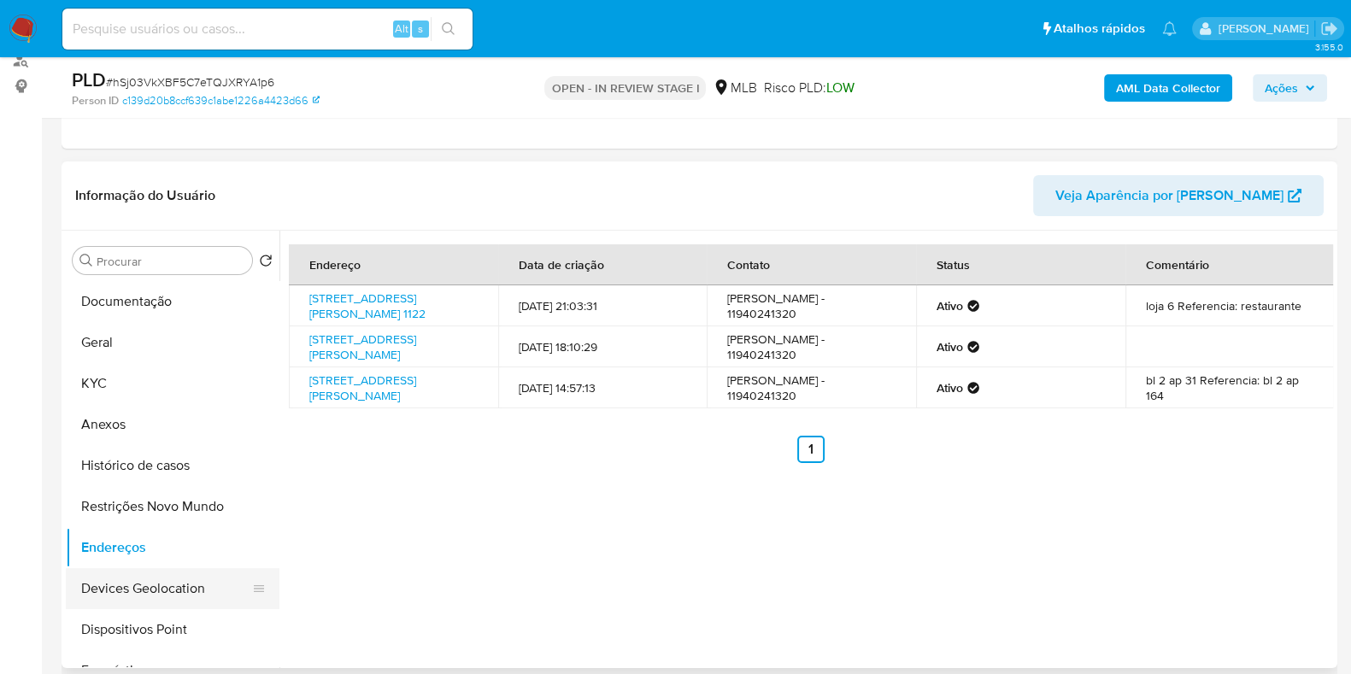
click at [168, 578] on button "Devices Geolocation" at bounding box center [166, 588] width 200 height 41
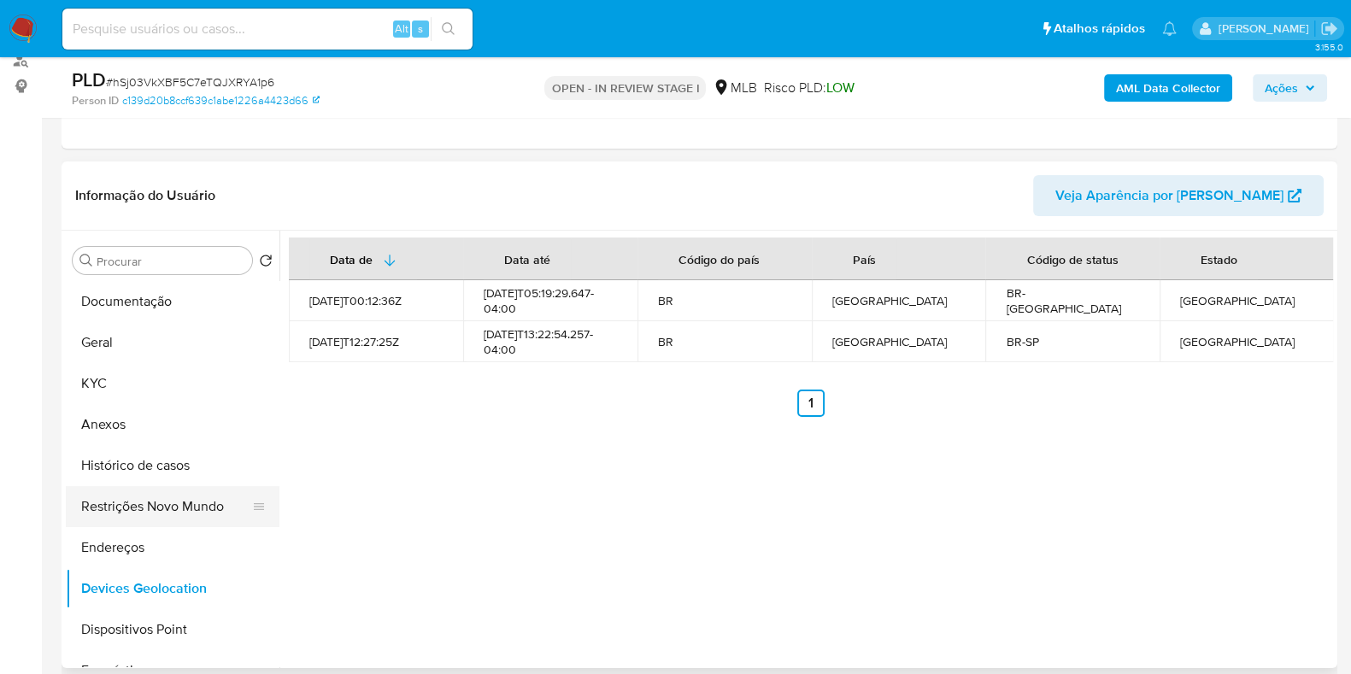
click at [192, 491] on button "Restrições Novo Mundo" at bounding box center [166, 506] width 200 height 41
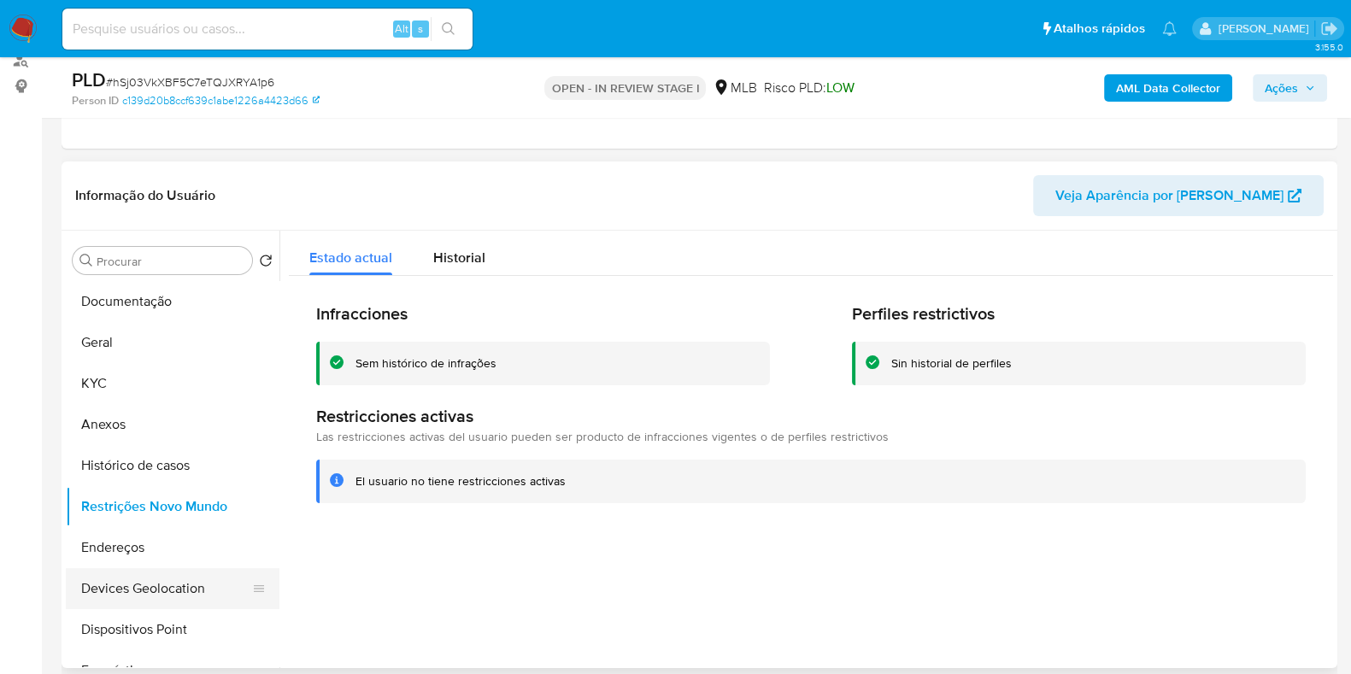
click at [184, 603] on button "Devices Geolocation" at bounding box center [166, 588] width 200 height 41
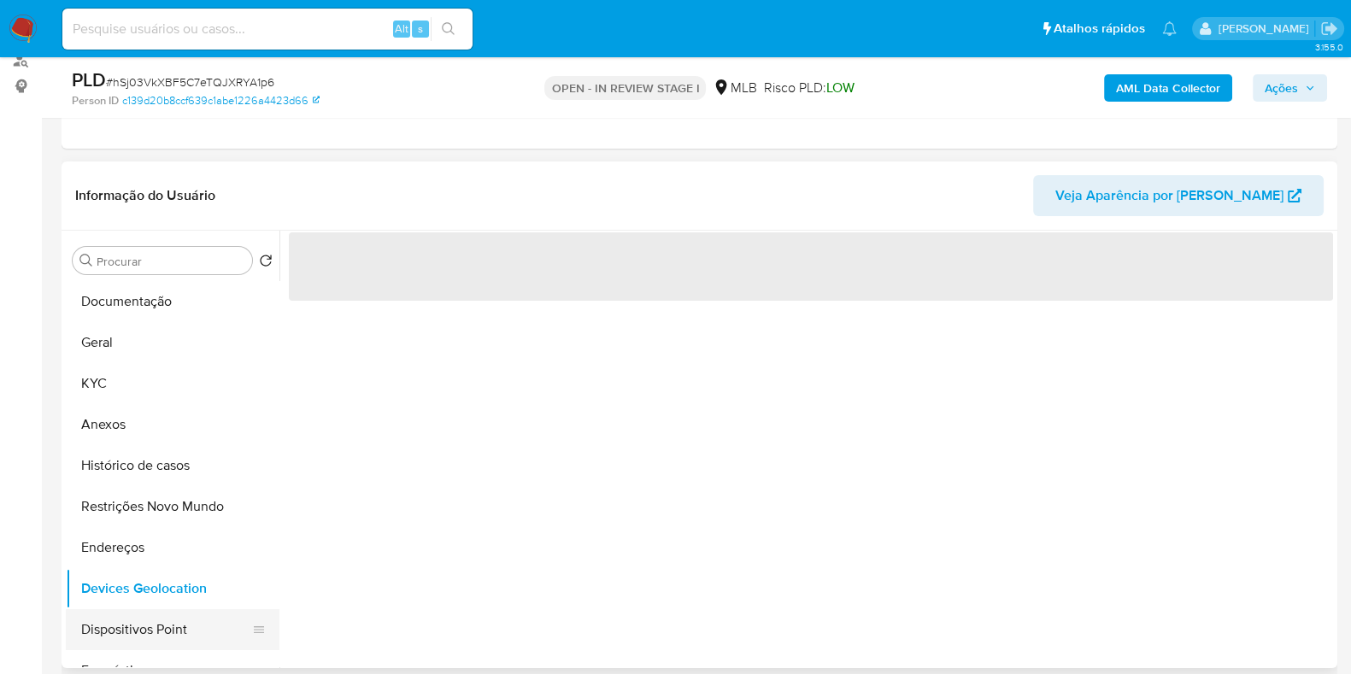
click at [185, 619] on button "Dispositivos Point" at bounding box center [166, 629] width 200 height 41
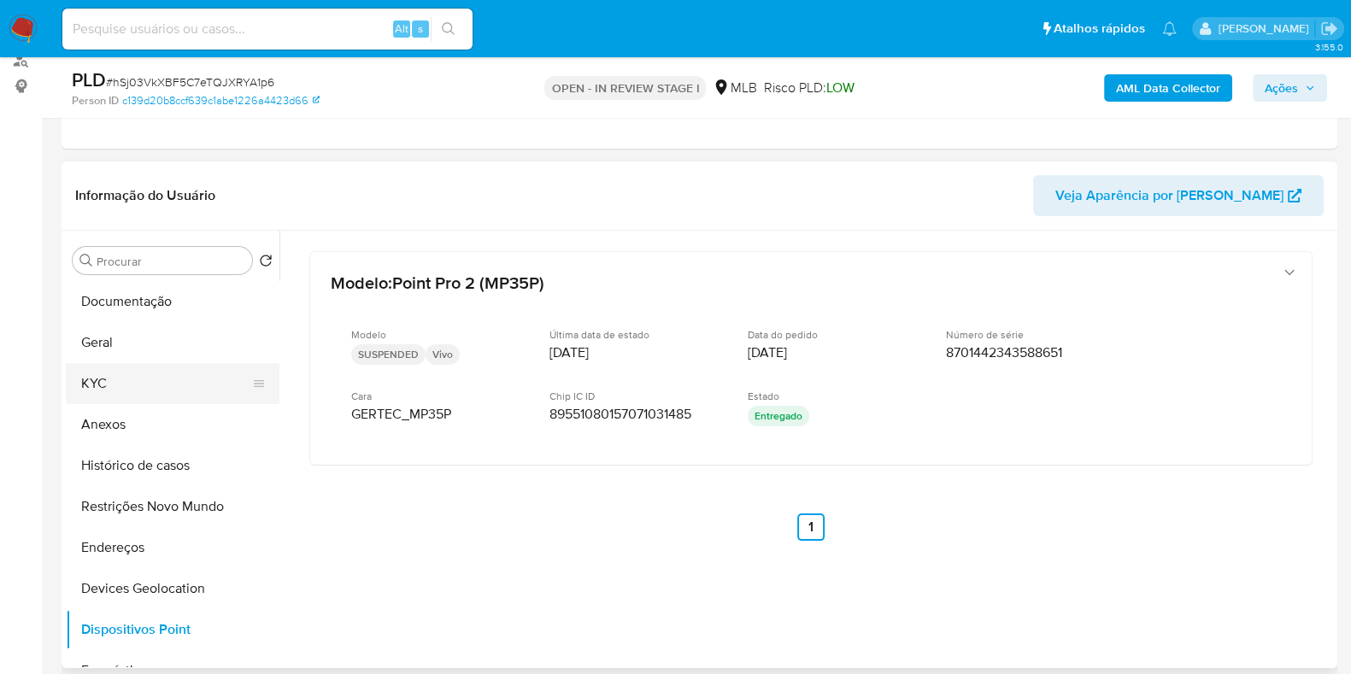
click at [115, 390] on button "KYC" at bounding box center [166, 383] width 200 height 41
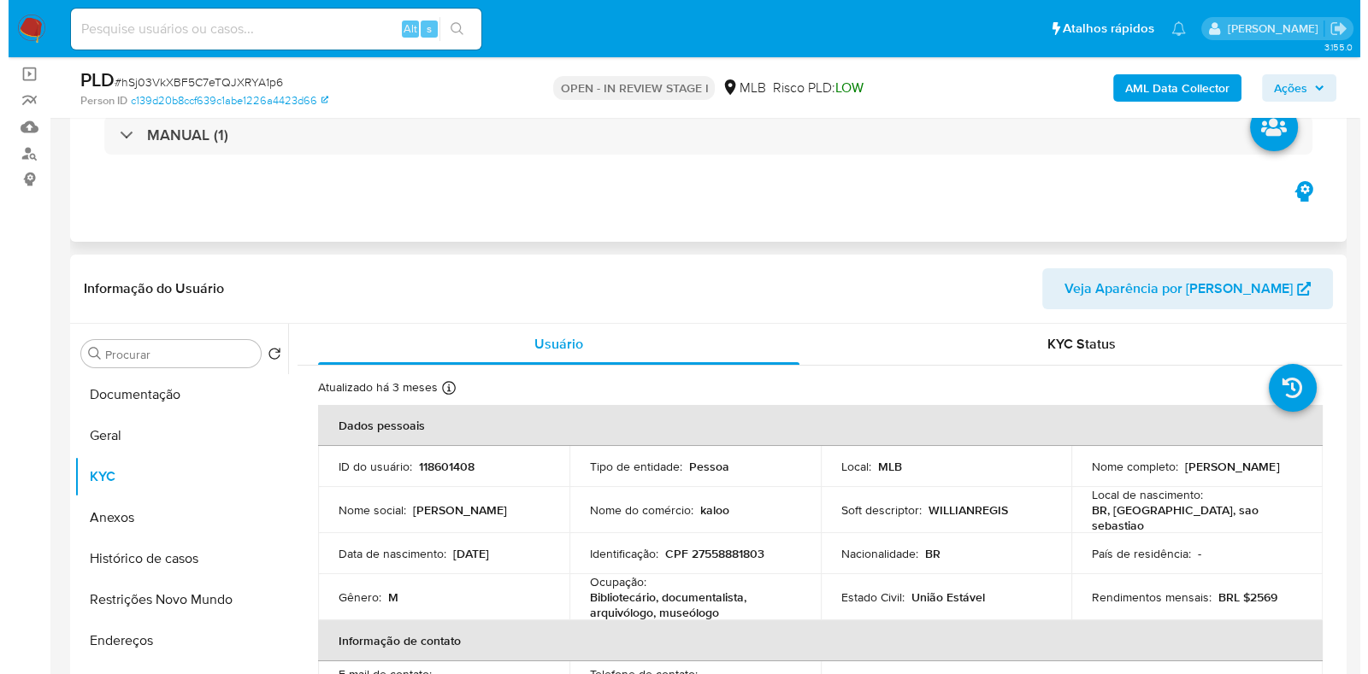
scroll to position [213, 0]
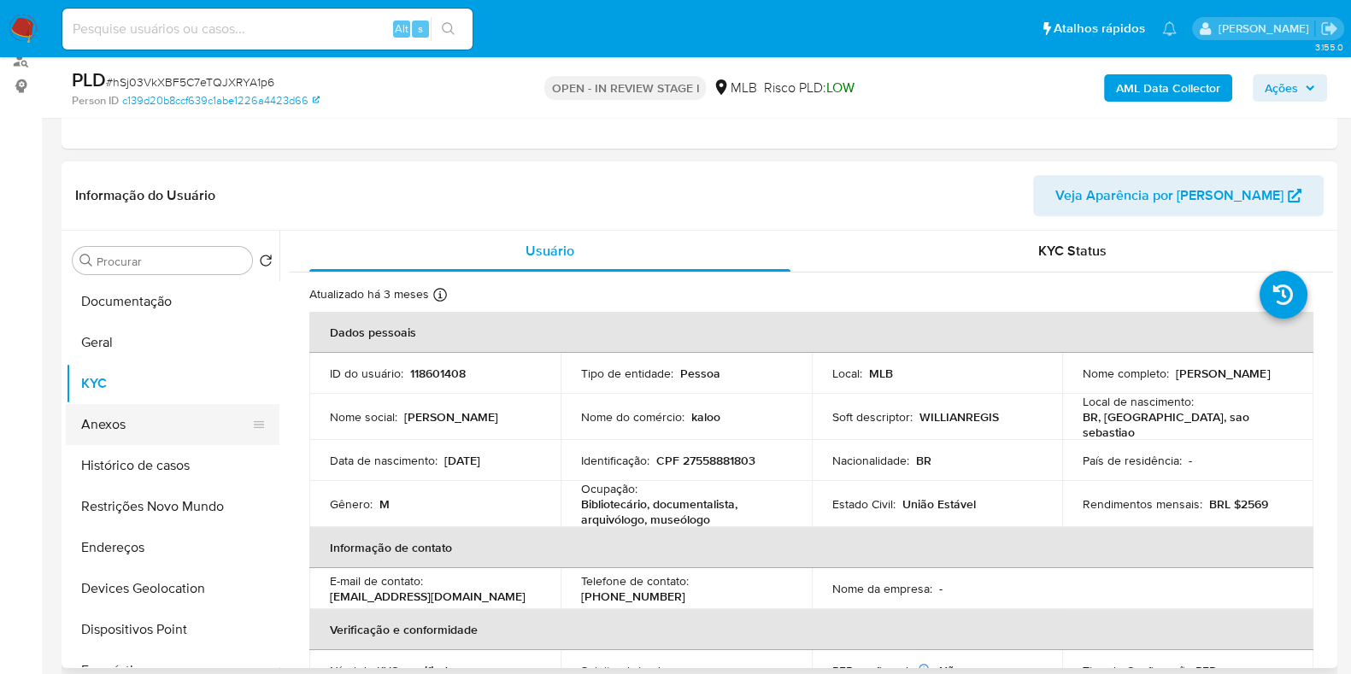
click at [141, 425] on button "Anexos" at bounding box center [166, 424] width 200 height 41
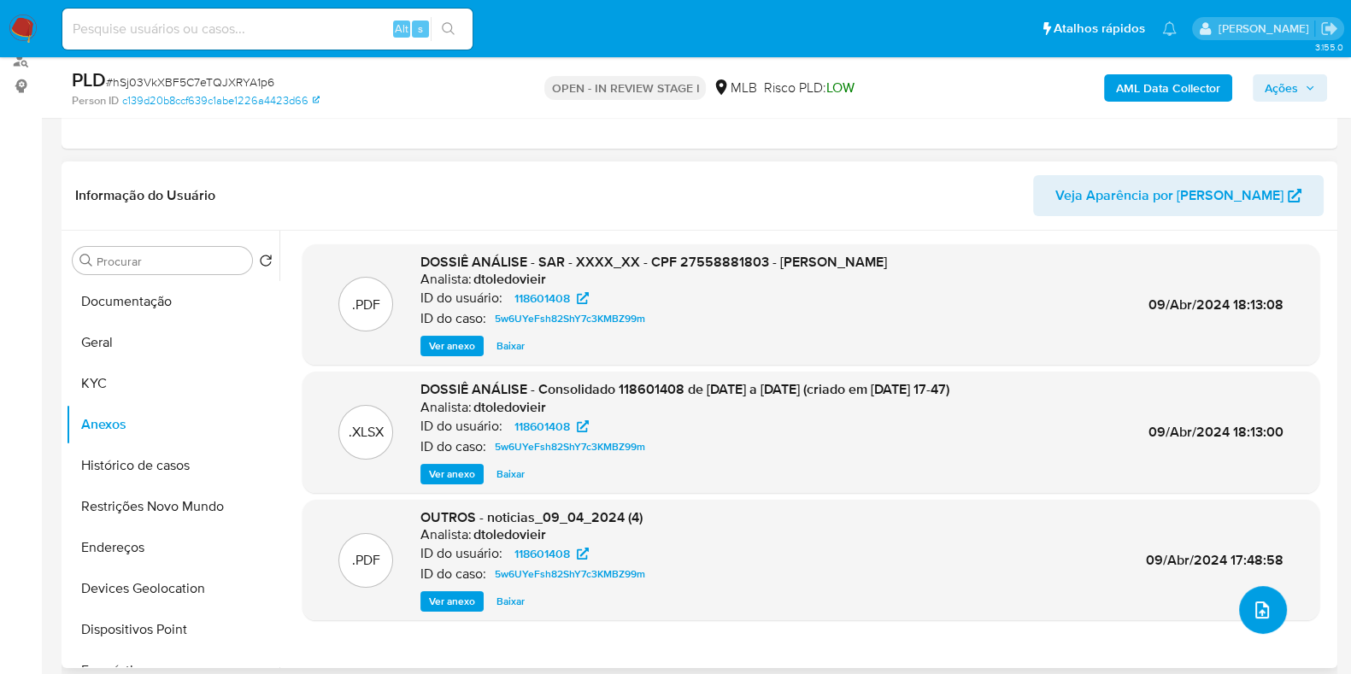
click at [1261, 617] on span "upload-file" at bounding box center [1262, 610] width 21 height 21
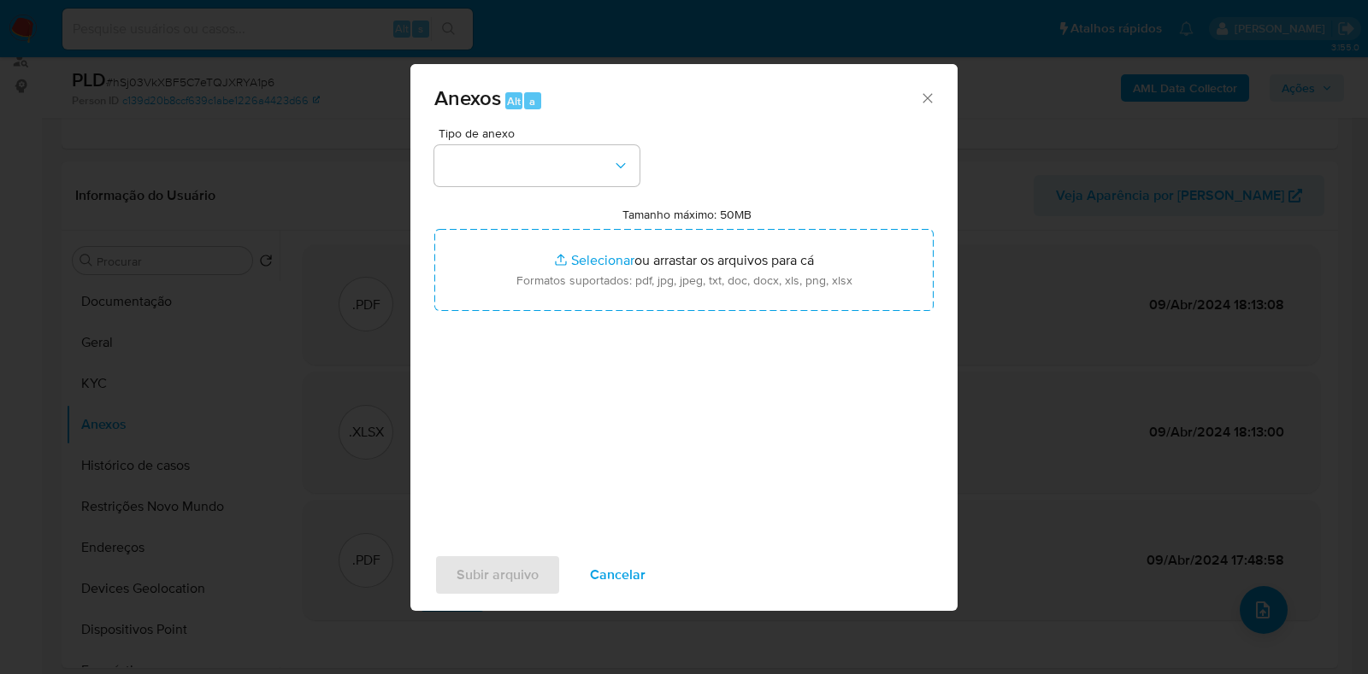
click at [478, 147] on button "button" at bounding box center [536, 165] width 205 height 41
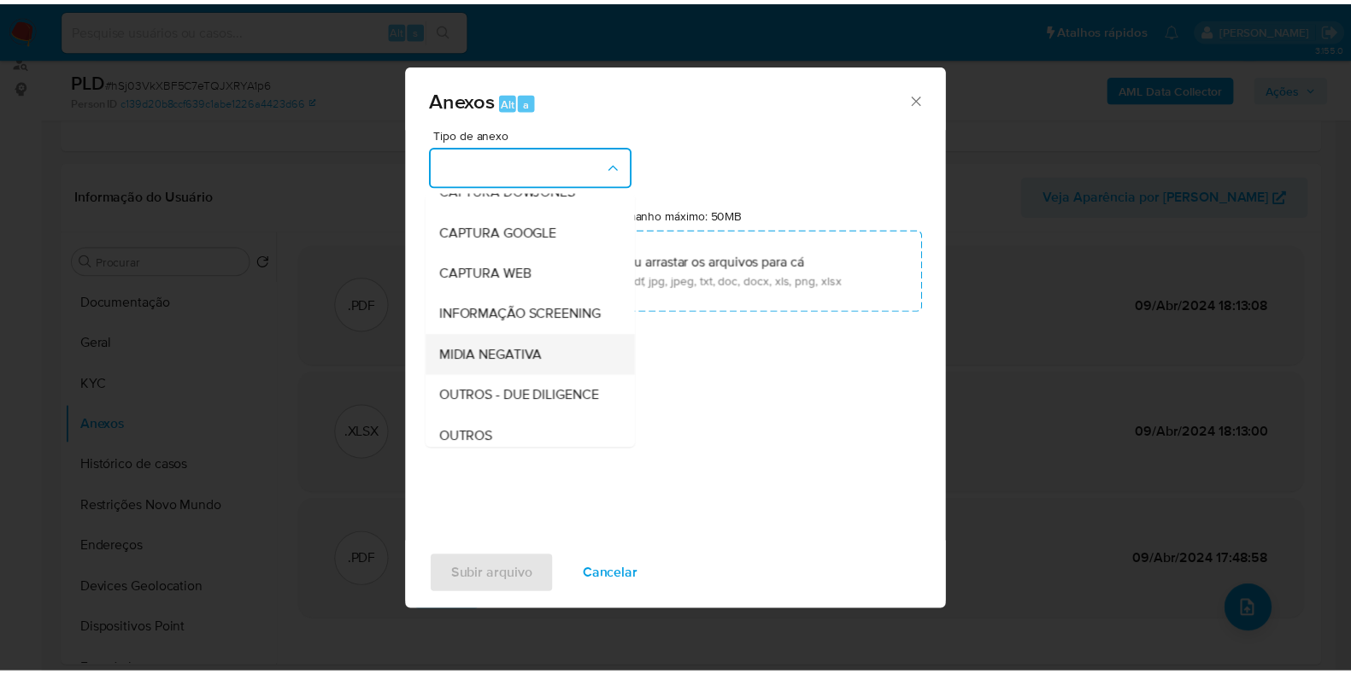
scroll to position [106, 0]
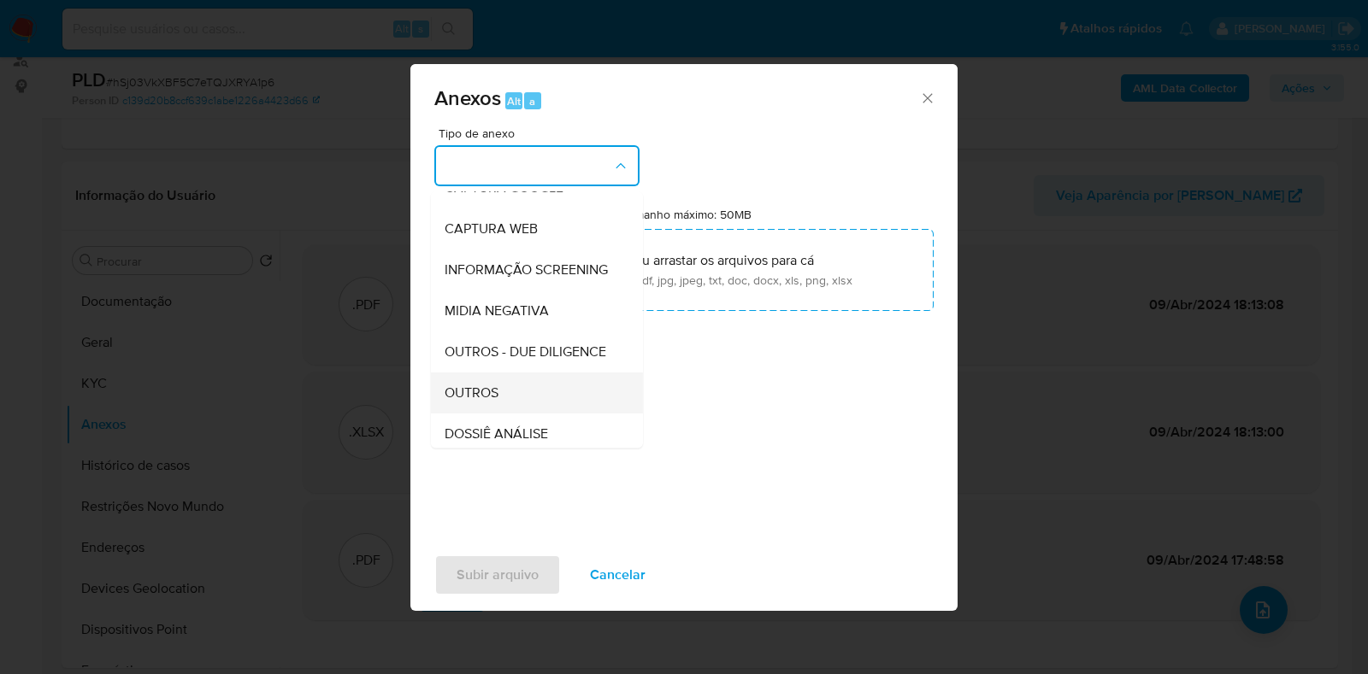
click at [471, 402] on span "OUTROS" at bounding box center [471, 393] width 54 height 17
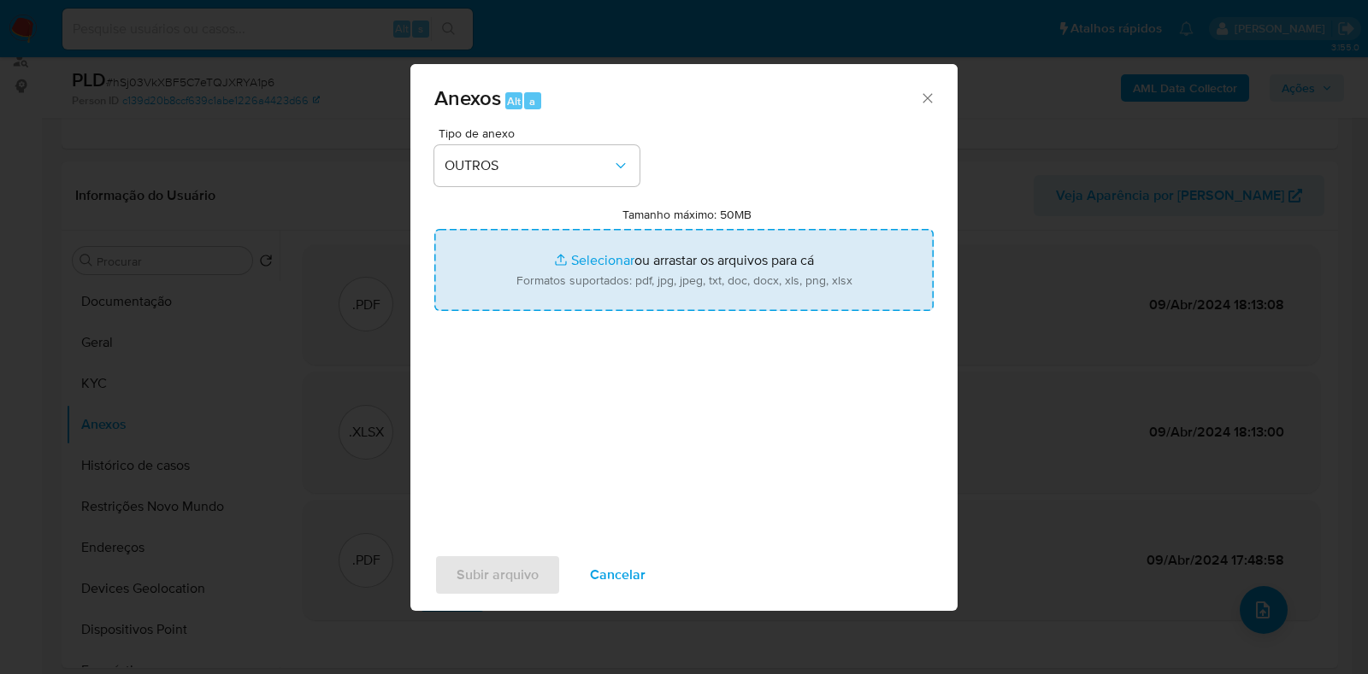
click at [595, 286] on input "Tamanho máximo: 50MB Selecionar arquivos" at bounding box center [683, 270] width 499 height 82
type input "C:\fakepath\Mulan 118601408_2025_08_20_13_39_13 - Resumen TX.pdf"
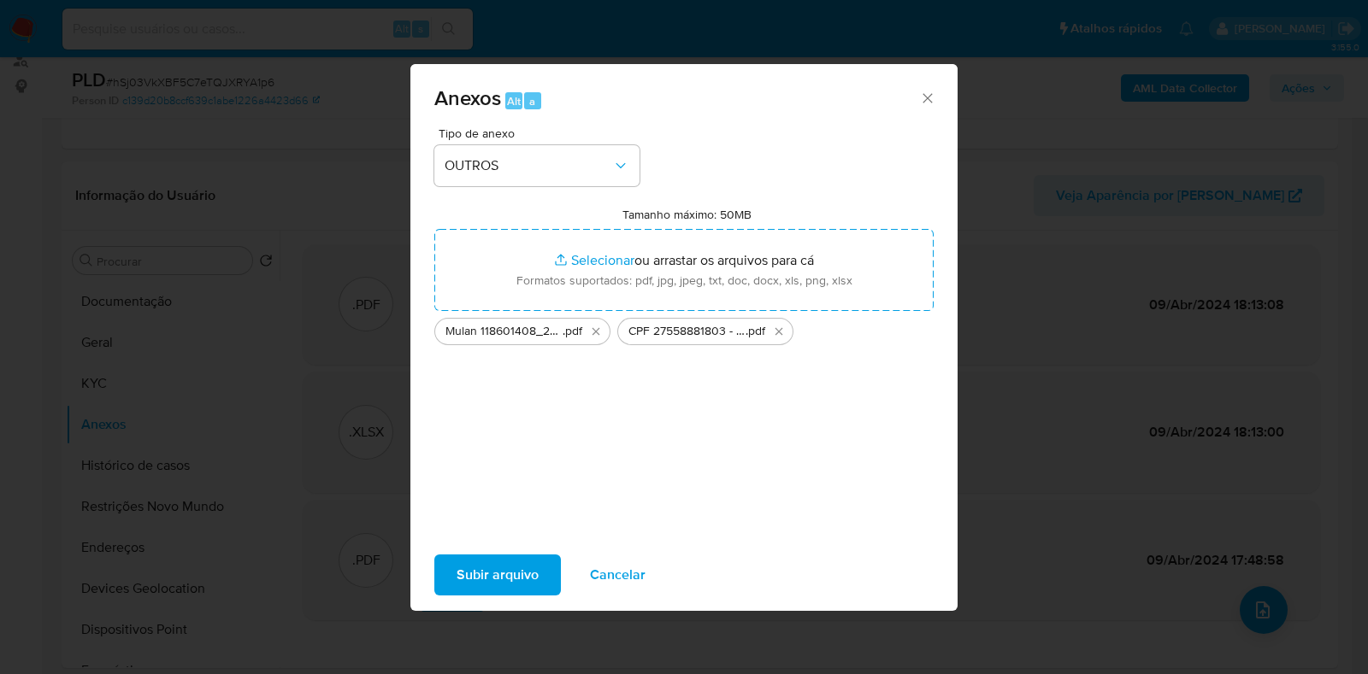
click at [506, 585] on span "Subir arquivo" at bounding box center [497, 575] width 82 height 38
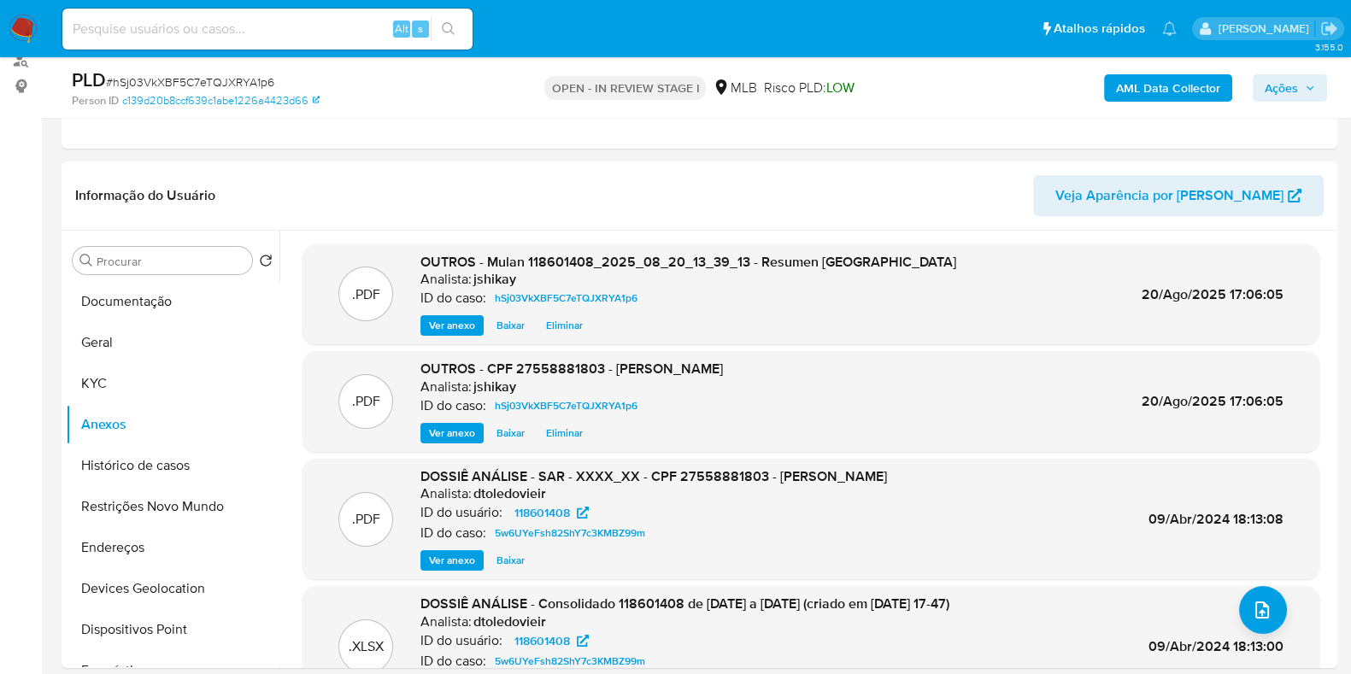
click at [1299, 87] on span "Ações" at bounding box center [1290, 88] width 50 height 24
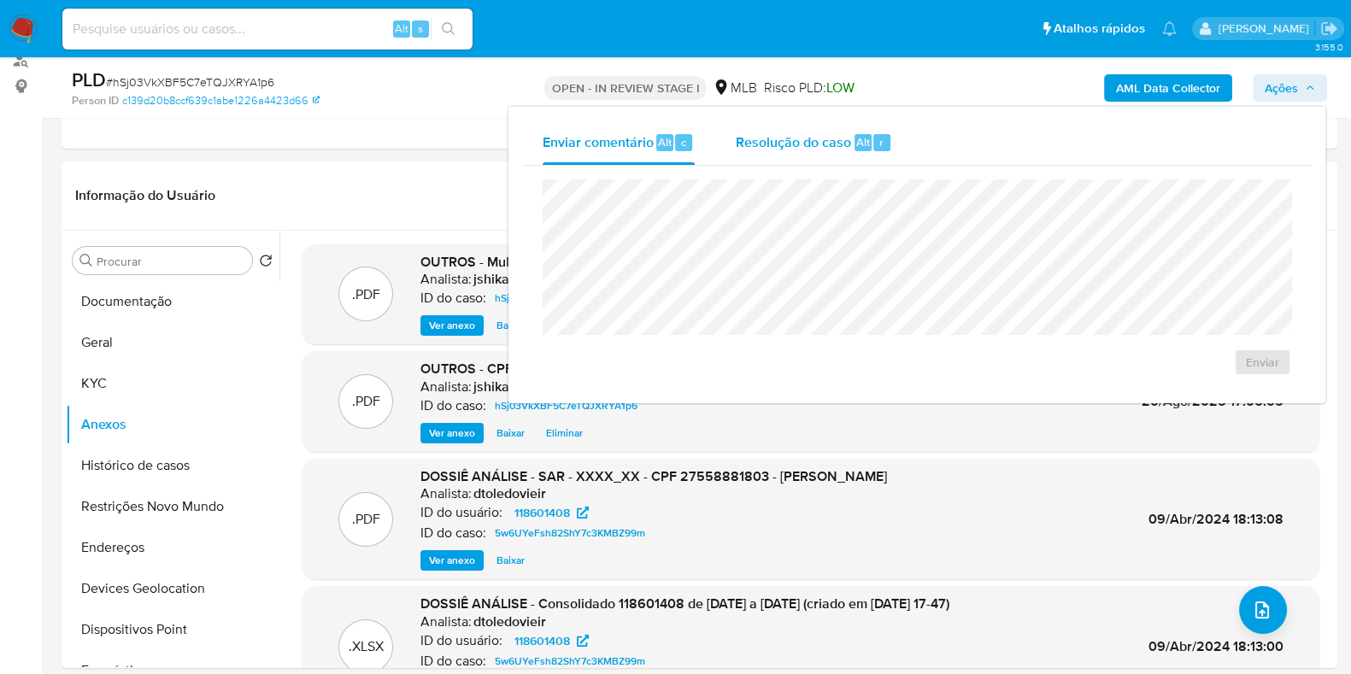
click at [813, 144] on span "Resolução do caso" at bounding box center [793, 142] width 115 height 20
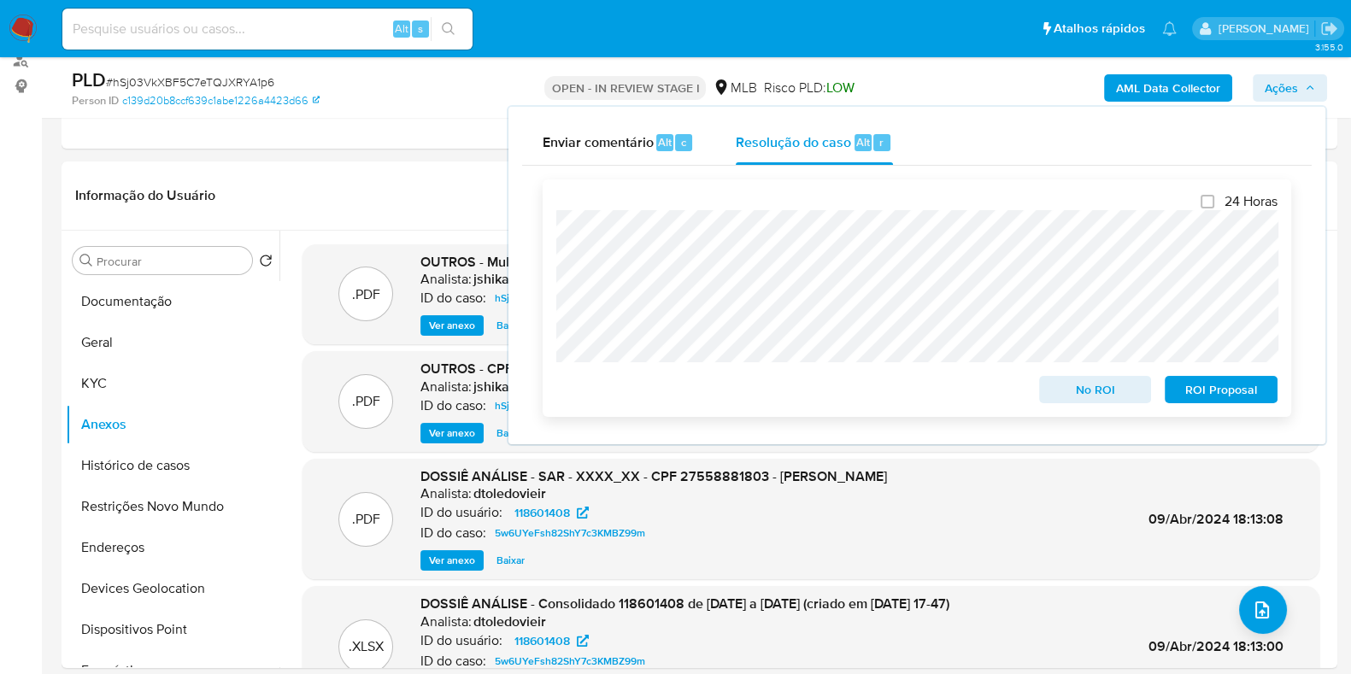
click at [1108, 391] on span "No ROI" at bounding box center [1095, 390] width 89 height 24
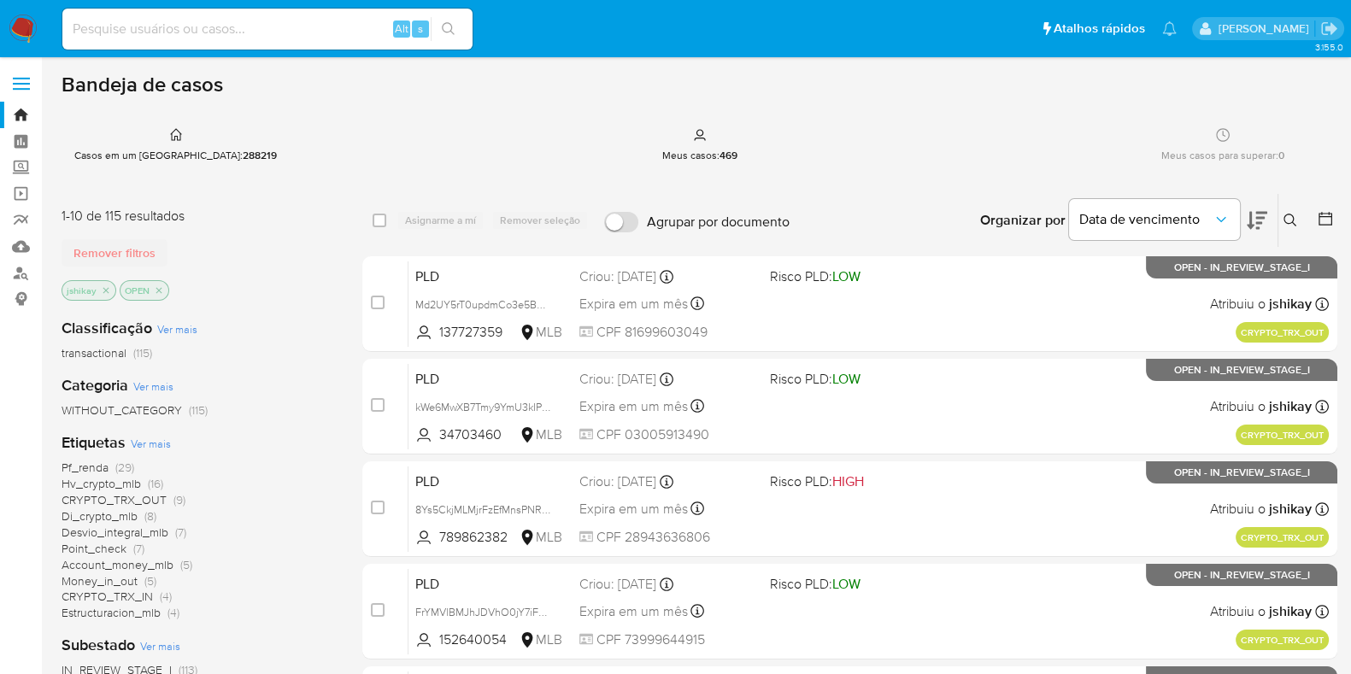
scroll to position [106, 0]
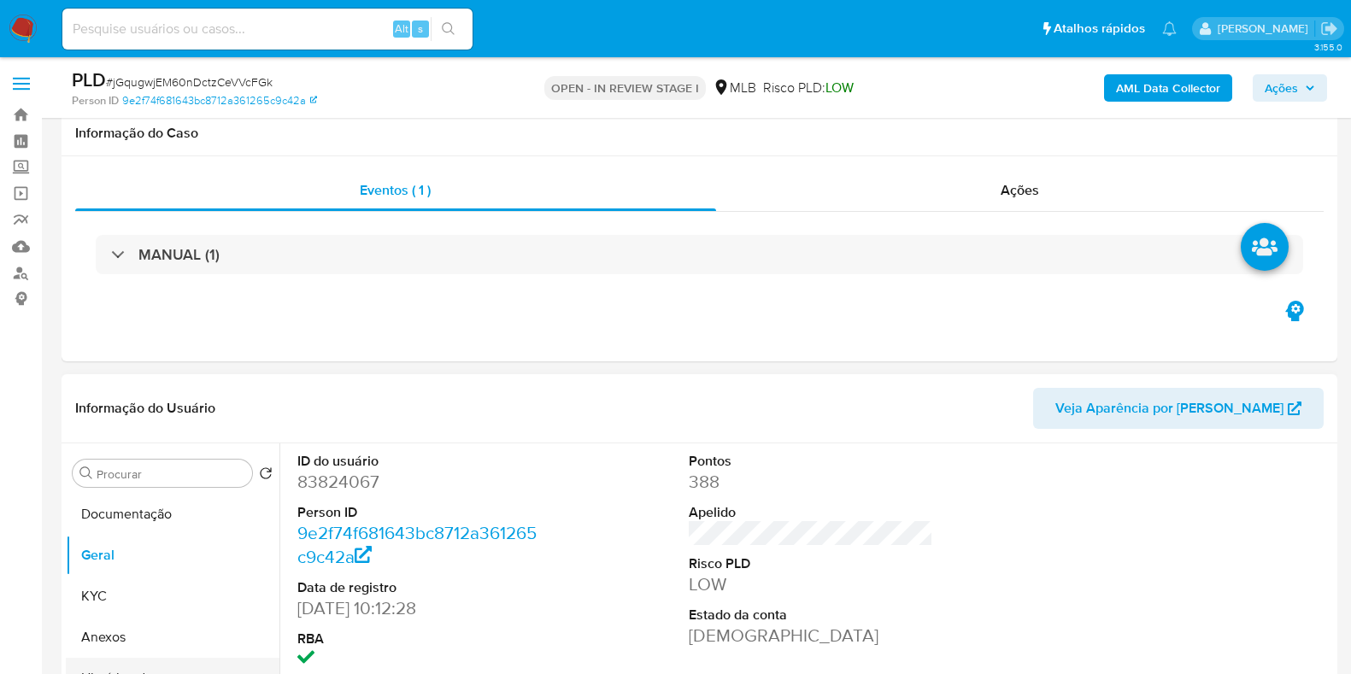
scroll to position [223, 0]
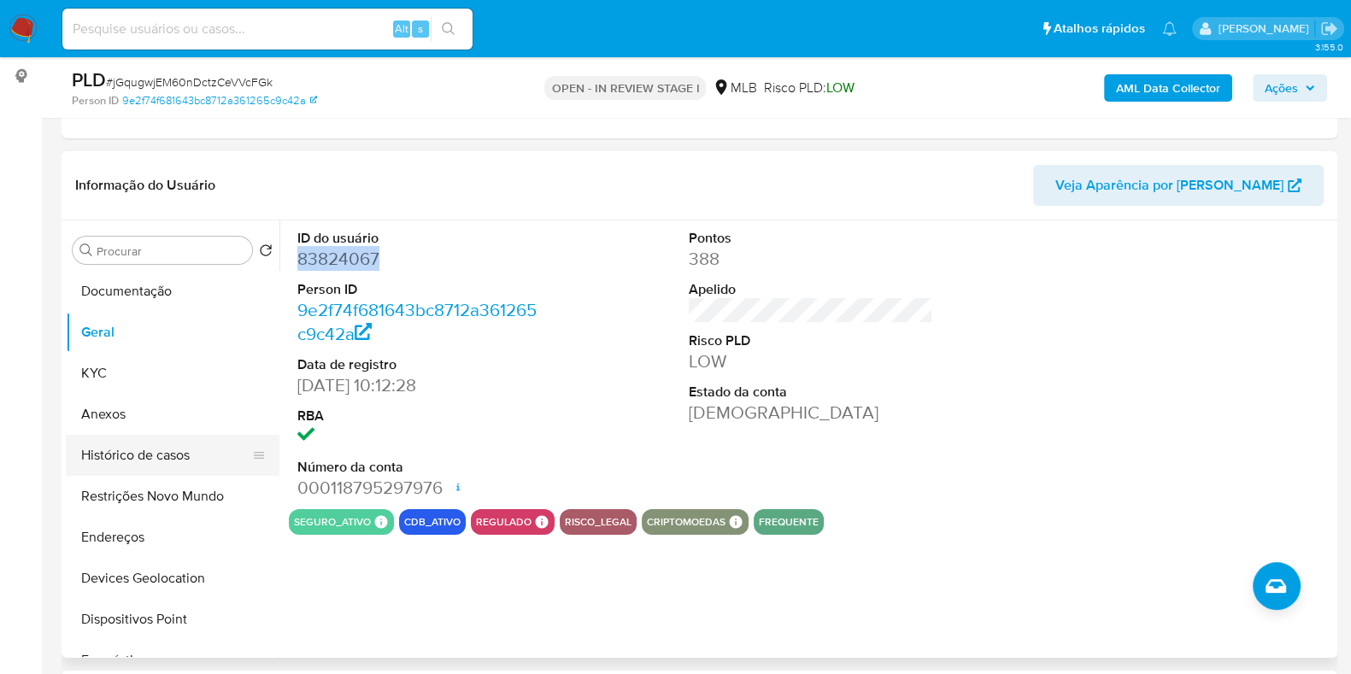
click at [149, 453] on button "Histórico de casos" at bounding box center [166, 455] width 200 height 41
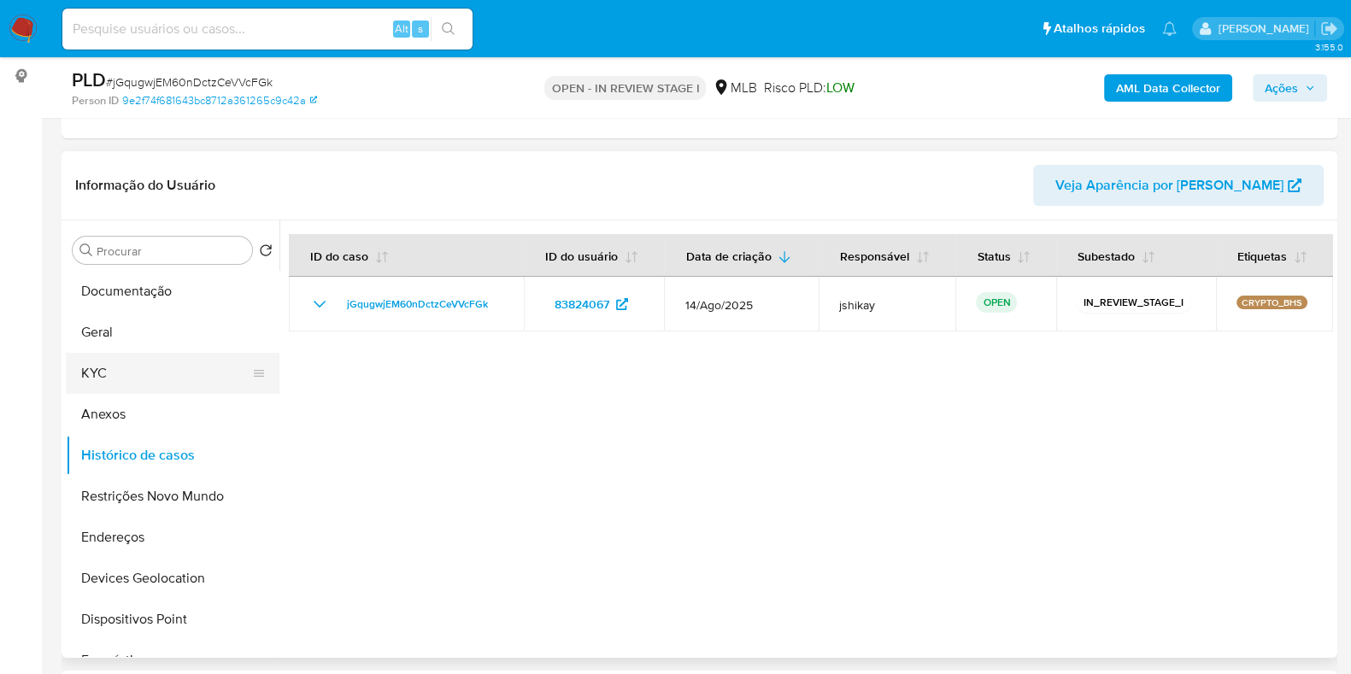
click at [121, 369] on button "KYC" at bounding box center [166, 373] width 200 height 41
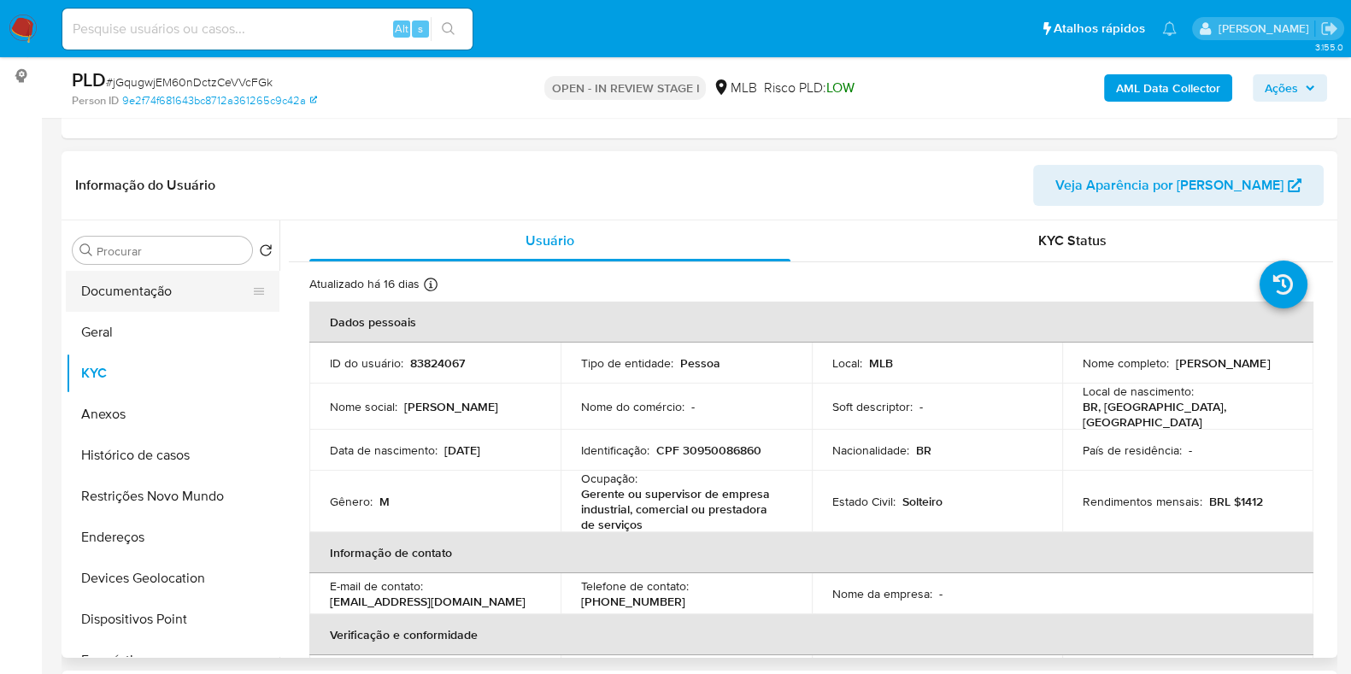
click at [156, 296] on button "Documentação" at bounding box center [166, 291] width 200 height 41
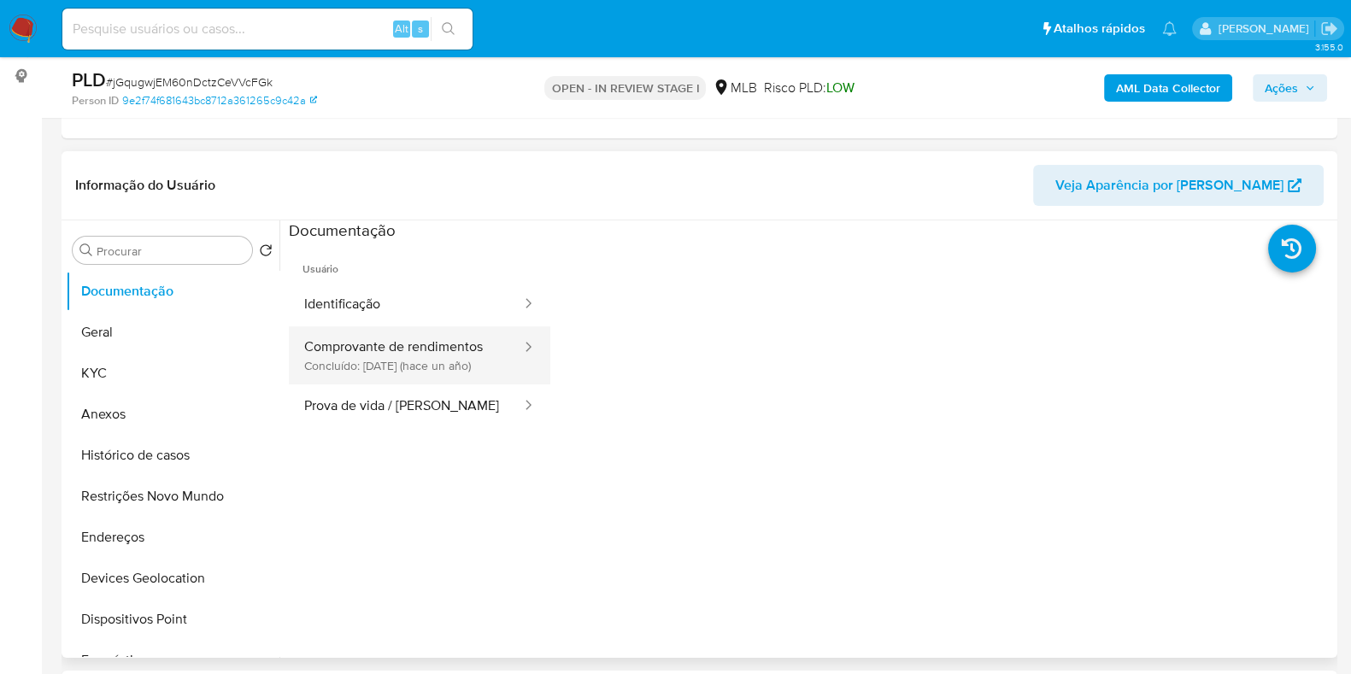
click at [431, 359] on button "Comprovante de rendimentos Concluído: 07/05/2024 (hace un año)" at bounding box center [406, 356] width 234 height 58
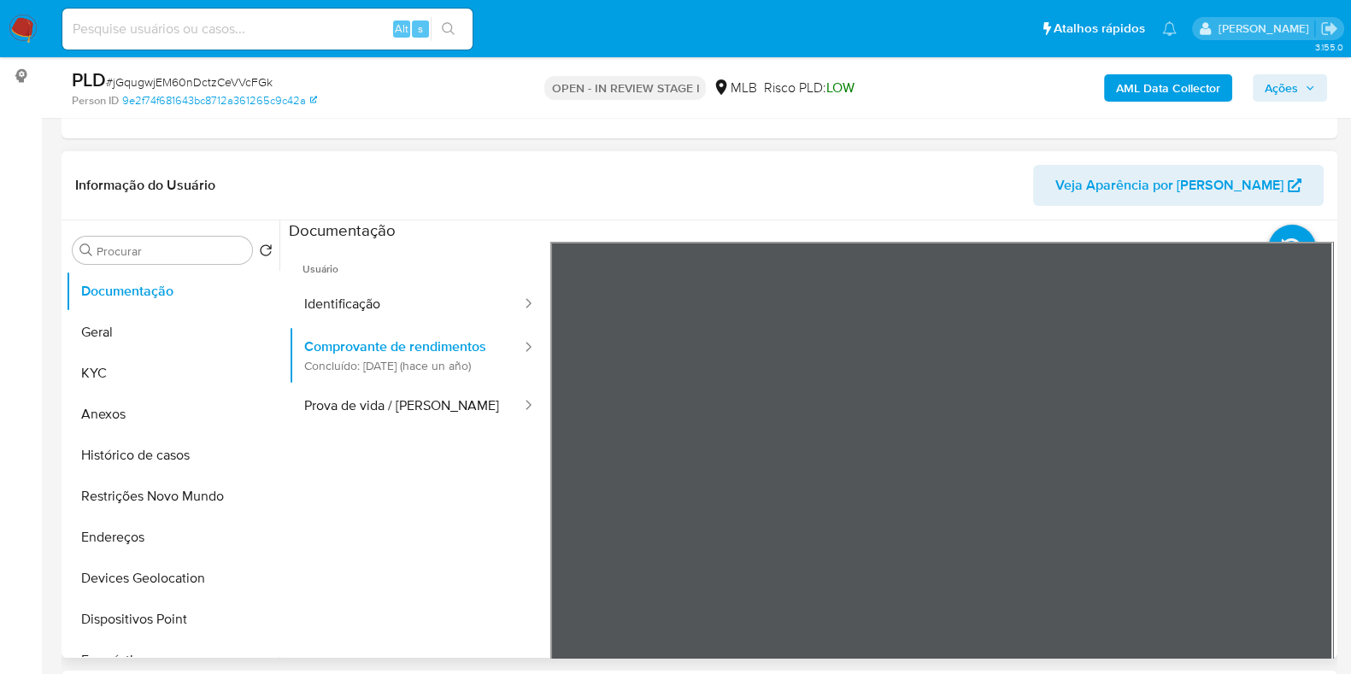
scroll to position [330, 0]
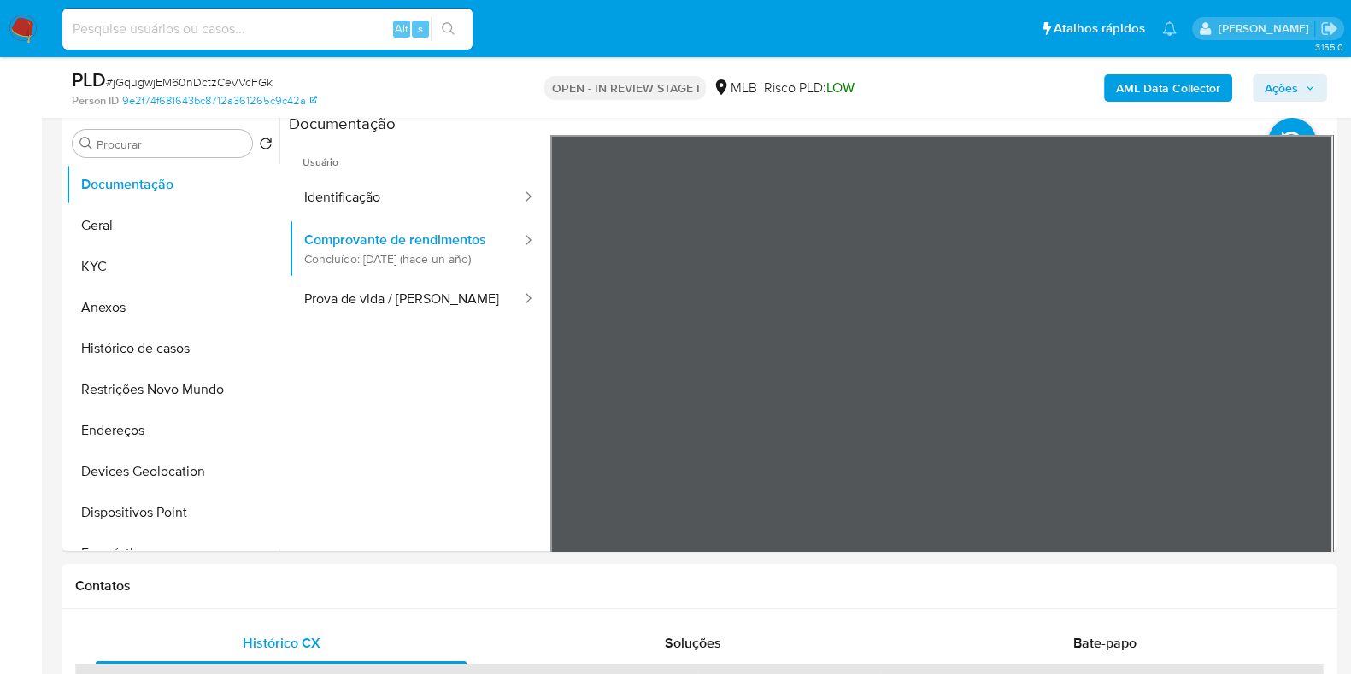
click at [986, 129] on section at bounding box center [811, 398] width 1044 height 568
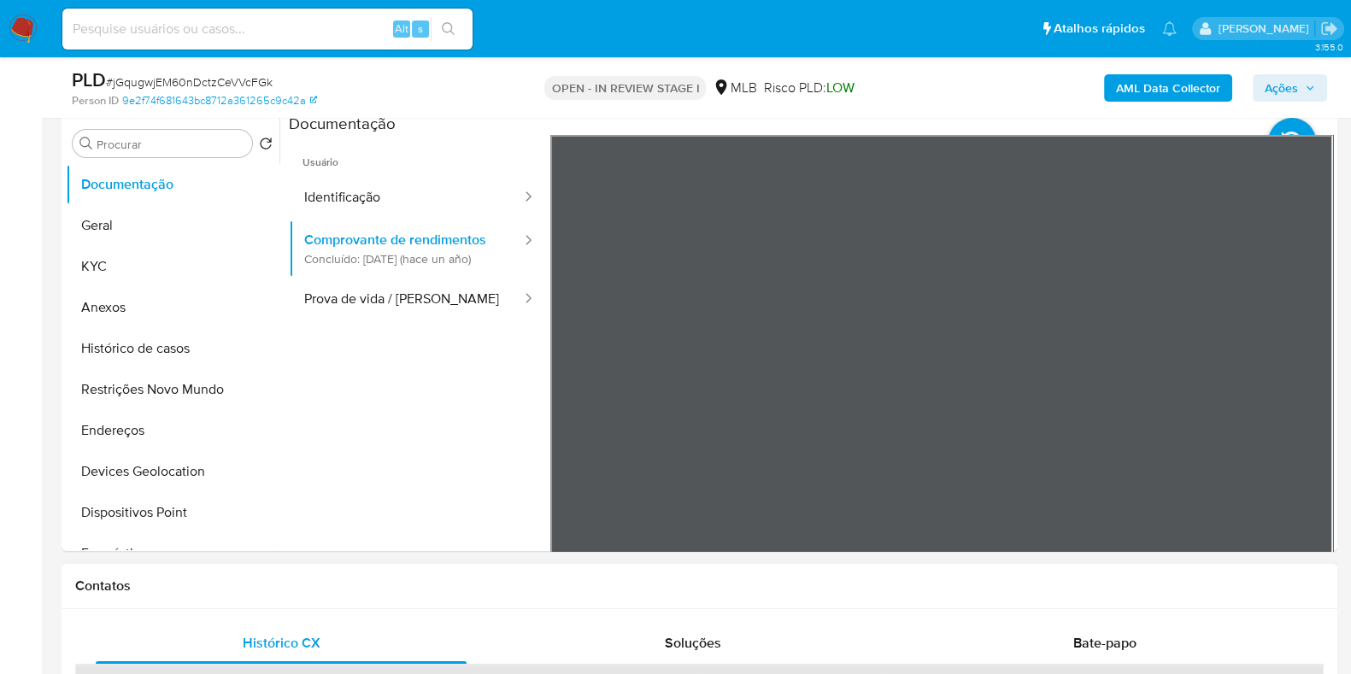
click at [85, 244] on button "Geral" at bounding box center [166, 225] width 200 height 41
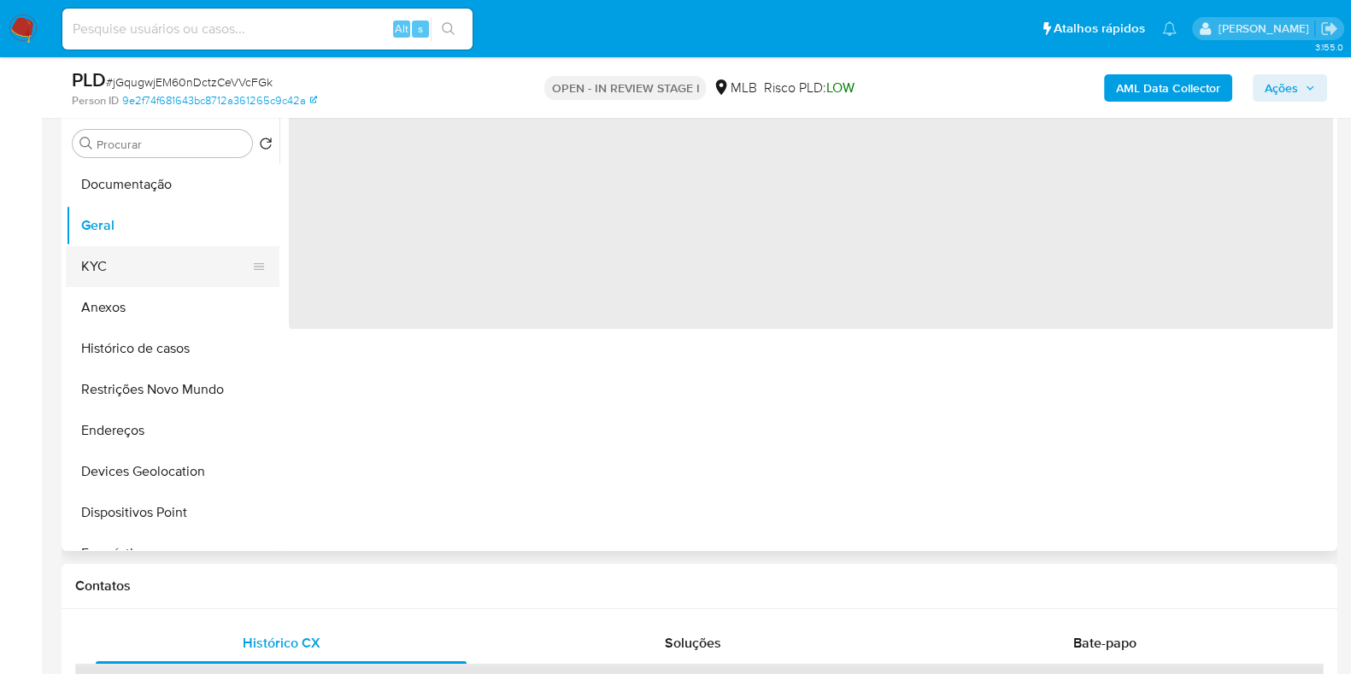
click at [113, 269] on button "KYC" at bounding box center [166, 266] width 200 height 41
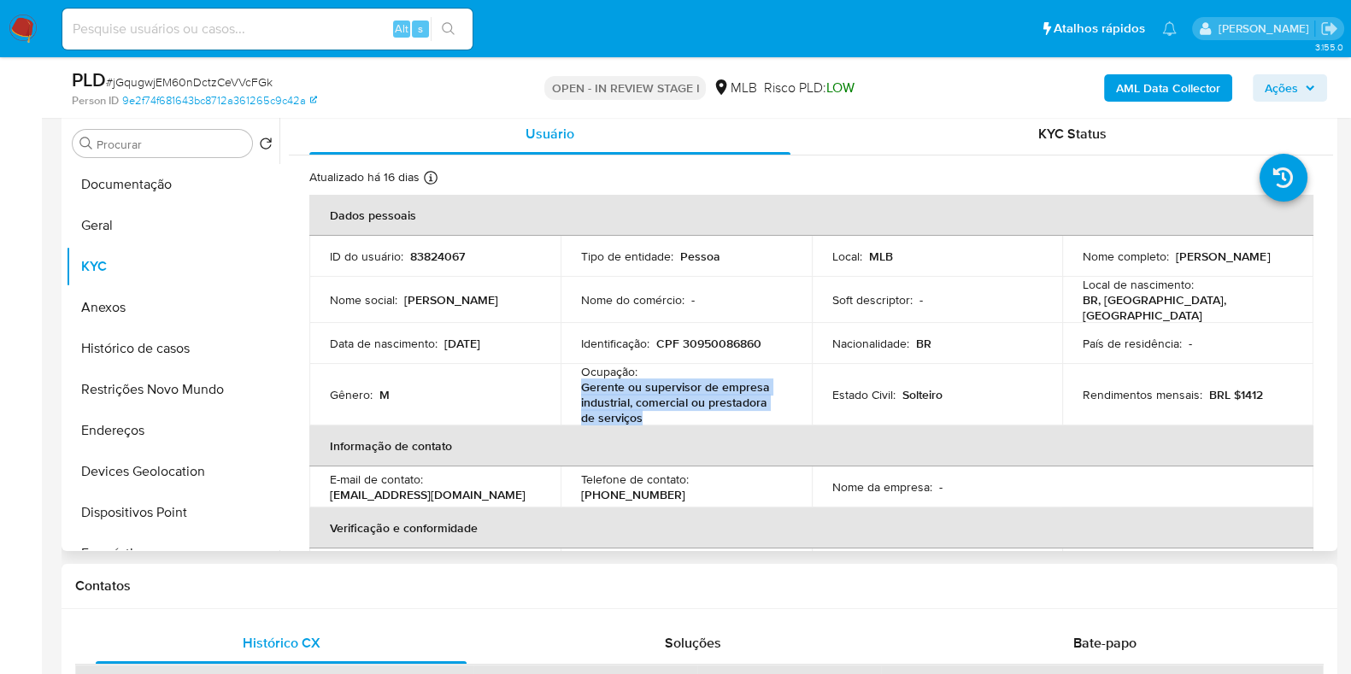
drag, startPoint x: 640, startPoint y: 408, endPoint x: 574, endPoint y: 384, distance: 70.8
click at [574, 384] on td "Ocupação : Gerente ou supervisor de empresa industrial, comercial ou prestadora…" at bounding box center [686, 395] width 251 height 62
click at [635, 388] on p "Gerente ou supervisor de empresa industrial, comercial ou prestadora de serviços" at bounding box center [682, 403] width 203 height 46
drag, startPoint x: 597, startPoint y: 399, endPoint x: 575, endPoint y: 384, distance: 27.0
click at [575, 384] on td "Ocupação : Gerente ou supervisor de empresa industrial, comercial ou prestadora…" at bounding box center [686, 395] width 251 height 62
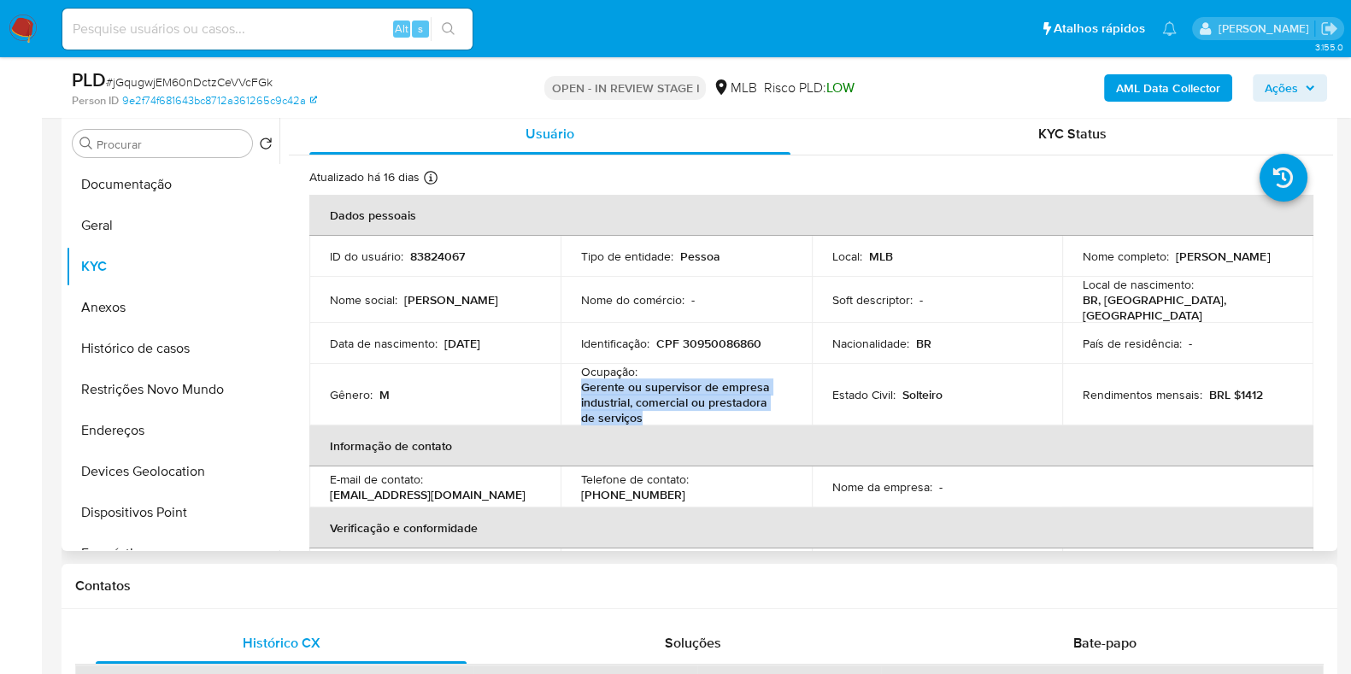
copy p "Gerente ou supervisor de empresa industrial, comercial ou prestadora de serviços"
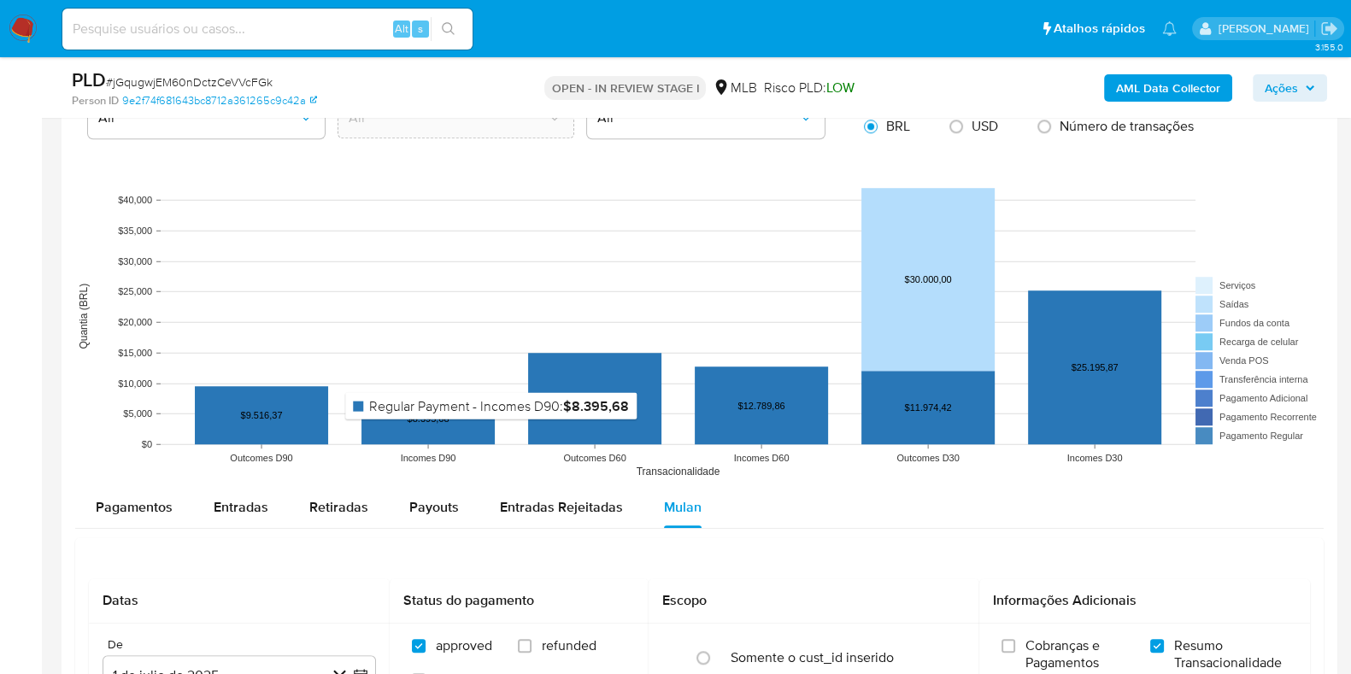
scroll to position [1826, 0]
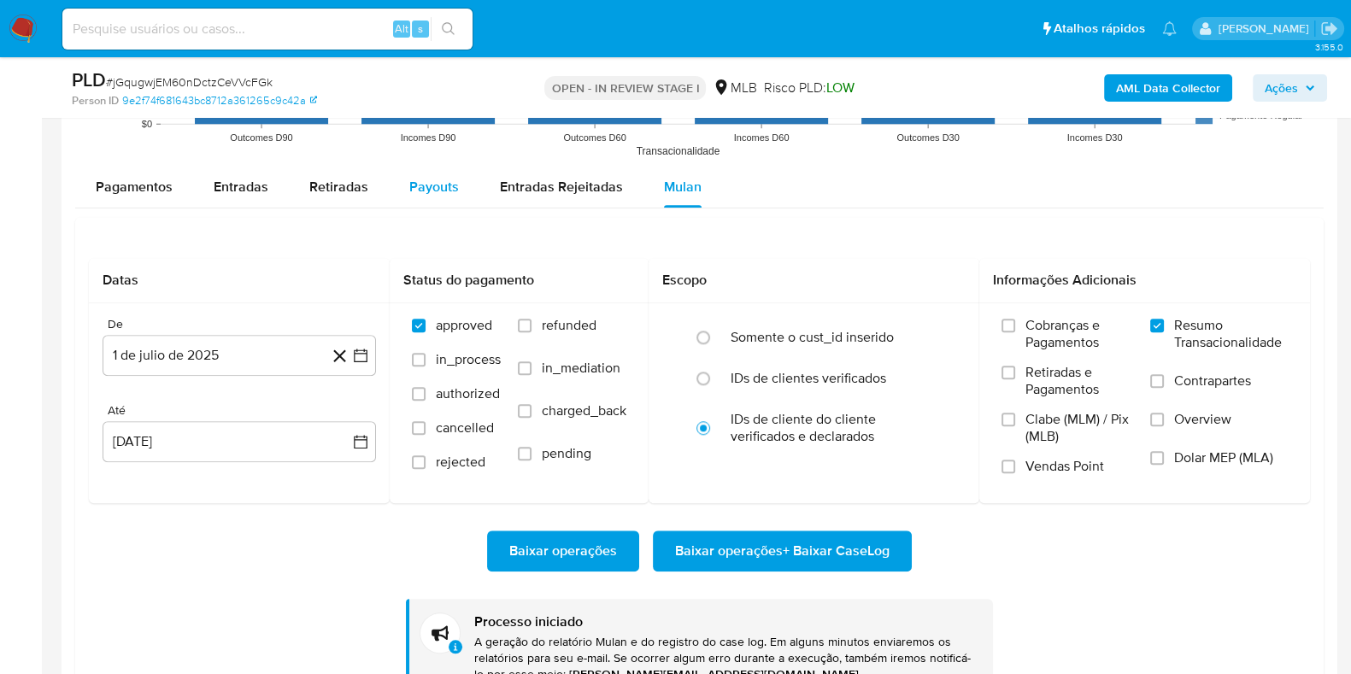
click at [421, 190] on span "Payouts" at bounding box center [434, 187] width 50 height 20
select select "10"
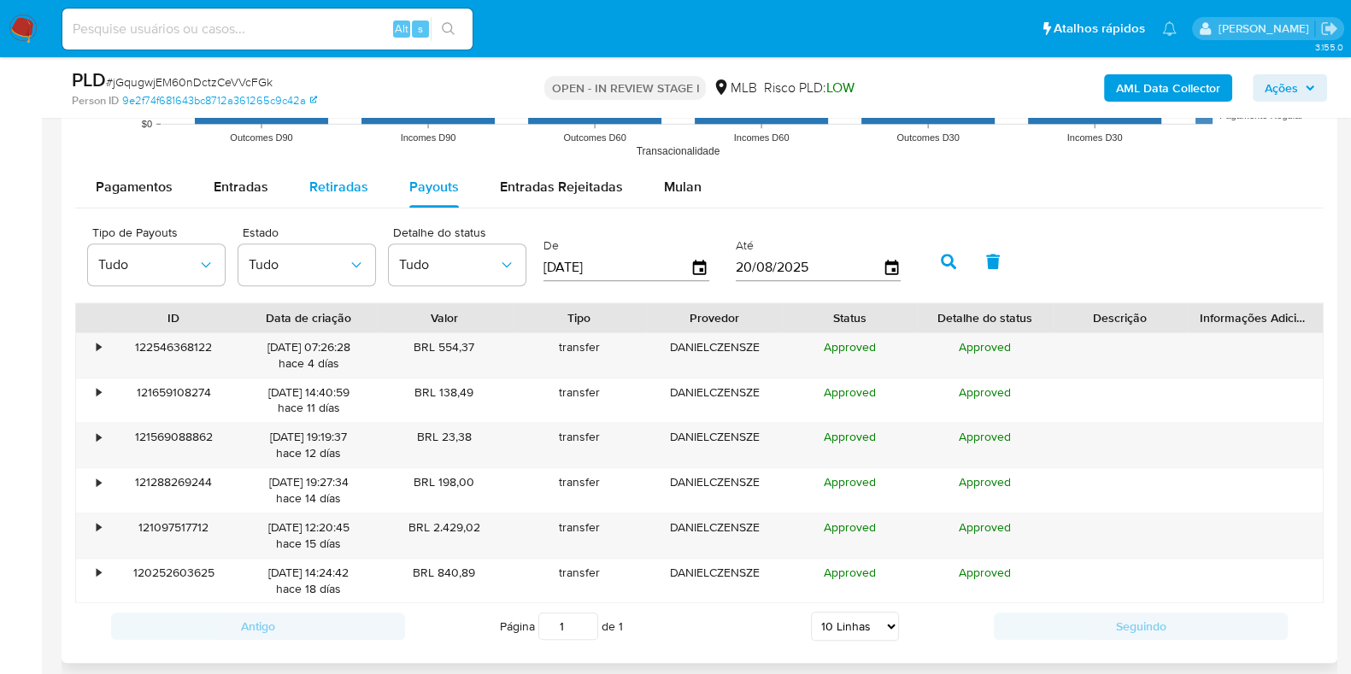
click at [334, 189] on span "Retiradas" at bounding box center [338, 187] width 59 height 20
select select "10"
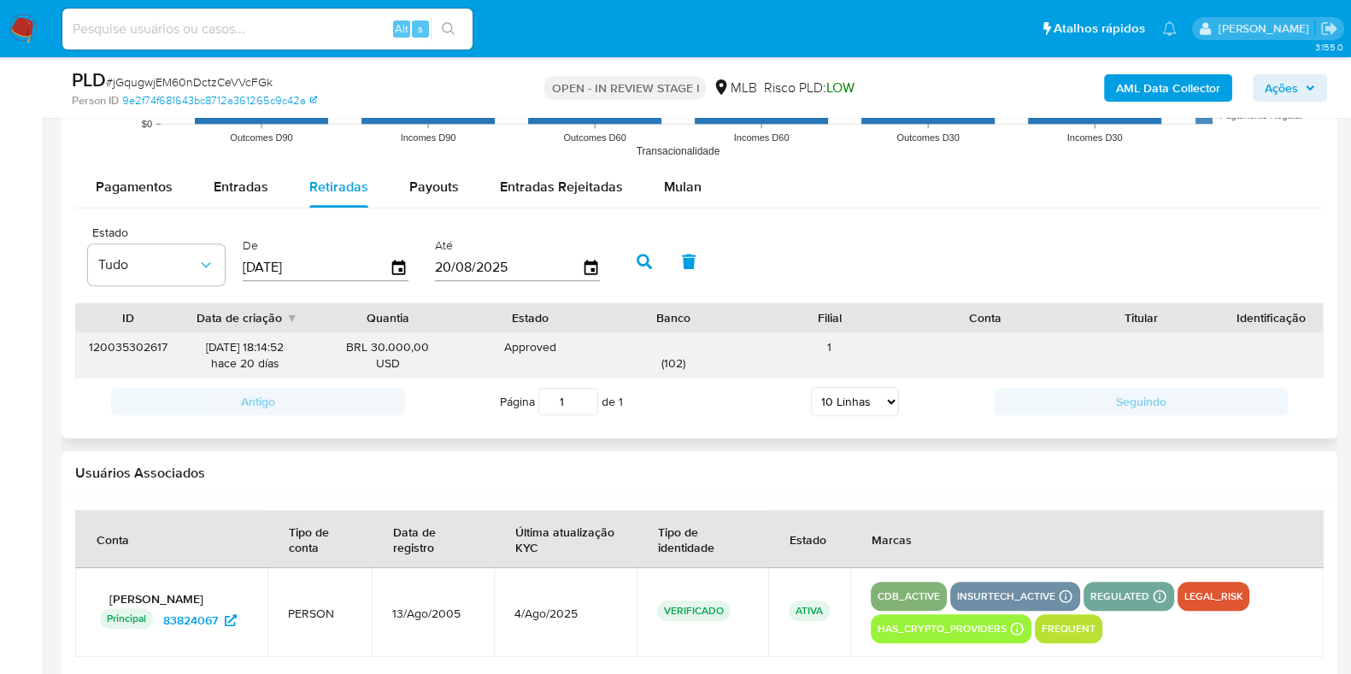
drag, startPoint x: 659, startPoint y: 365, endPoint x: 686, endPoint y: 362, distance: 27.6
click at [686, 362] on div "( 102 )" at bounding box center [674, 355] width 132 height 32
click at [224, 177] on span "Entradas" at bounding box center [241, 187] width 55 height 20
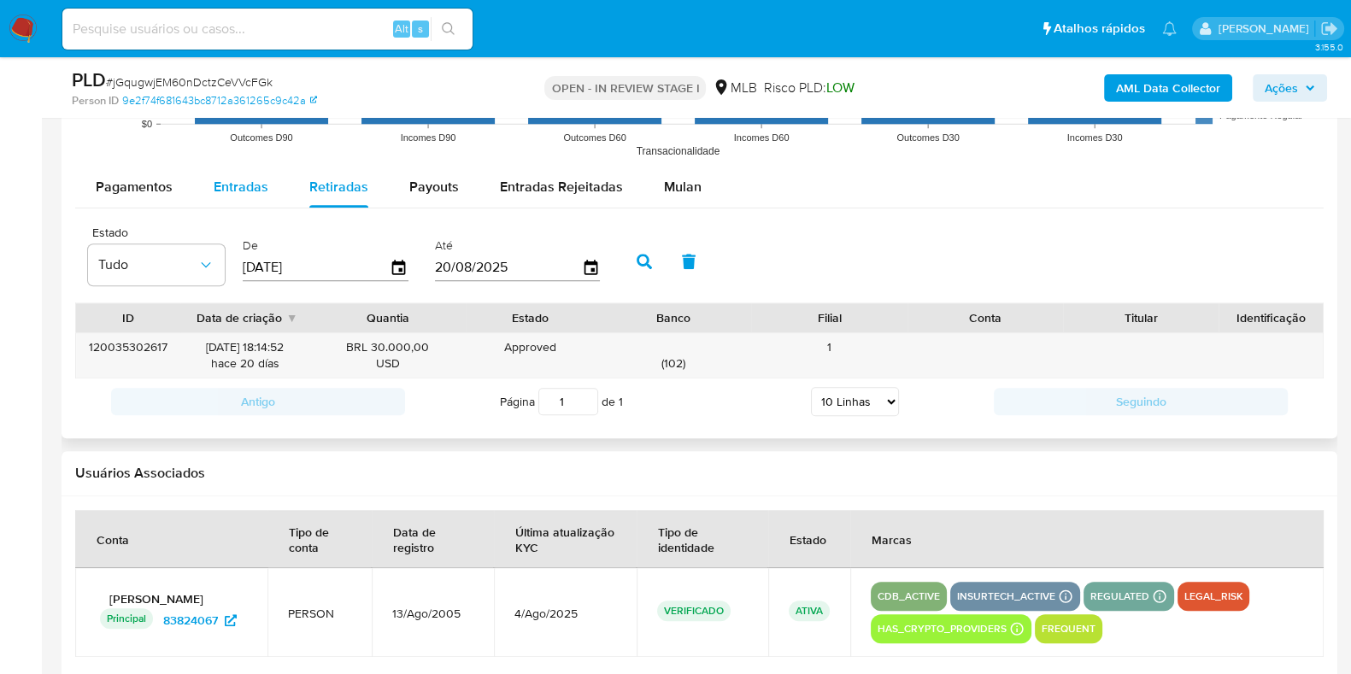
select select "10"
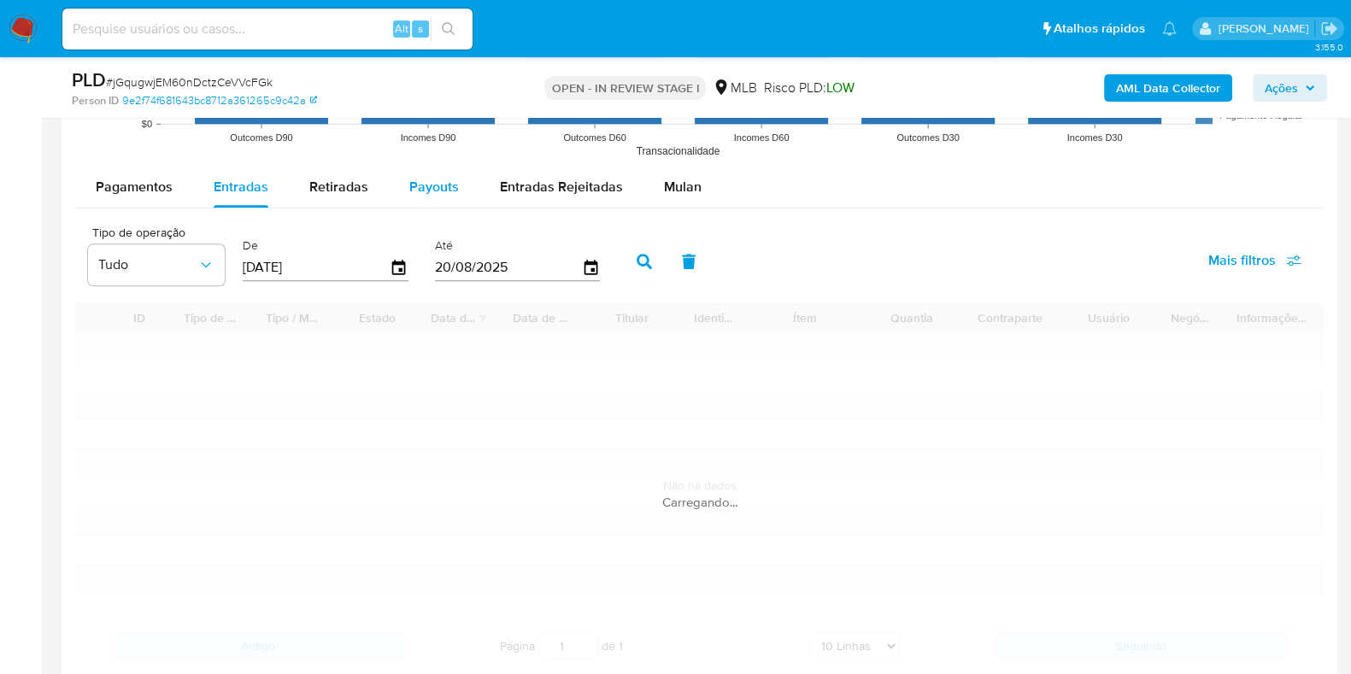
click at [402, 192] on button "Payouts" at bounding box center [434, 187] width 91 height 41
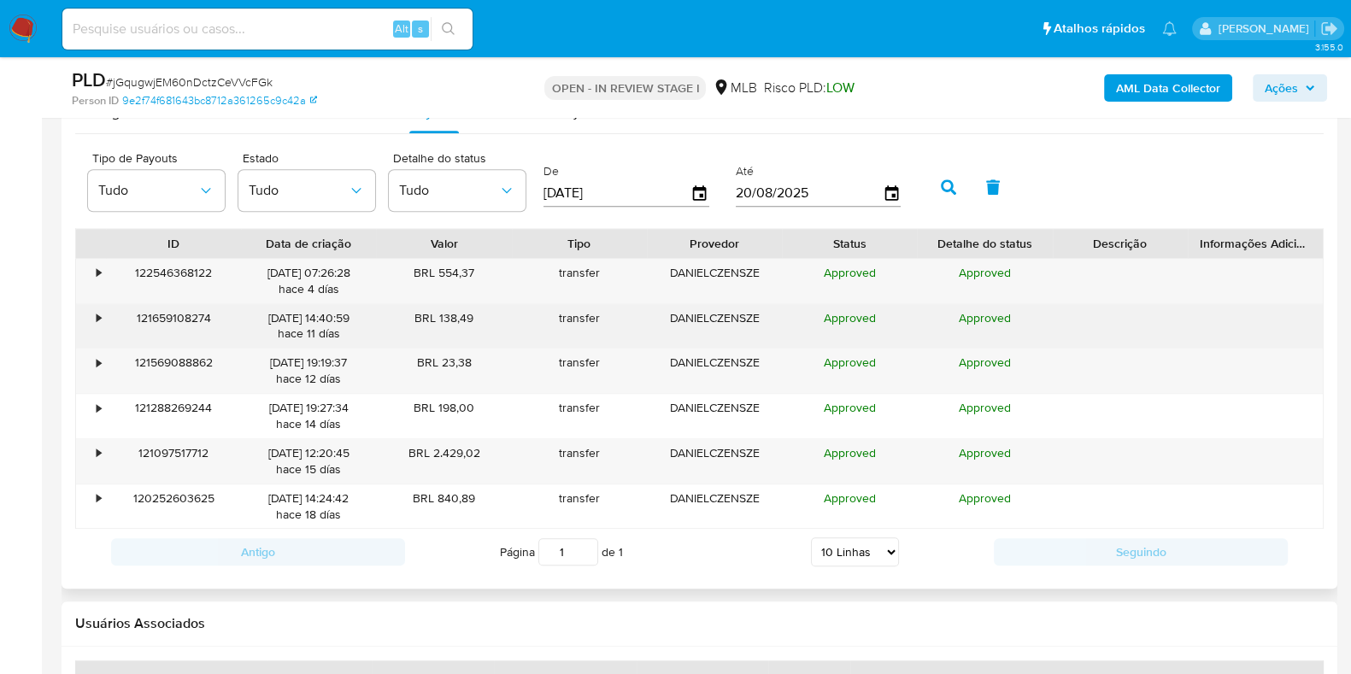
scroll to position [1933, 0]
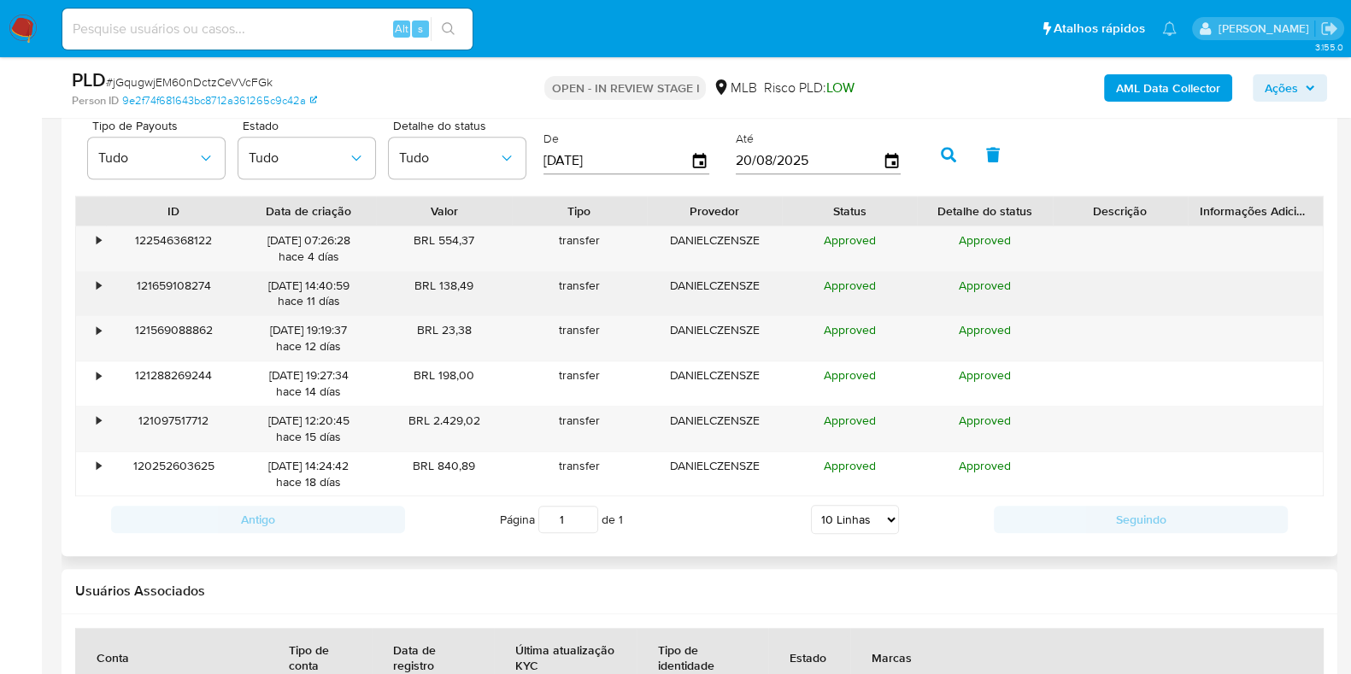
click at [101, 292] on div "•" at bounding box center [91, 294] width 30 height 44
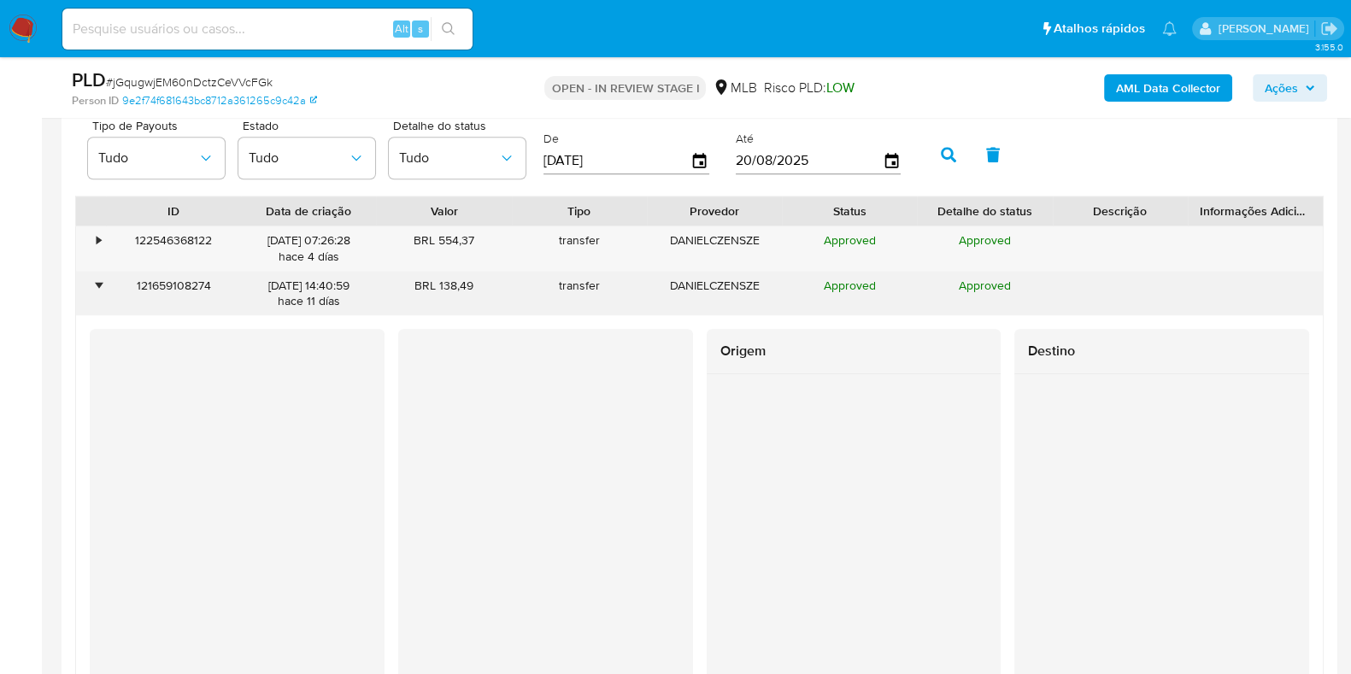
click at [99, 280] on div "•" at bounding box center [99, 286] width 4 height 16
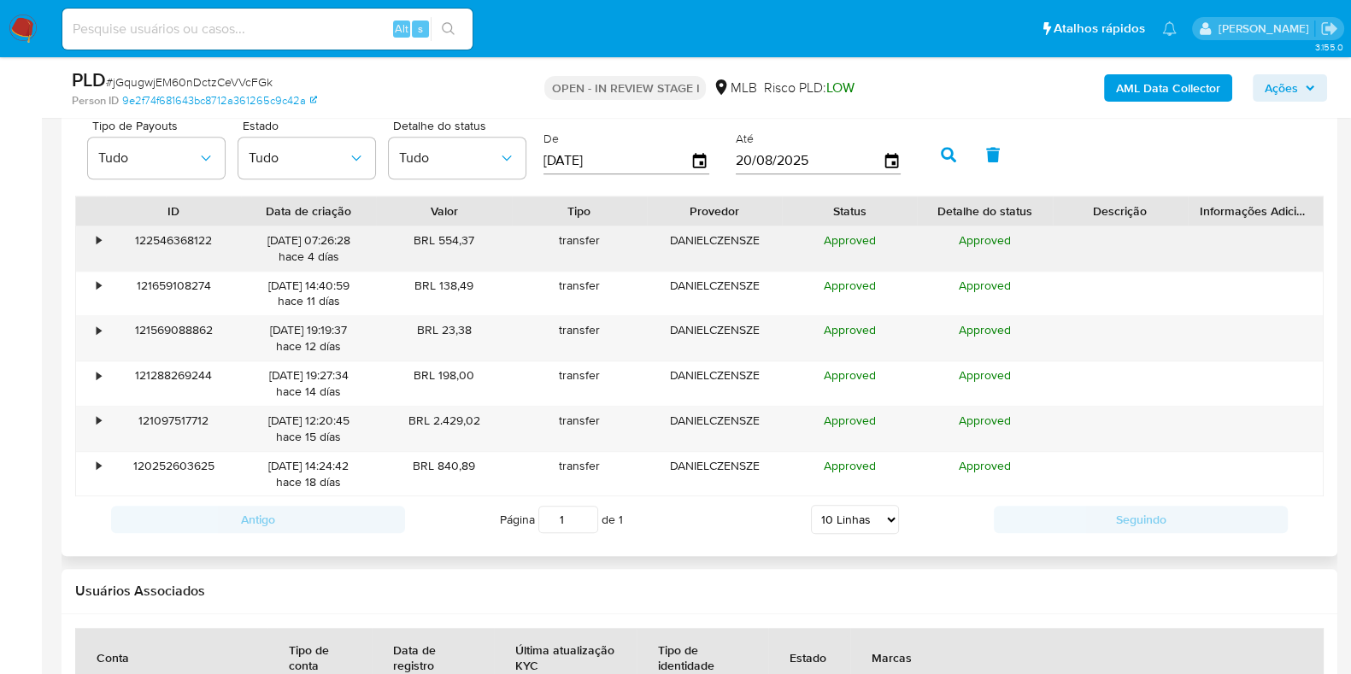
click at [94, 244] on div "•" at bounding box center [91, 249] width 30 height 44
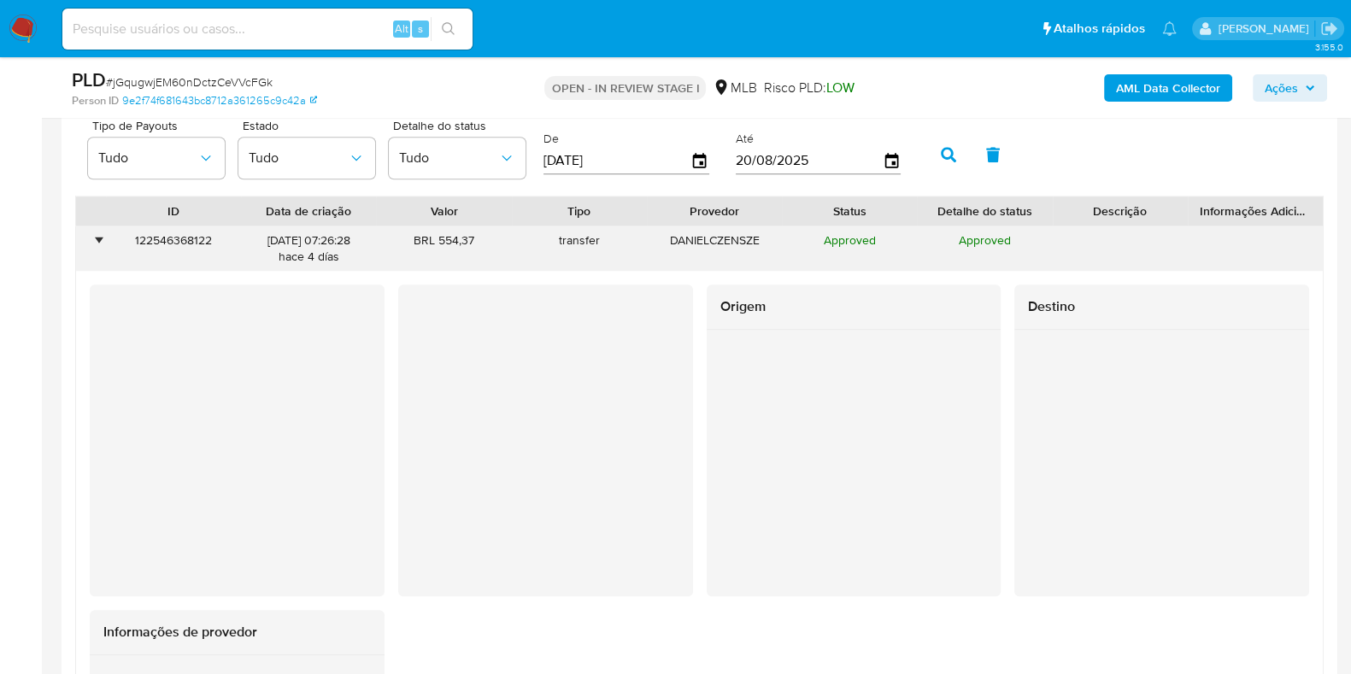
click at [94, 244] on div "•" at bounding box center [91, 249] width 30 height 44
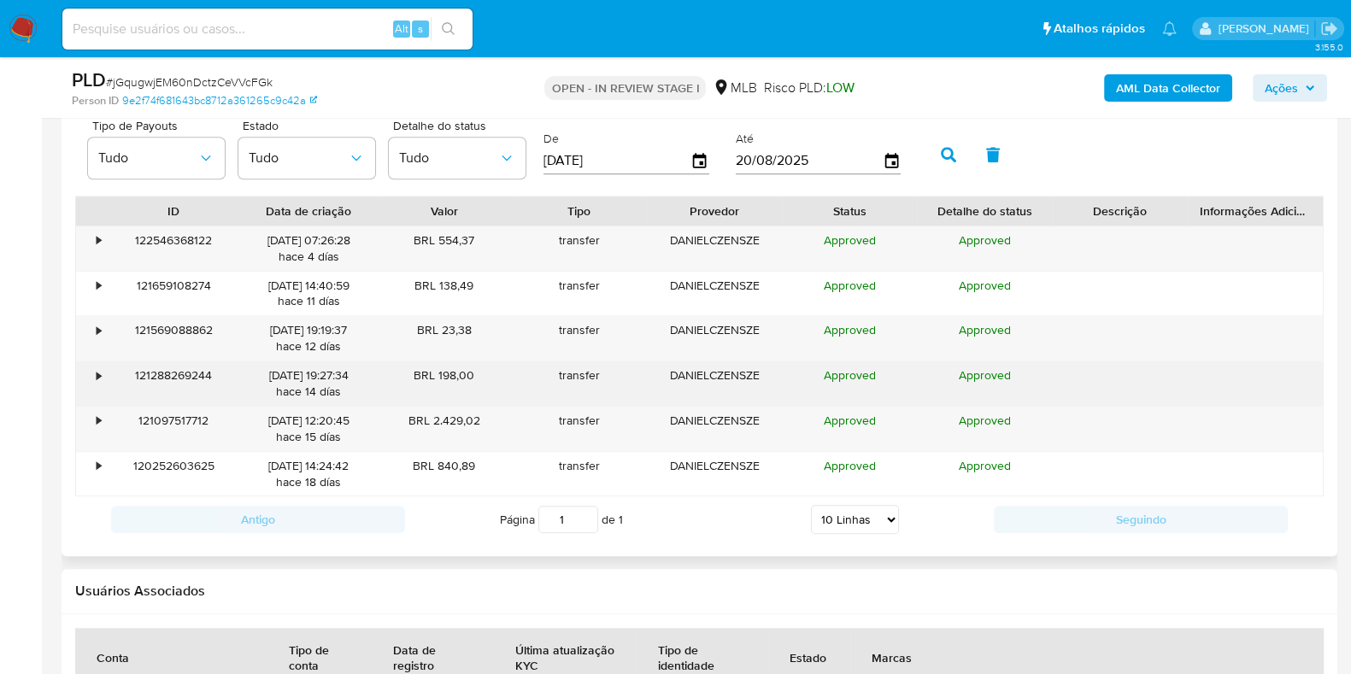
click at [100, 370] on div "•" at bounding box center [99, 376] width 4 height 16
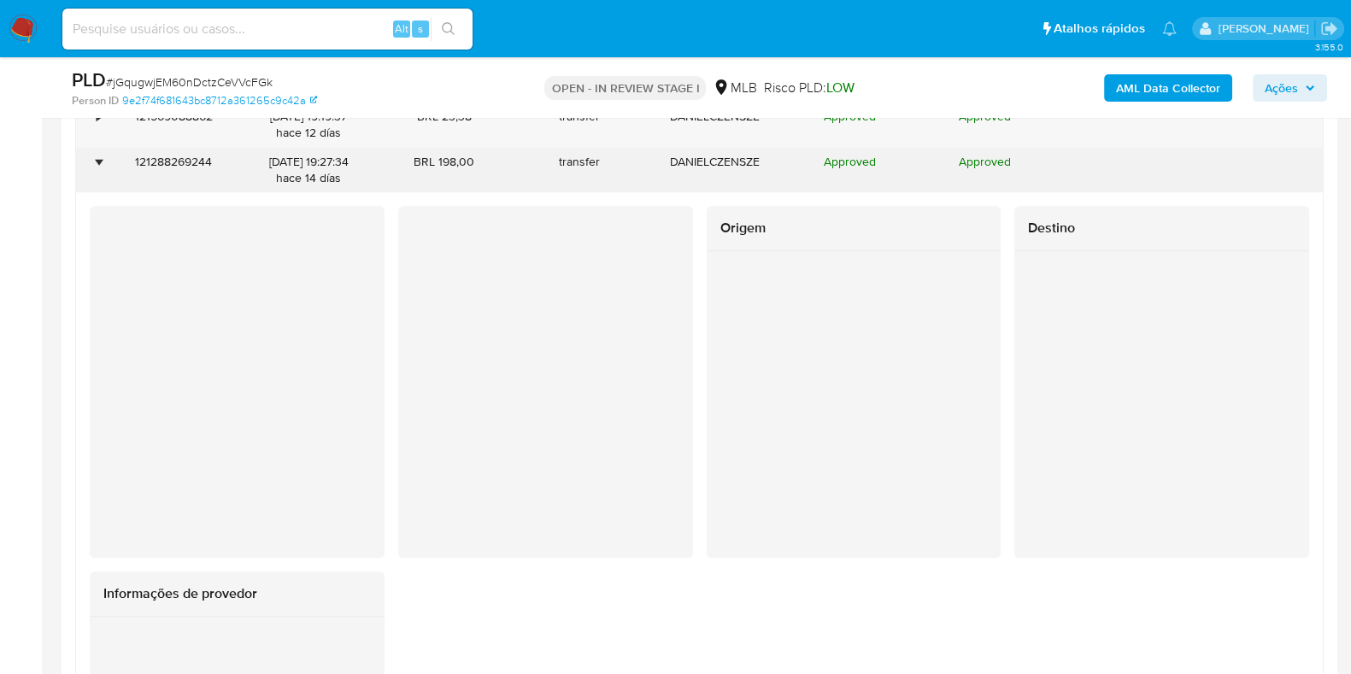
scroll to position [2039, 0]
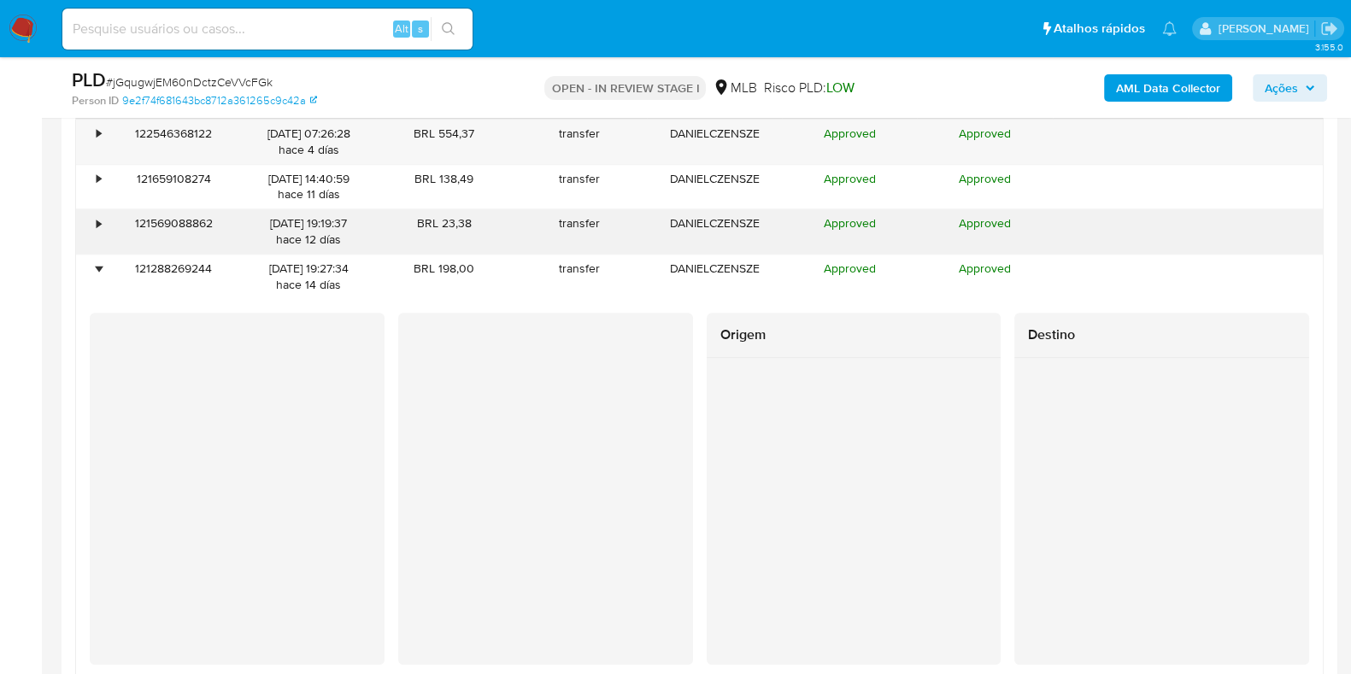
drag, startPoint x: 103, startPoint y: 265, endPoint x: 102, endPoint y: 235, distance: 29.9
click at [101, 264] on div "•" at bounding box center [99, 269] width 4 height 16
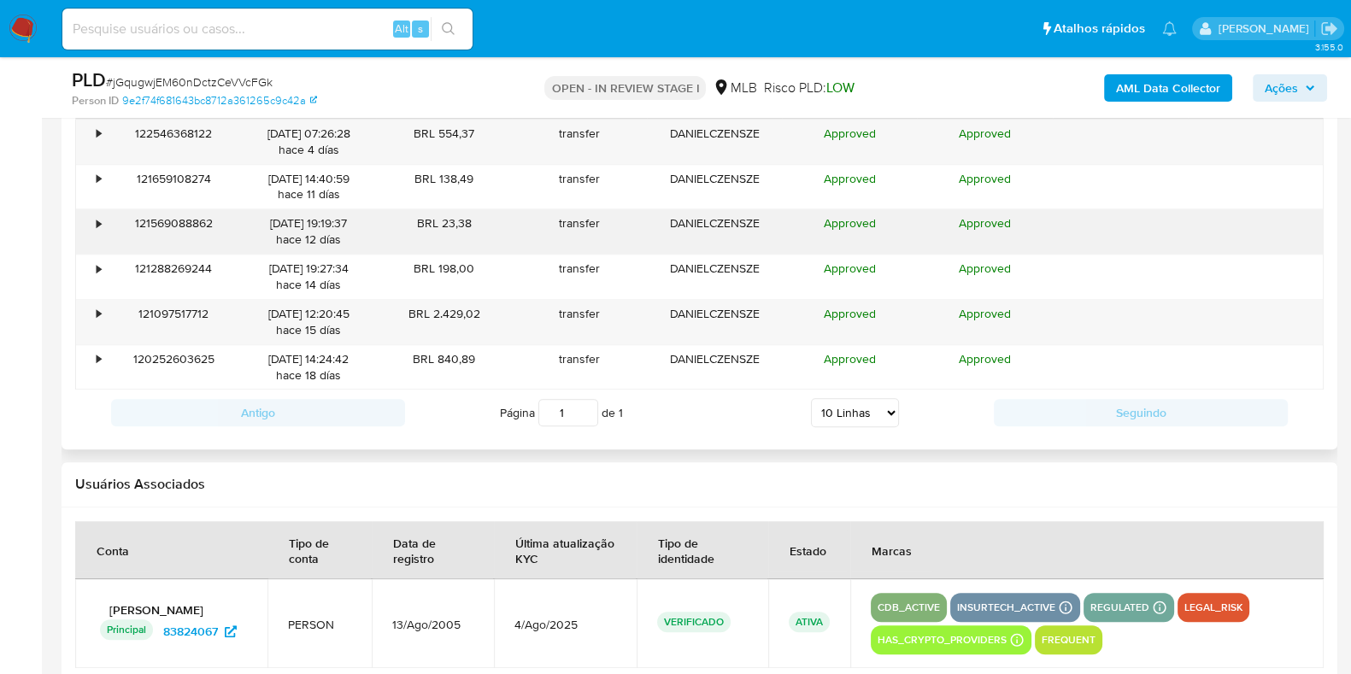
click at [101, 232] on div "•" at bounding box center [91, 231] width 30 height 44
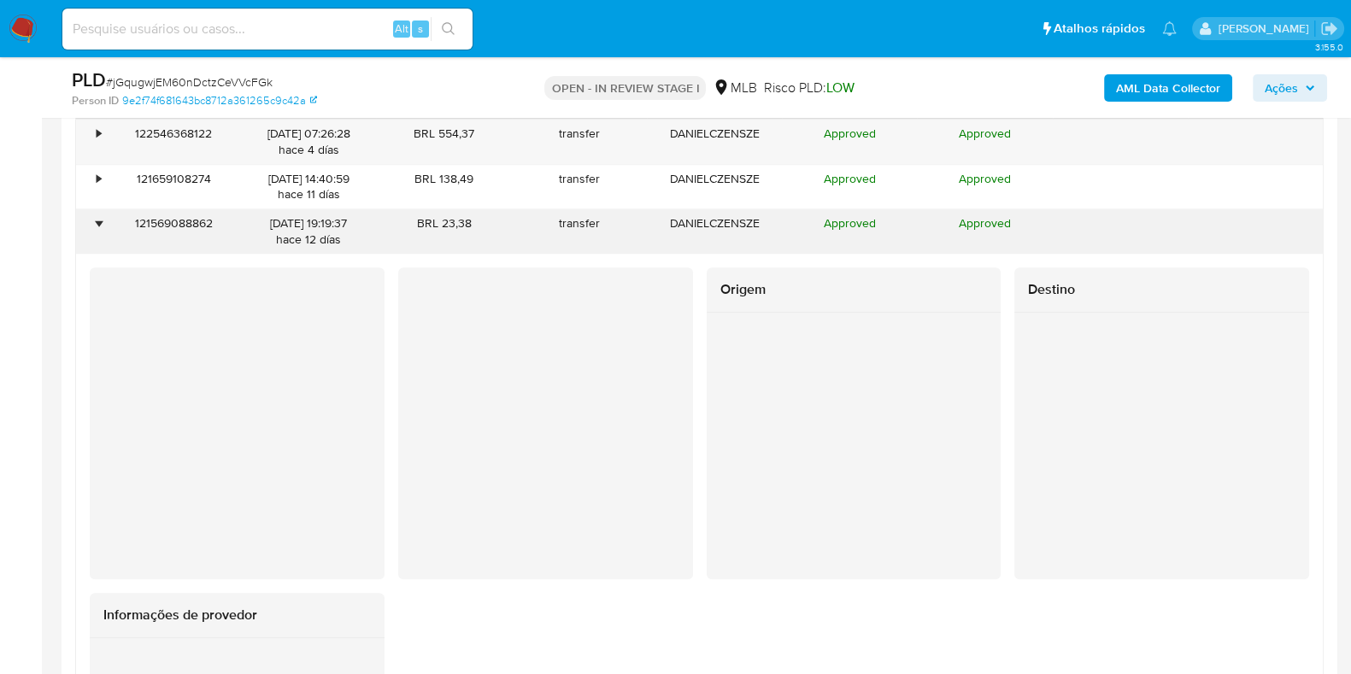
click at [101, 232] on div "•" at bounding box center [91, 231] width 30 height 44
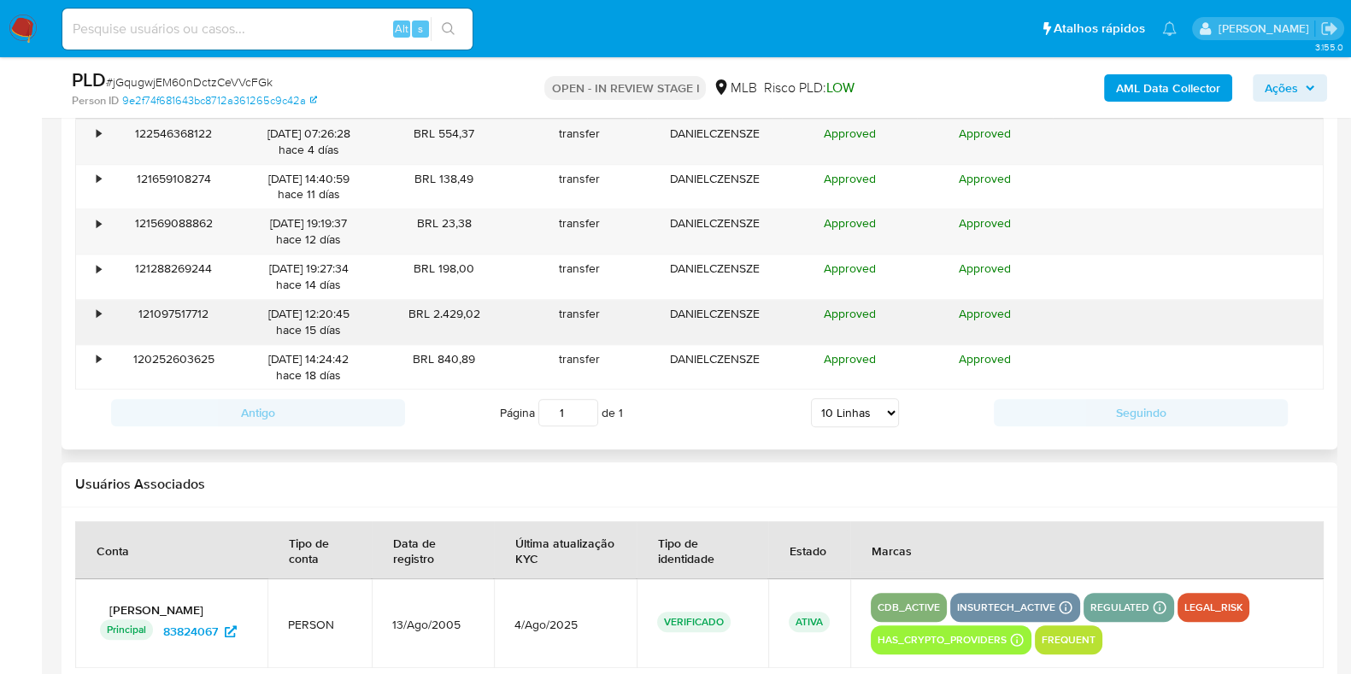
click at [107, 315] on div "121097517712" at bounding box center [173, 322] width 135 height 44
click at [97, 309] on div "•" at bounding box center [99, 314] width 4 height 16
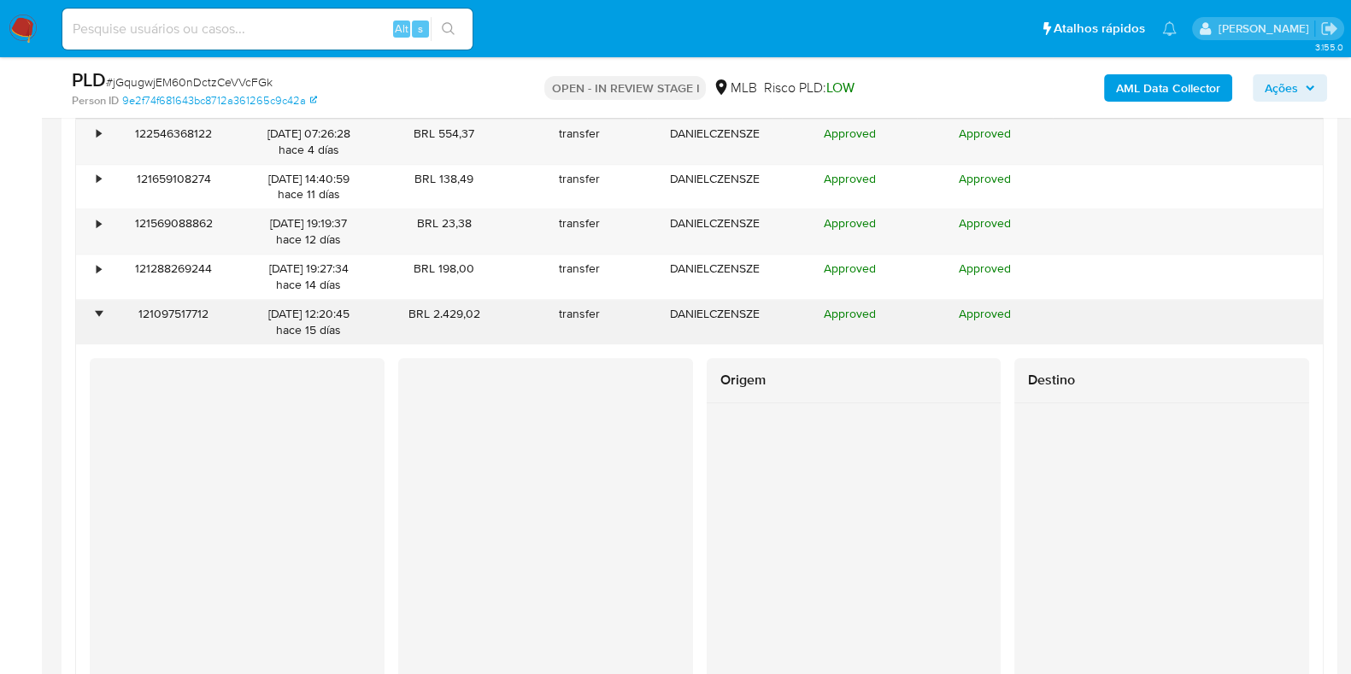
click at [97, 309] on div "•" at bounding box center [99, 314] width 4 height 16
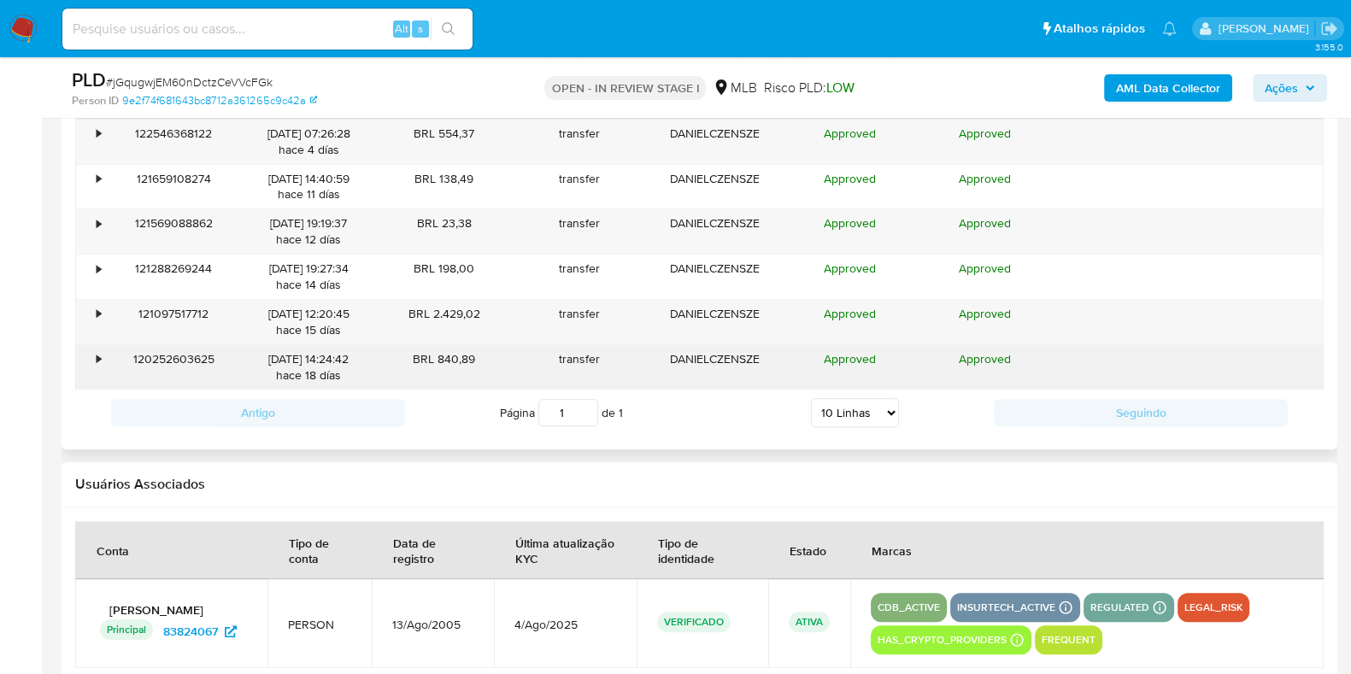
click at [115, 354] on div "120252603625" at bounding box center [173, 367] width 135 height 44
click at [106, 355] on div "120252603625" at bounding box center [173, 367] width 135 height 44
click at [103, 355] on div "•" at bounding box center [91, 367] width 30 height 44
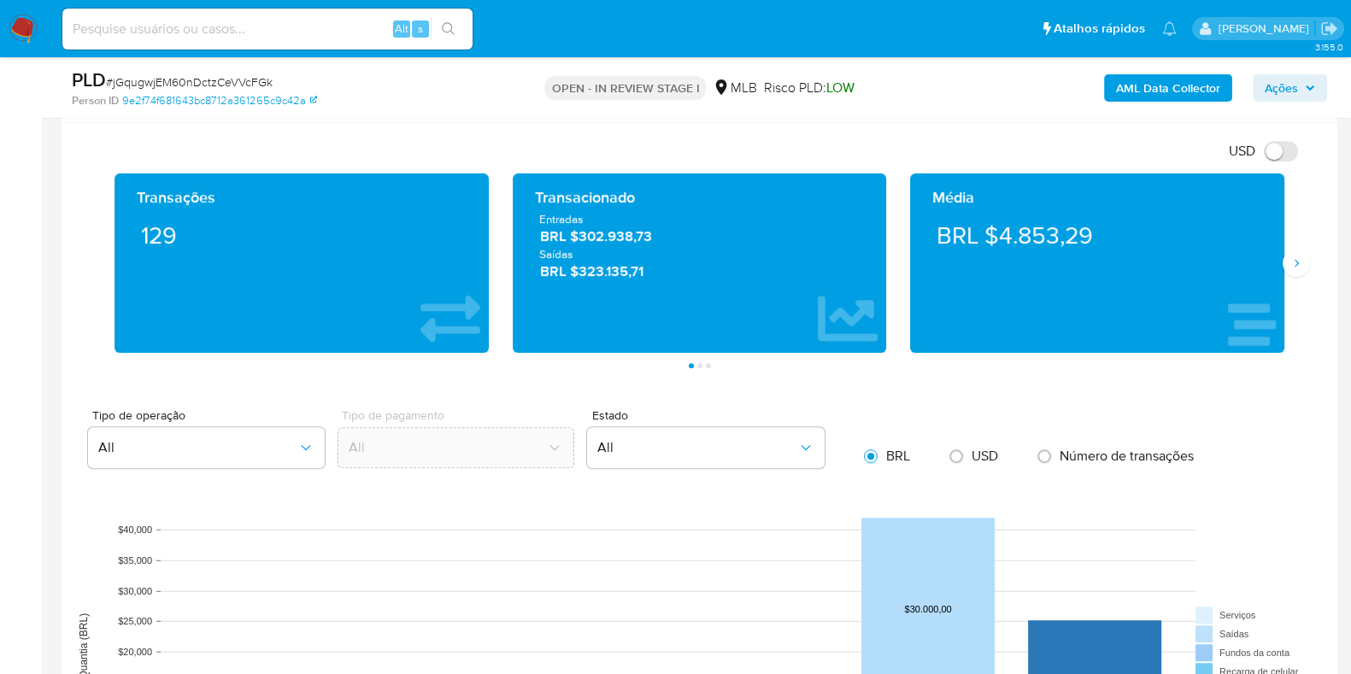
scroll to position [1068, 0]
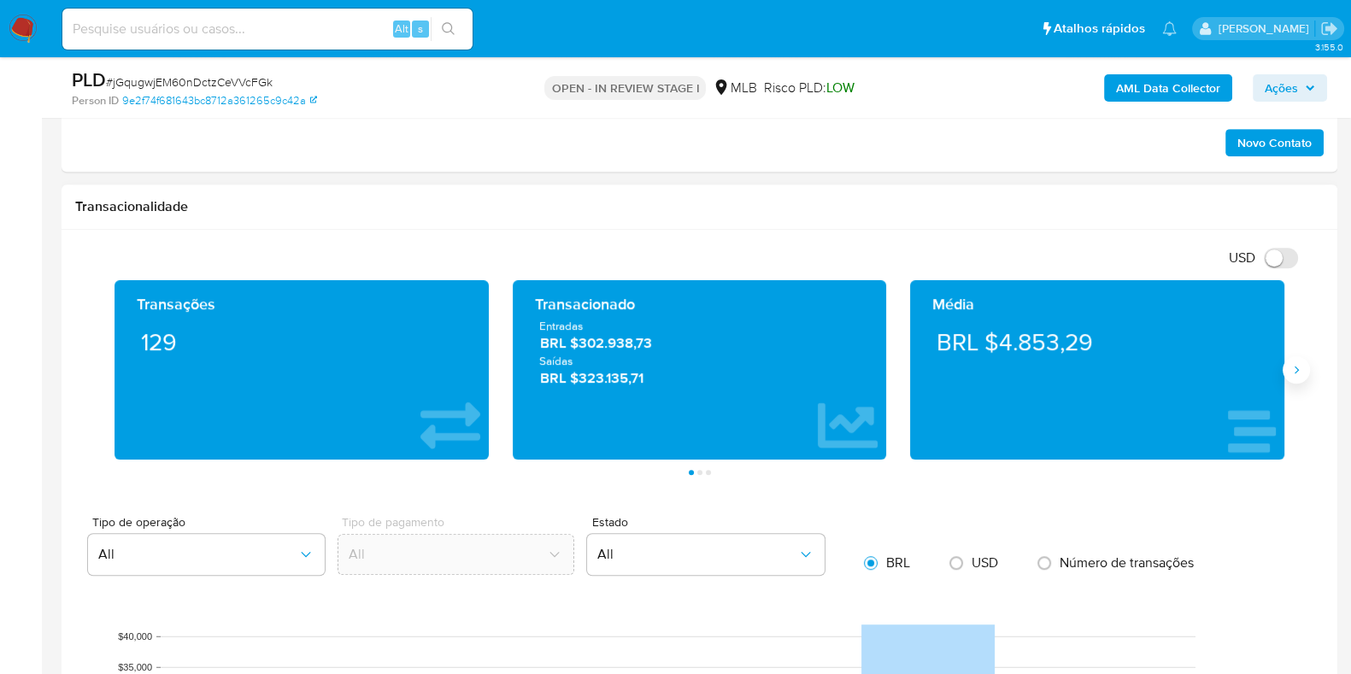
click at [1308, 372] on button "Siguiente" at bounding box center [1296, 369] width 27 height 27
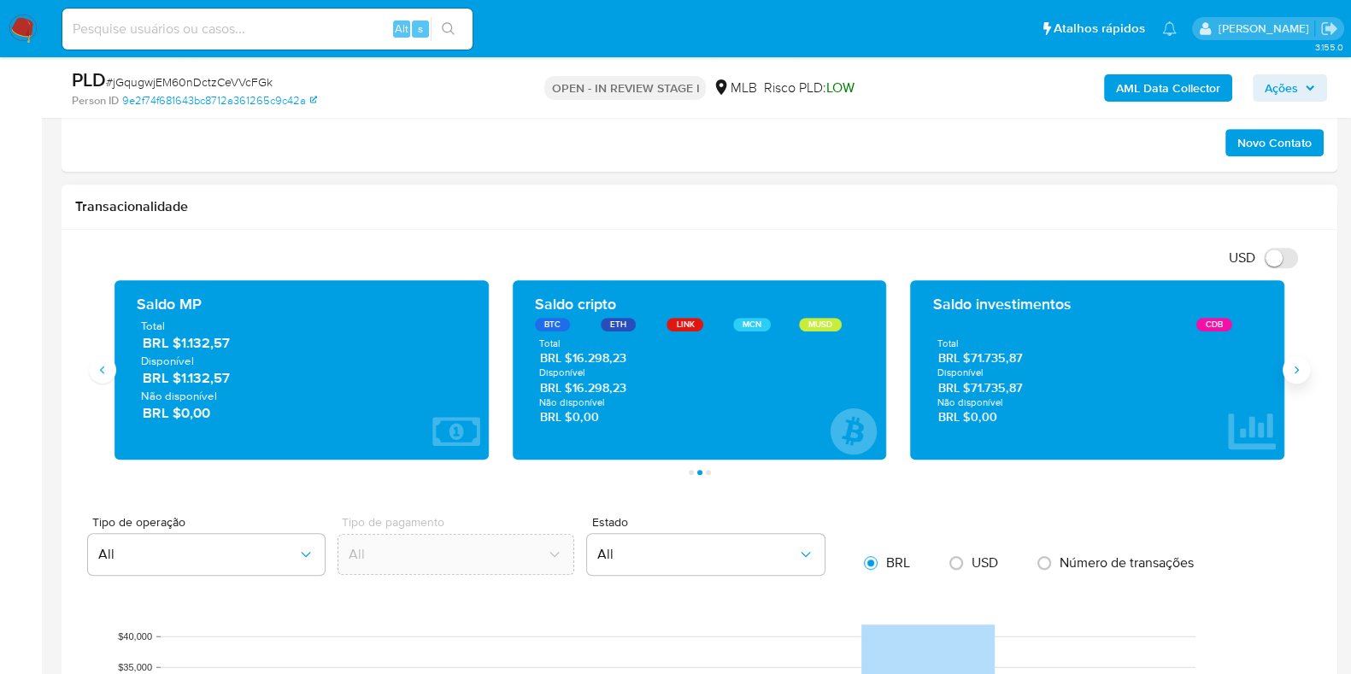
click at [1286, 372] on button "Siguiente" at bounding box center [1296, 369] width 27 height 27
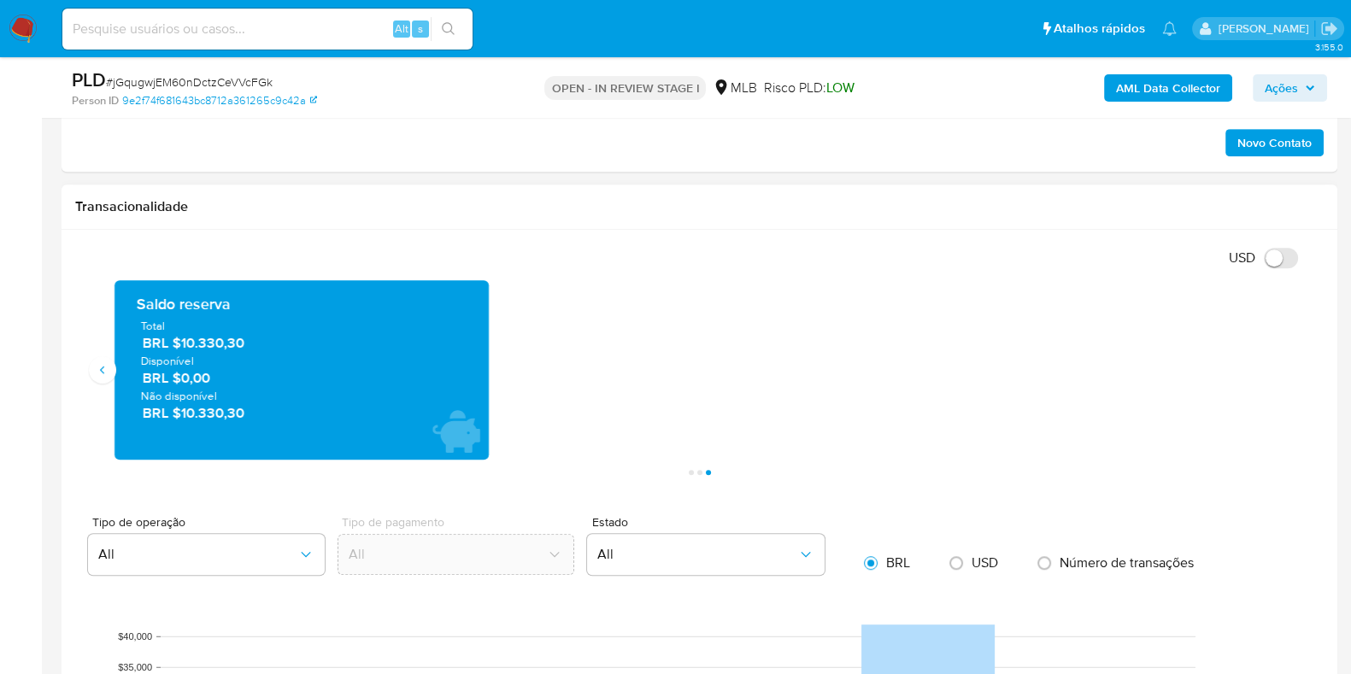
drag, startPoint x: 248, startPoint y: 344, endPoint x: 183, endPoint y: 342, distance: 65.0
click at [183, 342] on span "BRL $10.330,30" at bounding box center [303, 343] width 320 height 20
click at [104, 368] on icon "Anterior" at bounding box center [103, 370] width 14 height 14
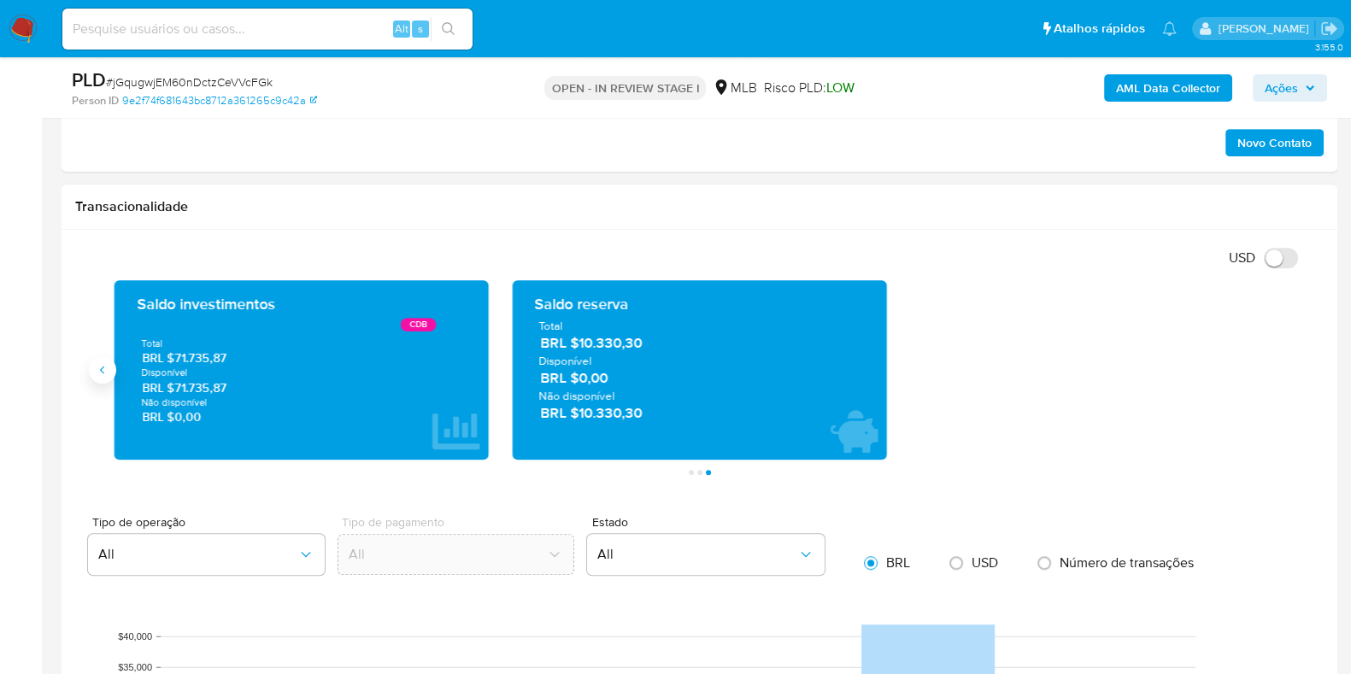
click at [104, 368] on icon "Anterior" at bounding box center [103, 370] width 14 height 14
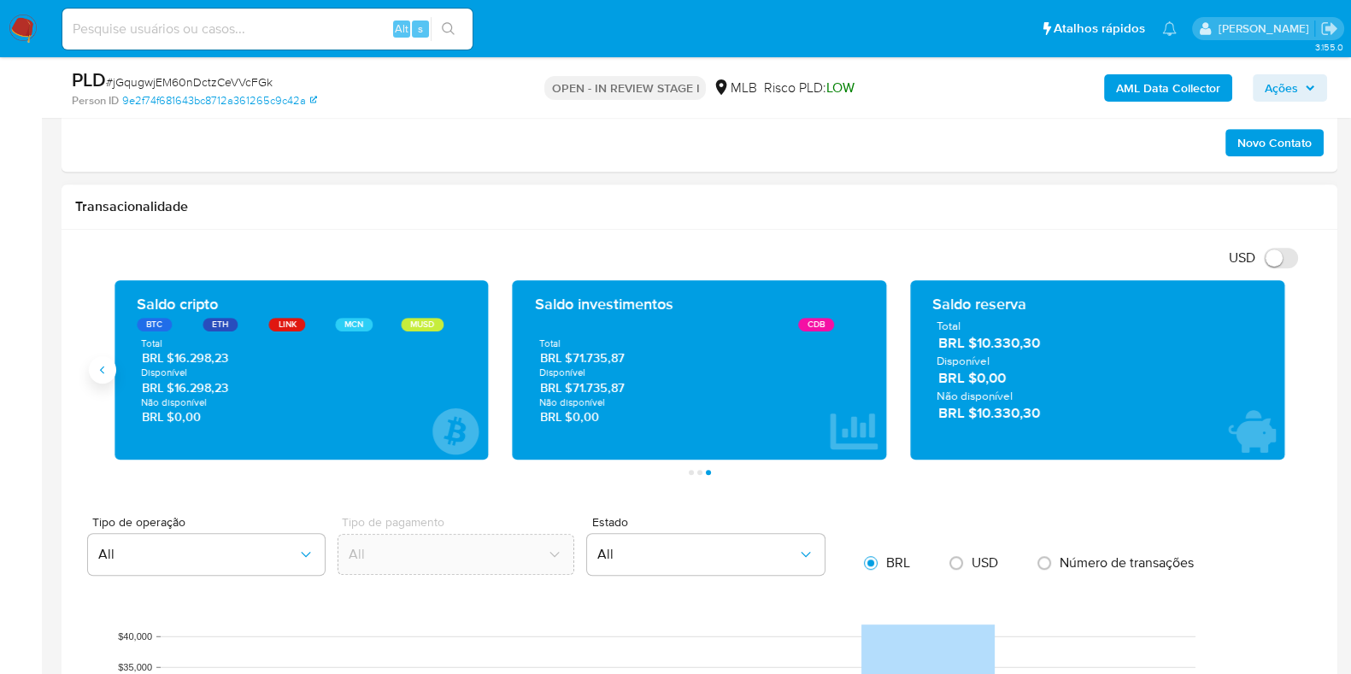
click at [104, 368] on icon "Anterior" at bounding box center [103, 370] width 14 height 14
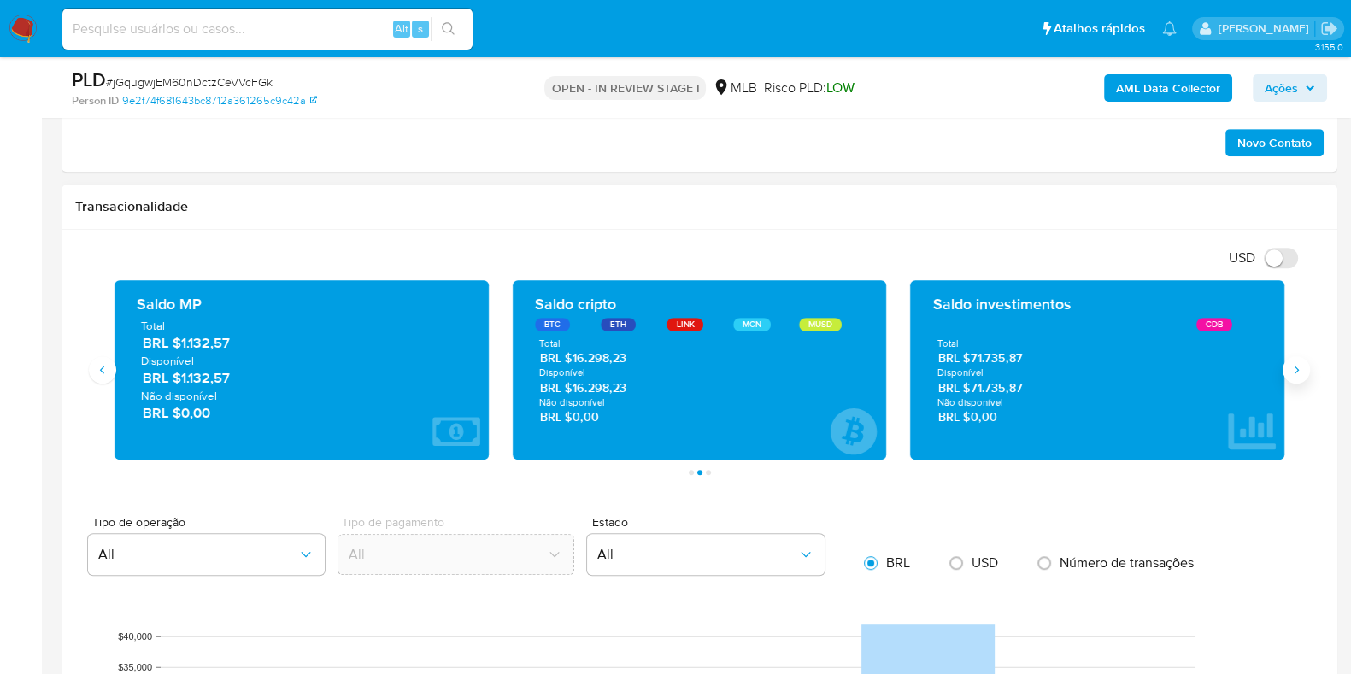
click at [1297, 366] on icon "Siguiente" at bounding box center [1297, 370] width 14 height 14
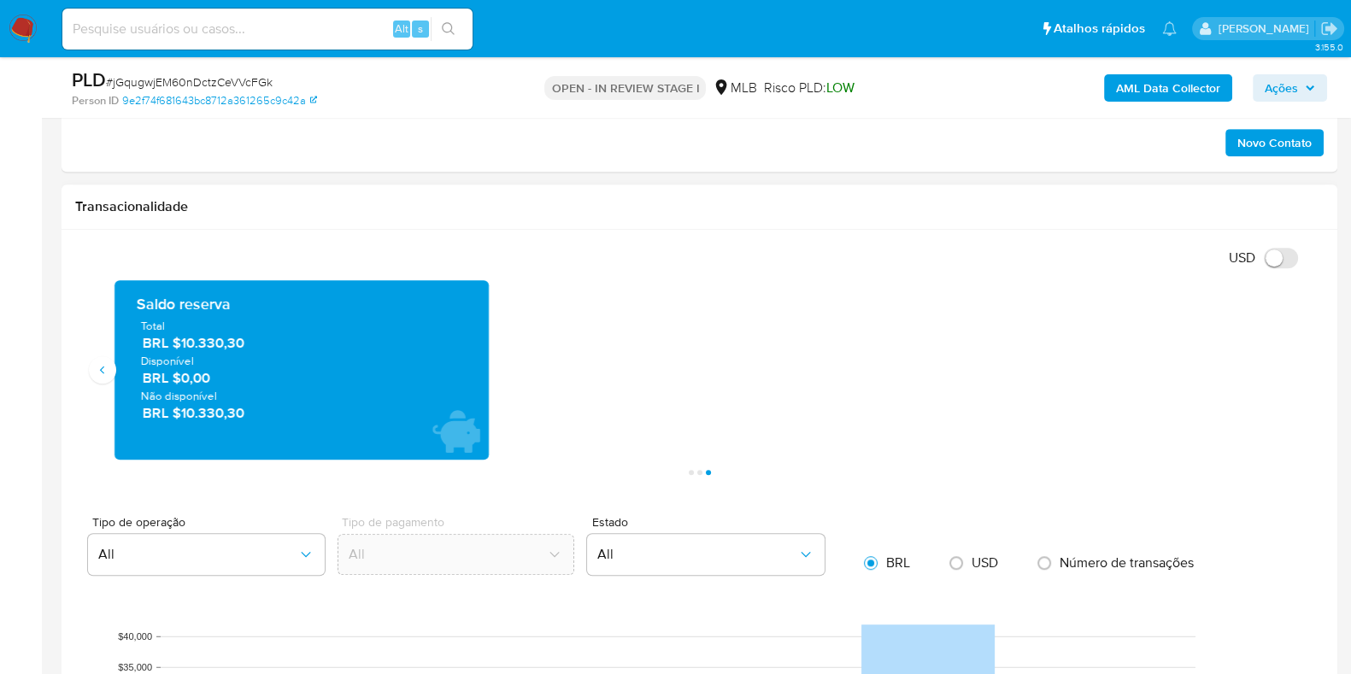
click at [117, 371] on div "Saldo reserva Total BRL $10.330,30 Disponível BRL $0,00 Não disponível BRL $10.…" at bounding box center [302, 369] width 374 height 179
click at [107, 371] on icon "Anterior" at bounding box center [103, 370] width 14 height 14
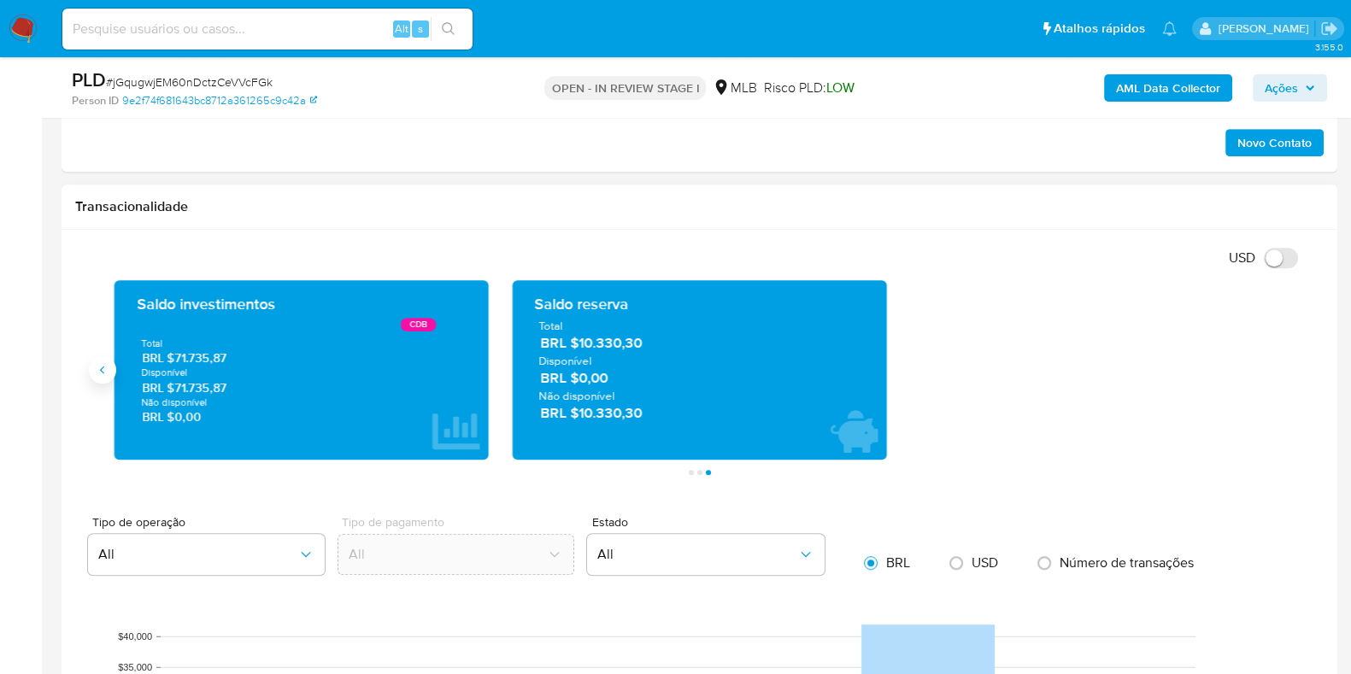
click at [104, 372] on icon "Anterior" at bounding box center [103, 370] width 14 height 14
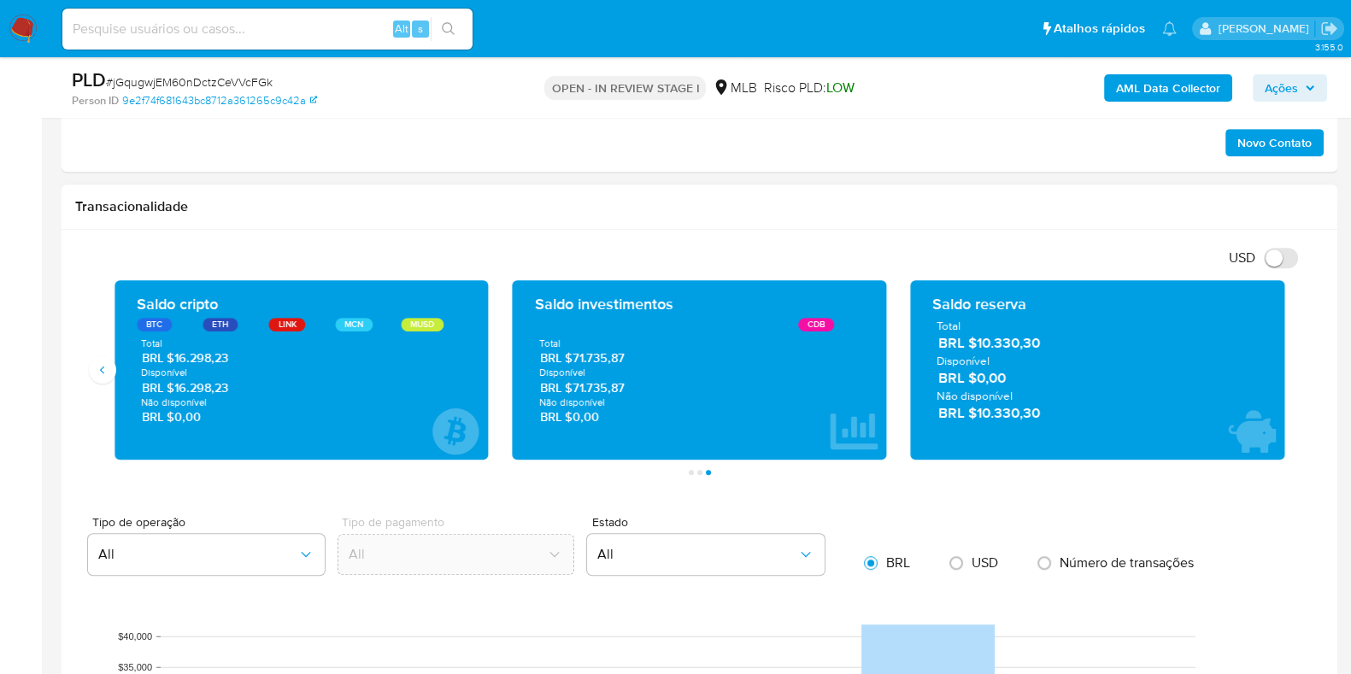
drag, startPoint x: 237, startPoint y: 386, endPoint x: 176, endPoint y: 386, distance: 60.7
click at [176, 386] on span "BRL $16.298,23" at bounding box center [302, 388] width 320 height 16
drag, startPoint x: 628, startPoint y: 391, endPoint x: 574, endPoint y: 394, distance: 54.0
click at [574, 394] on div "Total BRL $71.735,87 Disponível BRL $71.735,87 Não disponível BRL $0,00" at bounding box center [700, 381] width 347 height 89
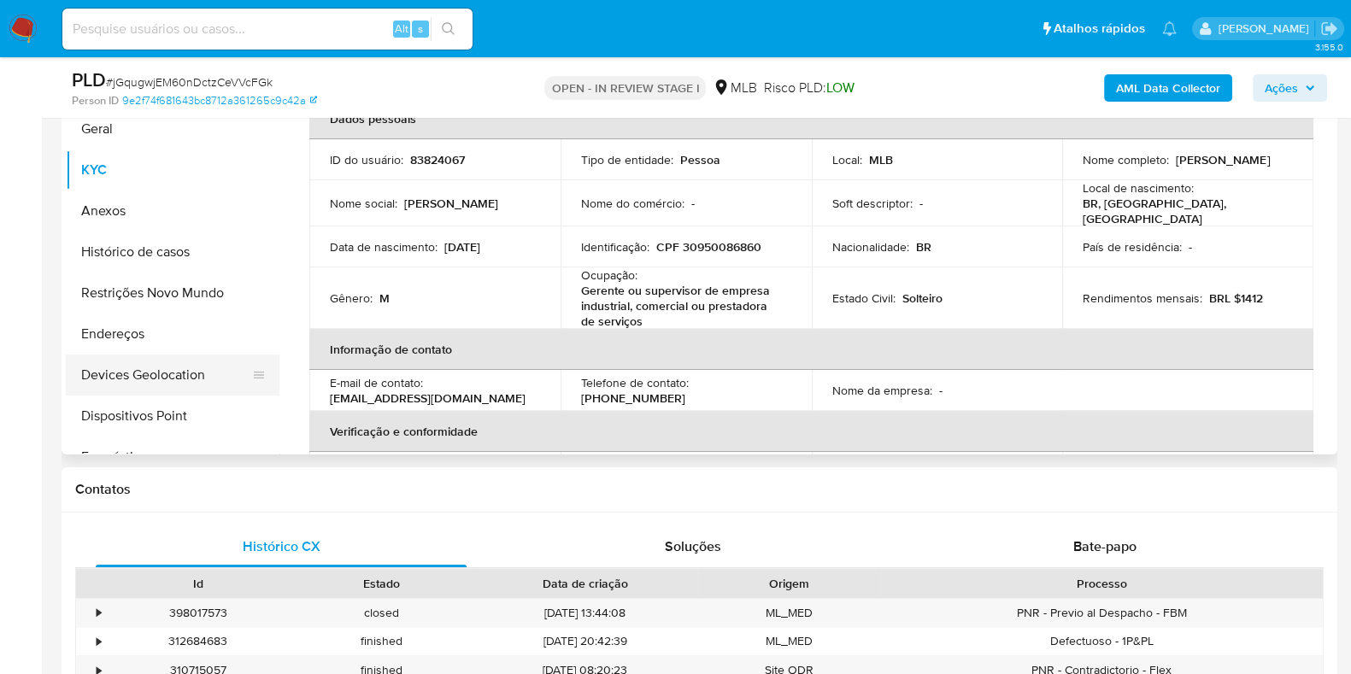
scroll to position [213, 0]
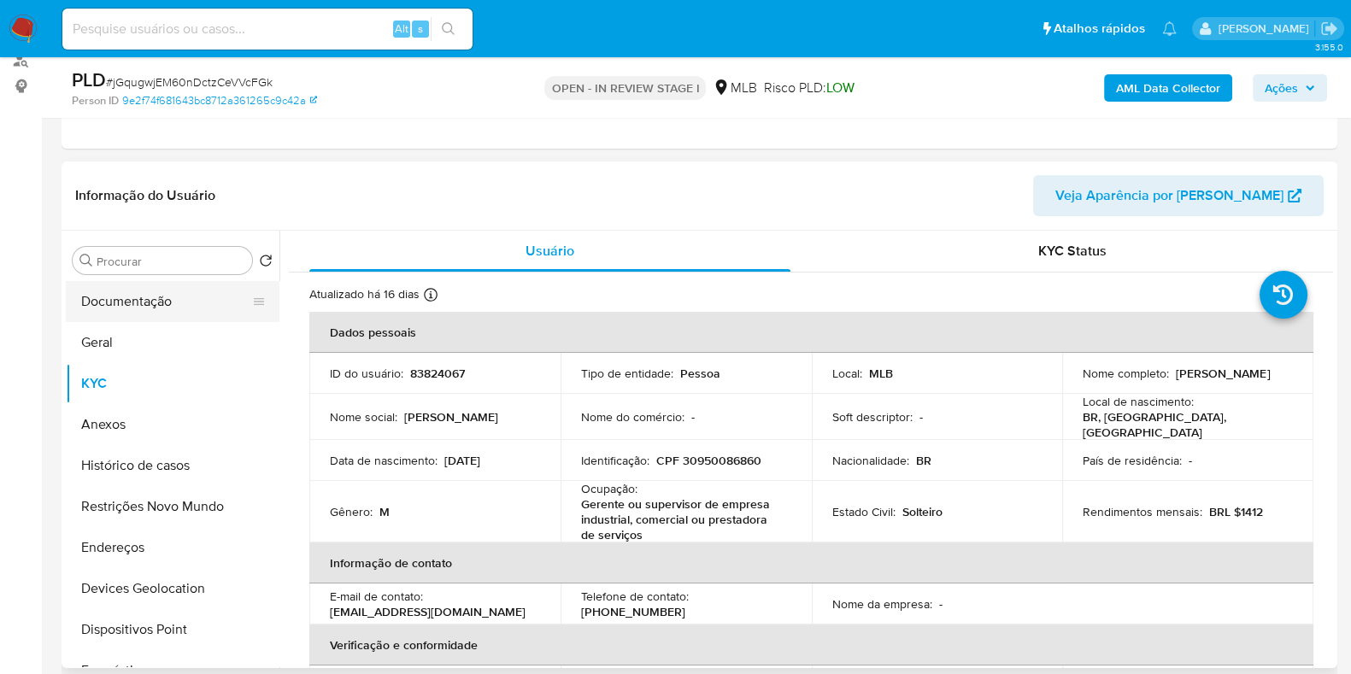
click at [162, 290] on button "Documentação" at bounding box center [166, 301] width 200 height 41
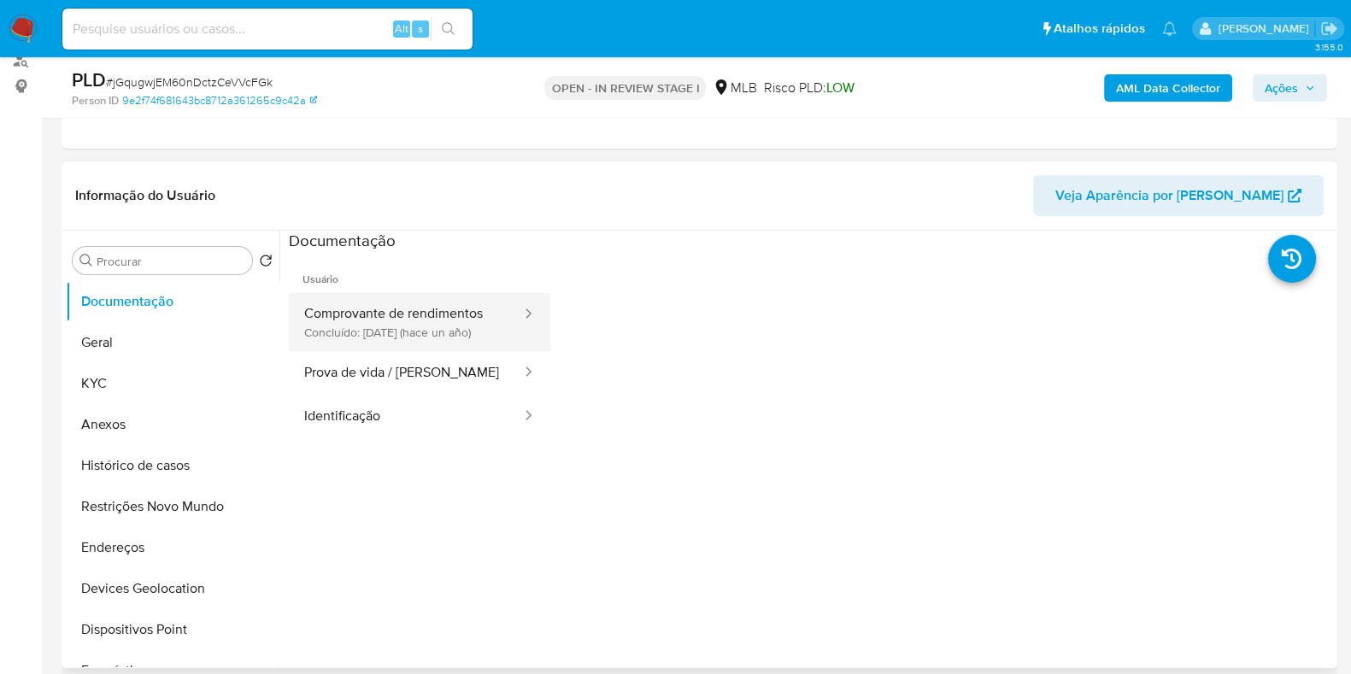
click at [456, 334] on button "Comprovante de rendimentos Concluído: 07/05/2024 (hace un año)" at bounding box center [406, 322] width 234 height 58
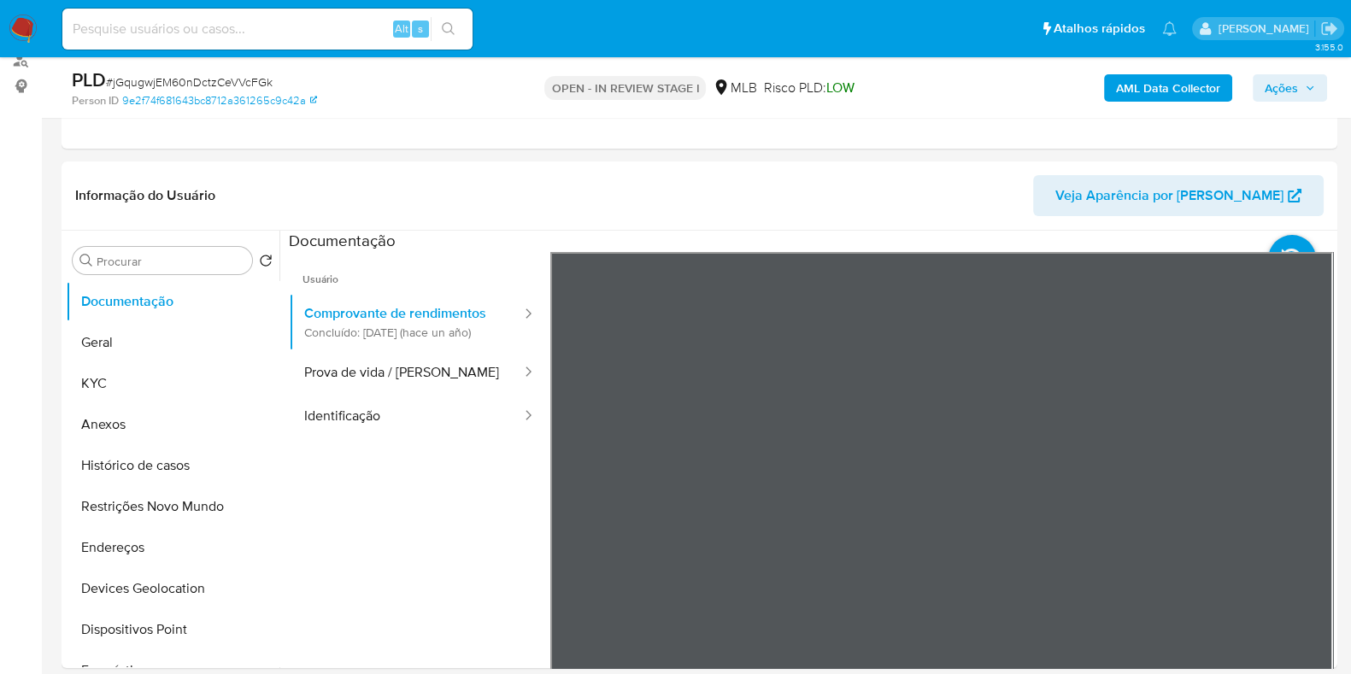
click at [858, 241] on section at bounding box center [811, 515] width 1044 height 568
click at [295, 398] on div "Usuário Comprovante de rendimentos Concluído: 07/05/2024 (hace un año) Prova de…" at bounding box center [811, 525] width 1044 height 547
click at [95, 387] on button "KYC" at bounding box center [166, 383] width 200 height 41
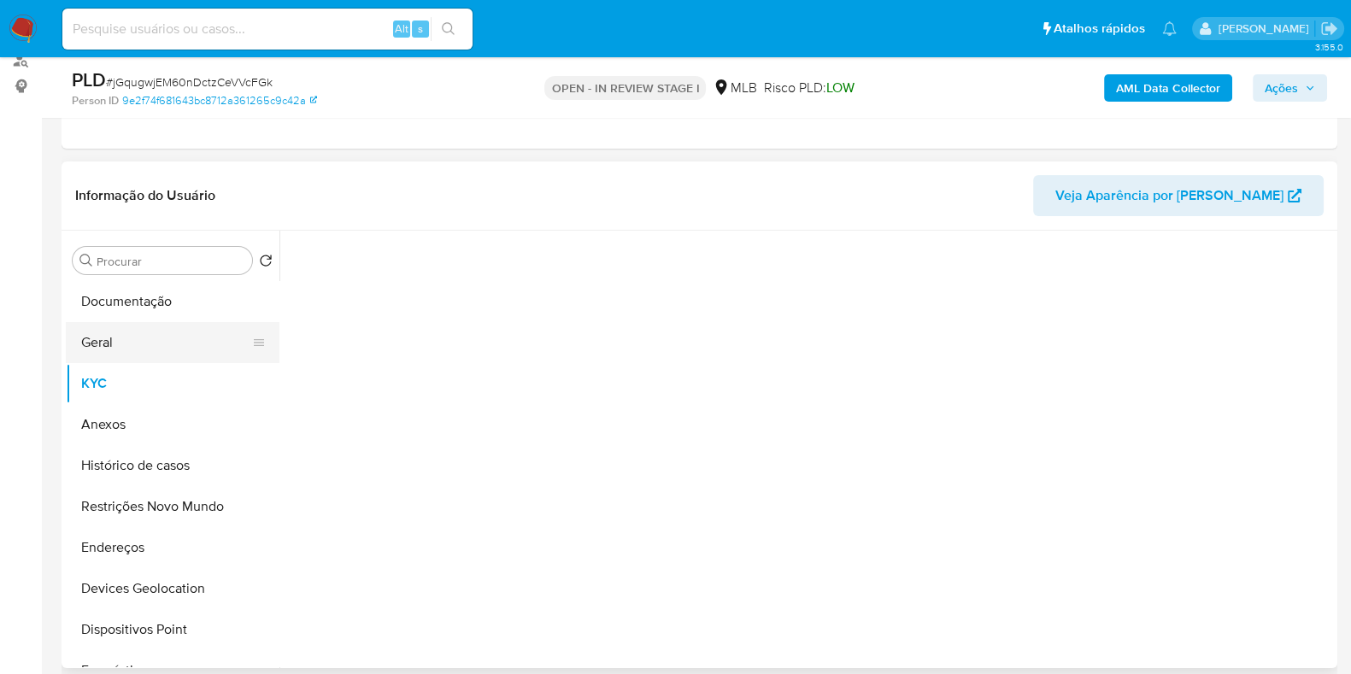
click at [91, 326] on button "Geral" at bounding box center [166, 342] width 200 height 41
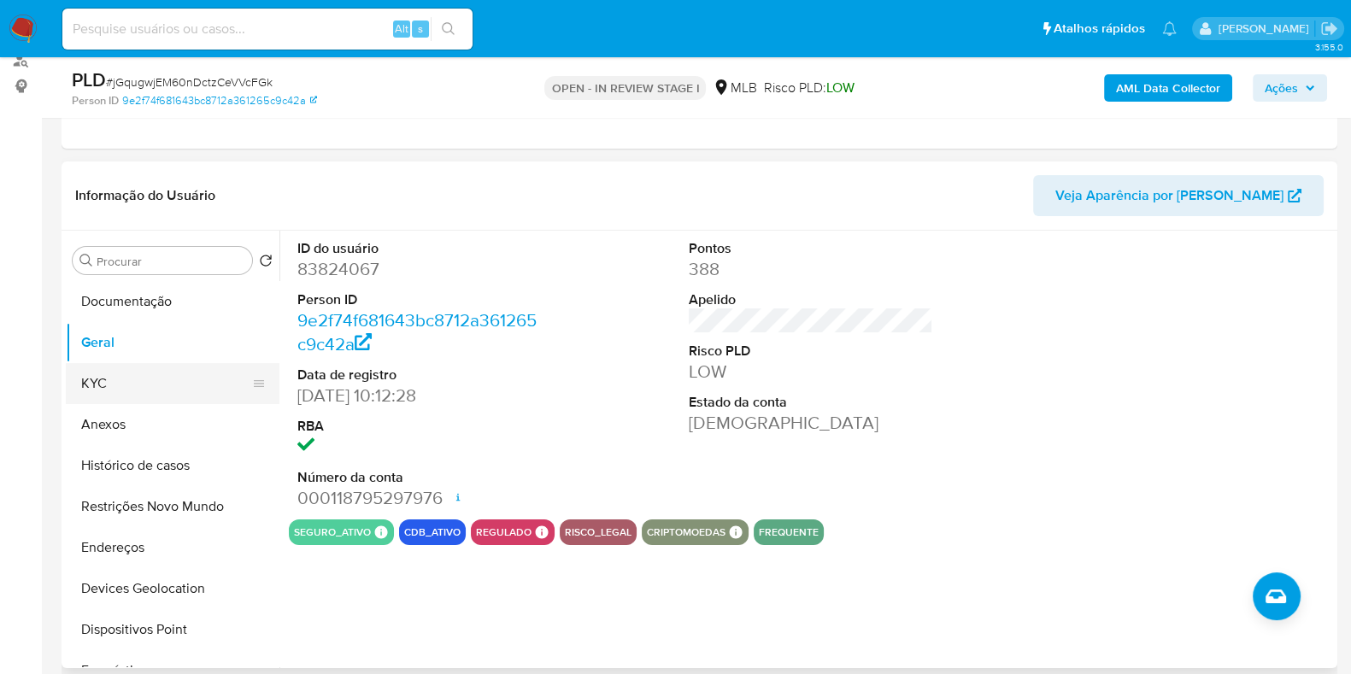
click at [111, 378] on button "KYC" at bounding box center [166, 383] width 200 height 41
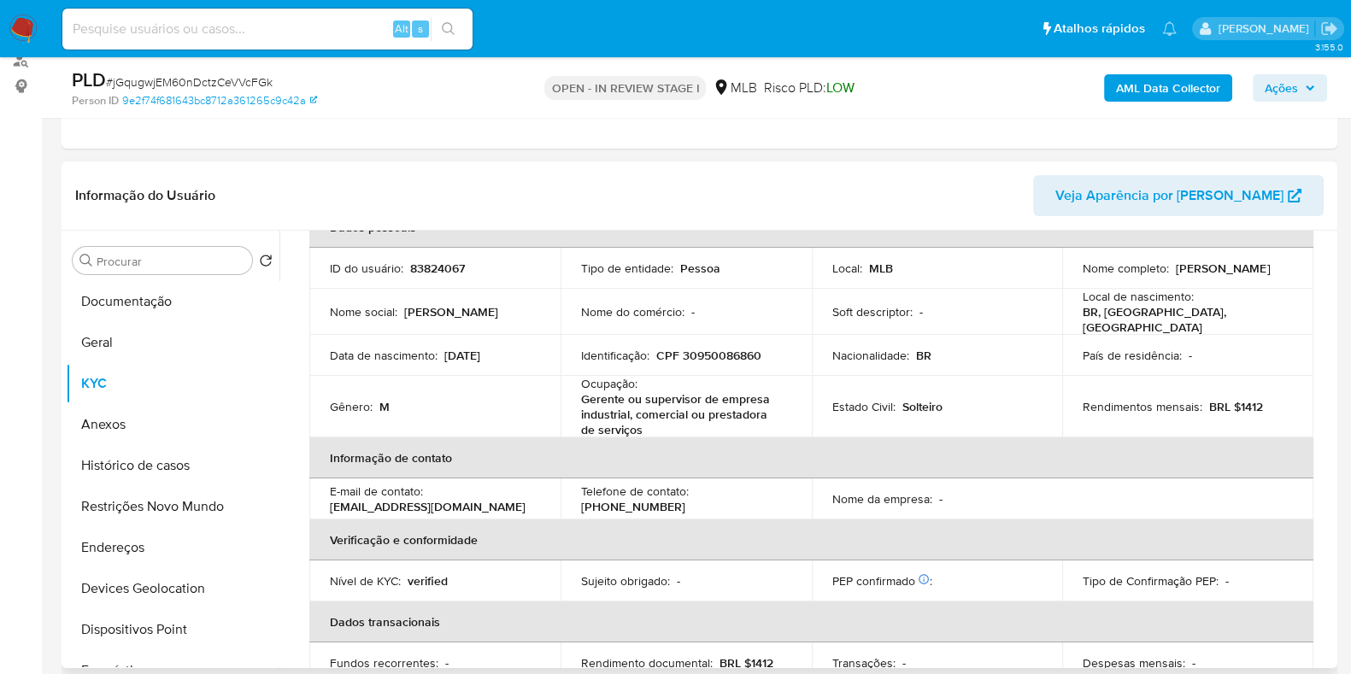
scroll to position [106, 0]
click at [138, 553] on button "Endereços" at bounding box center [166, 547] width 200 height 41
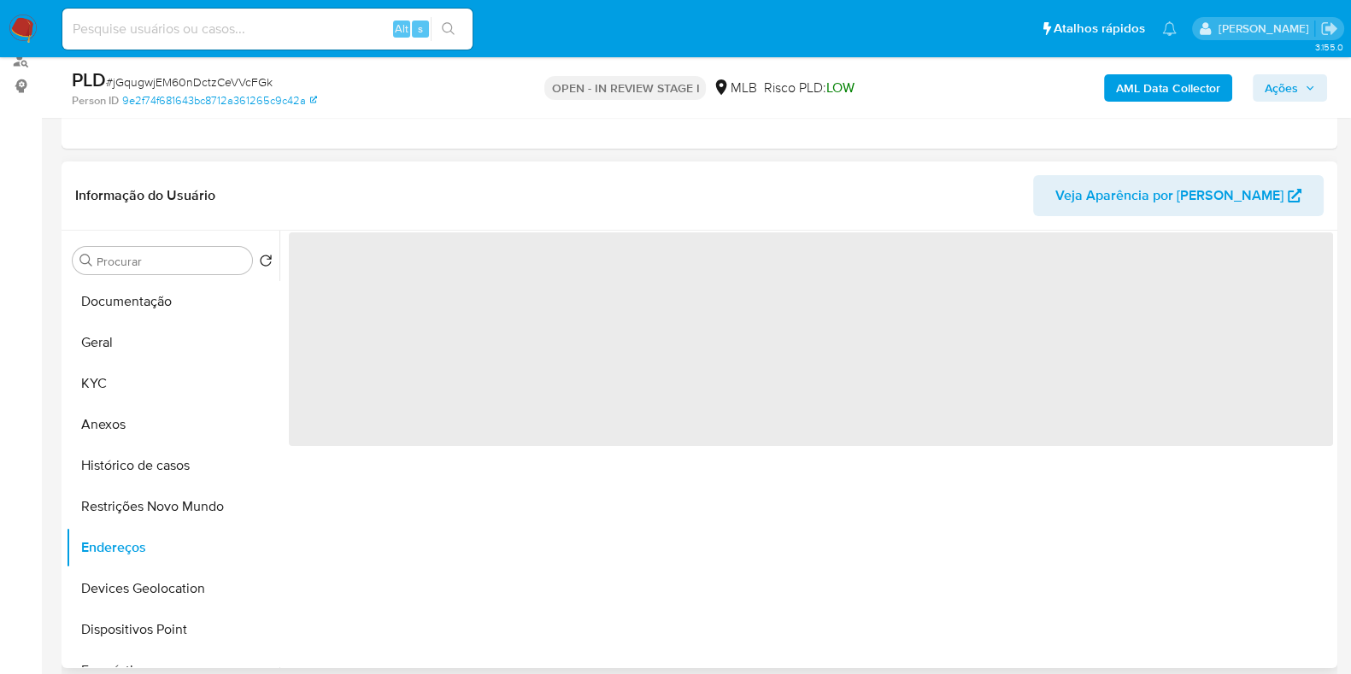
scroll to position [0, 0]
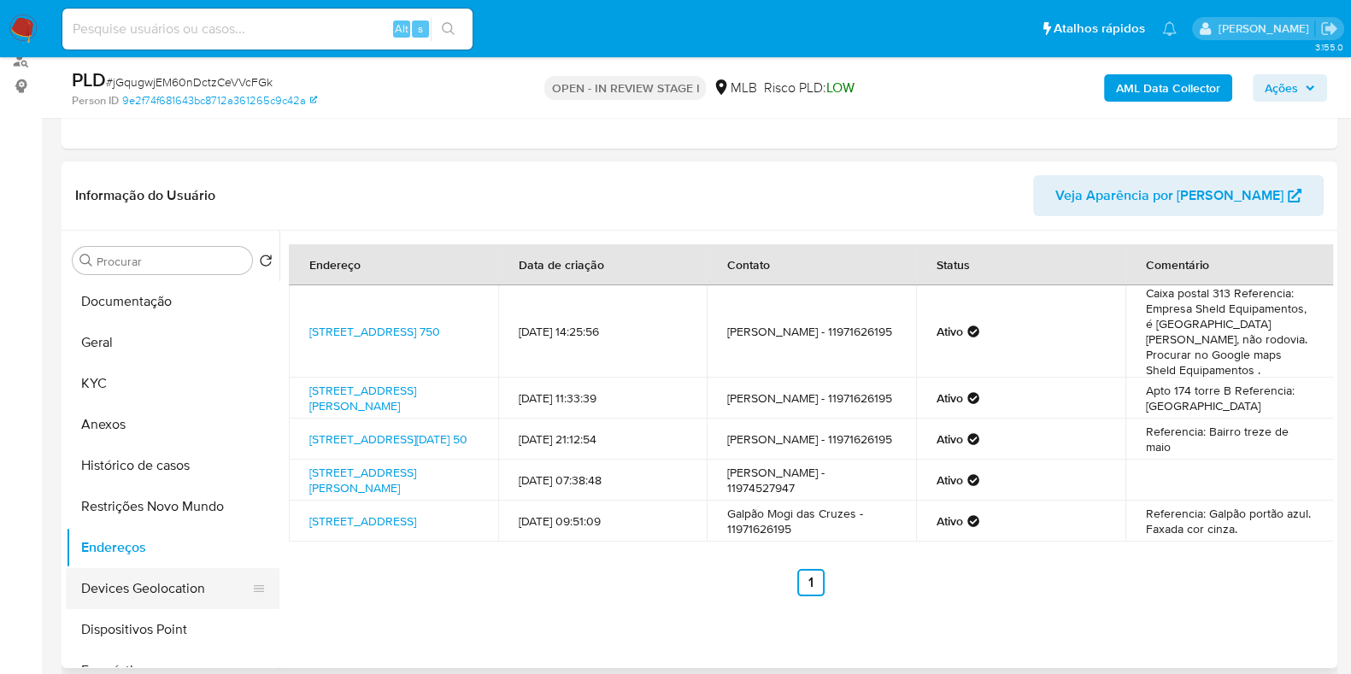
click at [171, 586] on button "Devices Geolocation" at bounding box center [166, 588] width 200 height 41
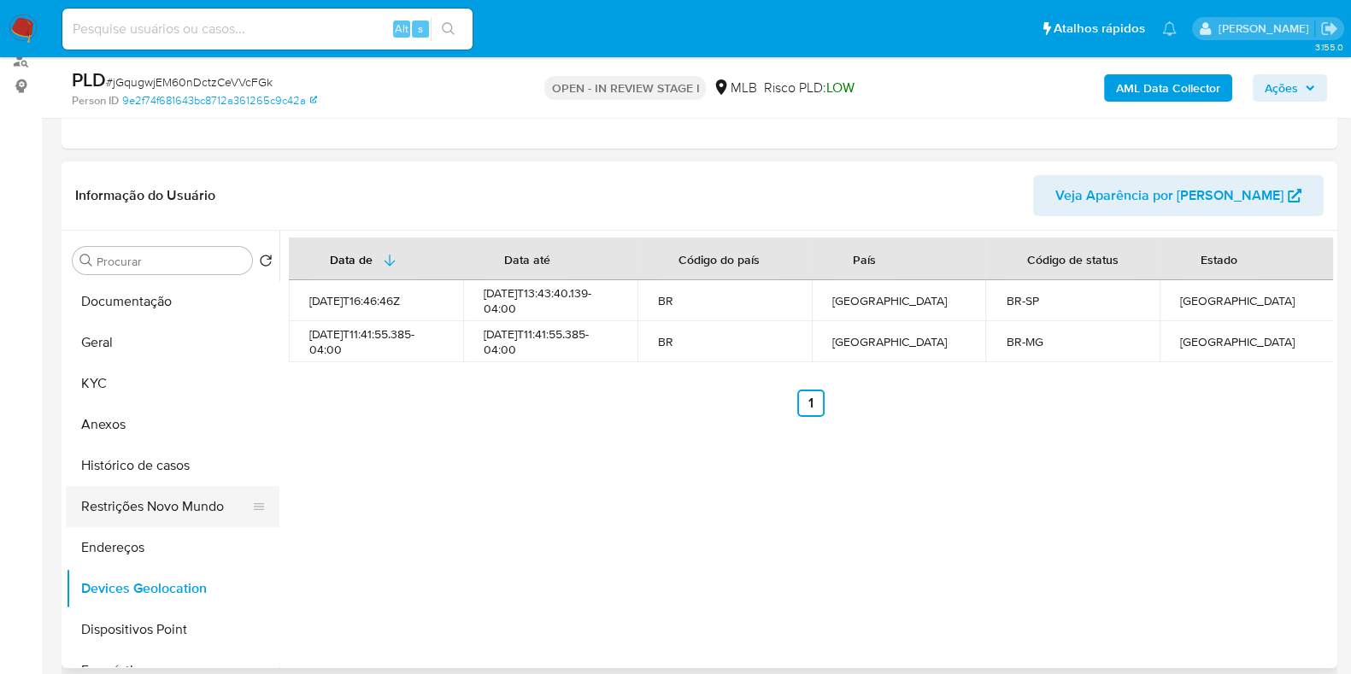
click at [175, 501] on button "Restrições Novo Mundo" at bounding box center [166, 506] width 200 height 41
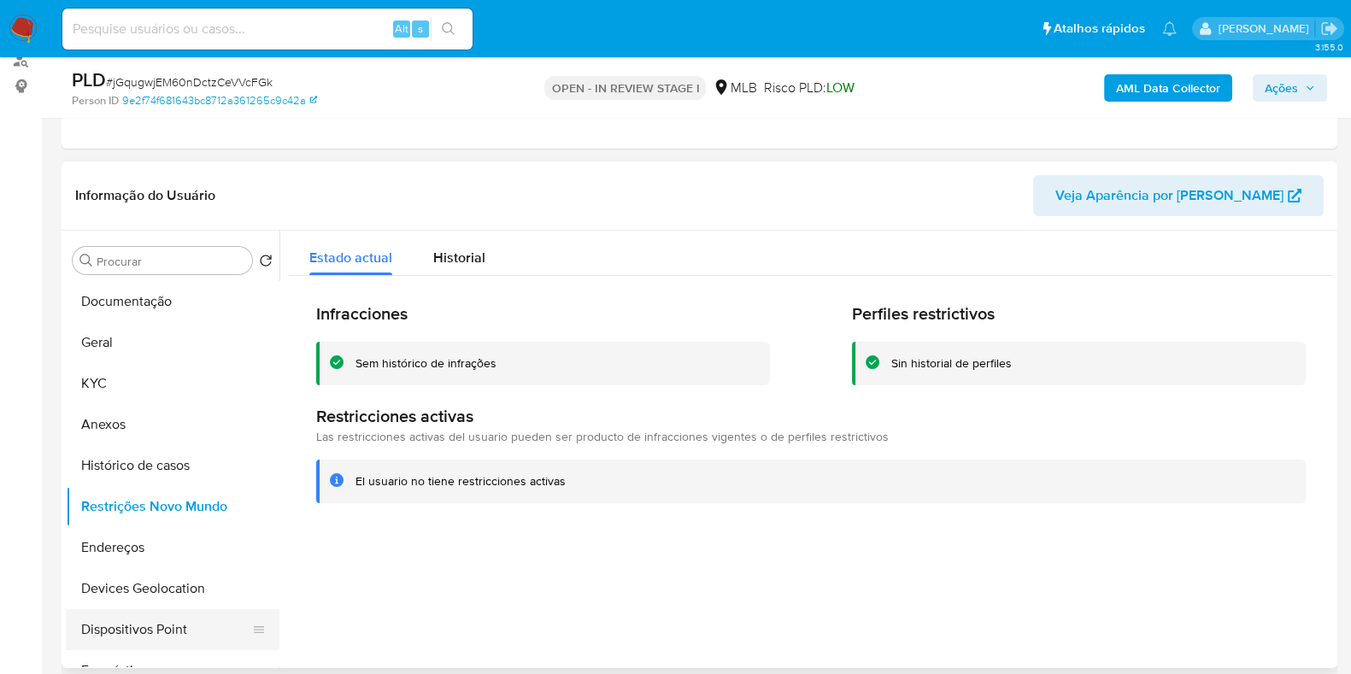
click at [172, 634] on button "Dispositivos Point" at bounding box center [166, 629] width 200 height 41
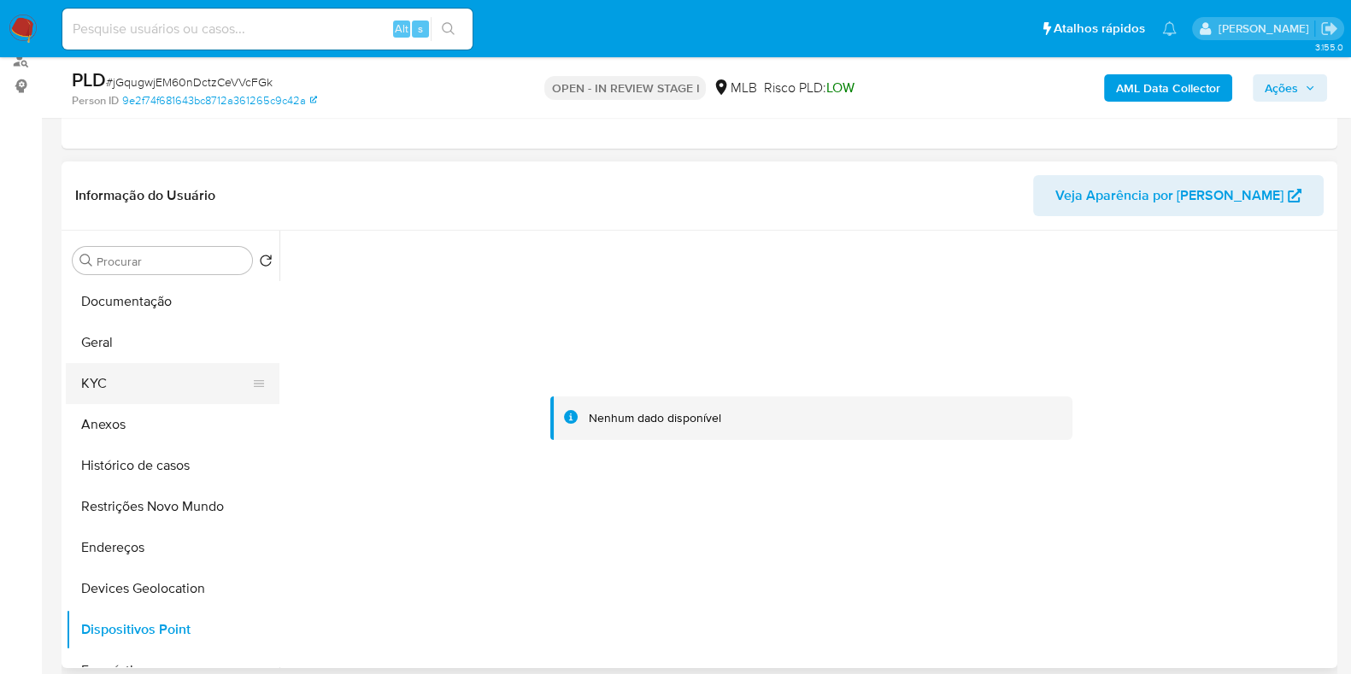
click at [151, 396] on button "KYC" at bounding box center [166, 383] width 200 height 41
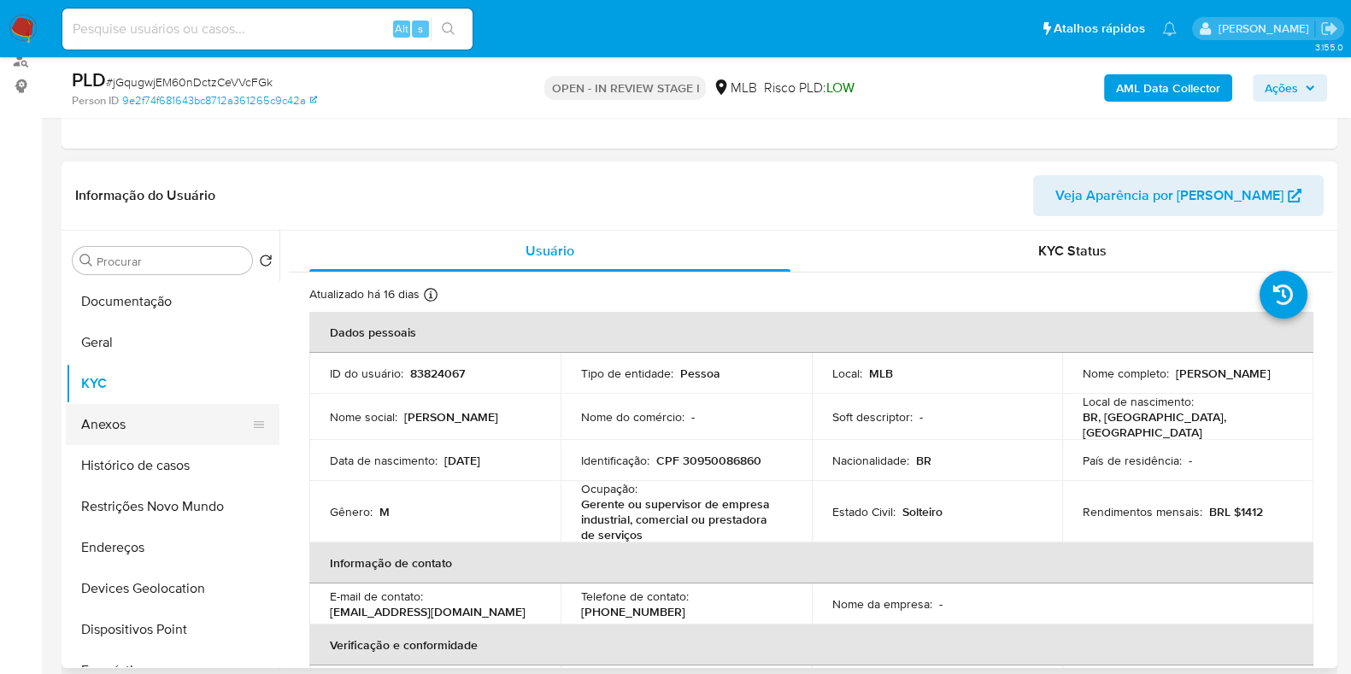
click at [132, 409] on button "Anexos" at bounding box center [166, 424] width 200 height 41
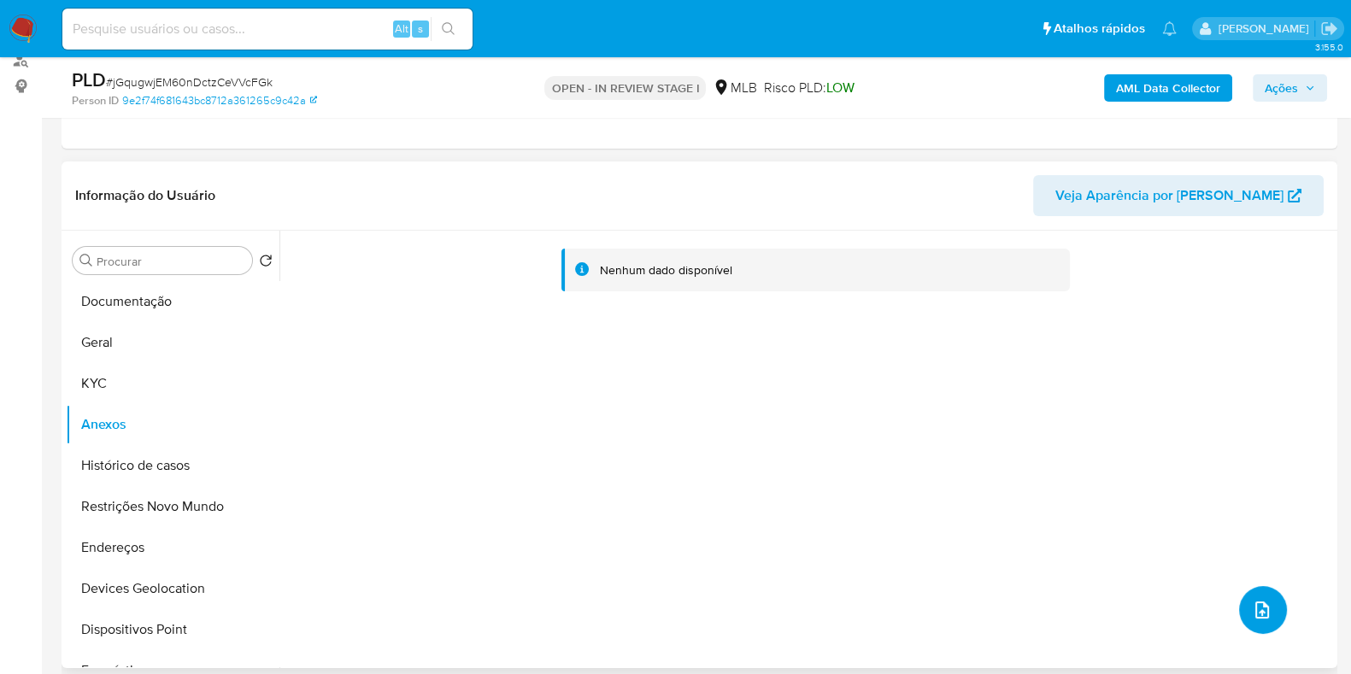
click at [1252, 618] on icon "upload-file" at bounding box center [1262, 610] width 21 height 21
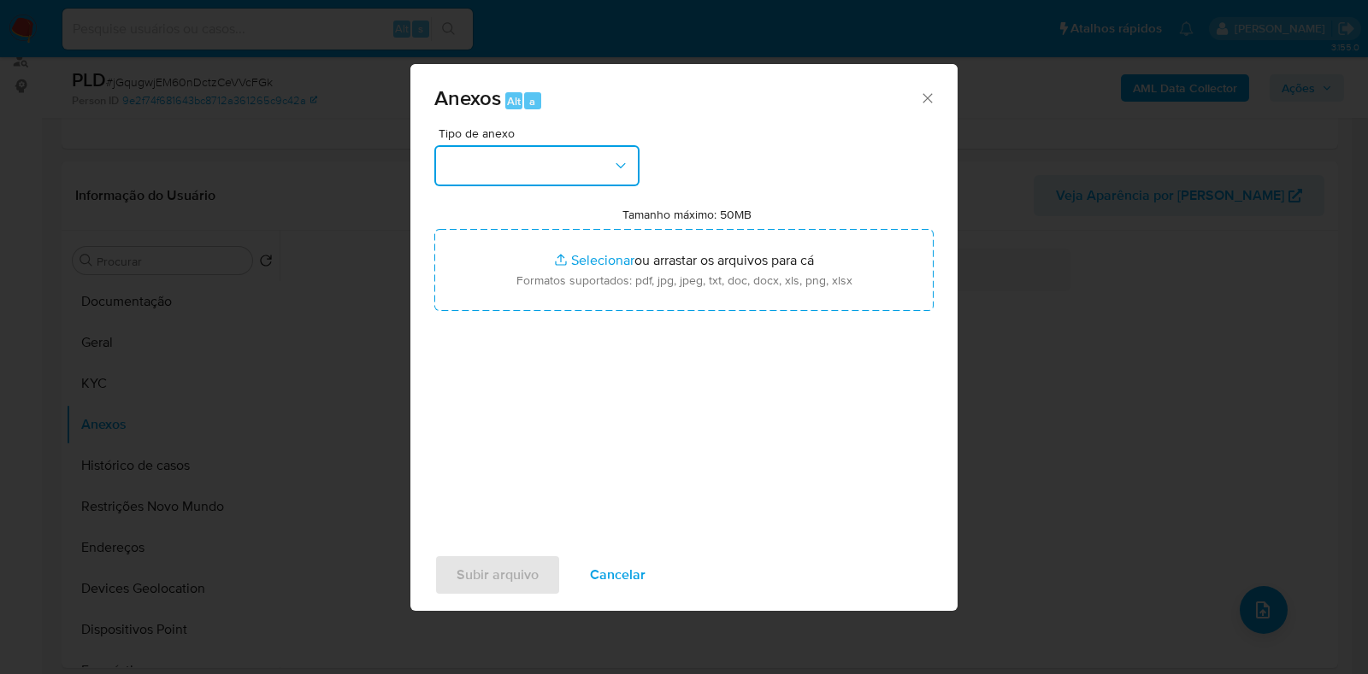
click at [591, 170] on button "button" at bounding box center [536, 165] width 205 height 41
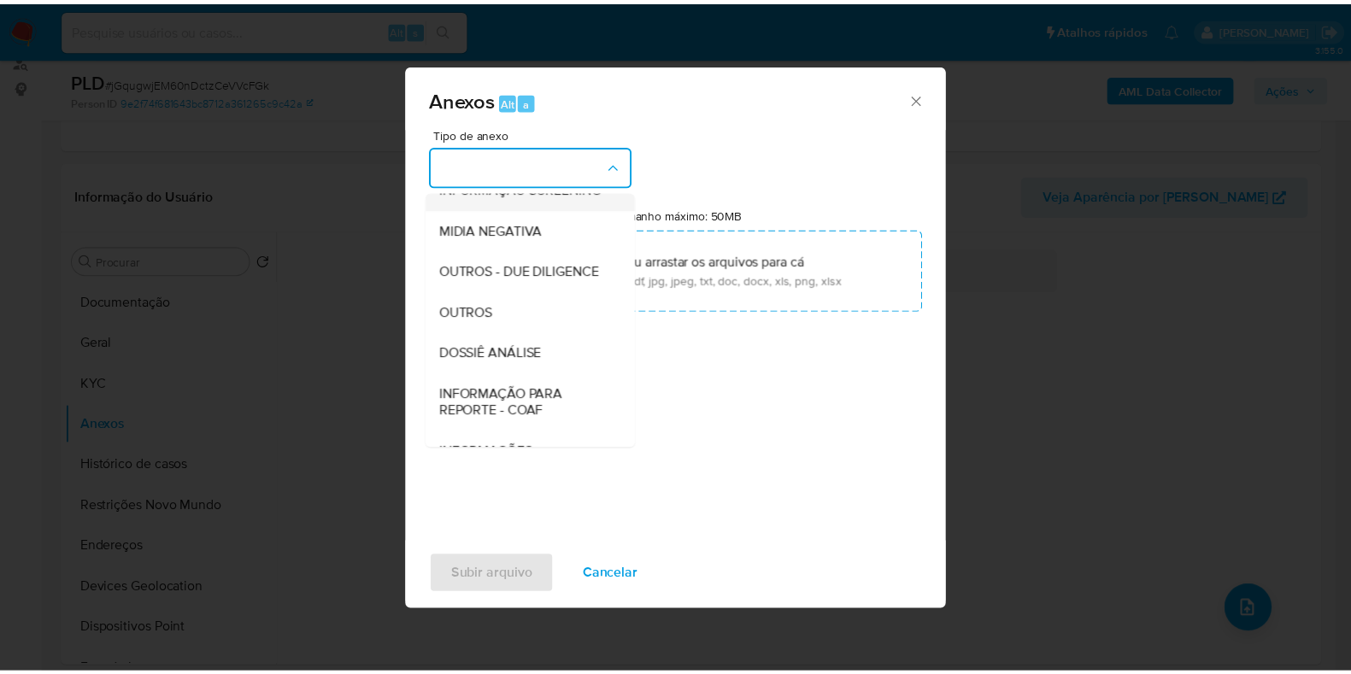
scroll to position [213, 0]
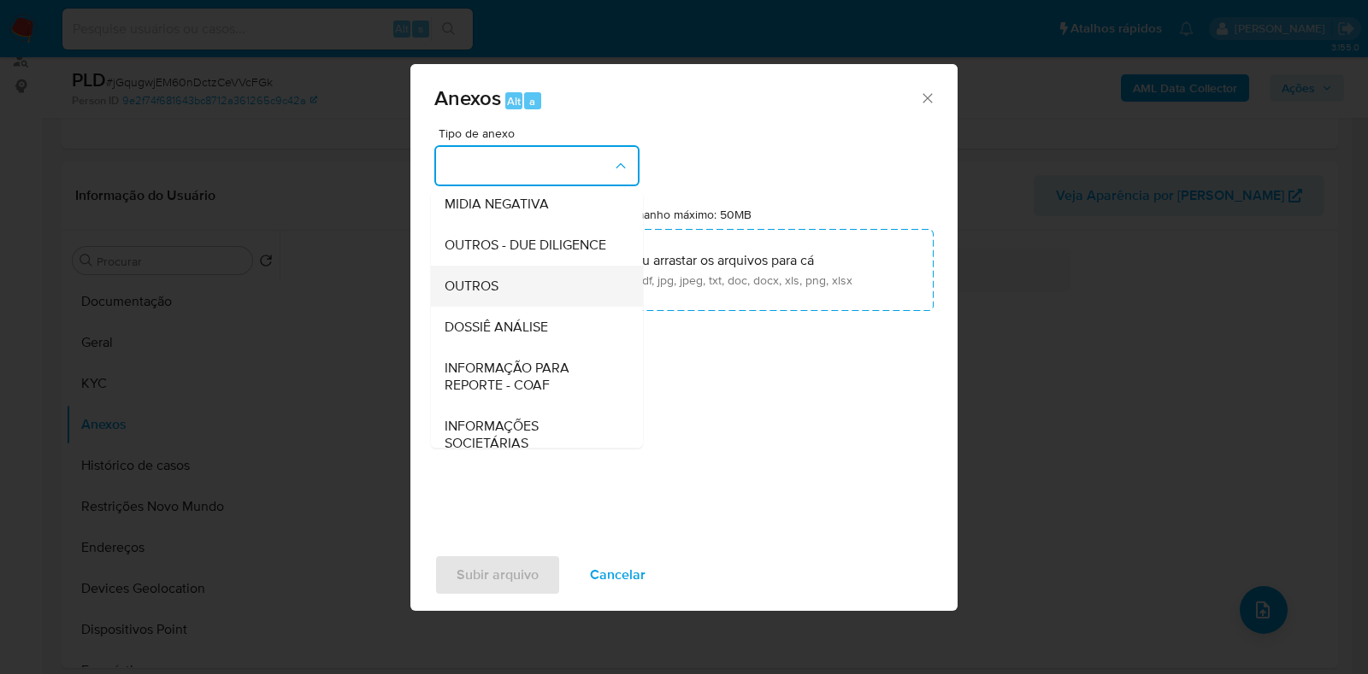
click at [554, 304] on div "OUTROS" at bounding box center [531, 286] width 174 height 41
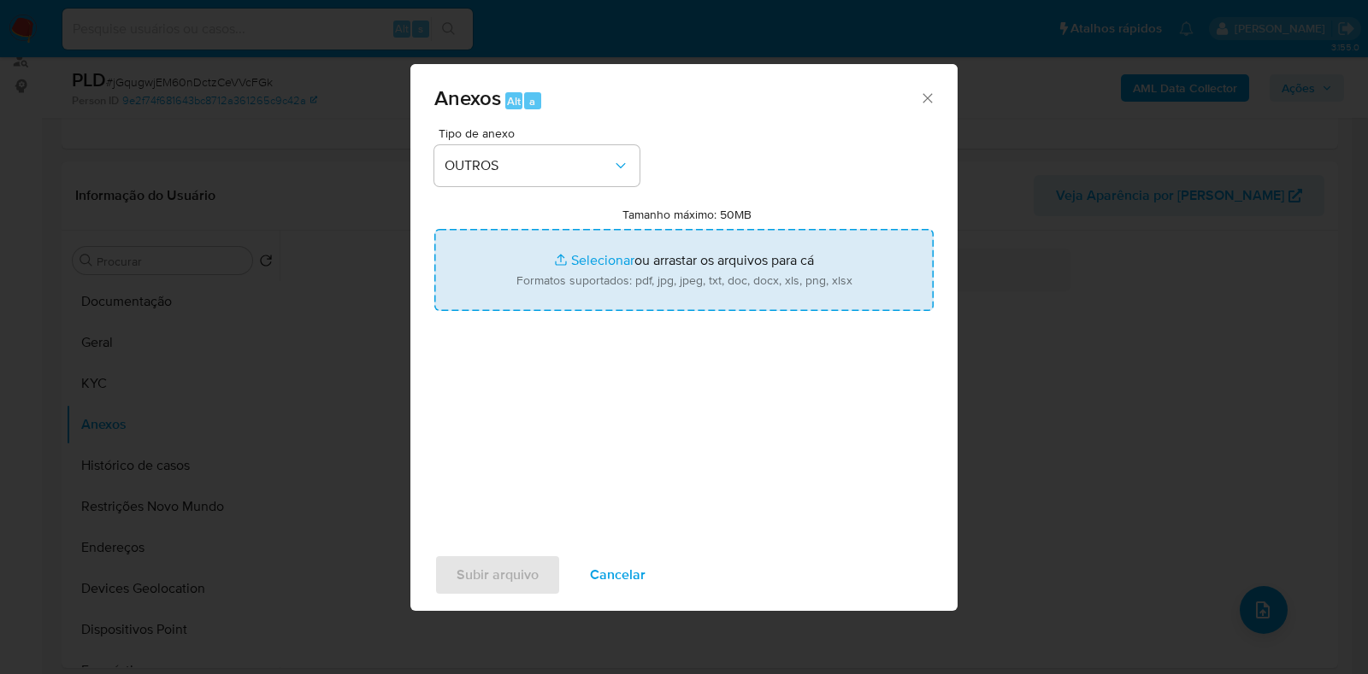
click at [615, 273] on input "Tamanho máximo: 50MB Selecionar arquivos" at bounding box center [683, 270] width 499 height 82
type input "C:\fakepath\Mulan 83824067_2025_08_20_13_44_32 - Resumen TX.pdf"
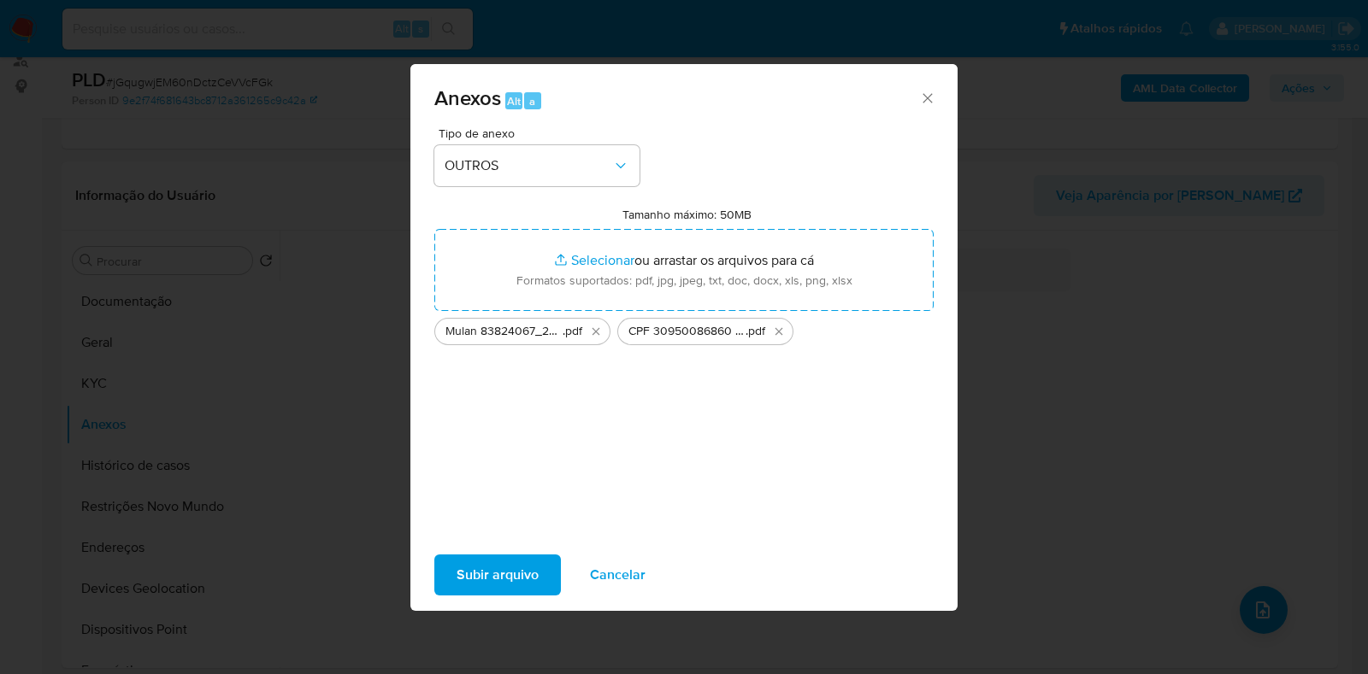
drag, startPoint x: 615, startPoint y: 273, endPoint x: 483, endPoint y: 571, distance: 326.4
click at [483, 571] on span "Subir arquivo" at bounding box center [497, 575] width 82 height 38
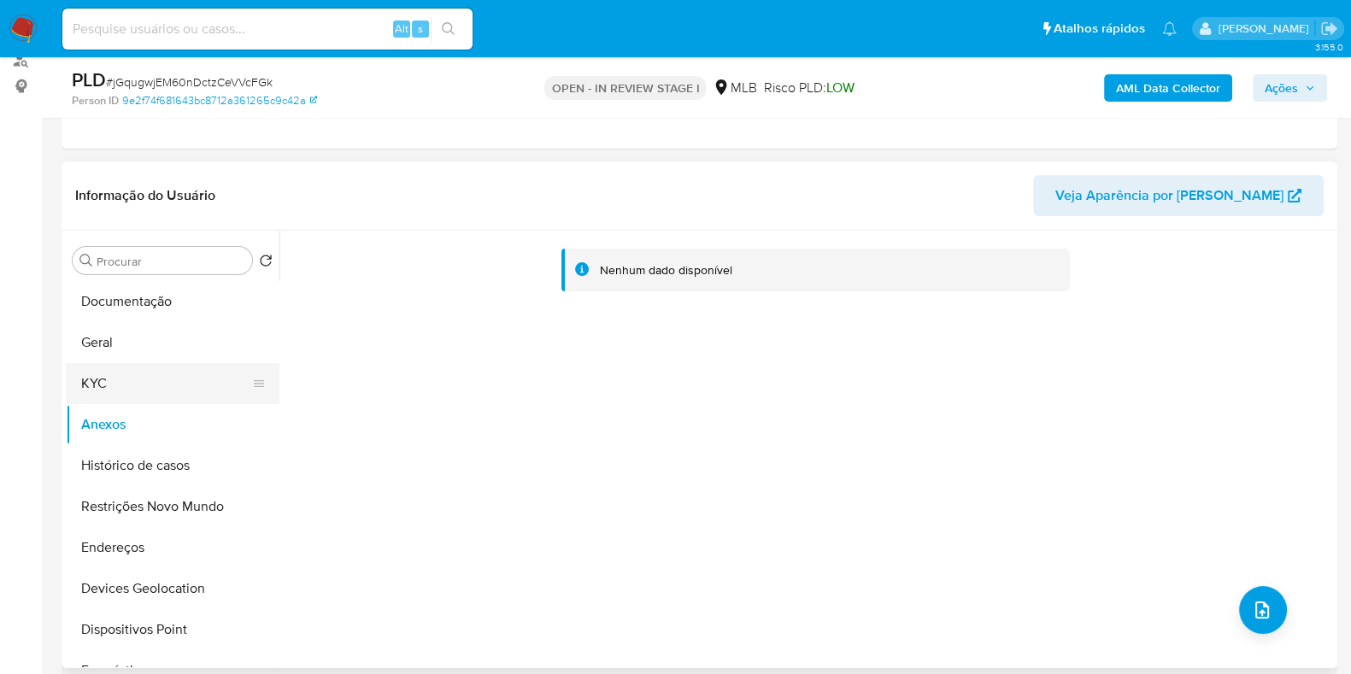
click at [141, 378] on button "KYC" at bounding box center [166, 383] width 200 height 41
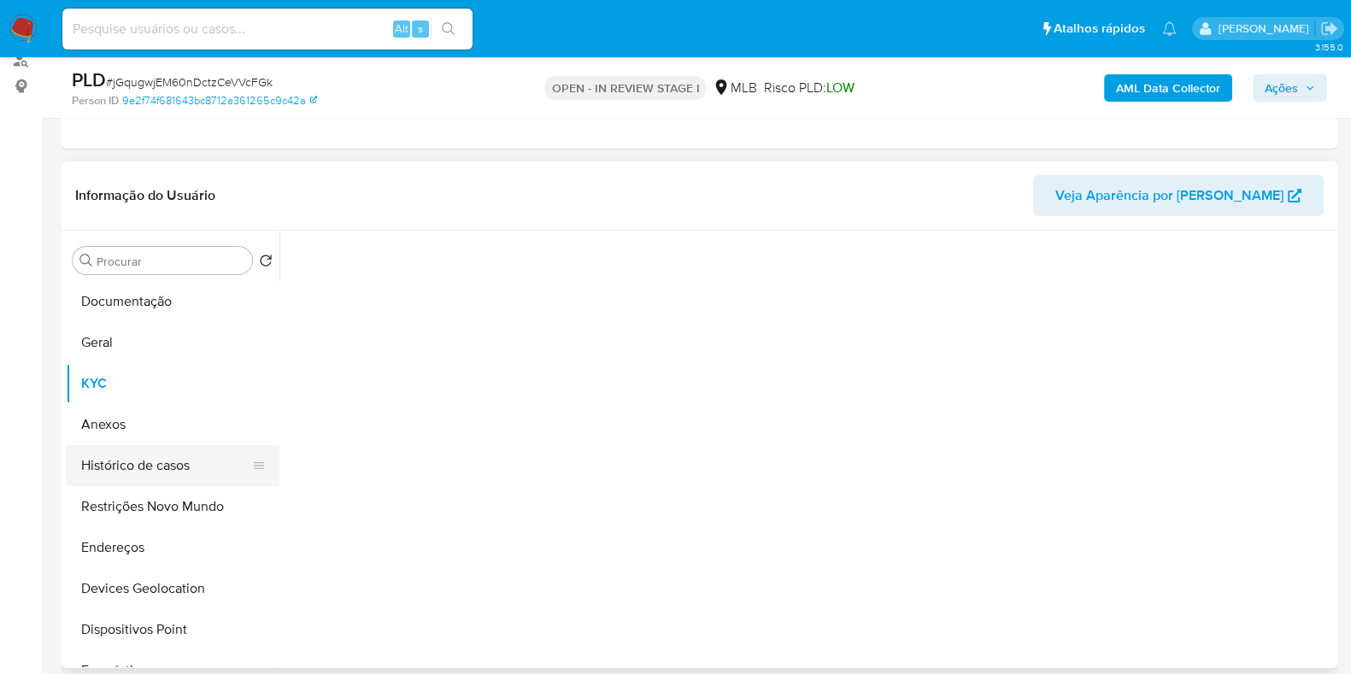
click at [150, 446] on button "Histórico de casos" at bounding box center [166, 465] width 200 height 41
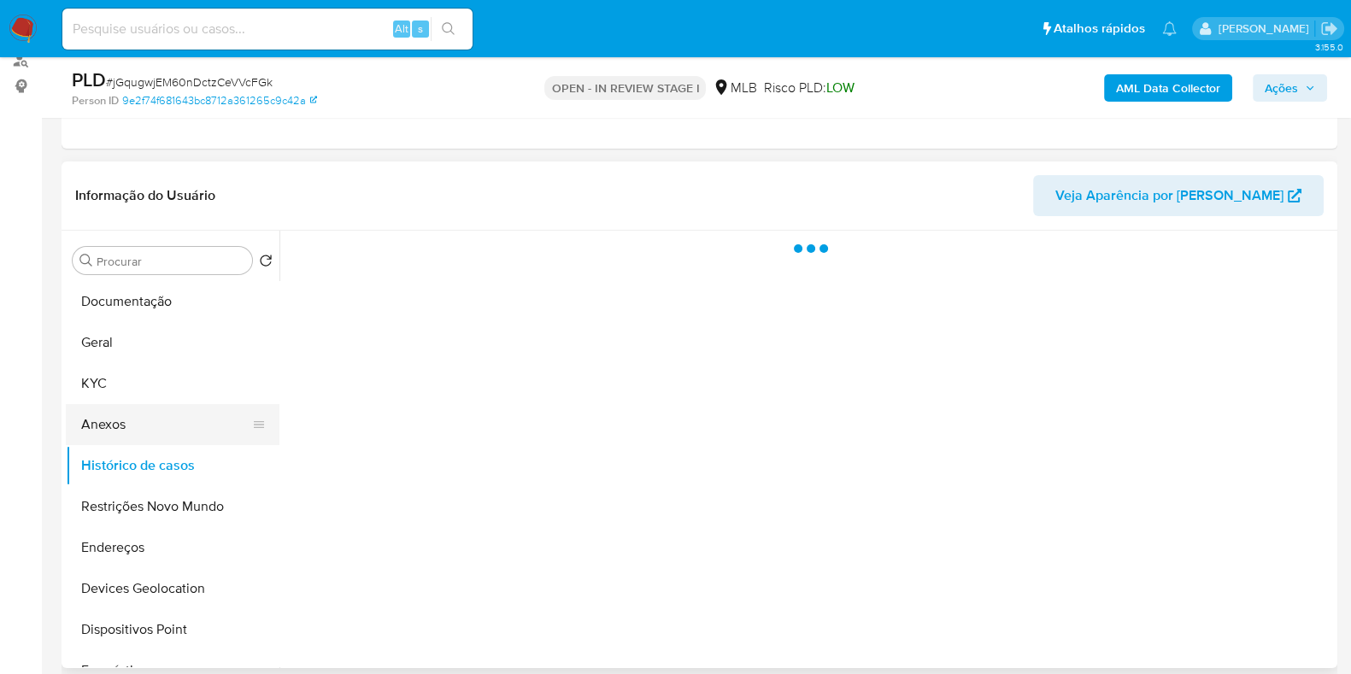
click at [144, 421] on button "Anexos" at bounding box center [166, 424] width 200 height 41
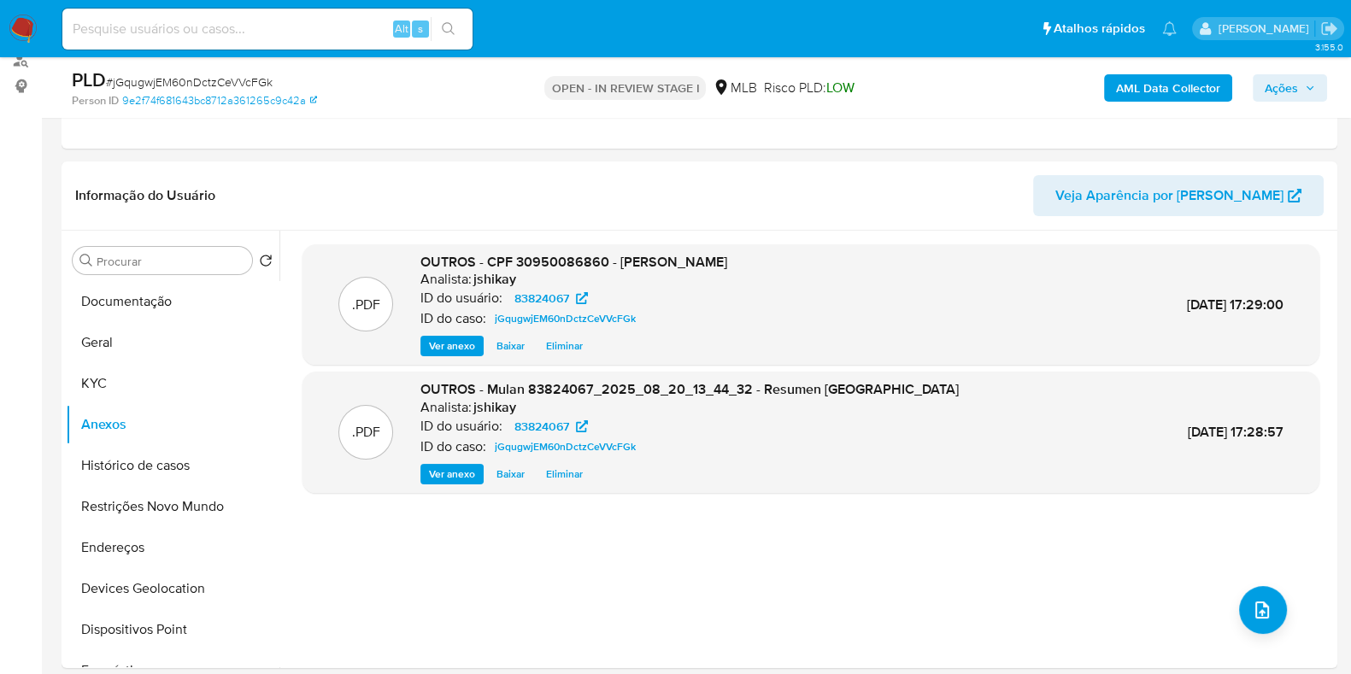
click at [1296, 96] on span "Ações" at bounding box center [1281, 87] width 33 height 27
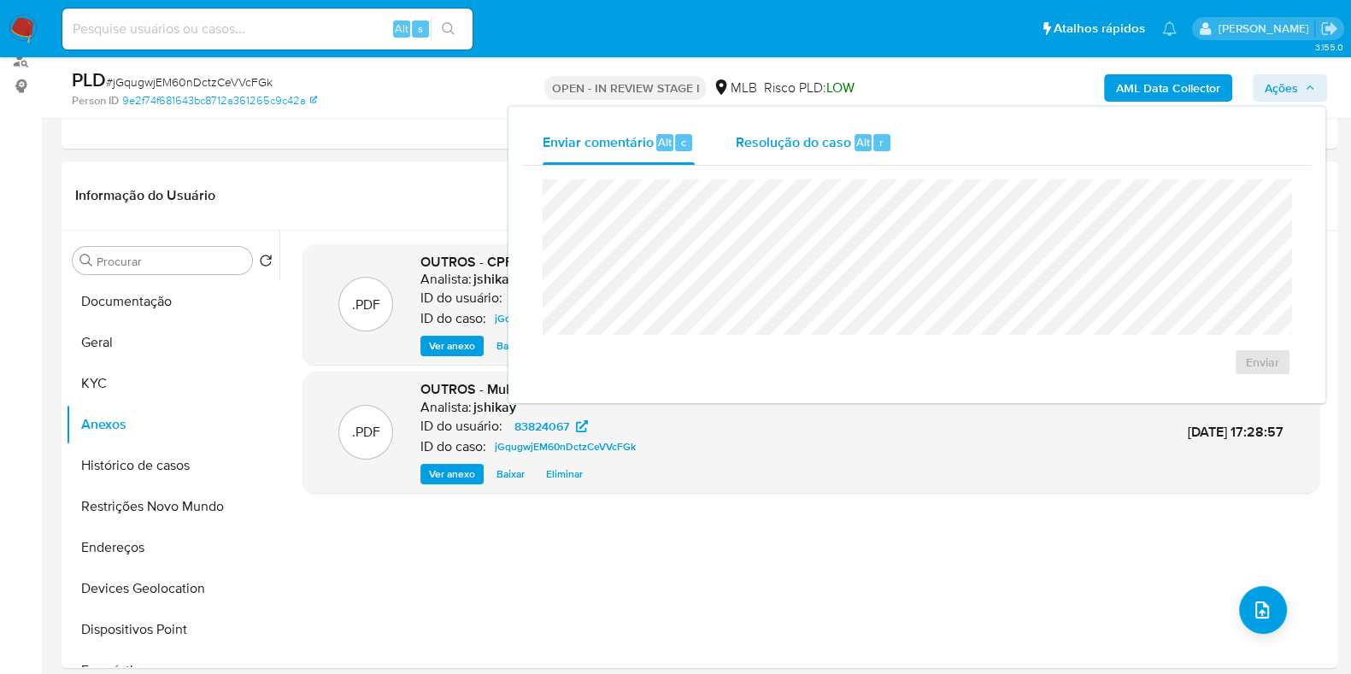
click at [769, 143] on span "Resolução do caso" at bounding box center [793, 142] width 115 height 20
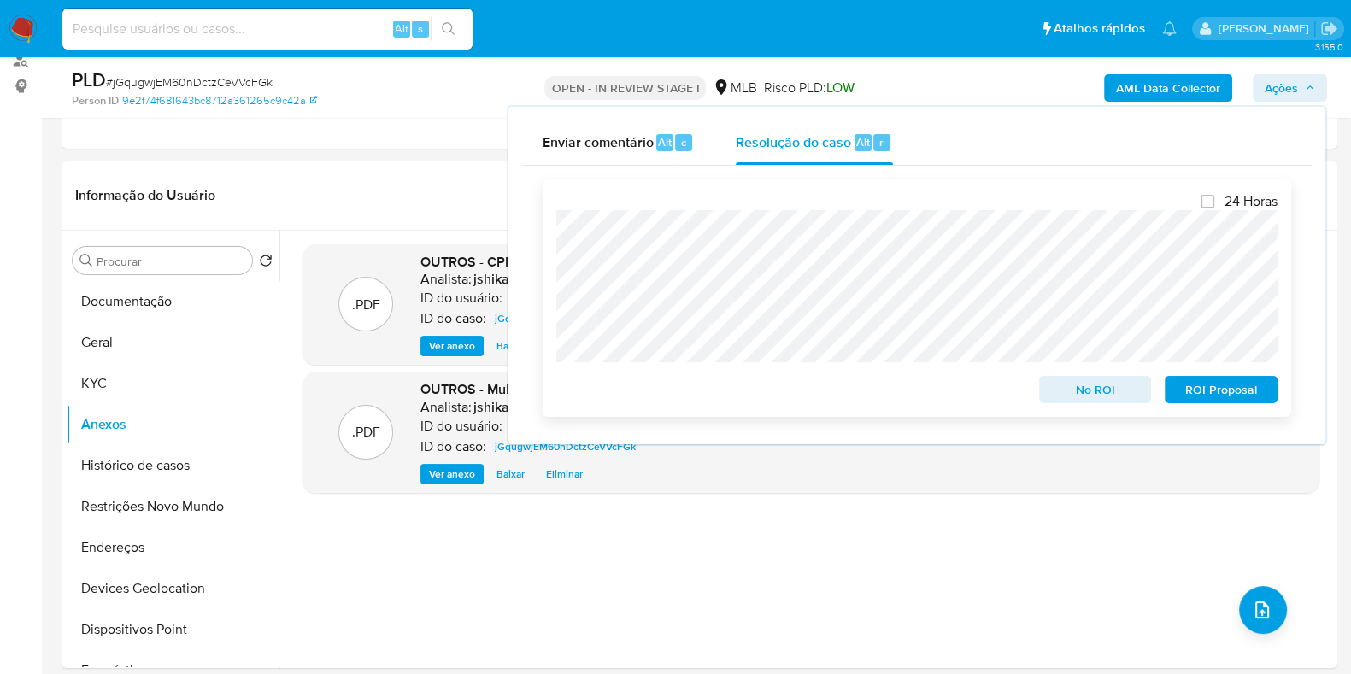
click at [1099, 391] on span "No ROI" at bounding box center [1095, 390] width 89 height 24
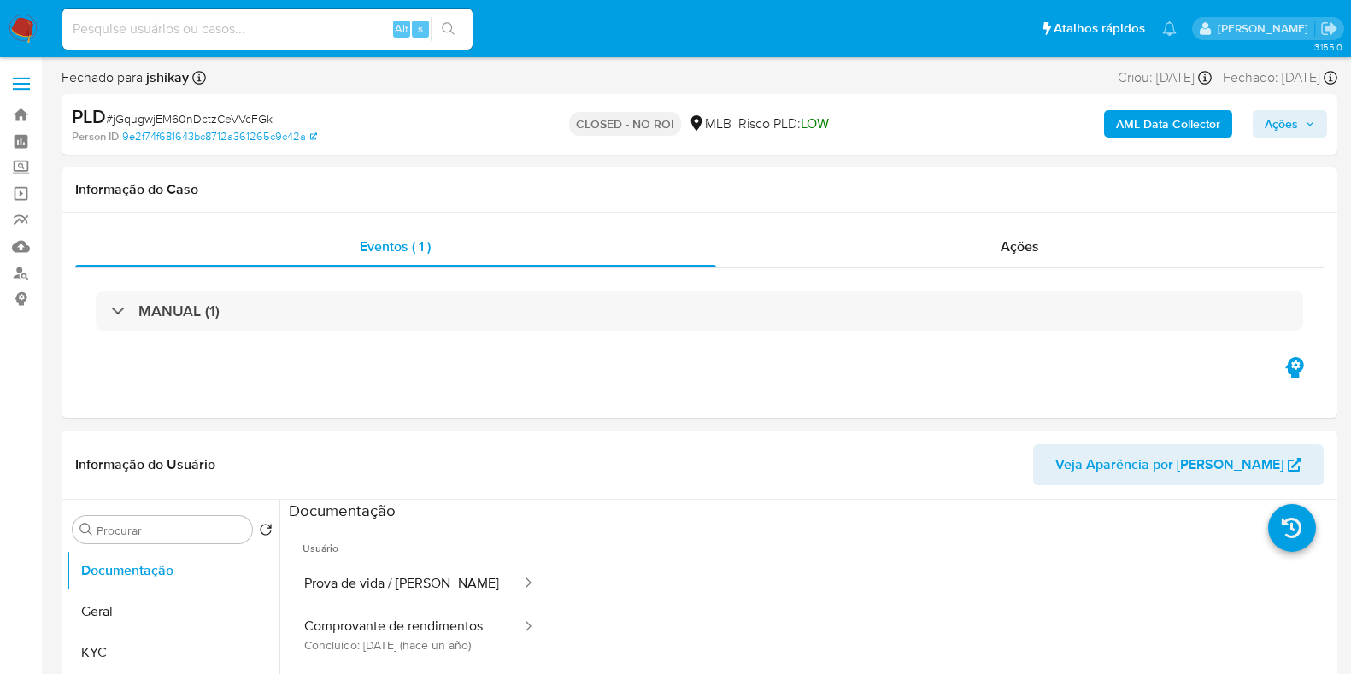
select select "10"
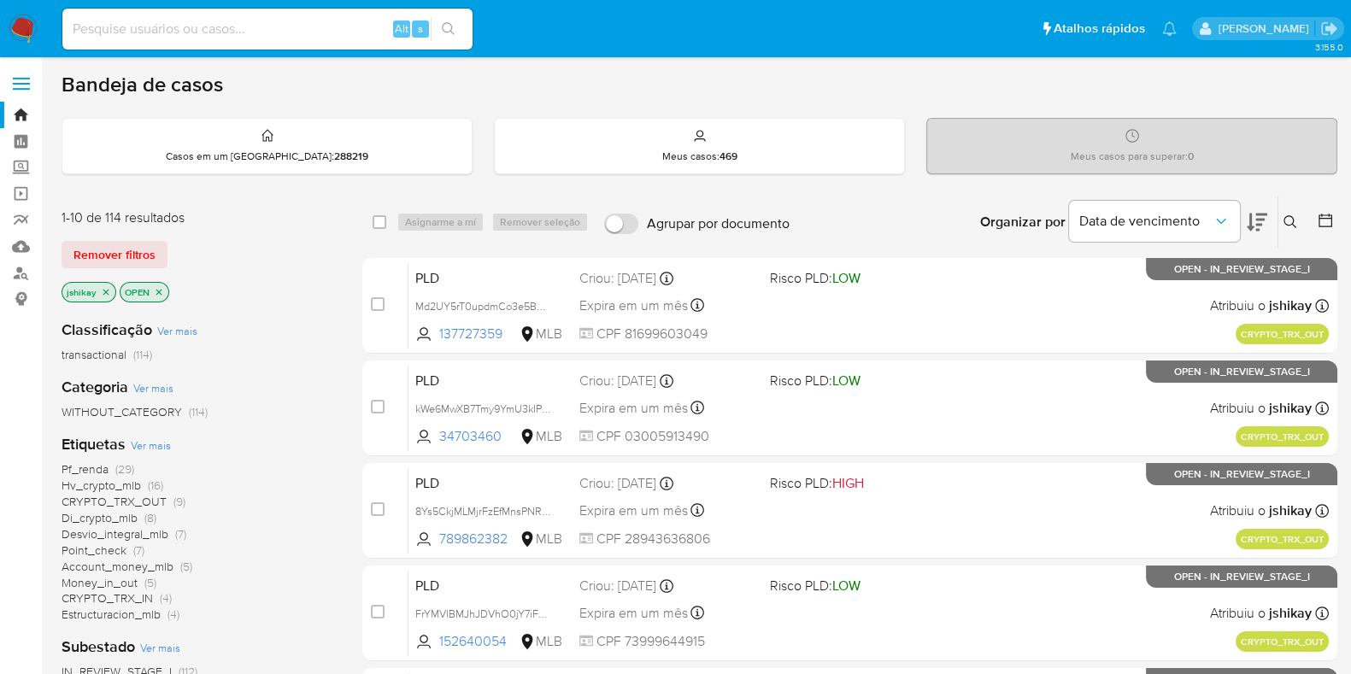
click at [144, 446] on span "Ver mais" at bounding box center [151, 445] width 40 height 15
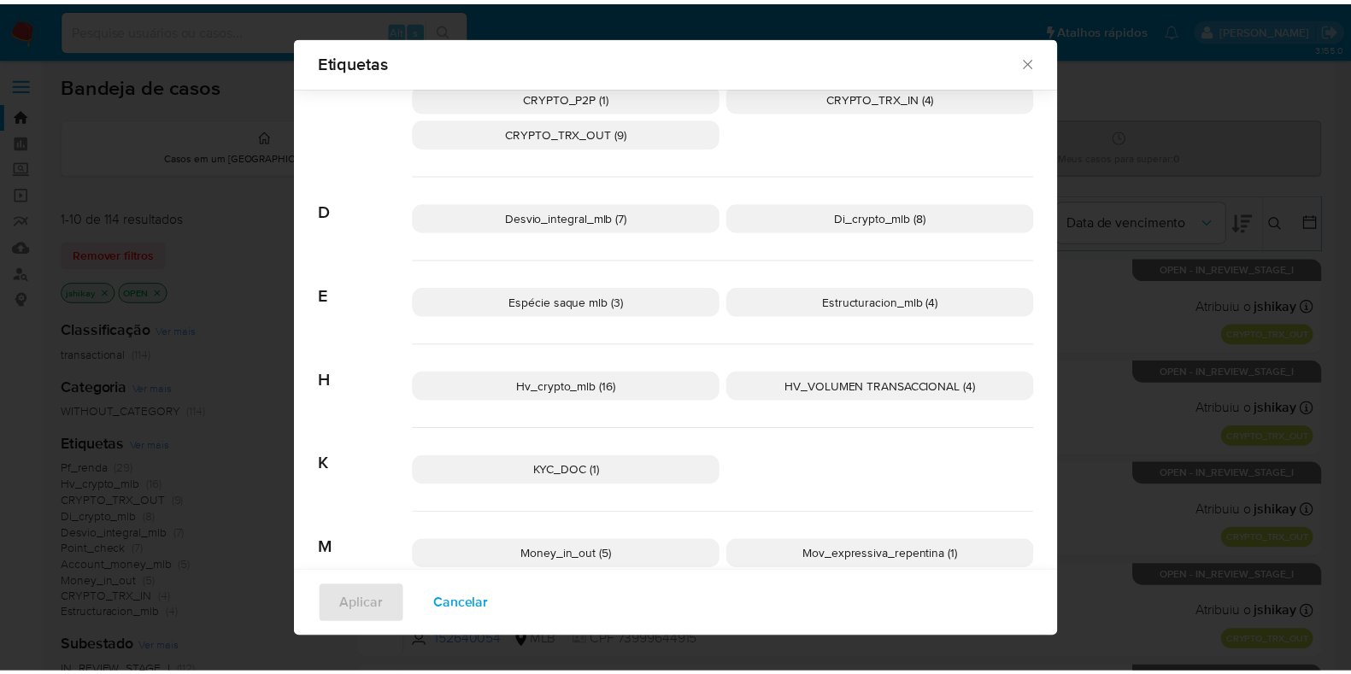
scroll to position [414, 0]
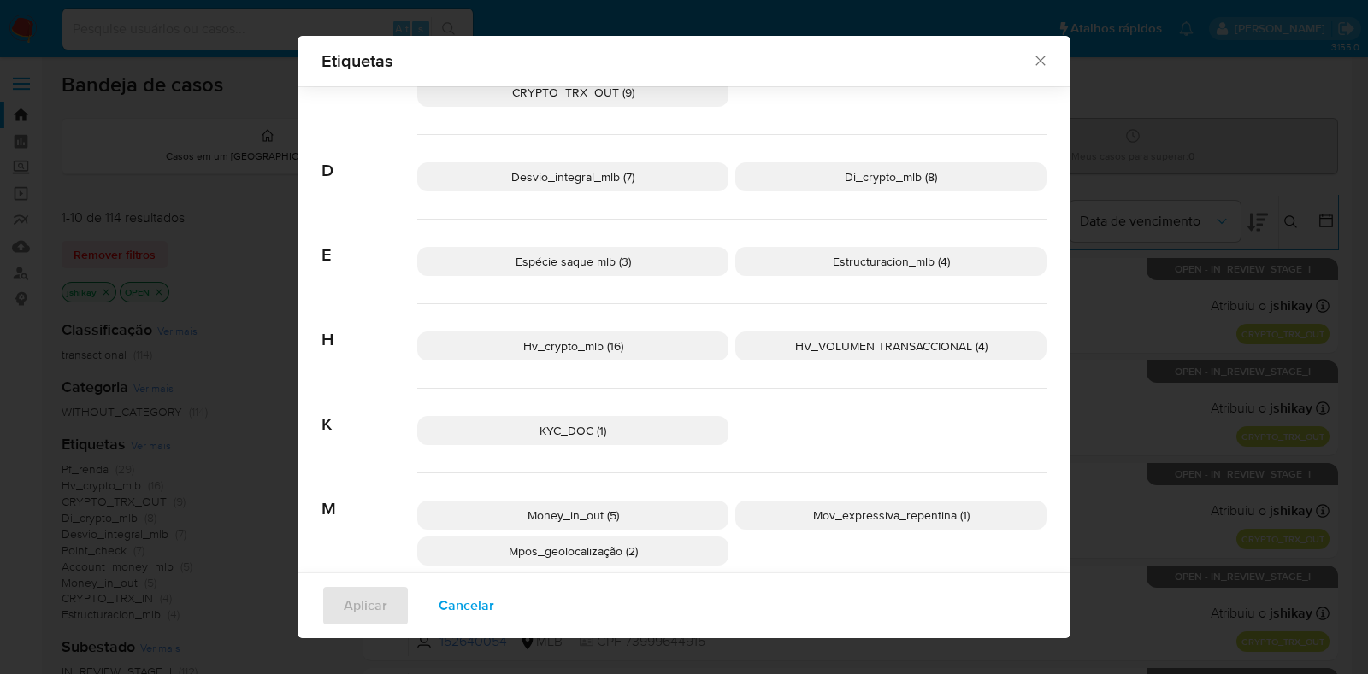
click at [613, 351] on span "Hv_crypto_mlb (16)" at bounding box center [573, 346] width 100 height 17
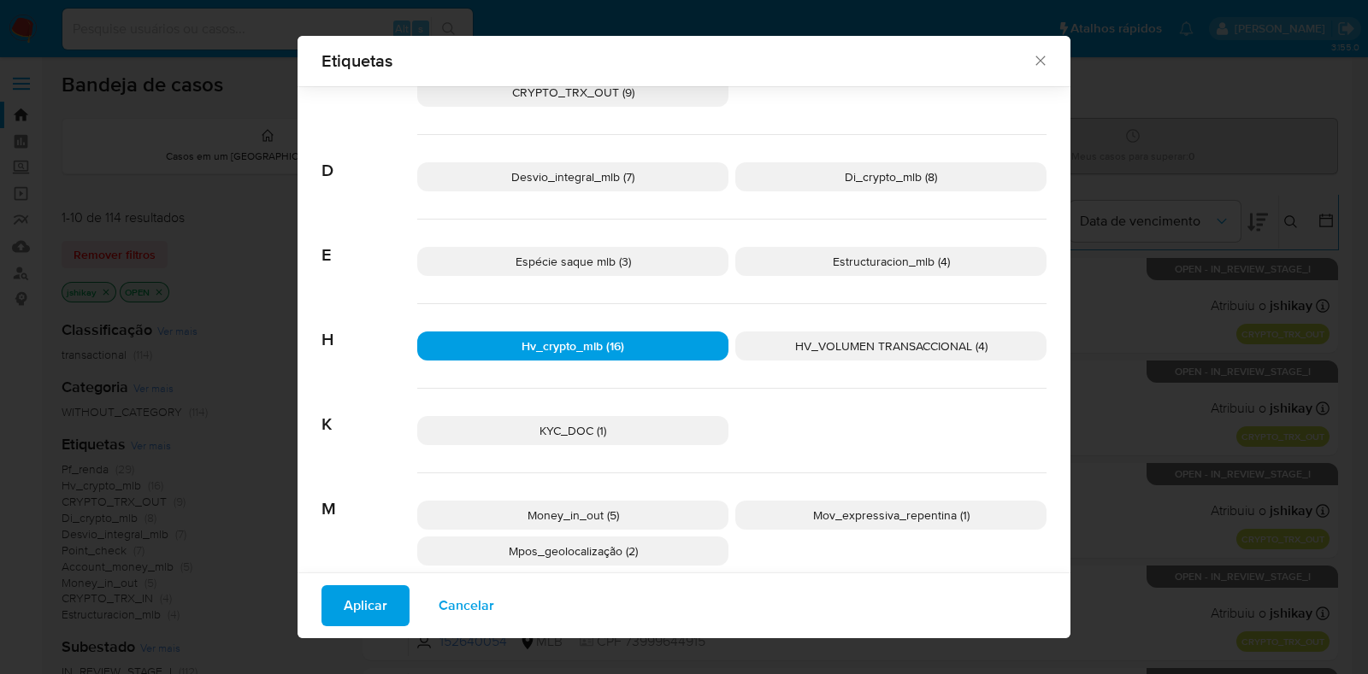
click at [354, 593] on span "Aplicar" at bounding box center [366, 606] width 44 height 38
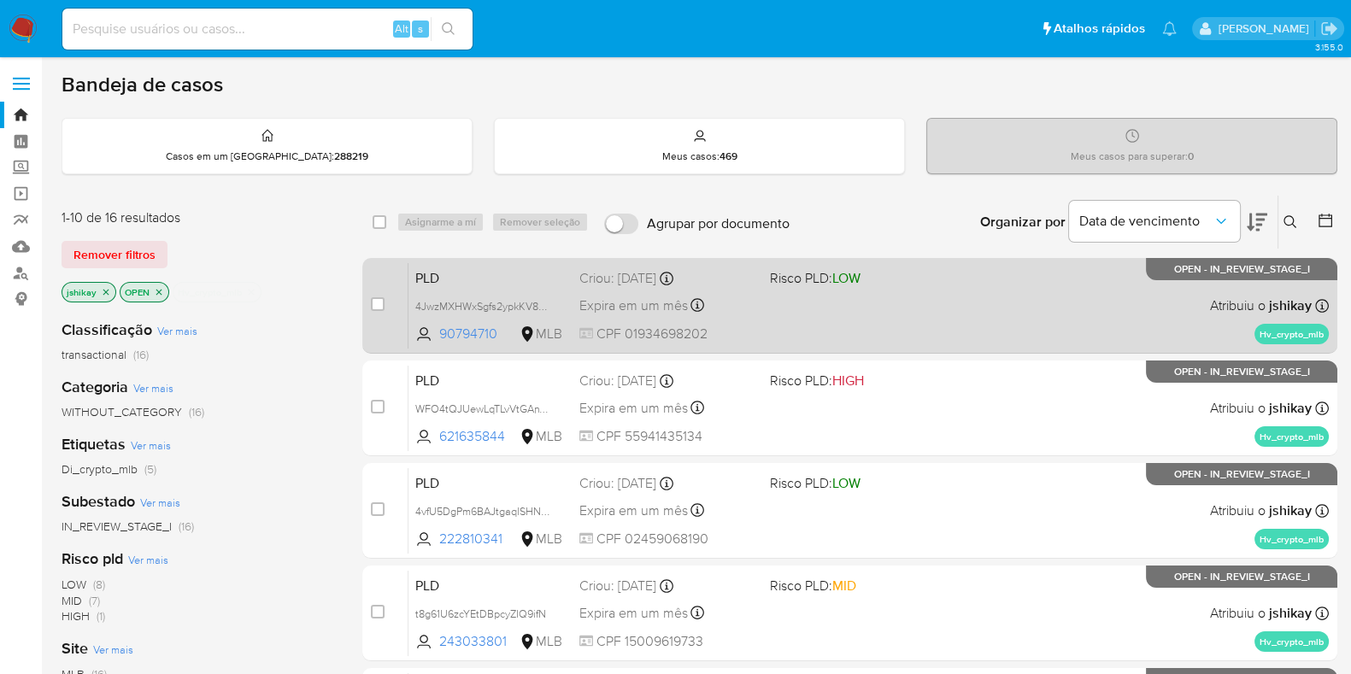
click at [1004, 327] on div "PLD 4JwzMXHWxSgfs2ypkKV8TIv1 90794710 MLB Risco PLD: LOW Criou: [DATE] Criou: […" at bounding box center [869, 305] width 921 height 86
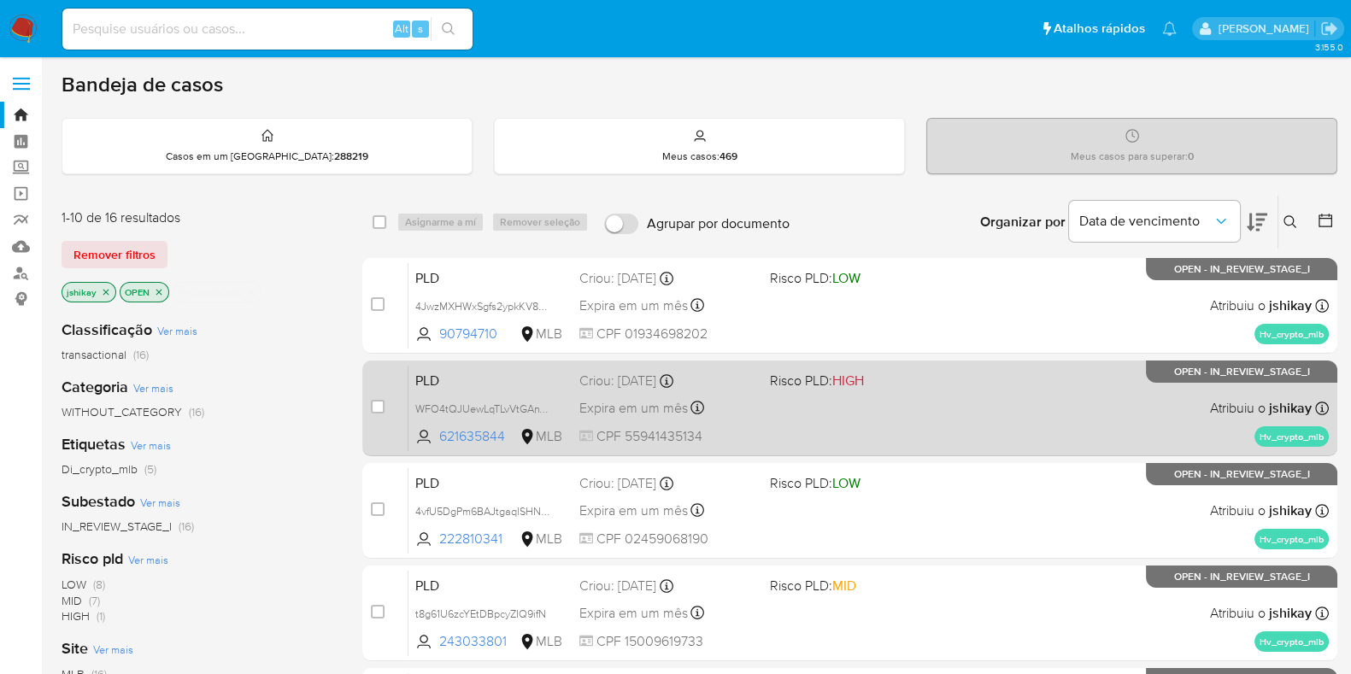
click at [991, 404] on div "PLD WFO4tQJUewLqTLvVtGAnWcaX 621635844 MLB Risco PLD: HIGH Criou: [DATE] Criou:…" at bounding box center [869, 408] width 921 height 86
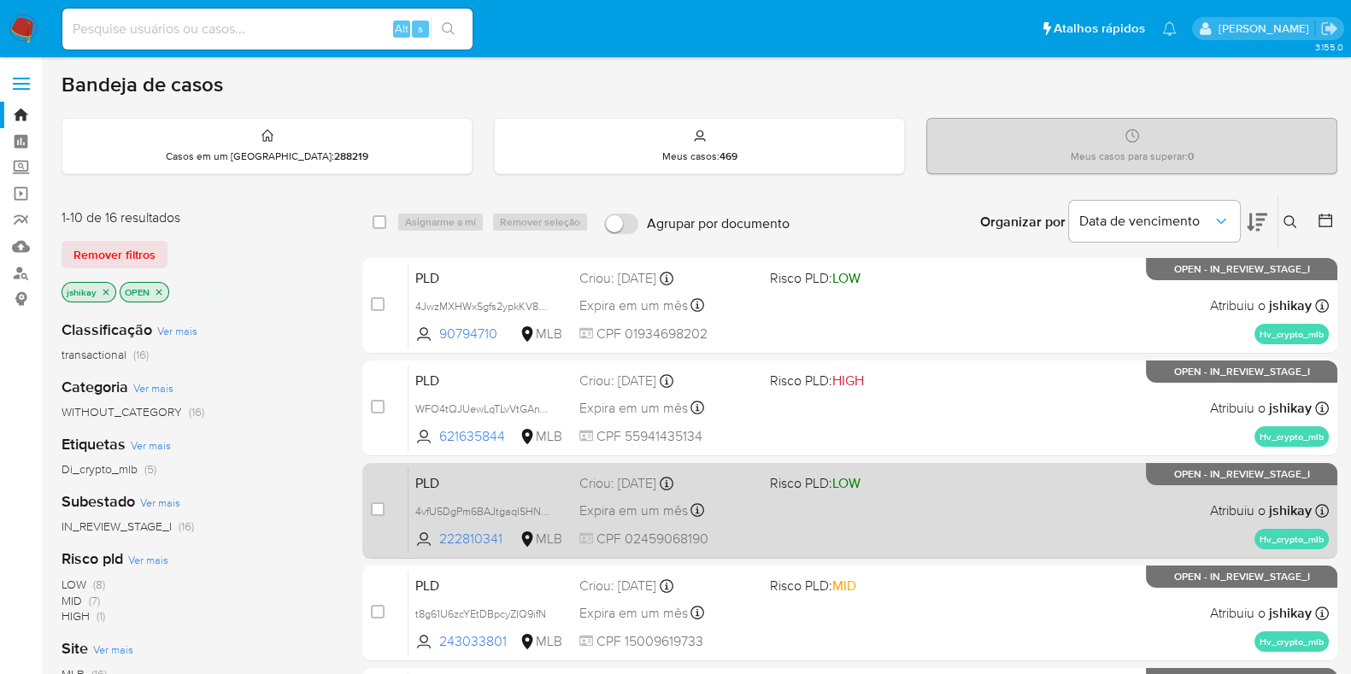
click at [955, 533] on div "PLD 4vfU5DgPm6BAJtgaqlSHNzLS 222810341 MLB Risco PLD: LOW Criou: [DATE] Criou: …" at bounding box center [869, 511] width 921 height 86
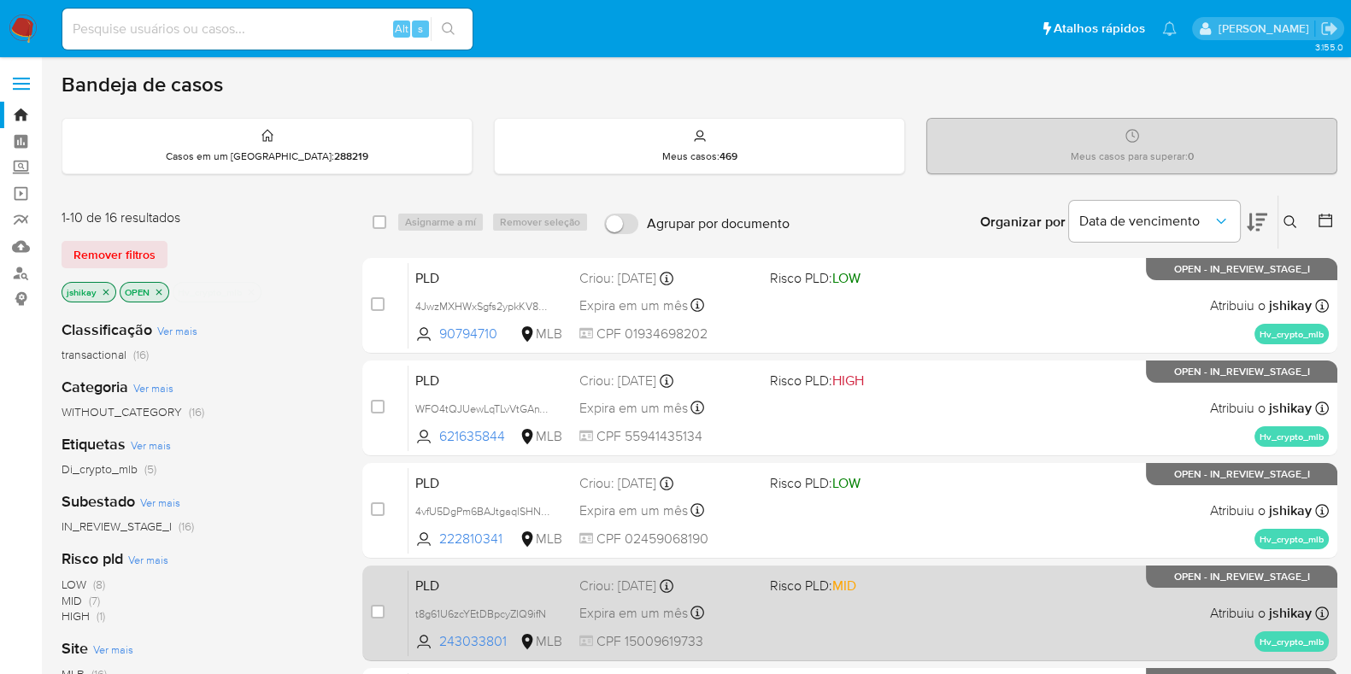
click at [944, 609] on div "PLD t8g61U6zcYEtDBpcyZIQ9ifN 243033801 MLB Risco PLD: MID Criou: [DATE] Criou: …" at bounding box center [869, 613] width 921 height 86
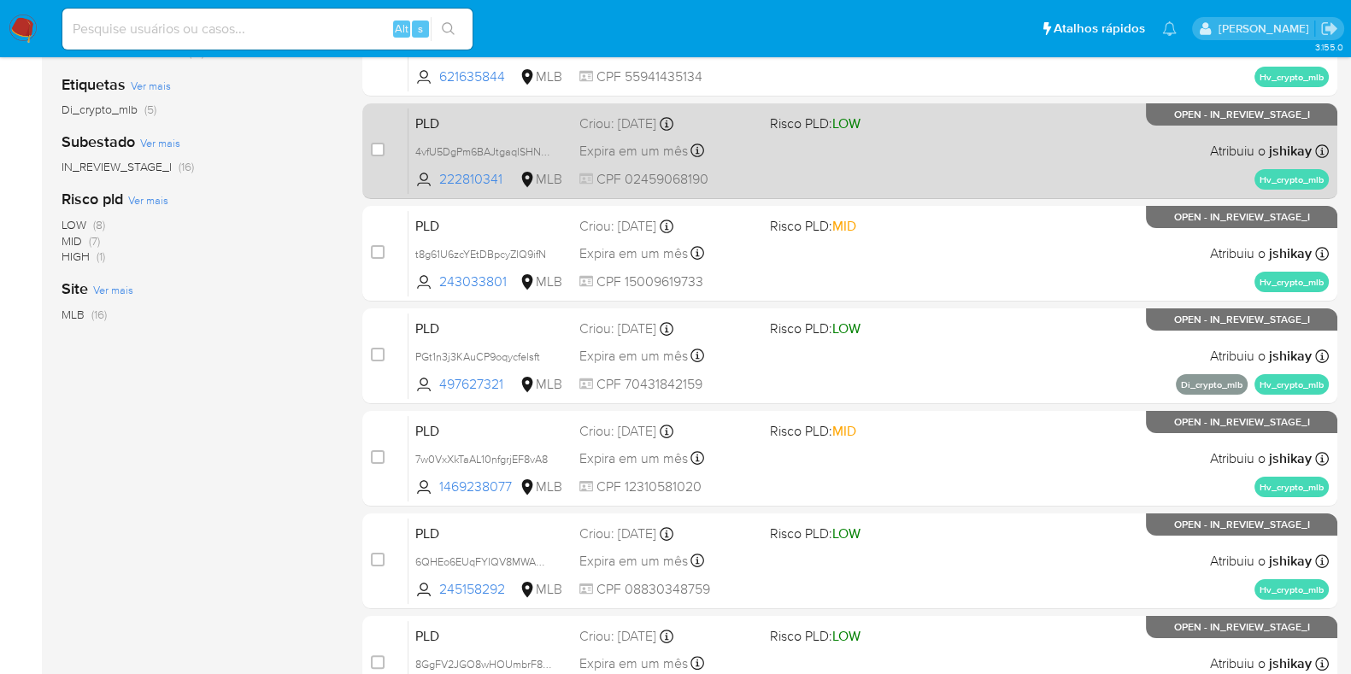
scroll to position [427, 0]
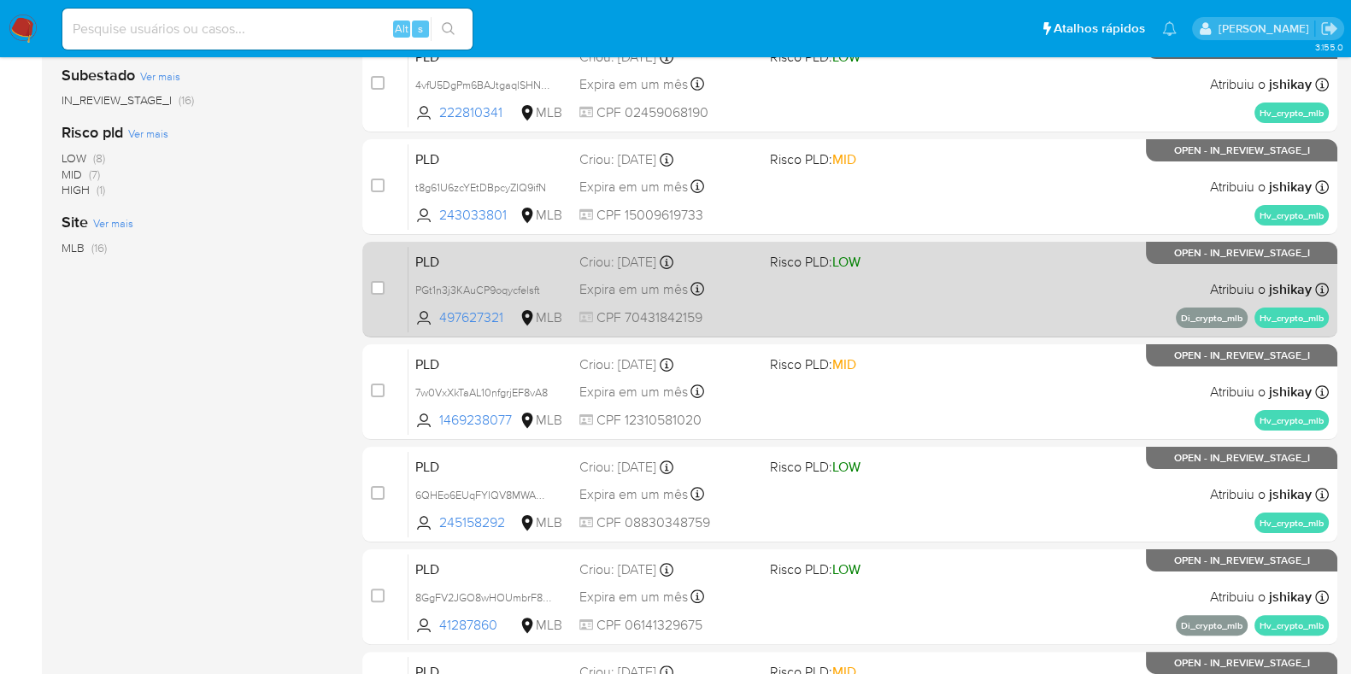
click at [1028, 246] on div "PLD PGt1n3j3KAuCP9oqycfelsft 497627321 MLB Risco PLD: LOW Criou: [DATE] Criou: …" at bounding box center [869, 289] width 921 height 86
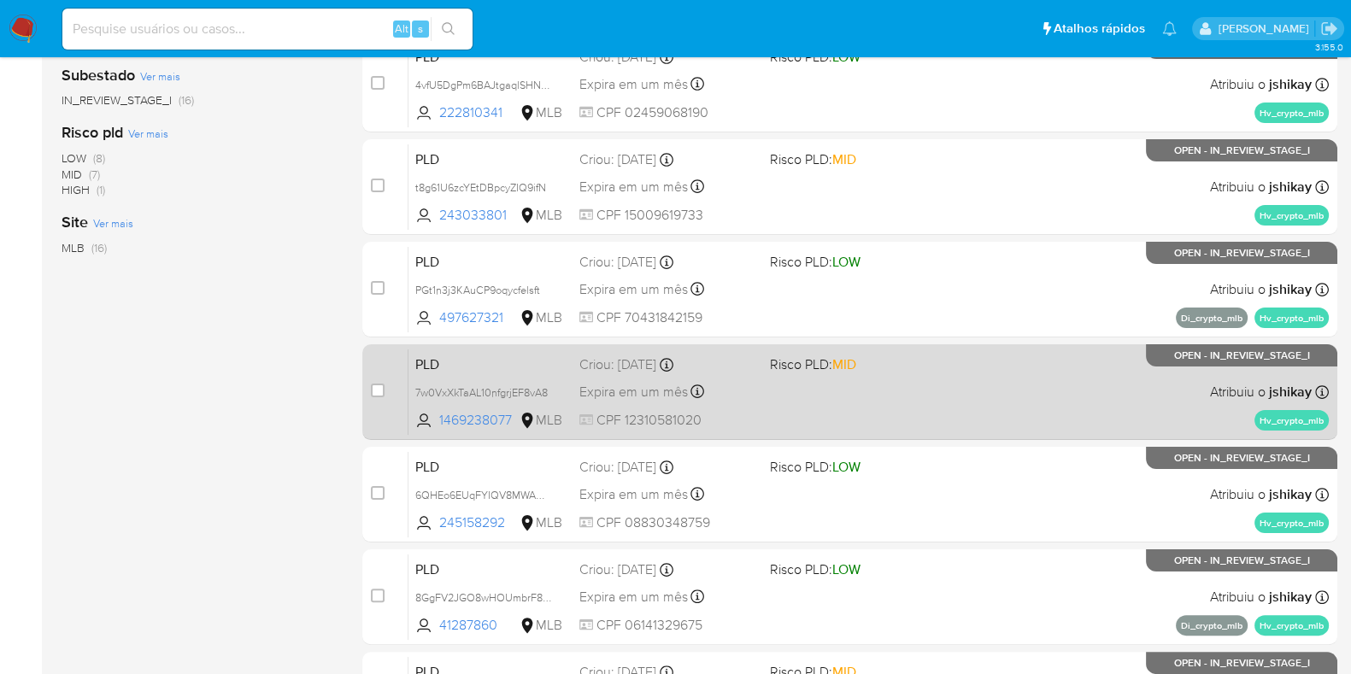
click at [1034, 378] on div "PLD 7w0VxXkTaAL10nfgrjEF8vA8 1469238077 MLB Risco PLD: MID Criou: [DATE] Criou:…" at bounding box center [869, 392] width 921 height 86
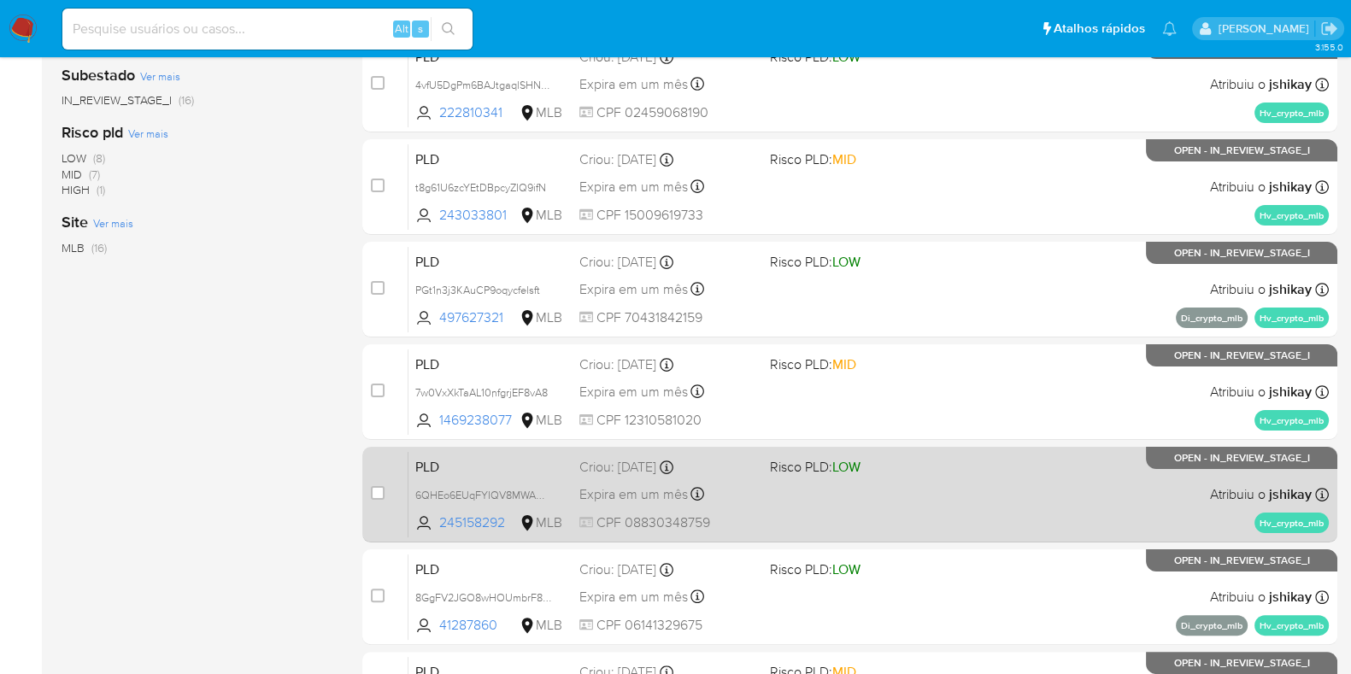
click at [1044, 497] on div "PLD 6QHEo6EUqFYIQV8MWAOey2Tk 245158292 MLB Risco PLD: LOW Criou: [DATE] Criou: …" at bounding box center [869, 494] width 921 height 86
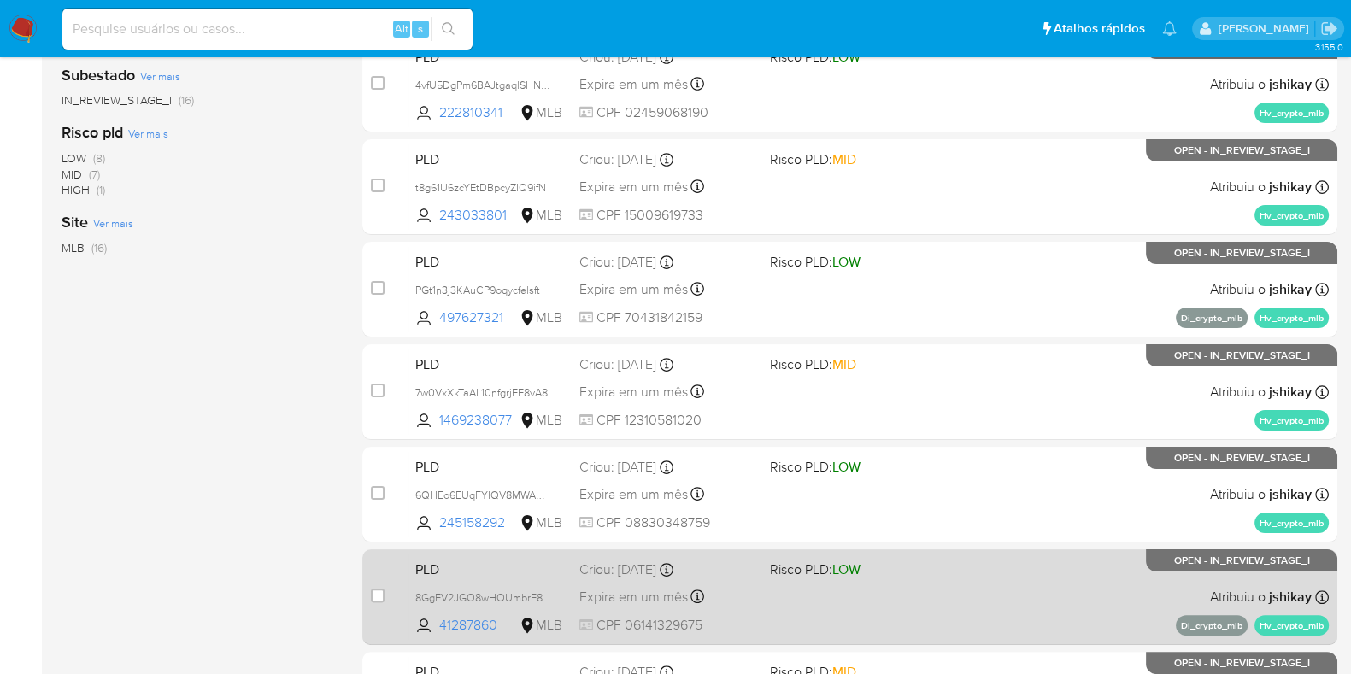
click at [1039, 585] on div "PLD 8GgFV2JGO8wHOUmbrF8cMdZZ 41287860 MLB Risco PLD: LOW Criou: [DATE] Criou: […" at bounding box center [869, 597] width 921 height 86
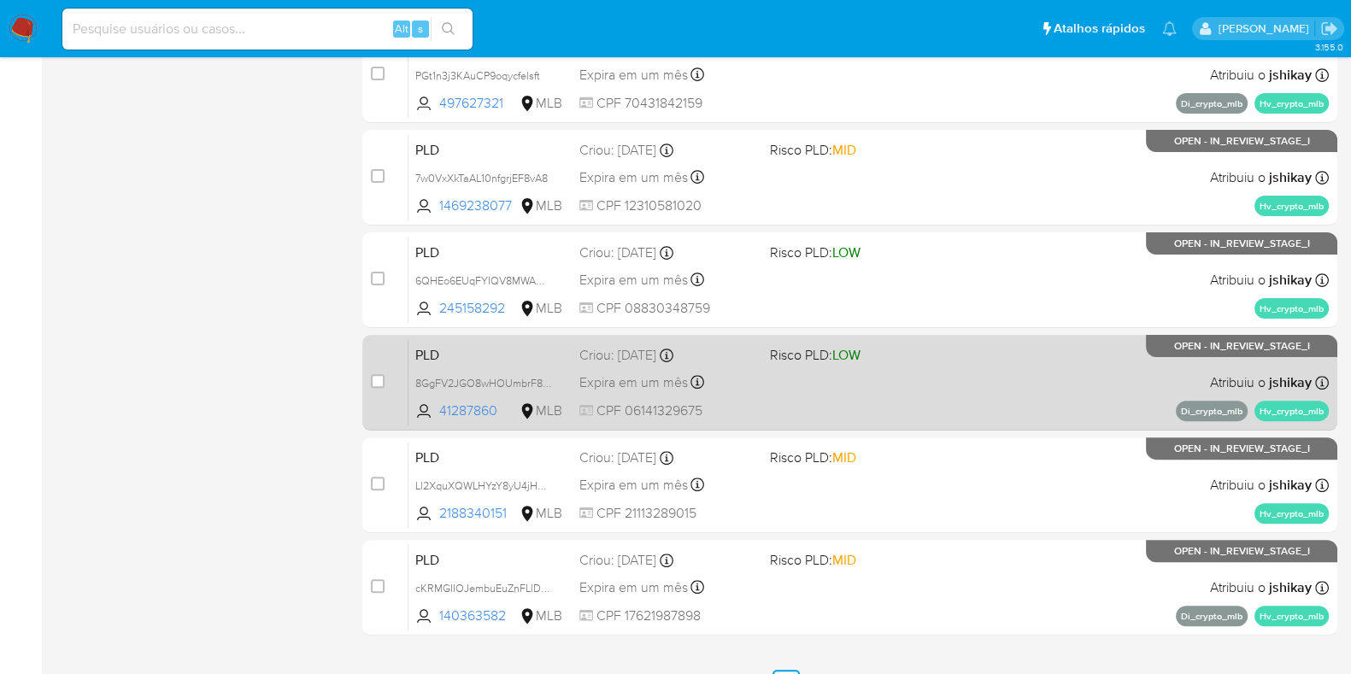
scroll to position [674, 0]
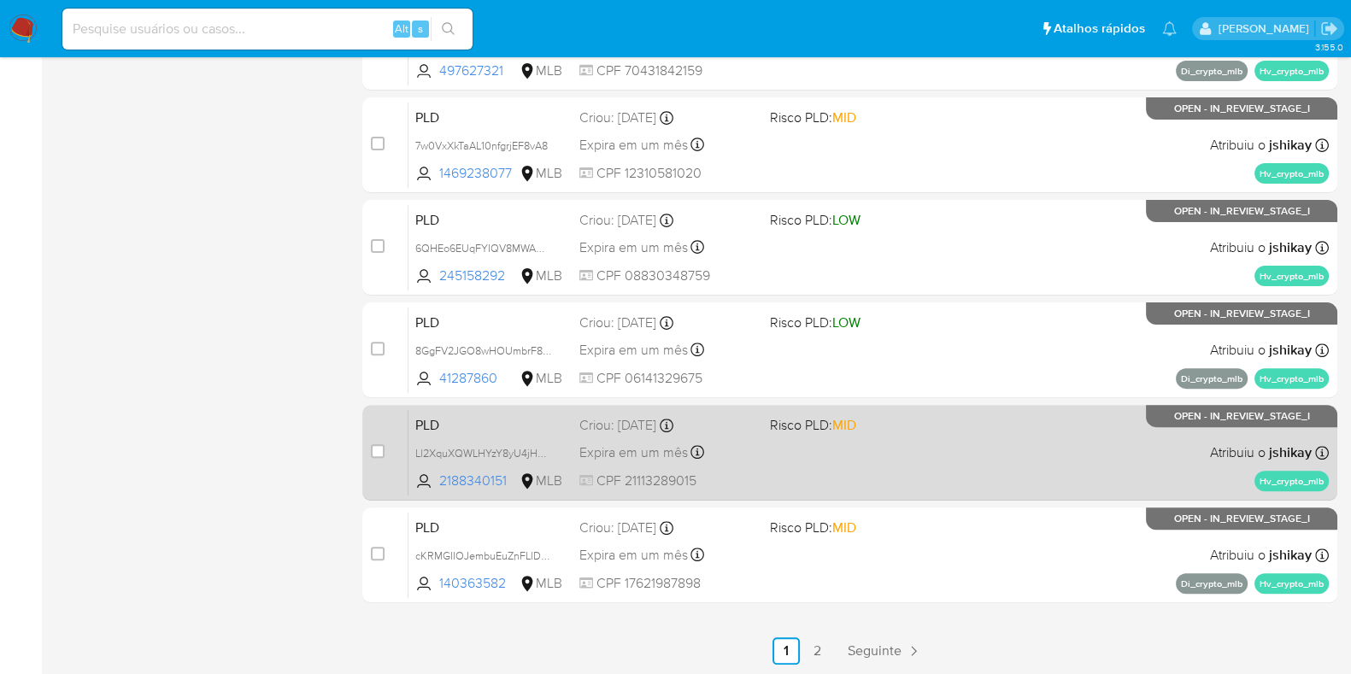
click at [1047, 456] on div "PLD Ll2XquXQWLHYzY8yU4jHYlRL 2188340151 MLB Risco PLD: MID Criou: [DATE] Criou:…" at bounding box center [869, 452] width 921 height 86
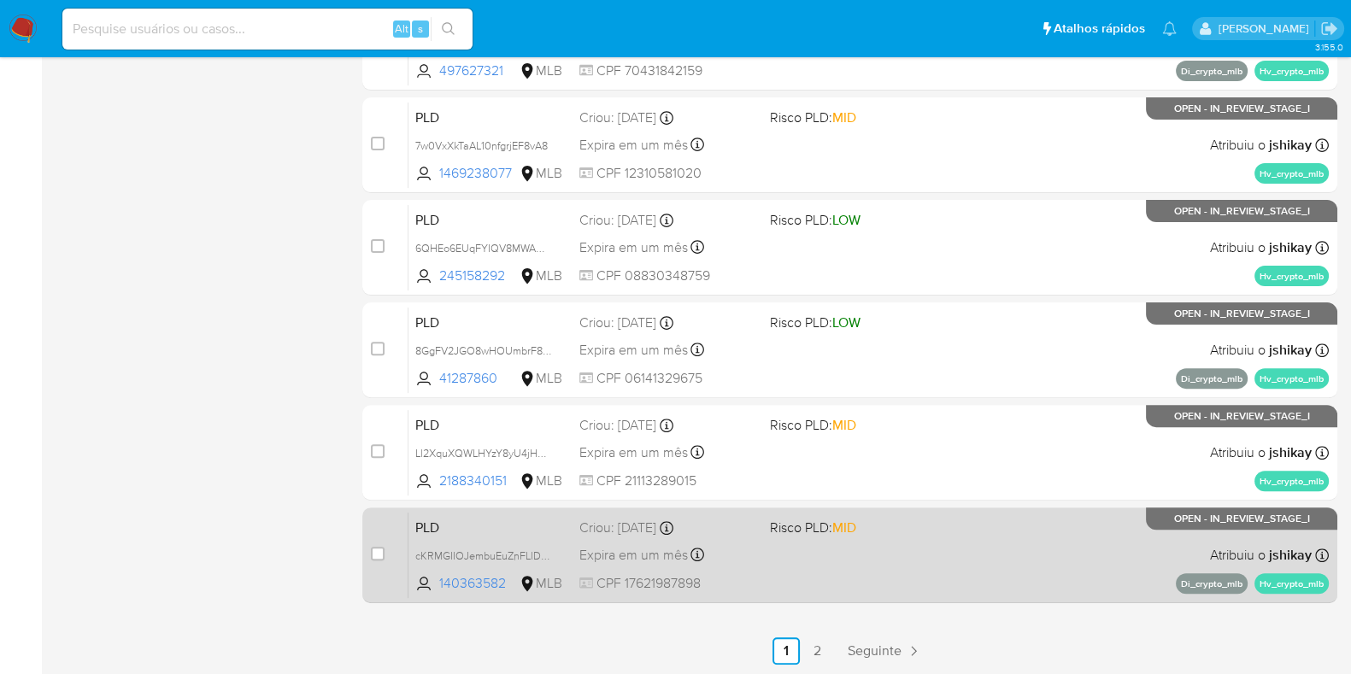
click at [979, 550] on div "PLD cKRMGIIOJembuEuZnFLlDAow 140363582 MLB Risco PLD: MID Criou: [DATE] Criou: …" at bounding box center [869, 555] width 921 height 86
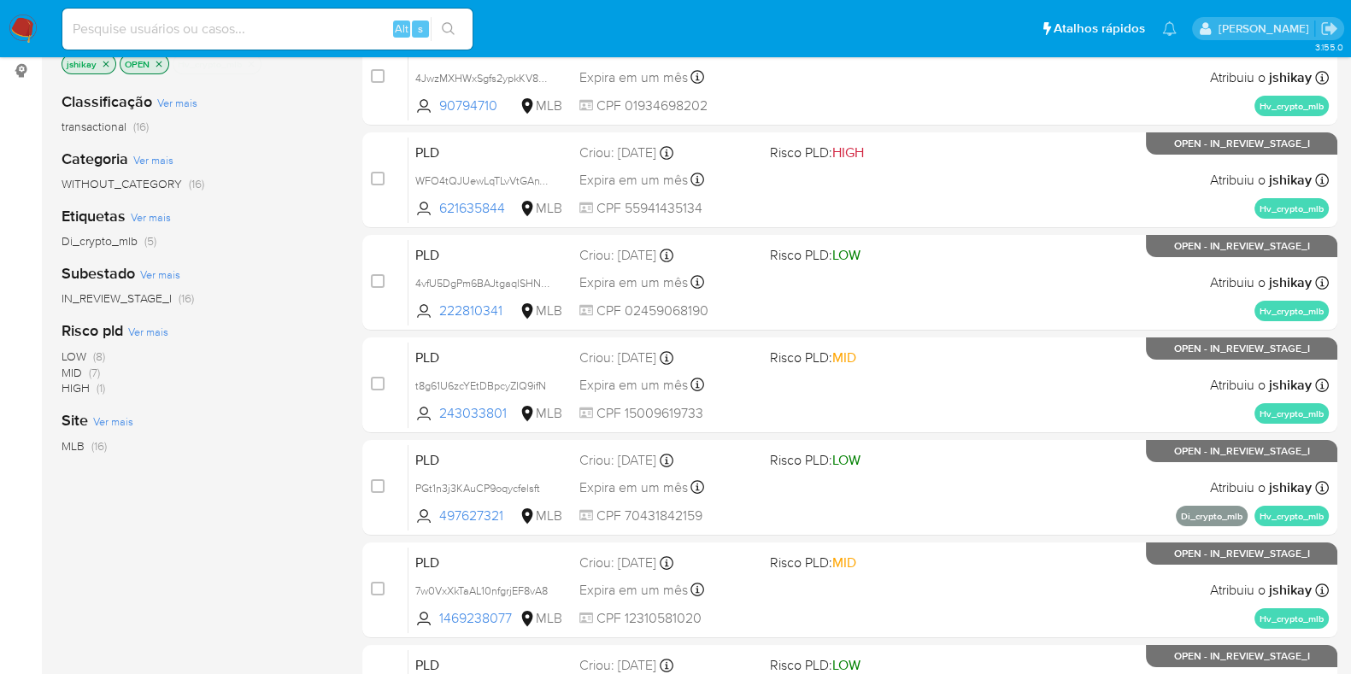
scroll to position [0, 0]
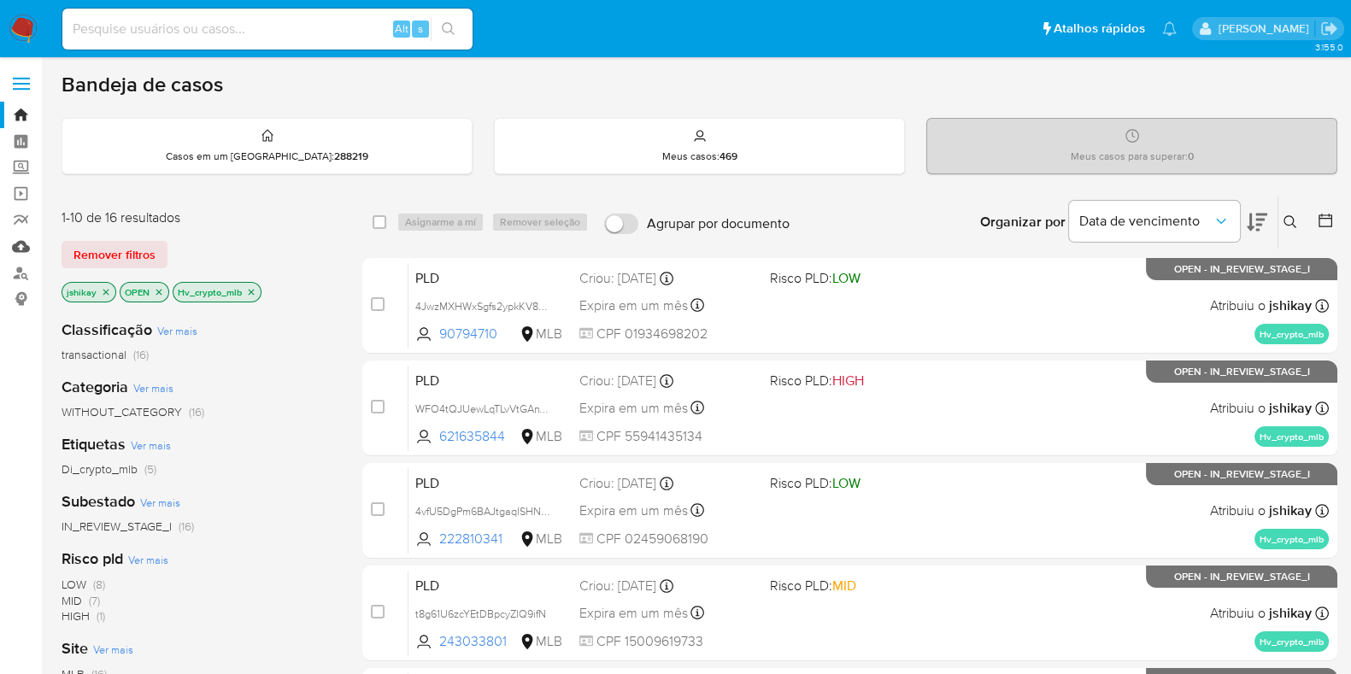
click at [26, 246] on link "Mulan" at bounding box center [101, 246] width 203 height 26
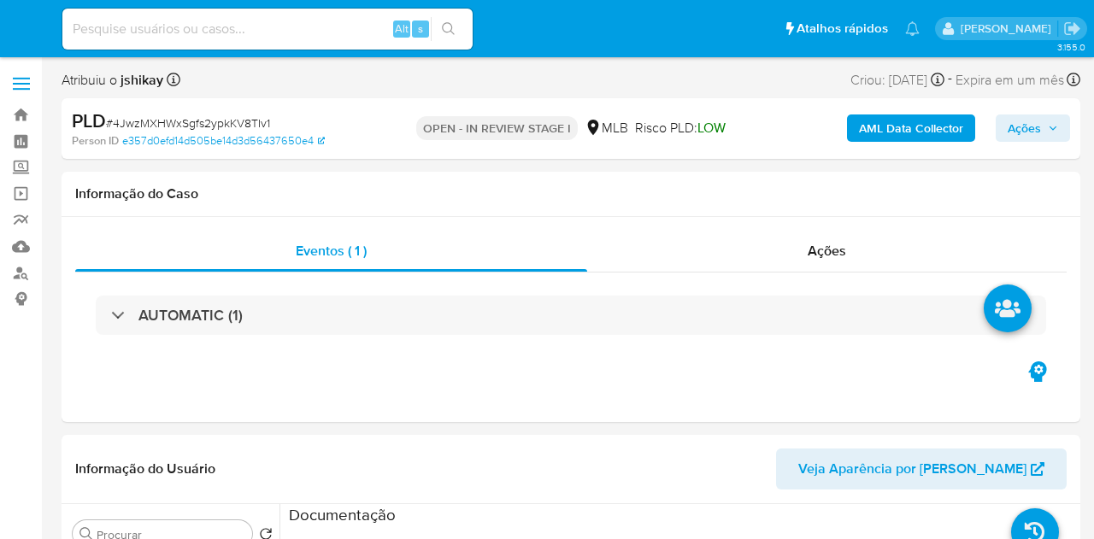
select select "10"
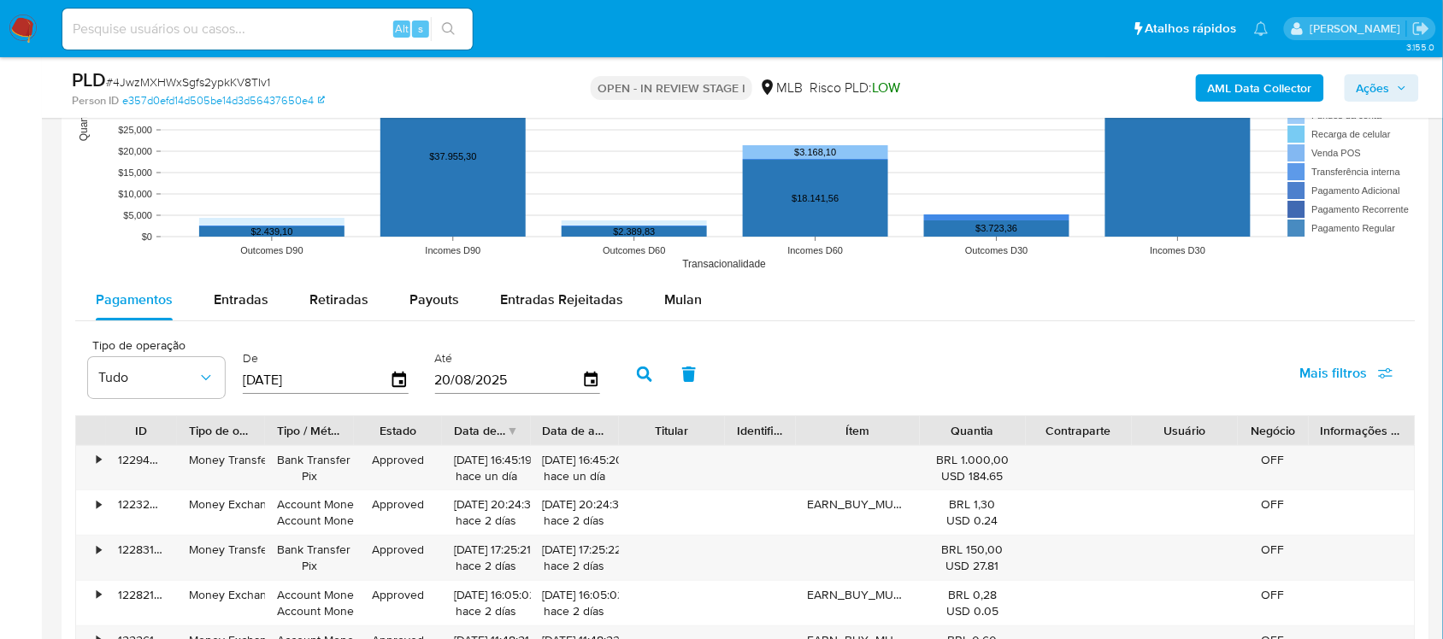
scroll to position [1709, 0]
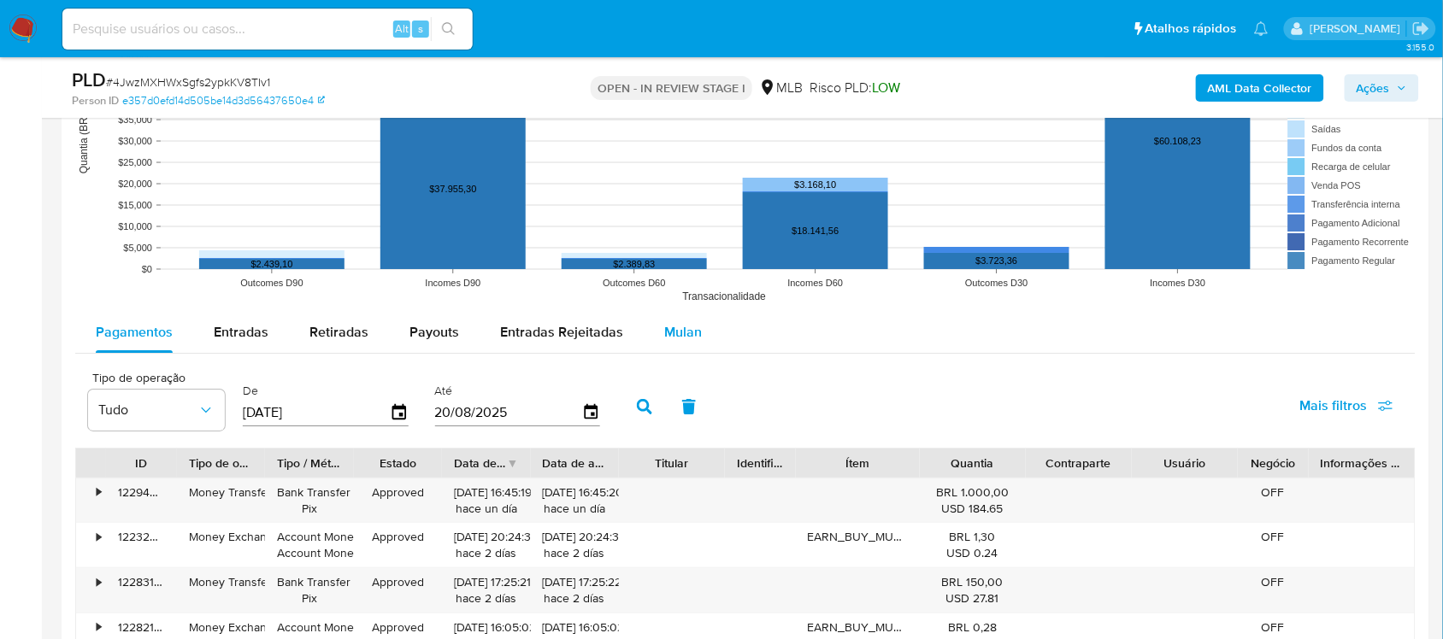
click at [672, 314] on div "Mulan" at bounding box center [683, 332] width 38 height 41
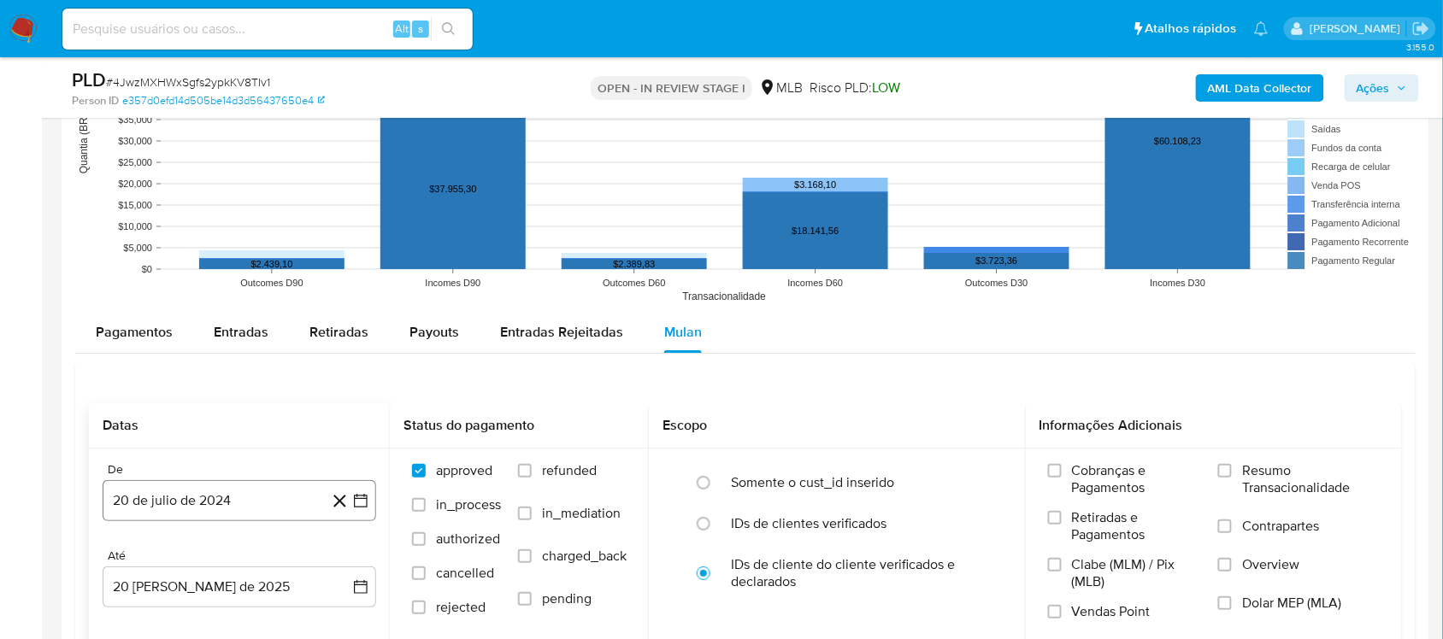
click at [353, 497] on icon "button" at bounding box center [360, 500] width 17 height 17
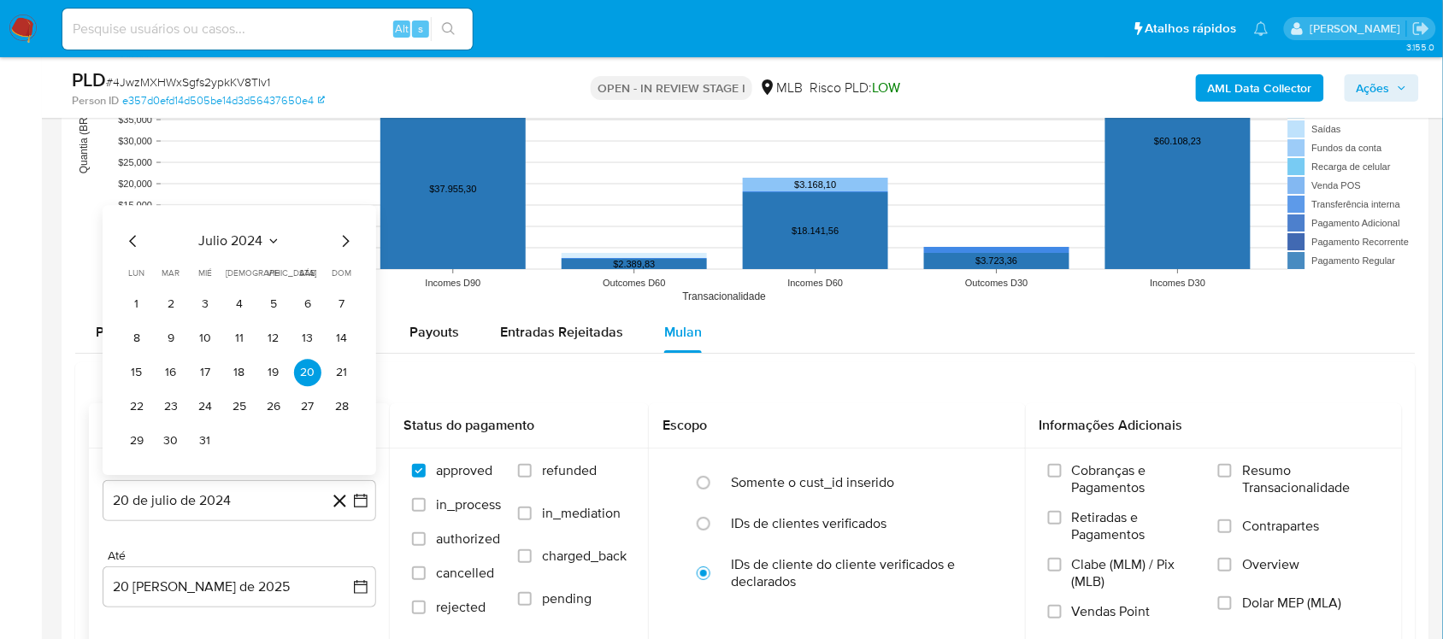
click at [244, 246] on span "julio 2024" at bounding box center [231, 240] width 64 height 17
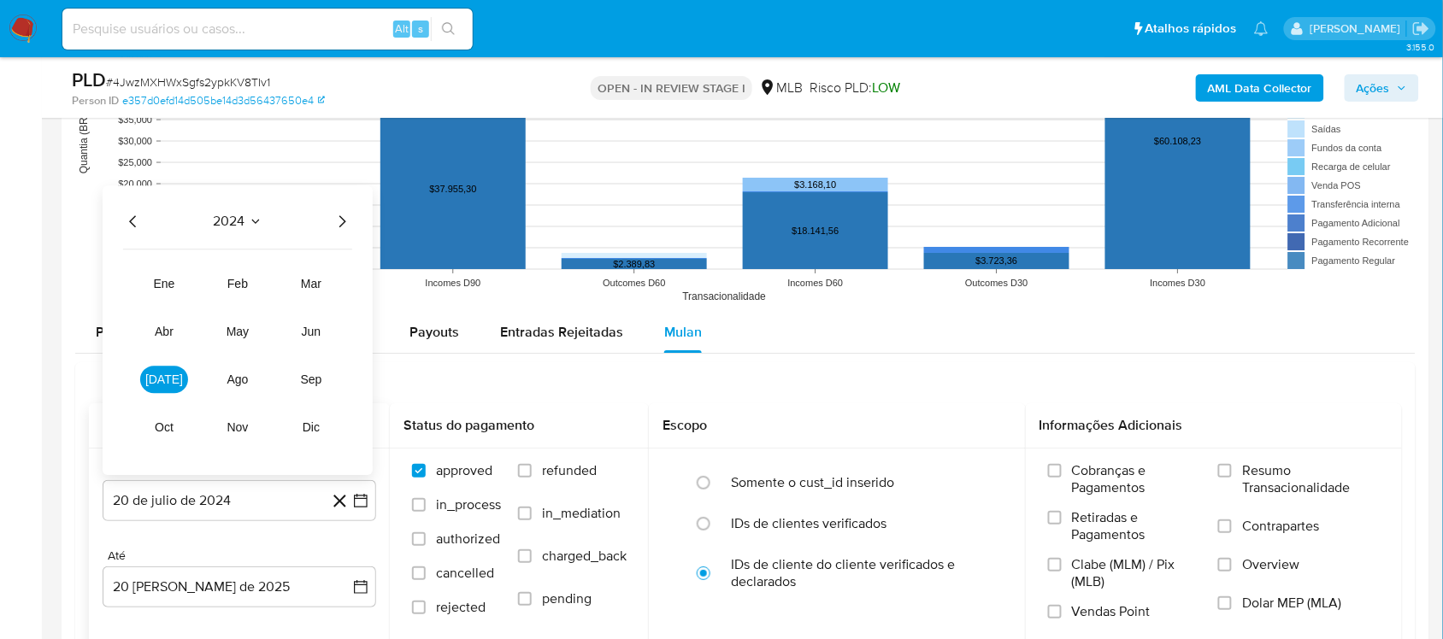
click at [347, 223] on icon "Año siguiente" at bounding box center [342, 221] width 21 height 21
click at [172, 380] on button "[DATE]" at bounding box center [164, 379] width 48 height 27
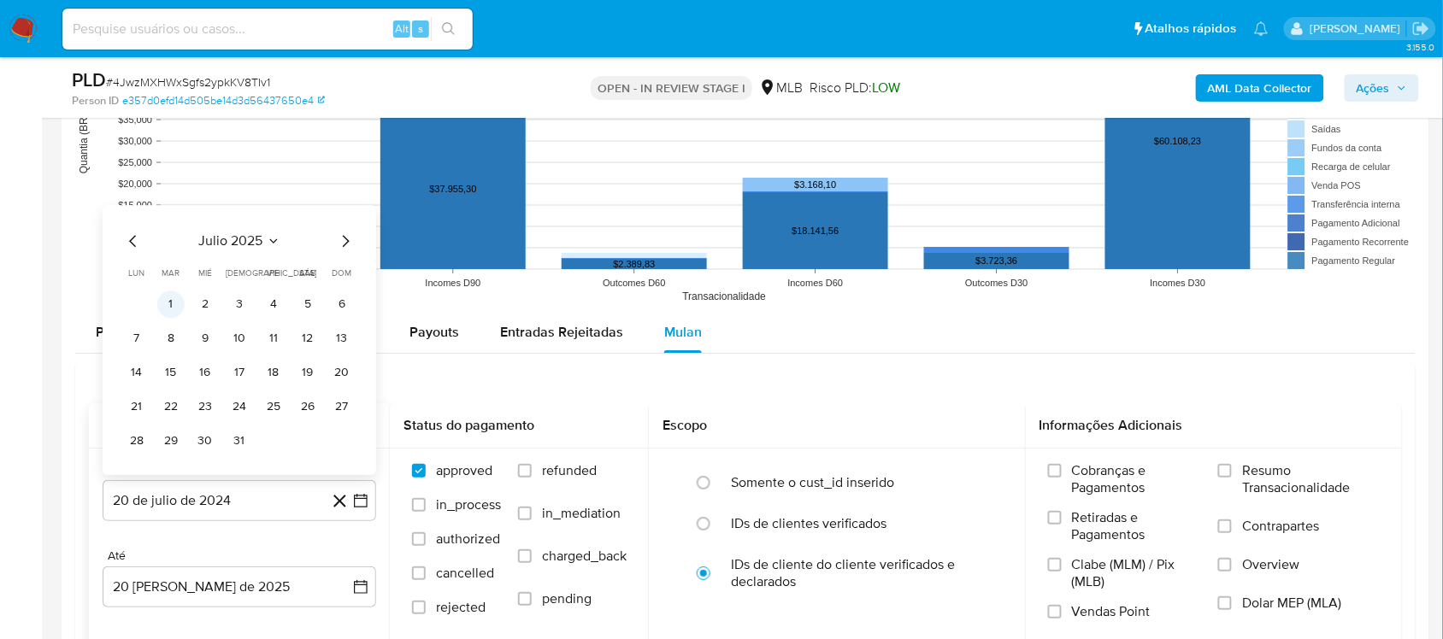
click at [178, 308] on button "1" at bounding box center [170, 304] width 27 height 27
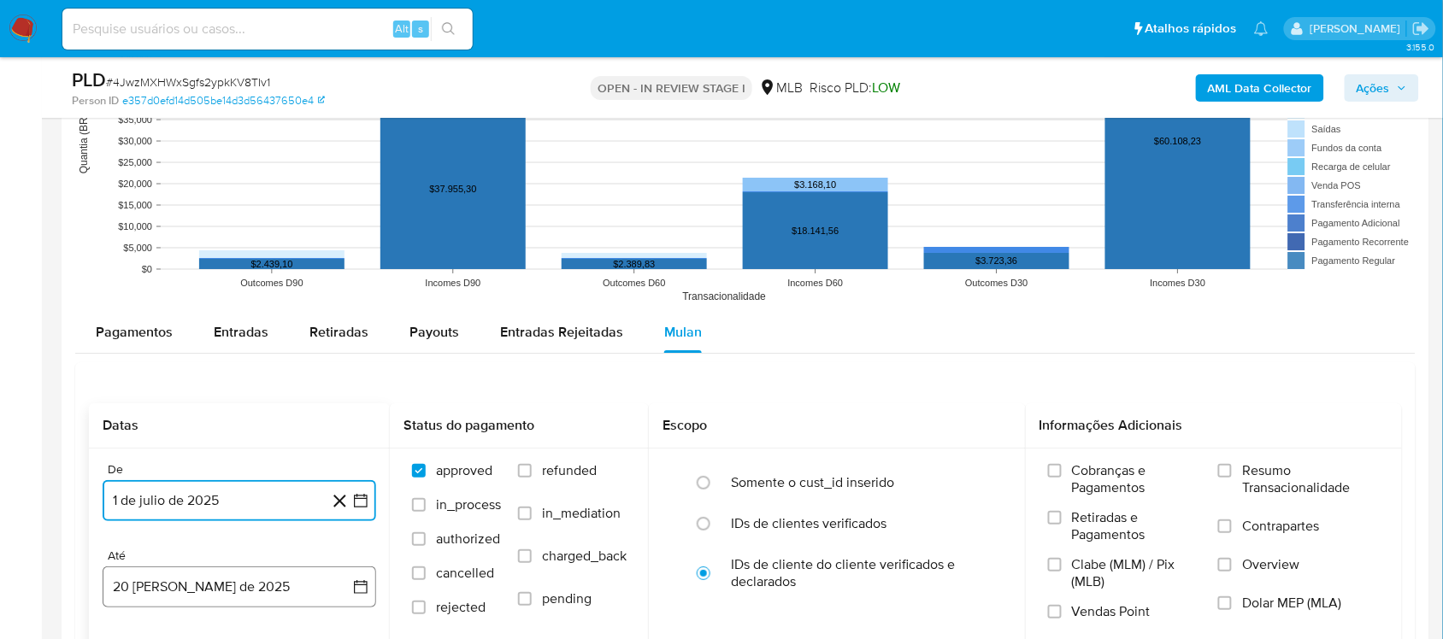
click at [348, 538] on button "20 [PERSON_NAME] de 2025" at bounding box center [240, 587] width 274 height 41
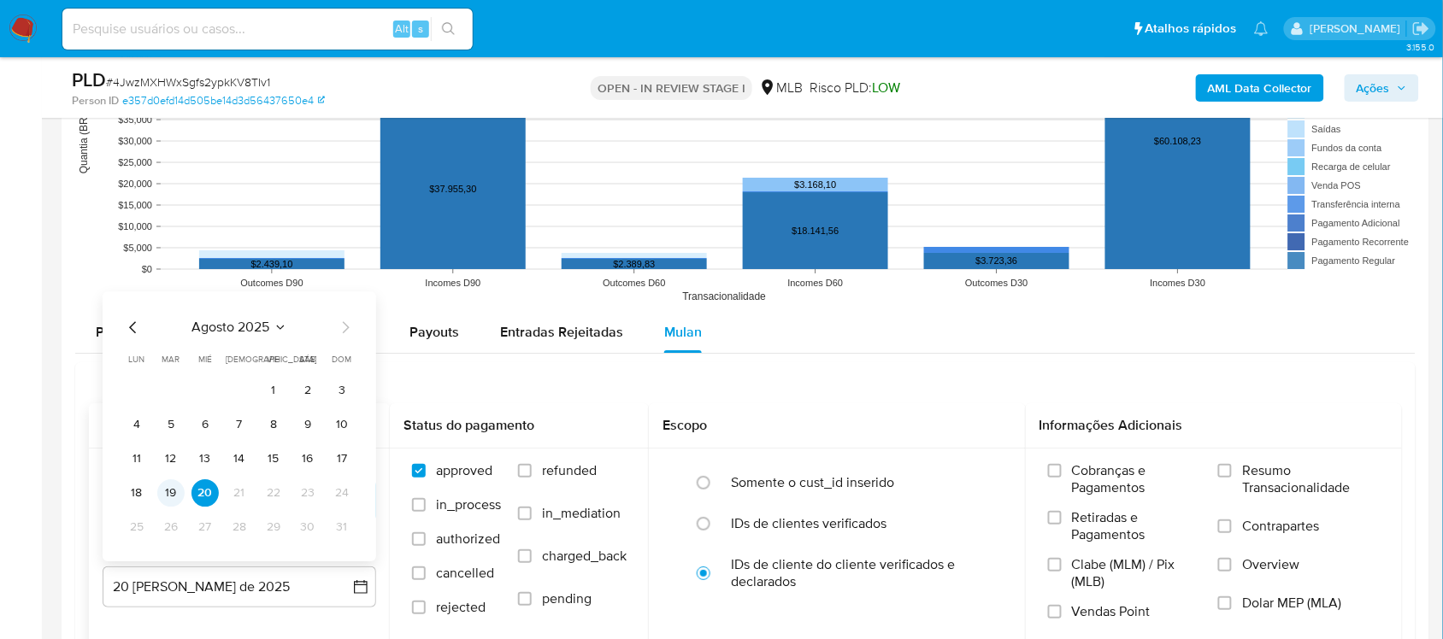
click at [169, 496] on button "19" at bounding box center [170, 493] width 27 height 27
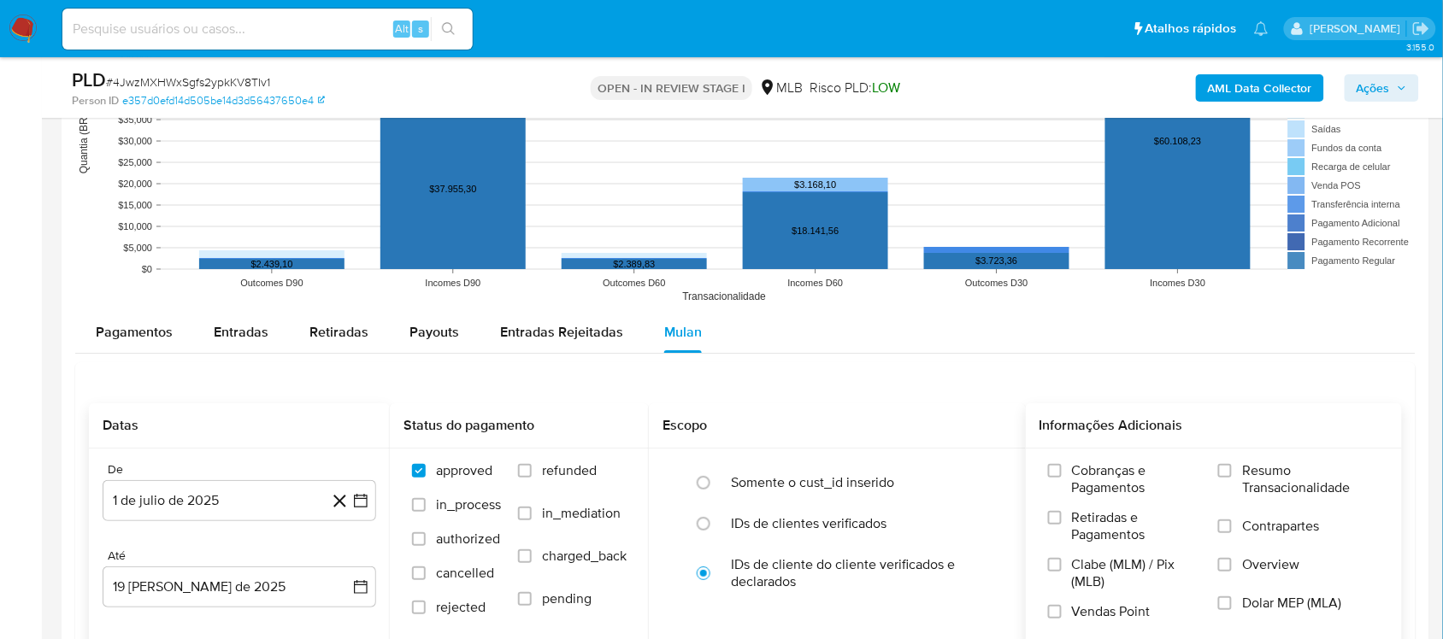
click at [1093, 471] on span "Resumo Transacionalidade" at bounding box center [1311, 479] width 138 height 34
click at [1093, 471] on input "Resumo Transacionalidade" at bounding box center [1225, 471] width 14 height 14
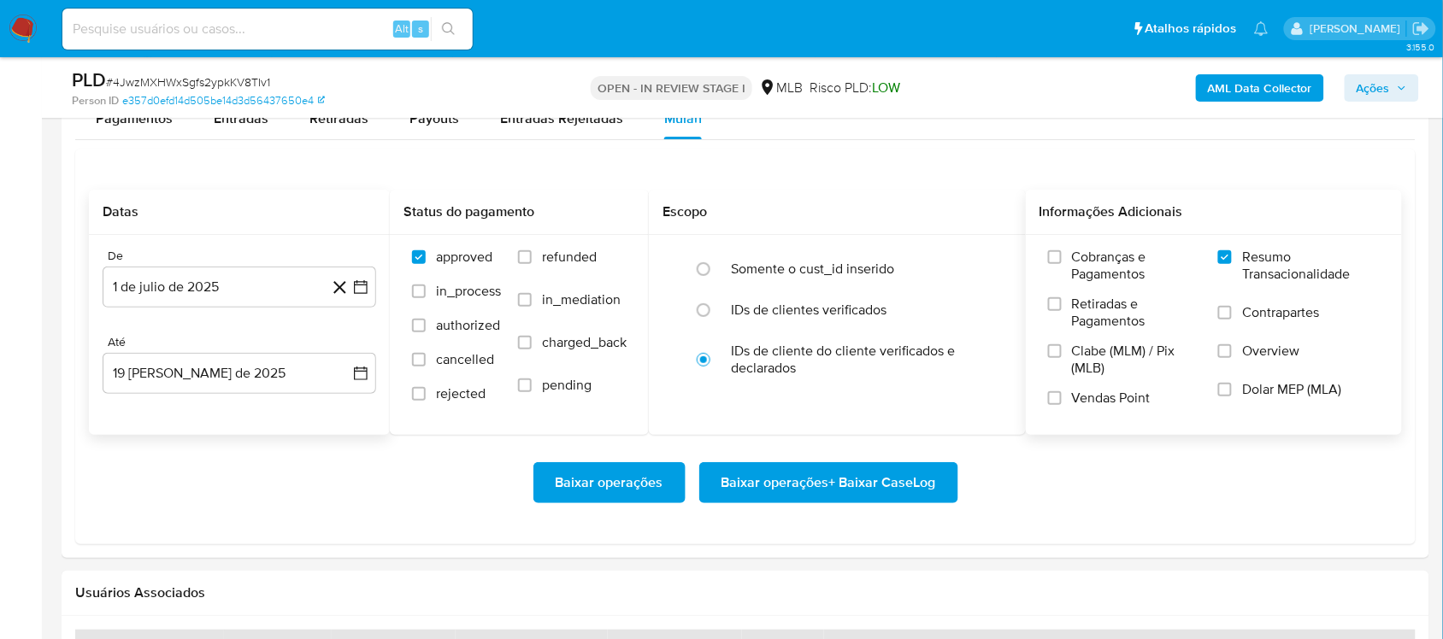
click at [843, 502] on span "Baixar operações + Baixar CaseLog" at bounding box center [828, 483] width 215 height 38
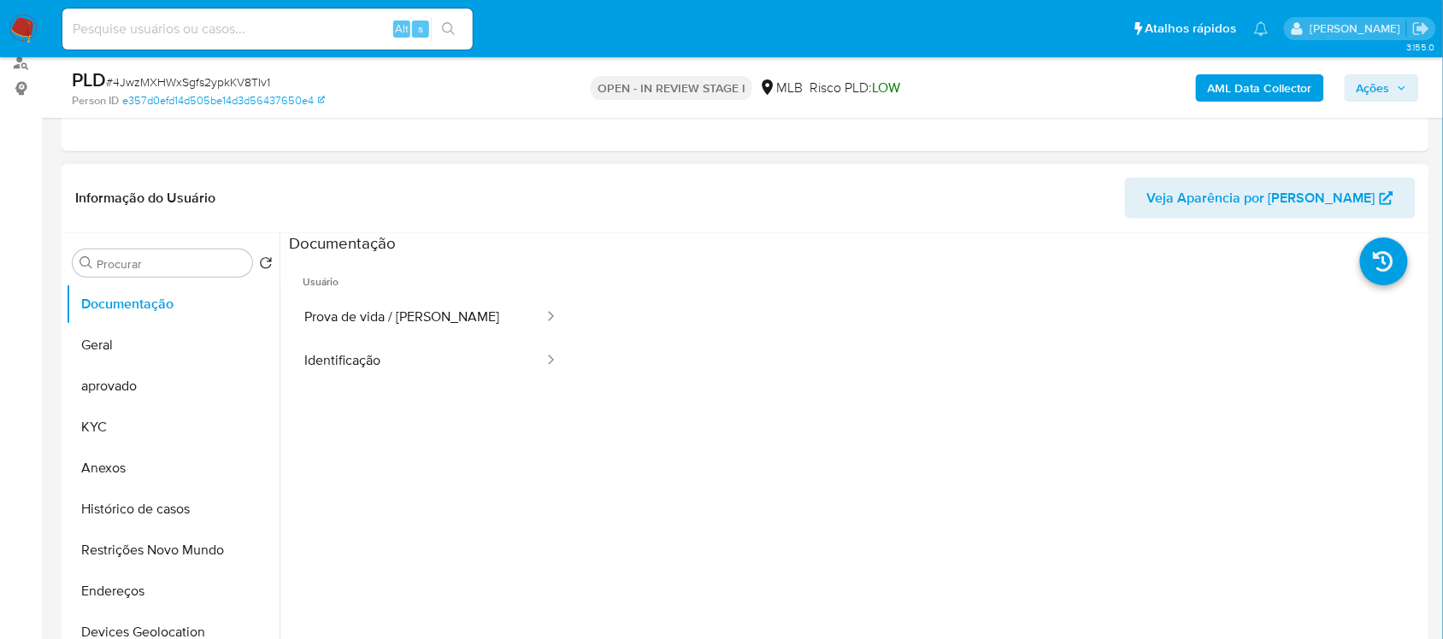
scroll to position [107, 0]
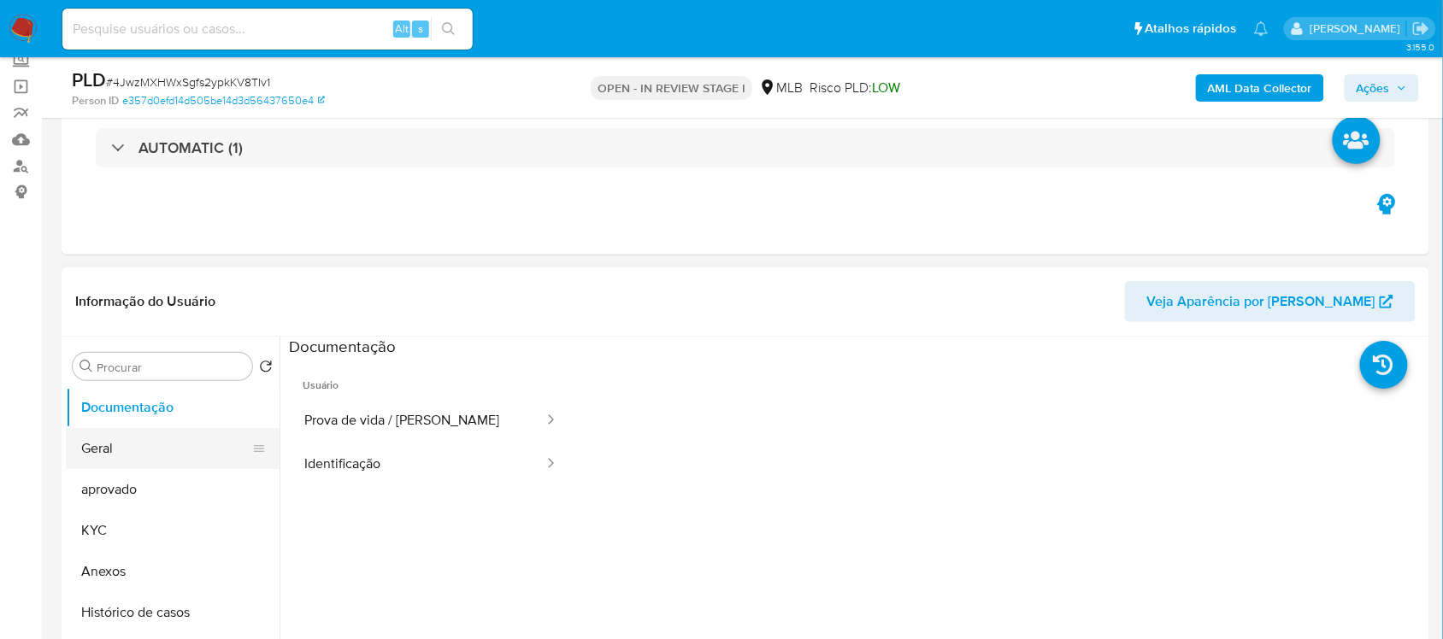
drag, startPoint x: 143, startPoint y: 447, endPoint x: 146, endPoint y: 428, distance: 19.1
click at [143, 447] on button "Geral" at bounding box center [166, 448] width 200 height 41
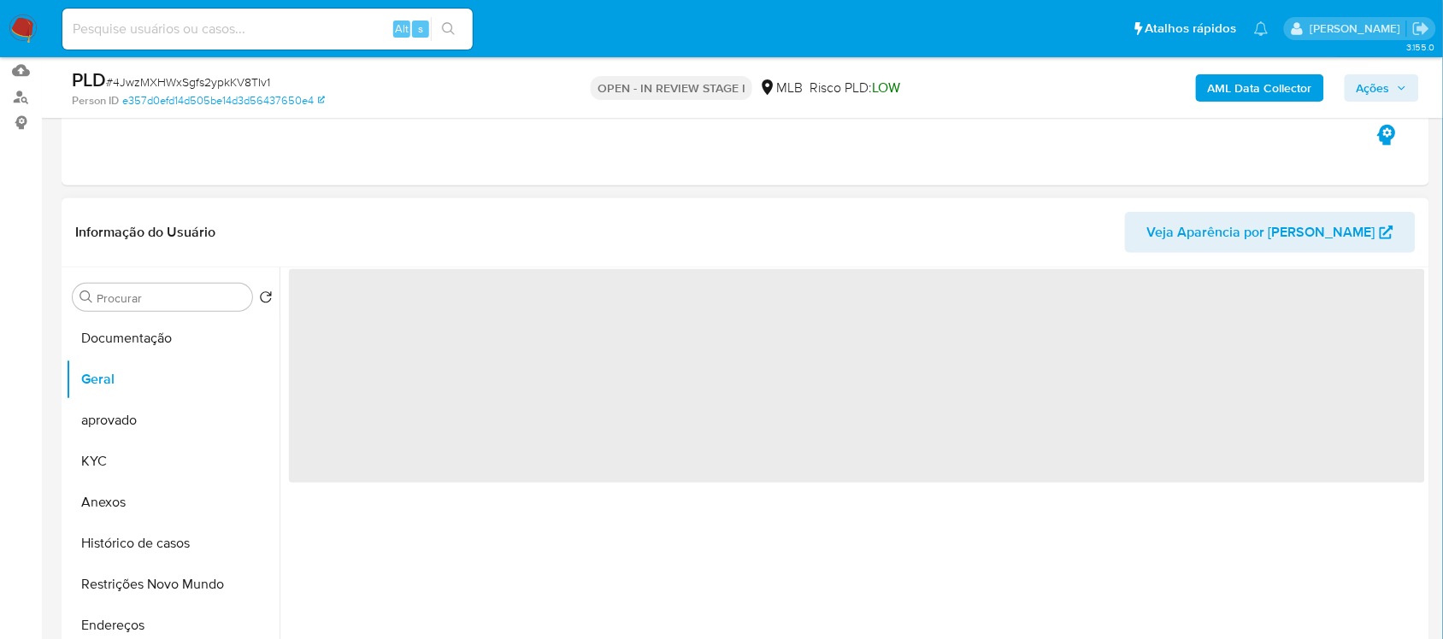
scroll to position [214, 0]
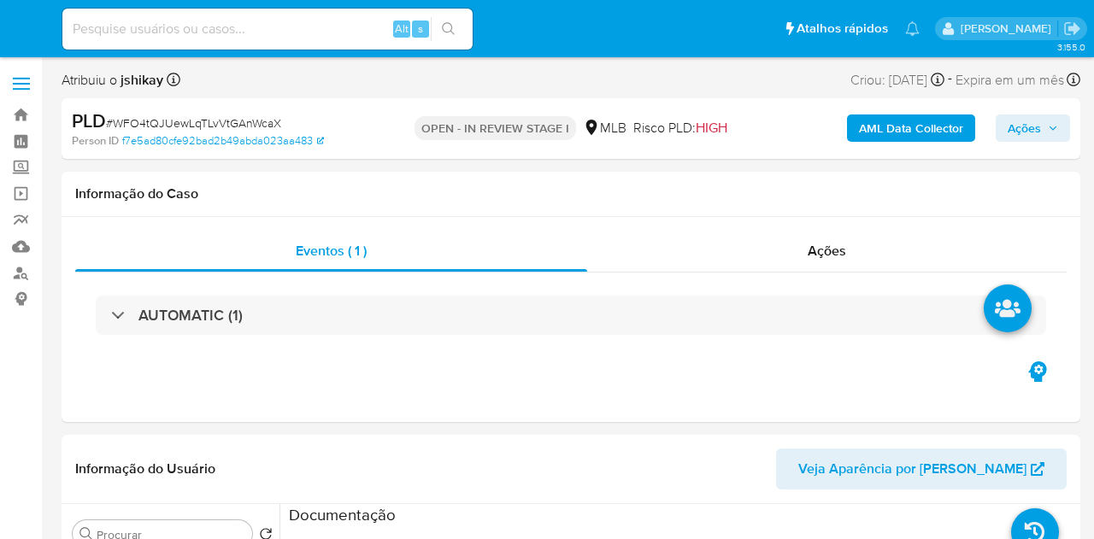
select select "10"
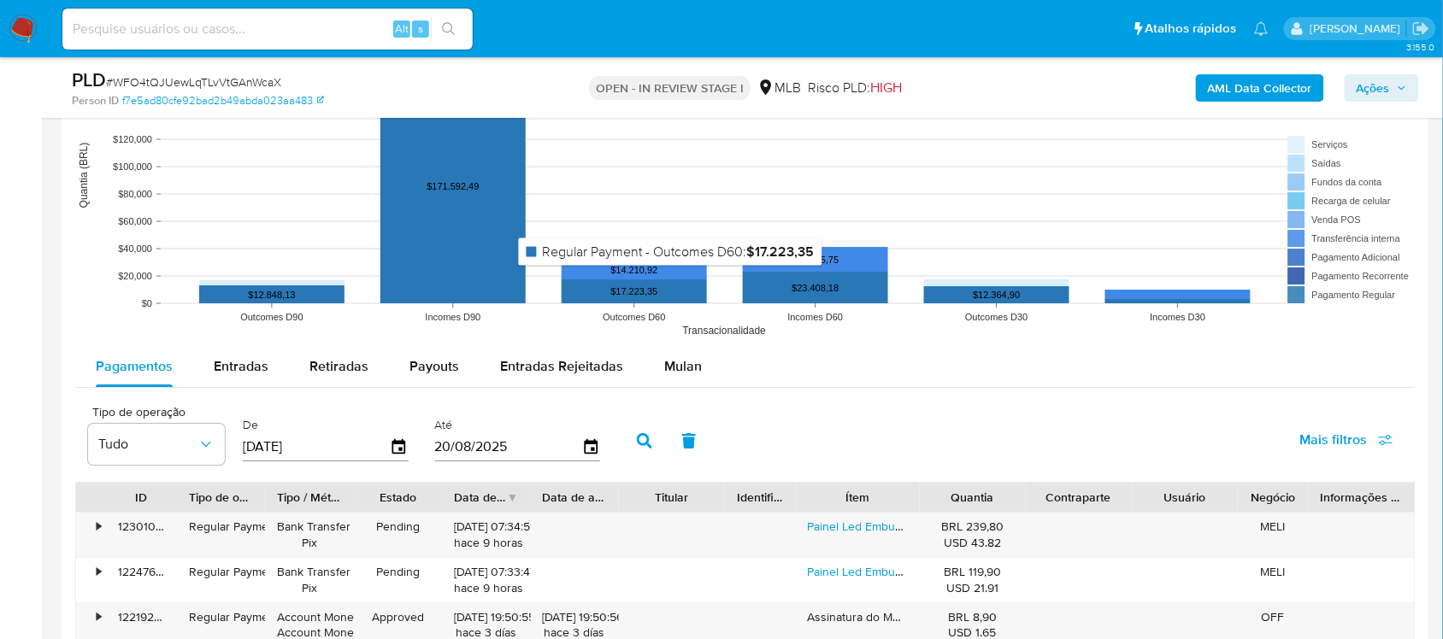
scroll to position [1709, 0]
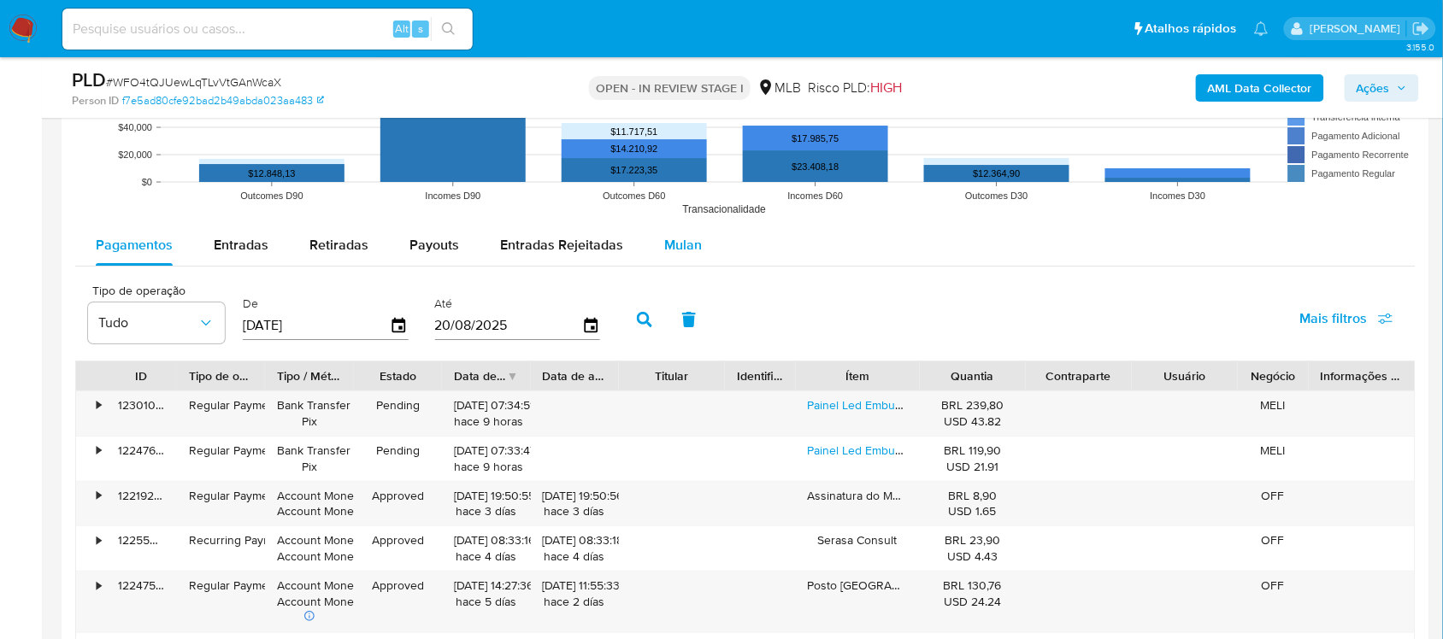
click at [664, 240] on span "Mulan" at bounding box center [683, 245] width 38 height 20
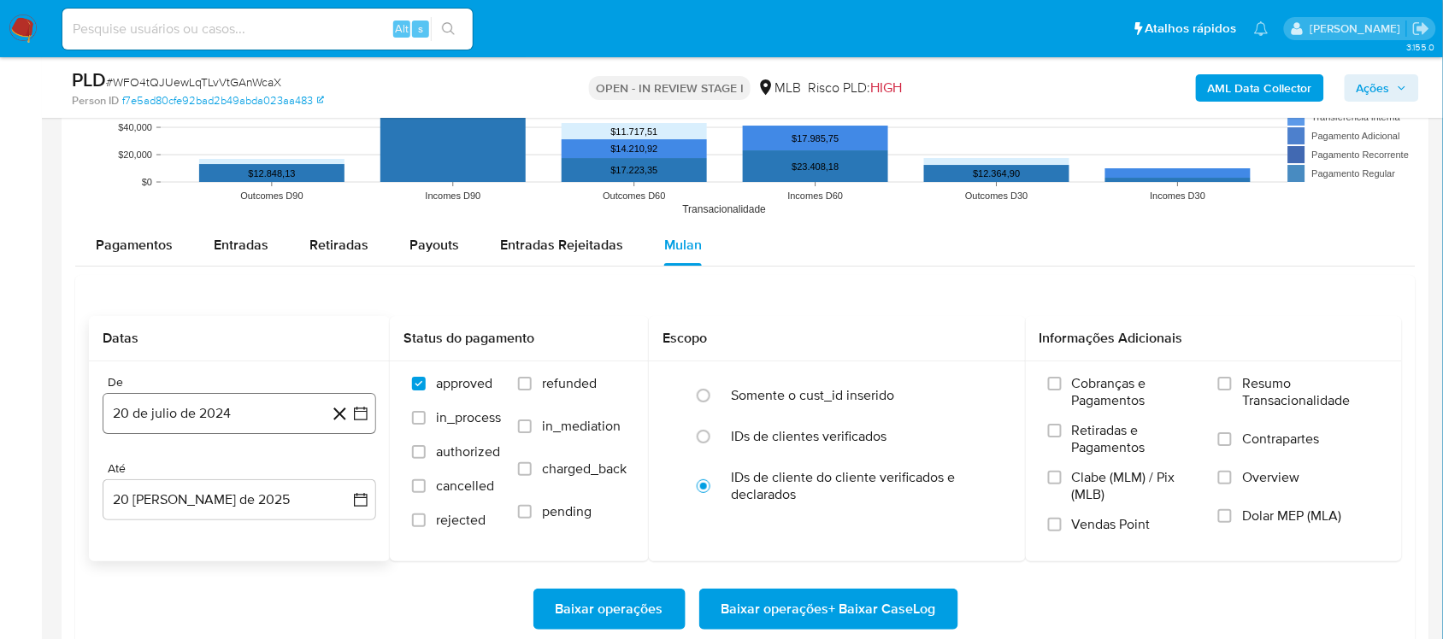
click at [355, 424] on button "20 de julio de 2024" at bounding box center [240, 413] width 274 height 41
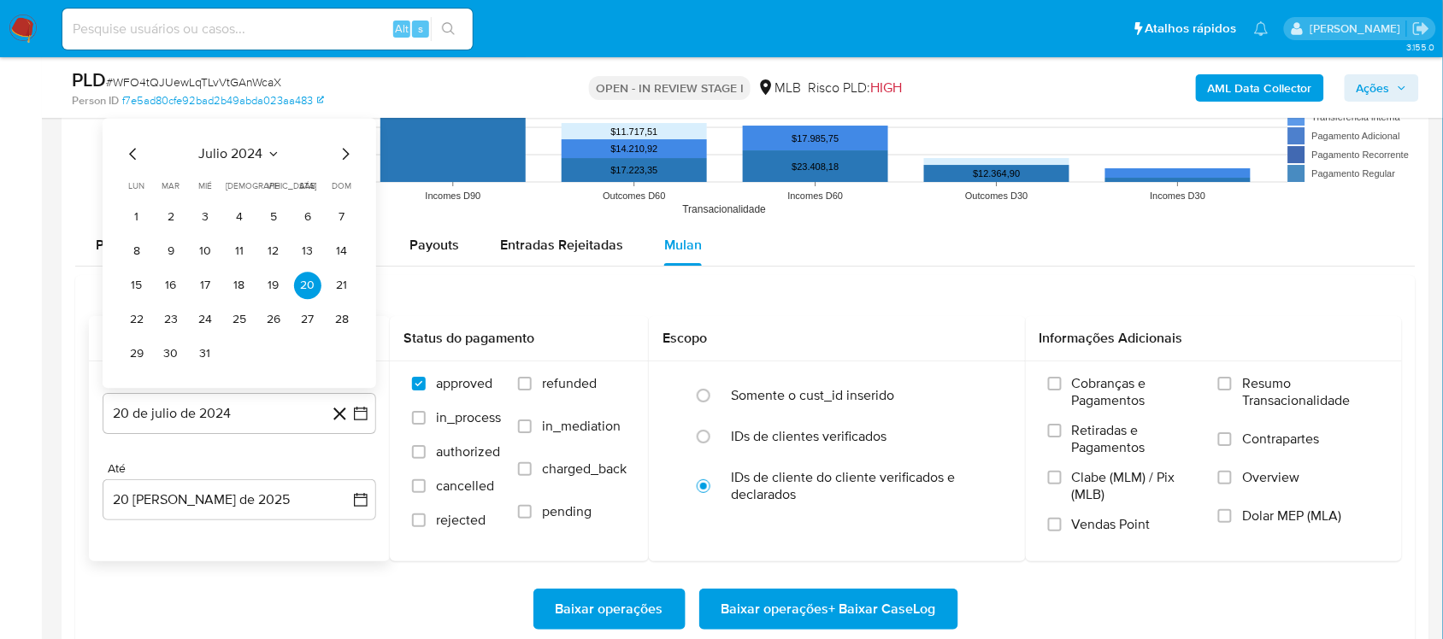
click at [221, 168] on div "julio 2024 julio 2024 lun lunes mar martes mié miércoles jue jueves vie viernes…" at bounding box center [239, 256] width 232 height 224
click at [335, 154] on icon "Mes siguiente" at bounding box center [345, 154] width 21 height 21
click at [355, 143] on div "agosto 2024 agosto 2024 lun lunes mar martes mié miércoles jue jueves vie viern…" at bounding box center [240, 253] width 274 height 270
click at [252, 148] on span "agosto 2024" at bounding box center [231, 153] width 78 height 17
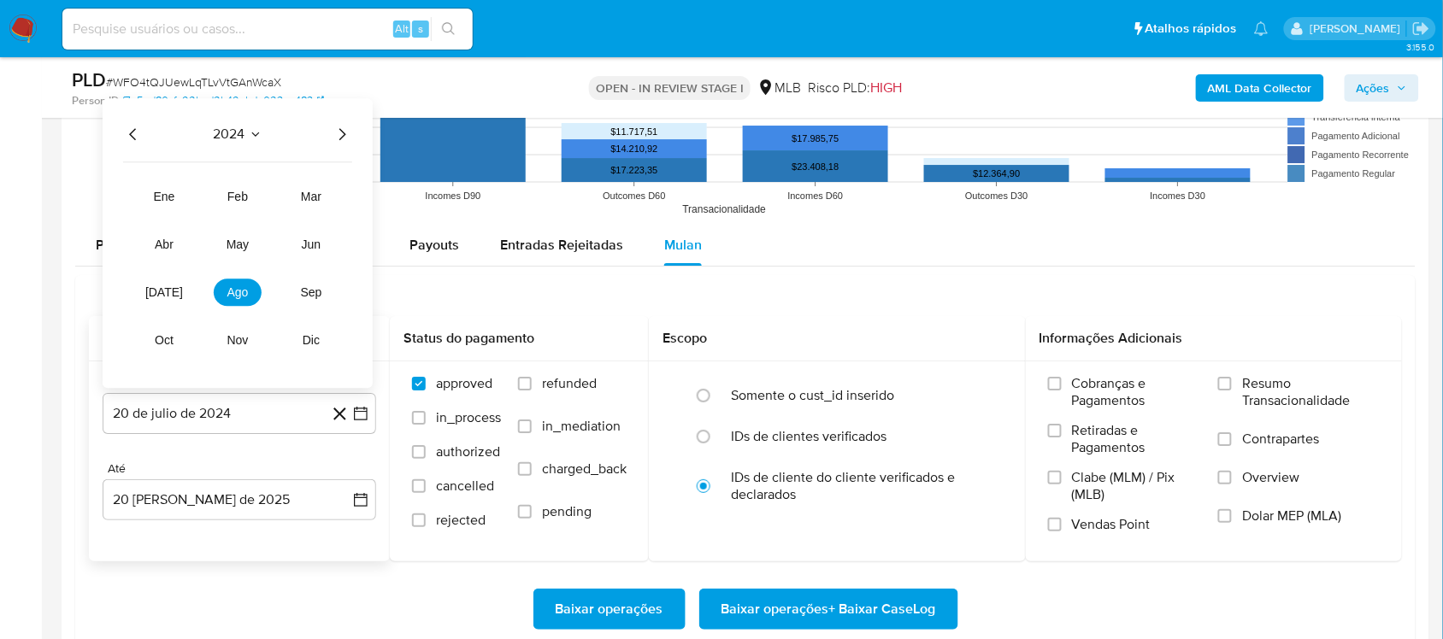
click at [338, 135] on icon "Año siguiente" at bounding box center [342, 134] width 21 height 21
click at [171, 289] on span "[DATE]" at bounding box center [164, 292] width 38 height 14
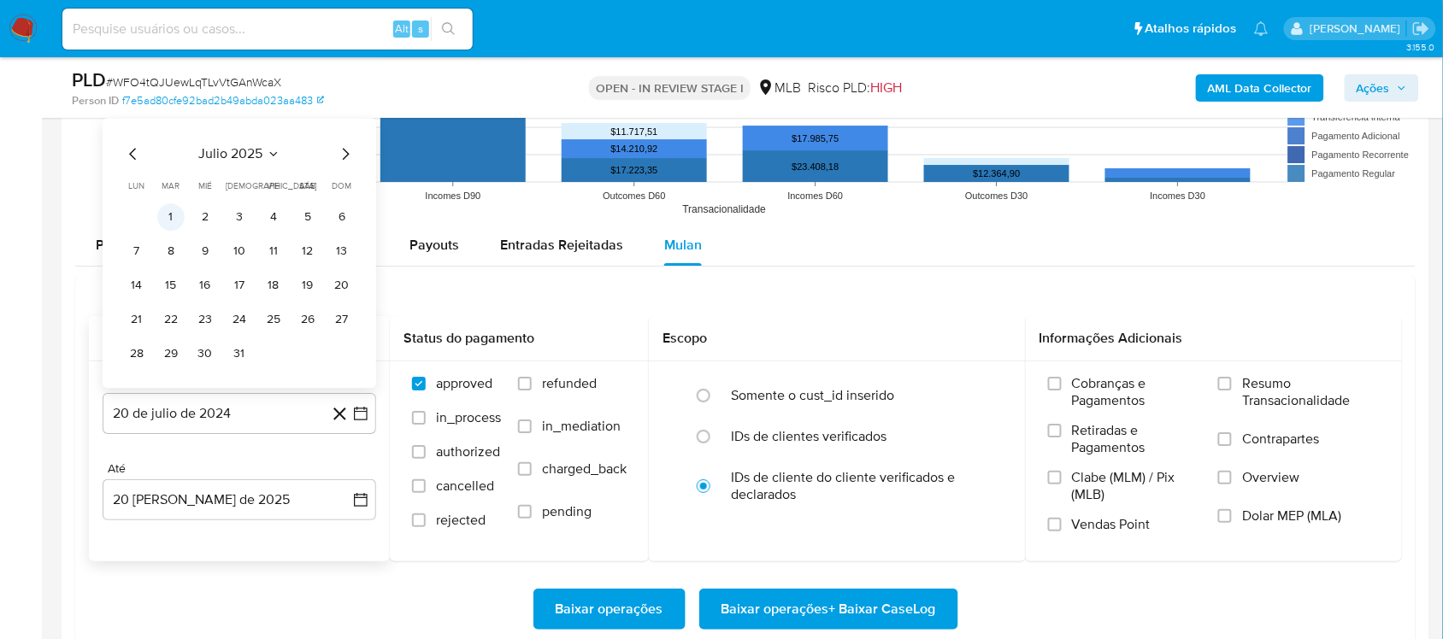
click at [167, 219] on button "1" at bounding box center [170, 216] width 27 height 27
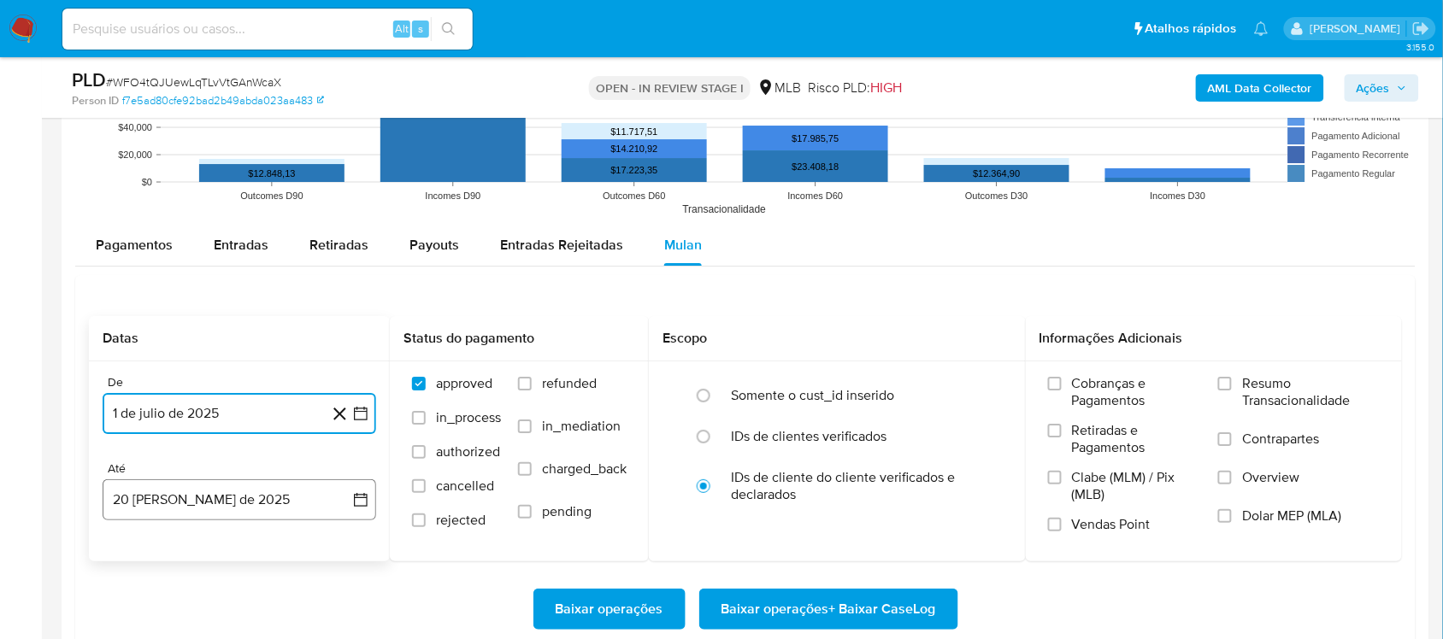
click at [359, 506] on icon "button" at bounding box center [360, 499] width 17 height 17
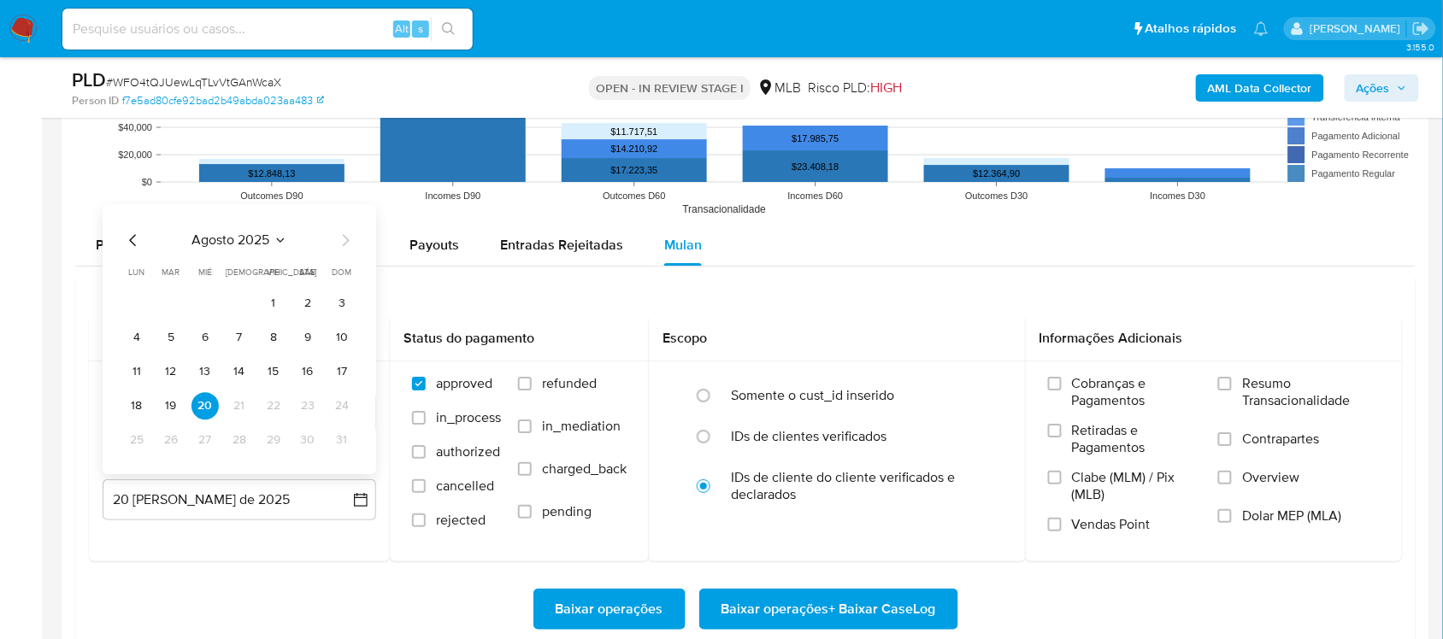
drag, startPoint x: 169, startPoint y: 404, endPoint x: 368, endPoint y: 436, distance: 201.7
click at [171, 404] on button "19" at bounding box center [170, 405] width 27 height 27
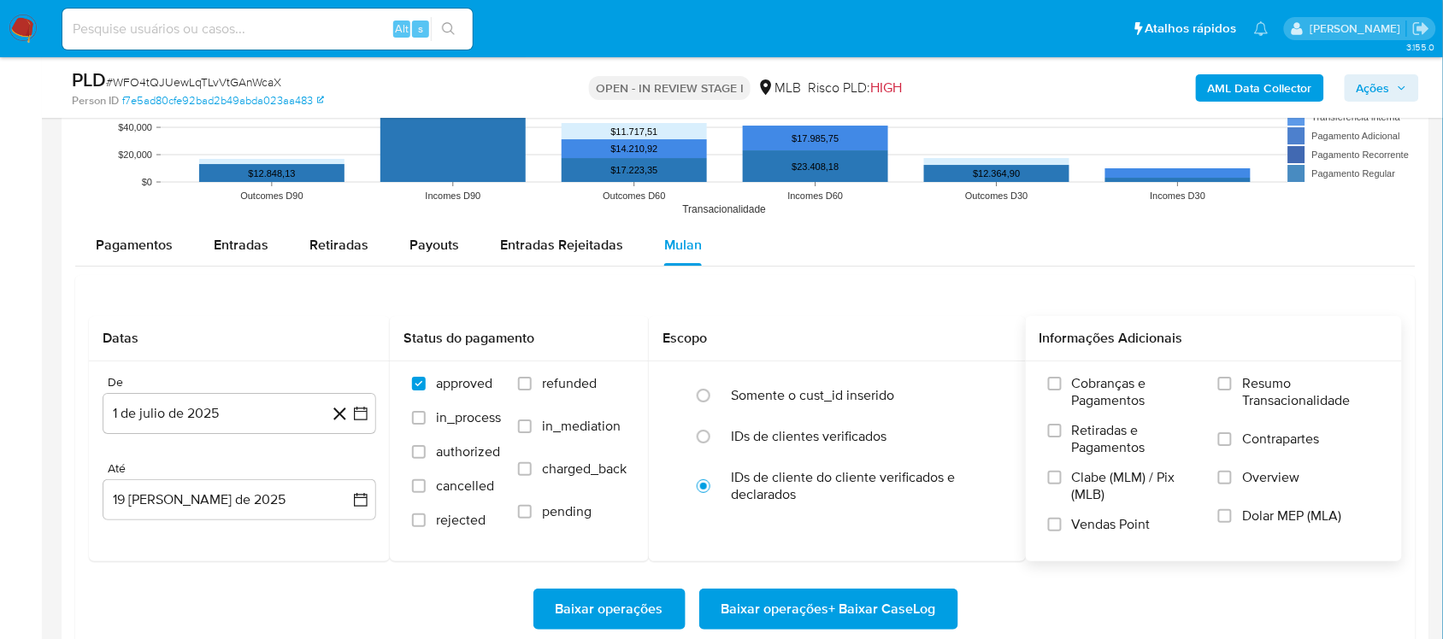
click at [1093, 387] on span "Resumo Transacionalidade" at bounding box center [1311, 392] width 138 height 34
click at [1093, 387] on input "Resumo Transacionalidade" at bounding box center [1225, 384] width 14 height 14
click at [739, 538] on span "Baixar operações + Baixar CaseLog" at bounding box center [828, 610] width 215 height 38
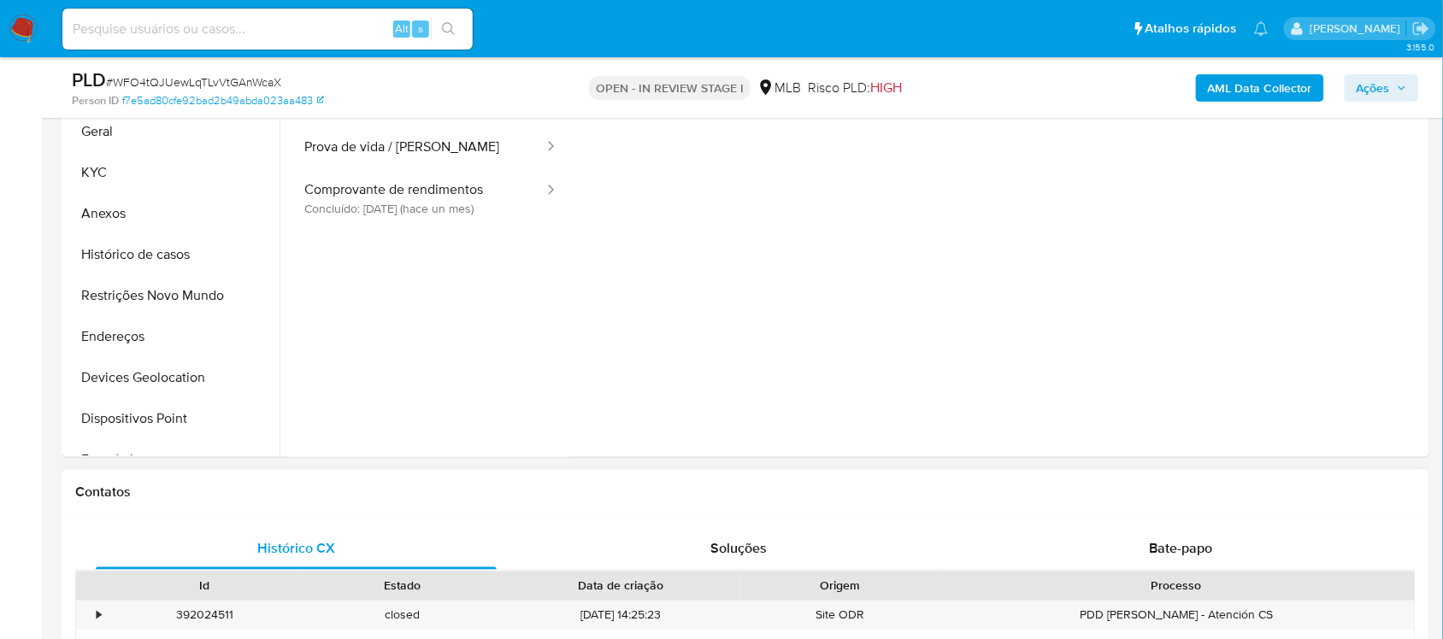
scroll to position [214, 0]
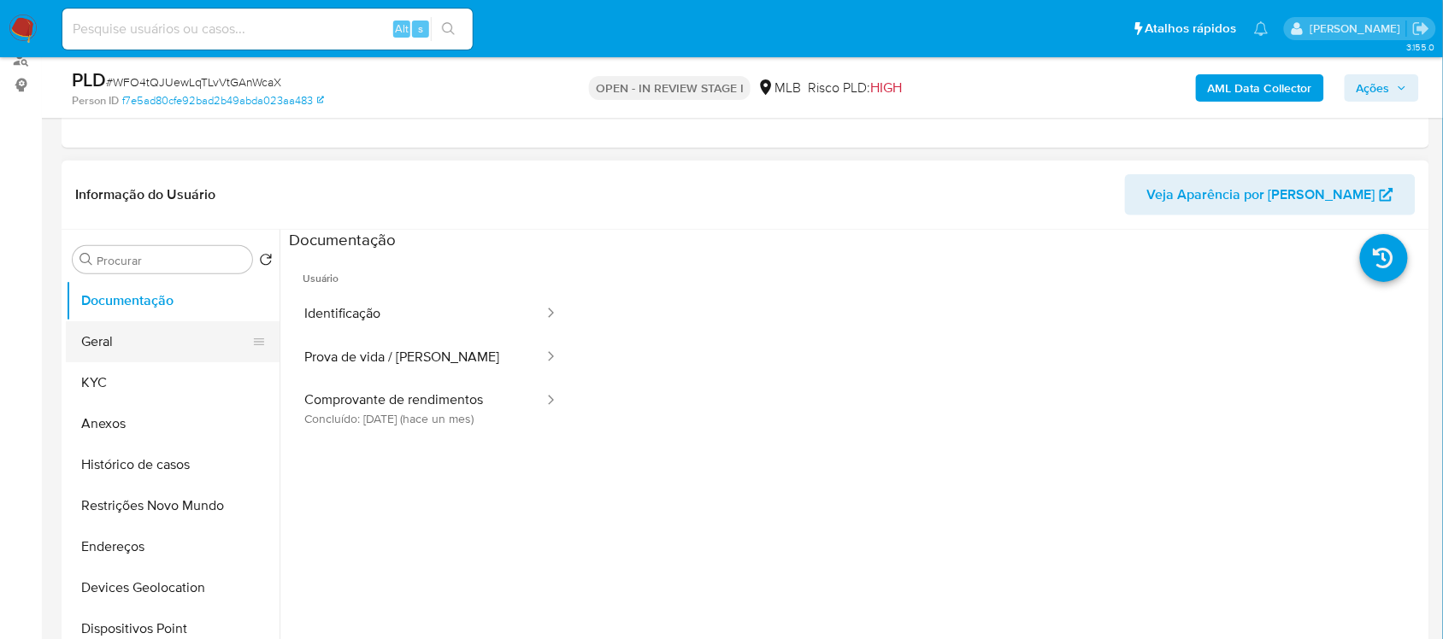
click at [98, 338] on button "Geral" at bounding box center [166, 341] width 200 height 41
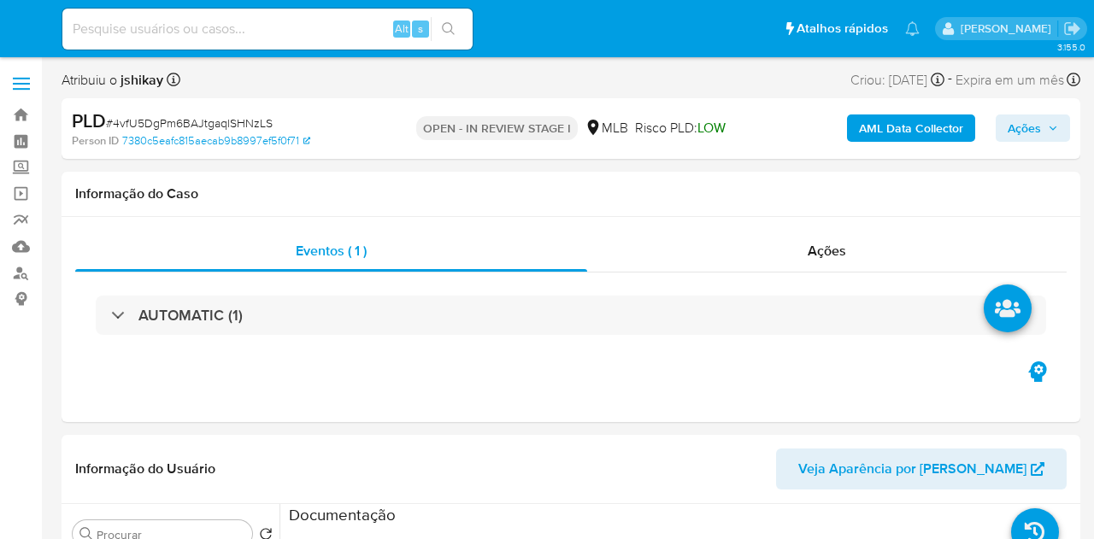
select select "10"
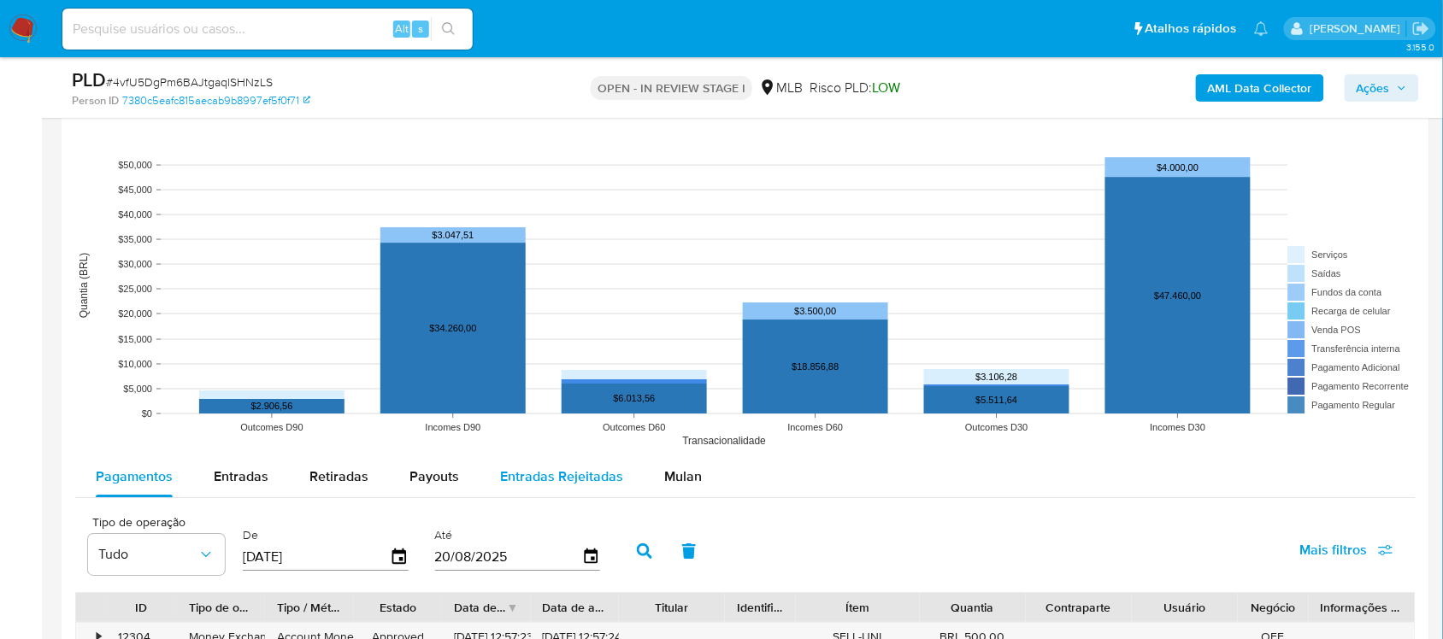
scroll to position [1603, 0]
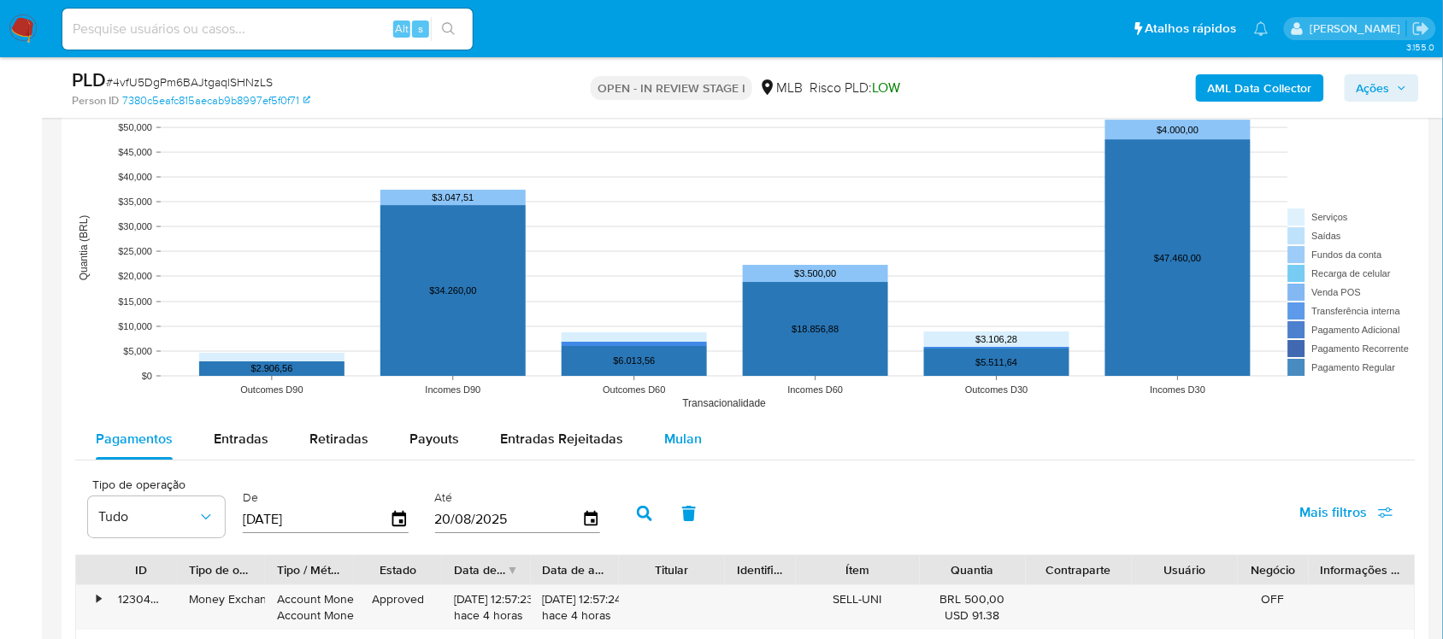
click at [664, 432] on span "Mulan" at bounding box center [683, 439] width 38 height 20
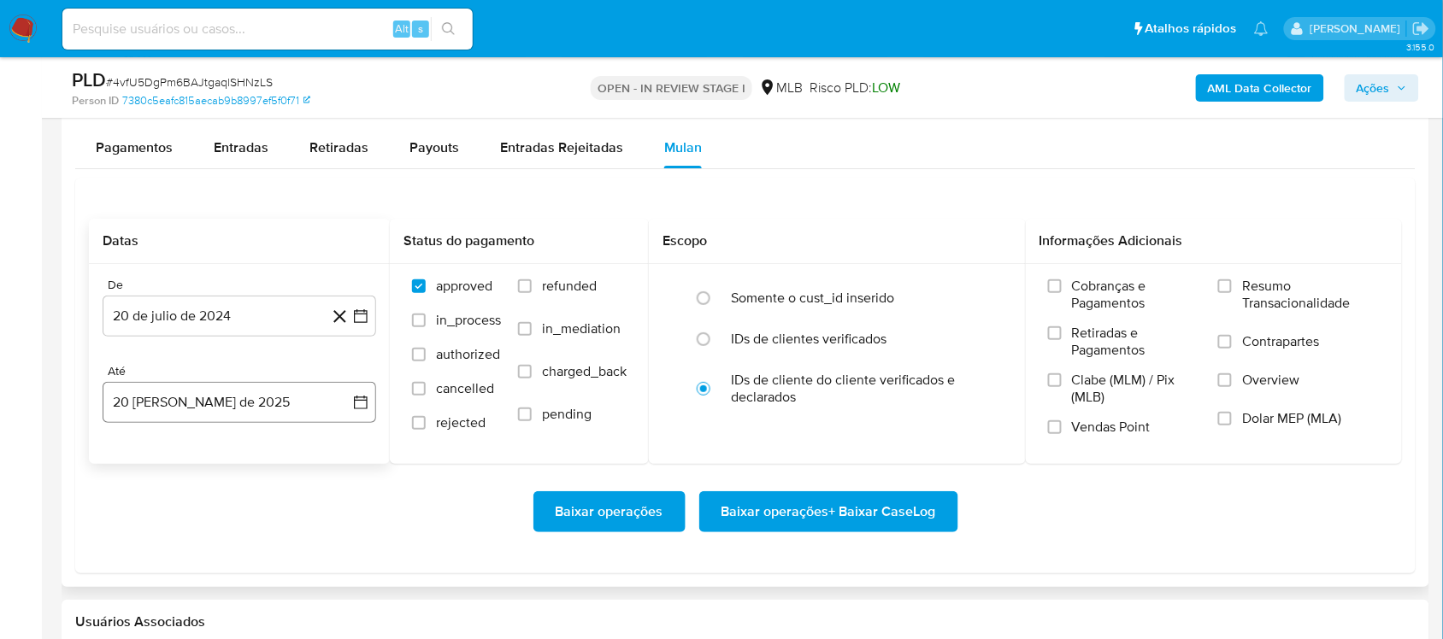
scroll to position [1923, 0]
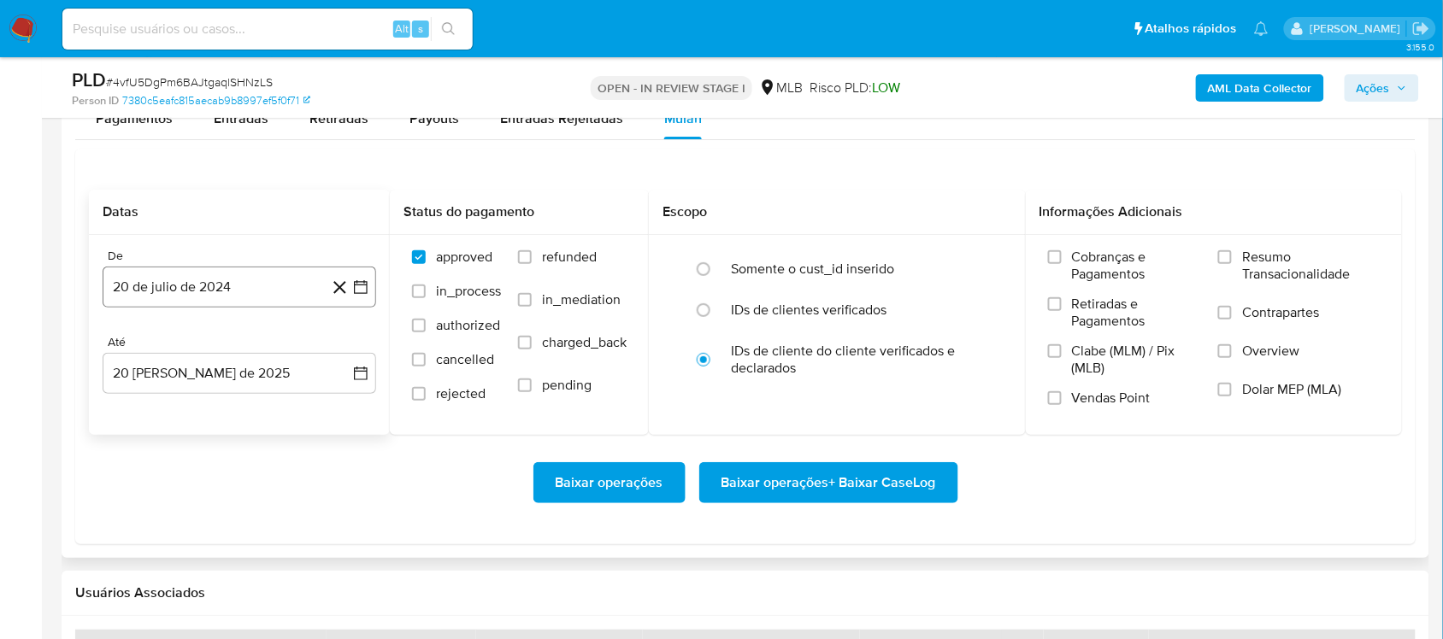
click at [363, 291] on icon "button" at bounding box center [360, 287] width 17 height 17
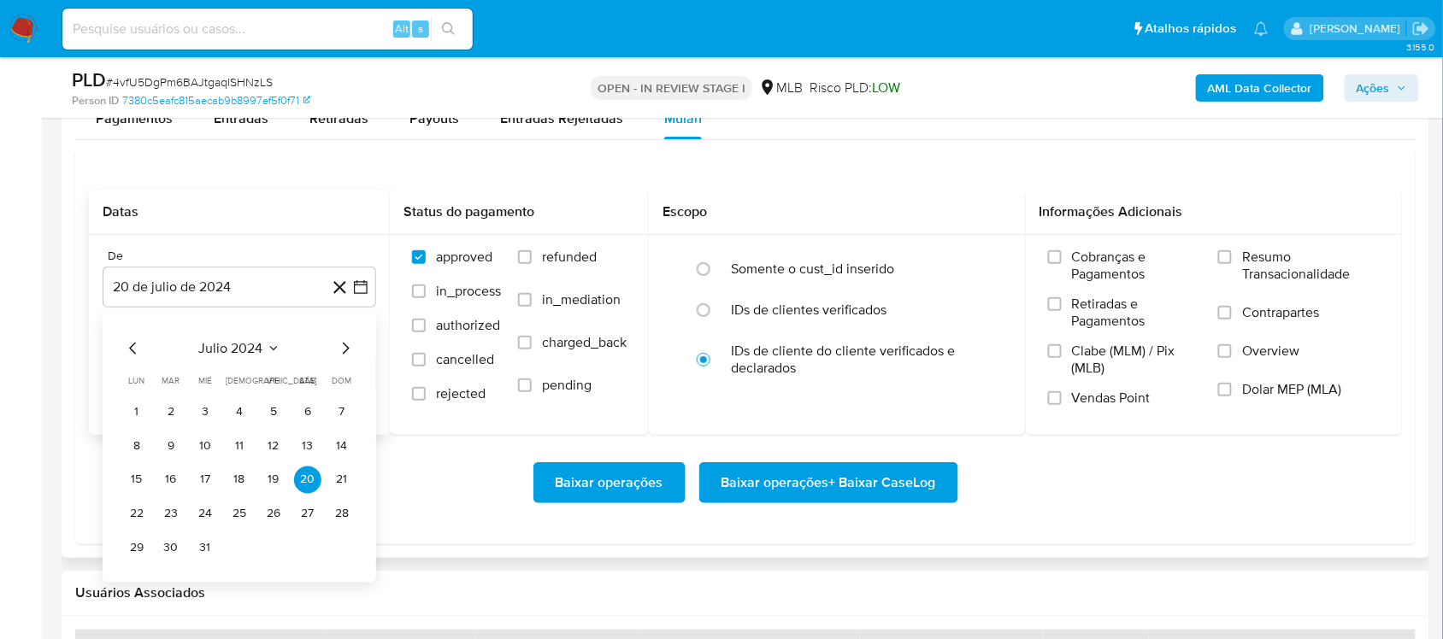
click at [227, 361] on div "julio 2024 julio 2024 lun lunes mar martes mié miércoles jue jueves vie viernes…" at bounding box center [239, 450] width 232 height 224
click at [236, 356] on span "julio 2024" at bounding box center [231, 347] width 64 height 17
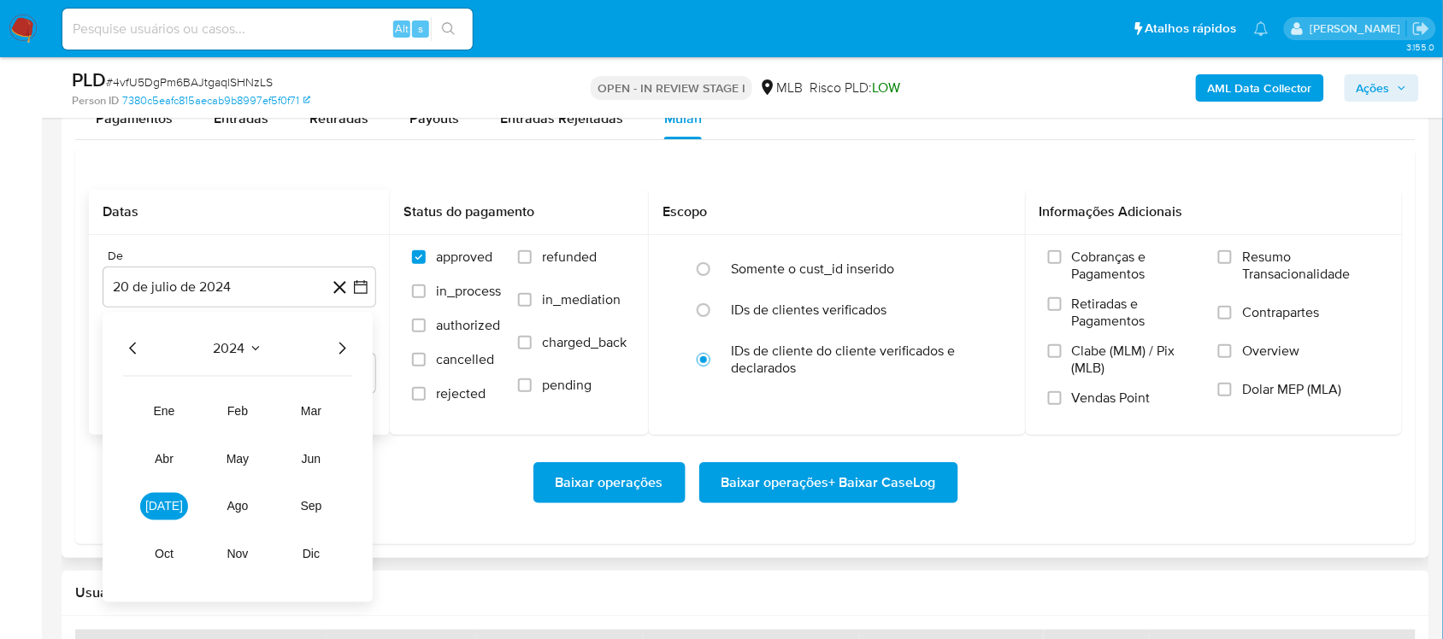
click at [344, 356] on icon "Año siguiente" at bounding box center [342, 348] width 21 height 21
click at [167, 518] on button "[DATE]" at bounding box center [164, 505] width 48 height 27
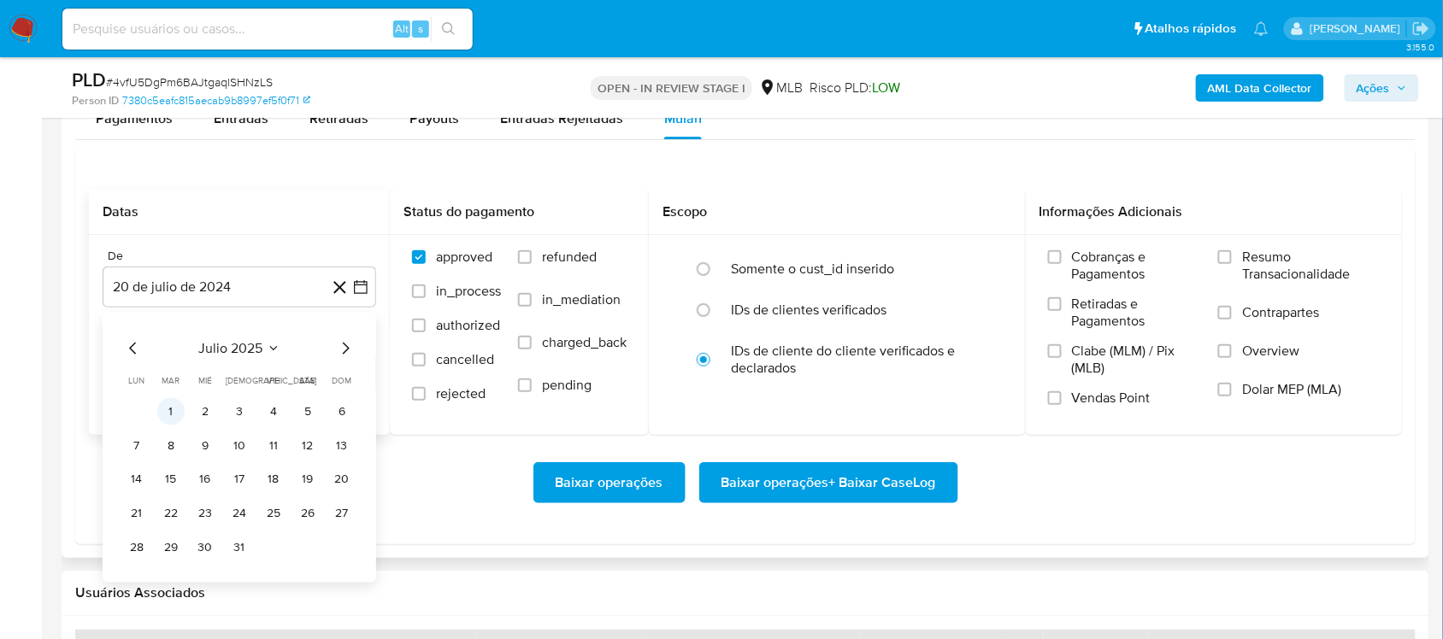
click at [176, 412] on button "1" at bounding box center [170, 410] width 27 height 27
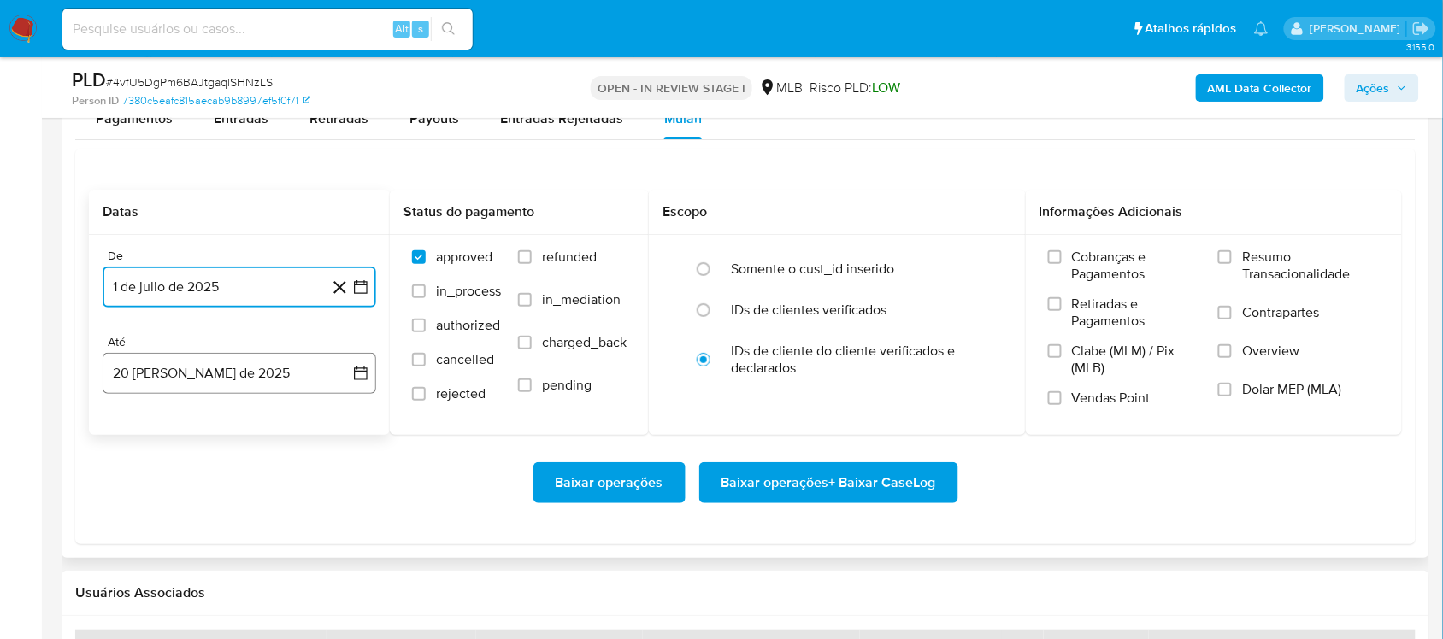
click at [360, 376] on icon "button" at bounding box center [360, 373] width 17 height 17
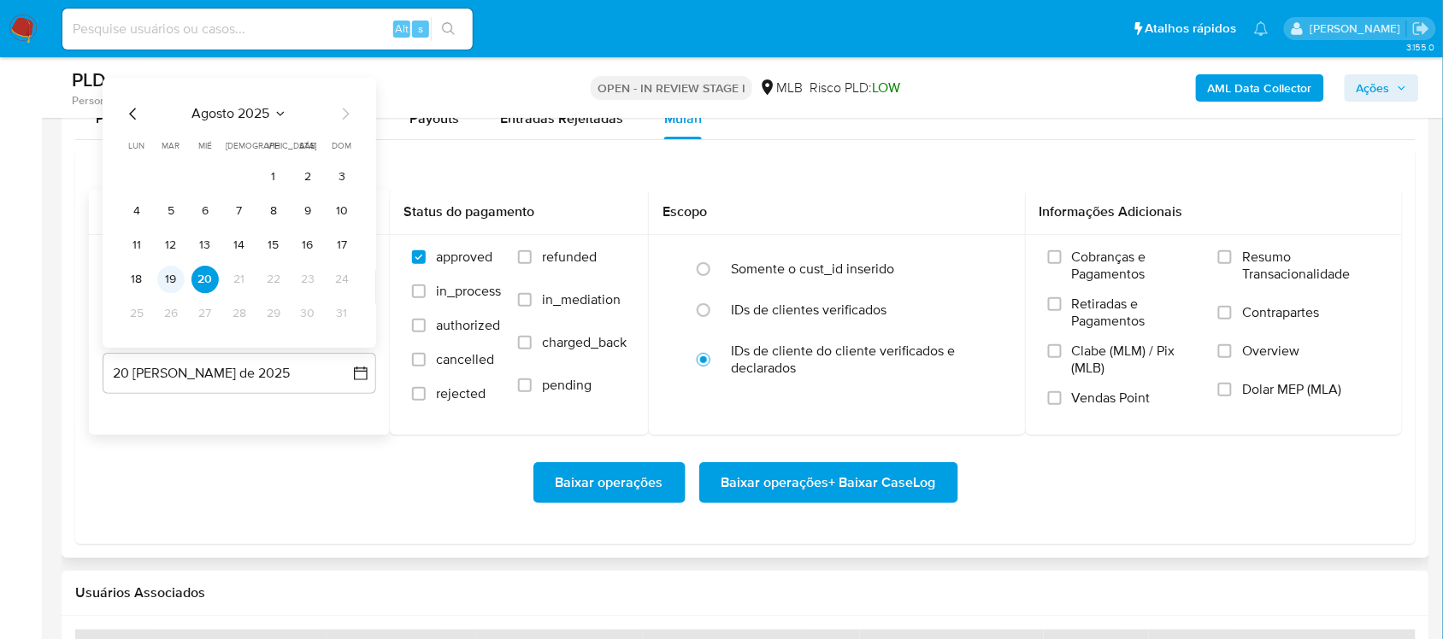
click at [165, 288] on button "19" at bounding box center [170, 279] width 27 height 27
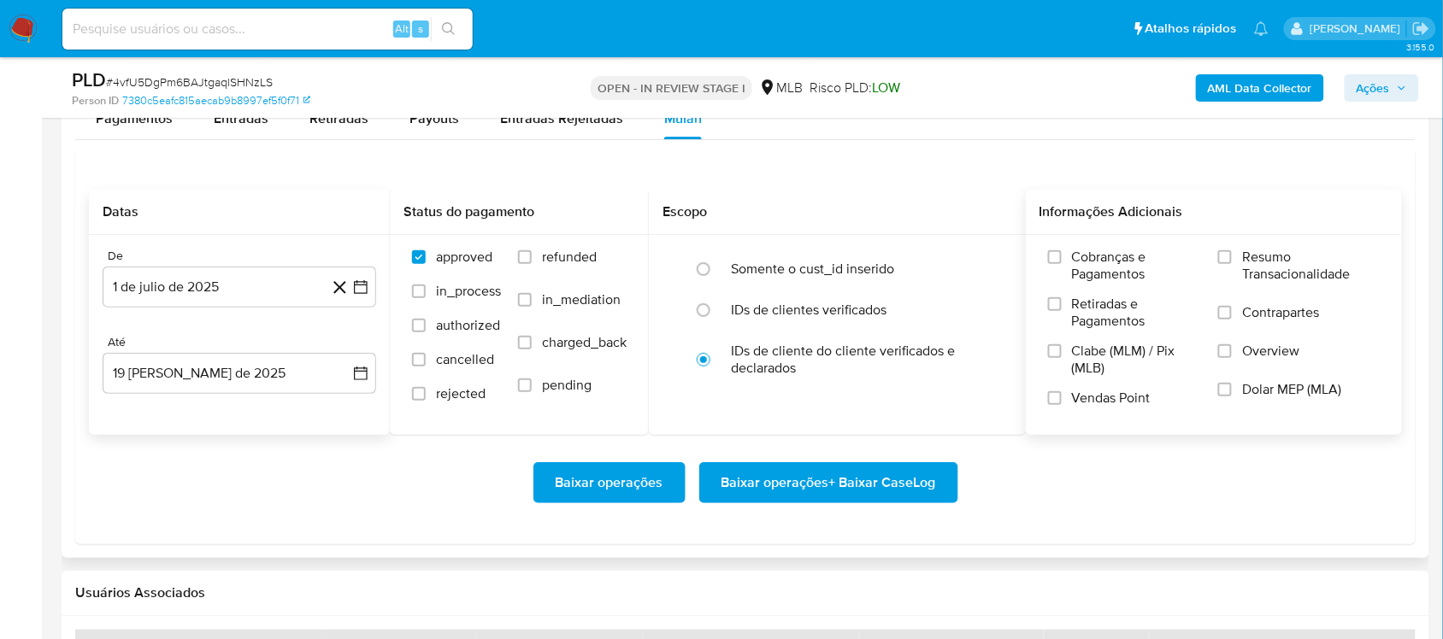
click at [1093, 270] on span "Resumo Transacionalidade" at bounding box center [1311, 266] width 138 height 34
click at [1093, 264] on input "Resumo Transacionalidade" at bounding box center [1225, 257] width 14 height 14
click at [756, 490] on span "Baixar operações + Baixar CaseLog" at bounding box center [828, 483] width 215 height 38
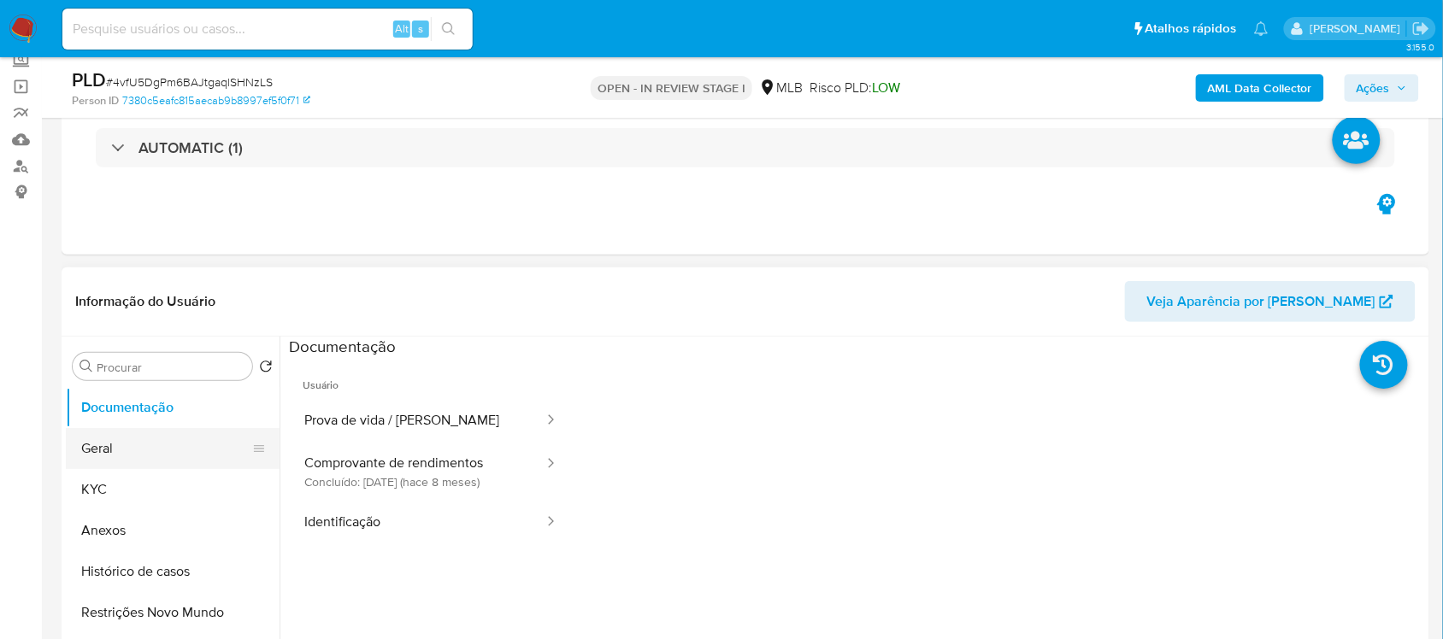
click at [164, 442] on button "Geral" at bounding box center [166, 448] width 200 height 41
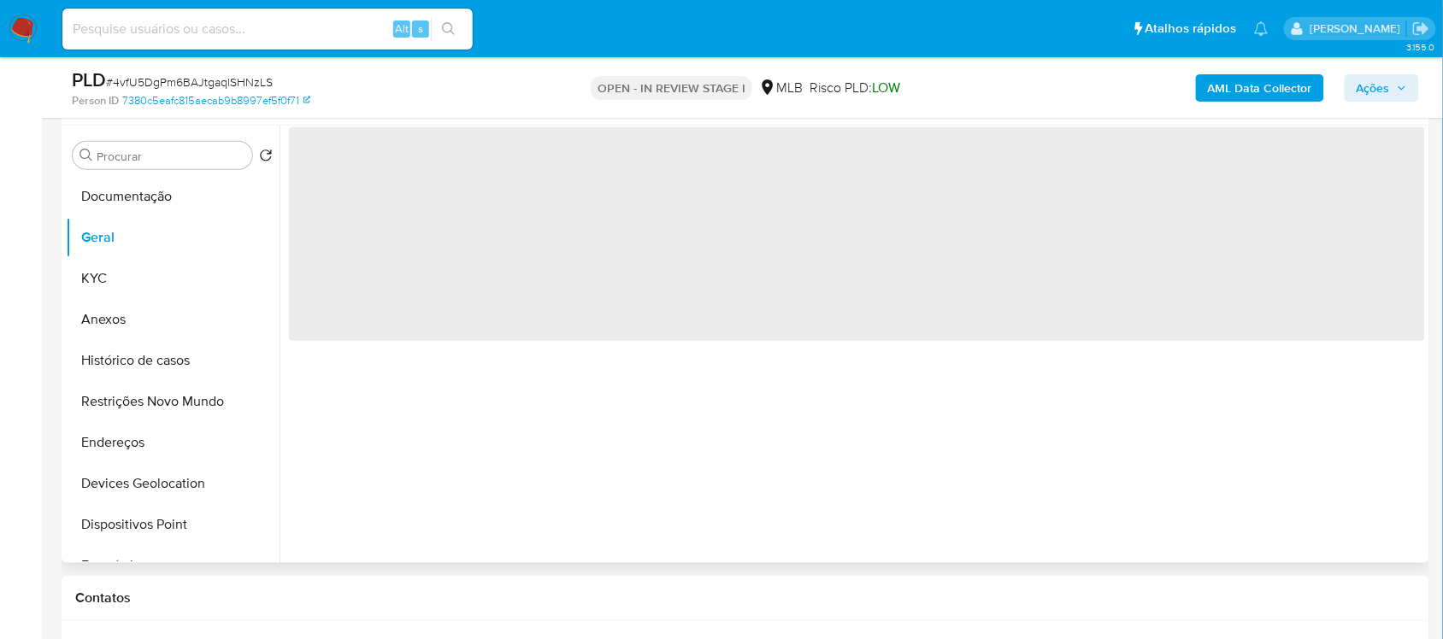
scroll to position [321, 0]
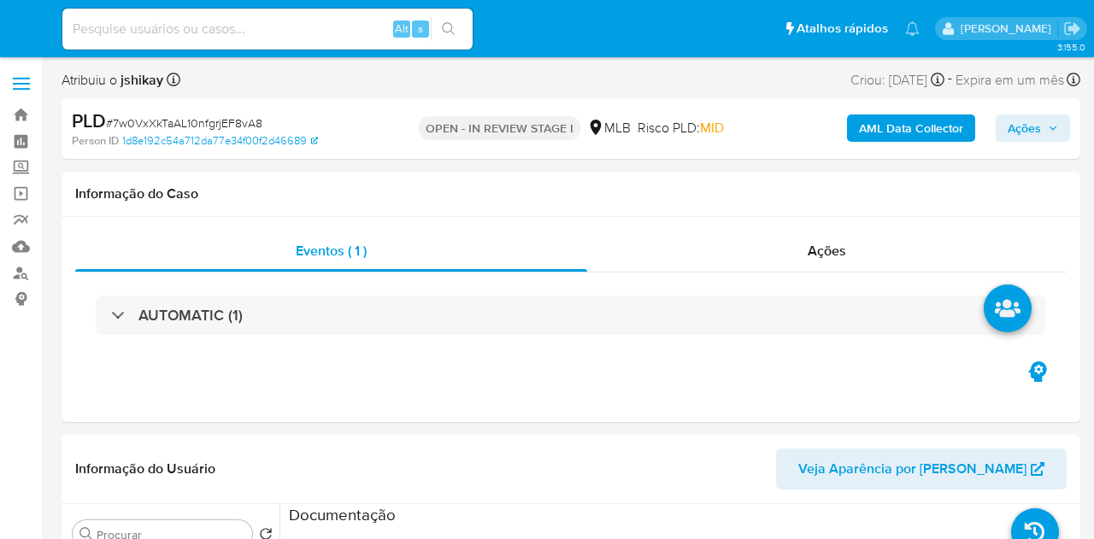
select select "10"
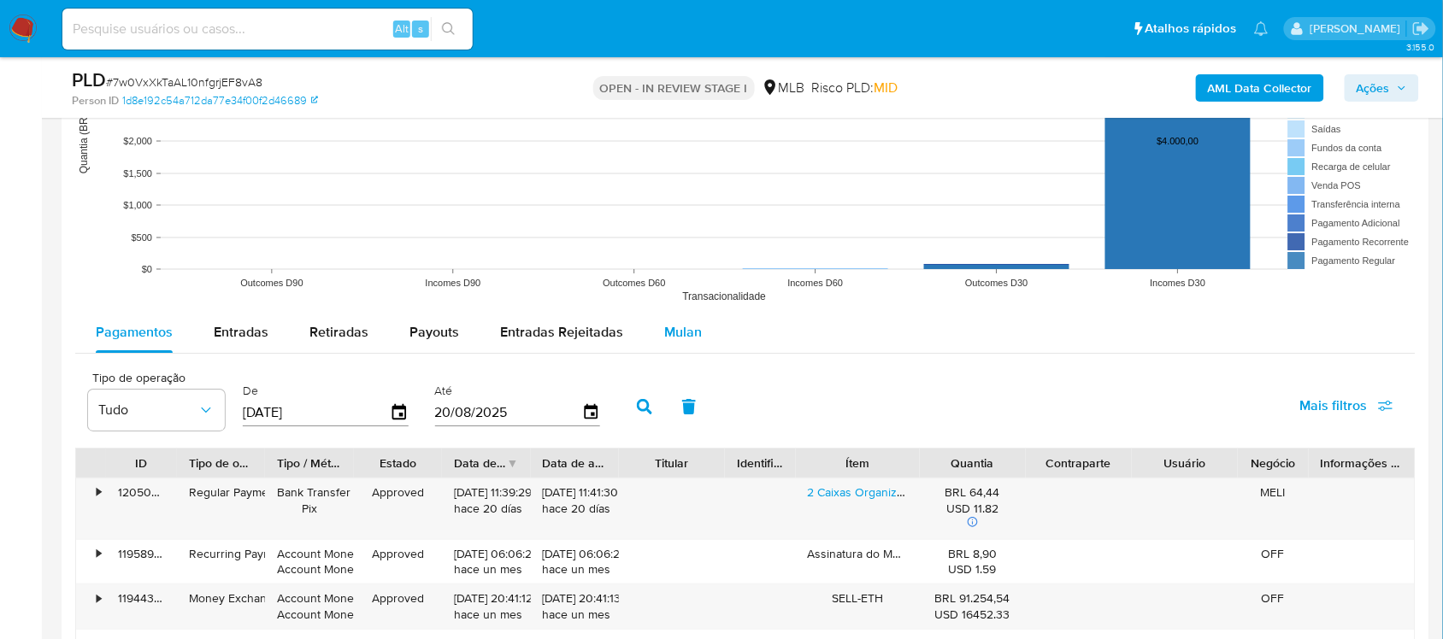
click at [682, 335] on span "Mulan" at bounding box center [683, 332] width 38 height 20
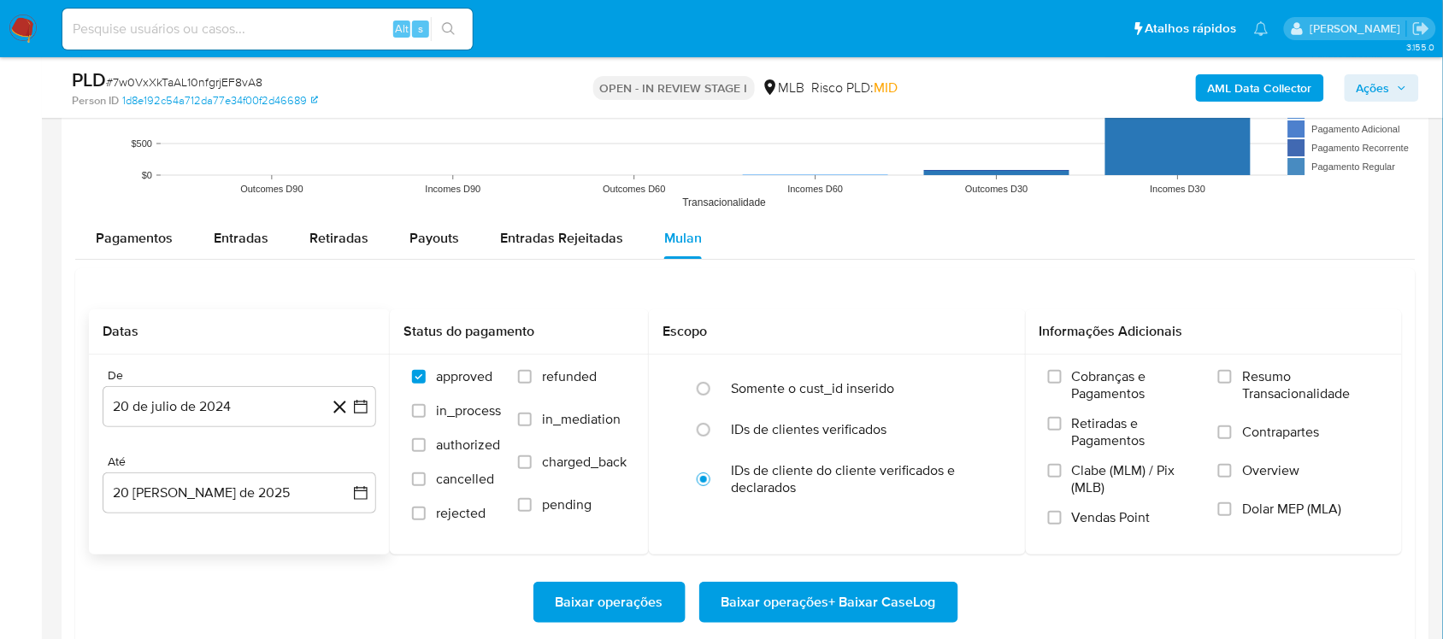
scroll to position [1923, 0]
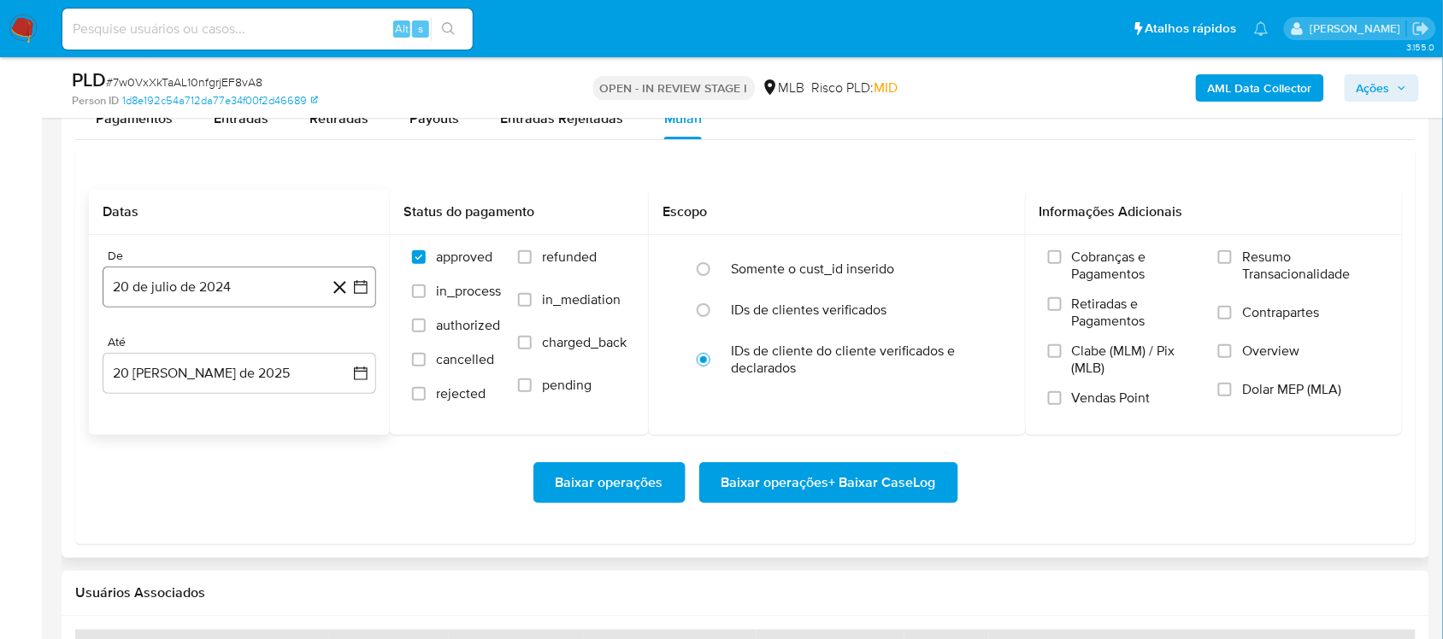
click at [363, 294] on icon "button" at bounding box center [361, 287] width 14 height 14
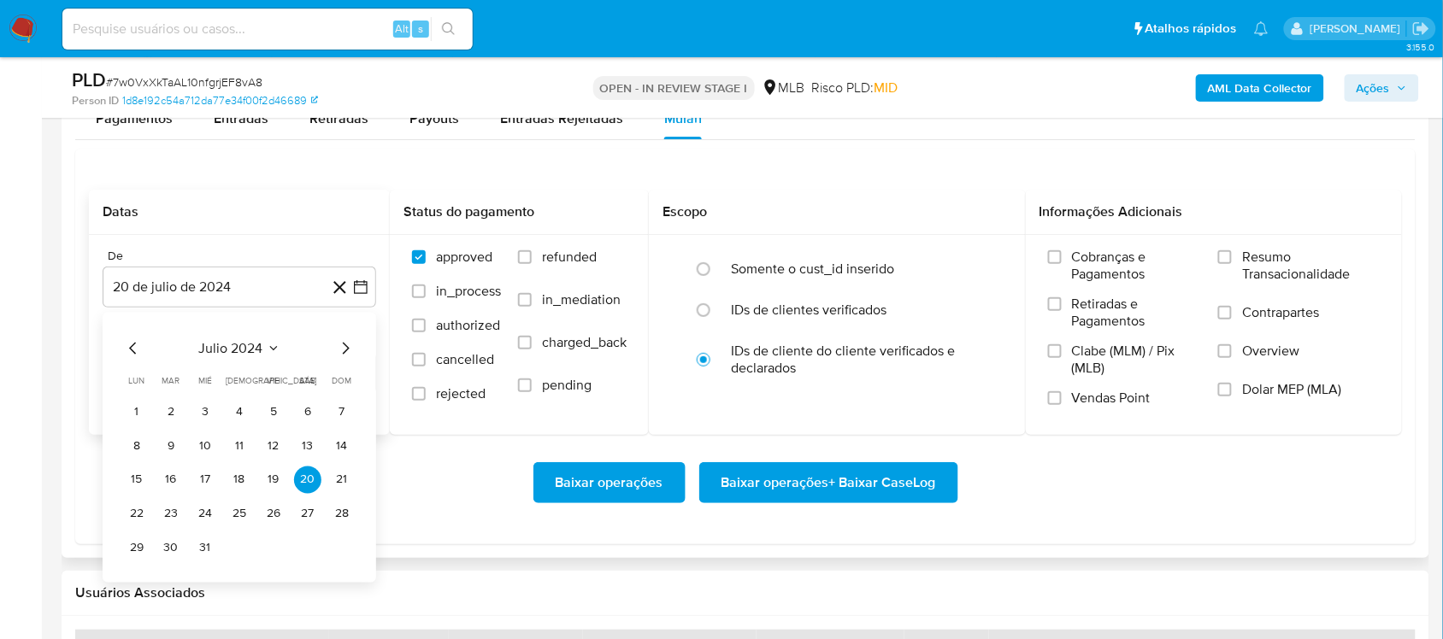
click at [256, 340] on div "julio 2024 julio 2024 lun lunes mar martes mié miércoles jue jueves vie viernes…" at bounding box center [240, 447] width 274 height 270
click at [261, 349] on span "julio 2024" at bounding box center [231, 347] width 64 height 17
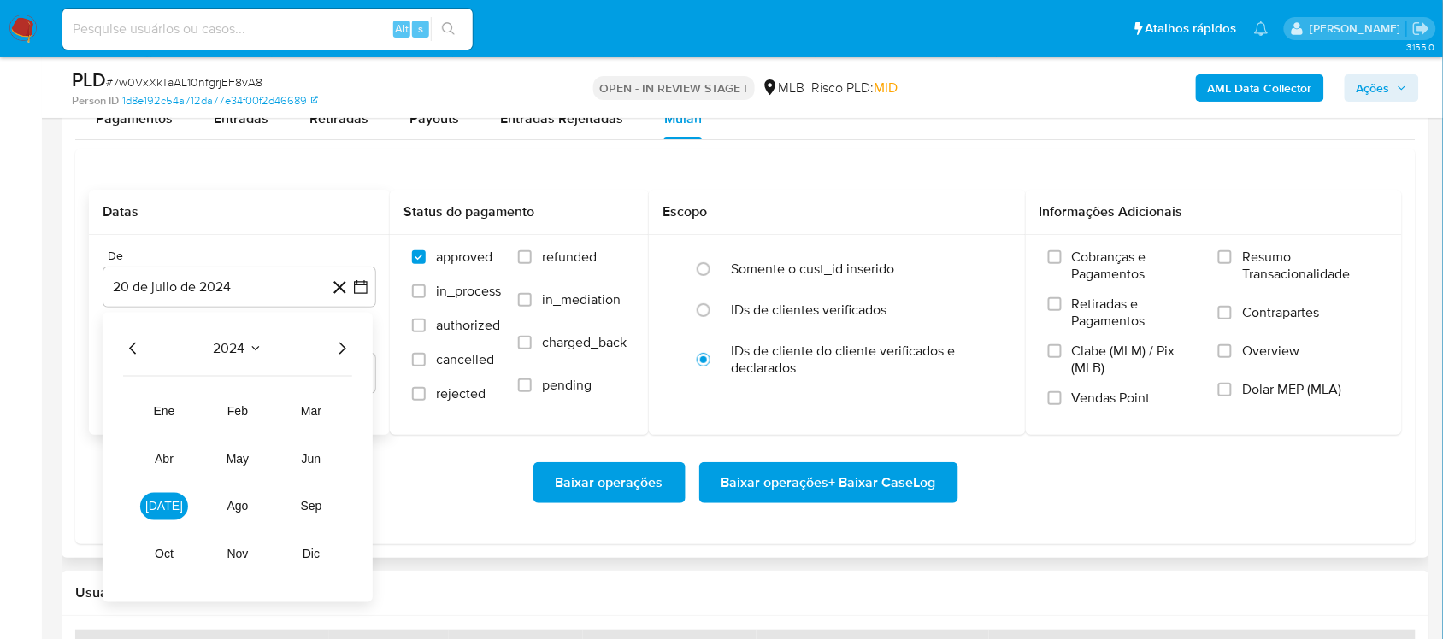
click at [344, 347] on icon "Año siguiente" at bounding box center [342, 348] width 21 height 21
click at [173, 497] on button "[DATE]" at bounding box center [164, 505] width 48 height 27
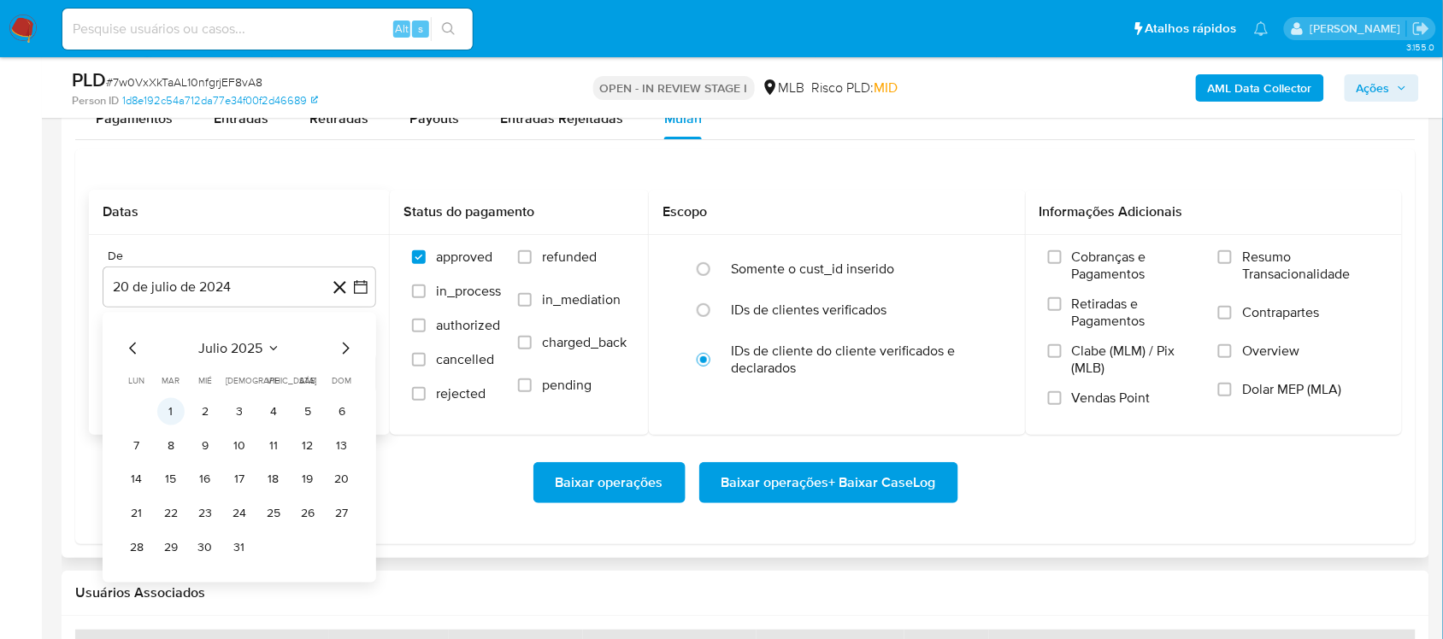
click at [169, 415] on button "1" at bounding box center [170, 410] width 27 height 27
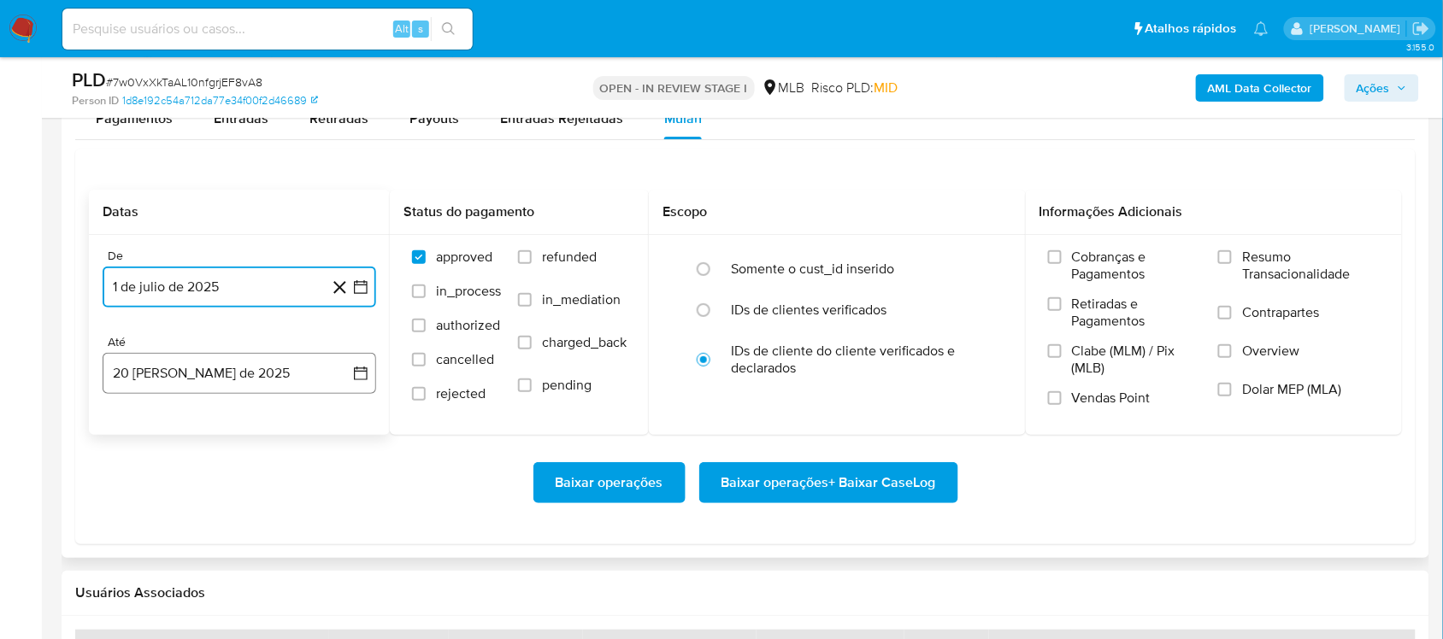
click at [366, 382] on icon "button" at bounding box center [360, 373] width 17 height 17
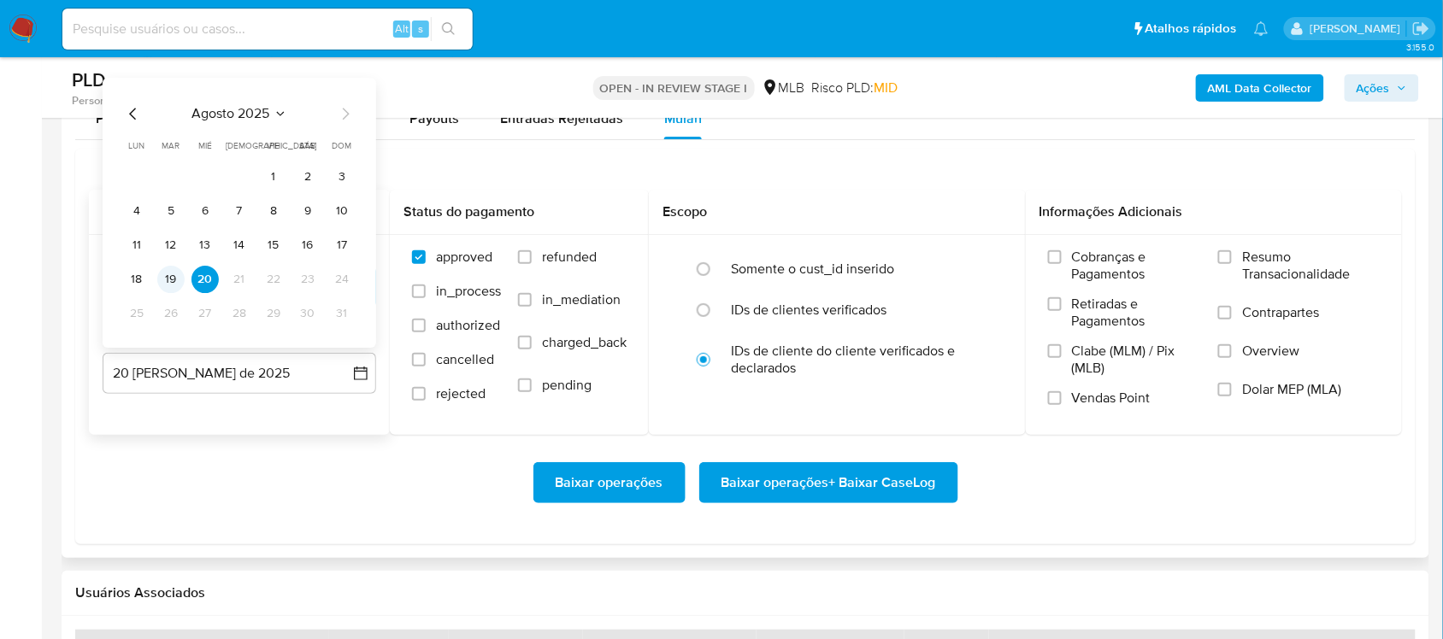
click at [158, 282] on button "19" at bounding box center [170, 279] width 27 height 27
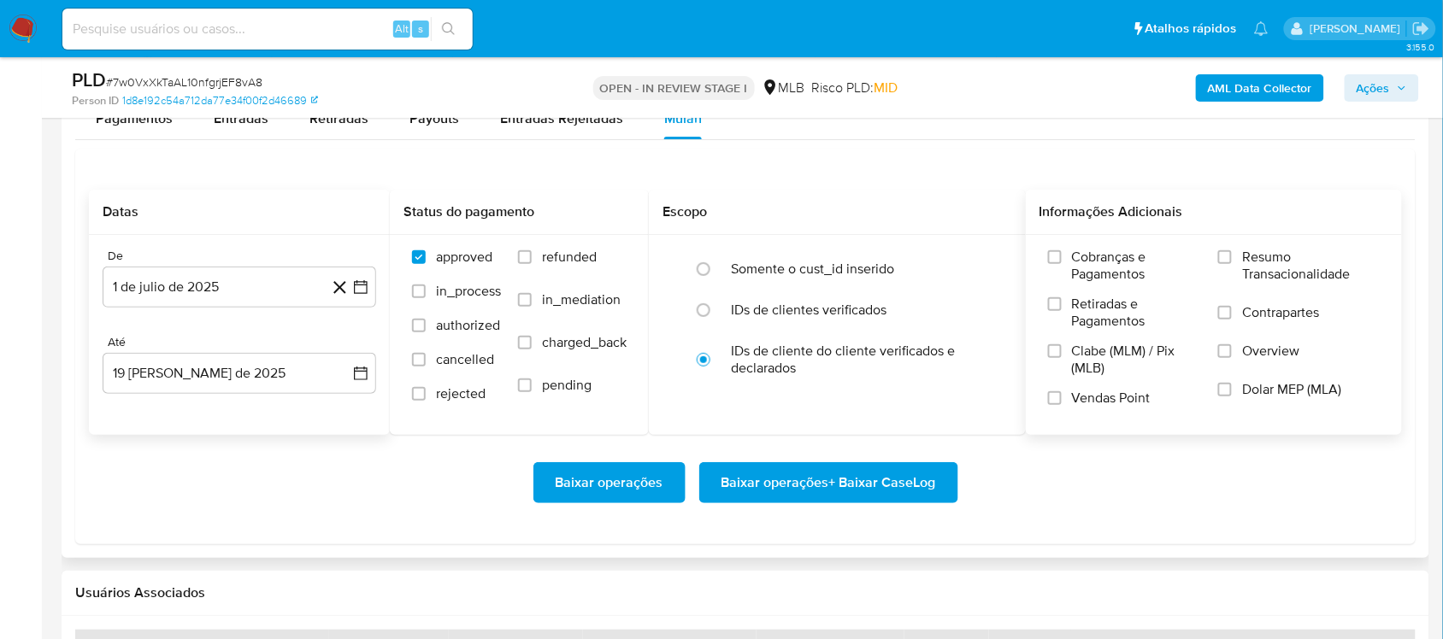
click at [1093, 266] on span "Resumo Transacionalidade" at bounding box center [1311, 266] width 138 height 34
click at [1093, 264] on input "Resumo Transacionalidade" at bounding box center [1225, 257] width 14 height 14
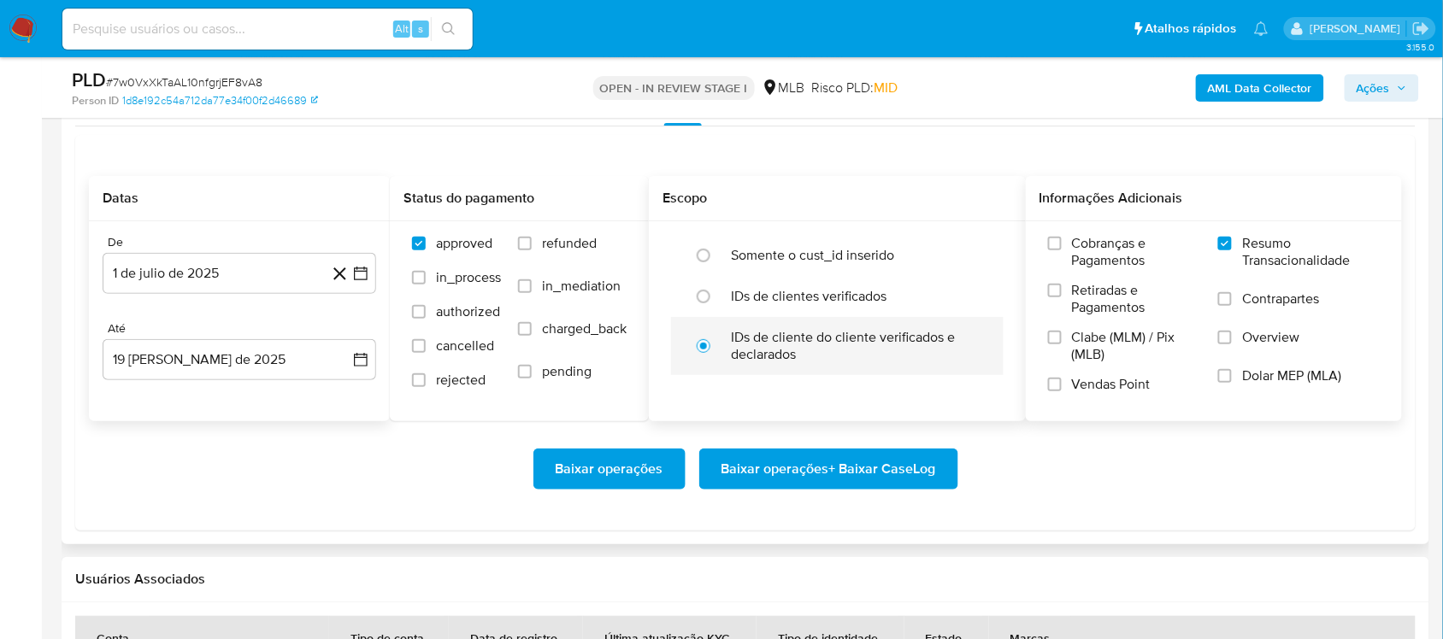
scroll to position [2030, 0]
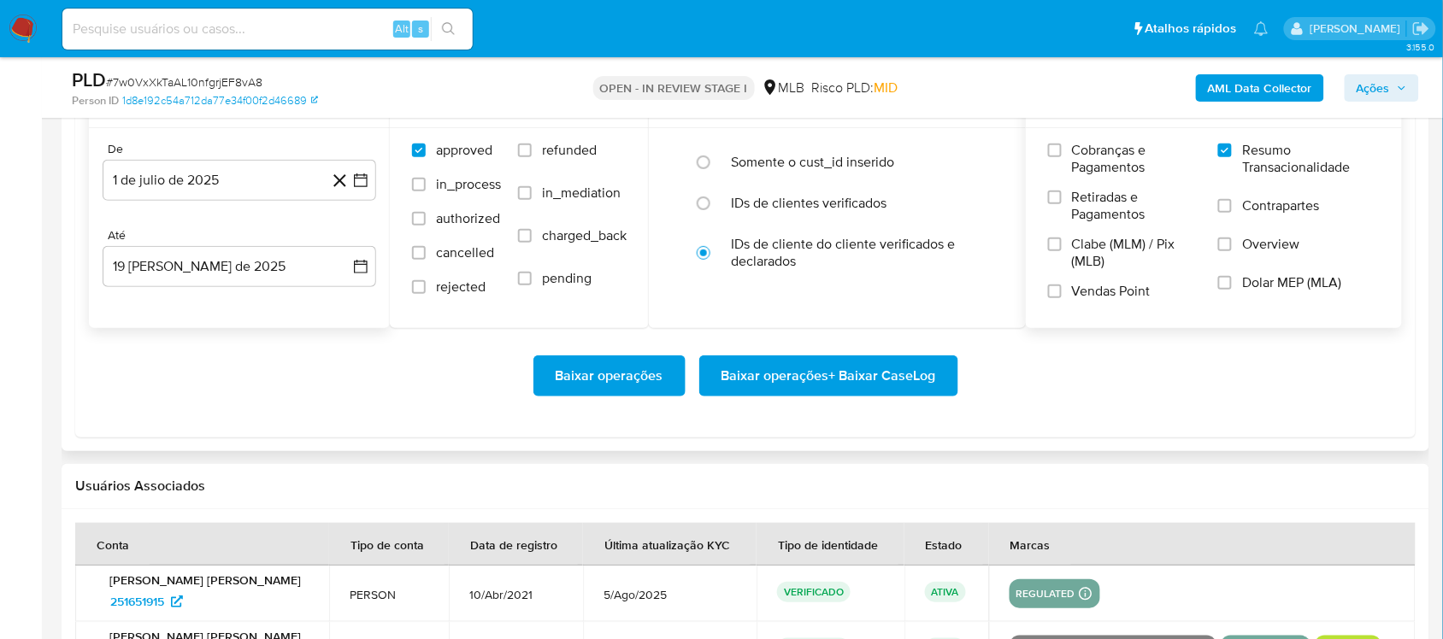
click at [788, 374] on span "Baixar operações + Baixar CaseLog" at bounding box center [828, 376] width 215 height 38
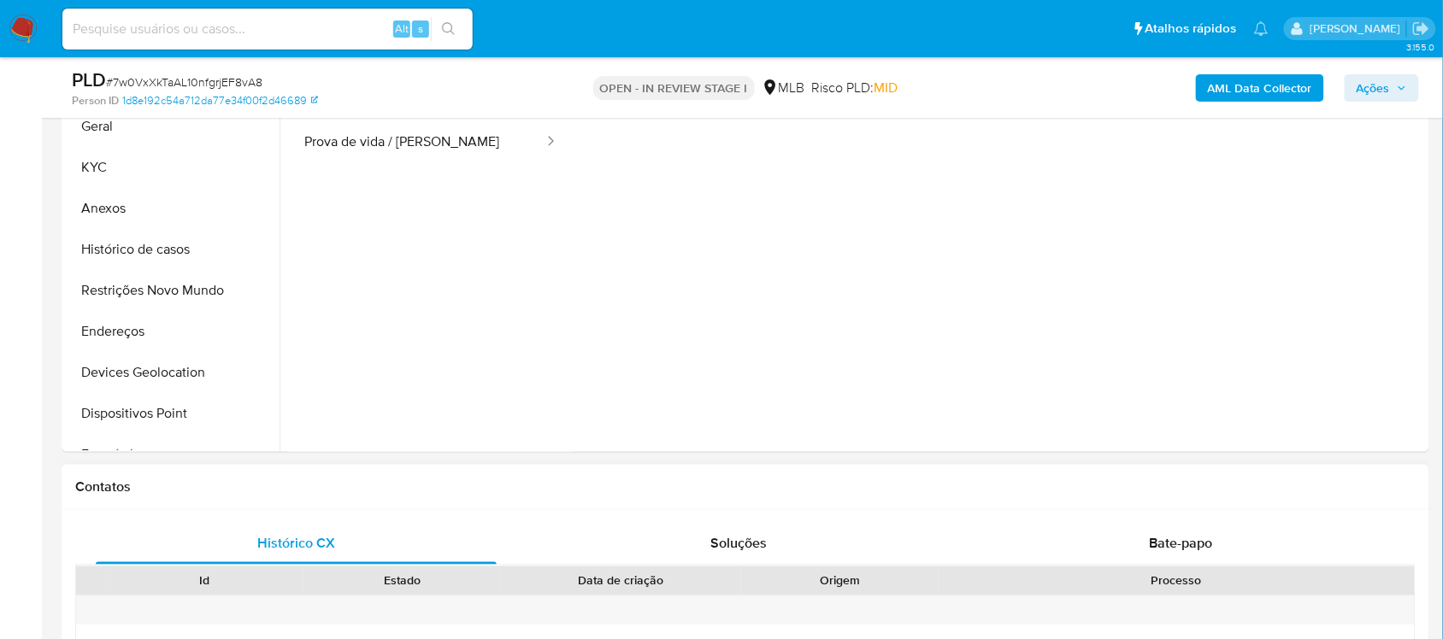
scroll to position [321, 0]
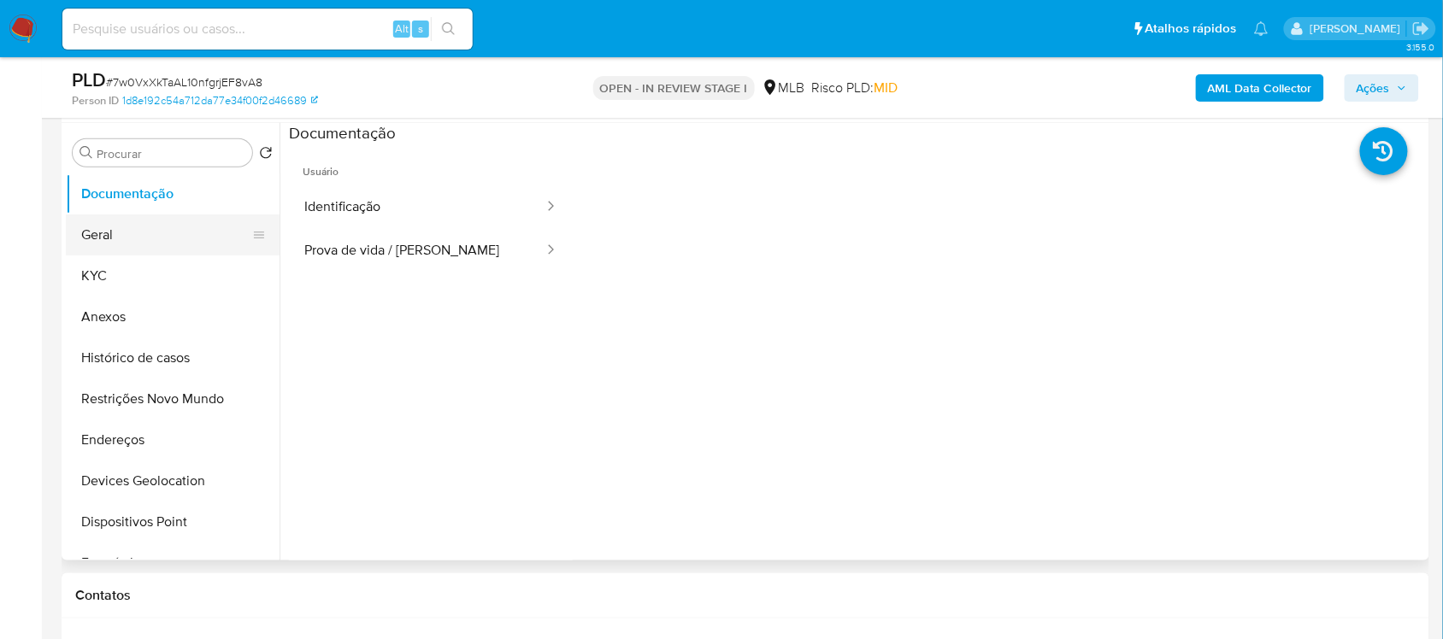
click at [163, 246] on button "Geral" at bounding box center [166, 235] width 200 height 41
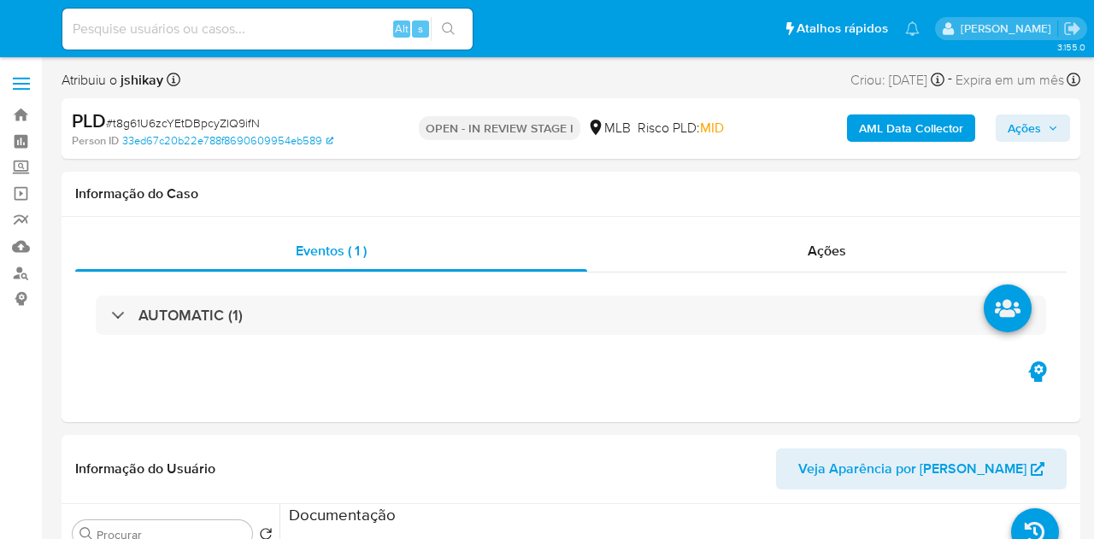
select select "10"
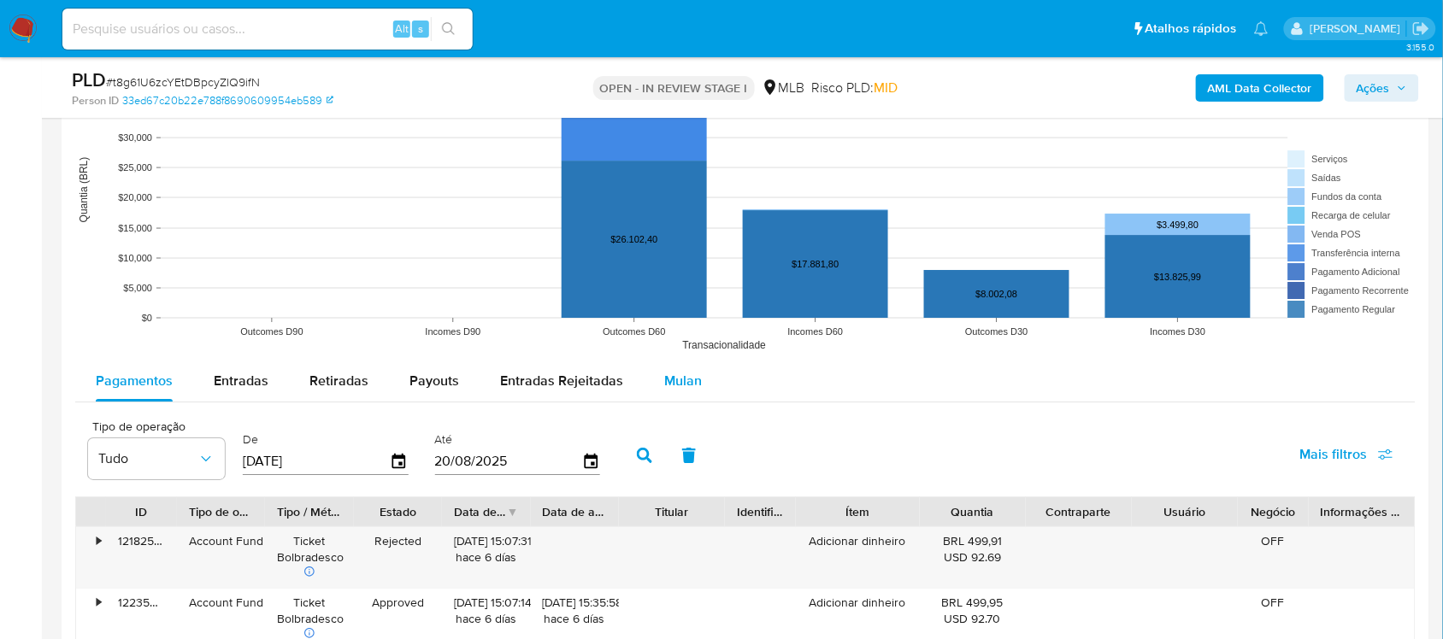
click at [664, 391] on span "Mulan" at bounding box center [683, 381] width 38 height 20
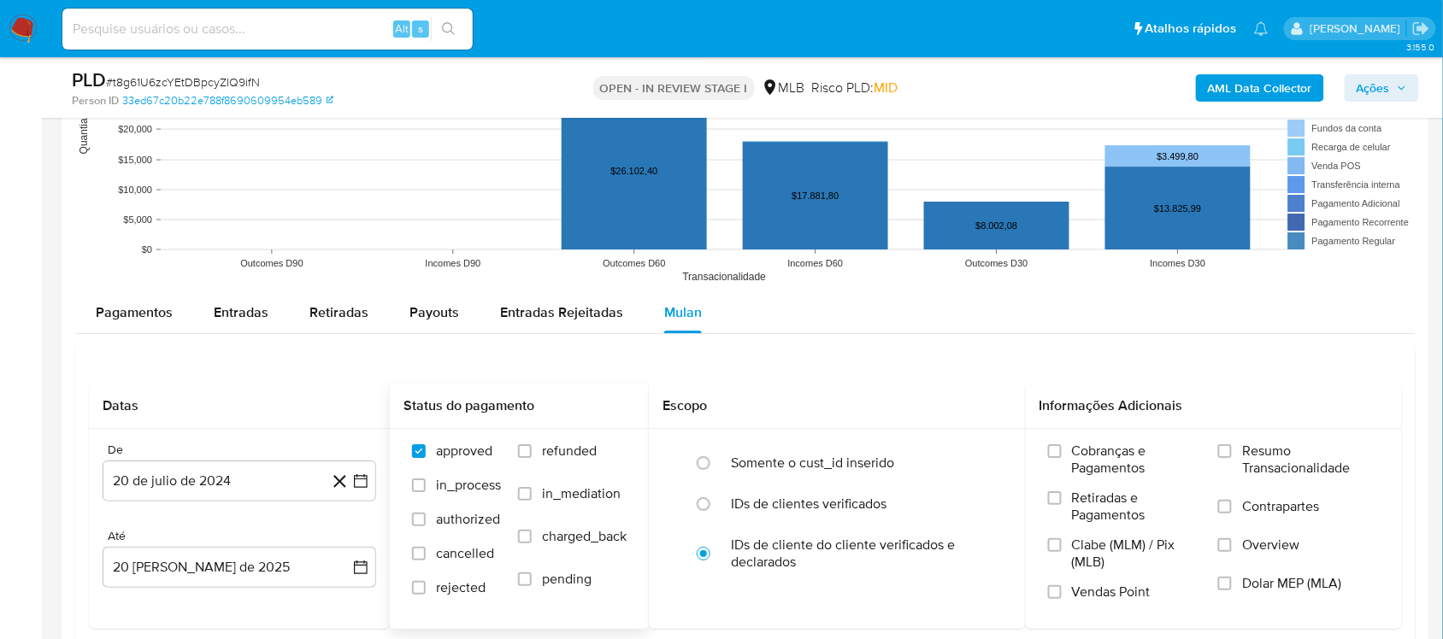
scroll to position [1816, 0]
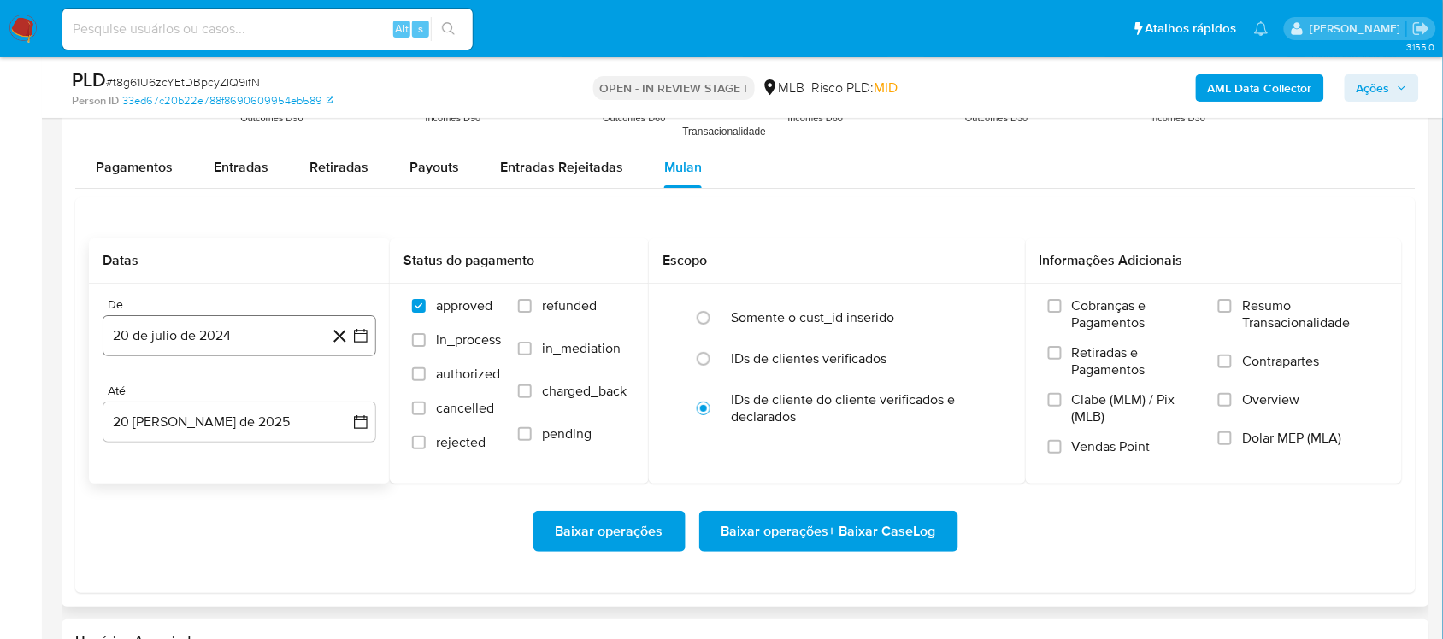
click at [364, 343] on icon "button" at bounding box center [360, 335] width 17 height 17
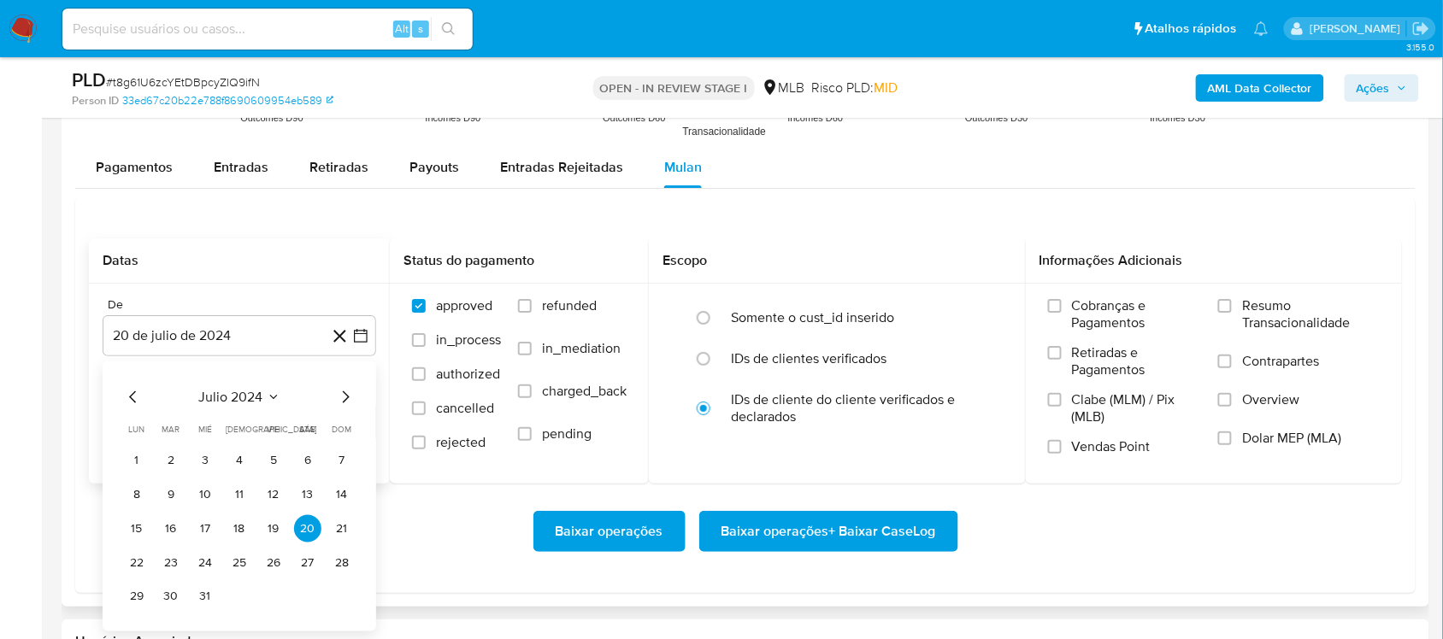
click at [272, 398] on icon "Seleccionar mes y año" at bounding box center [274, 398] width 14 height 14
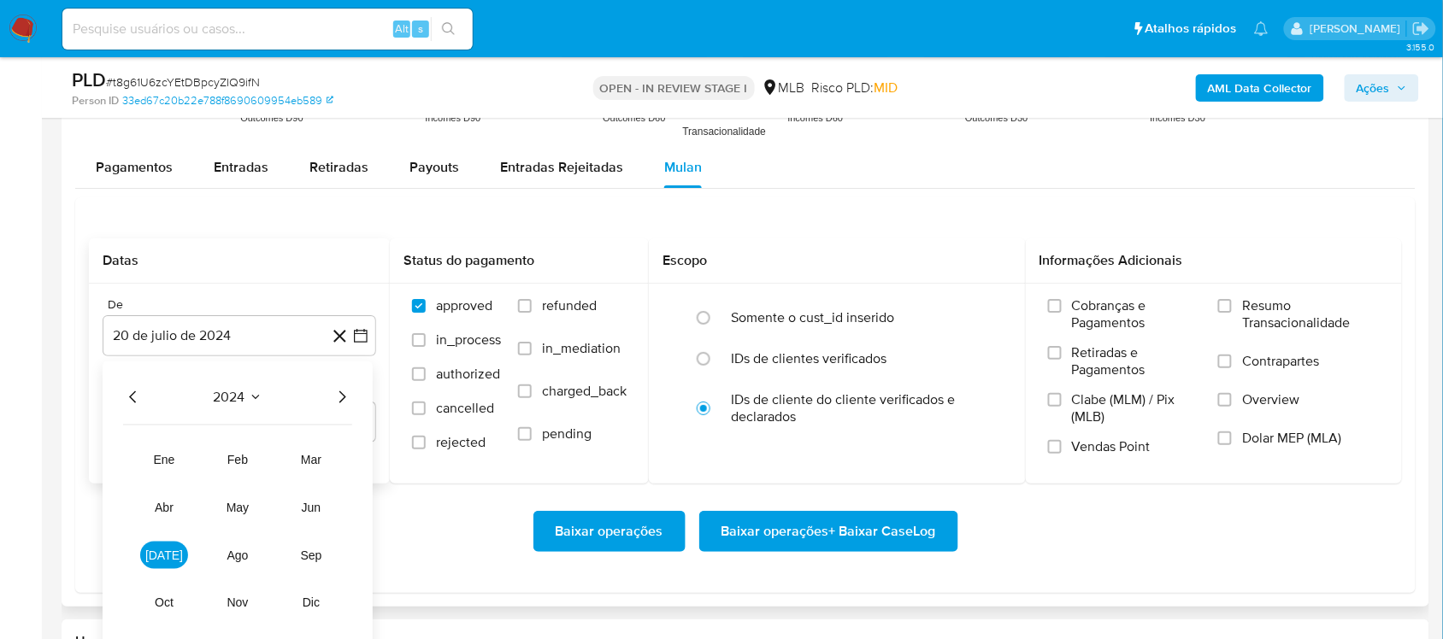
click at [338, 398] on icon "Año siguiente" at bounding box center [342, 397] width 21 height 21
click at [168, 538] on button "[DATE]" at bounding box center [164, 555] width 48 height 27
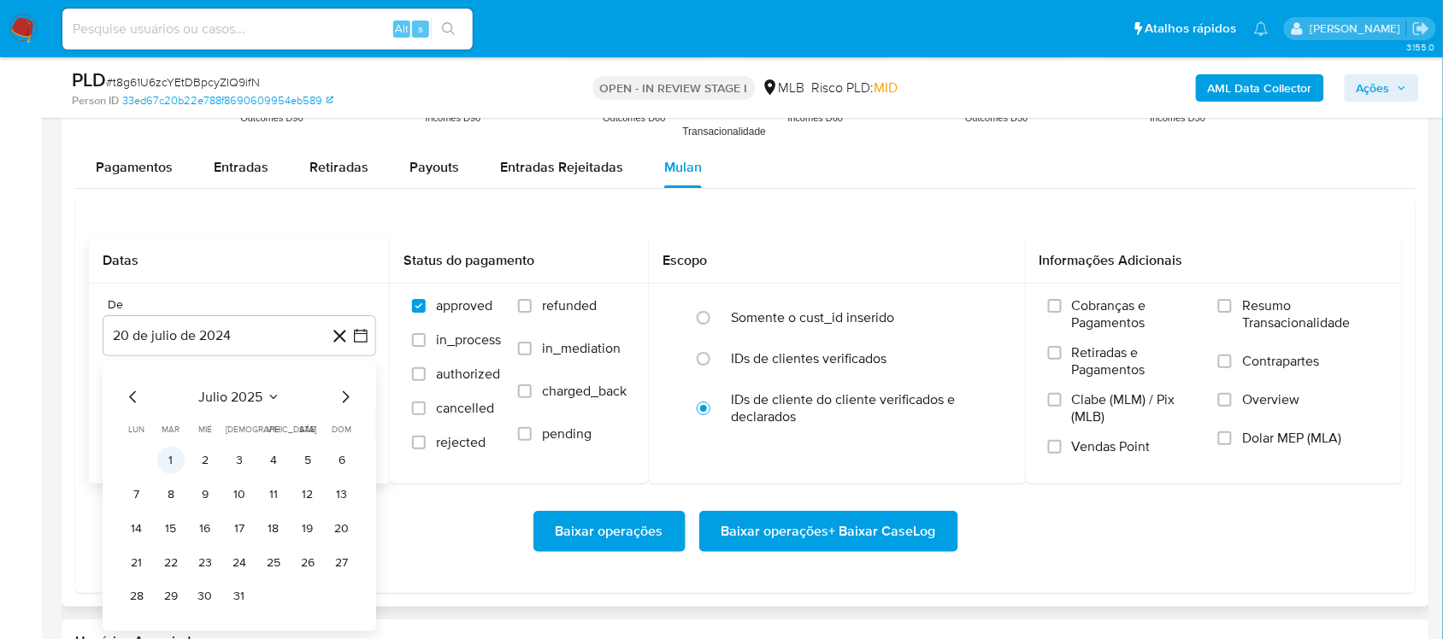
click at [179, 462] on button "1" at bounding box center [170, 460] width 27 height 27
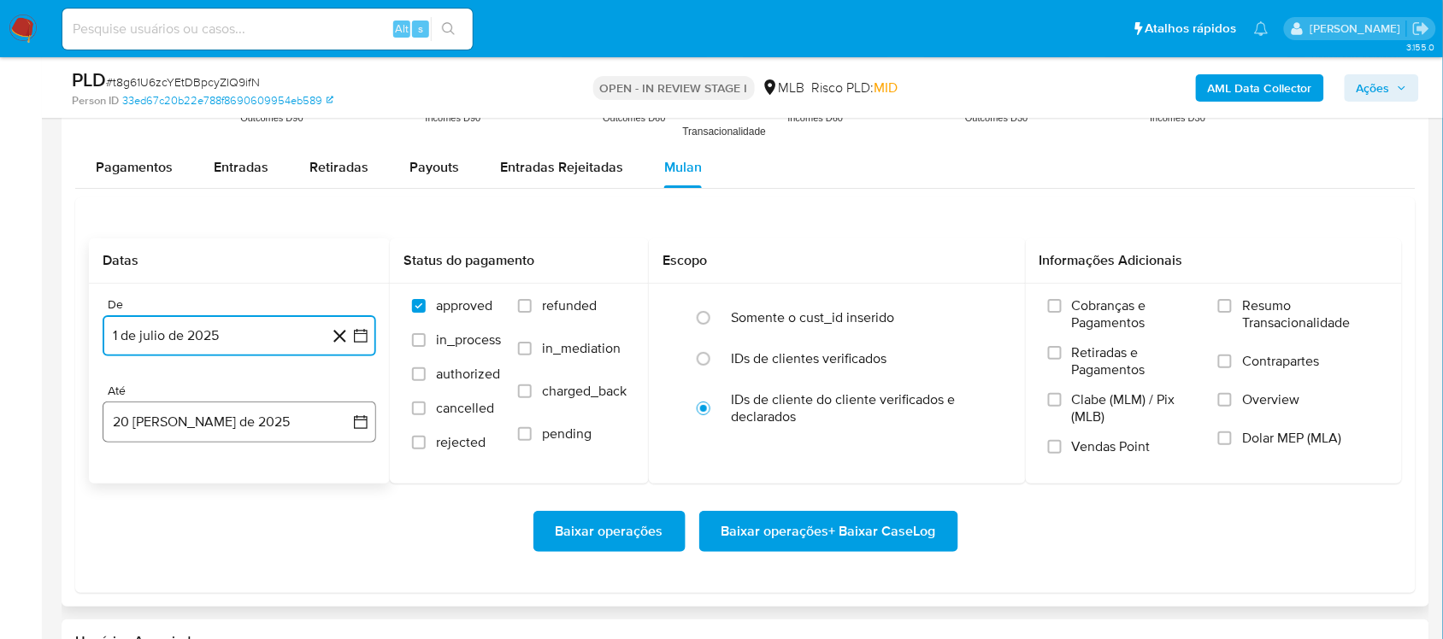
click at [363, 429] on icon "button" at bounding box center [360, 422] width 17 height 17
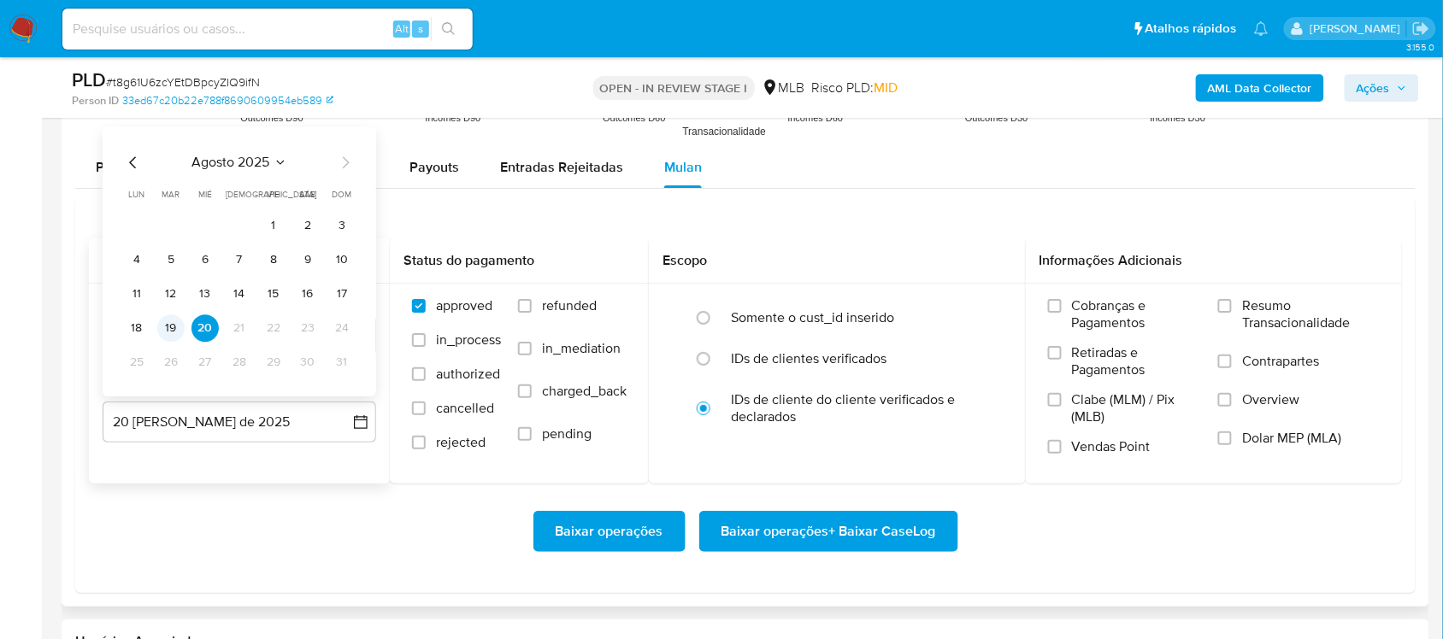
click at [172, 336] on button "19" at bounding box center [170, 328] width 27 height 27
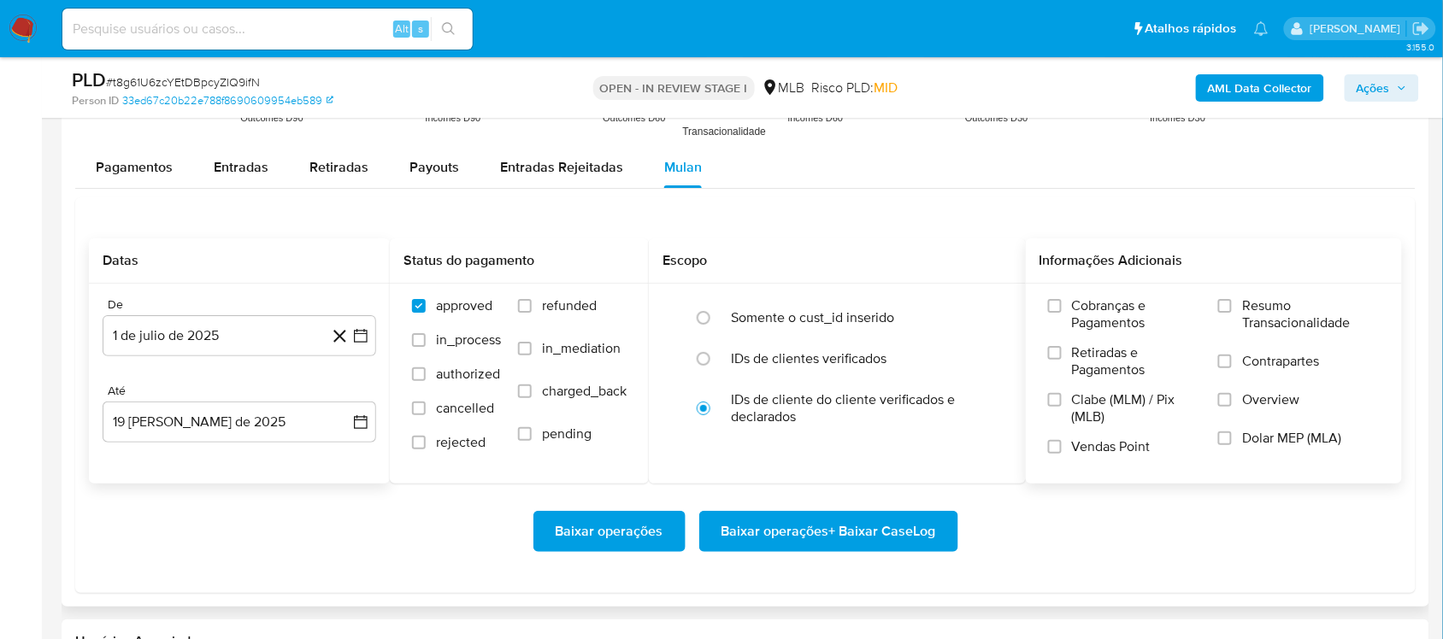
click at [1093, 302] on span "Resumo Transacionalidade" at bounding box center [1311, 314] width 138 height 34
click at [1093, 302] on input "Resumo Transacionalidade" at bounding box center [1225, 306] width 14 height 14
click at [844, 538] on span "Baixar operações + Baixar CaseLog" at bounding box center [828, 532] width 215 height 38
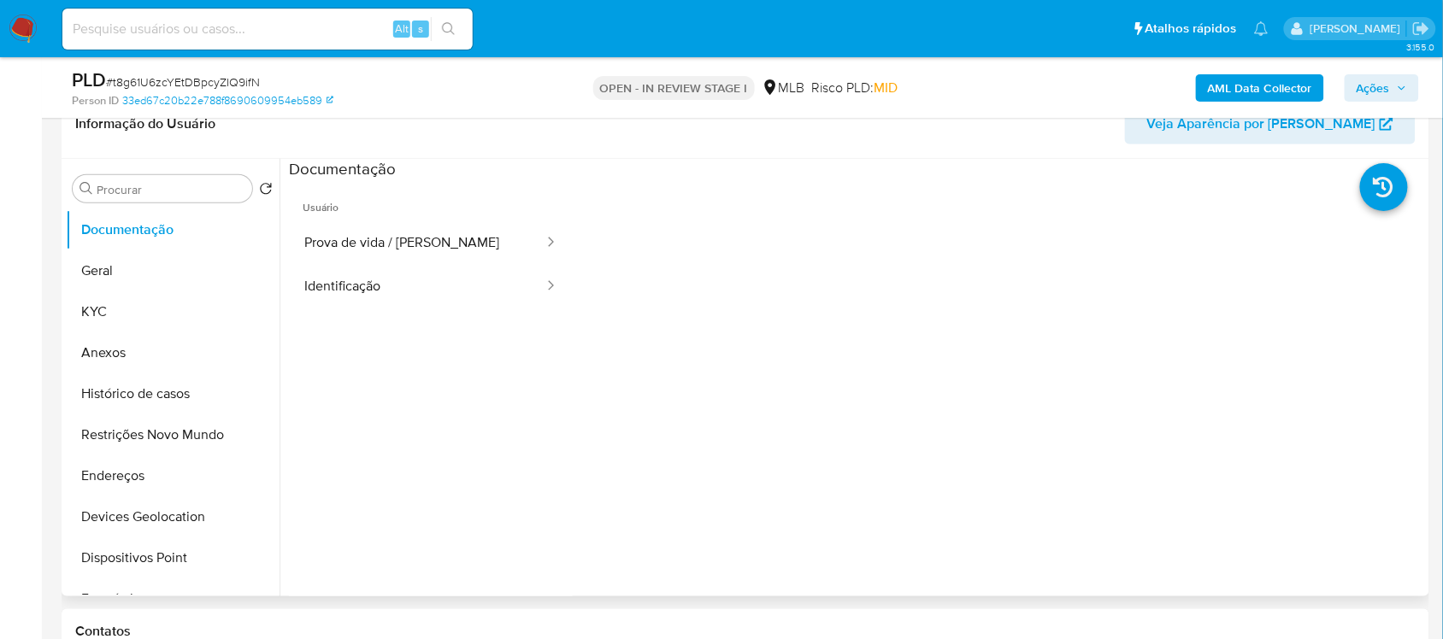
scroll to position [214, 0]
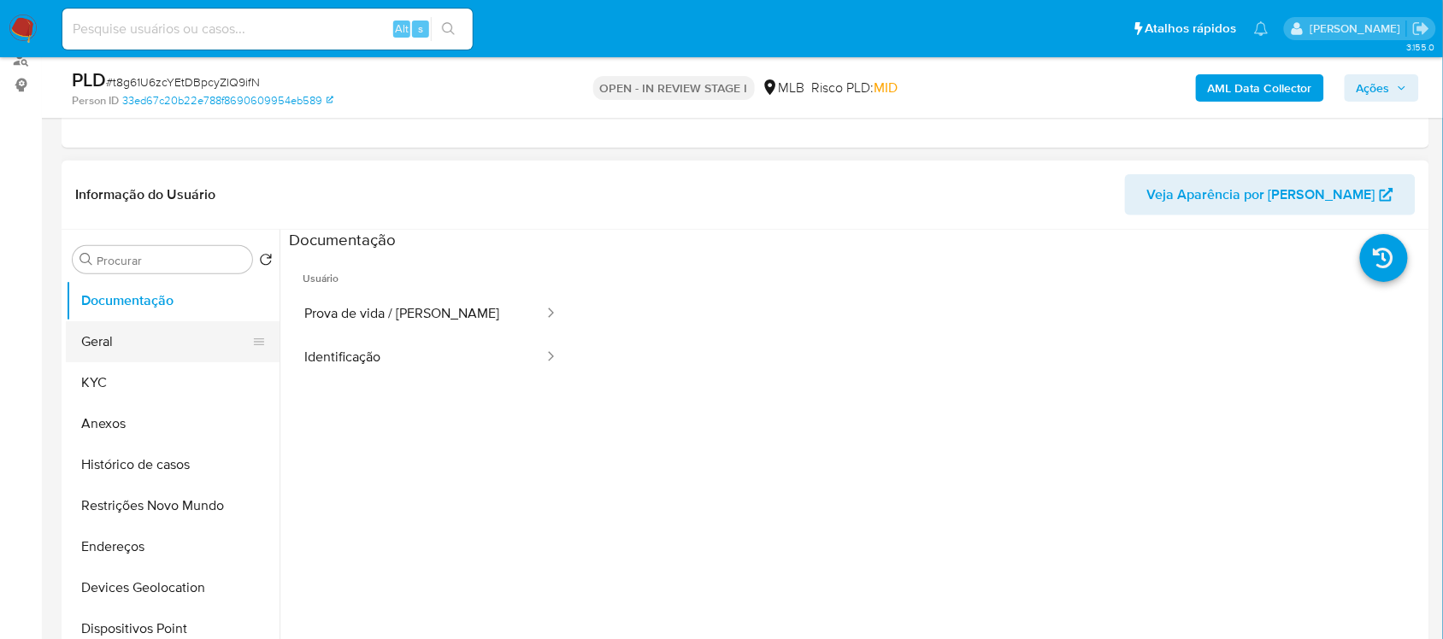
click at [189, 352] on button "Geral" at bounding box center [166, 341] width 200 height 41
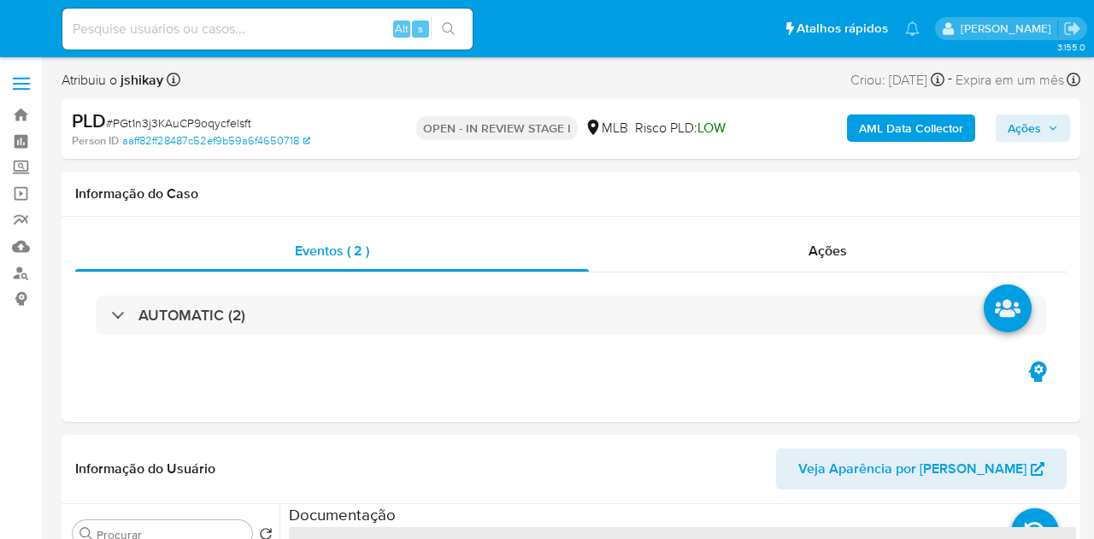
select select "10"
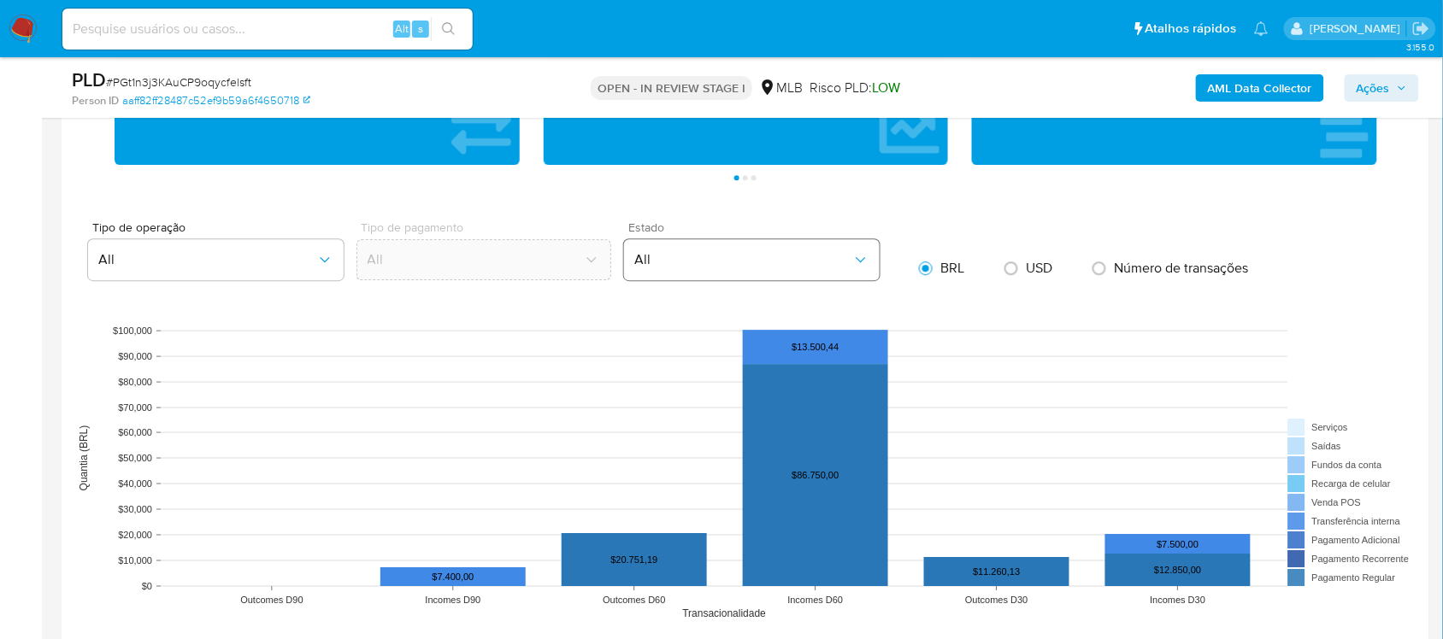
scroll to position [1603, 0]
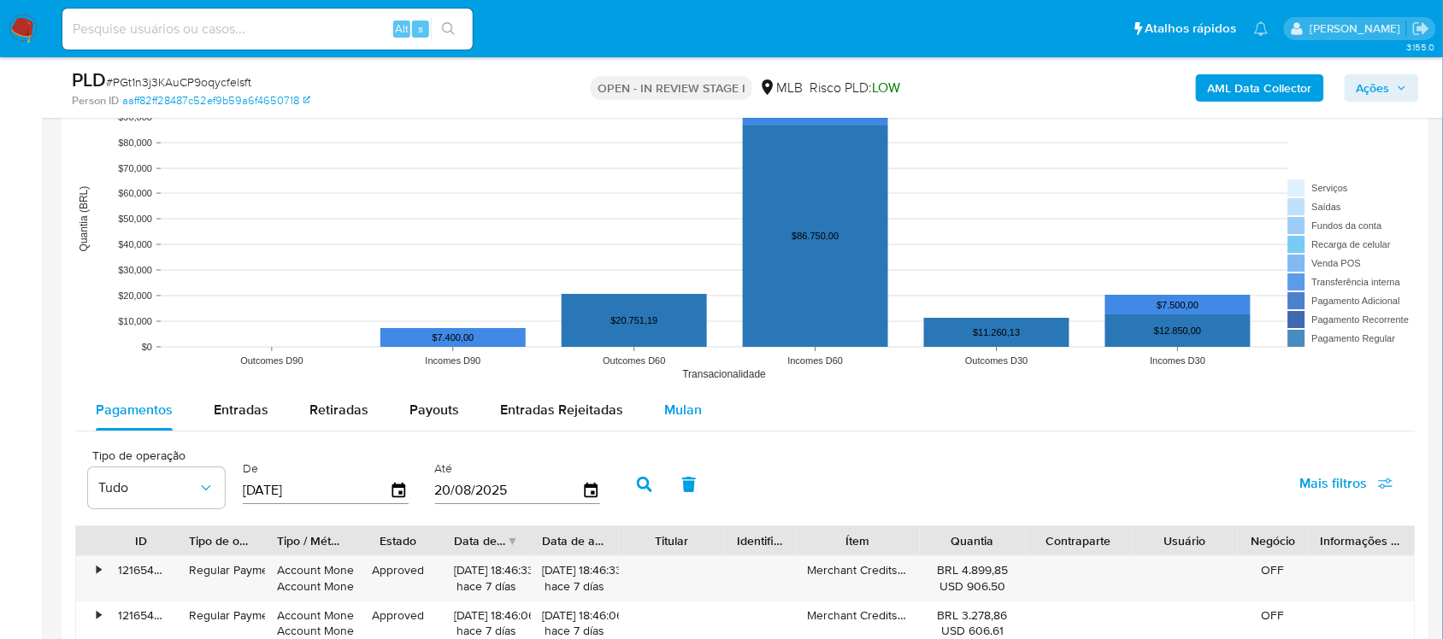
click at [645, 420] on button "Mulan" at bounding box center [683, 410] width 79 height 41
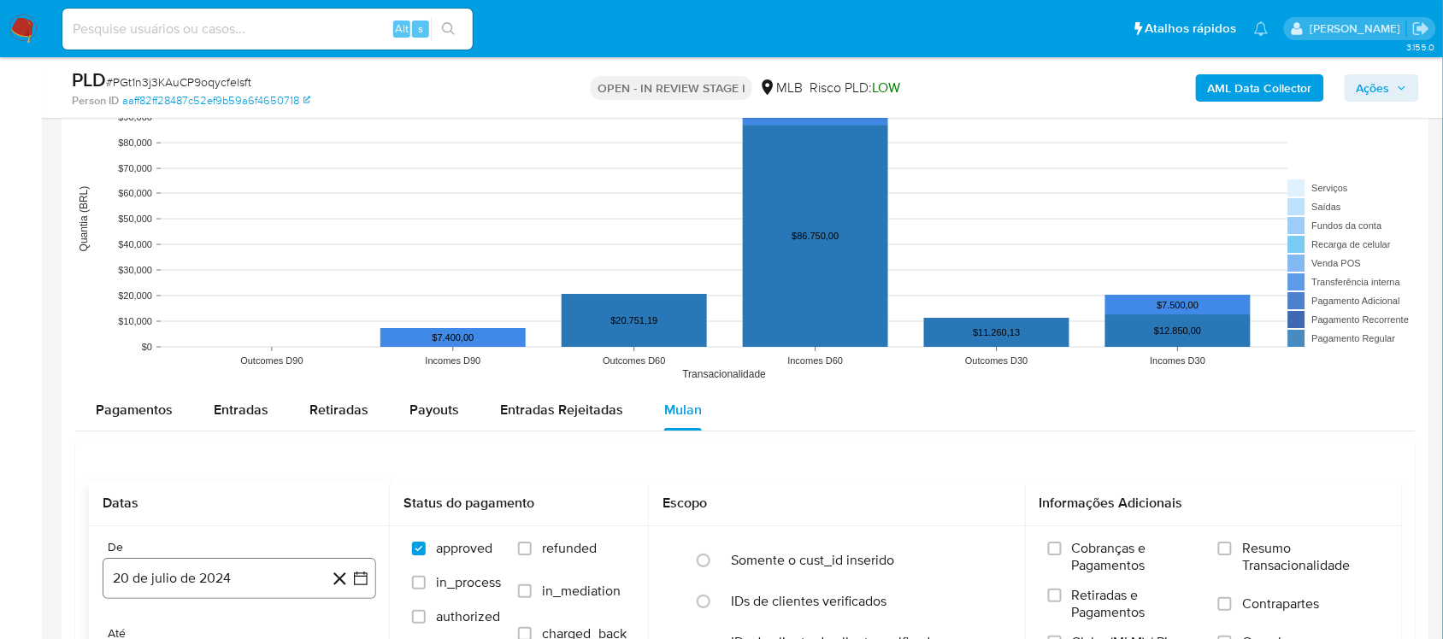
click at [361, 538] on icon "button" at bounding box center [360, 578] width 17 height 17
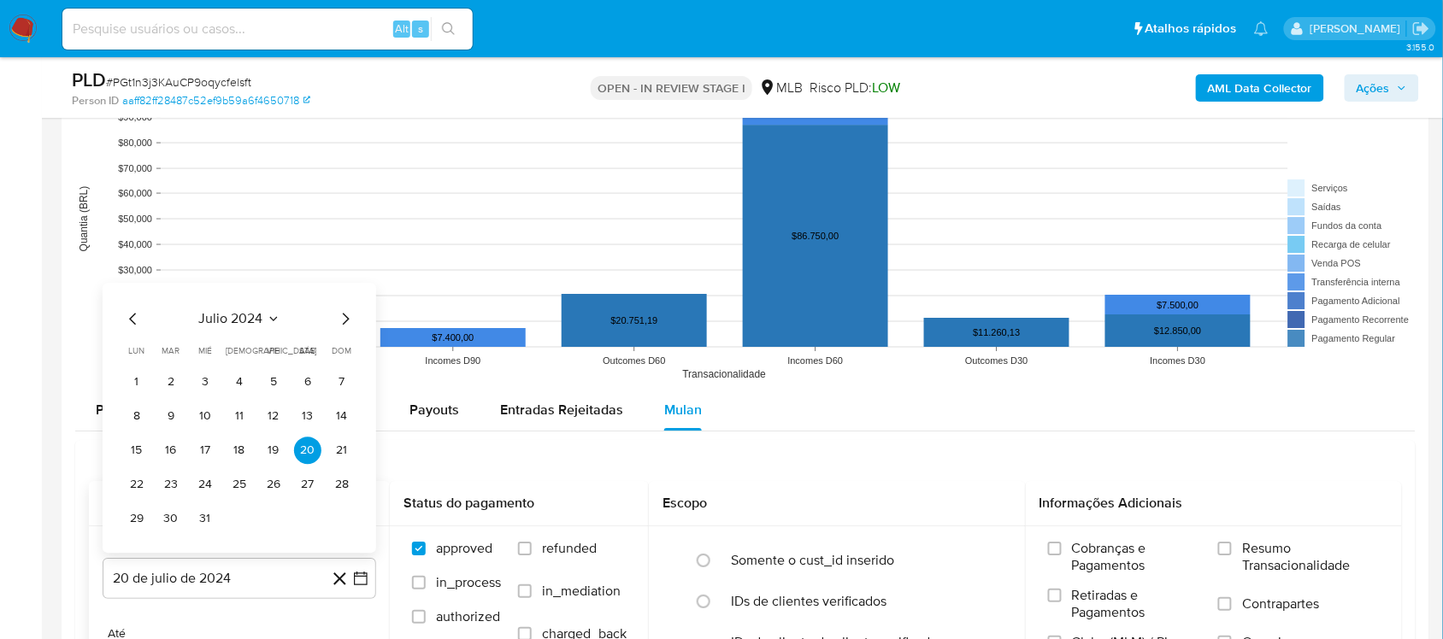
click at [198, 322] on div "julio 2024" at bounding box center [239, 319] width 232 height 21
click at [268, 314] on icon "Seleccionar mes y año" at bounding box center [274, 319] width 14 height 14
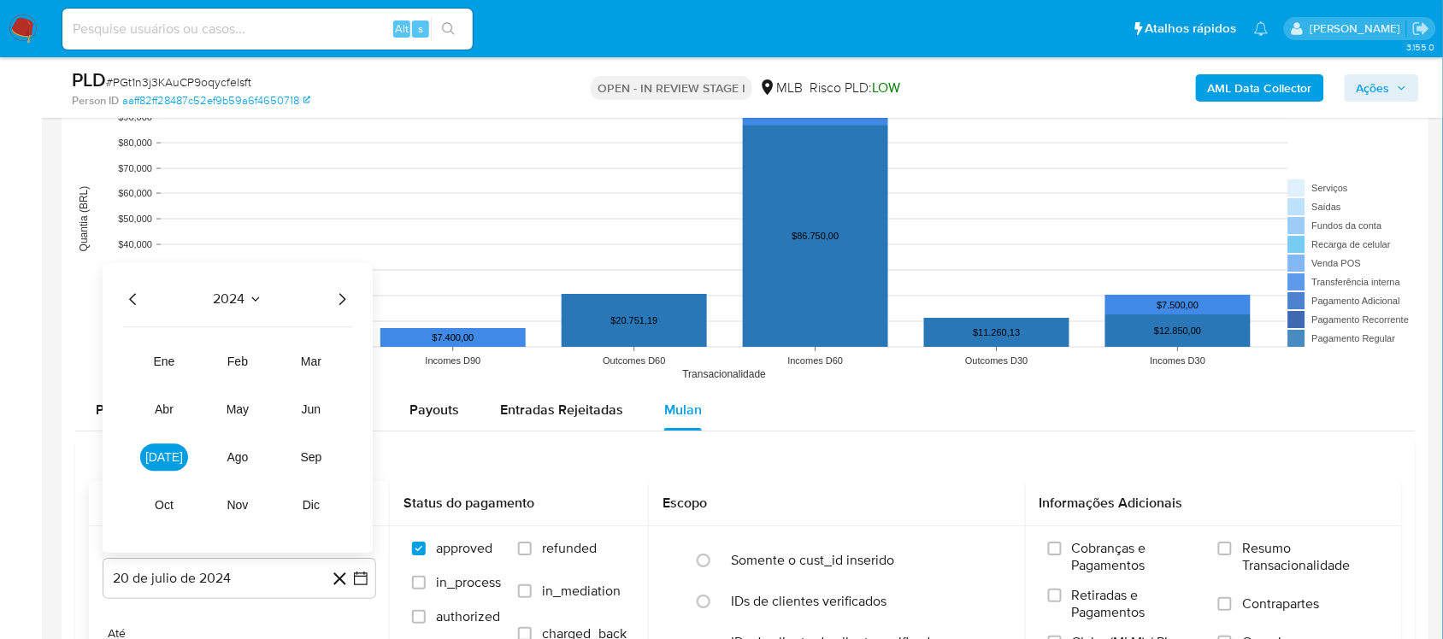
click at [343, 302] on icon "Año siguiente" at bounding box center [342, 299] width 21 height 21
click at [167, 456] on span "[DATE]" at bounding box center [164, 457] width 38 height 14
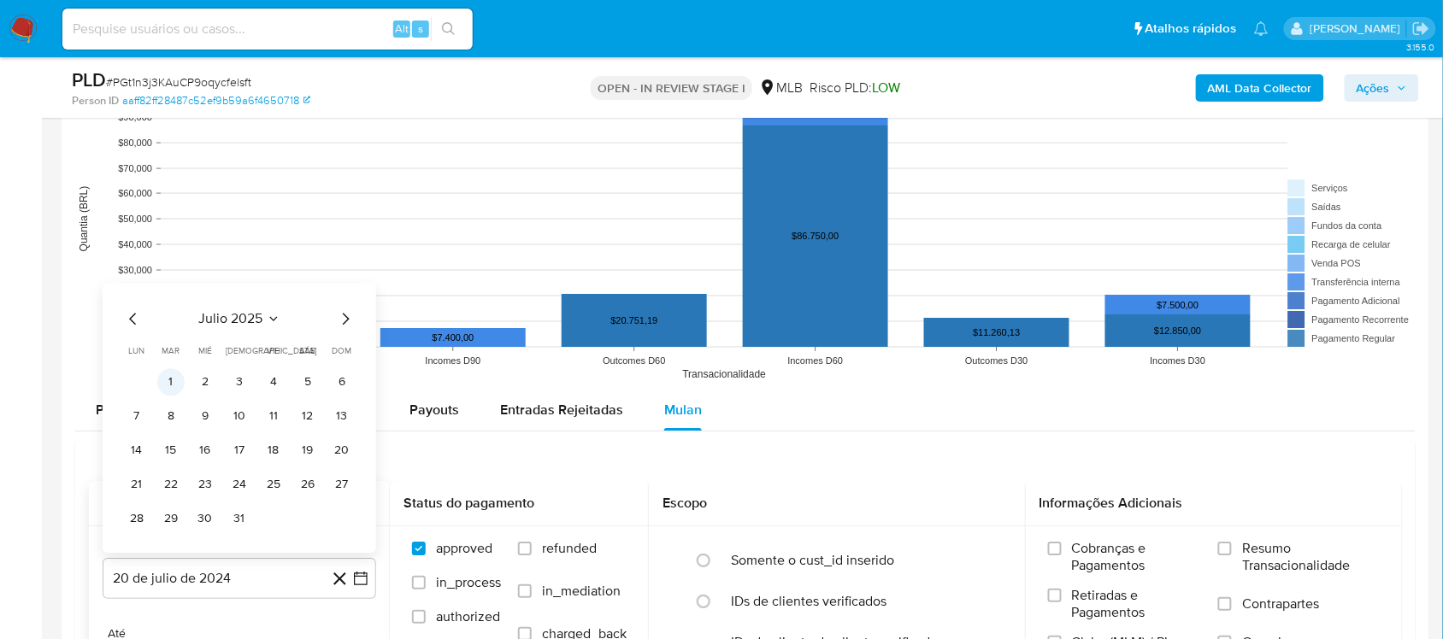
click at [178, 386] on button "1" at bounding box center [170, 381] width 27 height 27
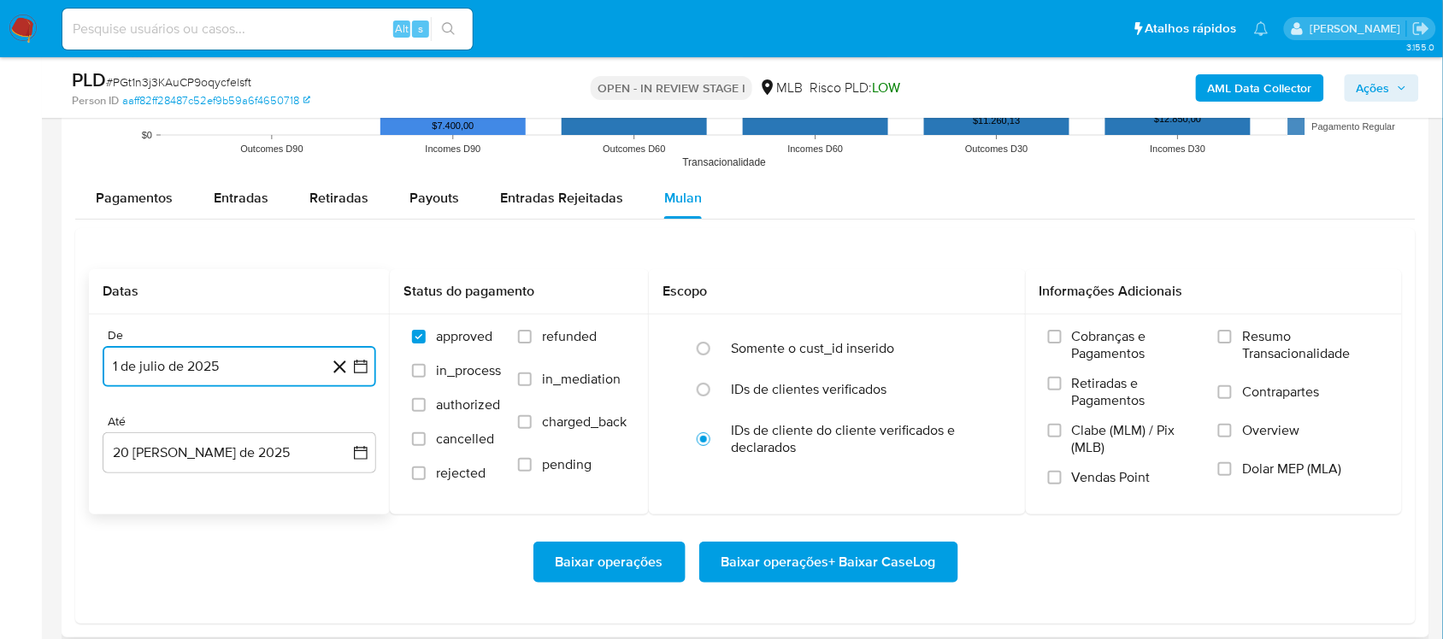
scroll to position [1816, 0]
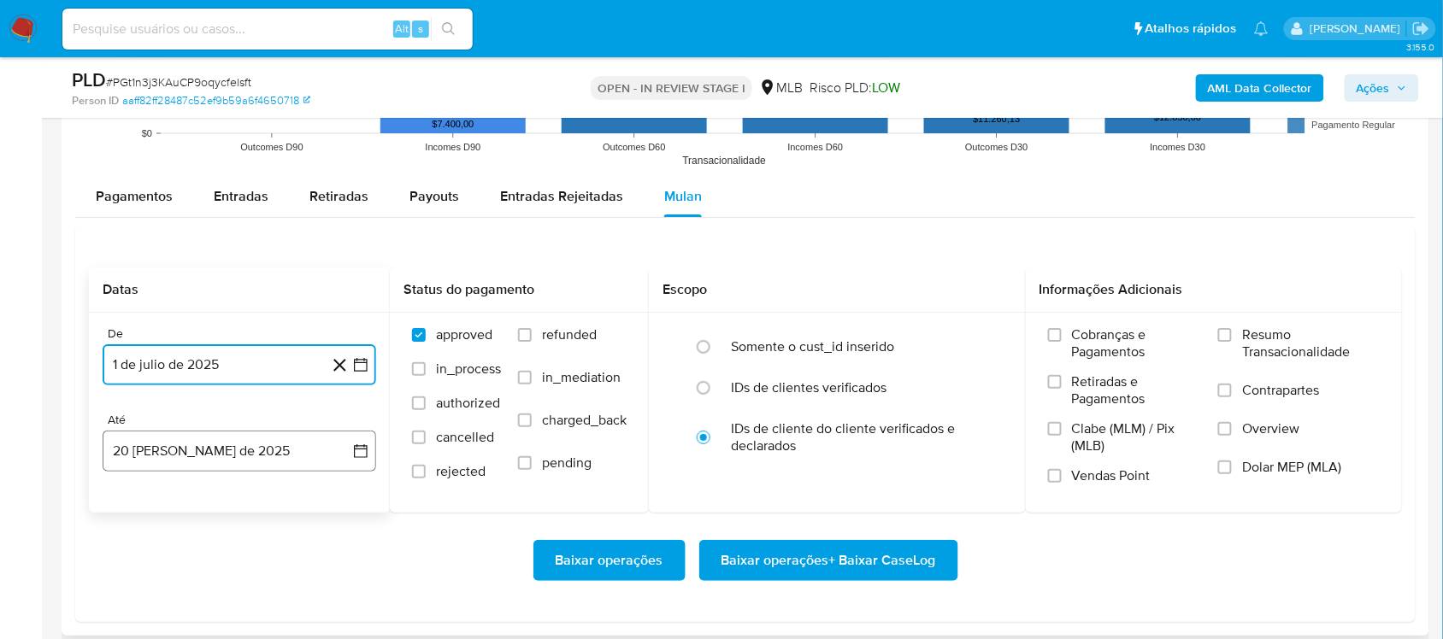
click at [362, 458] on icon "button" at bounding box center [361, 451] width 14 height 14
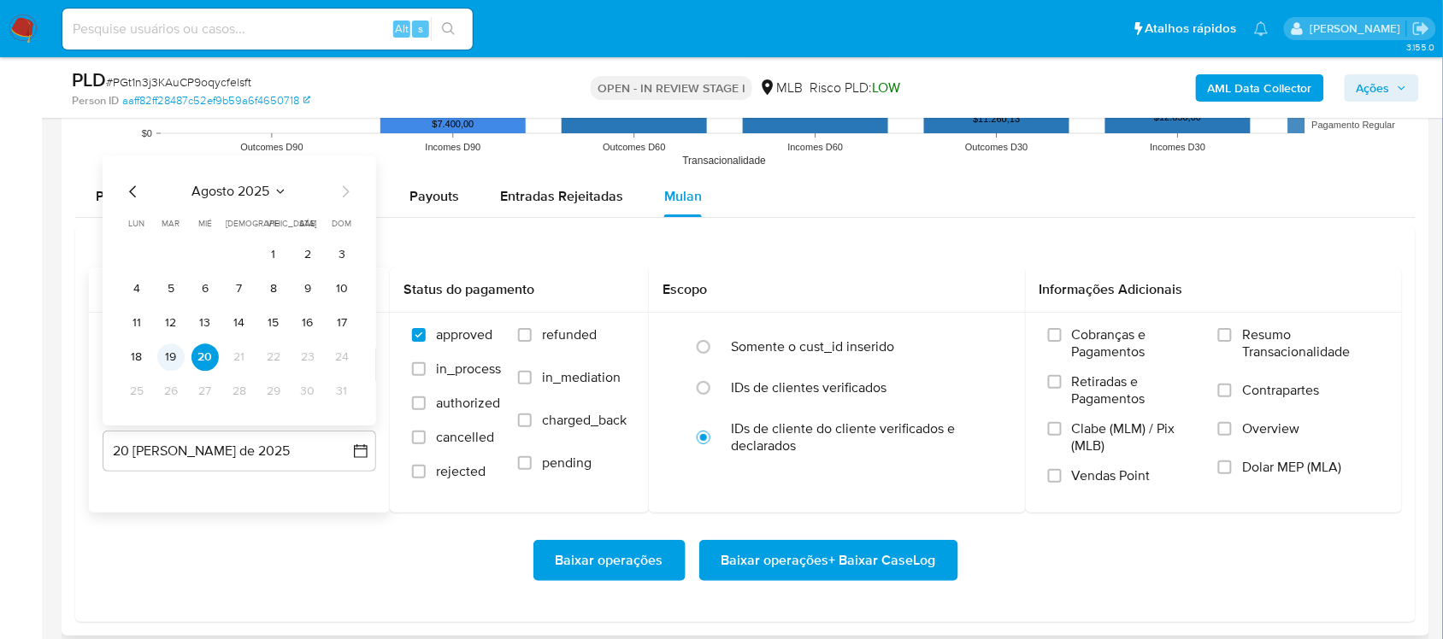
click at [168, 359] on button "19" at bounding box center [170, 357] width 27 height 27
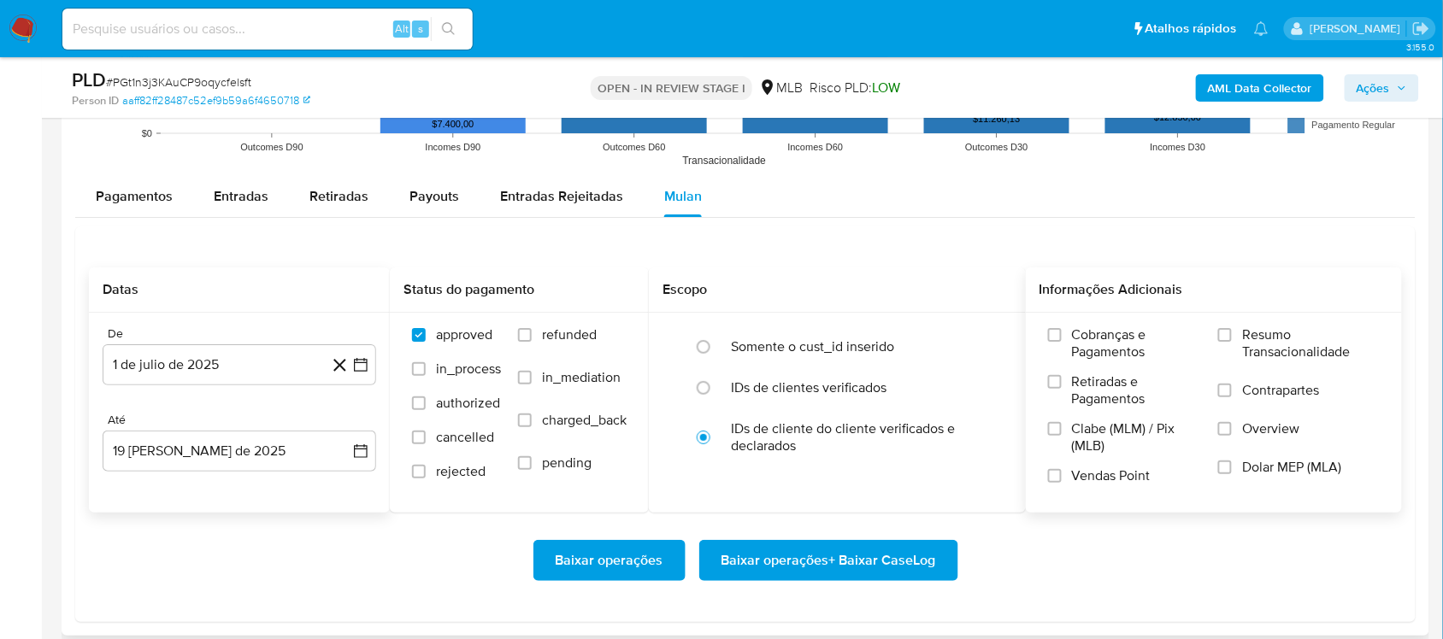
click at [1093, 339] on span "Resumo Transacionalidade" at bounding box center [1311, 344] width 138 height 34
click at [1093, 339] on input "Resumo Transacionalidade" at bounding box center [1225, 335] width 14 height 14
click at [838, 538] on span "Baixar operações + Baixar CaseLog" at bounding box center [828, 561] width 215 height 38
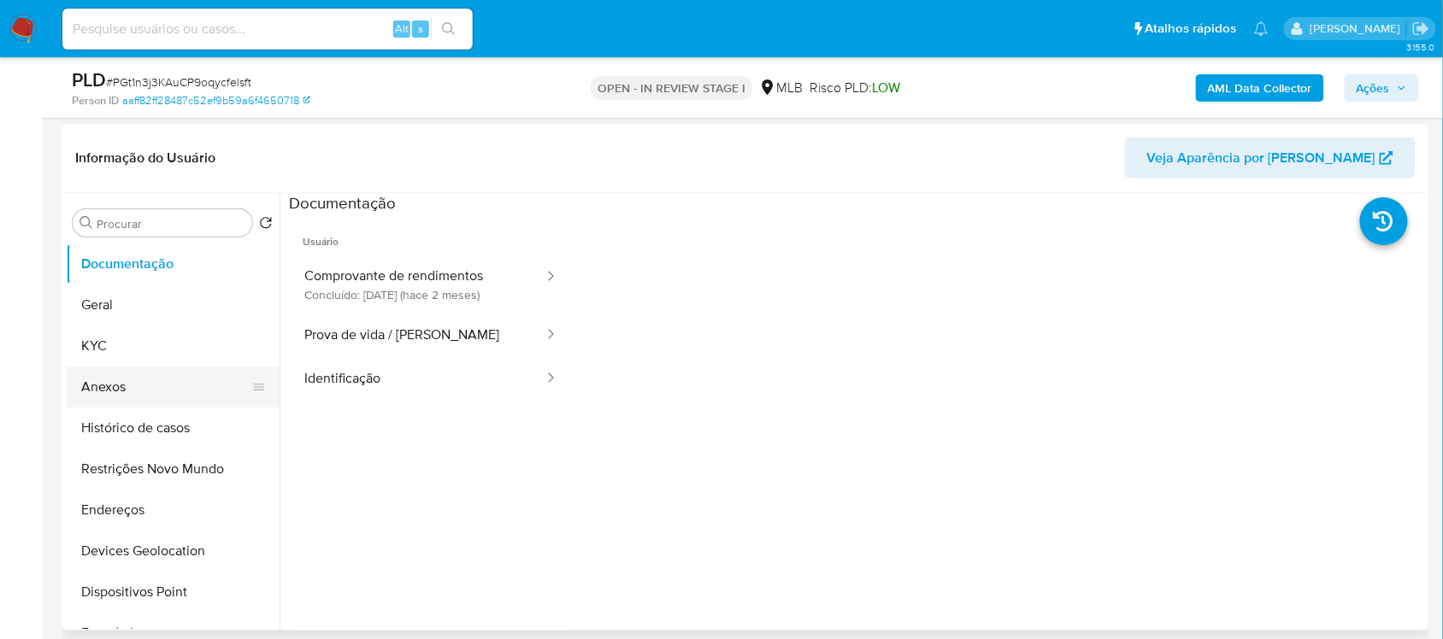
scroll to position [214, 0]
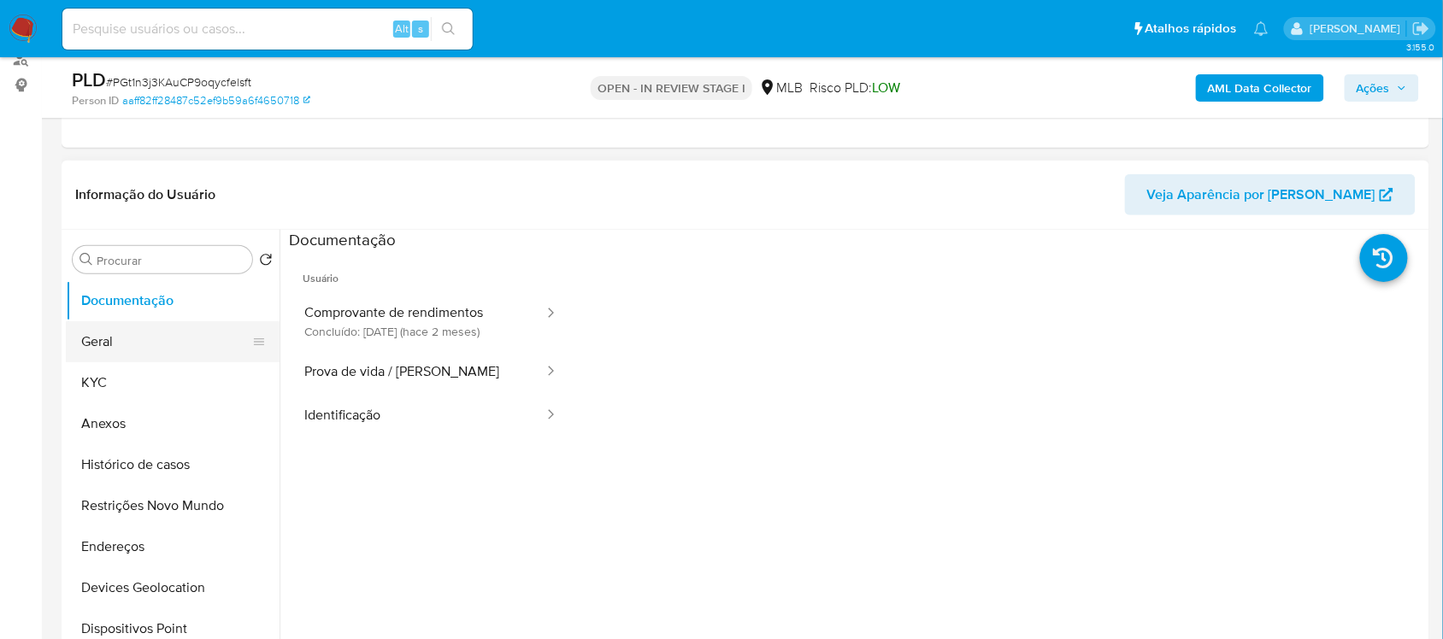
click at [155, 344] on button "Geral" at bounding box center [166, 341] width 200 height 41
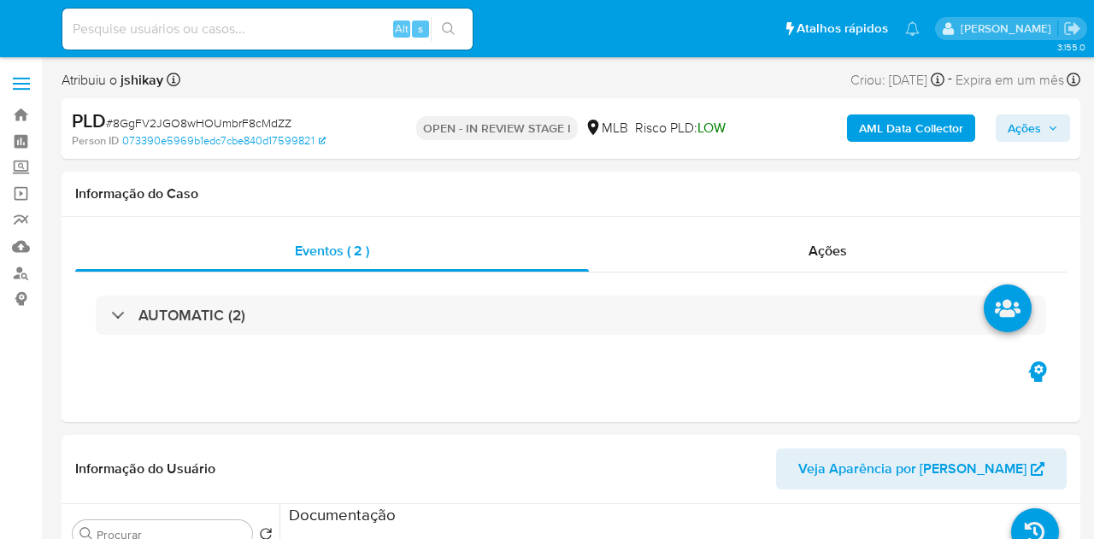
select select "10"
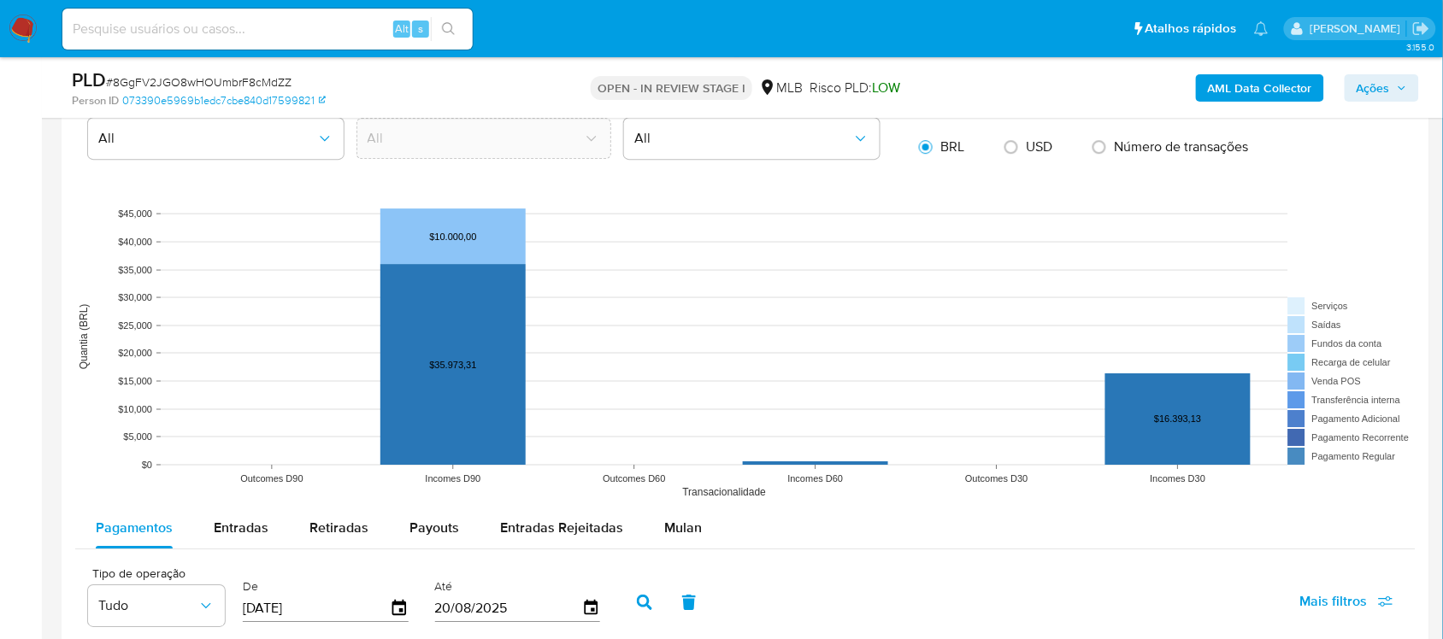
scroll to position [1709, 0]
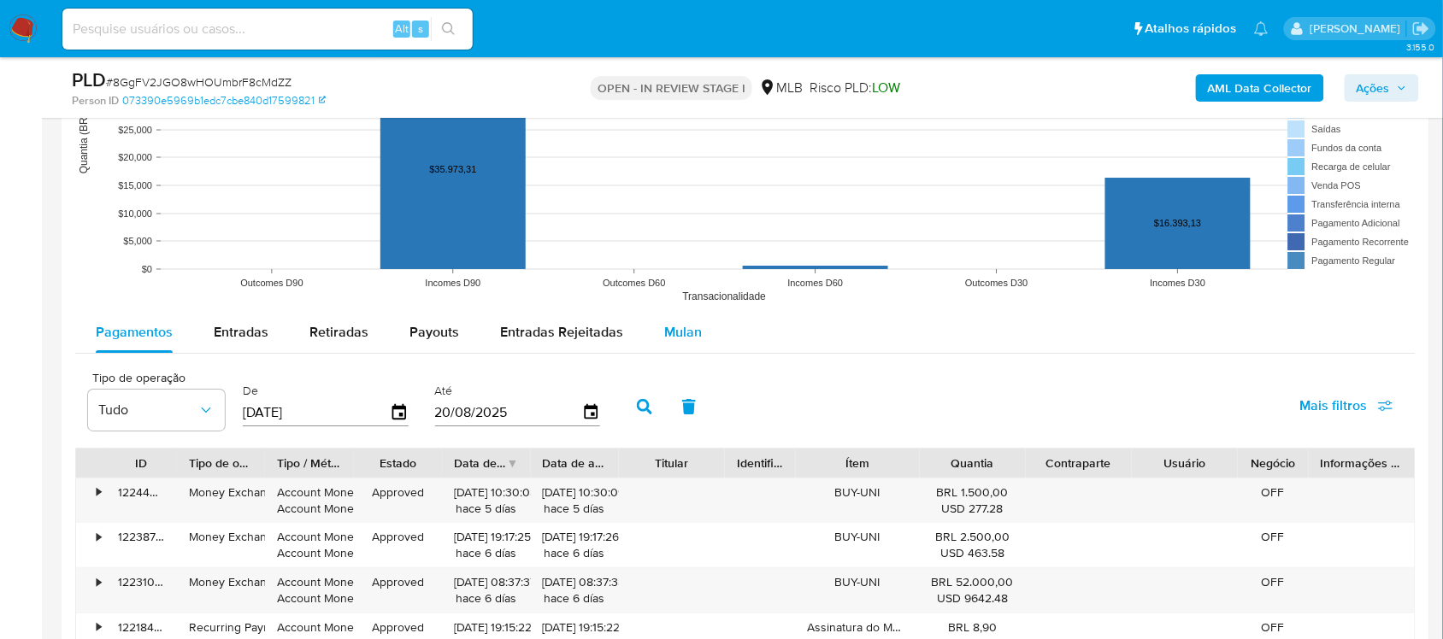
click at [646, 343] on button "Mulan" at bounding box center [683, 332] width 79 height 41
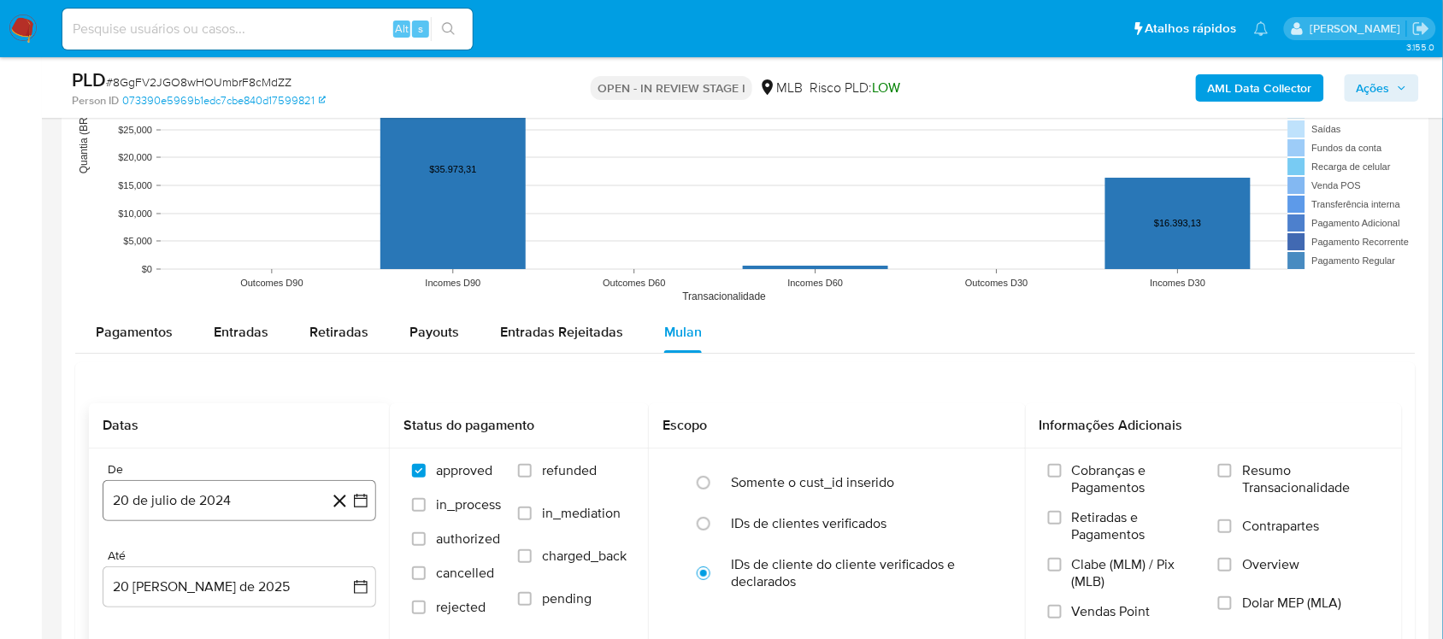
click at [360, 505] on icon "button" at bounding box center [360, 500] width 17 height 17
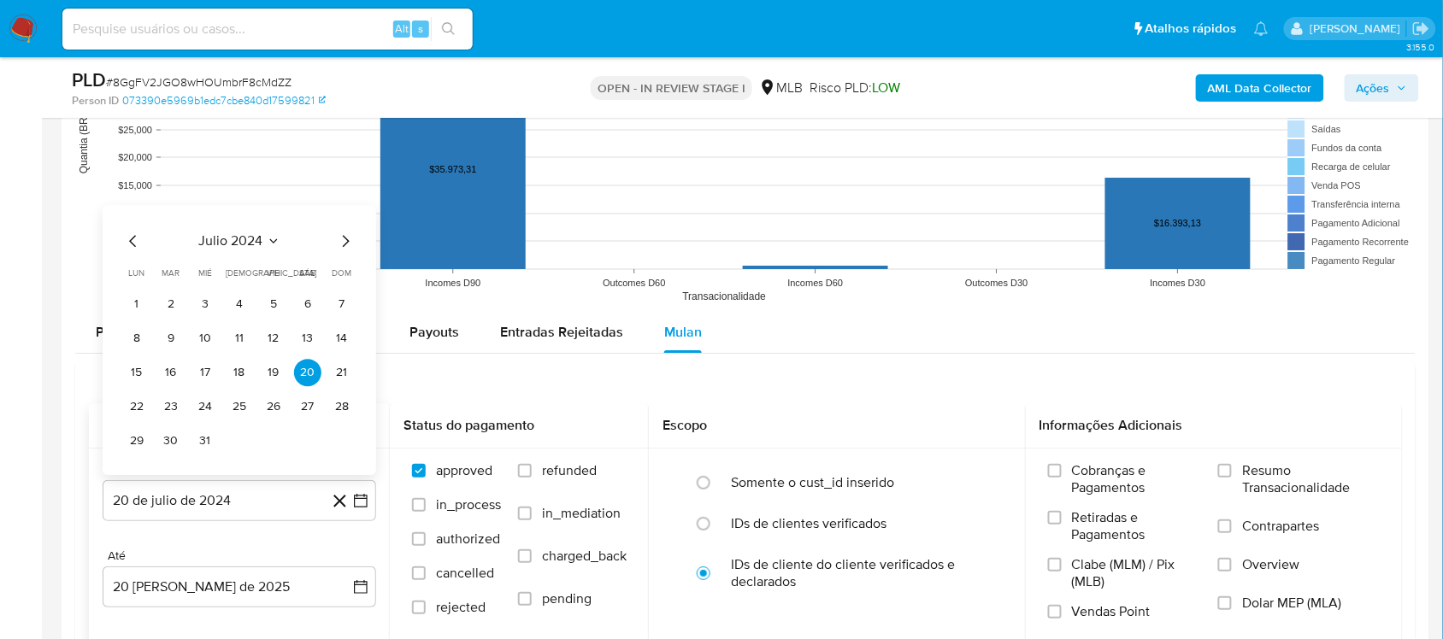
click at [223, 223] on div "julio 2024 julio 2024 lun lunes mar martes mié miércoles jue jueves vie viernes…" at bounding box center [240, 340] width 274 height 270
click at [232, 240] on span "julio 2024" at bounding box center [231, 240] width 64 height 17
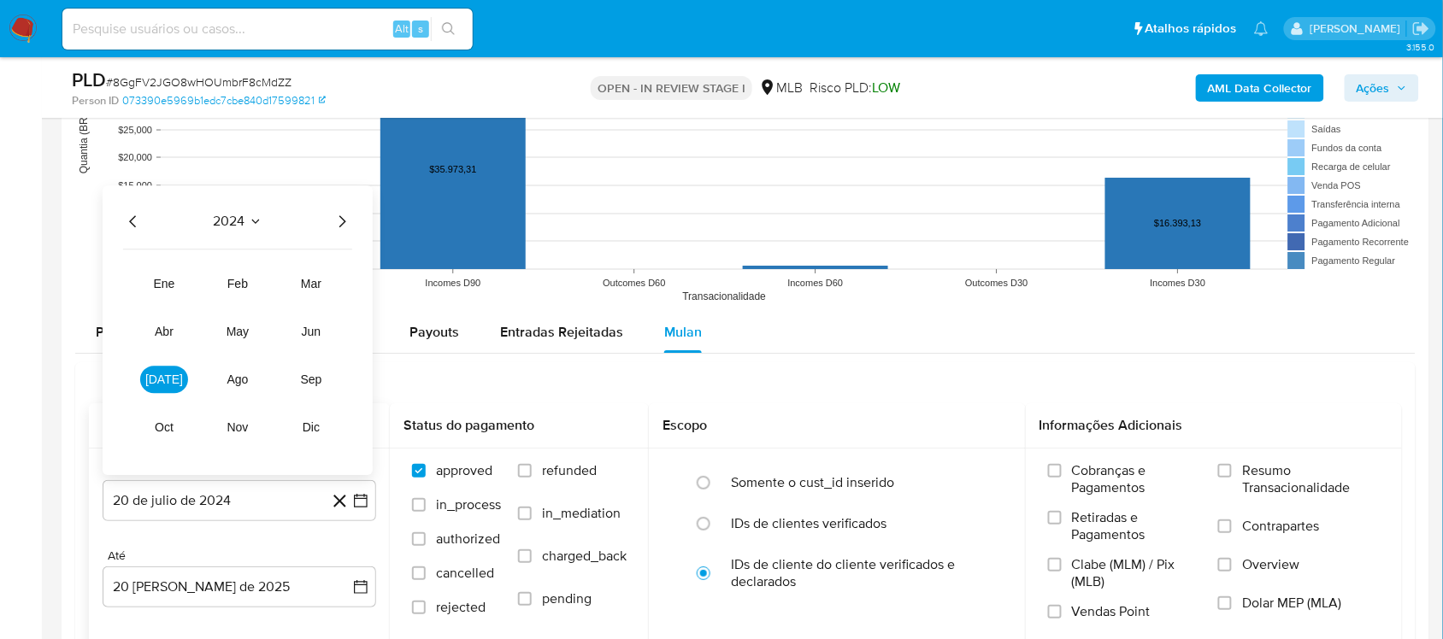
click at [339, 232] on icon "Año siguiente" at bounding box center [342, 221] width 21 height 21
click at [168, 374] on button "[DATE]" at bounding box center [164, 379] width 48 height 27
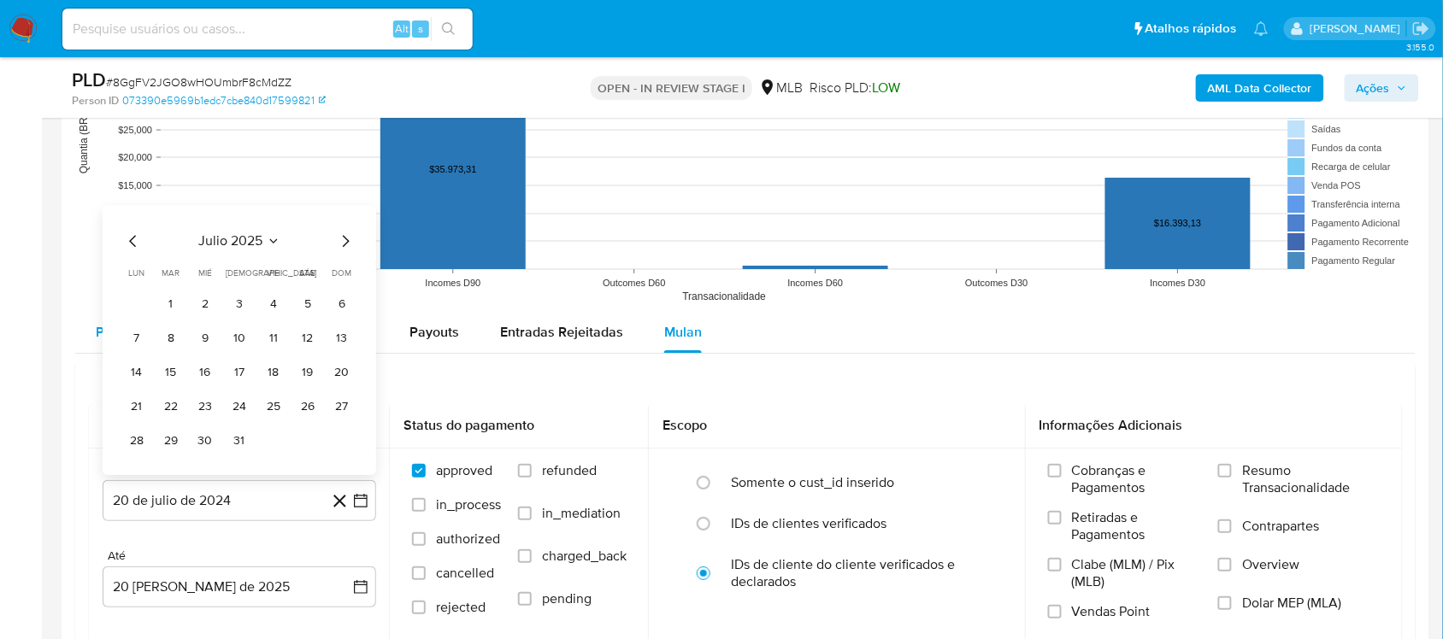
drag, startPoint x: 172, startPoint y: 312, endPoint x: 182, endPoint y: 318, distance: 11.9
click at [174, 312] on button "1" at bounding box center [170, 304] width 27 height 27
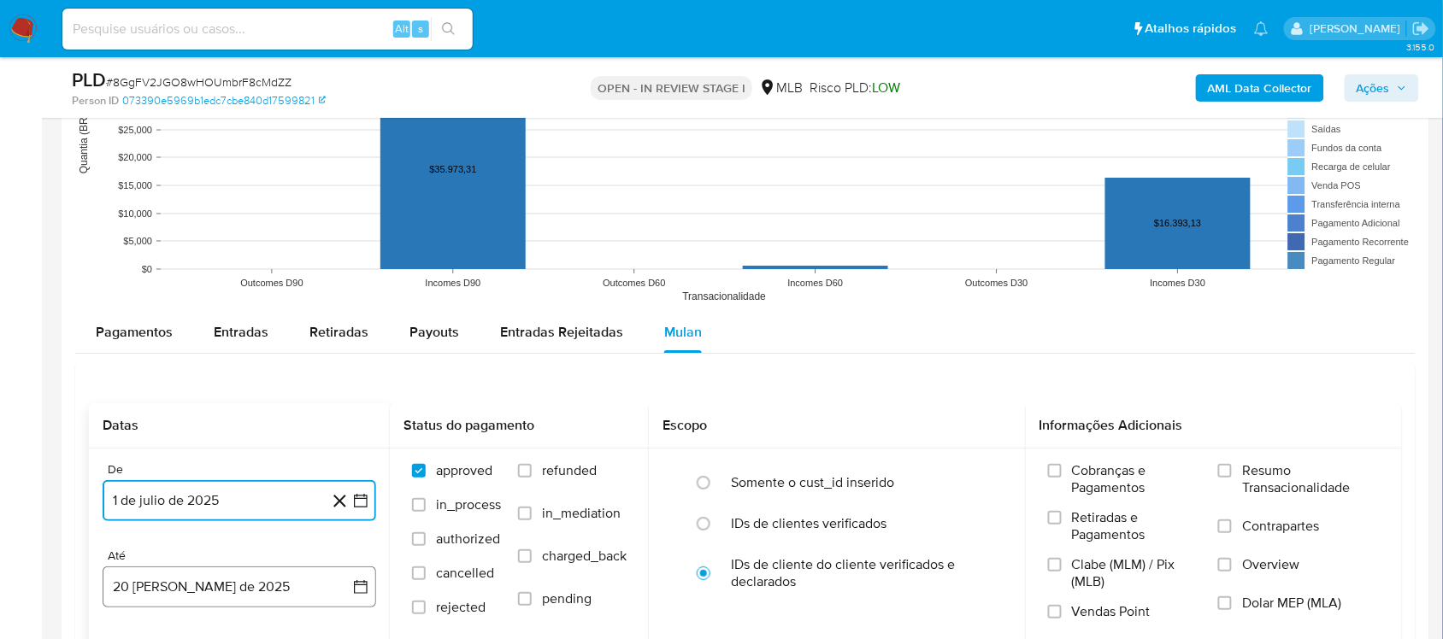
click at [357, 538] on icon "button" at bounding box center [360, 587] width 17 height 17
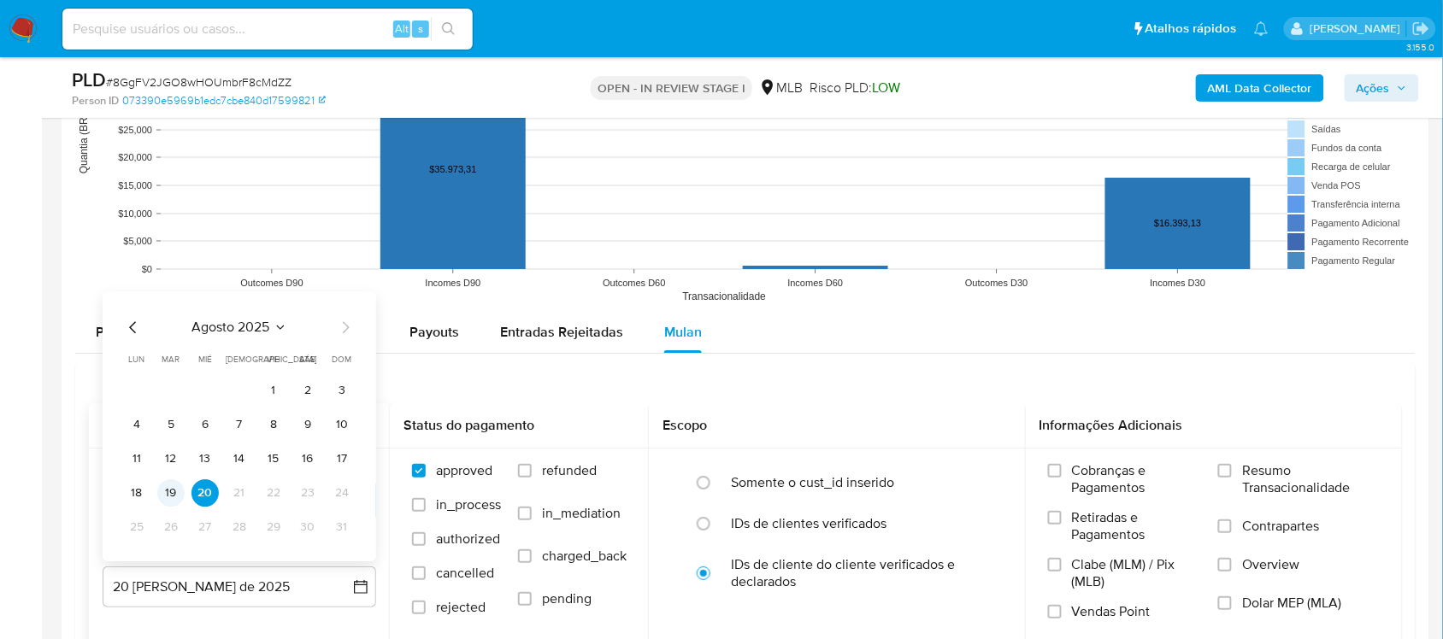
click at [160, 496] on button "19" at bounding box center [170, 493] width 27 height 27
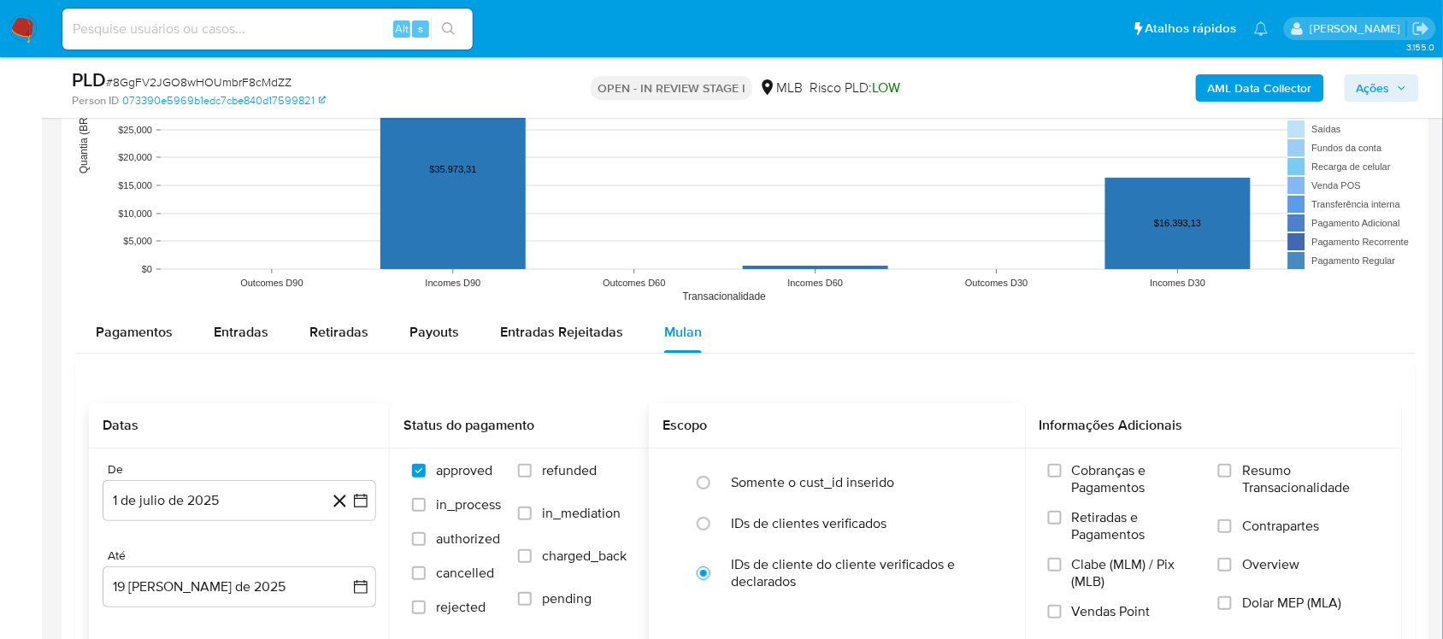
drag, startPoint x: 1265, startPoint y: 473, endPoint x: 971, endPoint y: 458, distance: 294.4
click at [1093, 474] on span "Resumo Transacionalidade" at bounding box center [1311, 479] width 138 height 34
click at [1093, 474] on input "Resumo Transacionalidade" at bounding box center [1225, 471] width 14 height 14
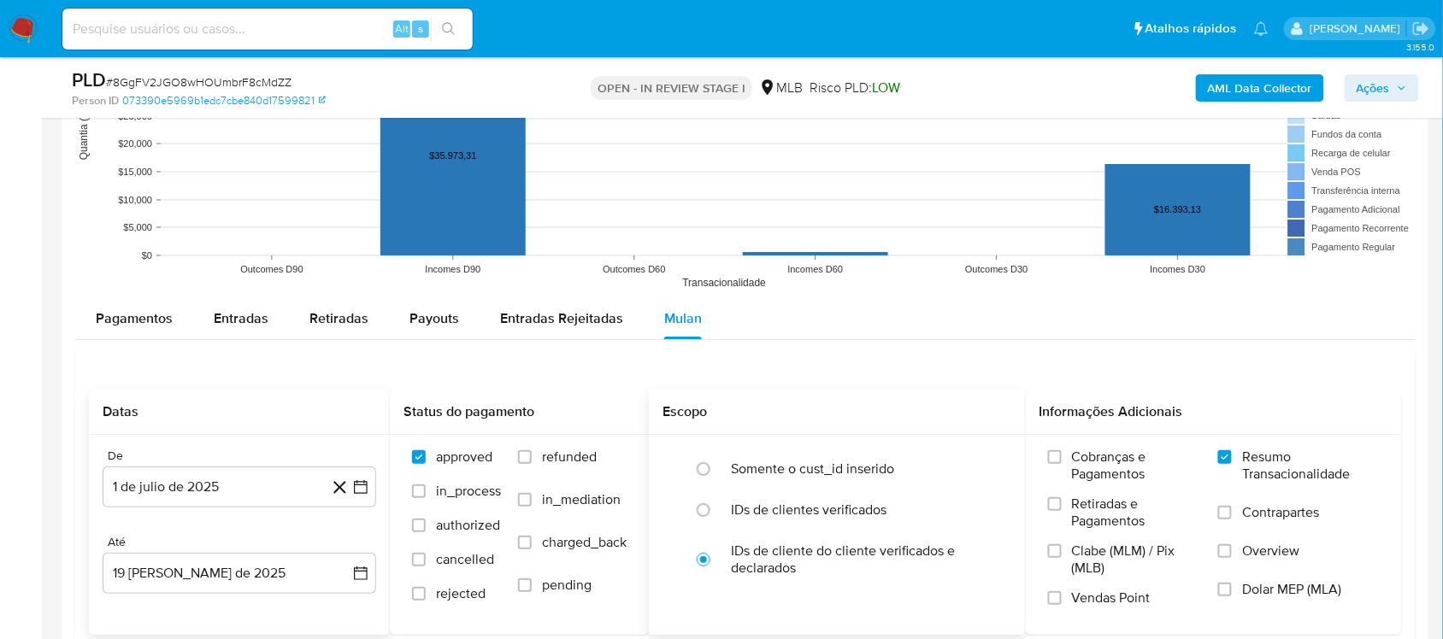
scroll to position [1923, 0]
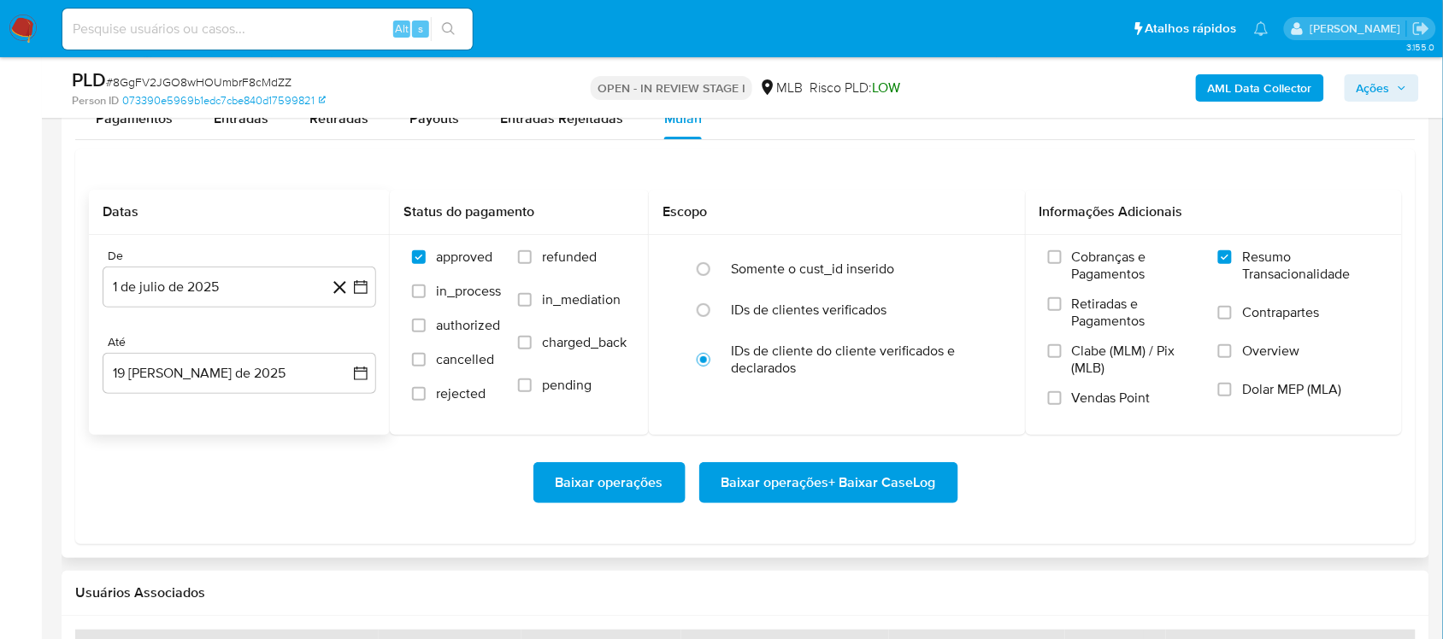
click at [761, 502] on span "Baixar operações + Baixar CaseLog" at bounding box center [828, 483] width 215 height 38
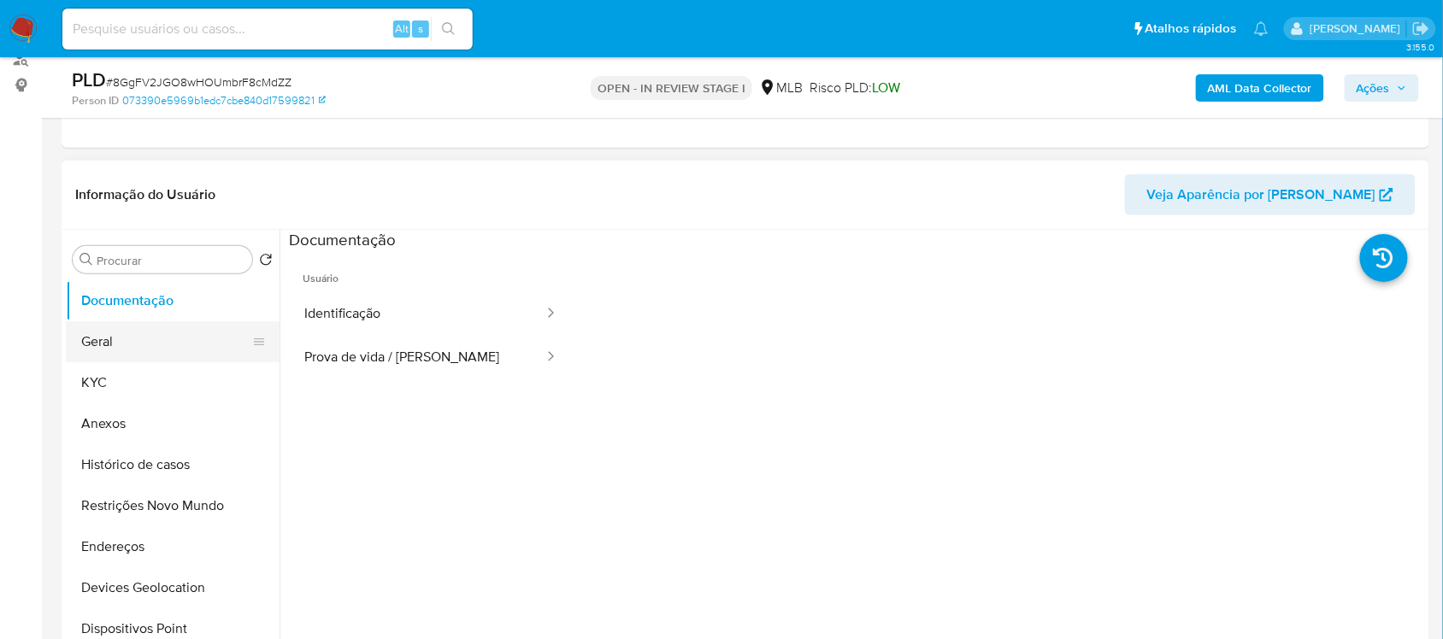
click at [130, 338] on button "Geral" at bounding box center [166, 341] width 200 height 41
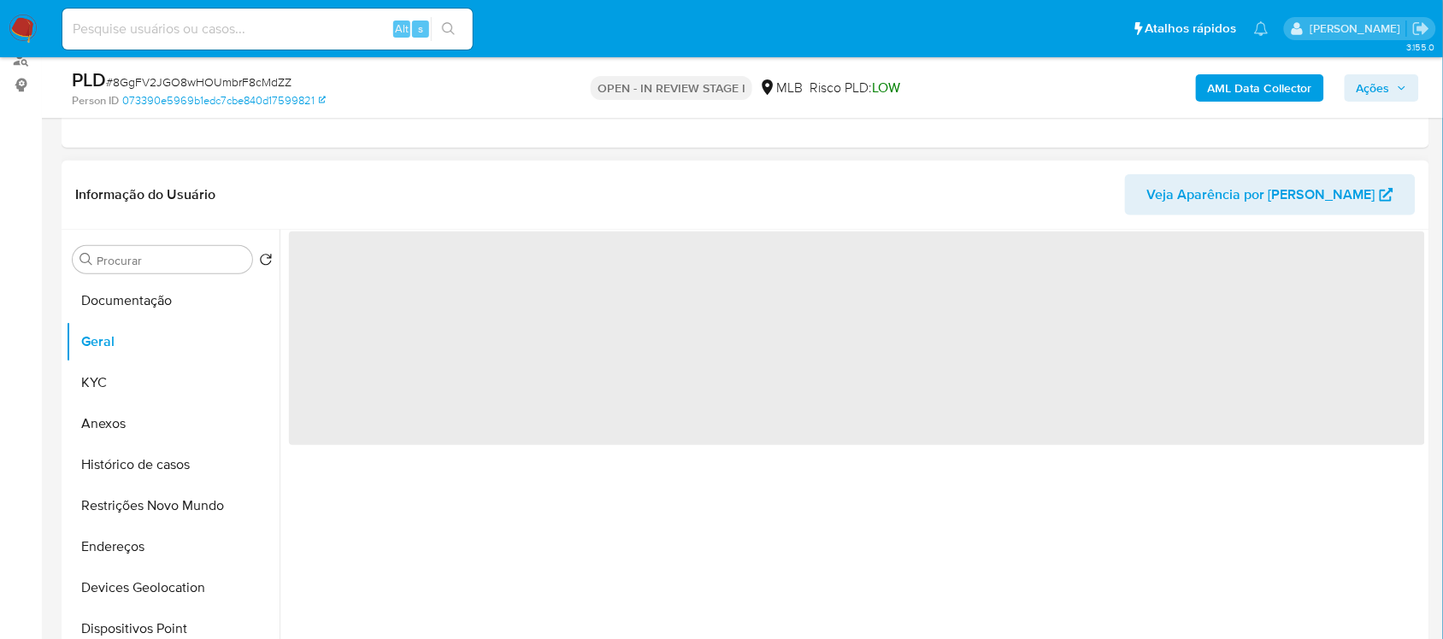
scroll to position [321, 0]
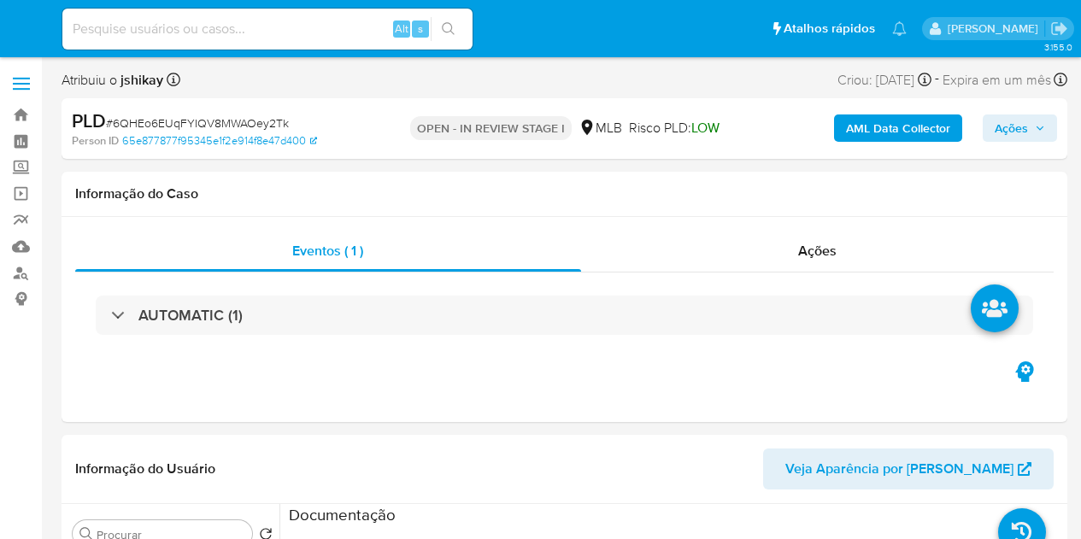
select select "10"
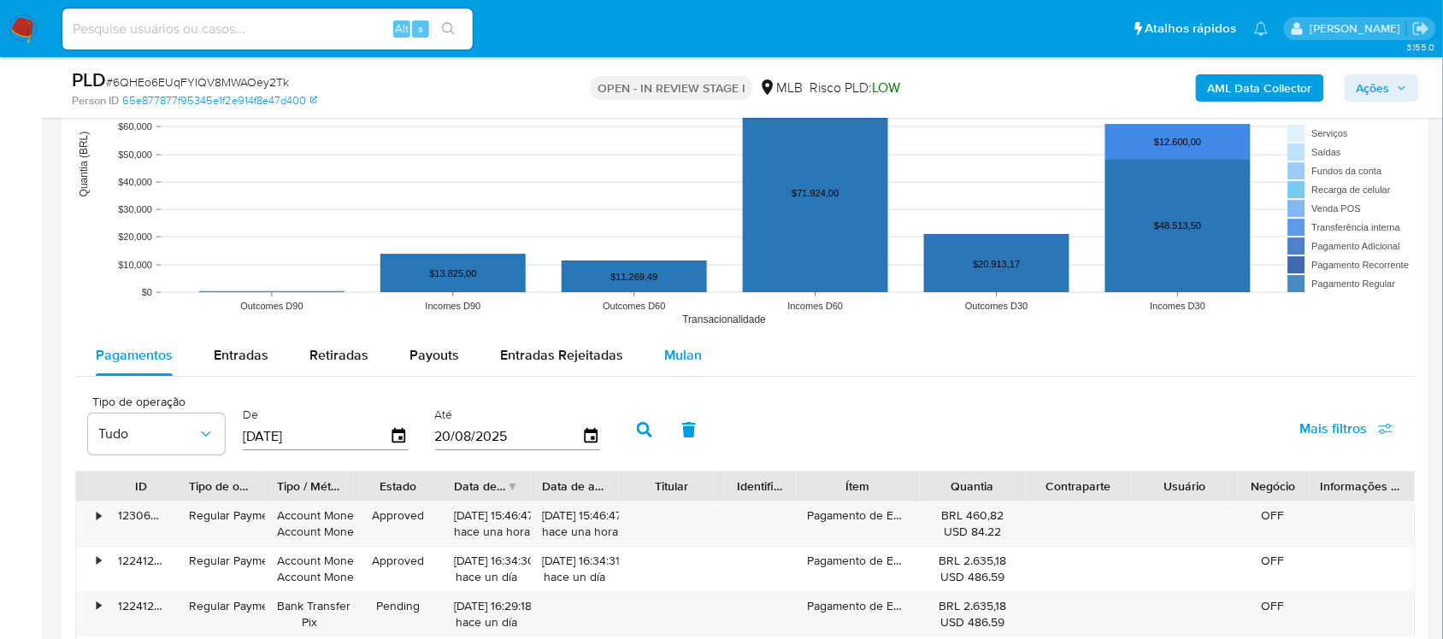
scroll to position [1603, 0]
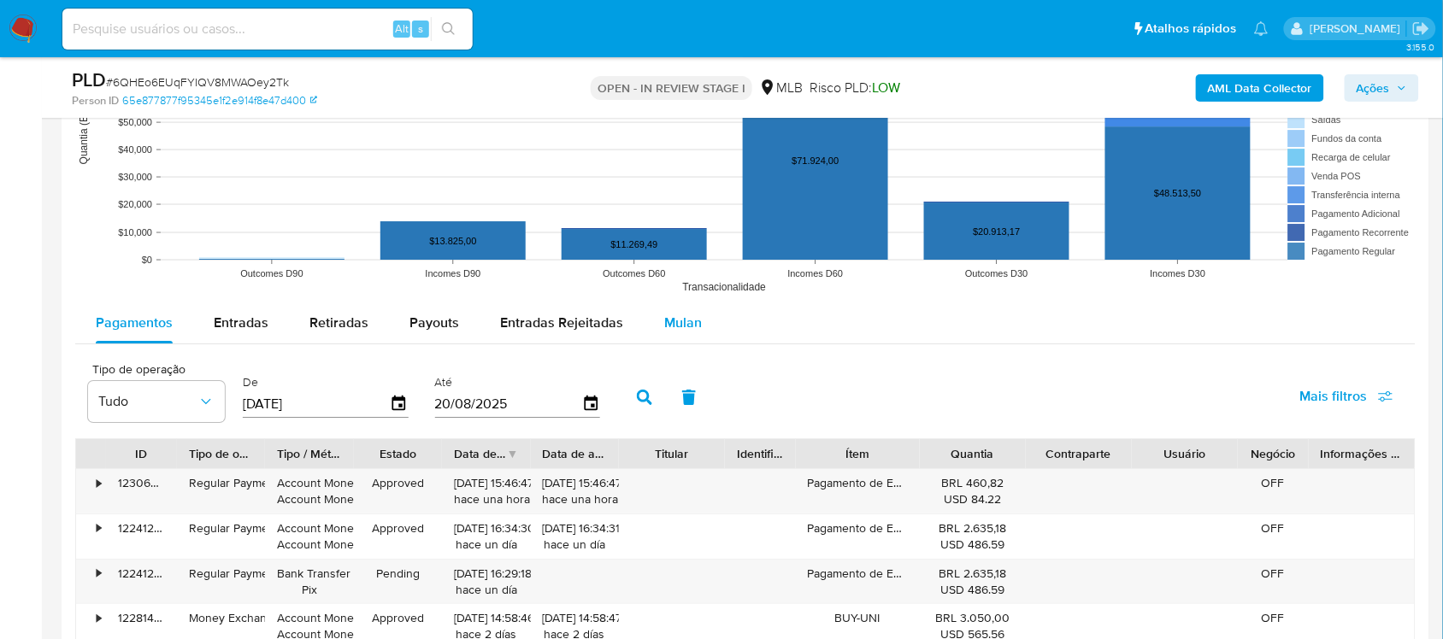
click at [678, 304] on div "Mulan" at bounding box center [683, 323] width 38 height 41
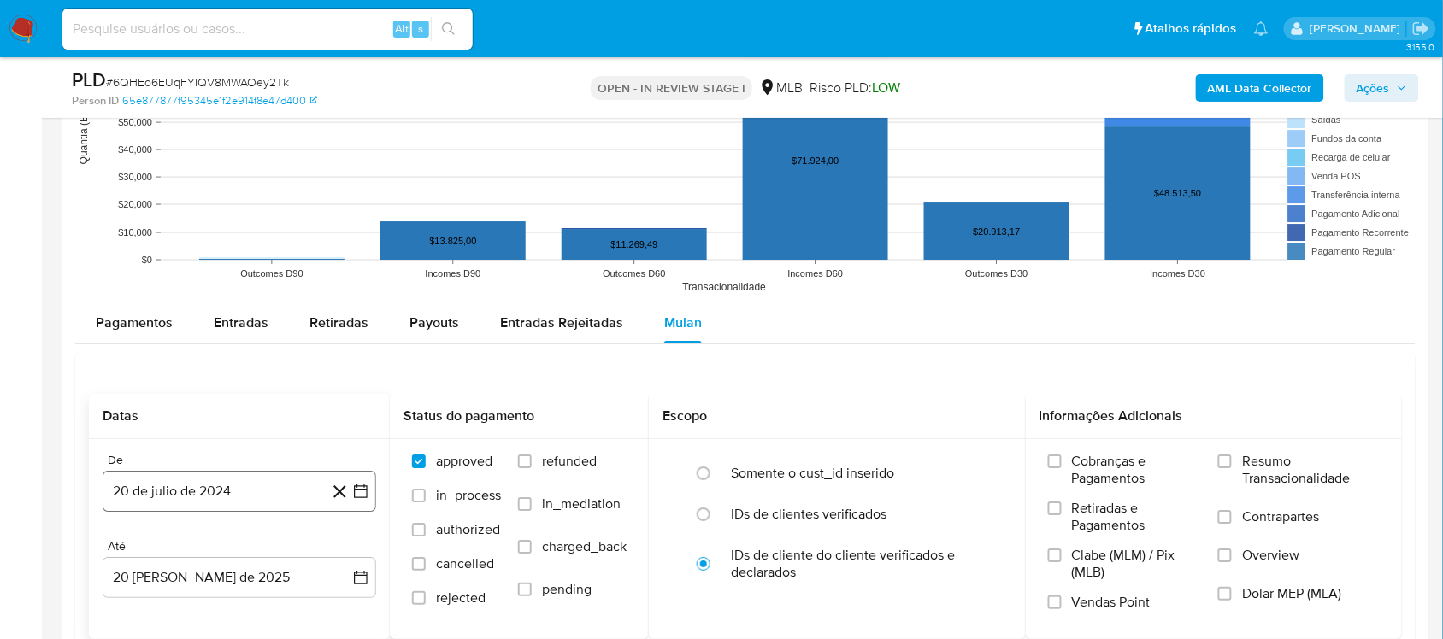
click at [365, 500] on icon "button" at bounding box center [360, 491] width 17 height 17
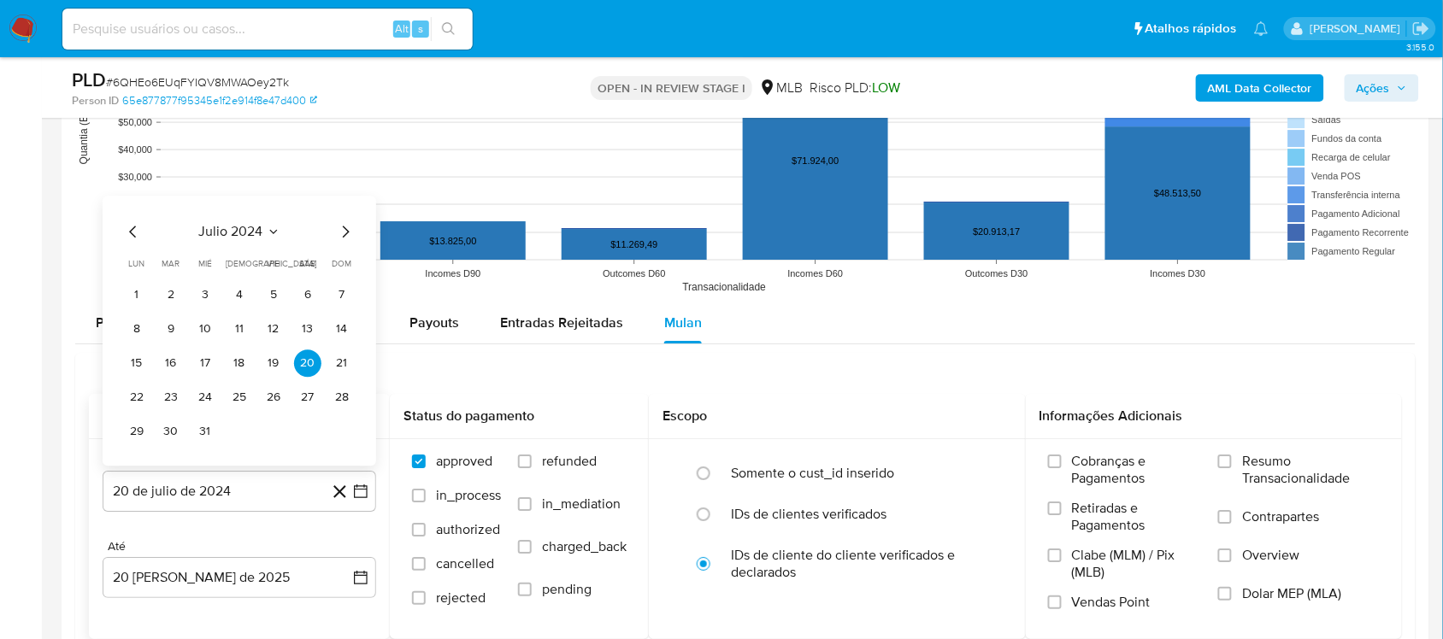
click at [237, 229] on span "julio 2024" at bounding box center [231, 231] width 64 height 17
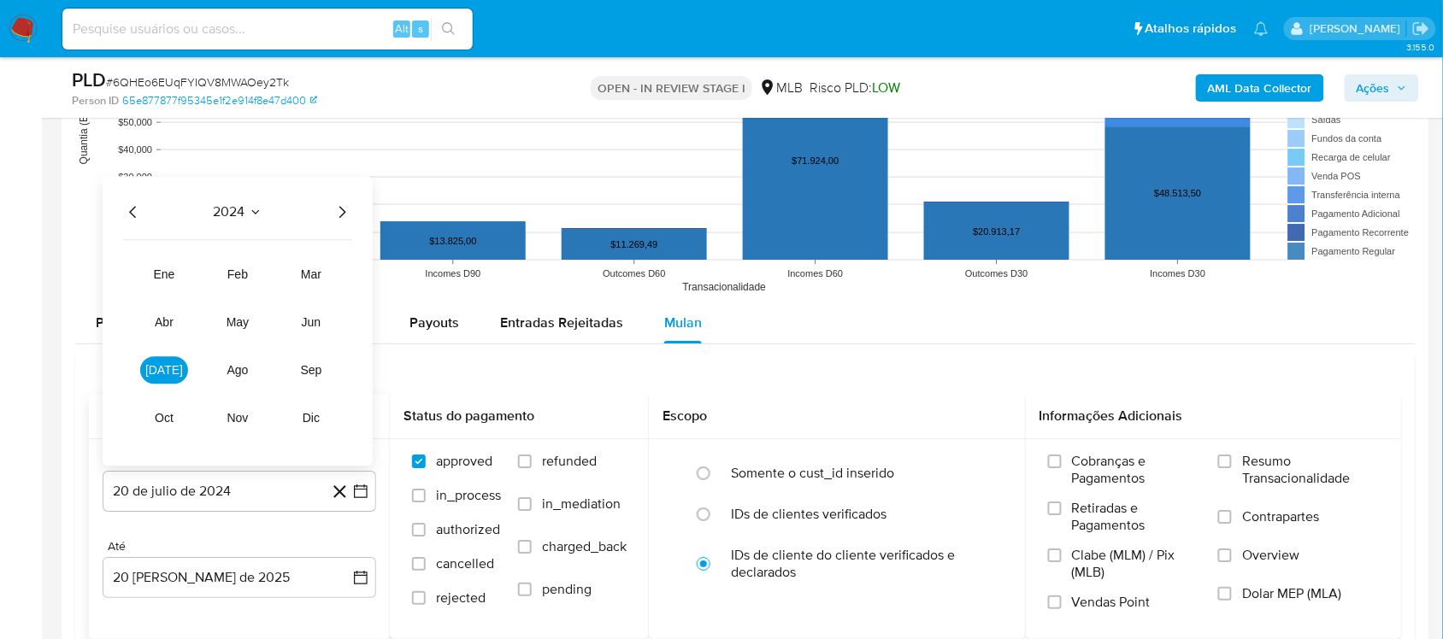
click at [335, 214] on icon "Año siguiente" at bounding box center [342, 212] width 21 height 21
click at [169, 361] on button "[DATE]" at bounding box center [164, 369] width 48 height 27
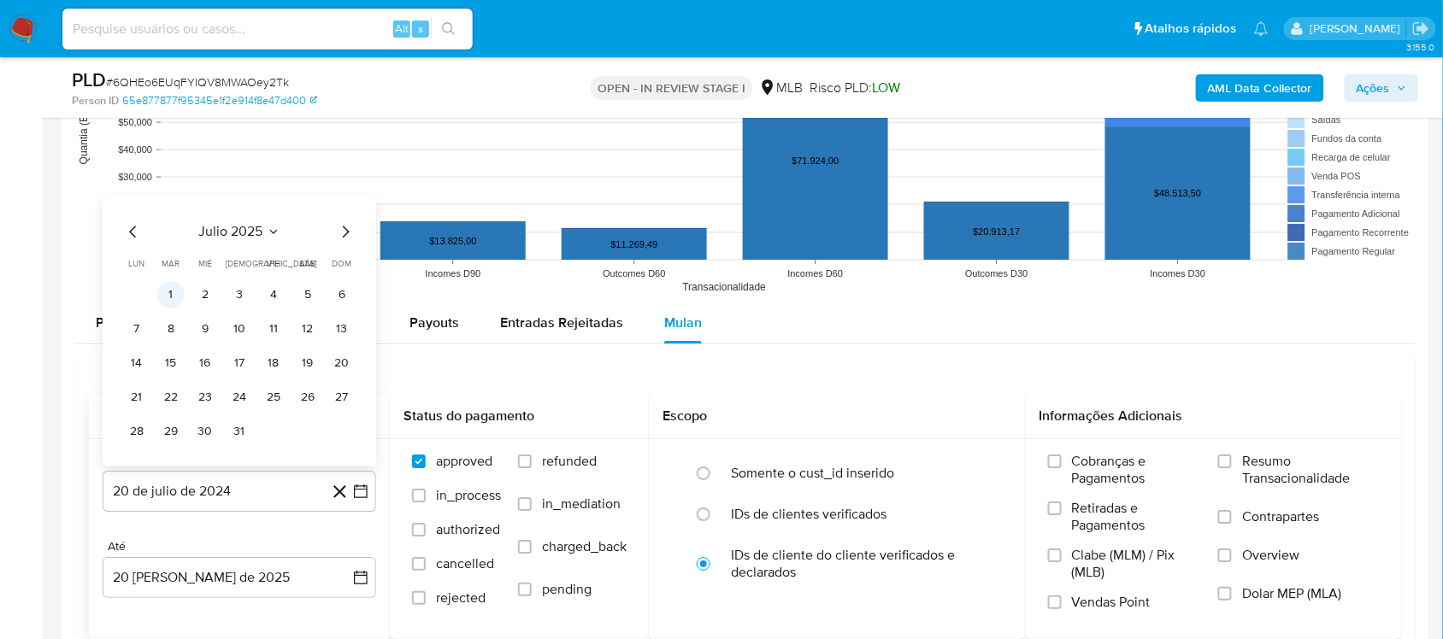
click at [174, 297] on button "1" at bounding box center [170, 294] width 27 height 27
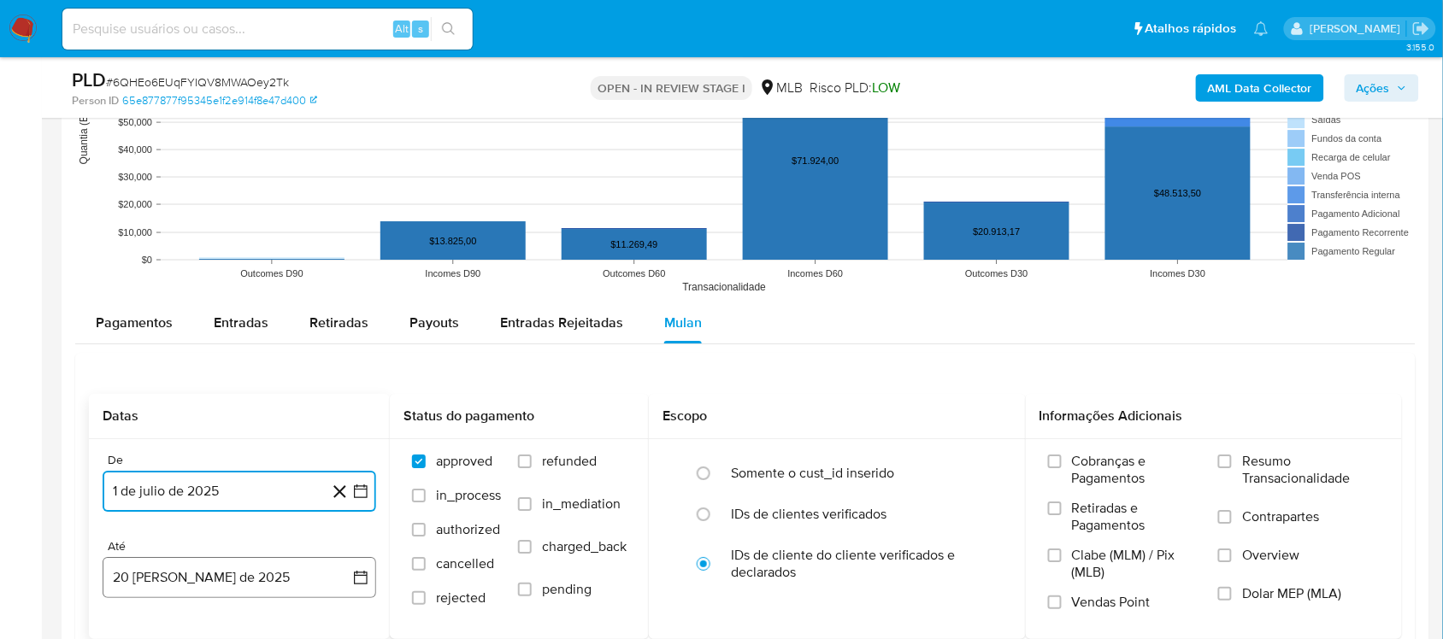
click at [359, 538] on button "20 [PERSON_NAME] de 2025" at bounding box center [240, 577] width 274 height 41
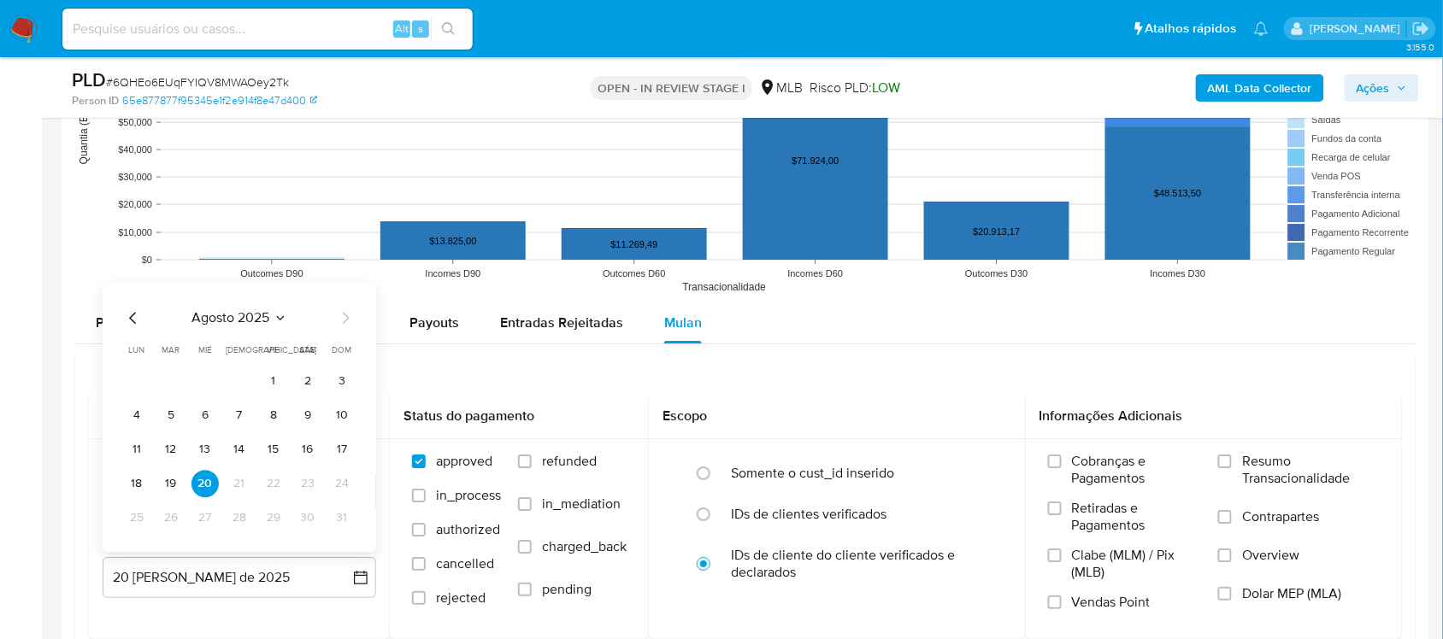
click at [167, 487] on button "19" at bounding box center [170, 483] width 27 height 27
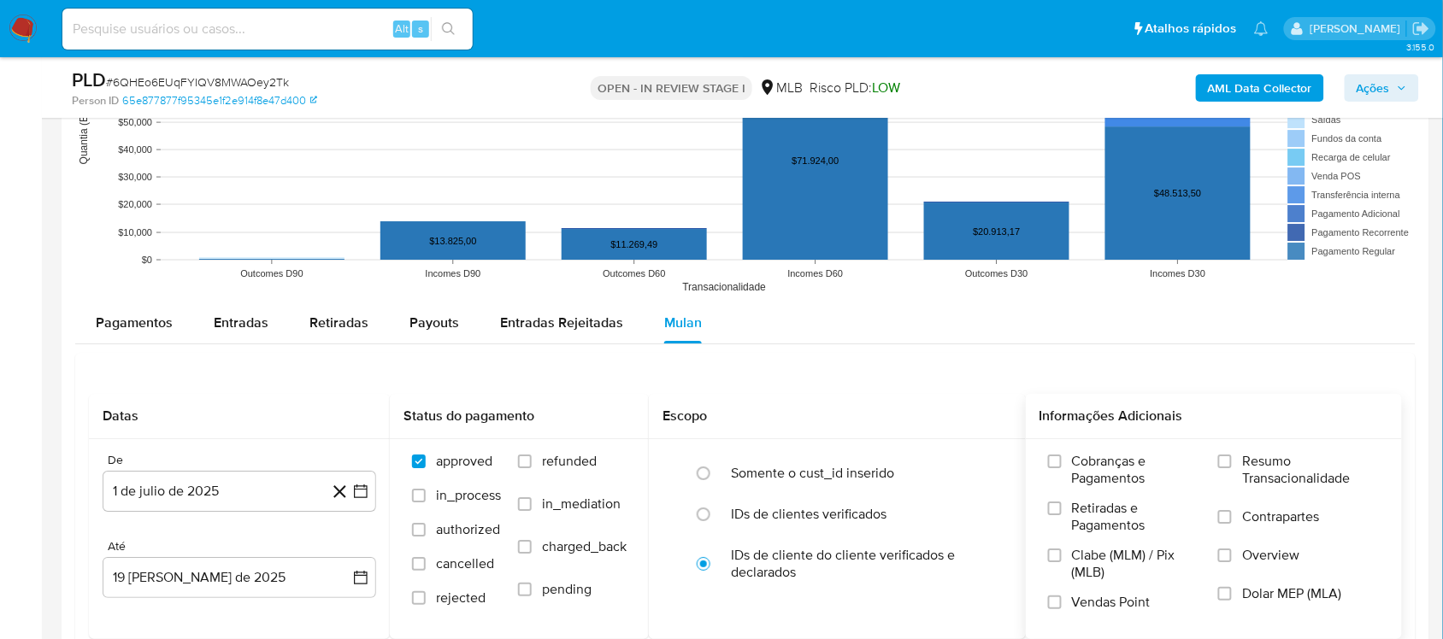
drag, startPoint x: 1269, startPoint y: 467, endPoint x: 1182, endPoint y: 437, distance: 92.2
click at [1080, 467] on span "Resumo Transacionalidade" at bounding box center [1311, 470] width 138 height 34
click at [1080, 467] on input "Resumo Transacionalidade" at bounding box center [1225, 462] width 14 height 14
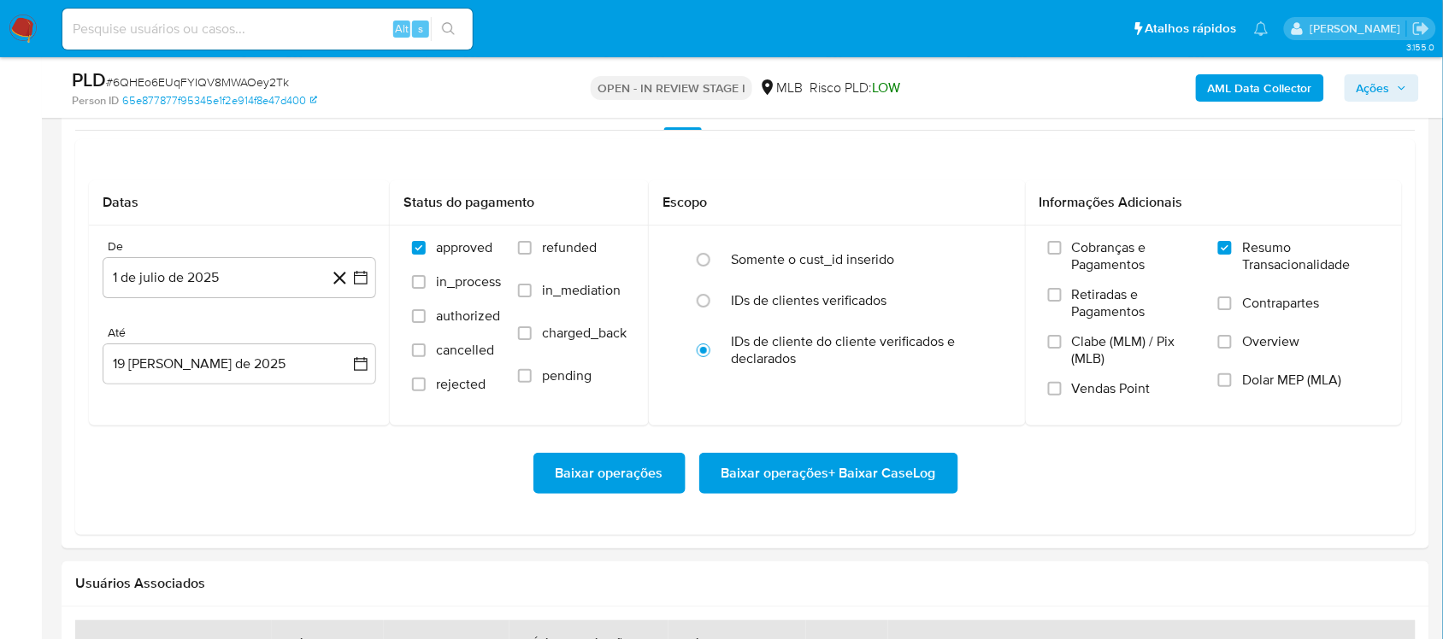
click at [827, 475] on span "Baixar operações + Baixar CaseLog" at bounding box center [828, 474] width 215 height 38
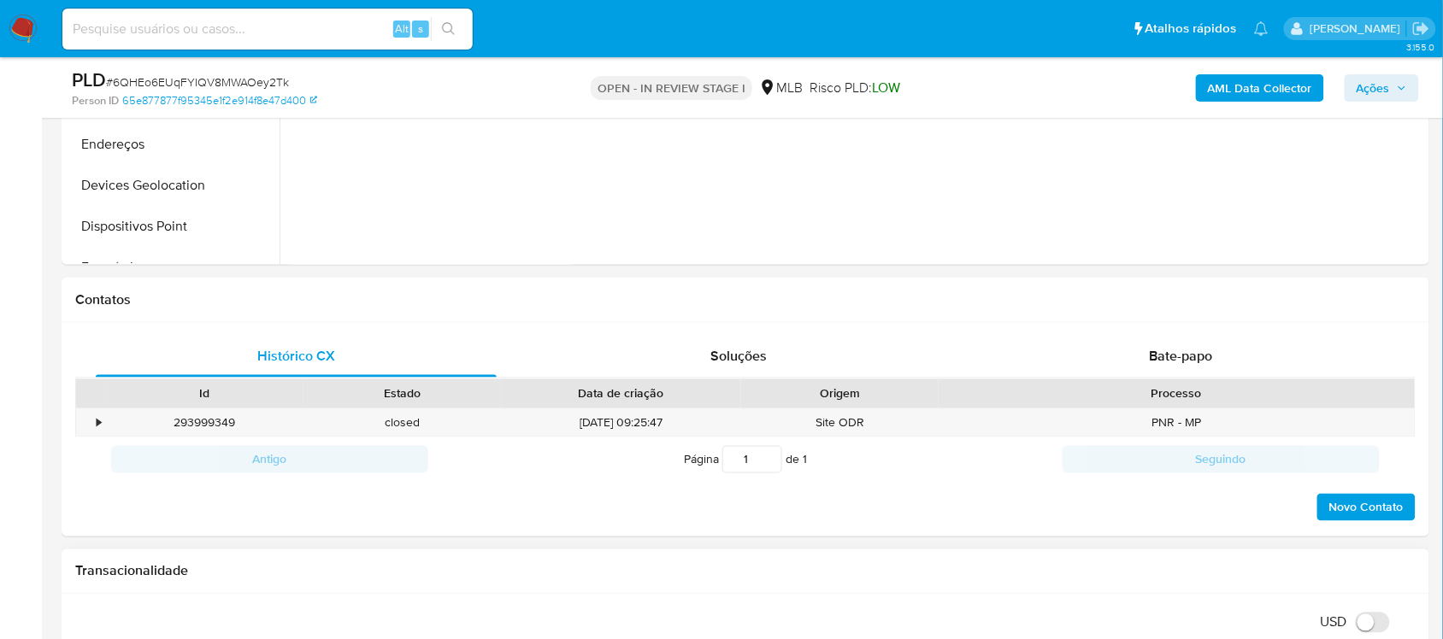
scroll to position [321, 0]
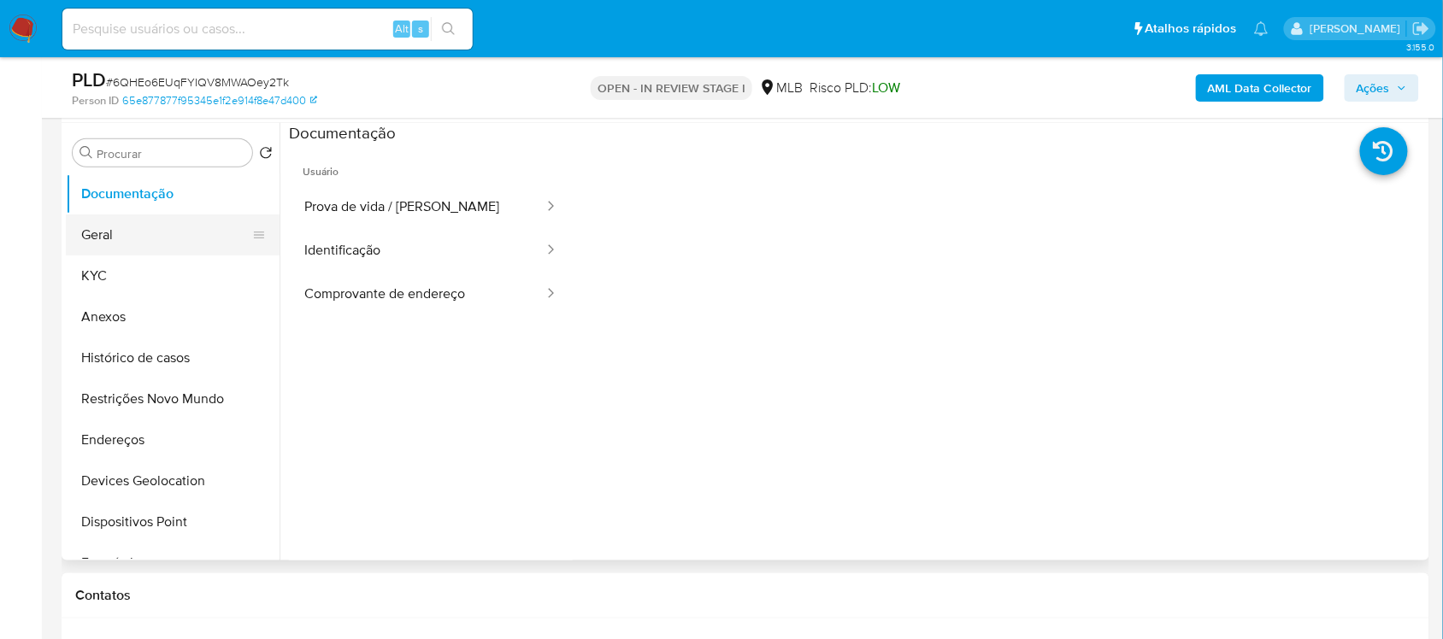
click at [103, 236] on button "Geral" at bounding box center [166, 235] width 200 height 41
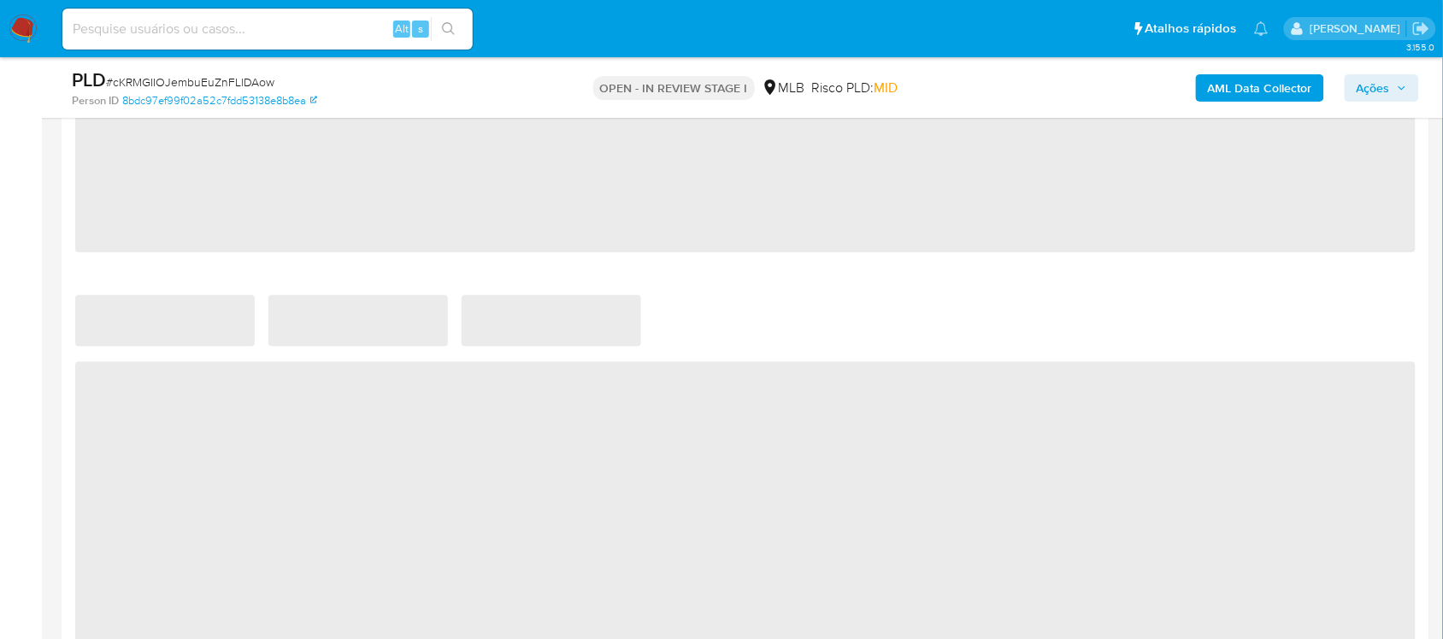
scroll to position [1476, 0]
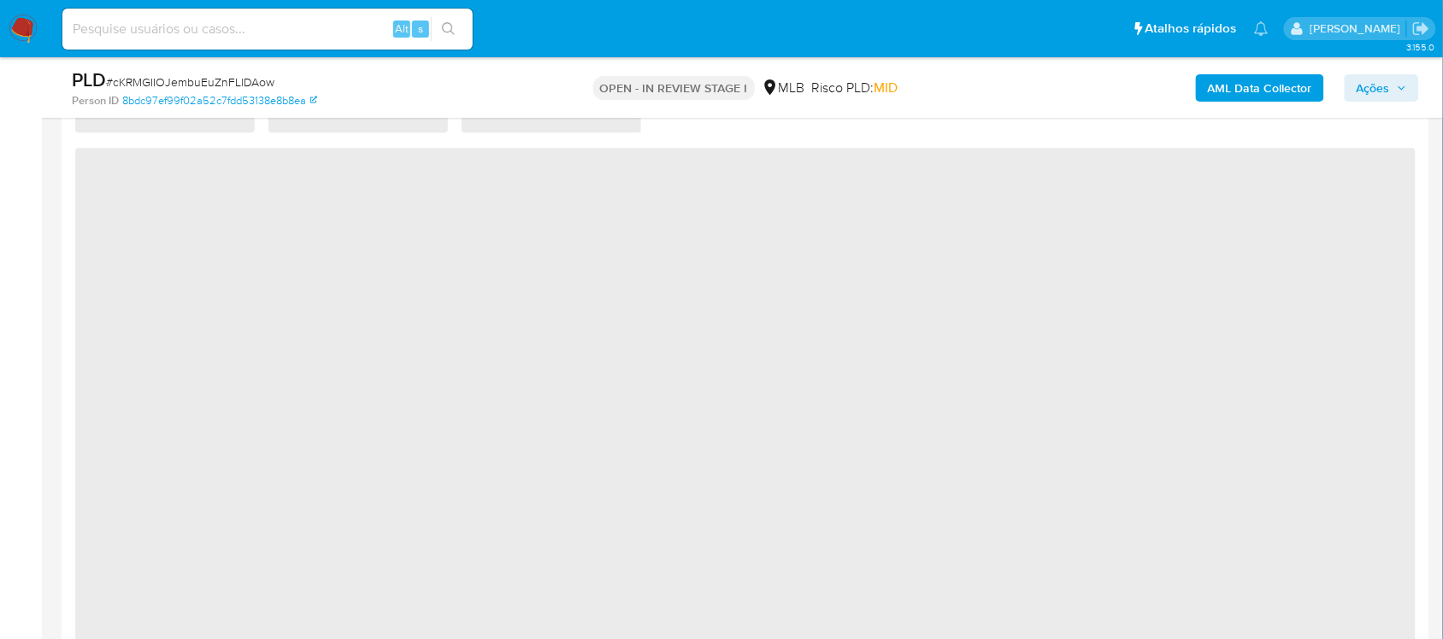
select select "10"
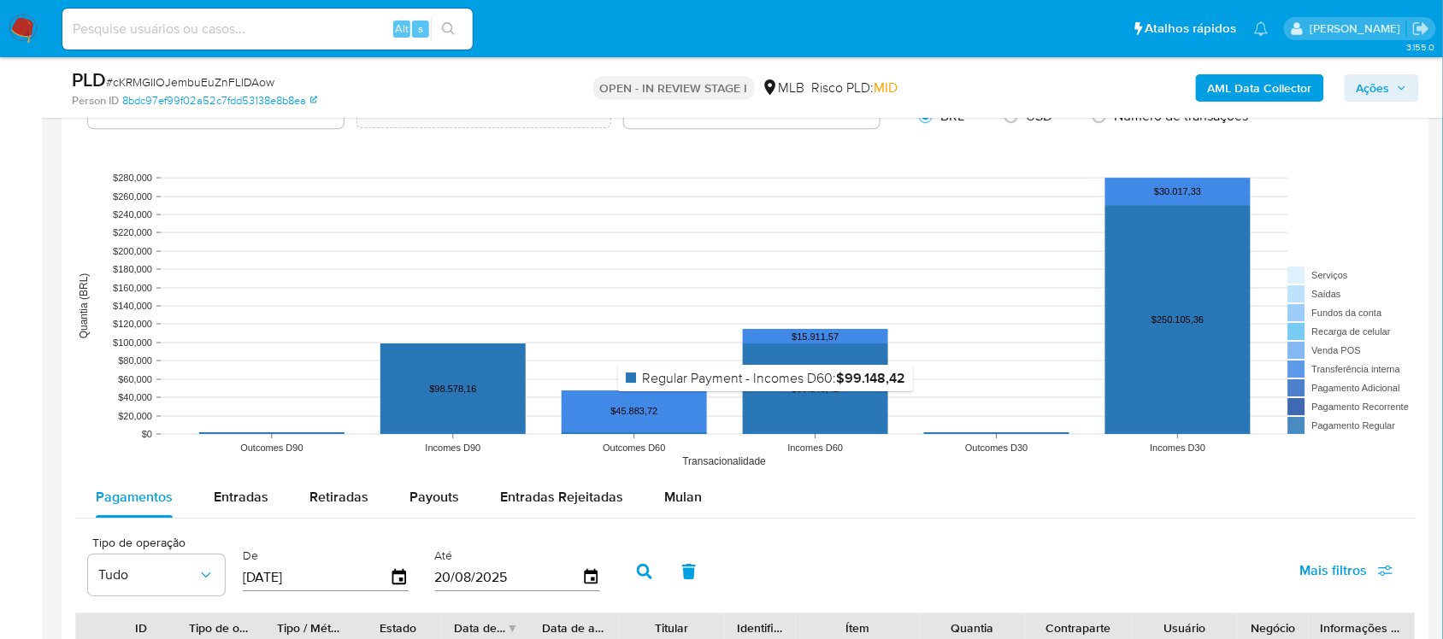
scroll to position [1583, 0]
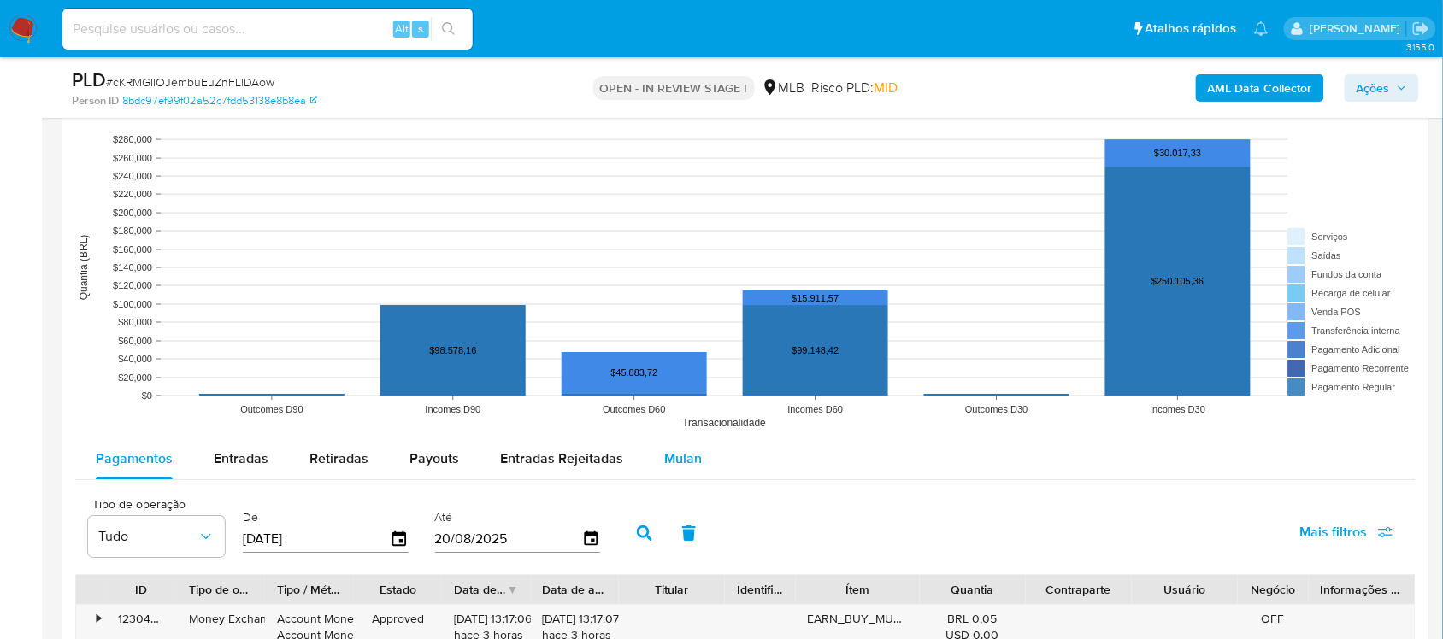
click at [665, 459] on span "Mulan" at bounding box center [683, 459] width 38 height 20
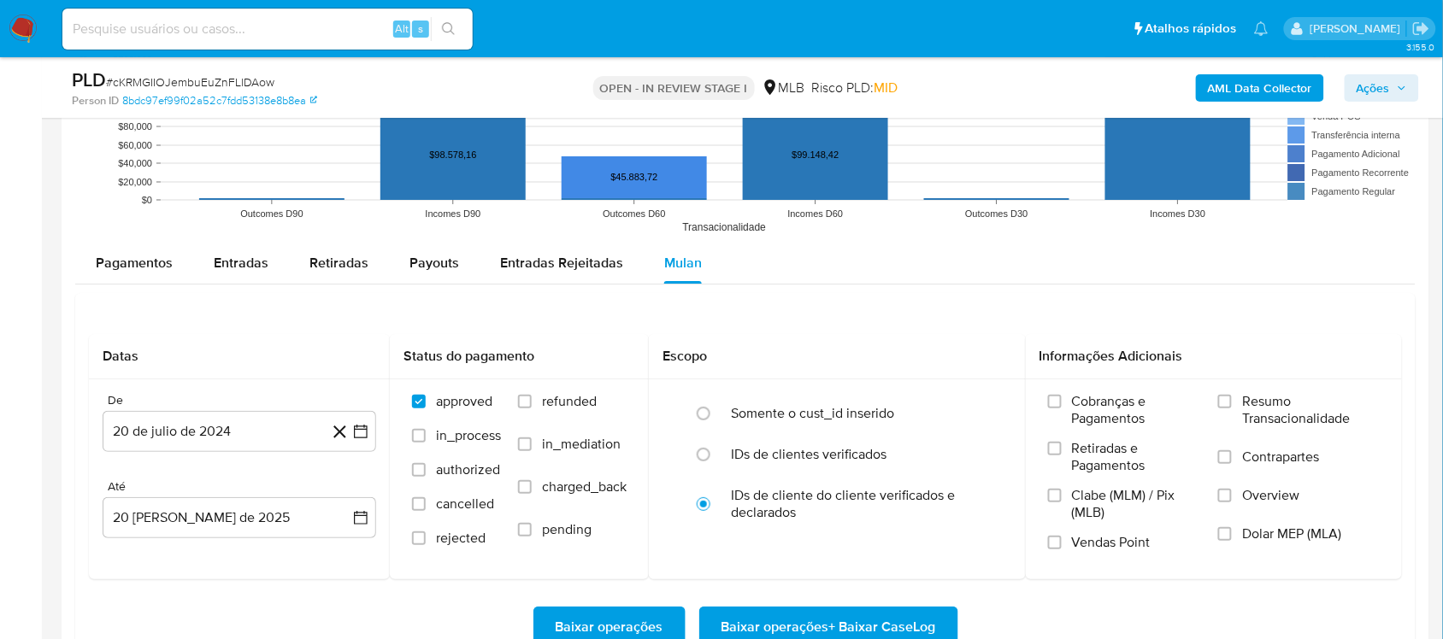
scroll to position [2010, 0]
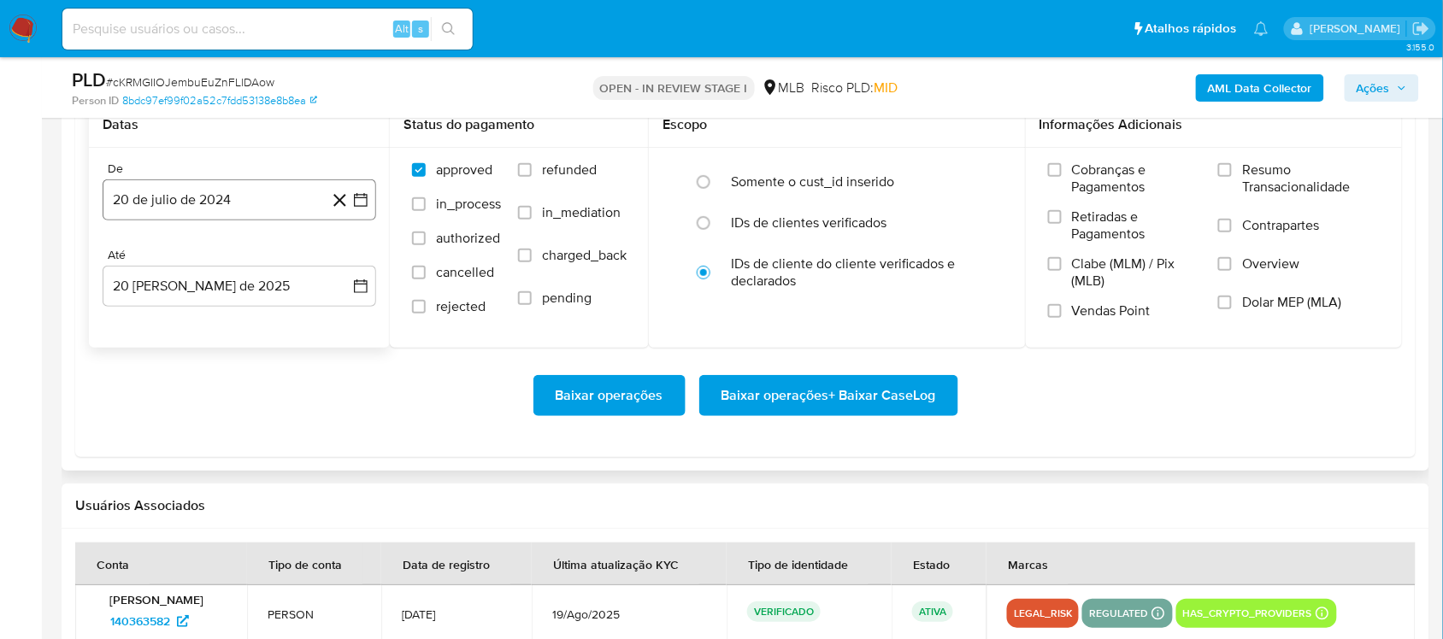
click at [360, 207] on icon "button" at bounding box center [360, 199] width 17 height 17
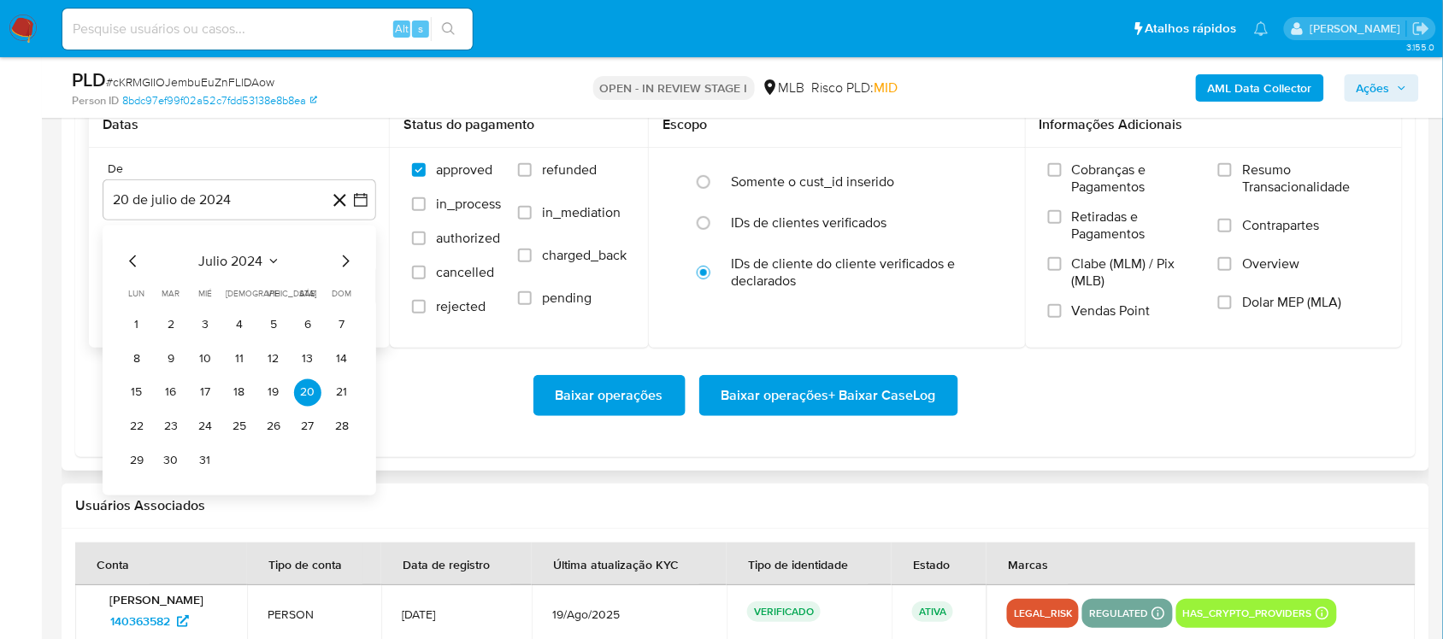
click at [239, 259] on span "julio 2024" at bounding box center [231, 260] width 64 height 17
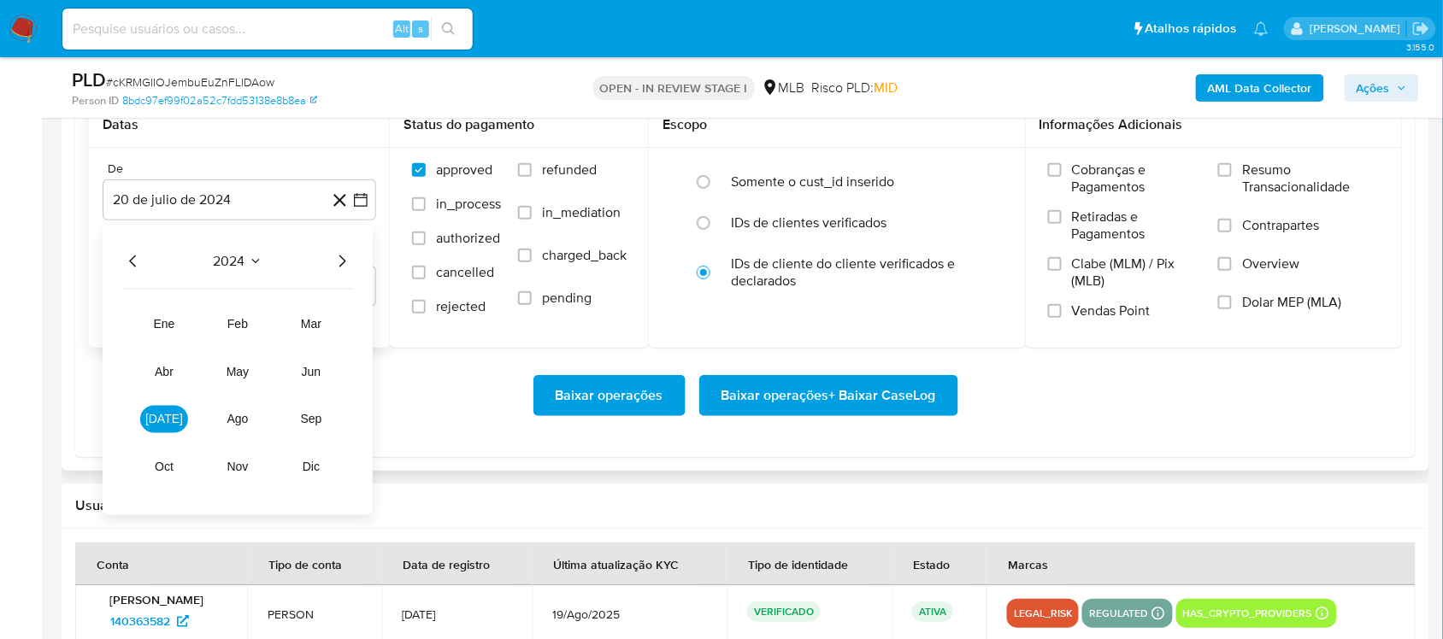
click at [349, 256] on icon "Año siguiente" at bounding box center [342, 260] width 21 height 21
click at [174, 413] on button "[DATE]" at bounding box center [164, 418] width 48 height 27
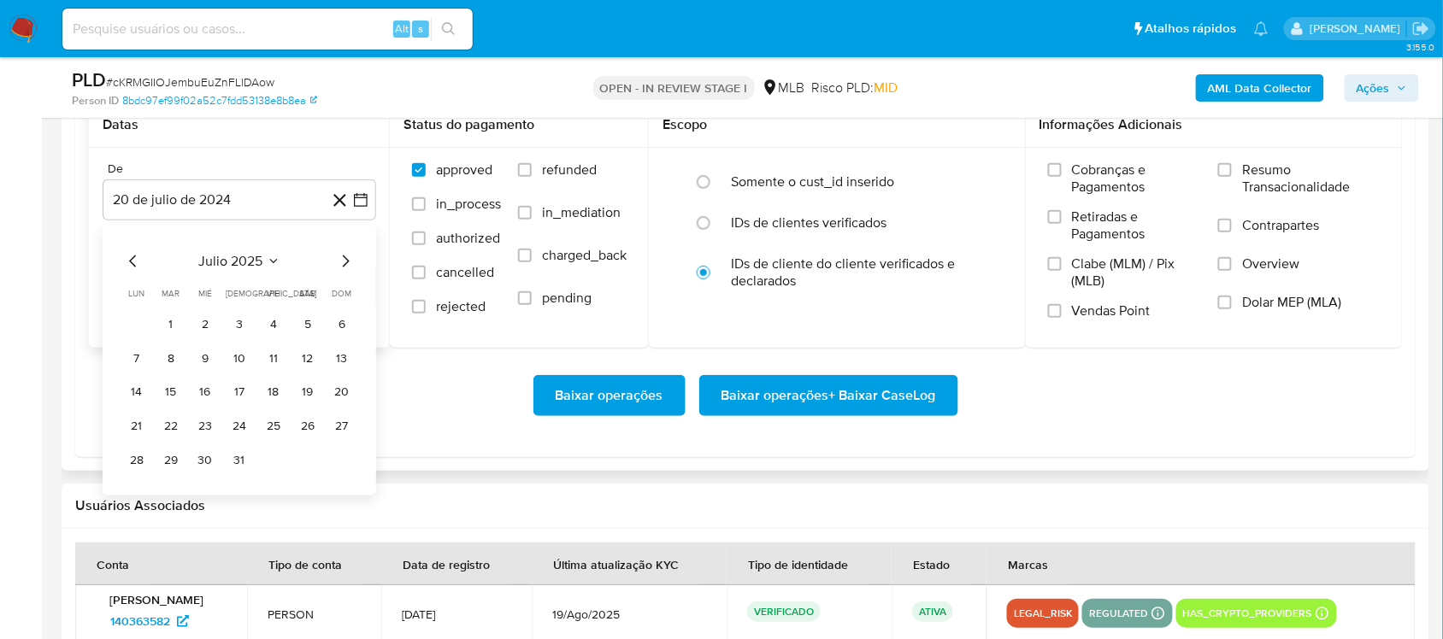
click at [164, 332] on button "1" at bounding box center [170, 323] width 27 height 27
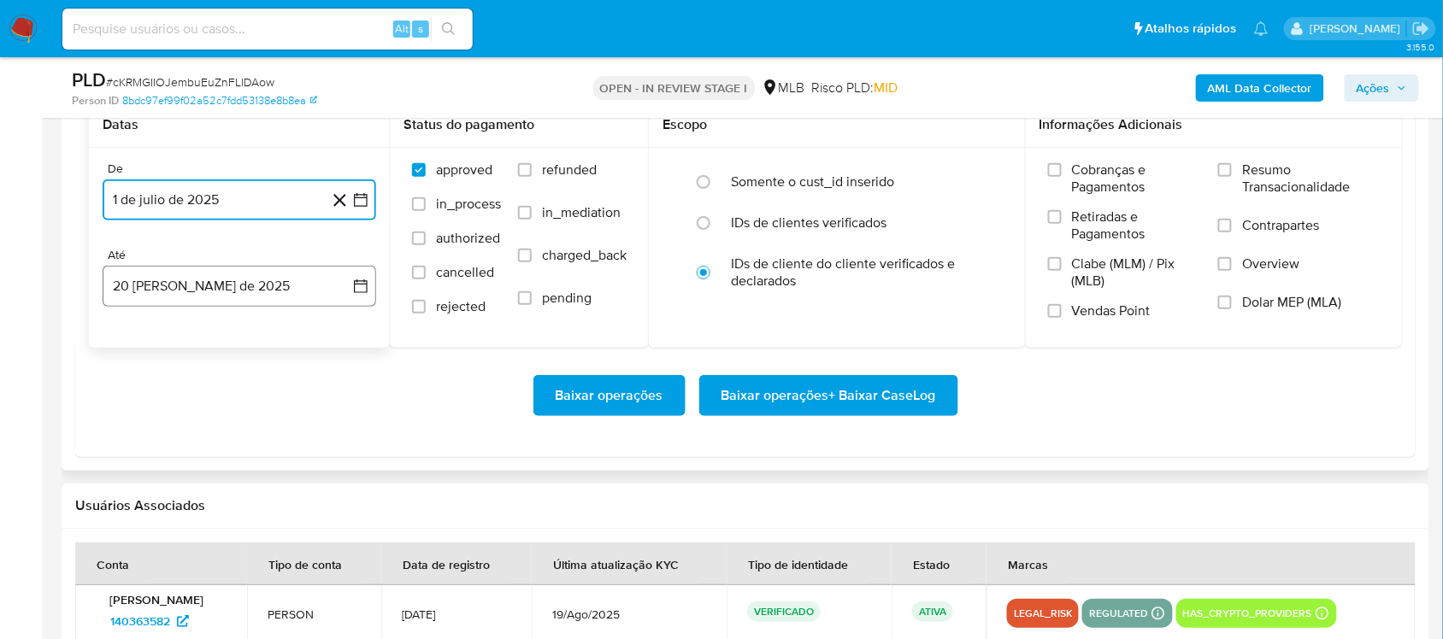
click at [374, 278] on button "20 [PERSON_NAME] de 2025" at bounding box center [240, 286] width 274 height 41
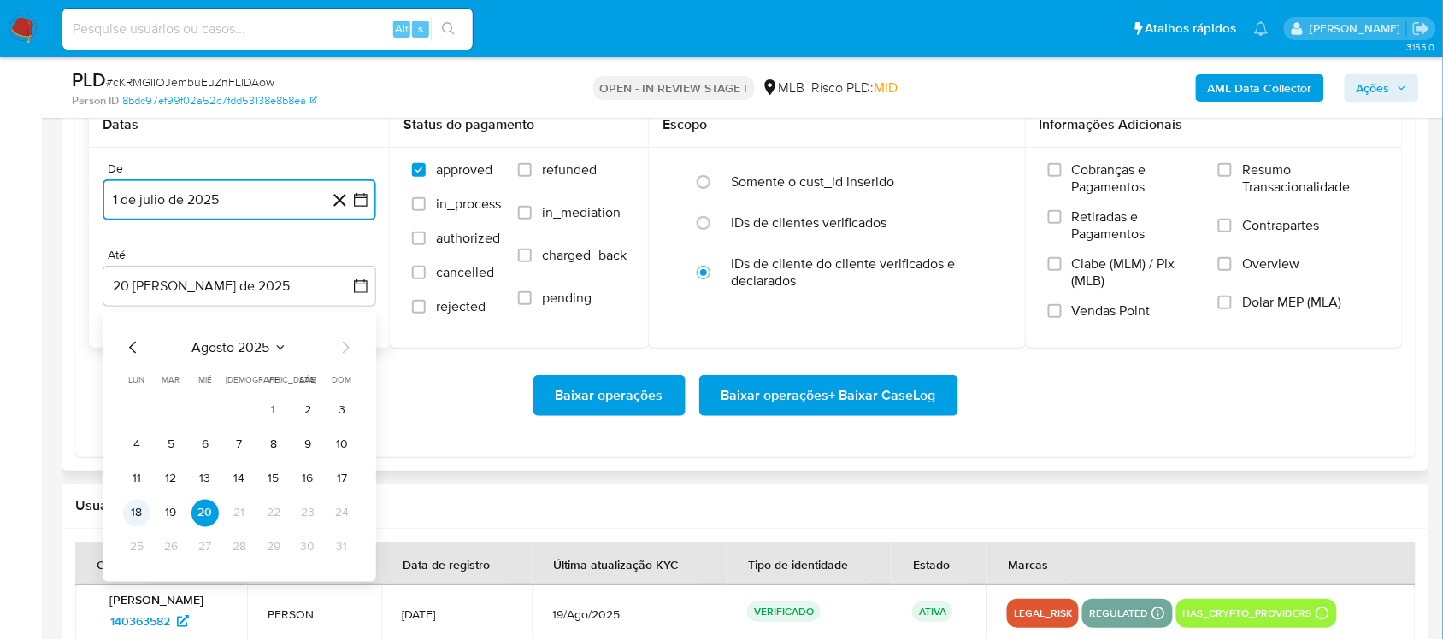
click at [133, 511] on button "18" at bounding box center [136, 512] width 27 height 27
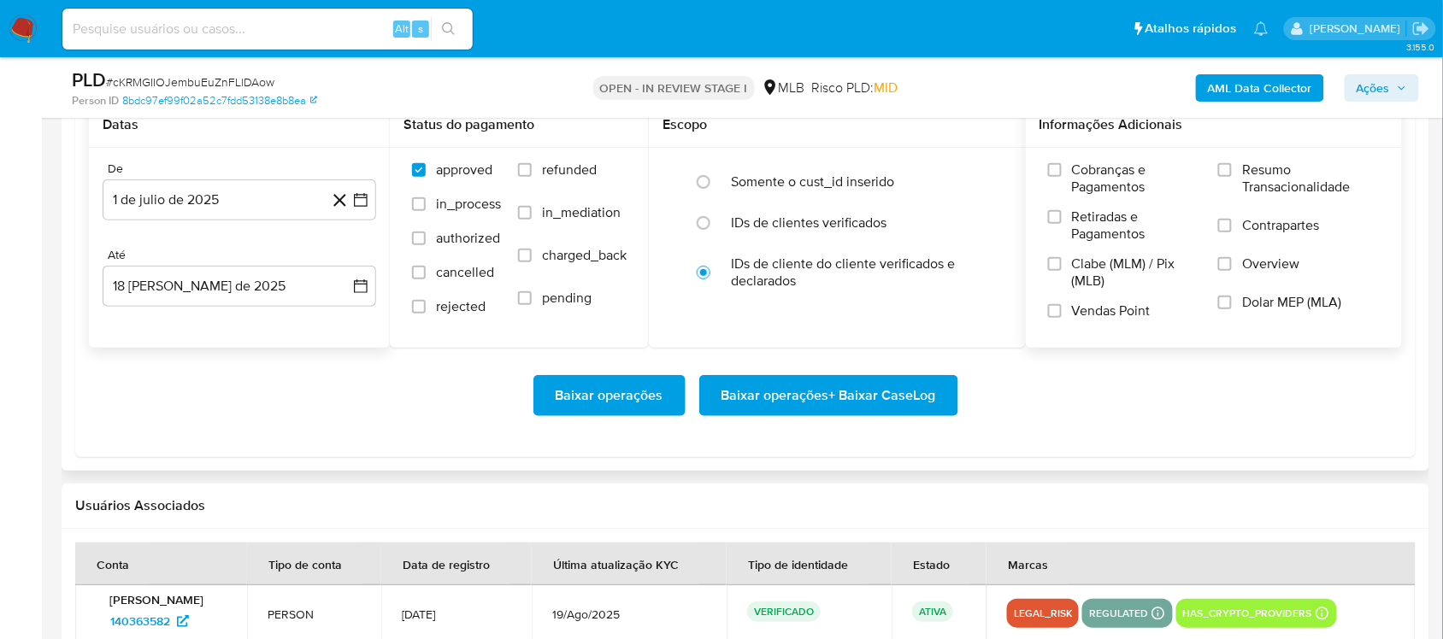
click at [1093, 162] on span "Resumo Transacionalidade" at bounding box center [1311, 179] width 138 height 34
click at [1093, 163] on input "Resumo Transacionalidade" at bounding box center [1225, 170] width 14 height 14
click at [842, 389] on span "Baixar operações + Baixar CaseLog" at bounding box center [828, 396] width 215 height 38
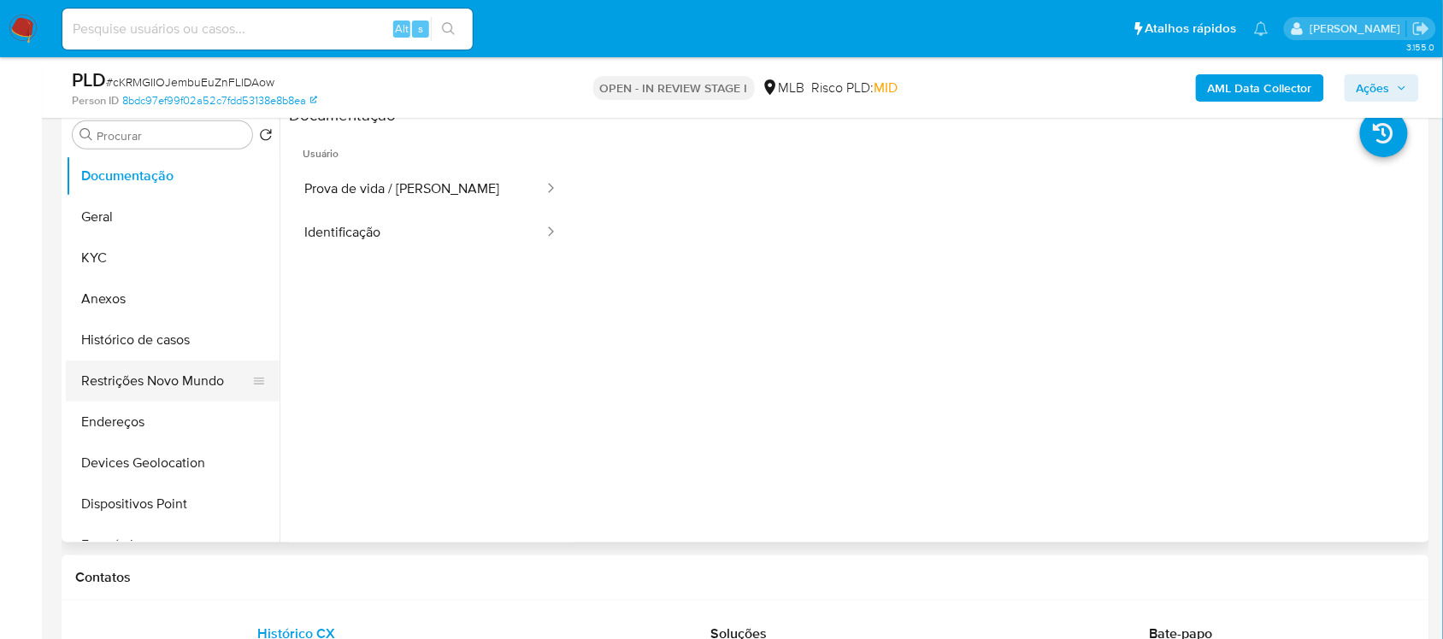
scroll to position [301, 0]
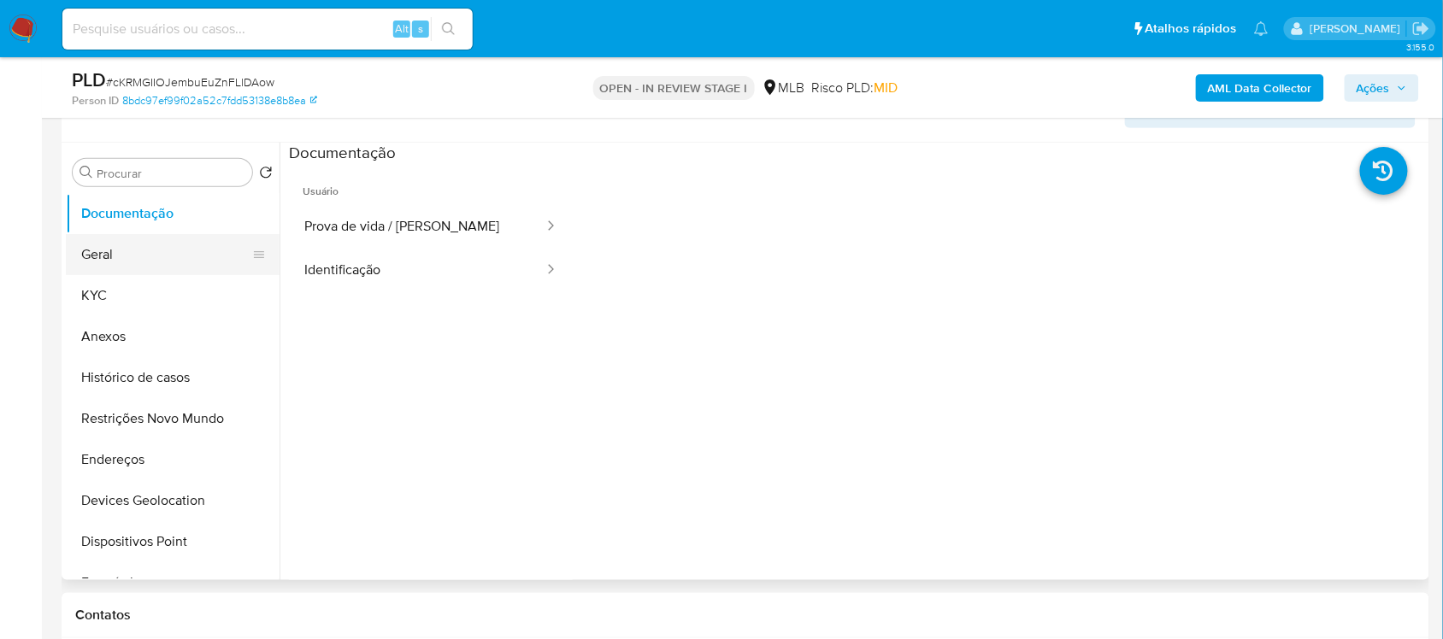
click at [141, 240] on button "Geral" at bounding box center [166, 254] width 200 height 41
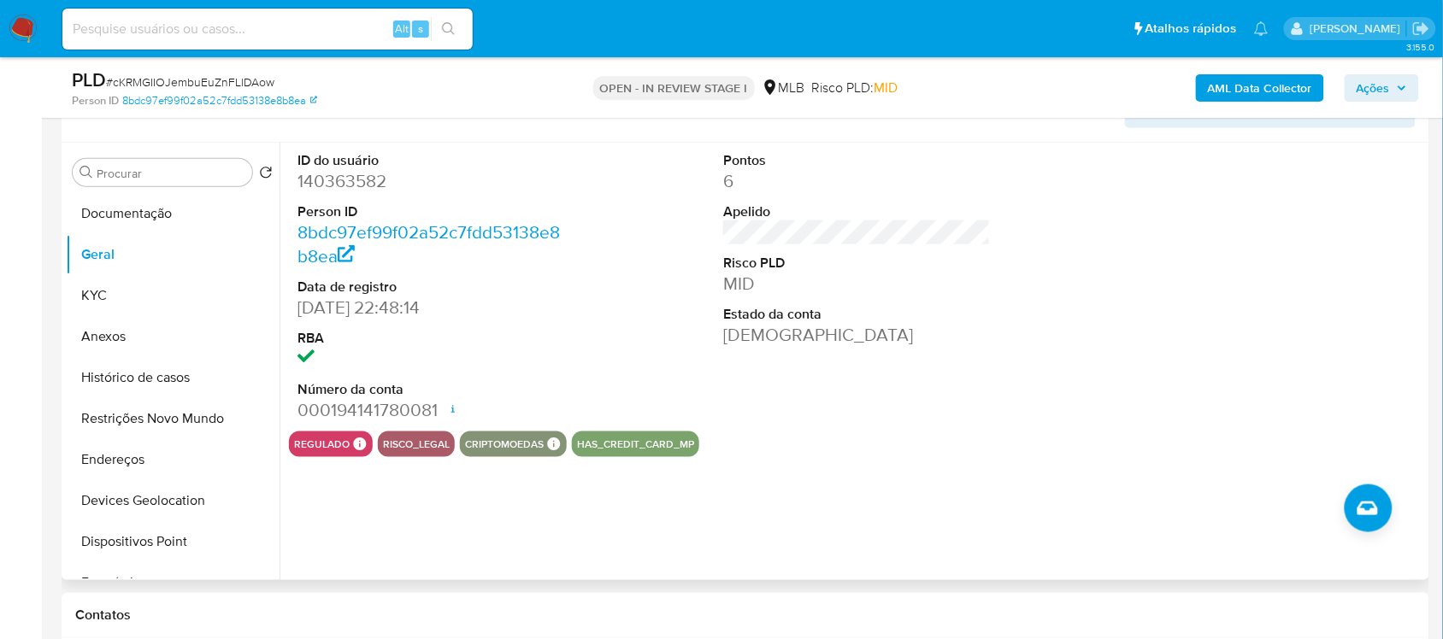
click at [336, 191] on dd "140363582" at bounding box center [430, 181] width 267 height 24
copy dd "140363582"
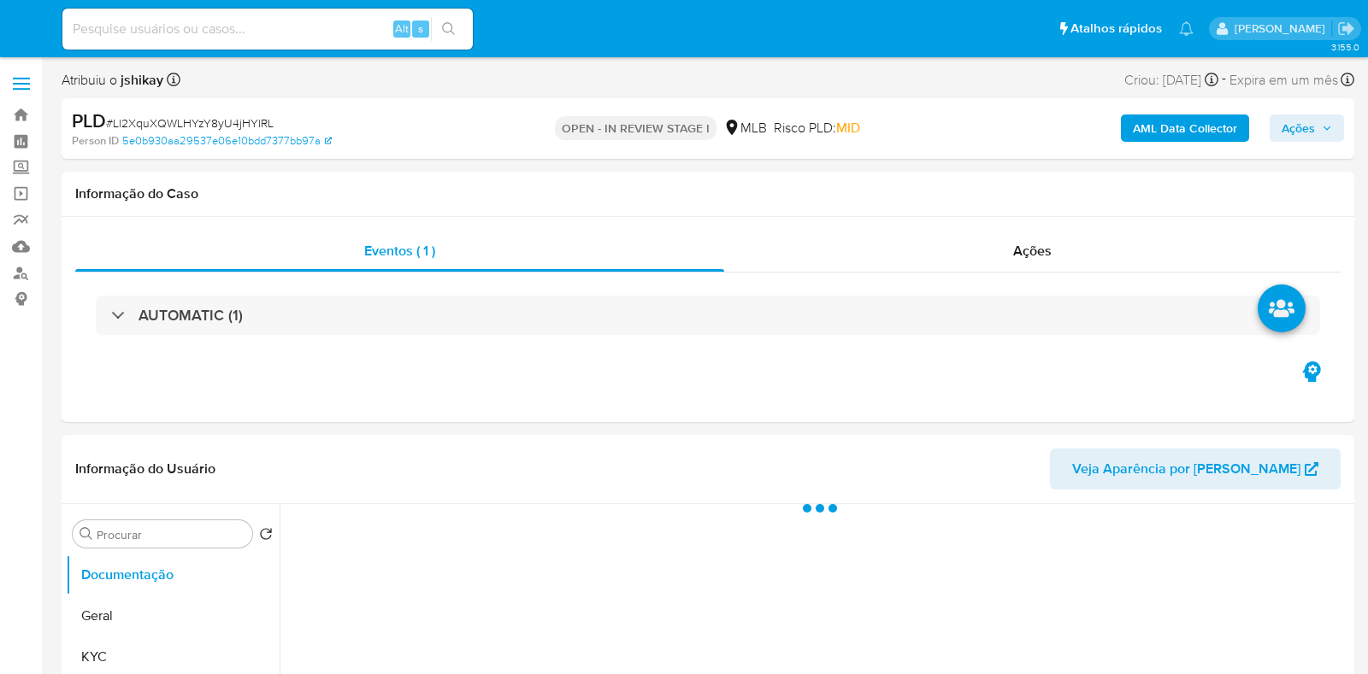
select select "10"
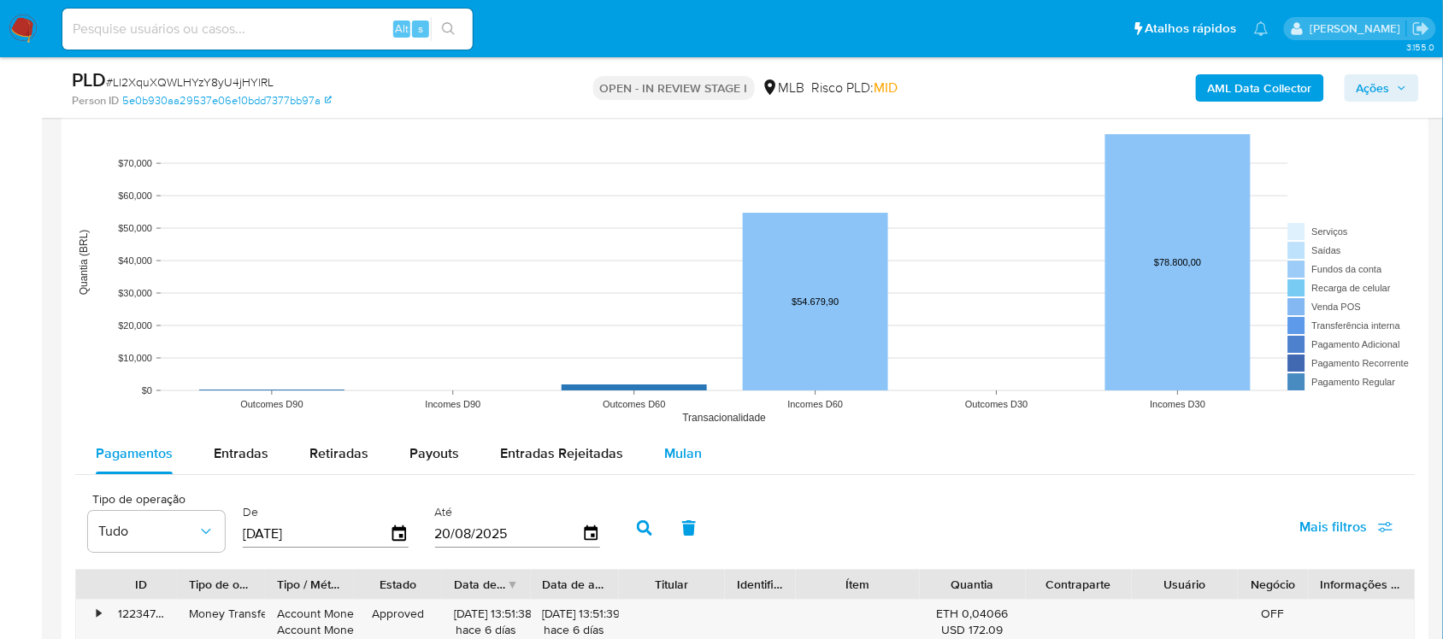
scroll to position [1709, 0]
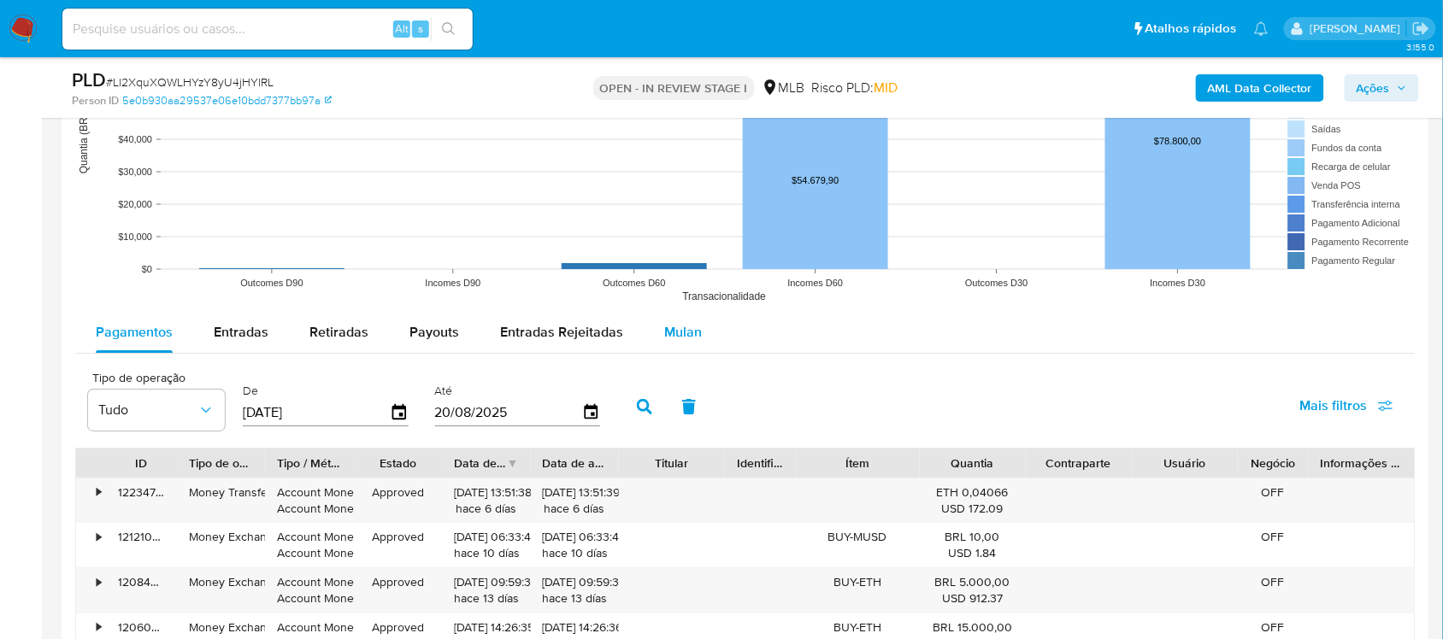
click at [690, 344] on div "Mulan" at bounding box center [683, 332] width 38 height 41
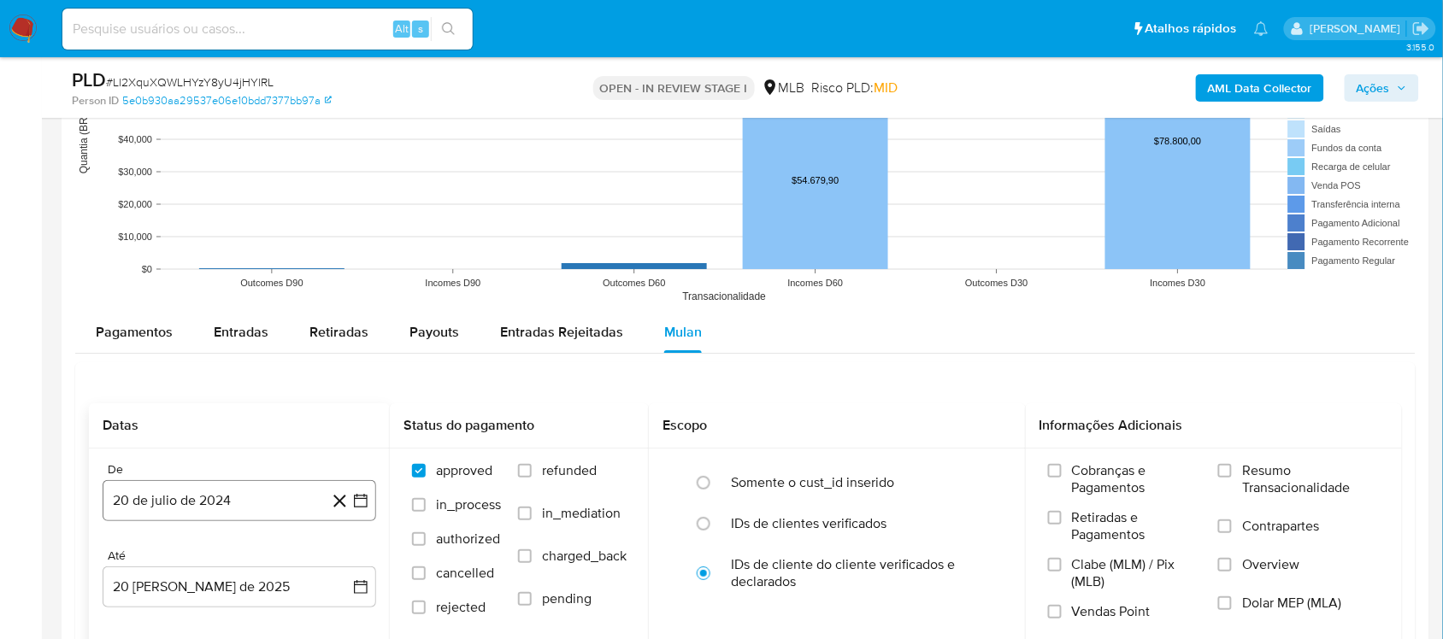
click at [356, 508] on icon "button" at bounding box center [361, 501] width 14 height 14
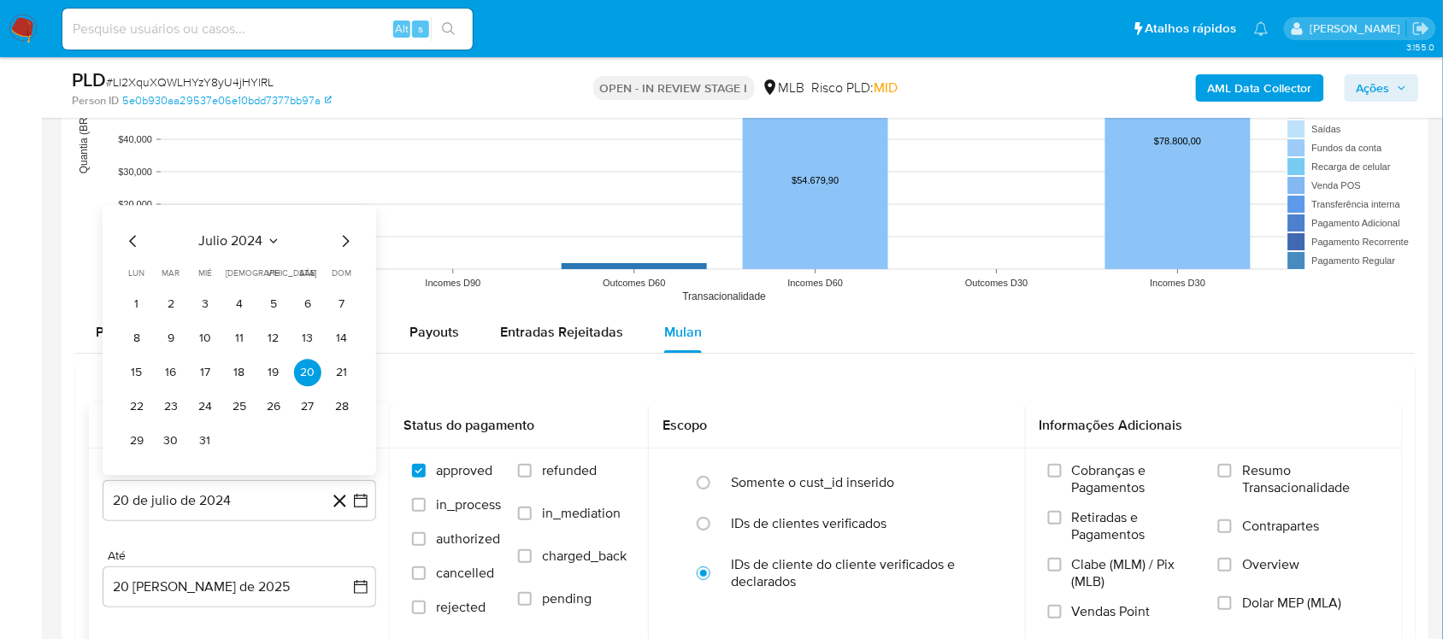
click at [249, 258] on div "julio 2024 julio 2024 lun lunes mar martes mié miércoles jue jueves vie viernes…" at bounding box center [239, 343] width 232 height 224
click at [262, 244] on button "julio 2024" at bounding box center [239, 240] width 81 height 17
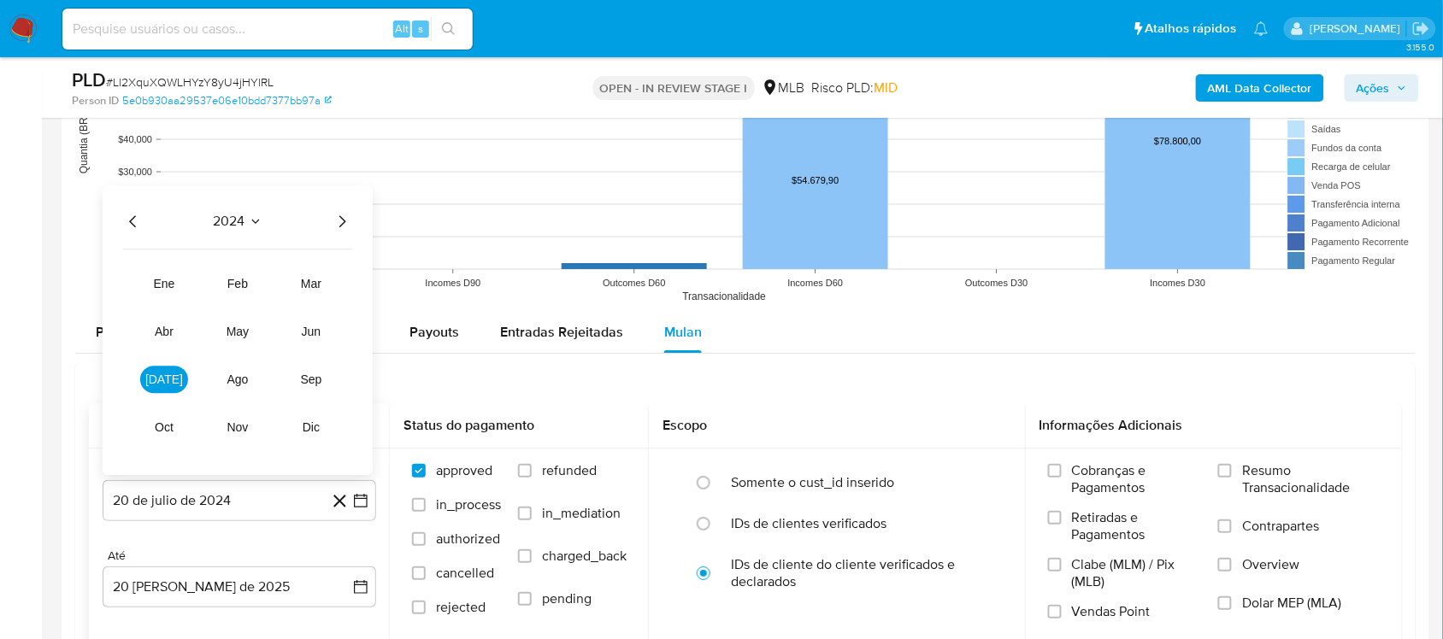
click at [346, 220] on icon "Año siguiente" at bounding box center [342, 221] width 21 height 21
click at [179, 376] on button "jul" at bounding box center [164, 379] width 48 height 27
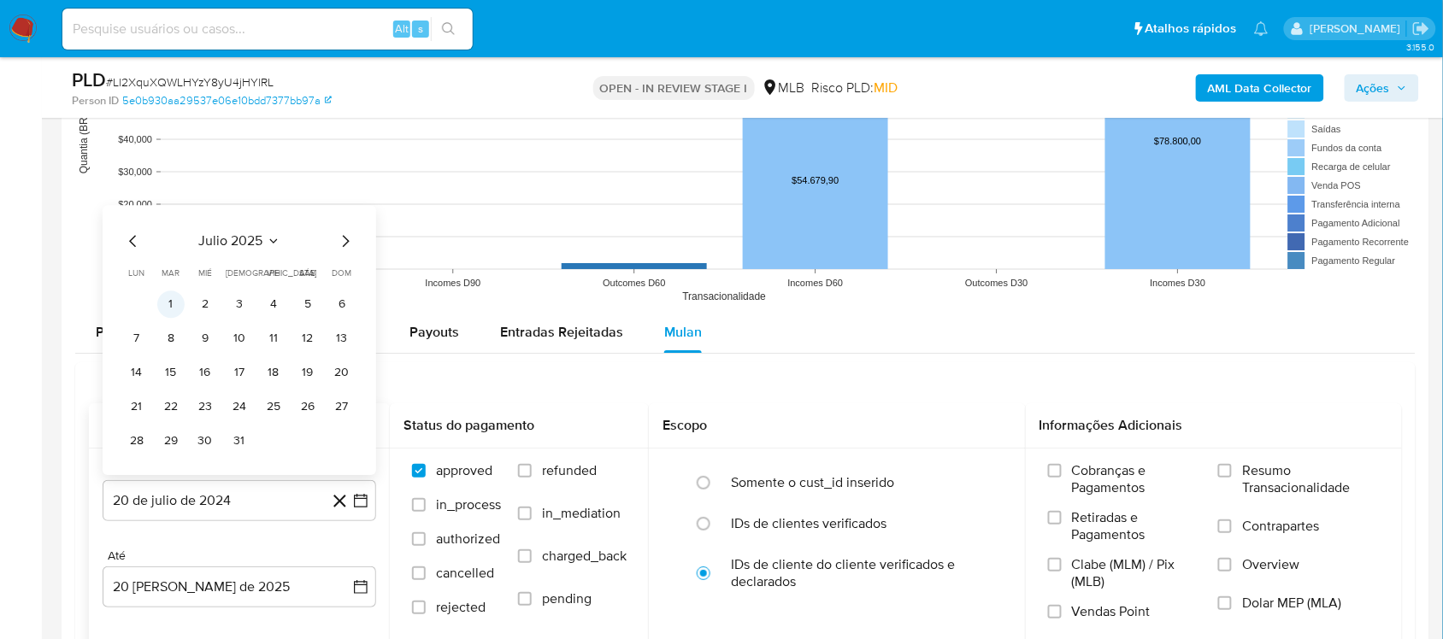
click at [171, 309] on button "1" at bounding box center [170, 304] width 27 height 27
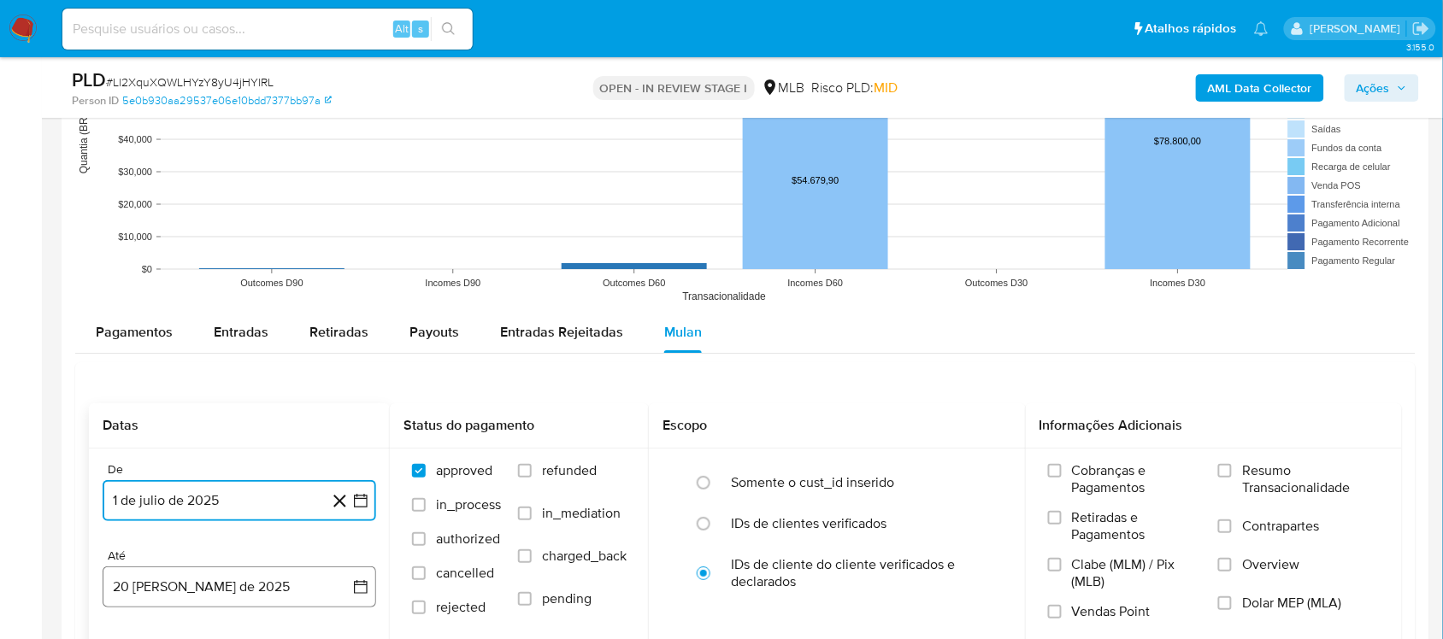
click at [365, 578] on button "20 de agosto de 2025" at bounding box center [240, 587] width 274 height 41
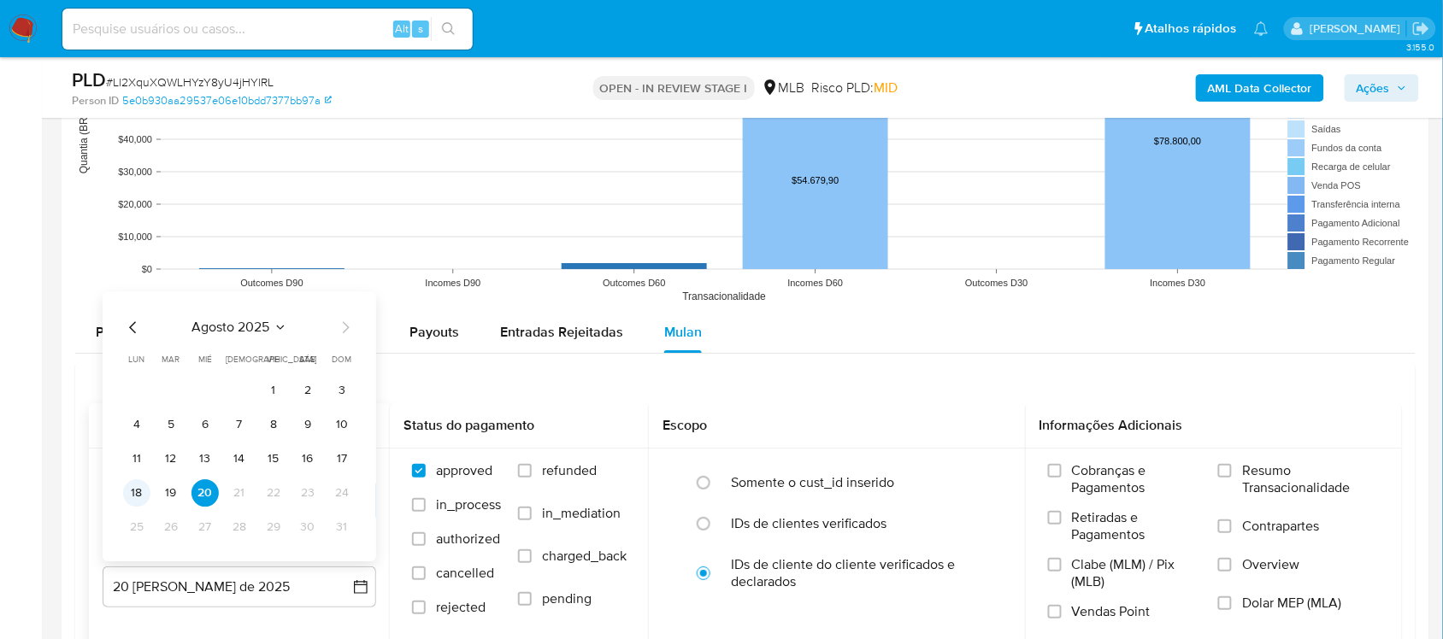
click at [130, 493] on button "18" at bounding box center [136, 493] width 27 height 27
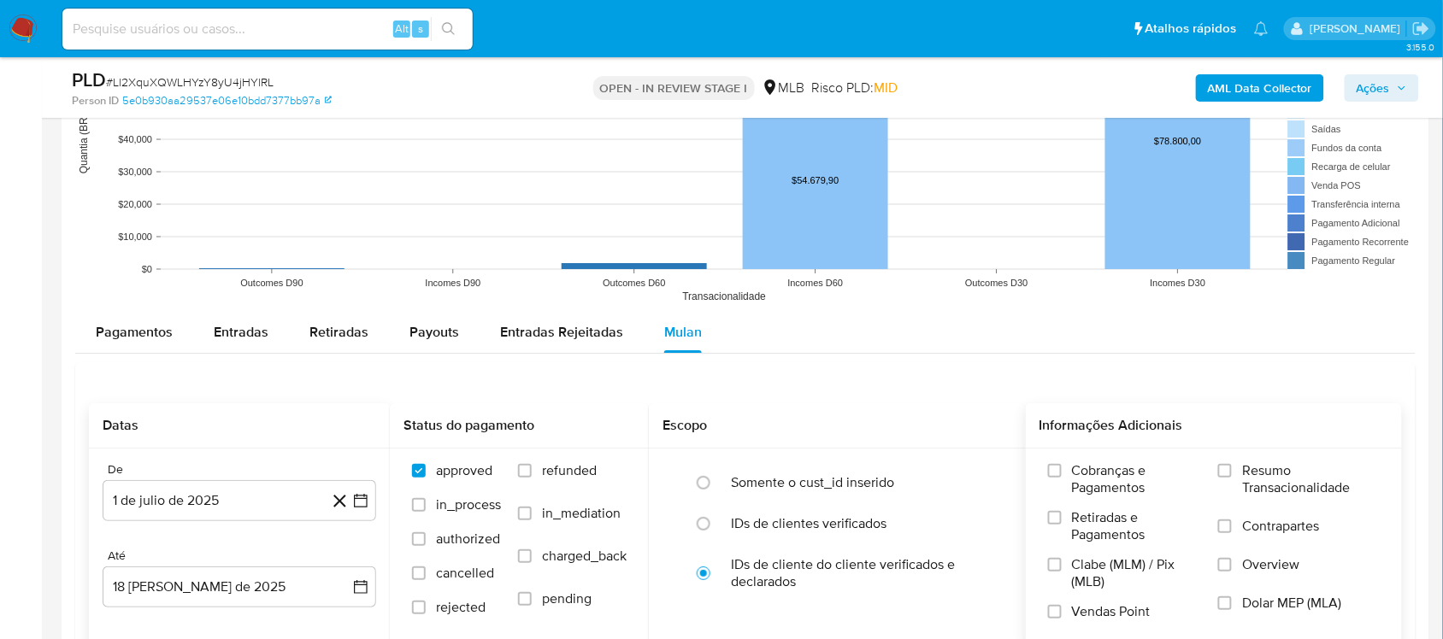
click at [1296, 477] on span "Resumo Transacionalidade" at bounding box center [1311, 479] width 138 height 34
click at [1232, 477] on input "Resumo Transacionalidade" at bounding box center [1225, 471] width 14 height 14
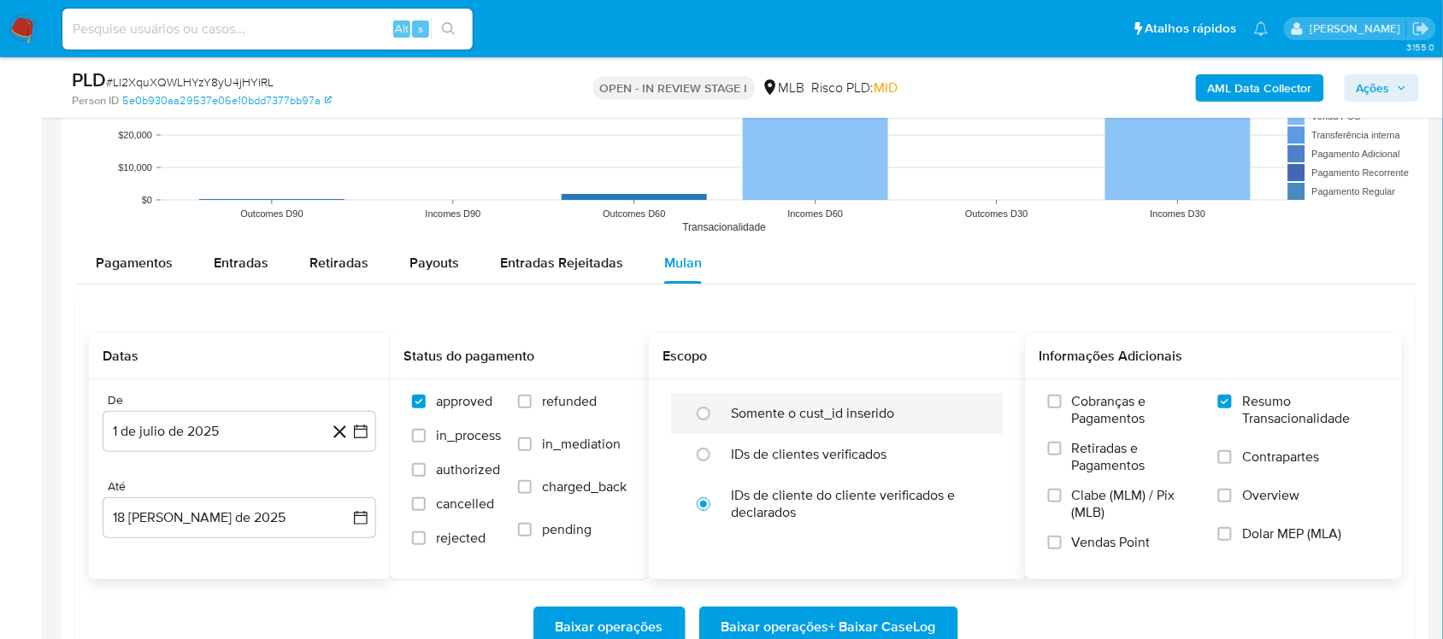
scroll to position [1816, 0]
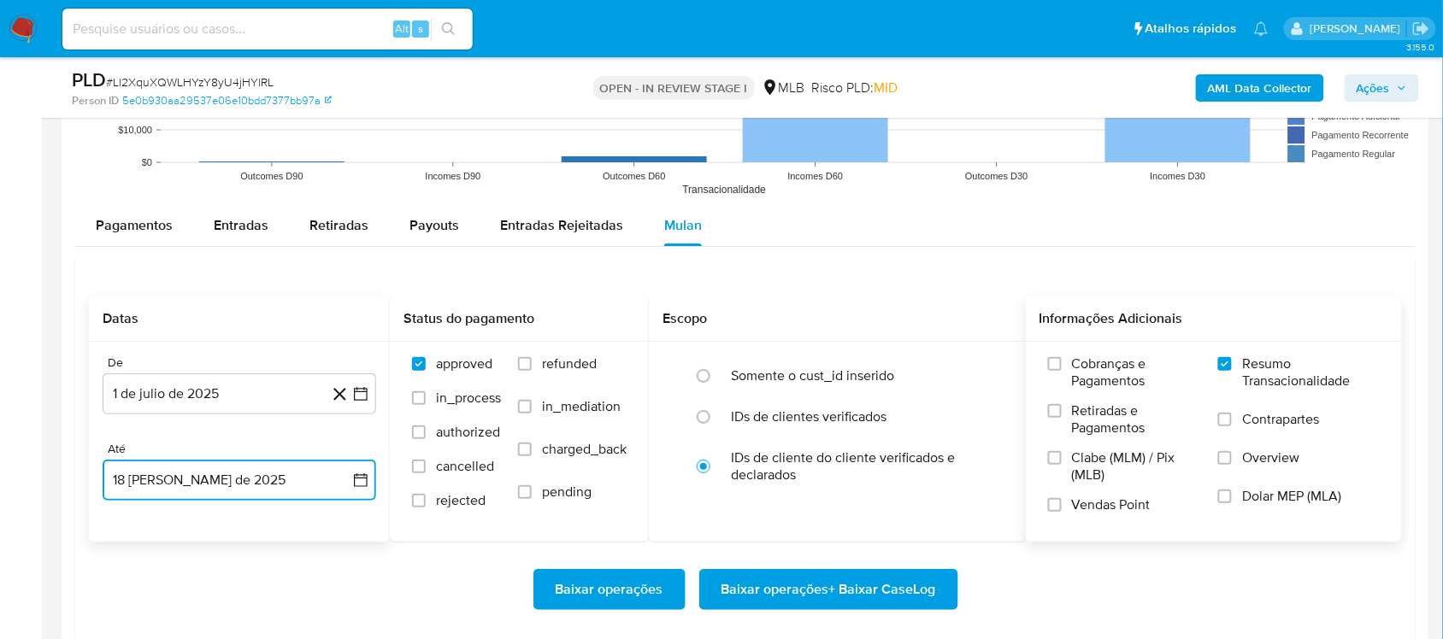
click at [369, 480] on button "18 de agosto de 2025" at bounding box center [240, 480] width 274 height 41
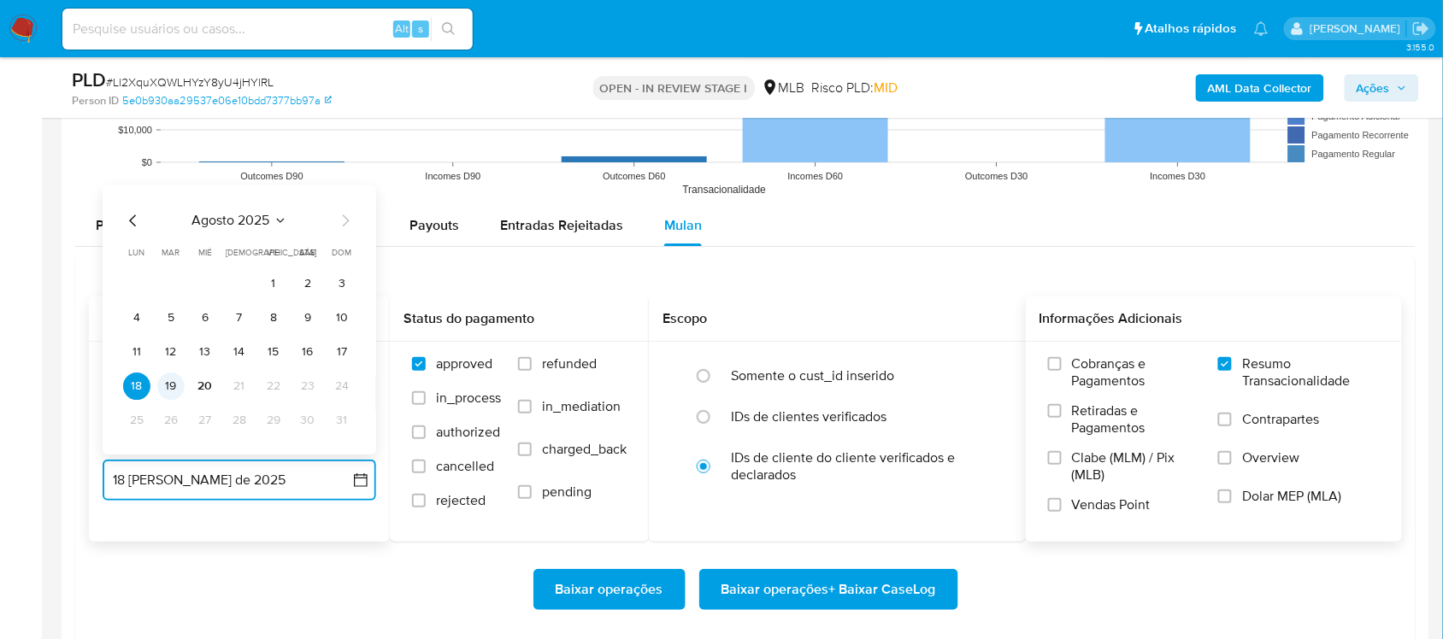
click at [165, 381] on button "19" at bounding box center [170, 386] width 27 height 27
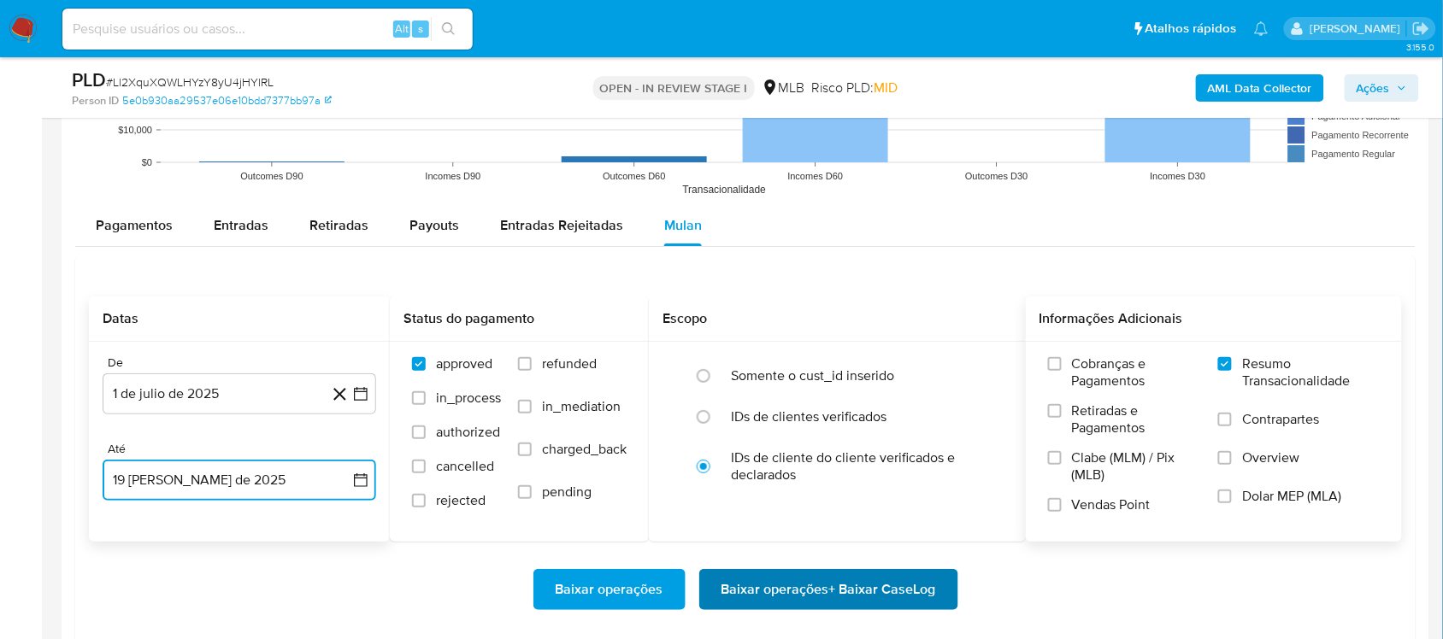
click at [836, 582] on span "Baixar operações + Baixar CaseLog" at bounding box center [828, 590] width 215 height 38
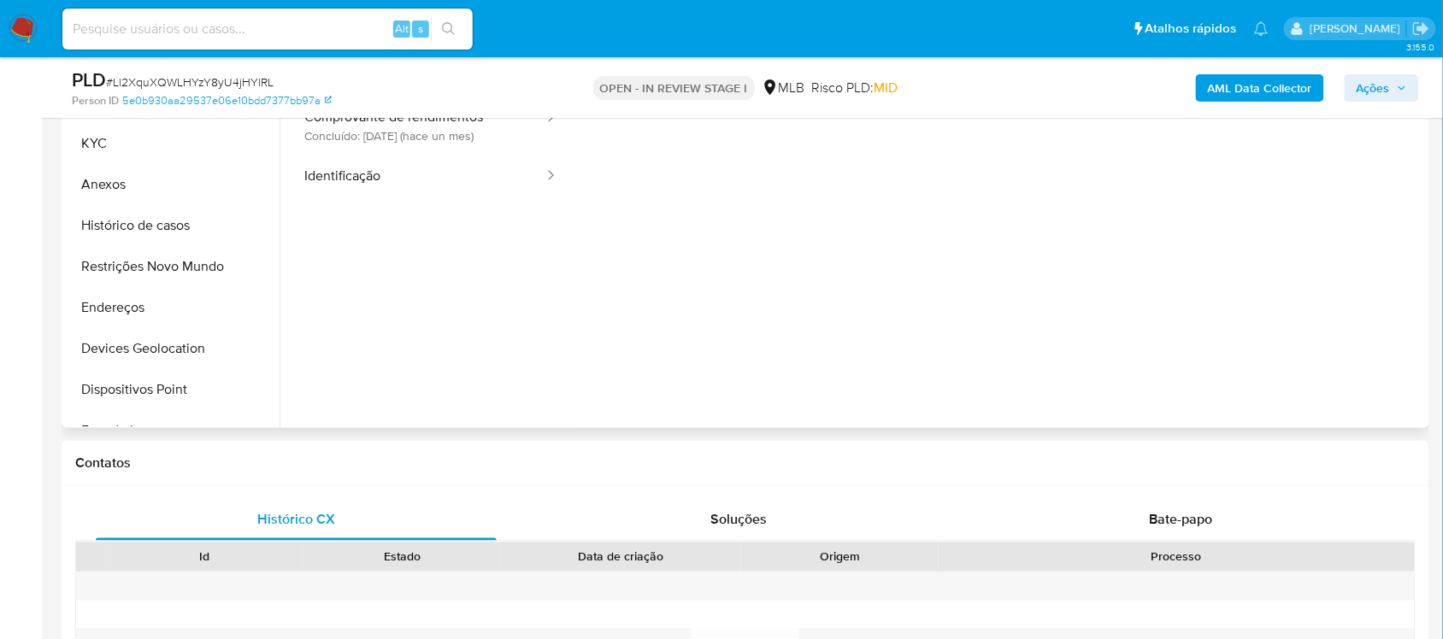
scroll to position [321, 0]
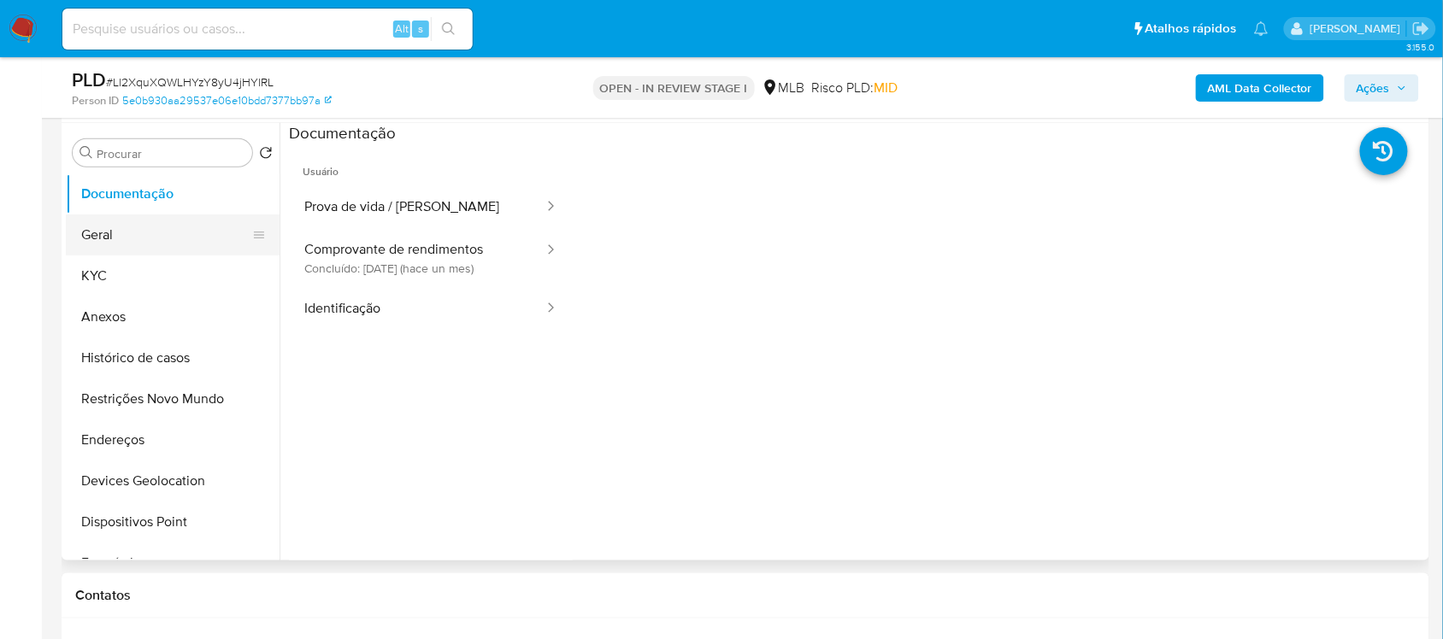
click at [132, 242] on button "Geral" at bounding box center [166, 235] width 200 height 41
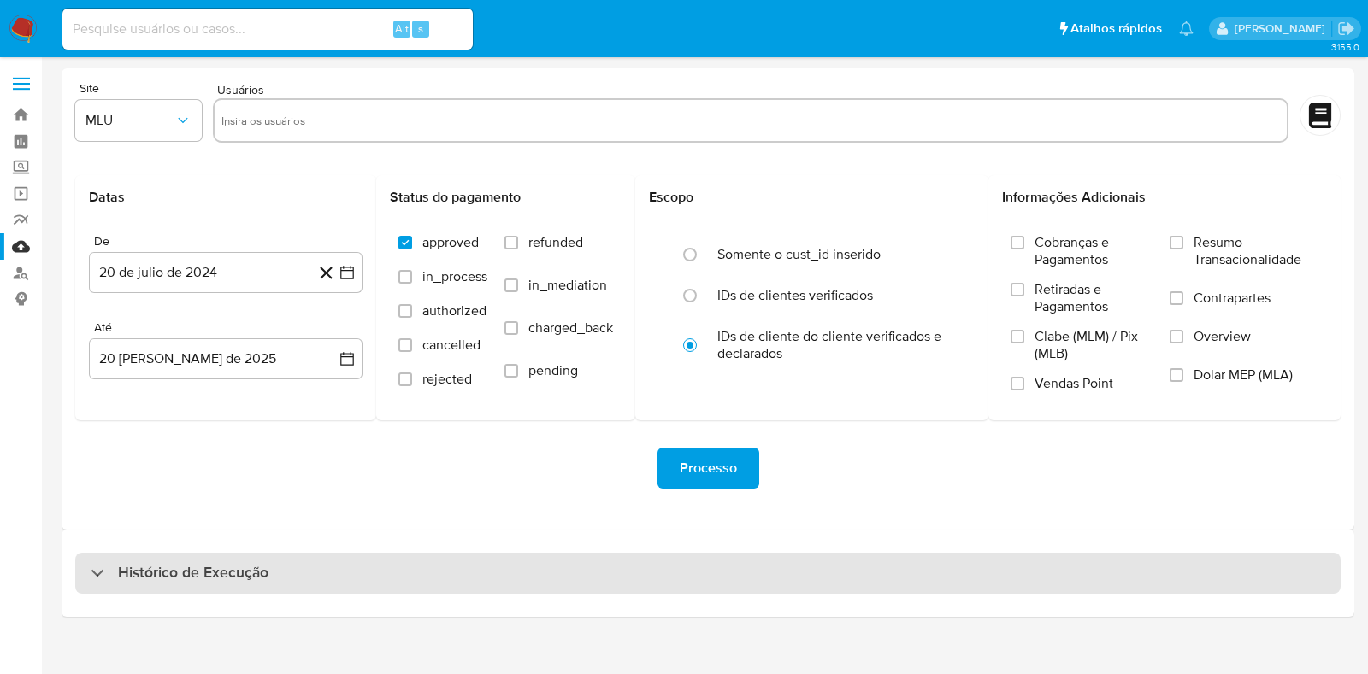
click at [276, 579] on div "Histórico de Execução" at bounding box center [707, 573] width 1265 height 41
select select "10"
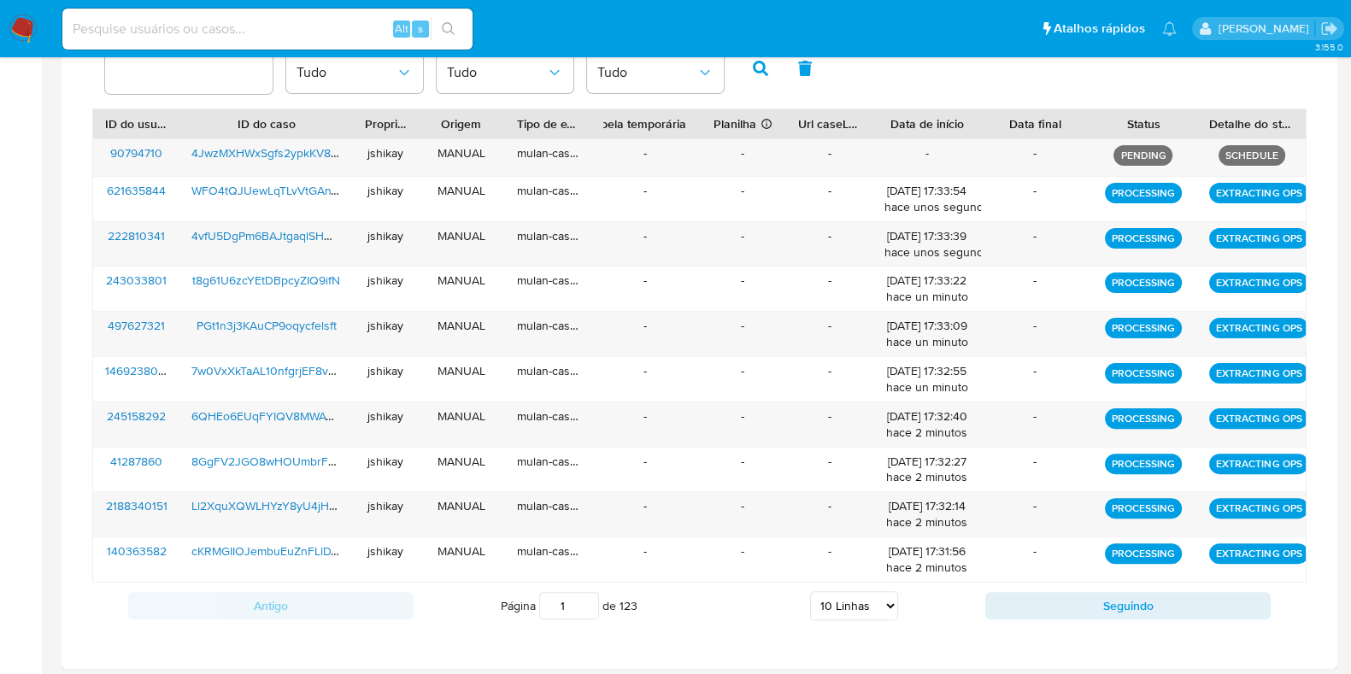
scroll to position [374, 0]
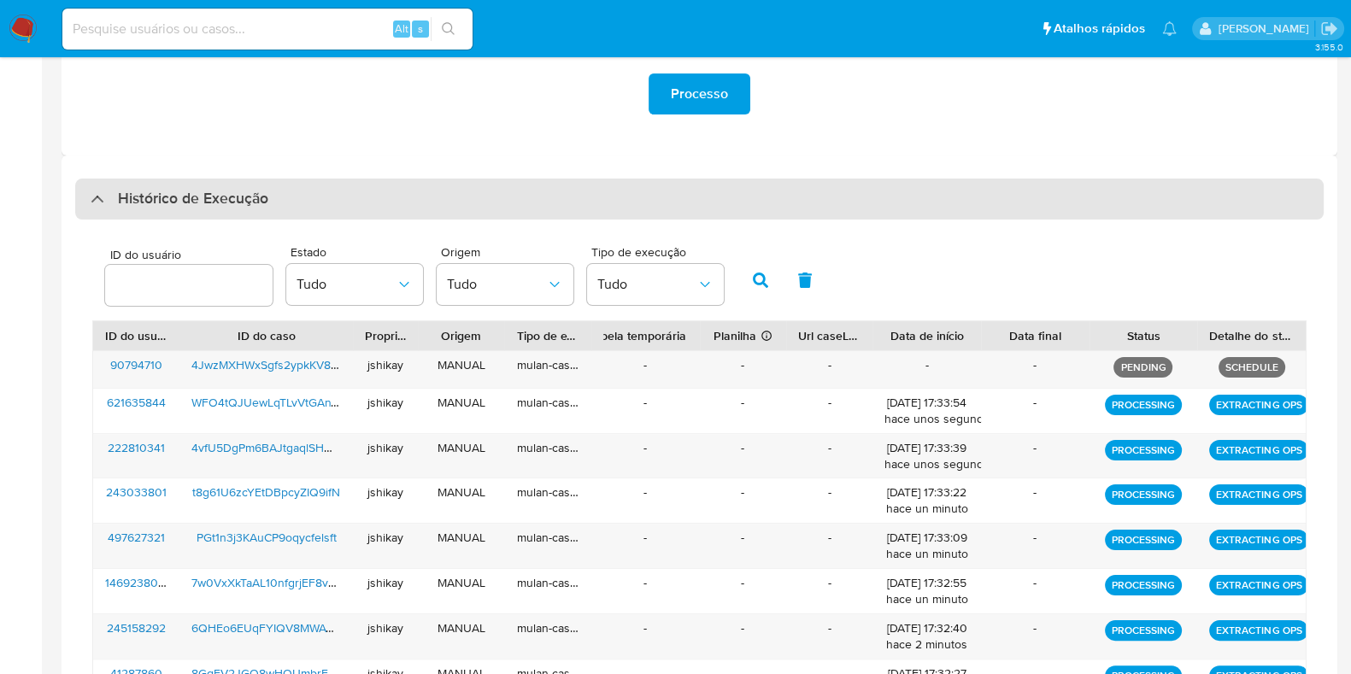
click at [209, 202] on h3 "Histórico de Execução" at bounding box center [193, 199] width 150 height 21
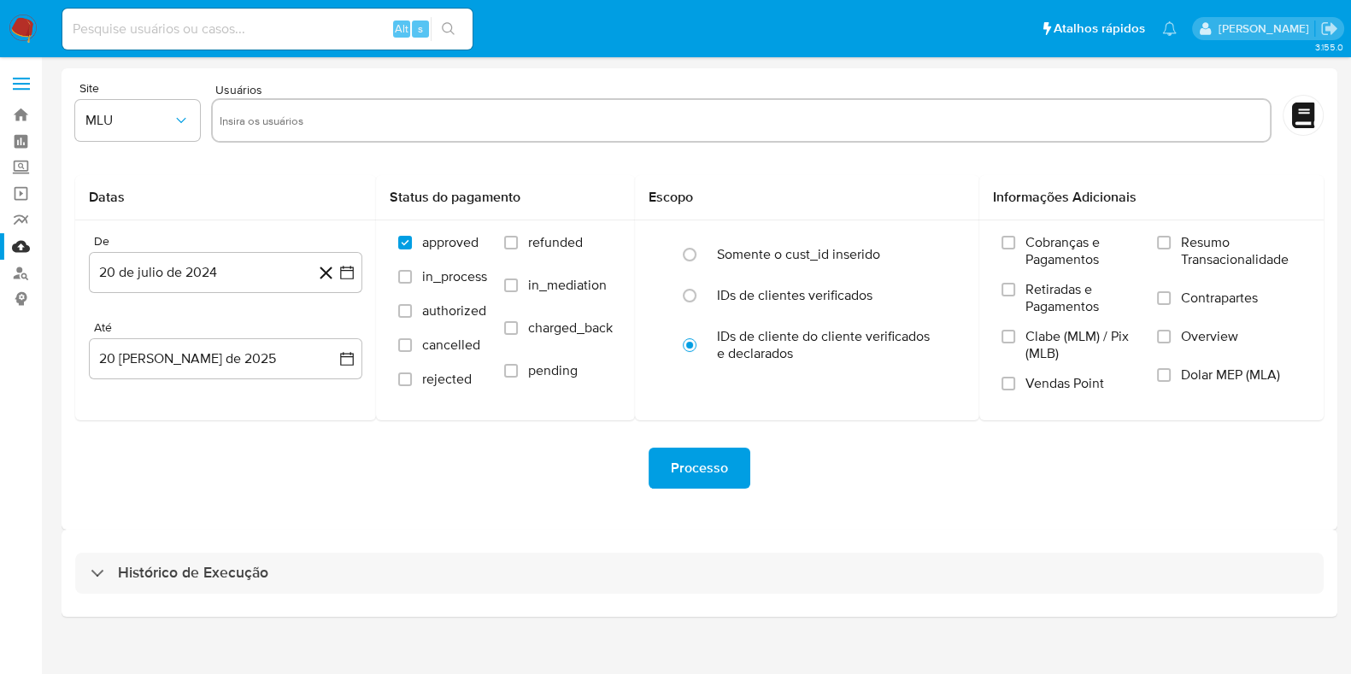
scroll to position [0, 0]
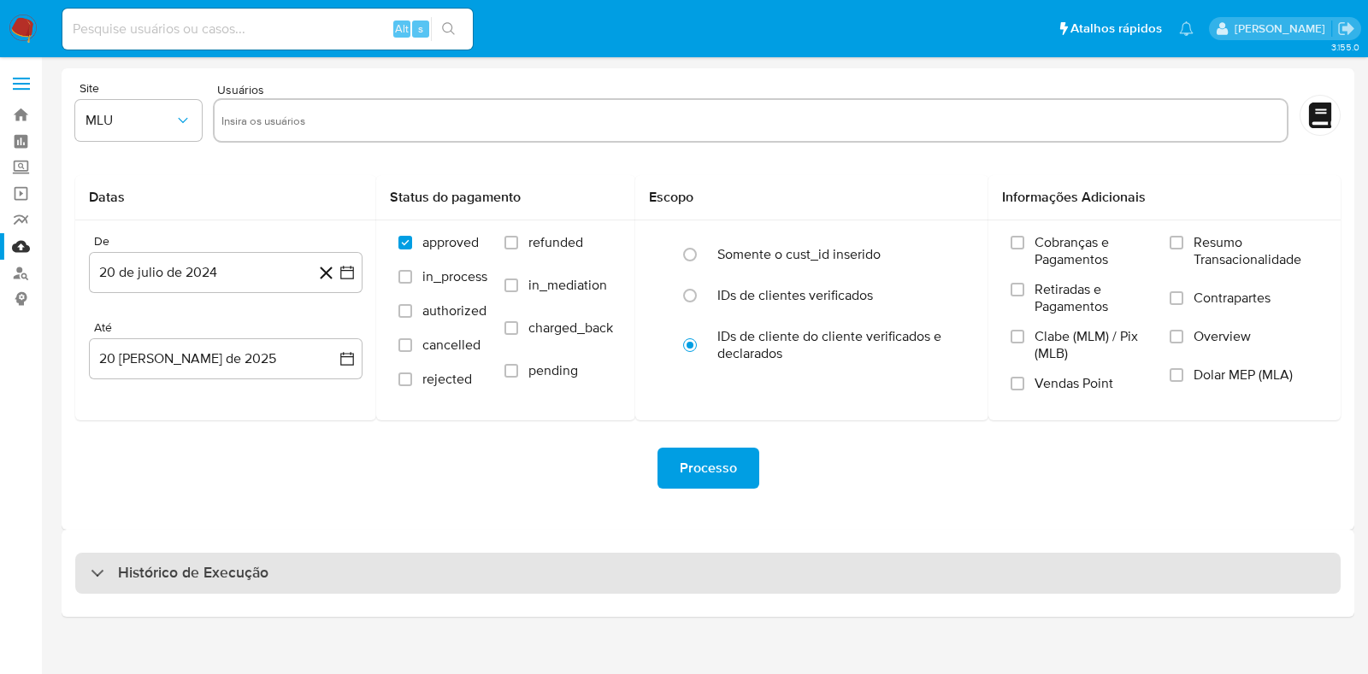
click at [185, 568] on h3 "Histórico de Execução" at bounding box center [193, 573] width 150 height 21
select select "10"
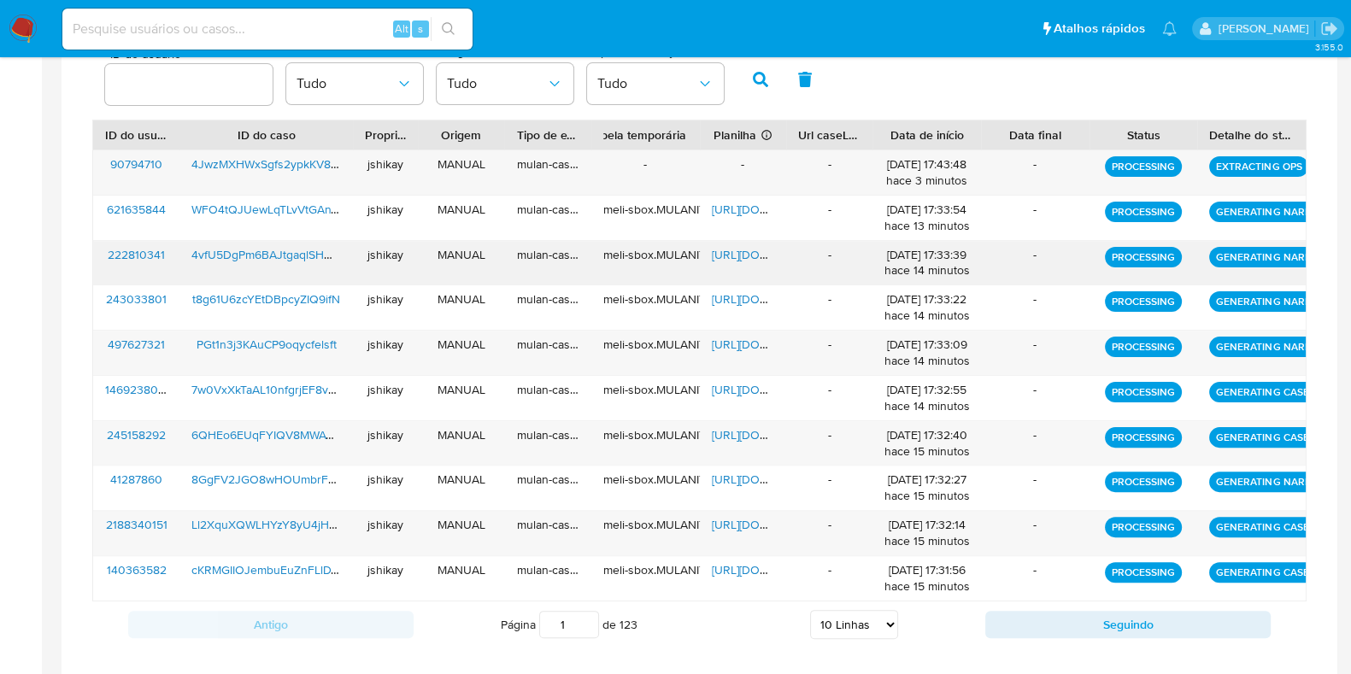
scroll to position [596, 0]
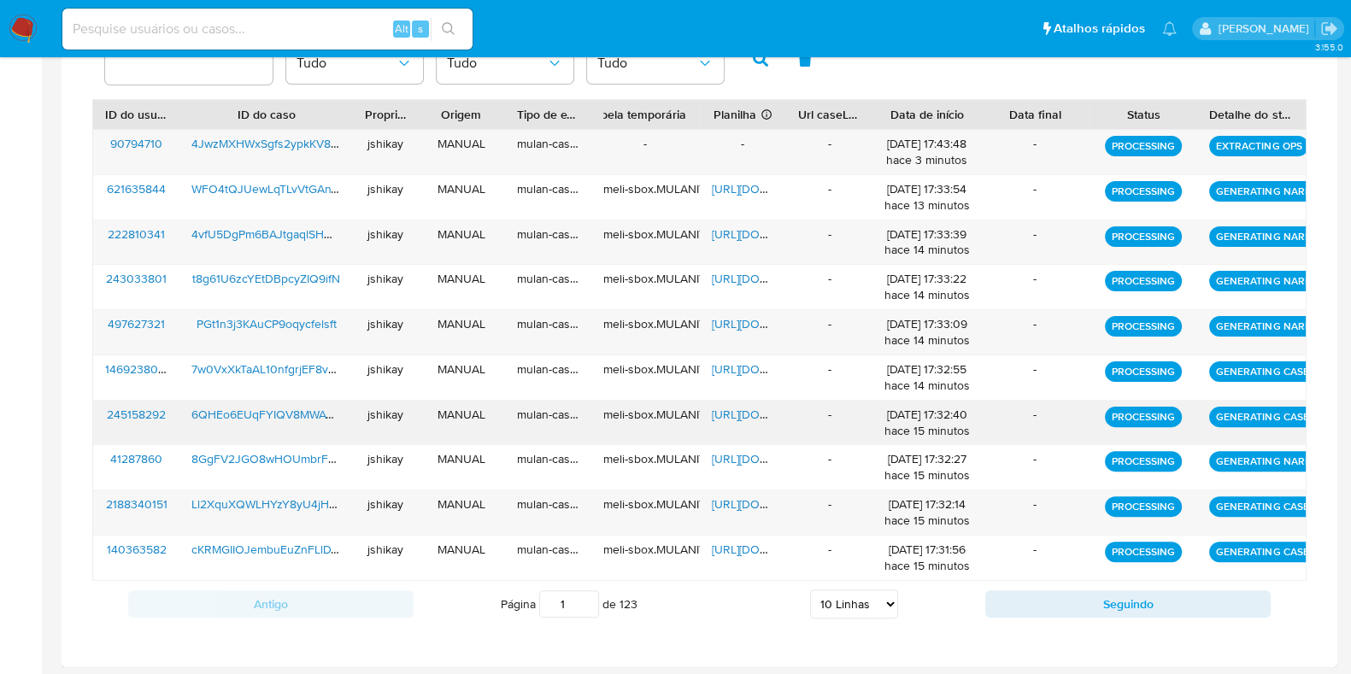
click at [680, 437] on div "meli-sbox.MULANIT.mulan_result_jshikay_20250820T163239_25c1_245158292" at bounding box center [645, 423] width 109 height 44
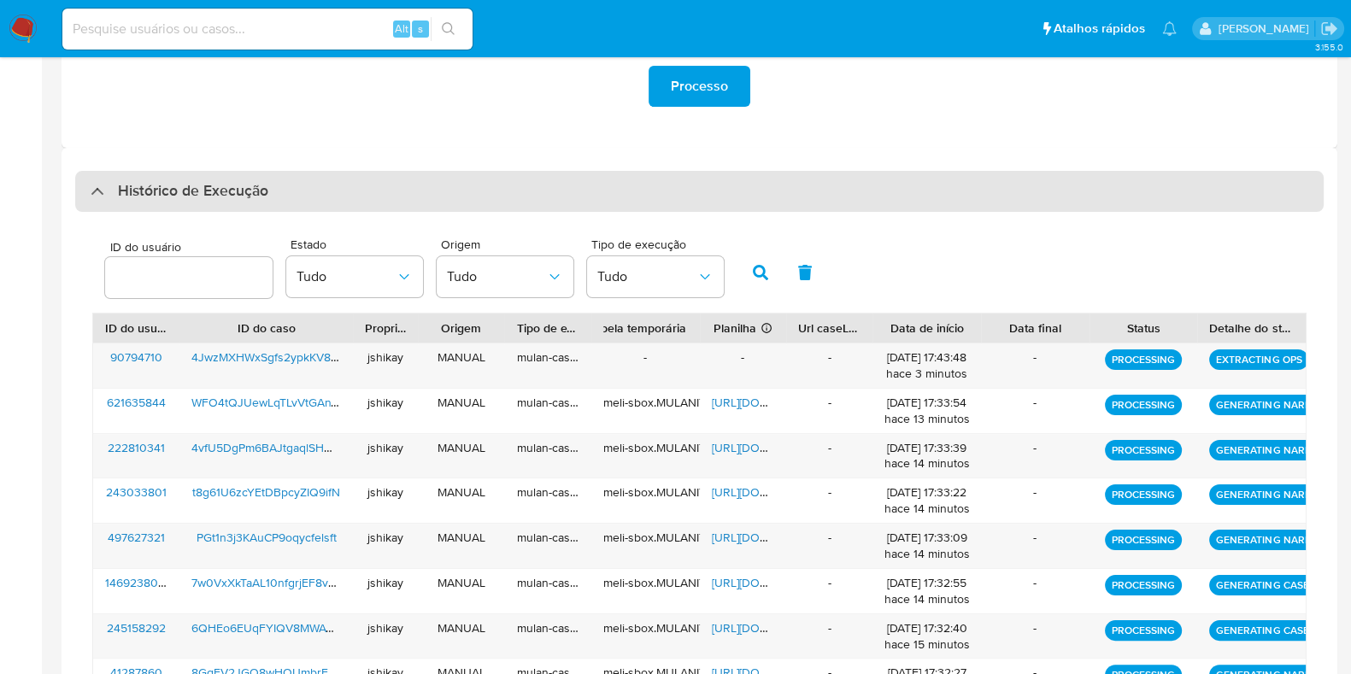
click at [114, 191] on div "Histórico de Execução" at bounding box center [180, 191] width 178 height 21
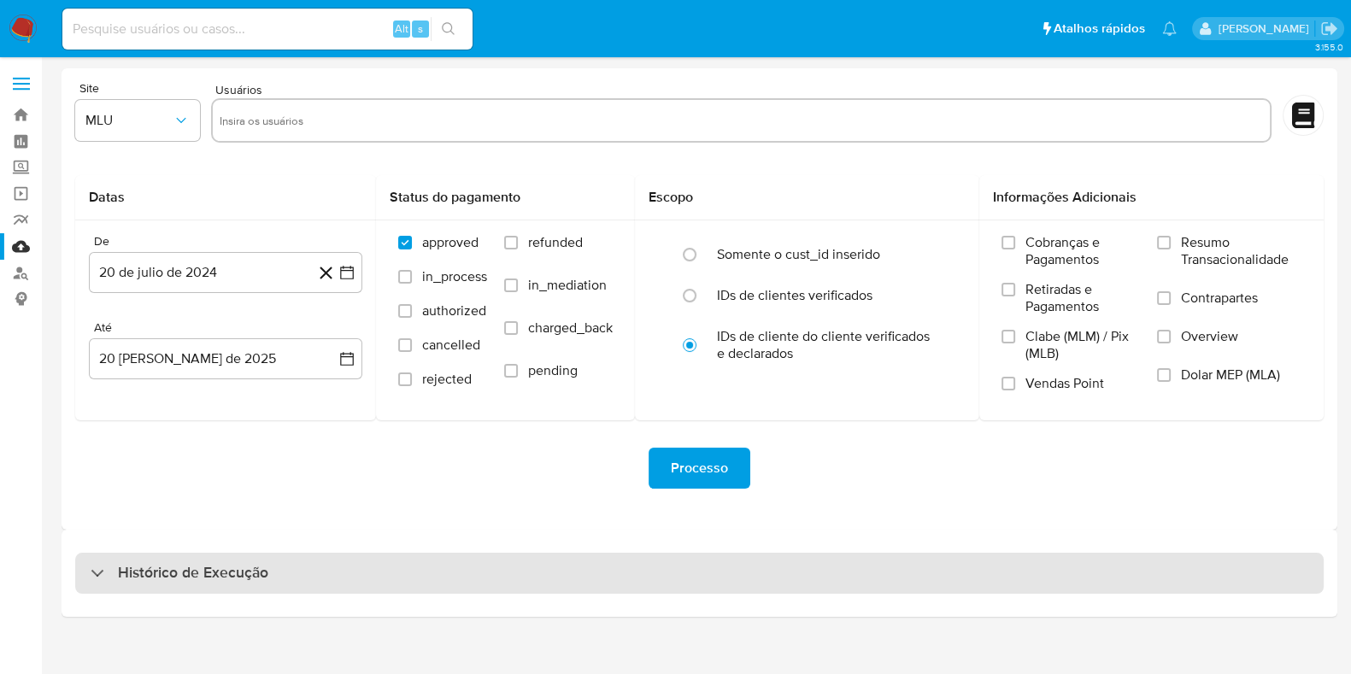
scroll to position [0, 0]
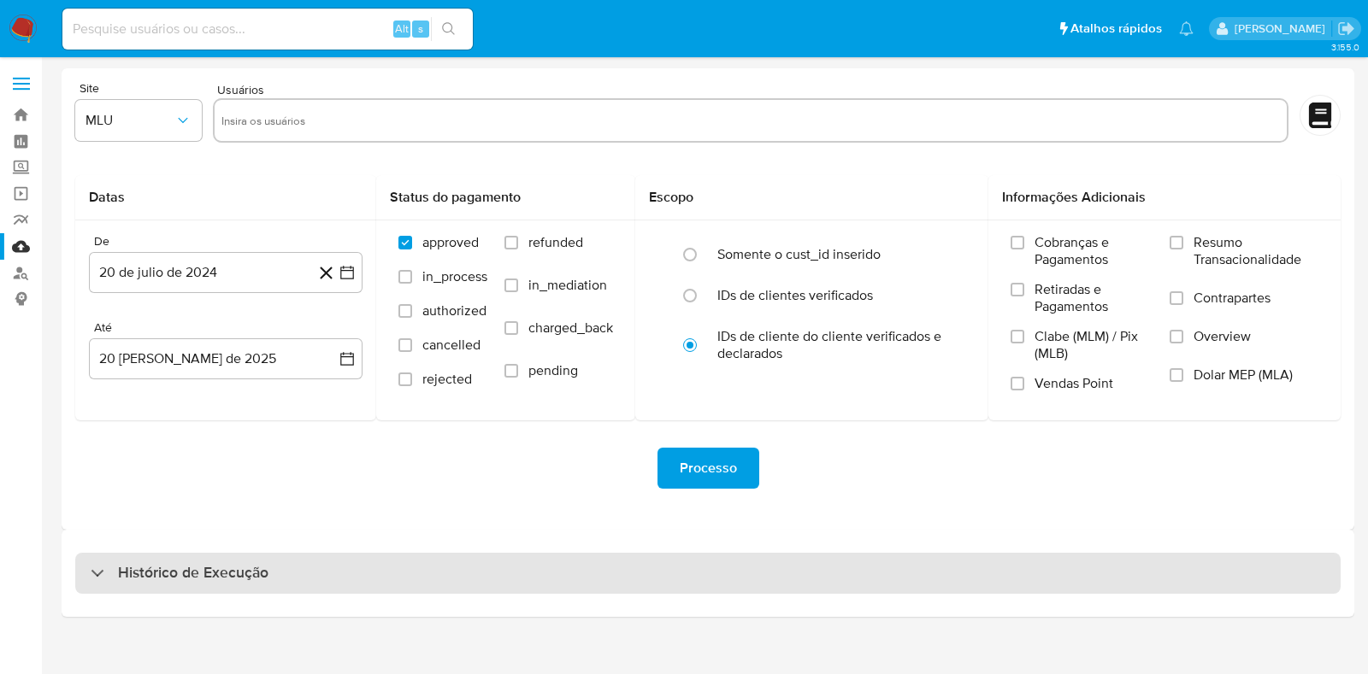
click at [203, 584] on div "Histórico de Execução" at bounding box center [707, 573] width 1265 height 41
select select "10"
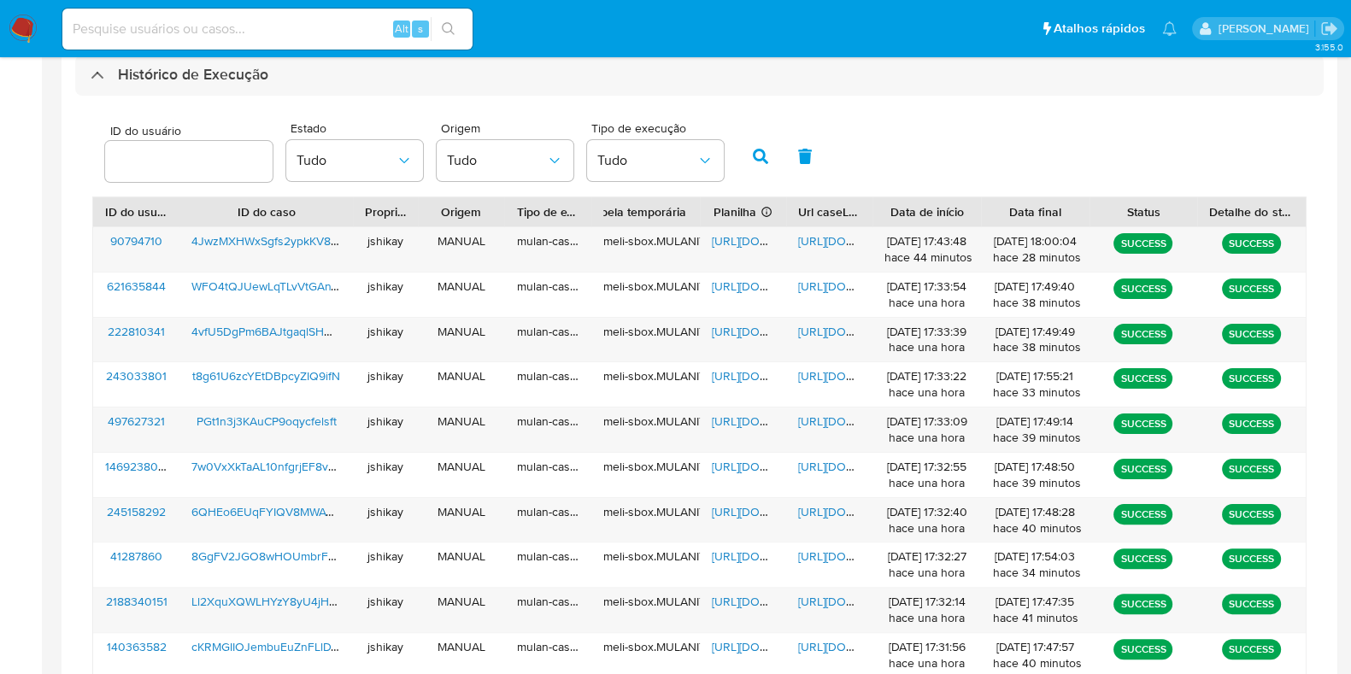
scroll to position [542, 0]
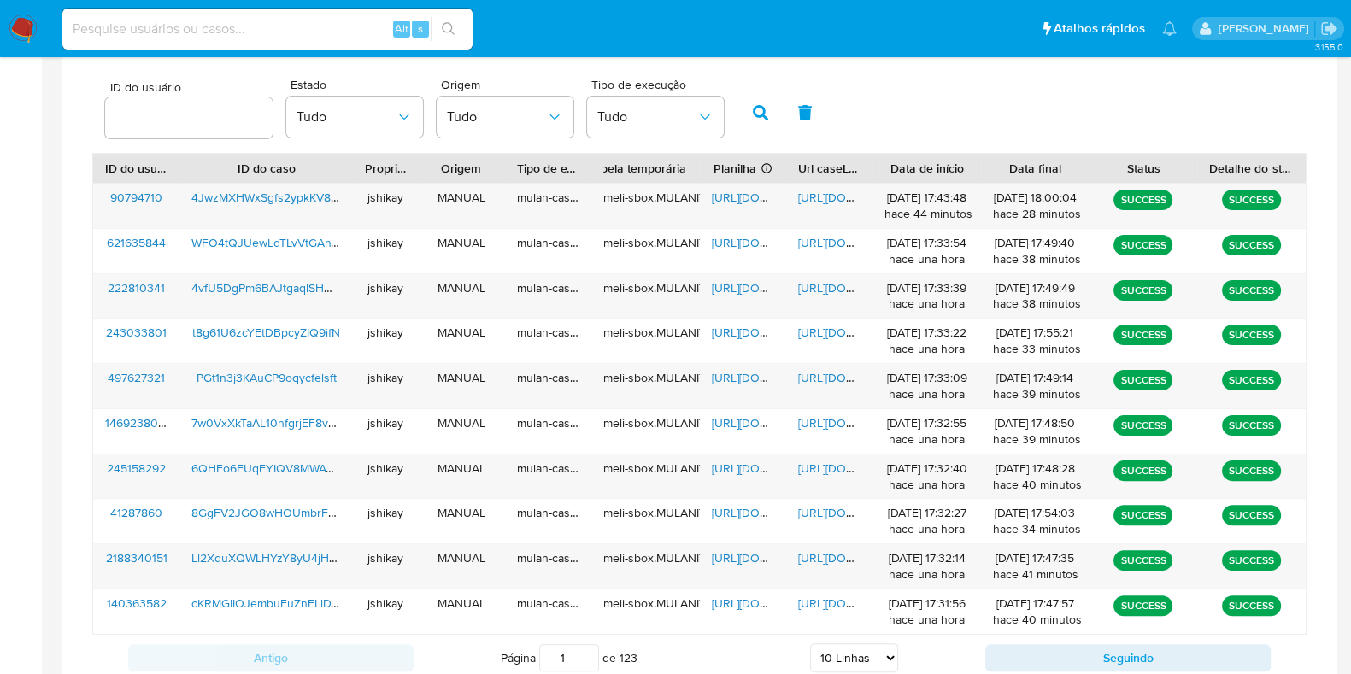
click at [944, 130] on div "ID do usuário Estado Tudo Origem Tudo Tipo de execução Tudo" at bounding box center [699, 111] width 1215 height 84
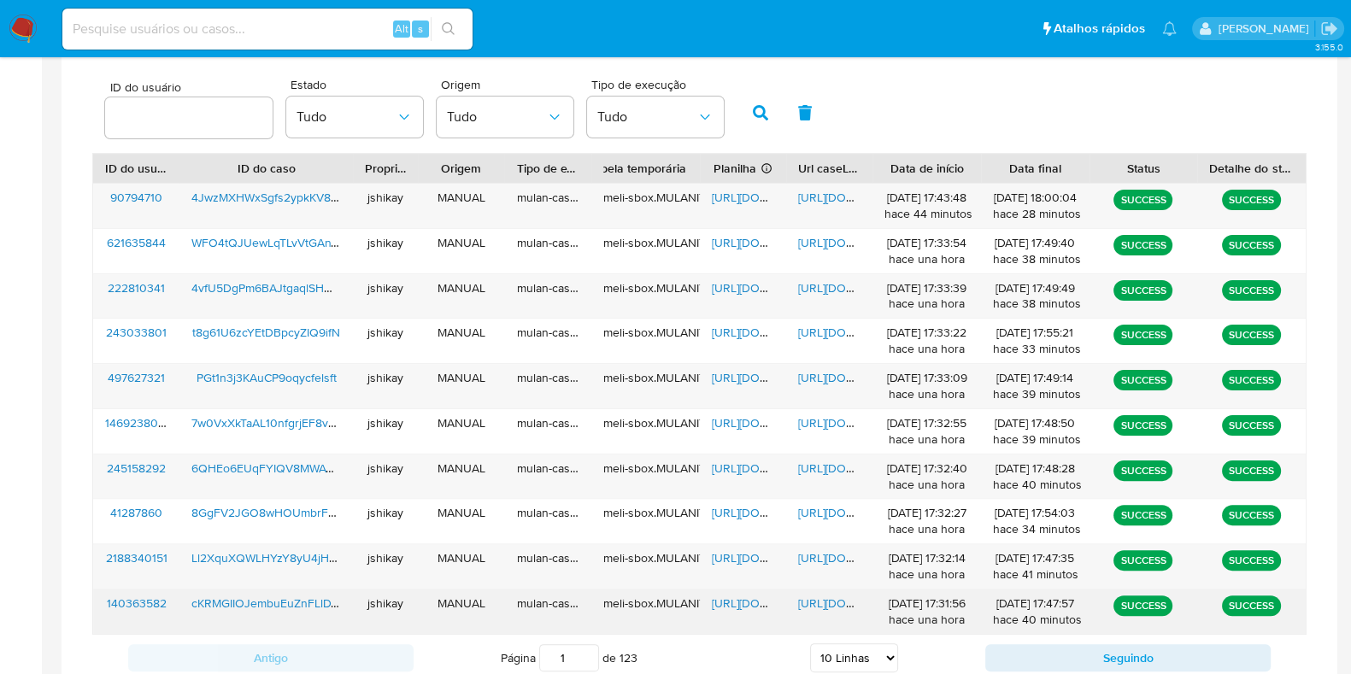
click at [738, 598] on span "https://docs.google.com/spreadsheets/d/1hldHnxfEUp7B6KixpR9at1t-CXRL1m-k7EMHIyn…" at bounding box center [771, 603] width 118 height 17
click at [816, 596] on span "https://docs.google.com/document/d/1kXVvqvFai37gHbRK-tvVZWcsMXBX9FLyIMtAp94lwtQ…" at bounding box center [857, 603] width 118 height 17
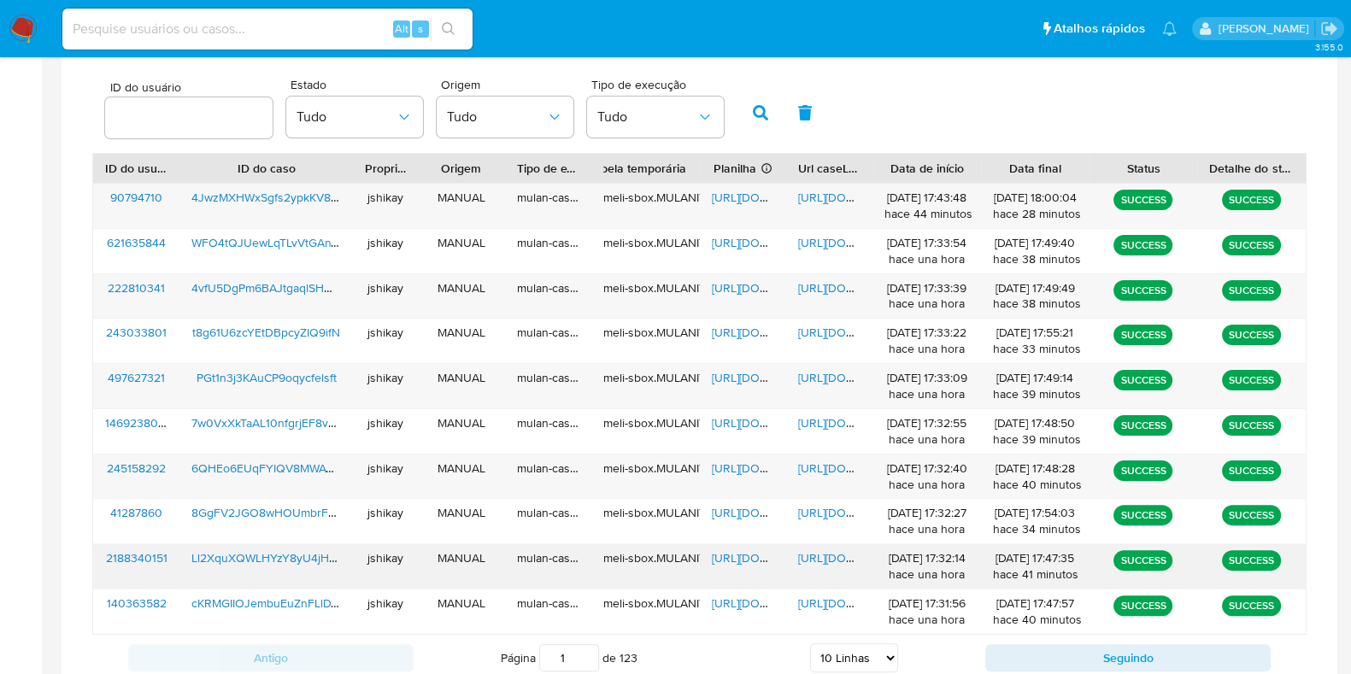
click at [739, 558] on span "https://docs.google.com/spreadsheets/d/1bZ6zqmO45QPXgD5Cz8tl7NABmkQzGWmvD3rYpxn…" at bounding box center [771, 558] width 118 height 17
click at [822, 558] on span "https://docs.google.com/document/d/16maN-1LQ85G_FA2rswKtwqQ9SYUJefCGaM_tEH-24uU…" at bounding box center [857, 558] width 118 height 17
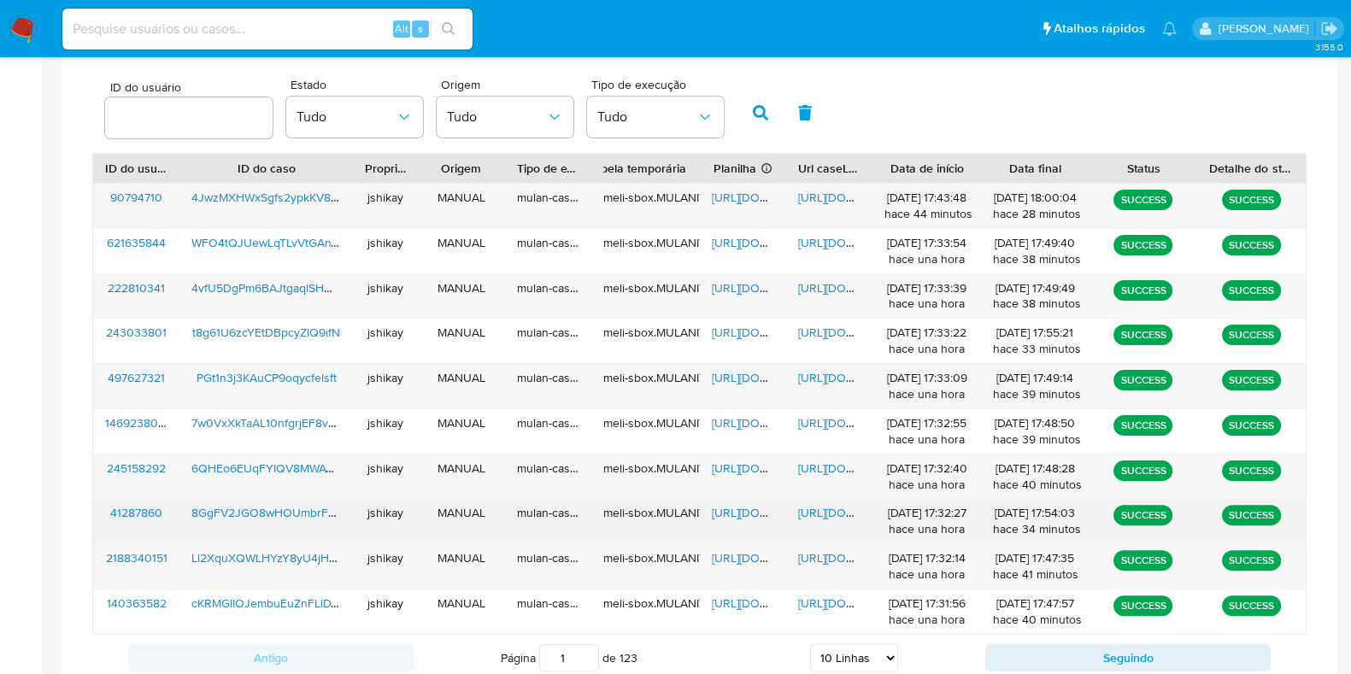
click at [735, 507] on span "https://docs.google.com/spreadsheets/d/14kSTDnwcfPBhfaQ53uaddbT9uYpIK7fgfyvCo1Z…" at bounding box center [771, 512] width 118 height 17
click at [809, 510] on span "https://docs.google.com/document/d/1L3PUWxccfxp_7z4KetJnoLxhVTpGt6Bt-bubBbka41E…" at bounding box center [857, 512] width 118 height 17
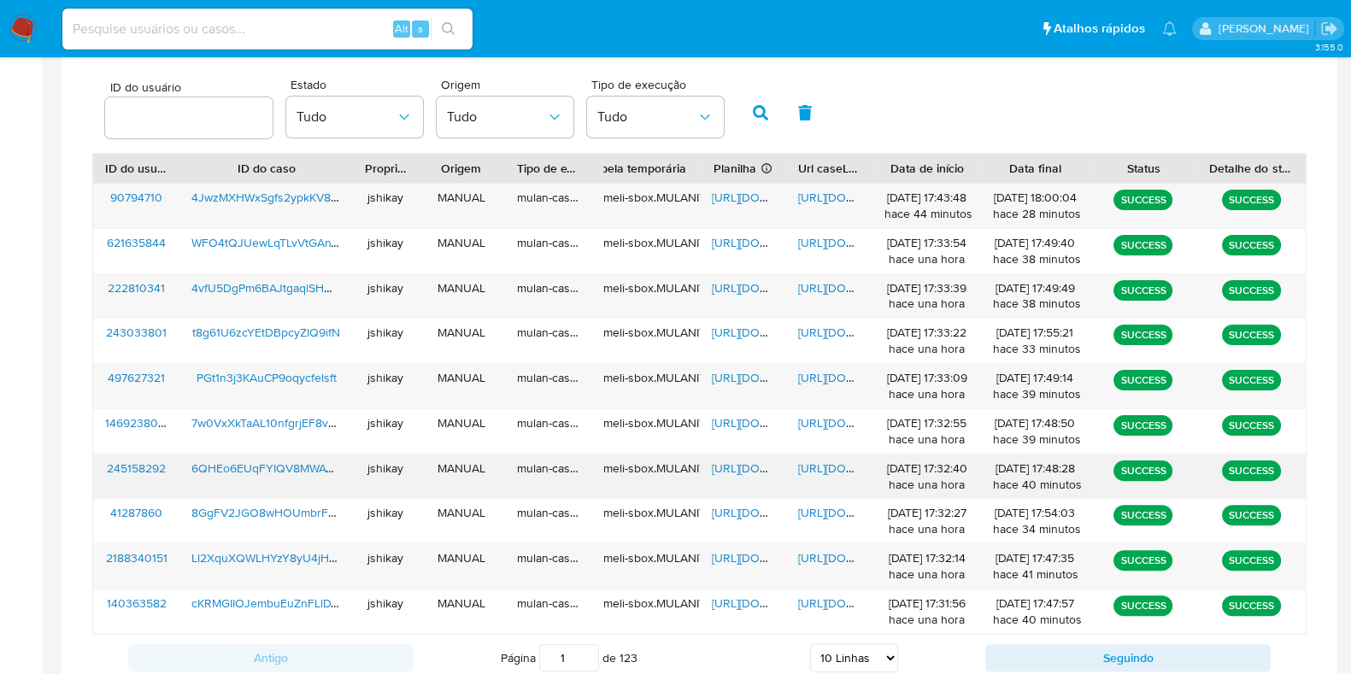
click at [744, 468] on span "https://docs.google.com/spreadsheets/d/1mgIOkqe4uGtZBaZuWL5bqYZ1985qYMHYW0reiHr…" at bounding box center [771, 468] width 118 height 17
click at [807, 461] on span "https://docs.google.com/document/d/1TwEtAZ_oA8gx5qO6v9SFfMnxUvMas2FQRbStnl2cWfA…" at bounding box center [857, 468] width 118 height 17
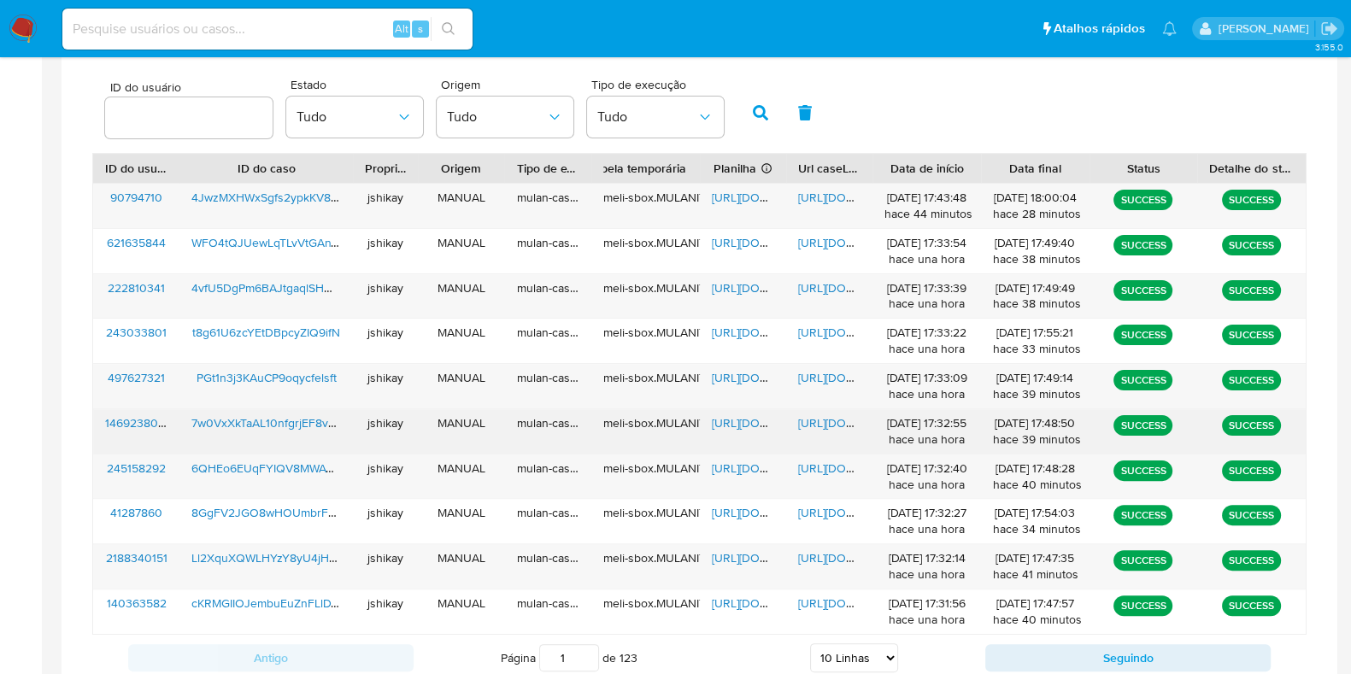
click at [727, 415] on span "https://docs.google.com/spreadsheets/d/12s3Ady9cxiQ4H2A5TD7Z7eiNf5vGGfz5Q60MBG4…" at bounding box center [771, 423] width 118 height 17
click at [810, 420] on span "https://docs.google.com/document/d/1LqHuP28Pkx9E7GgTHNuADEuKNqDoGMz4iK_DRrJ8-3U…" at bounding box center [857, 423] width 118 height 17
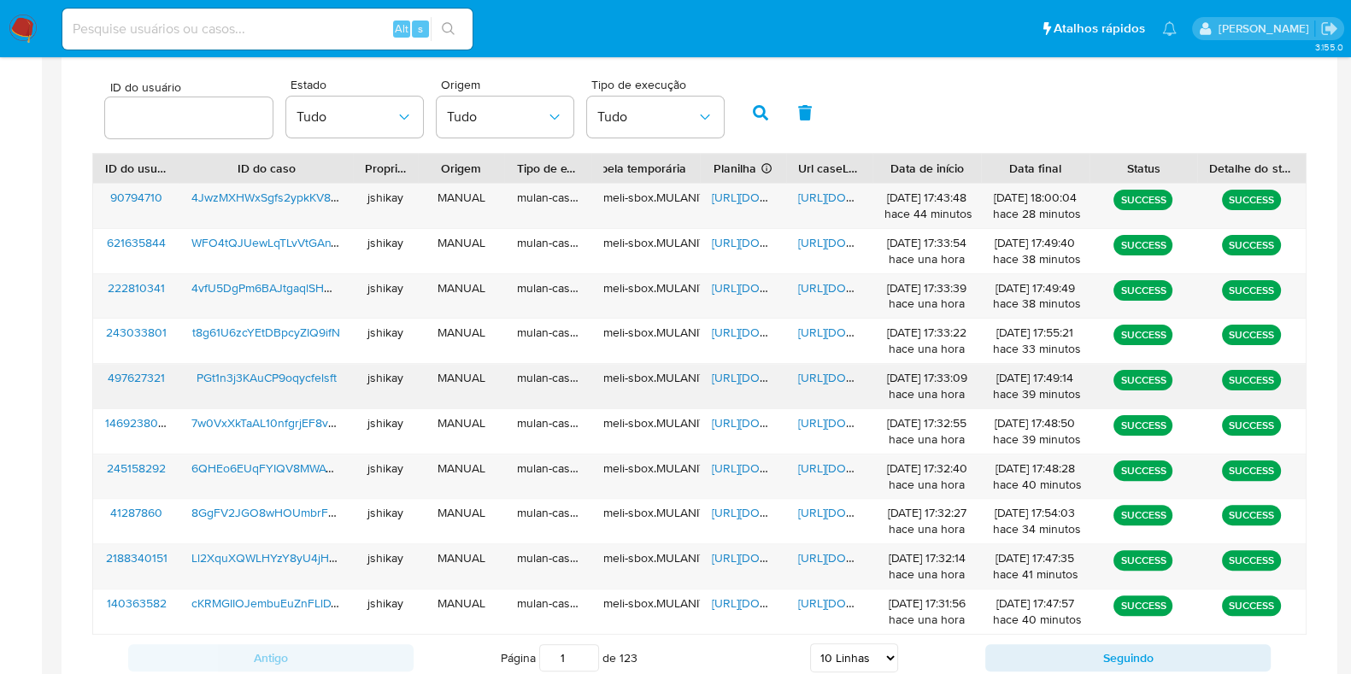
click at [734, 378] on span "https://docs.google.com/spreadsheets/d/180UuUz_1P4ML5V_YYiJQ_stgq0WV0hNRuGi31mM…" at bounding box center [771, 377] width 118 height 17
click at [814, 376] on span "https://docs.google.com/document/d/1pI6IVAJofg2dql9ZnI8DDqt6PlDe_MdLQJeobt5JBaA…" at bounding box center [857, 377] width 118 height 17
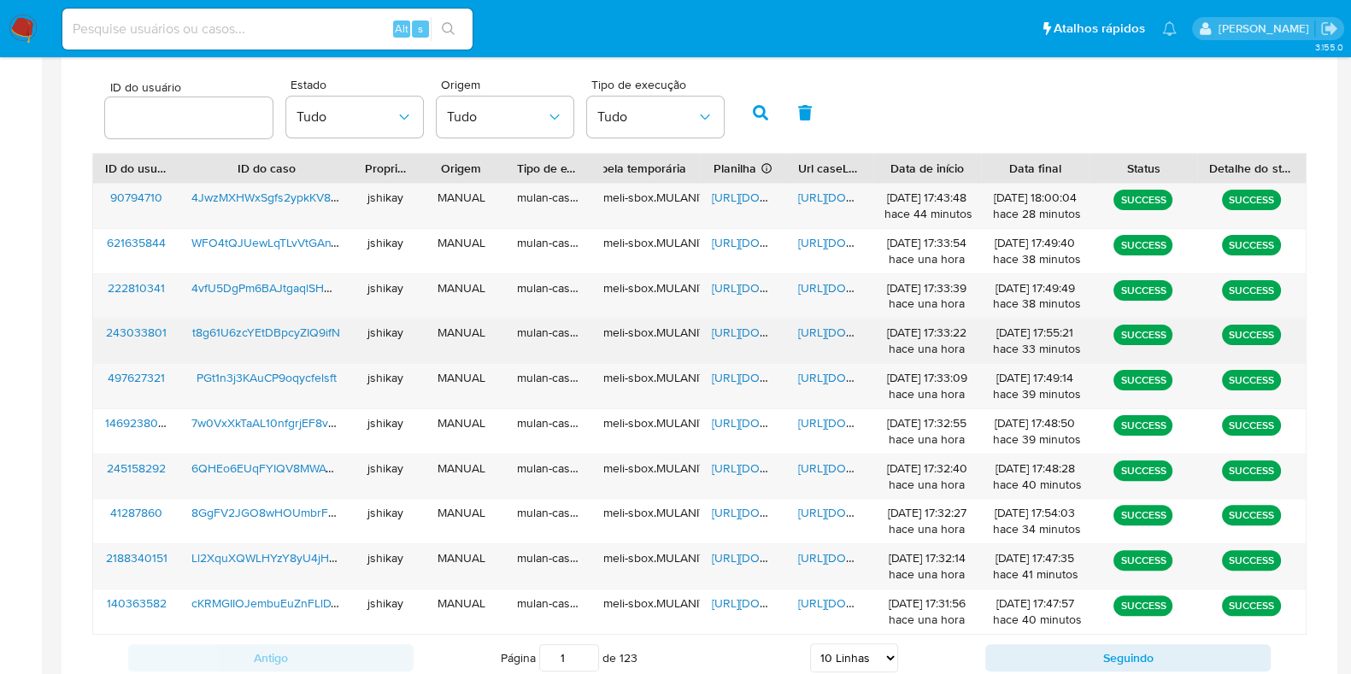
click at [724, 329] on span "https://docs.google.com/spreadsheets/d/1i7O8InrosiB2lP-nW_L0qAYwU2GonXHhnAmDhI8…" at bounding box center [771, 332] width 118 height 17
click at [837, 332] on span "https://docs.google.com/document/d/1BUFbwkZew7otLcEa_RBBkbv60lYuY4cSmPR7oUWXwos…" at bounding box center [857, 332] width 118 height 17
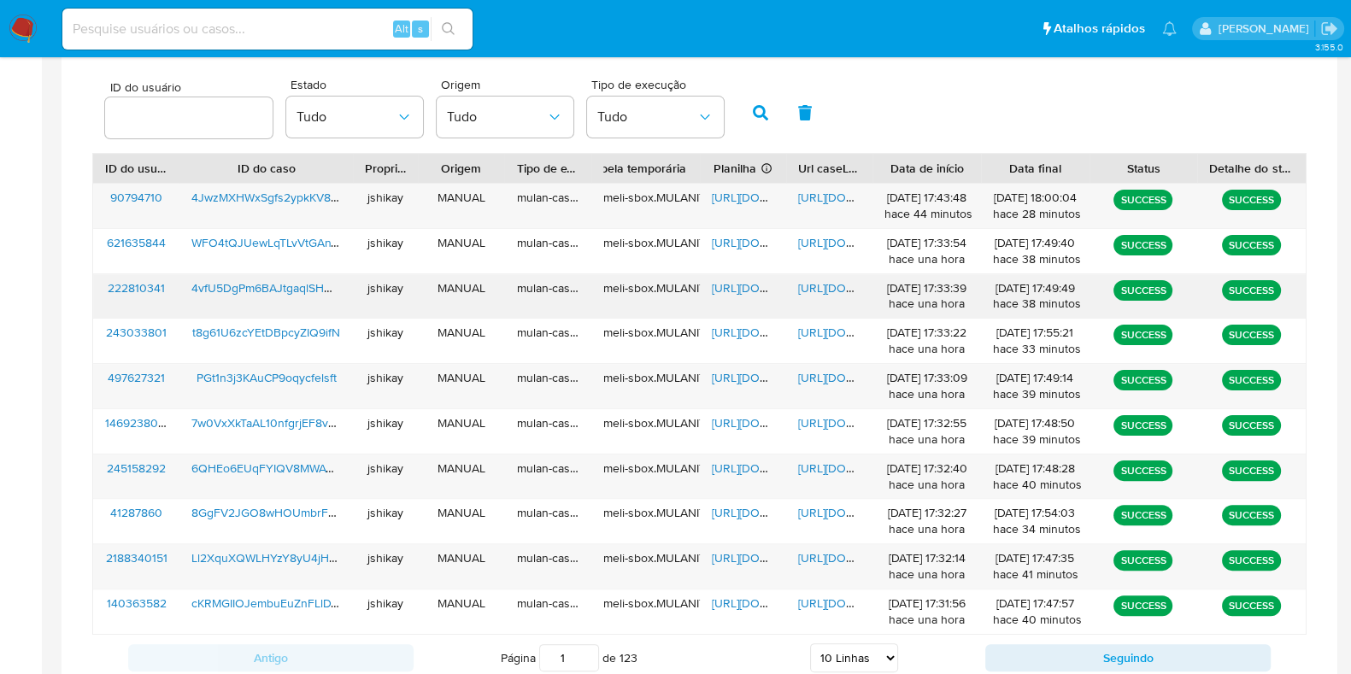
click at [747, 288] on span "https://docs.google.com/spreadsheets/d/1NskJzyA3ulclmlx7XAErK6ey-k528jfIINCEsAv…" at bounding box center [771, 288] width 118 height 17
click at [833, 292] on span "https://docs.google.com/document/d/1oseubLTzgOZdX-ObEZ8LoxUAM6NTtZlRRKk0ORI3o4g…" at bounding box center [857, 288] width 118 height 17
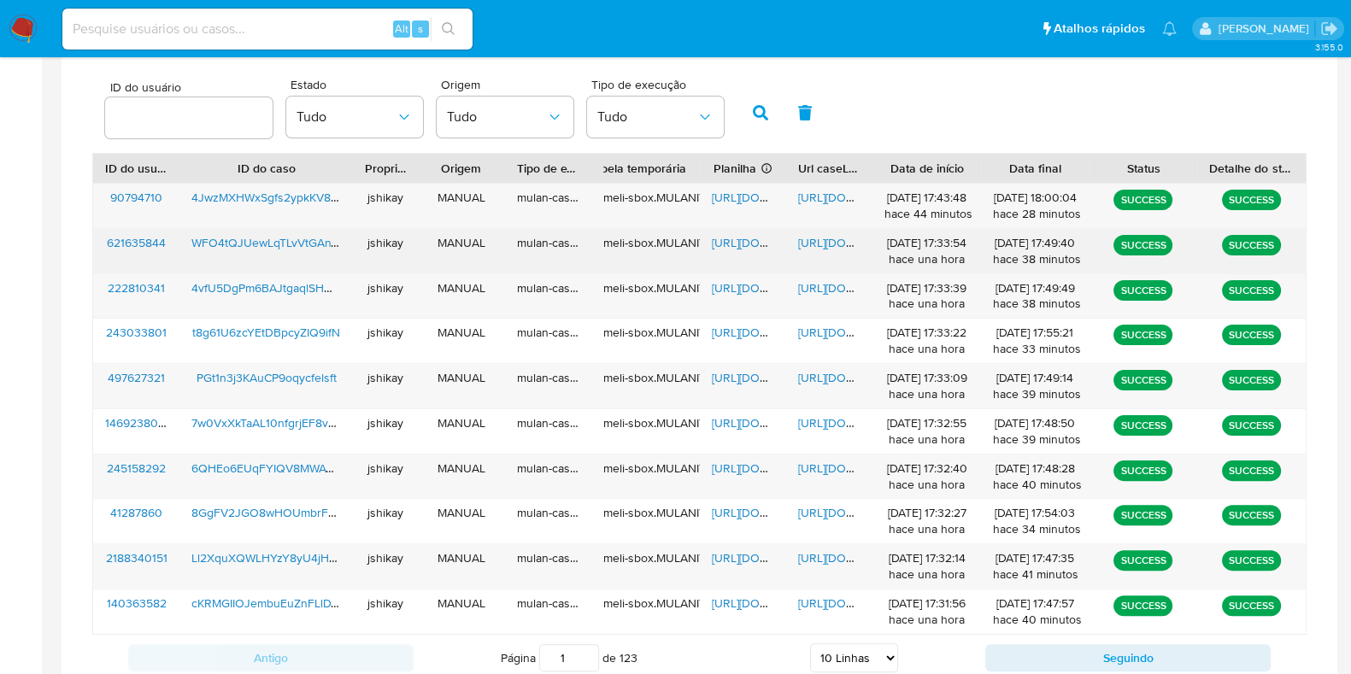
click at [740, 242] on span "https://docs.google.com/spreadsheets/d/1ikQnC8V7tfen41Ba0cGRKRyJB5nmG8FKiCOekxX…" at bounding box center [771, 242] width 118 height 17
click at [808, 240] on span "https://docs.google.com/document/d/1KtsUy9Nmuv4xPCzZH4yotb0JTyNbmvB4MDO3HIItUw8…" at bounding box center [857, 242] width 118 height 17
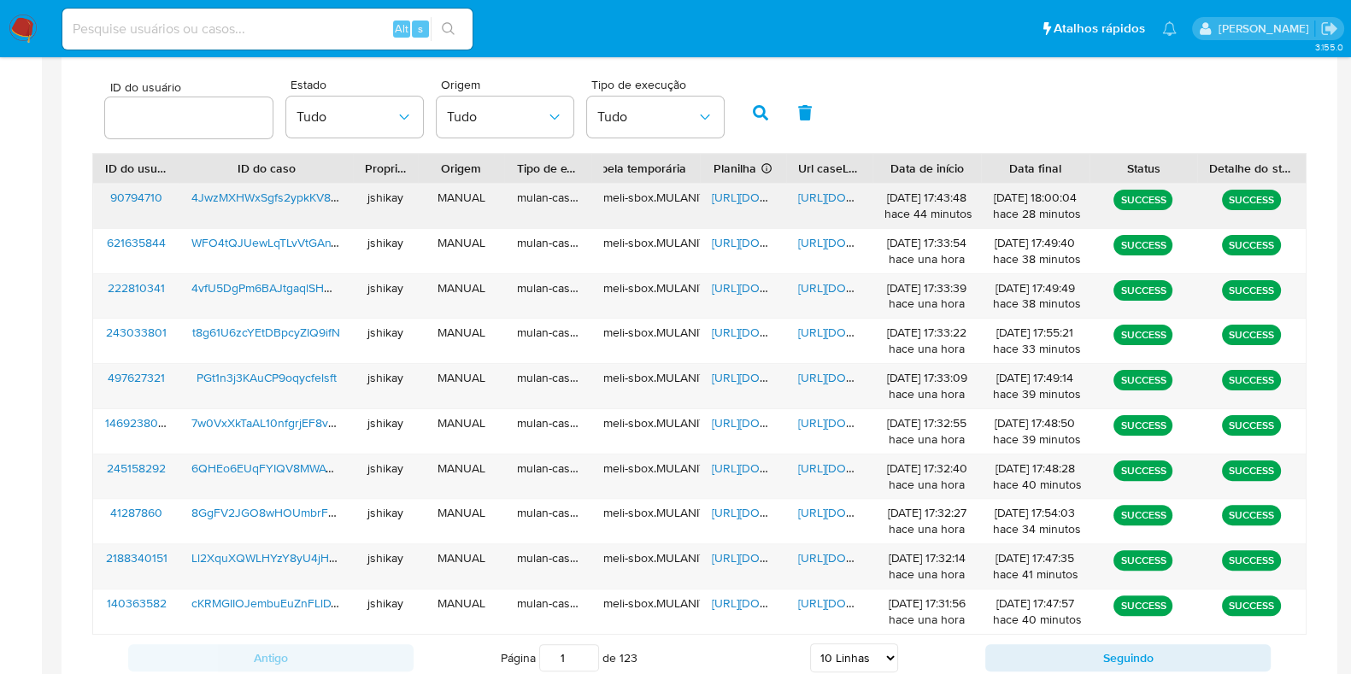
click at [753, 192] on span "https://docs.google.com/spreadsheets/d/1ZqdN0PgXyjl1FLrfNo09gymCha1FWNqT8JojtnT…" at bounding box center [771, 197] width 118 height 17
click at [806, 198] on span "https://docs.google.com/document/d/1diITf2ucHBj4FcWkPW6kiwghKajZZBCgTF2L6FV74cw…" at bounding box center [857, 197] width 118 height 17
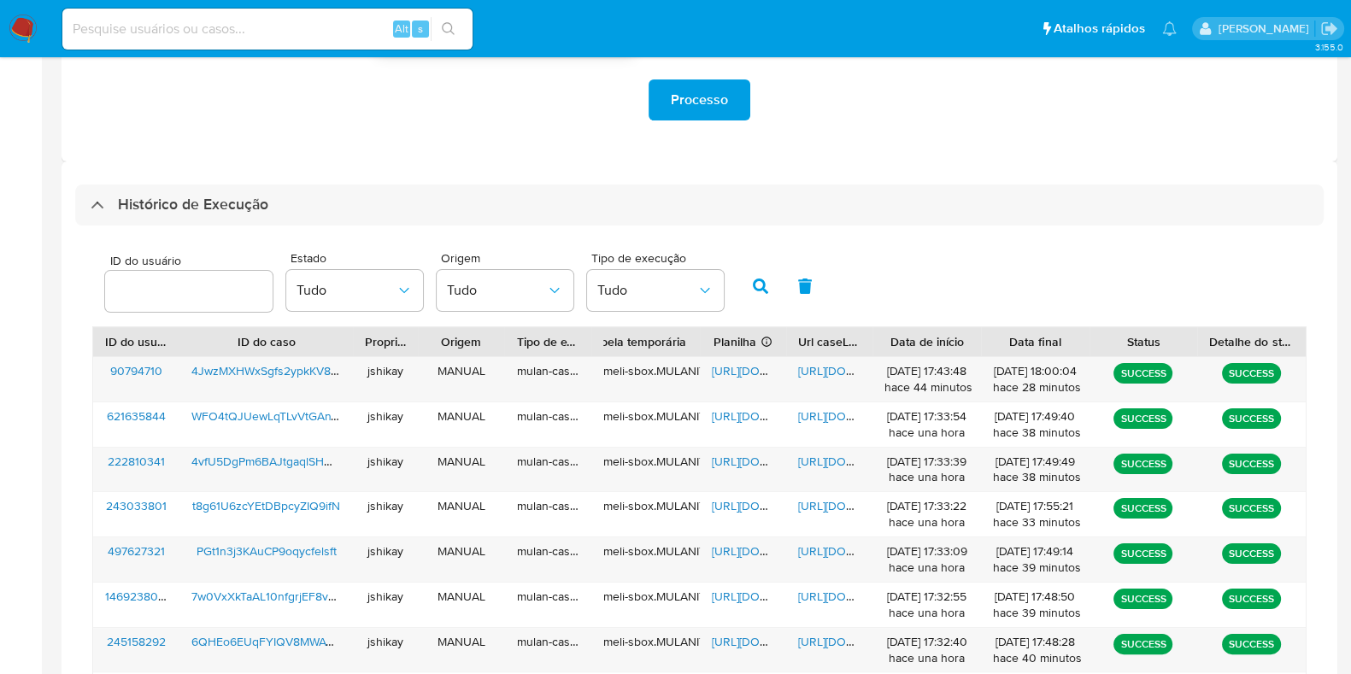
scroll to position [115, 0]
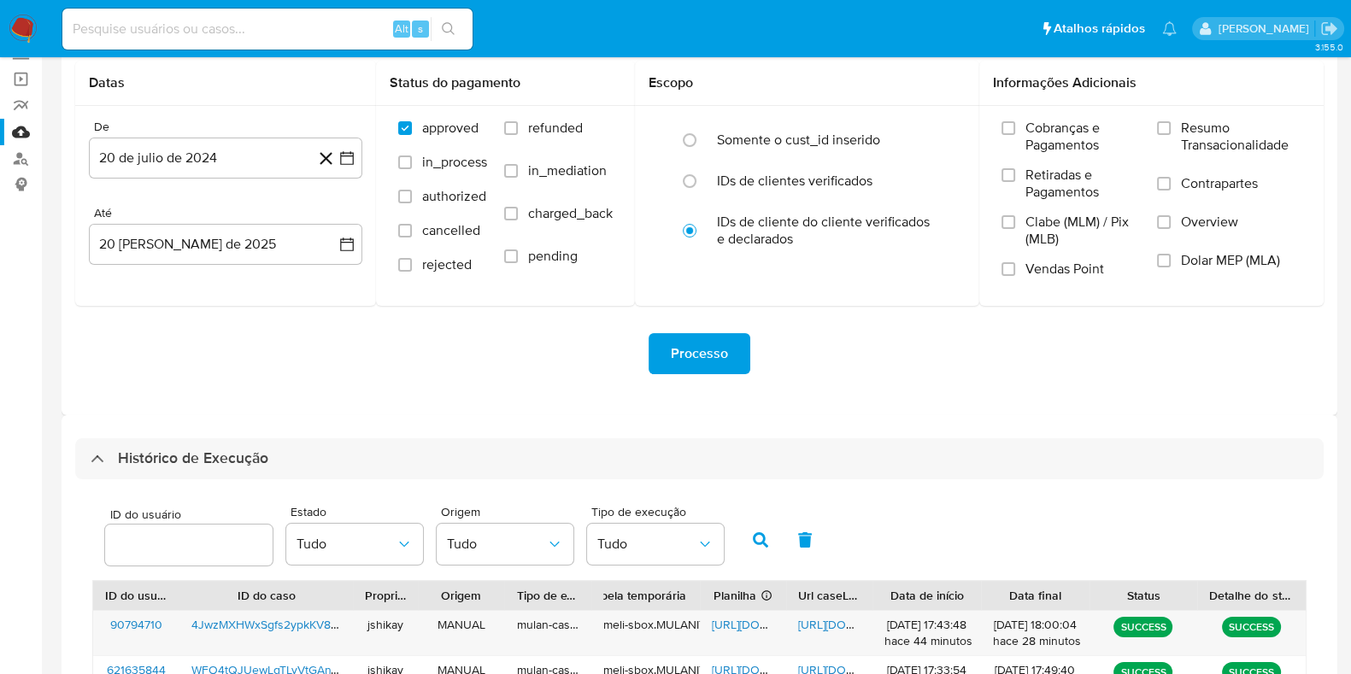
drag, startPoint x: 193, startPoint y: 450, endPoint x: 212, endPoint y: 432, distance: 26.6
click at [188, 450] on h3 "Histórico de Execução" at bounding box center [193, 459] width 150 height 21
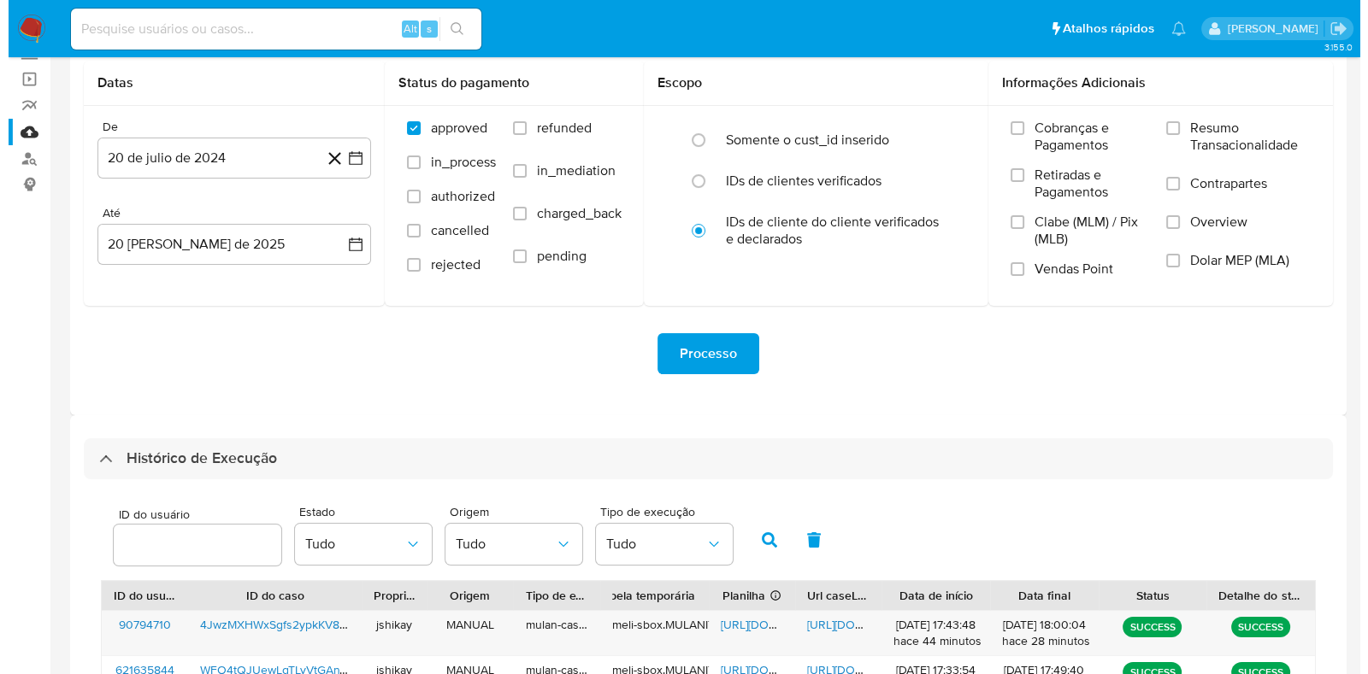
scroll to position [0, 0]
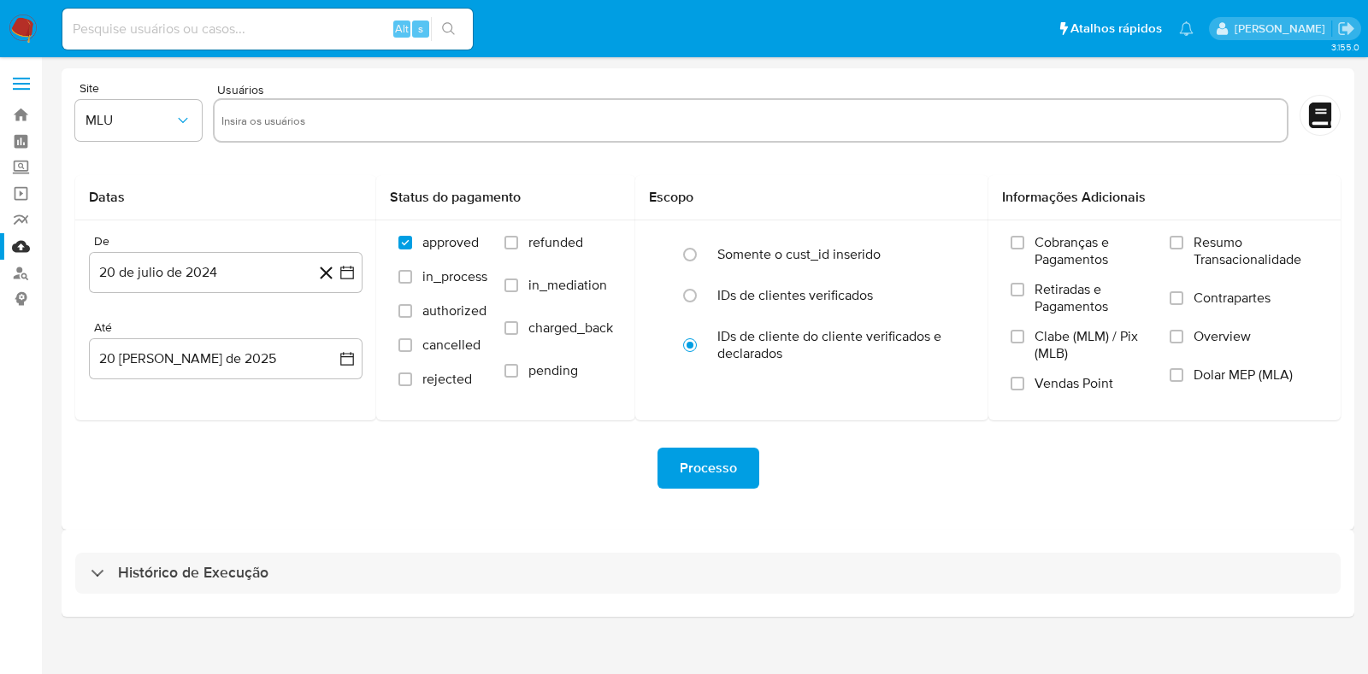
click at [14, 29] on img at bounding box center [23, 29] width 29 height 29
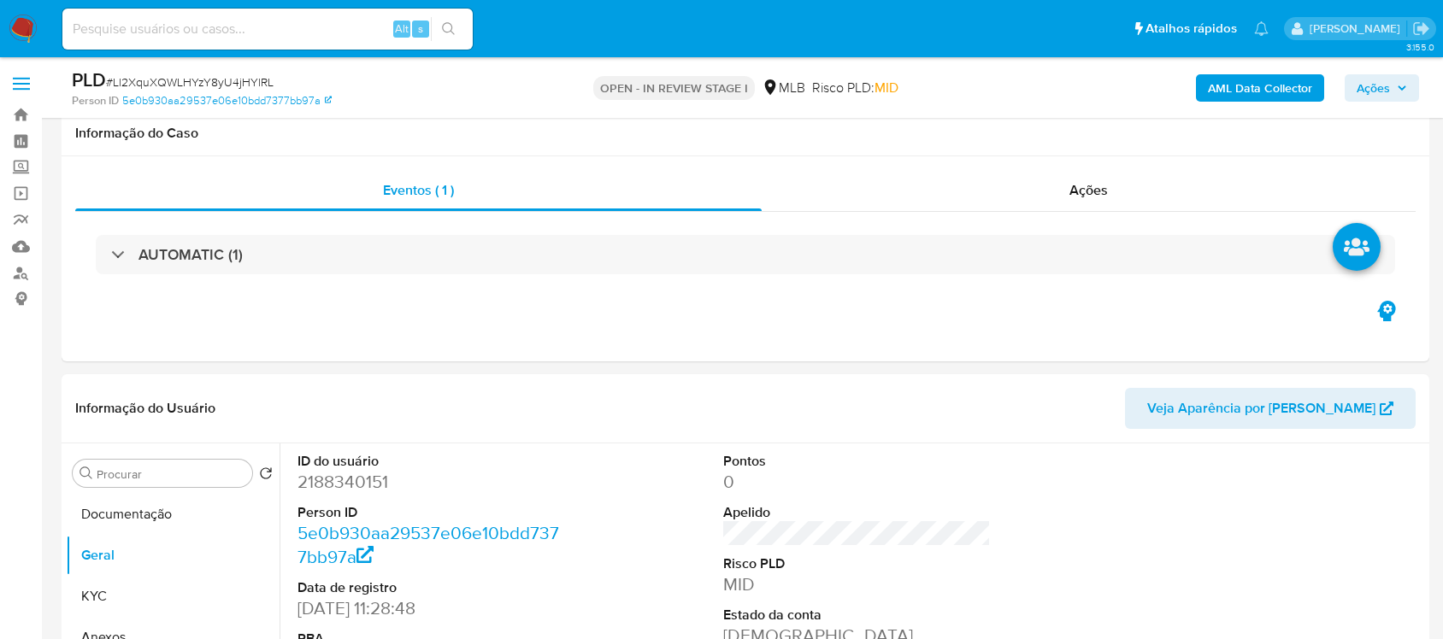
scroll to position [321, 0]
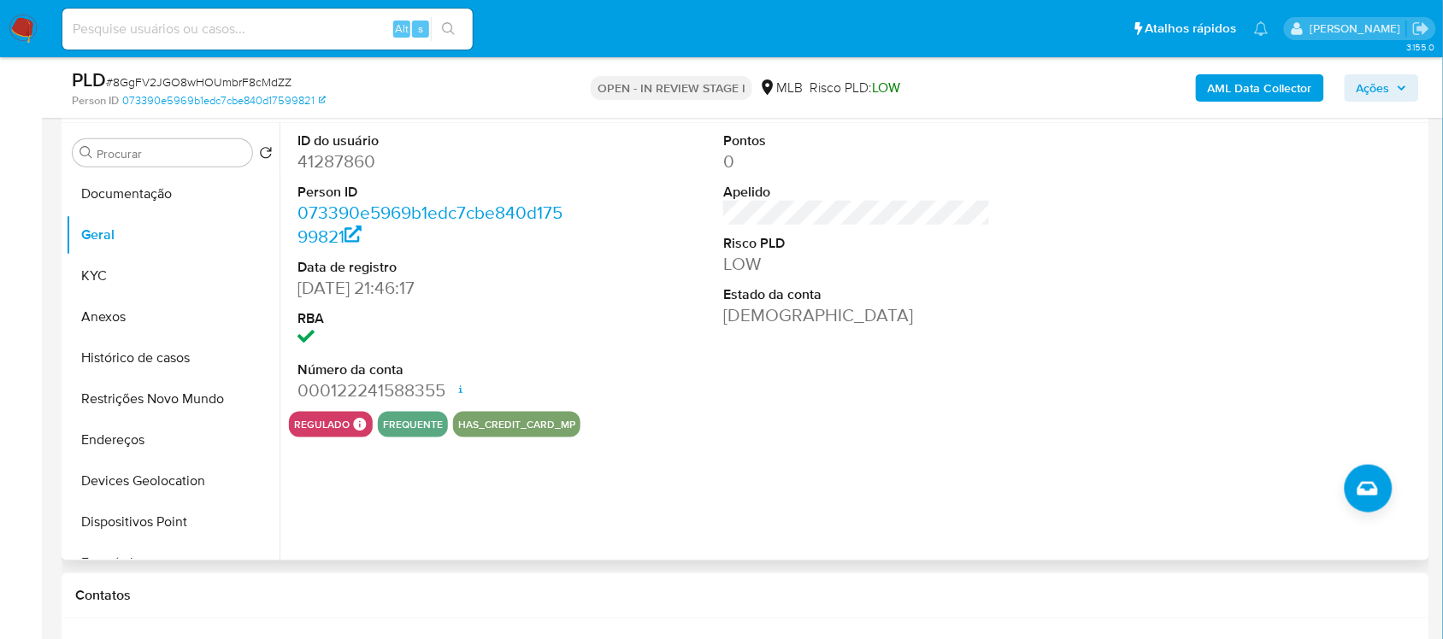
click at [283, 162] on div "ID do usuário 41287860 Person ID 073390e5969b1edc7cbe840d17599821 Data de regis…" at bounding box center [852, 342] width 1145 height 438
click at [302, 167] on dd "41287860" at bounding box center [430, 162] width 267 height 24
copy dd "41287860"
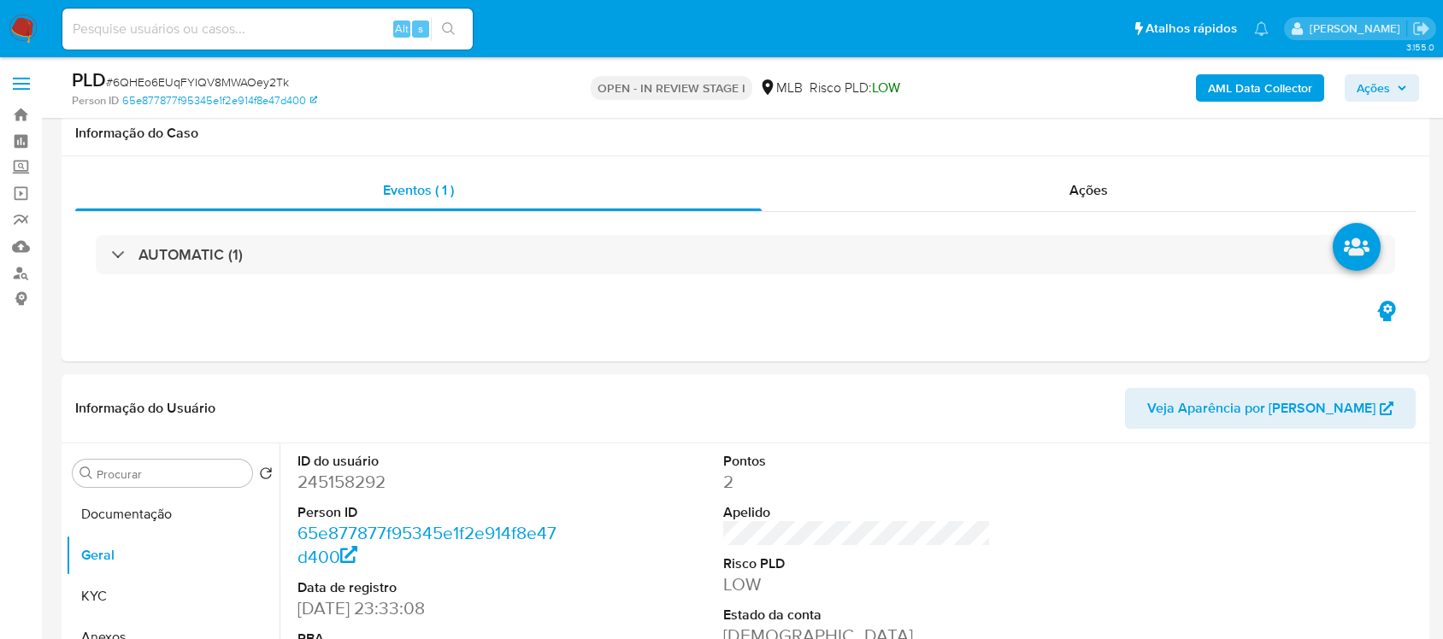
scroll to position [321, 0]
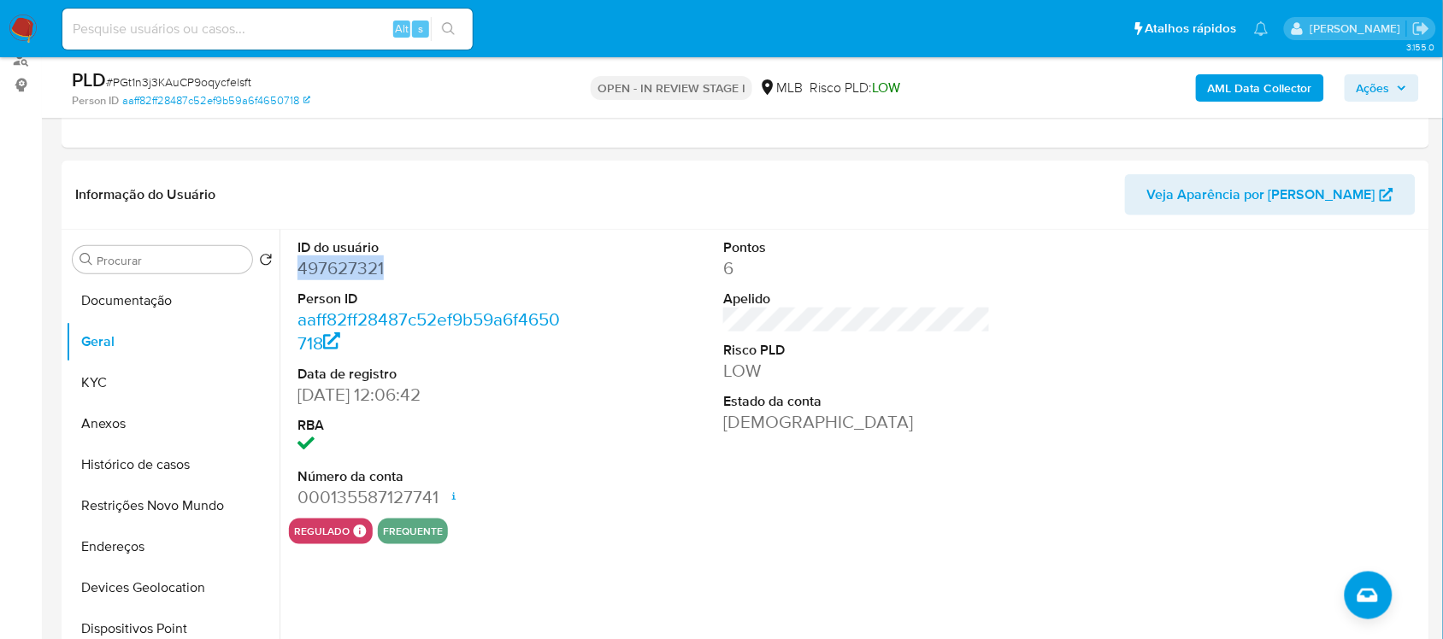
click at [327, 270] on dd "497627321" at bounding box center [430, 268] width 267 height 24
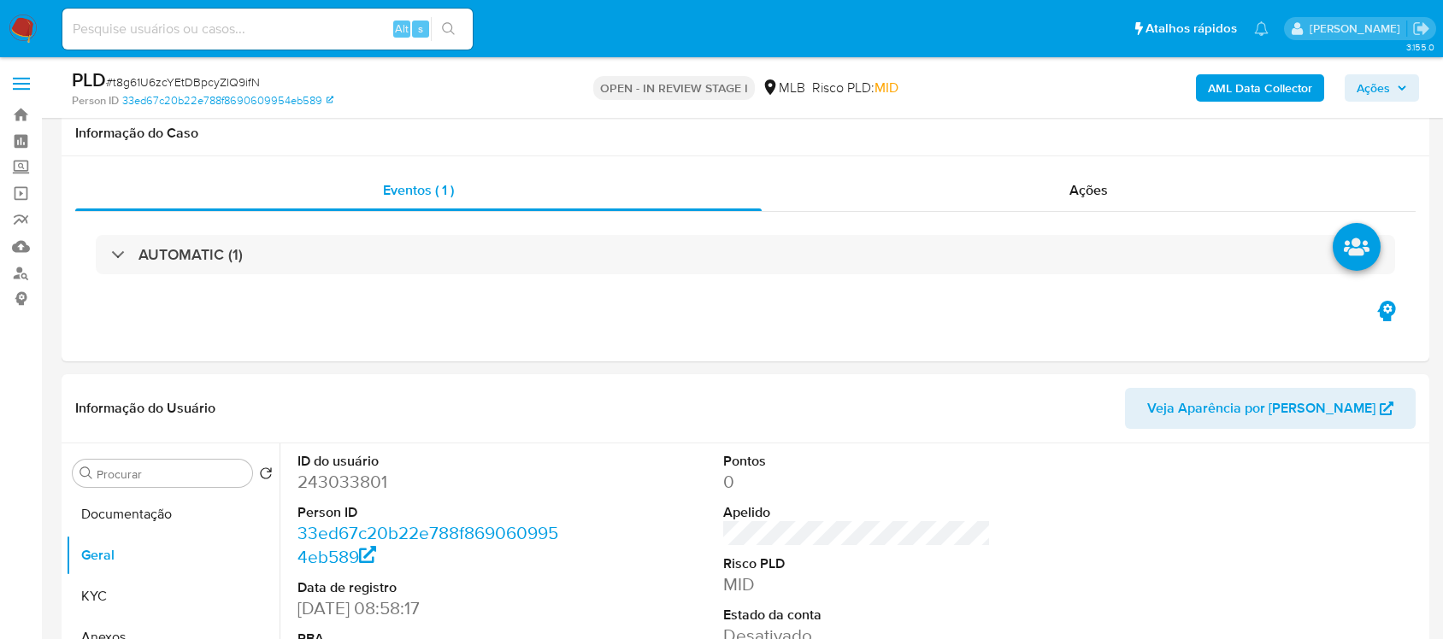
scroll to position [214, 0]
